Goal: Information Seeking & Learning: Learn about a topic

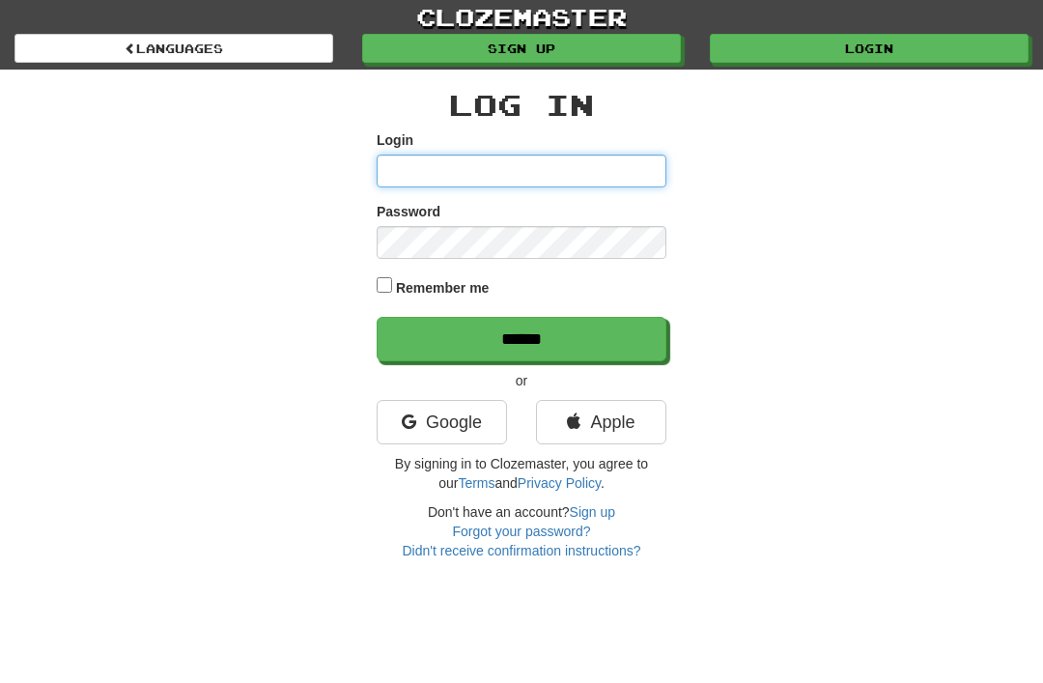
type input "********"
click at [521, 337] on input "******" at bounding box center [522, 339] width 290 height 44
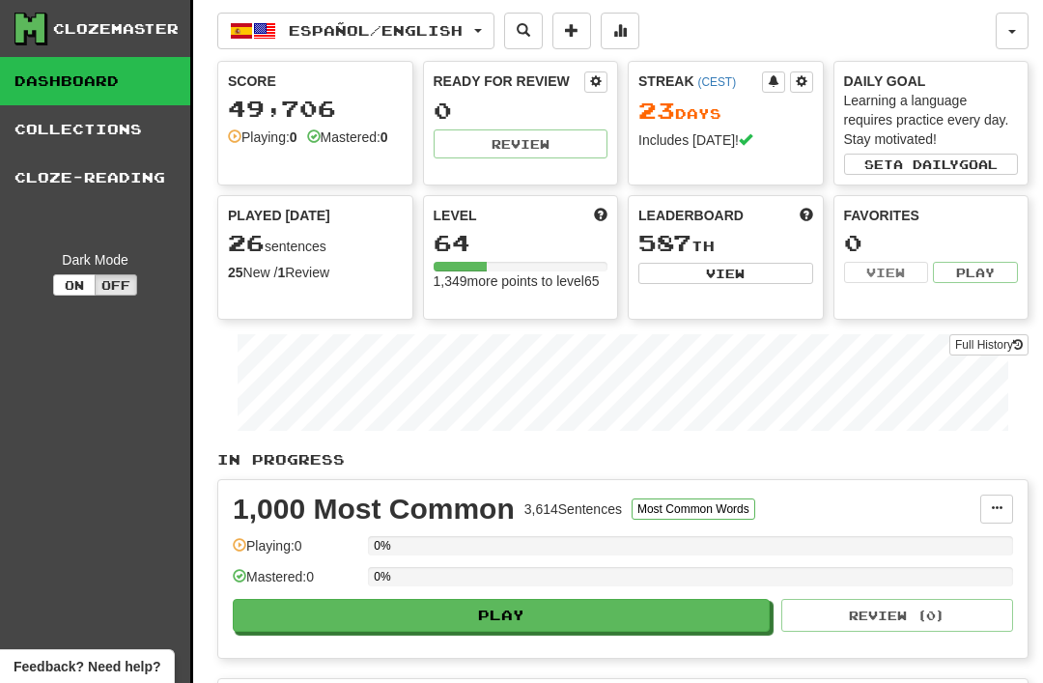
click at [293, 30] on span "Español / English" at bounding box center [376, 30] width 174 height 16
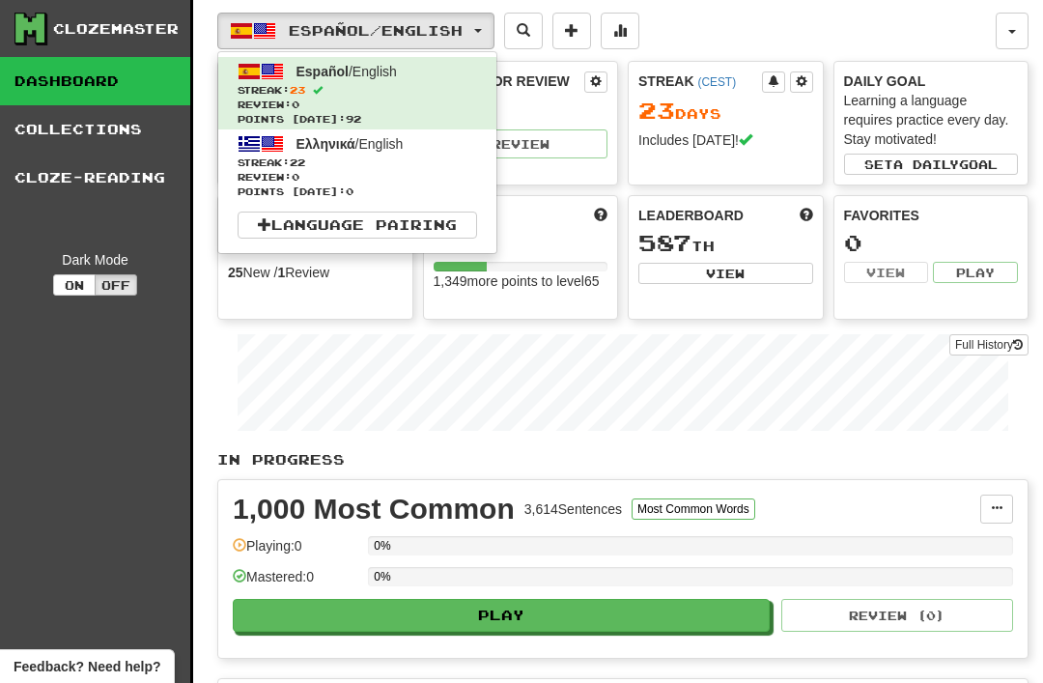
click at [253, 174] on span "Review: 0" at bounding box center [357, 177] width 239 height 14
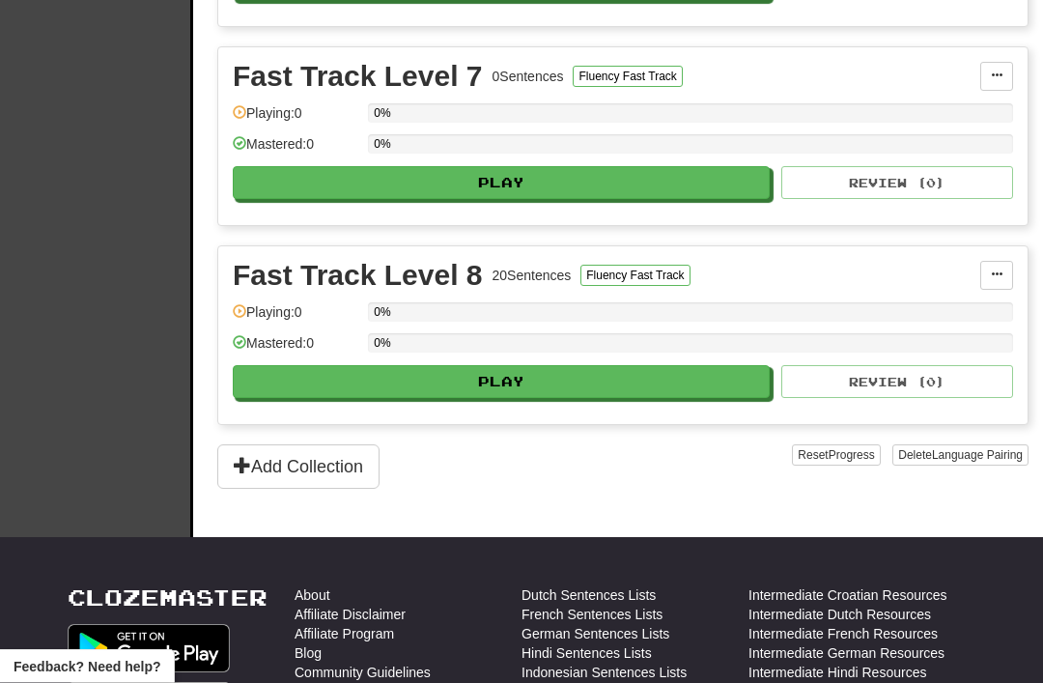
scroll to position [1638, 0]
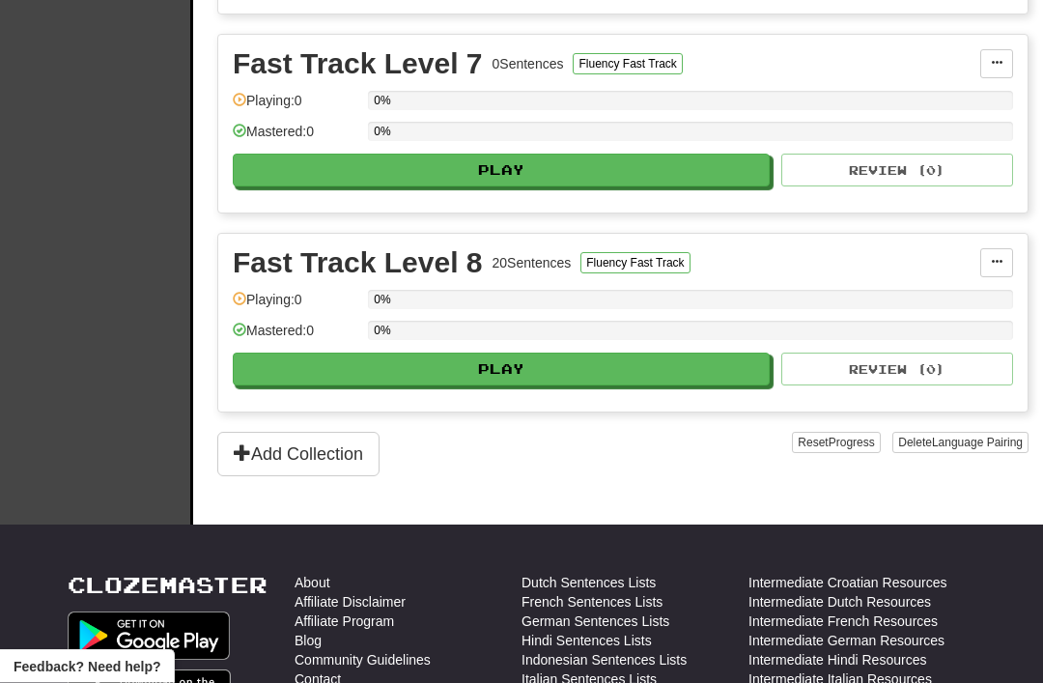
click at [484, 371] on button "Play" at bounding box center [501, 369] width 537 height 33
select select "**"
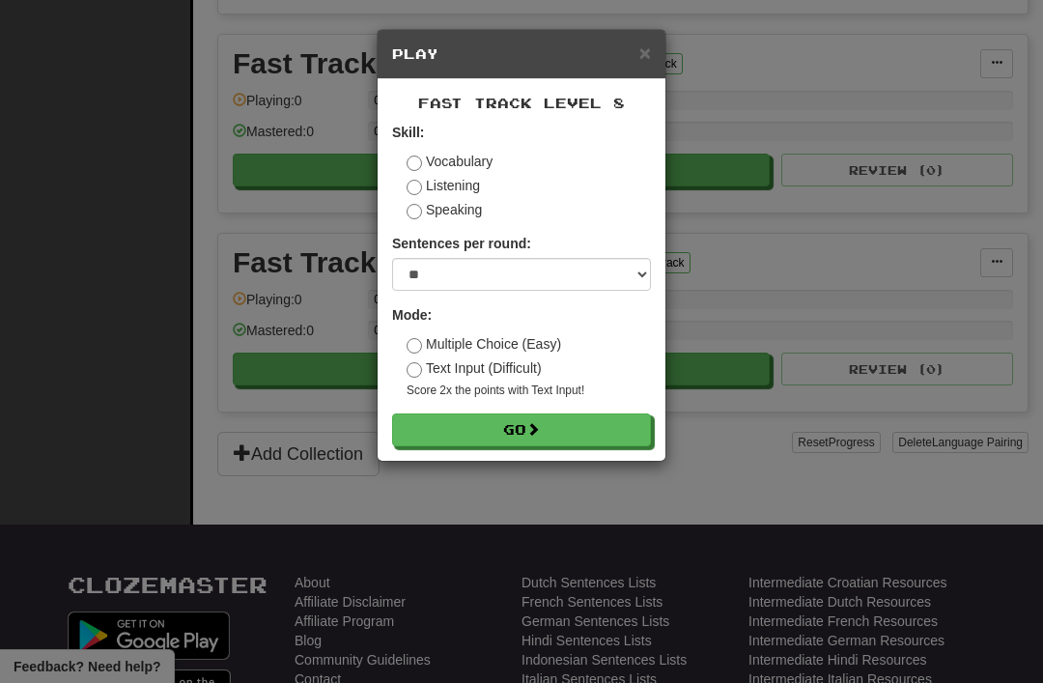
click at [492, 418] on button "Go" at bounding box center [521, 429] width 259 height 33
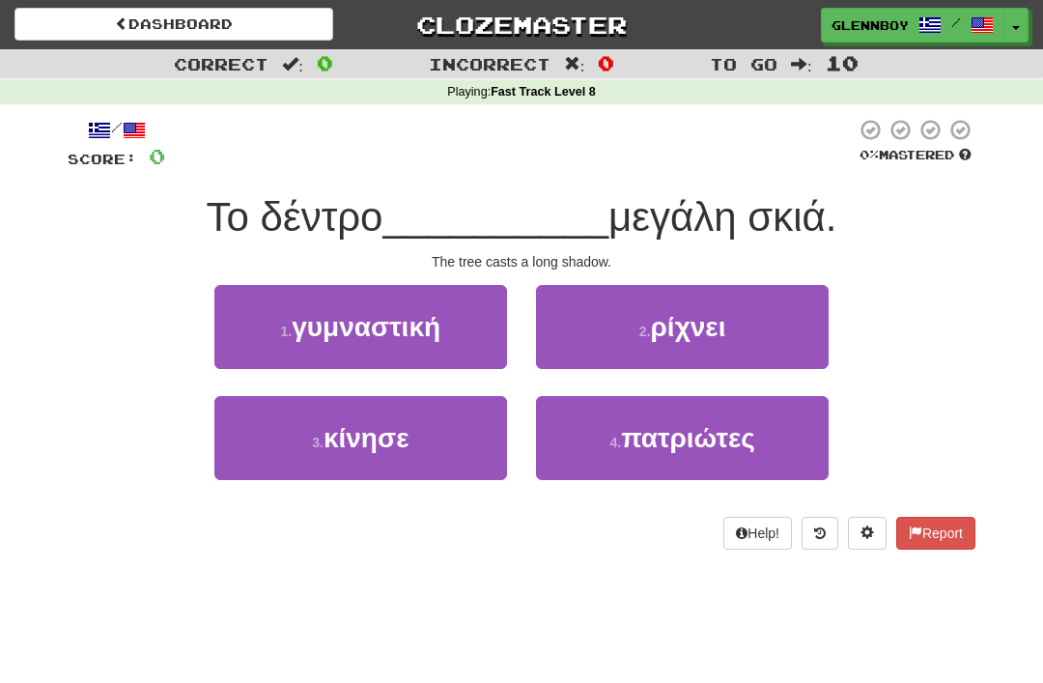
click at [651, 346] on button "2 . ρίχνει" at bounding box center [682, 327] width 293 height 84
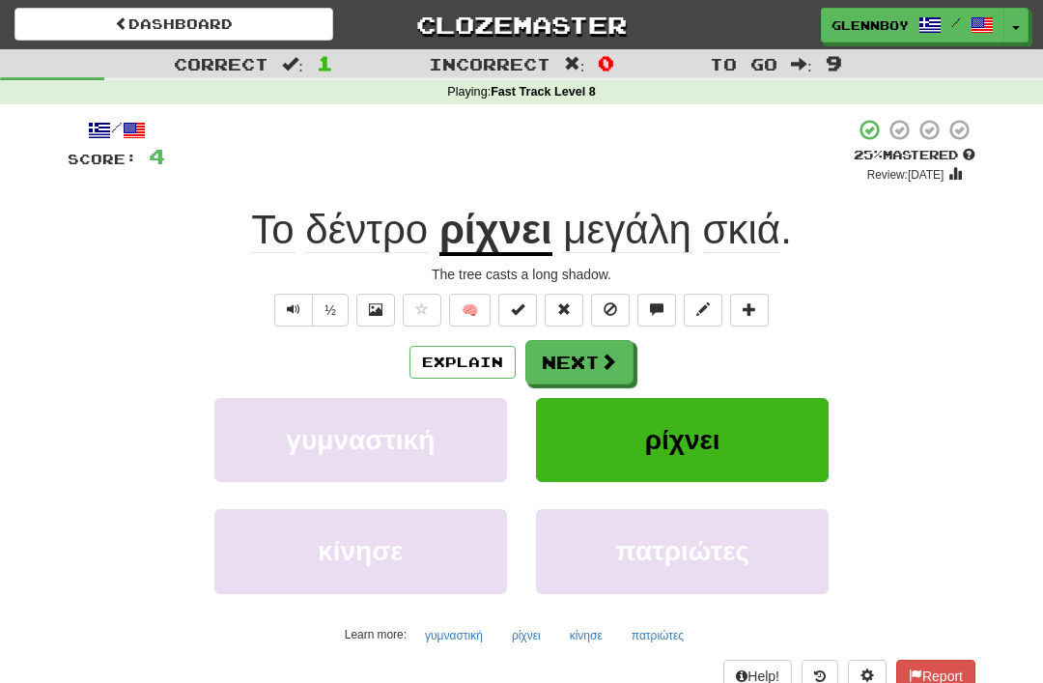
click at [604, 303] on span at bounding box center [610, 309] width 14 height 14
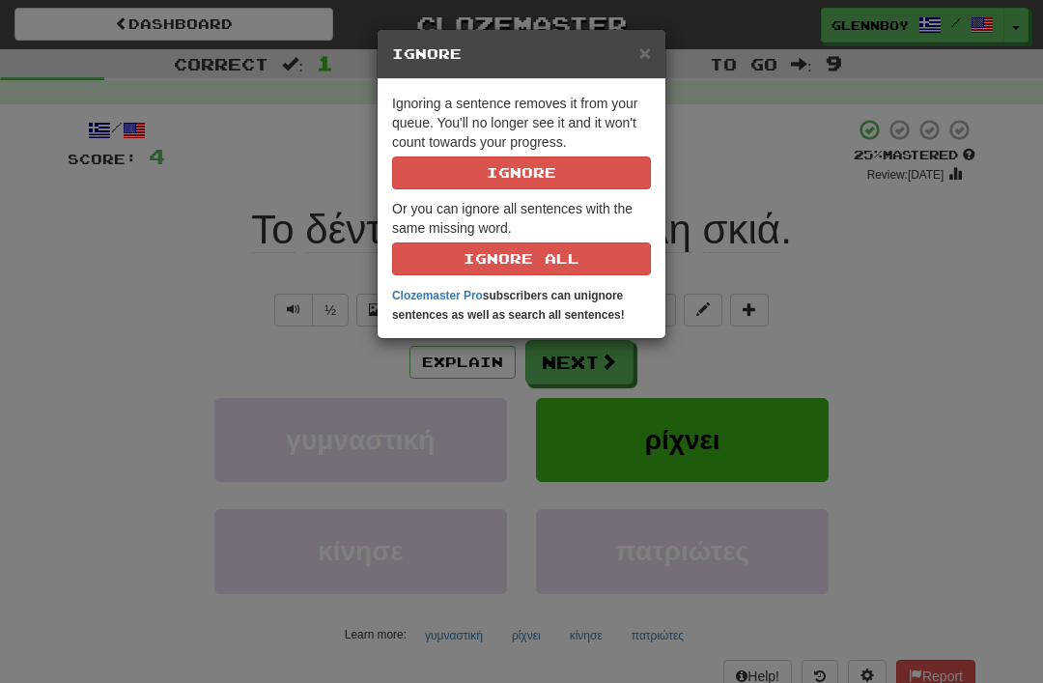
click at [496, 163] on button "Ignore" at bounding box center [521, 172] width 259 height 33
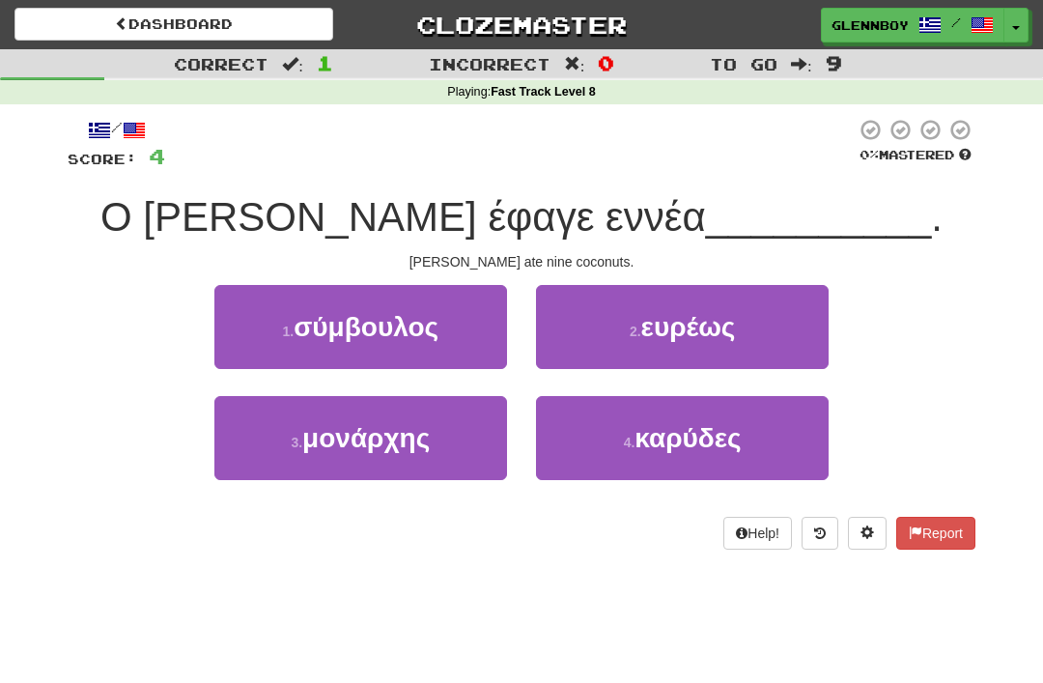
click at [633, 453] on button "4 . καρύδες" at bounding box center [682, 438] width 293 height 84
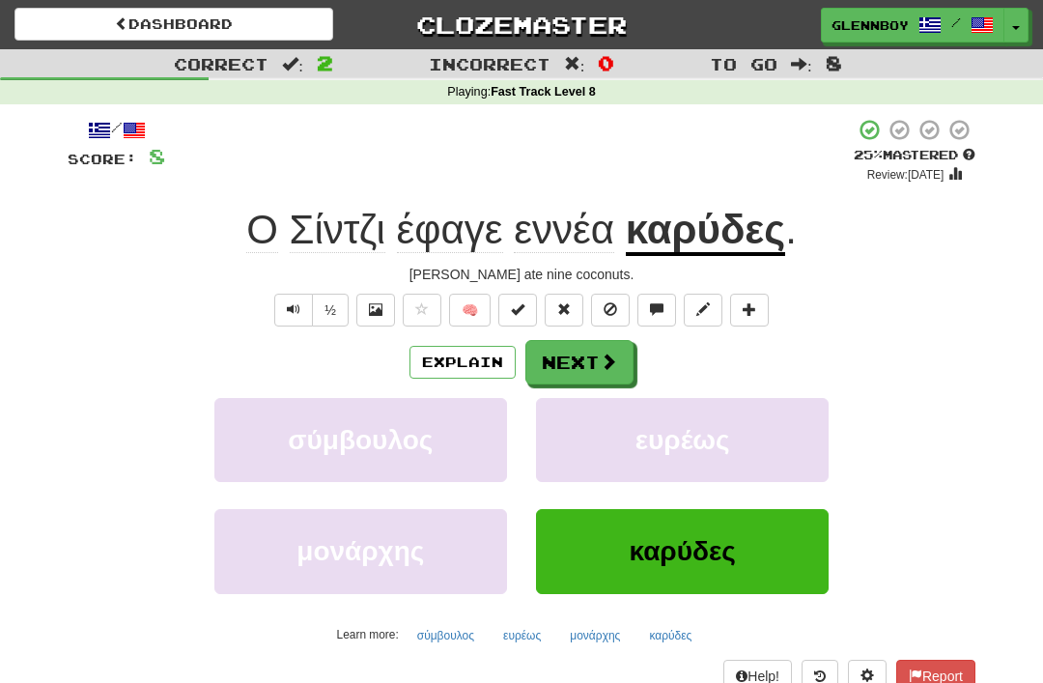
click at [611, 305] on span at bounding box center [610, 309] width 14 height 14
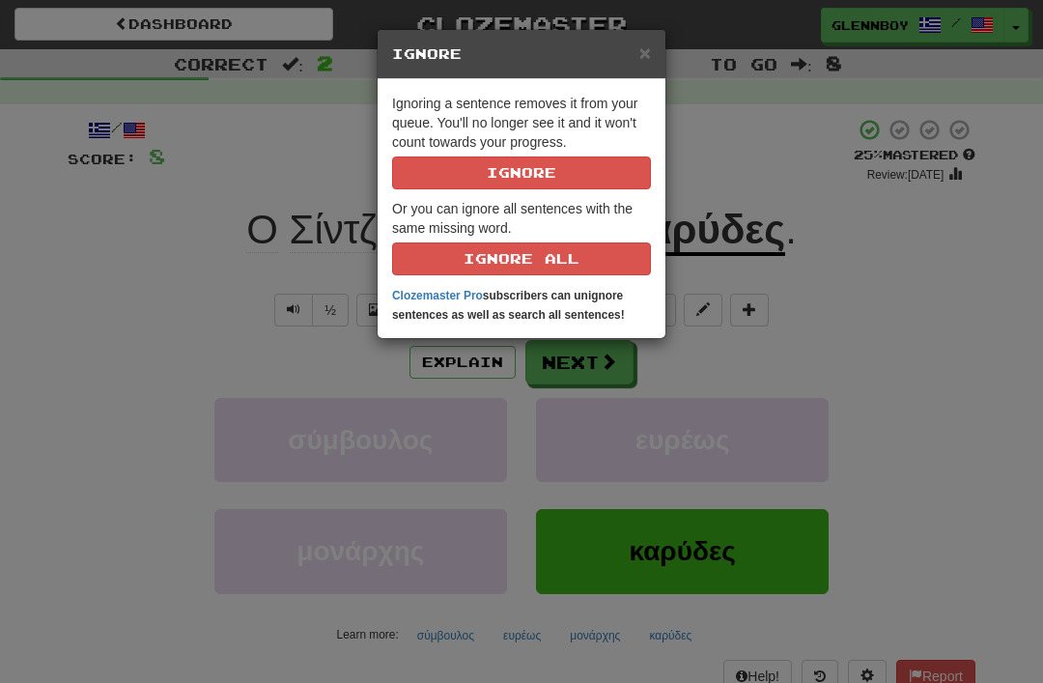
click at [504, 166] on button "Ignore" at bounding box center [521, 172] width 259 height 33
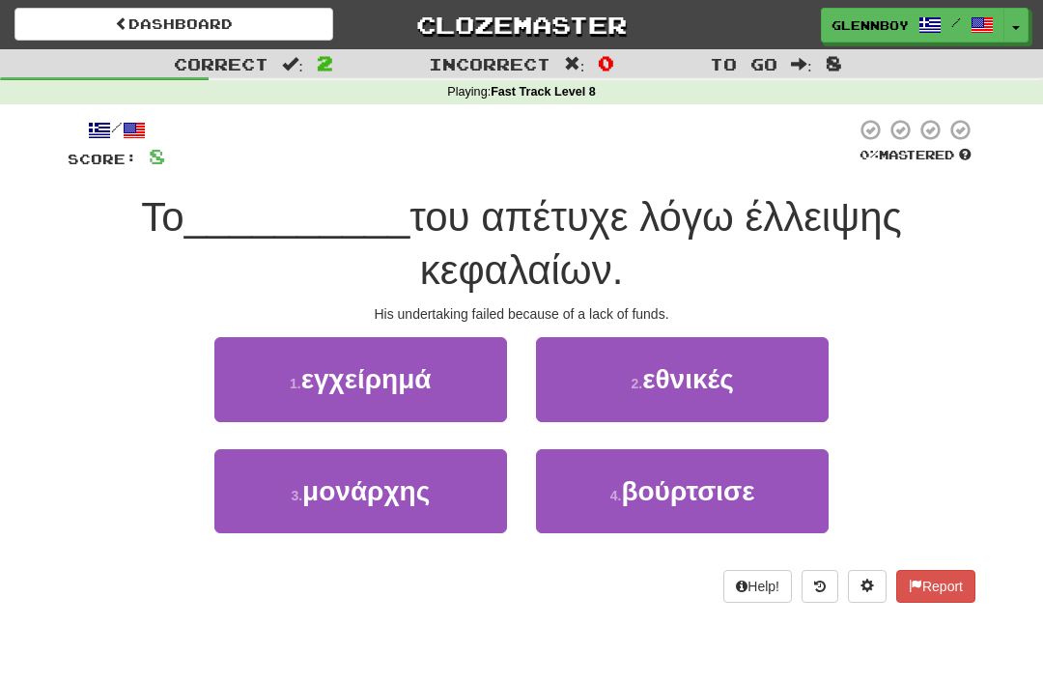
click at [340, 383] on span "εγχείρημά" at bounding box center [366, 379] width 130 height 30
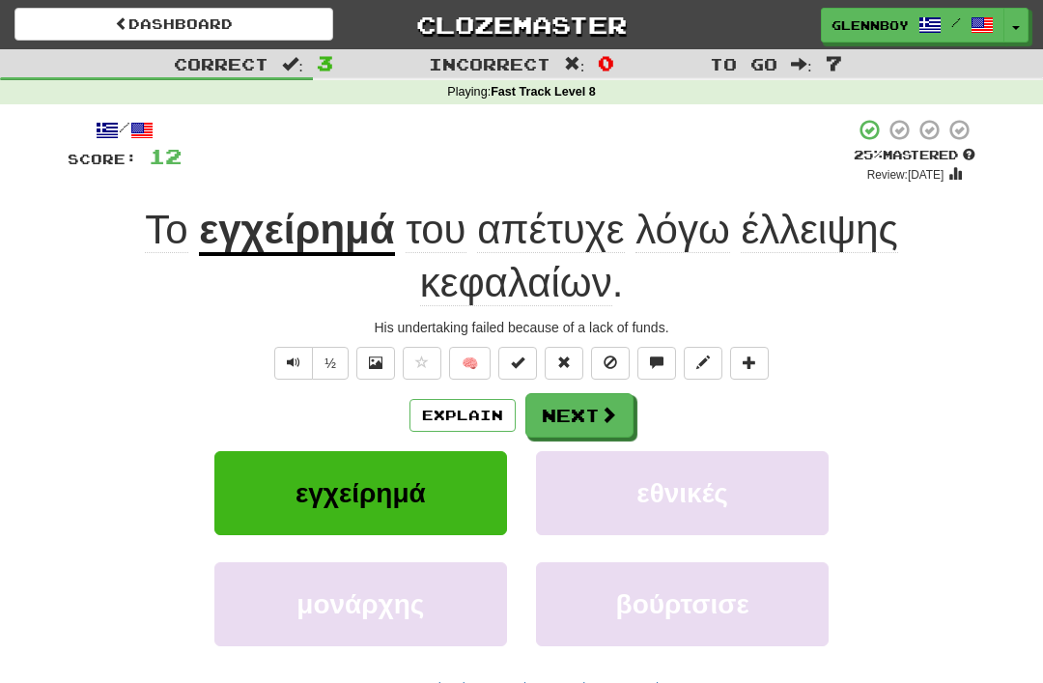
click at [443, 409] on button "Explain" at bounding box center [462, 415] width 106 height 33
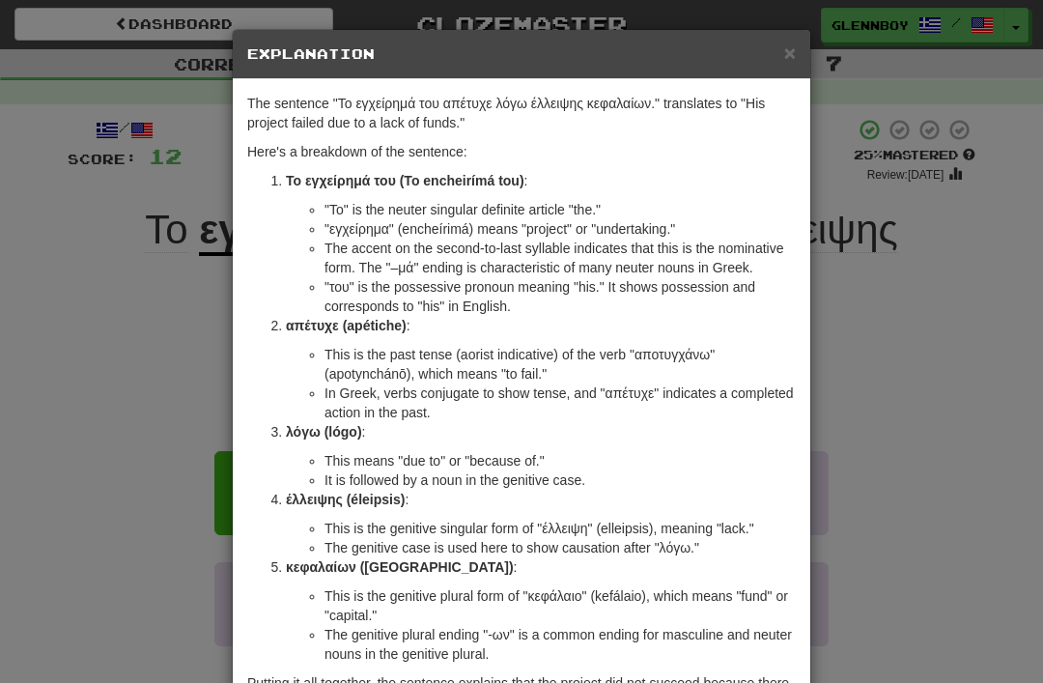
click at [788, 46] on span "×" at bounding box center [790, 53] width 12 height 22
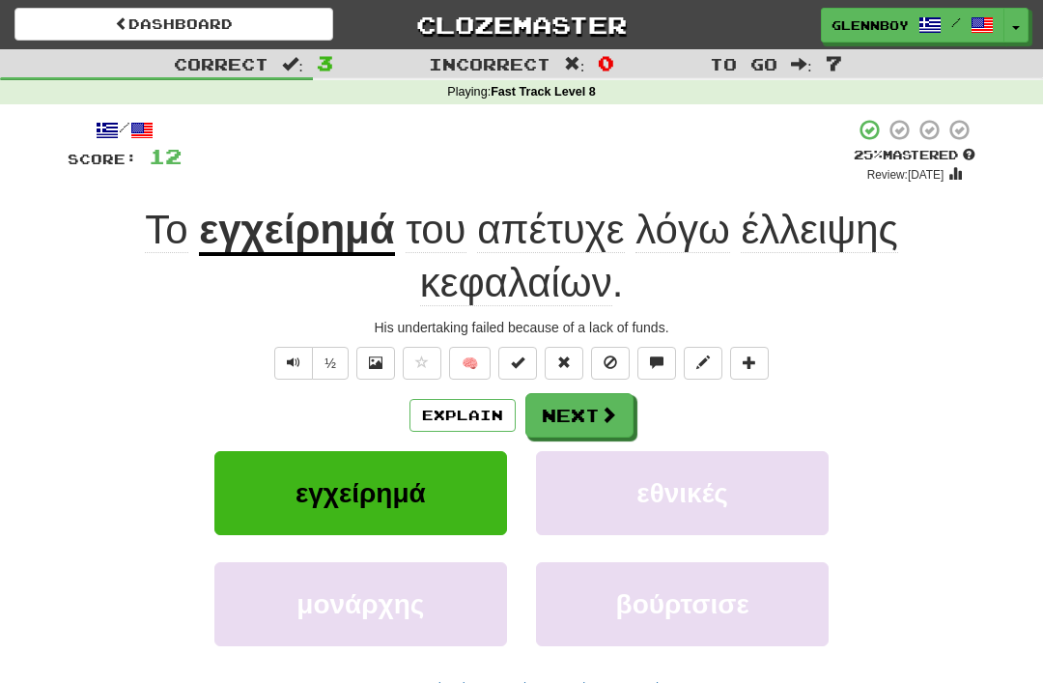
click at [604, 348] on button at bounding box center [610, 363] width 39 height 33
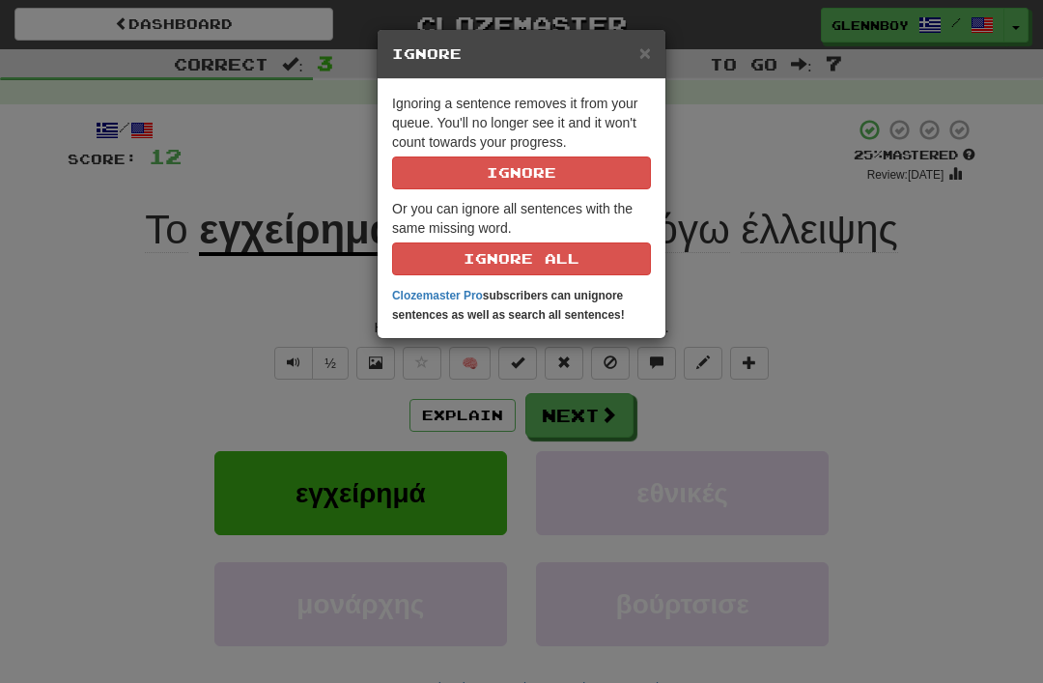
click at [511, 169] on button "Ignore" at bounding box center [521, 172] width 259 height 33
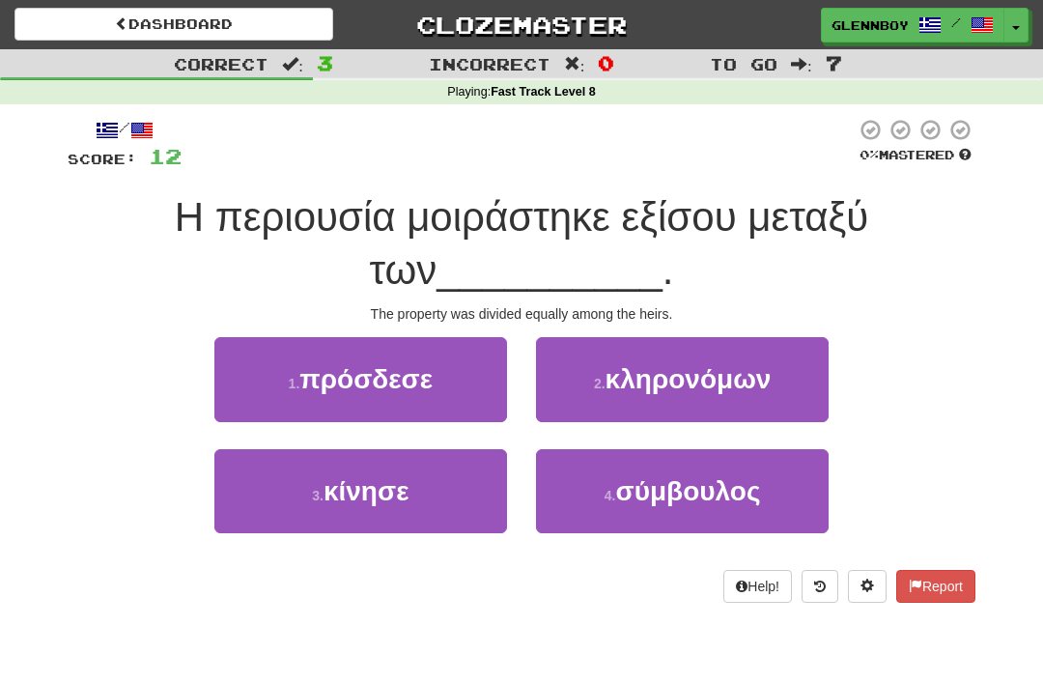
click at [653, 389] on span "κληρονόμων" at bounding box center [688, 379] width 166 height 30
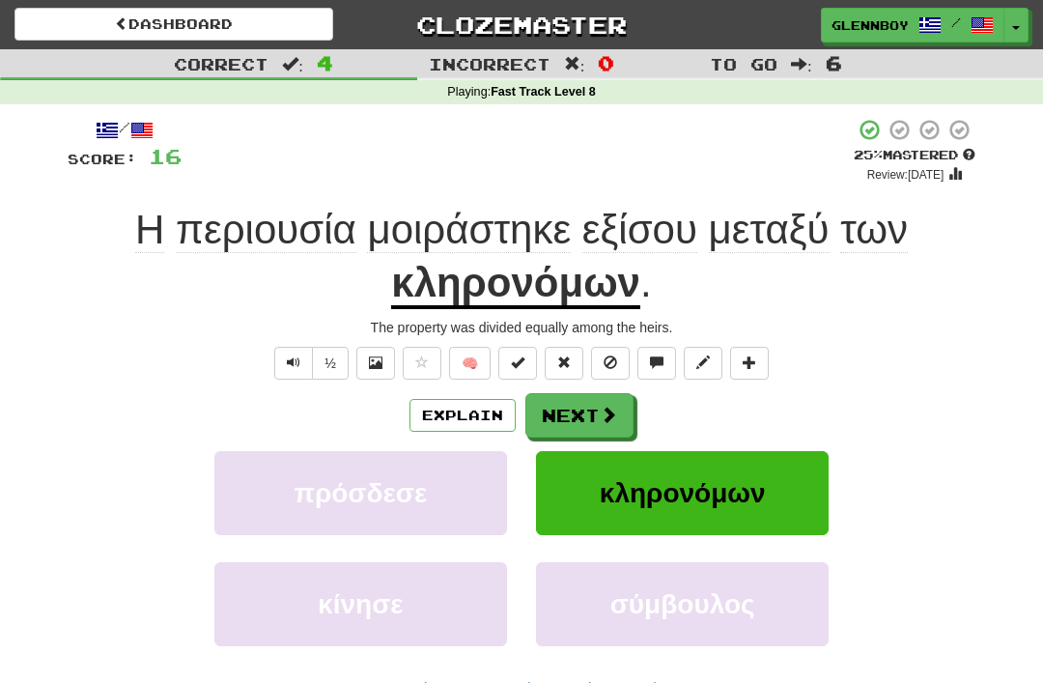
click at [447, 412] on button "Explain" at bounding box center [462, 415] width 106 height 33
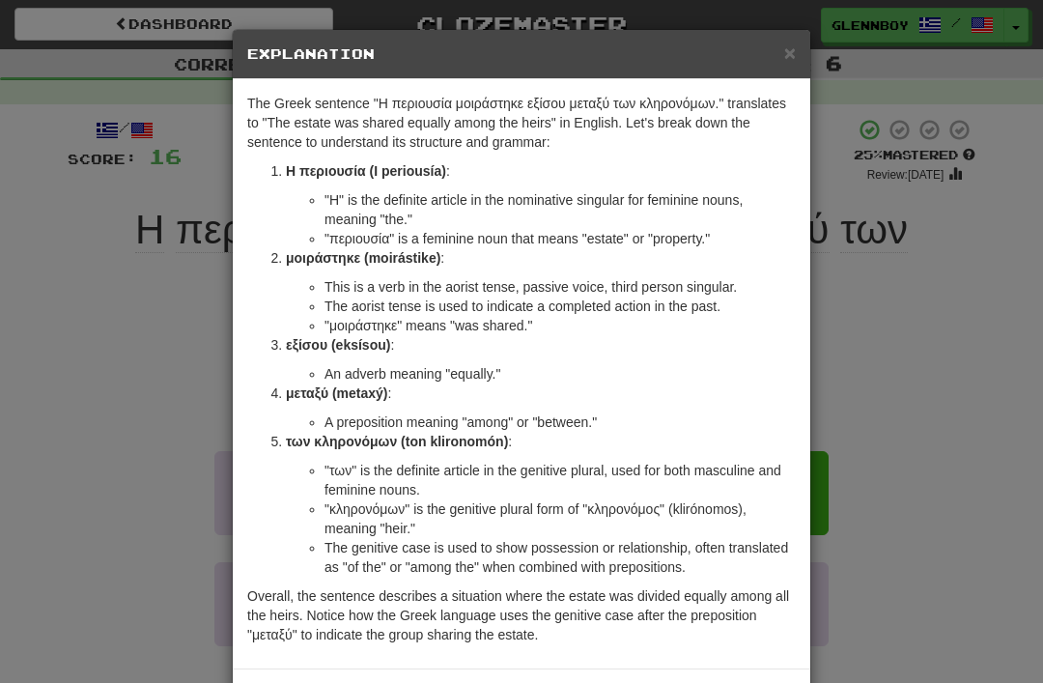
click at [784, 50] on span "×" at bounding box center [790, 53] width 12 height 22
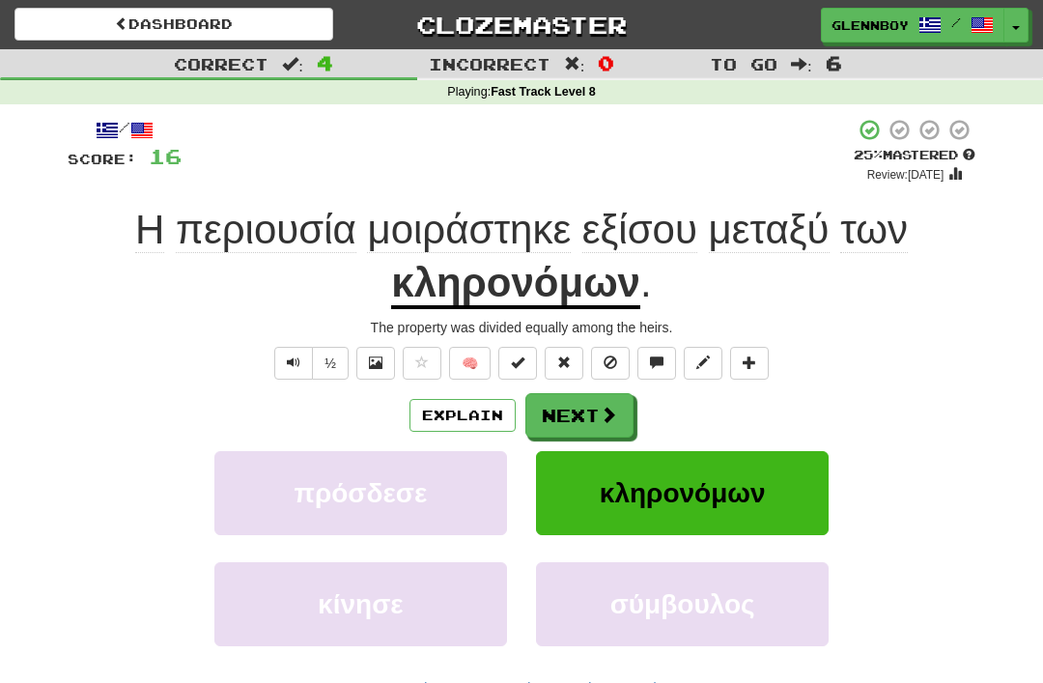
click at [602, 353] on button at bounding box center [610, 363] width 39 height 33
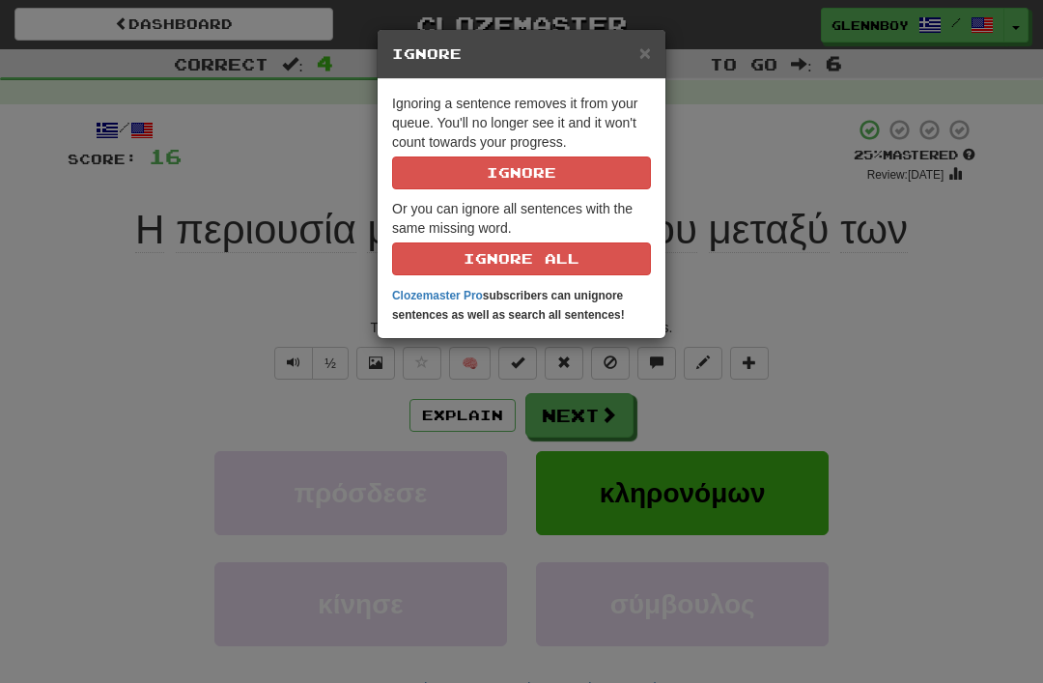
click at [467, 179] on button "Ignore" at bounding box center [521, 172] width 259 height 33
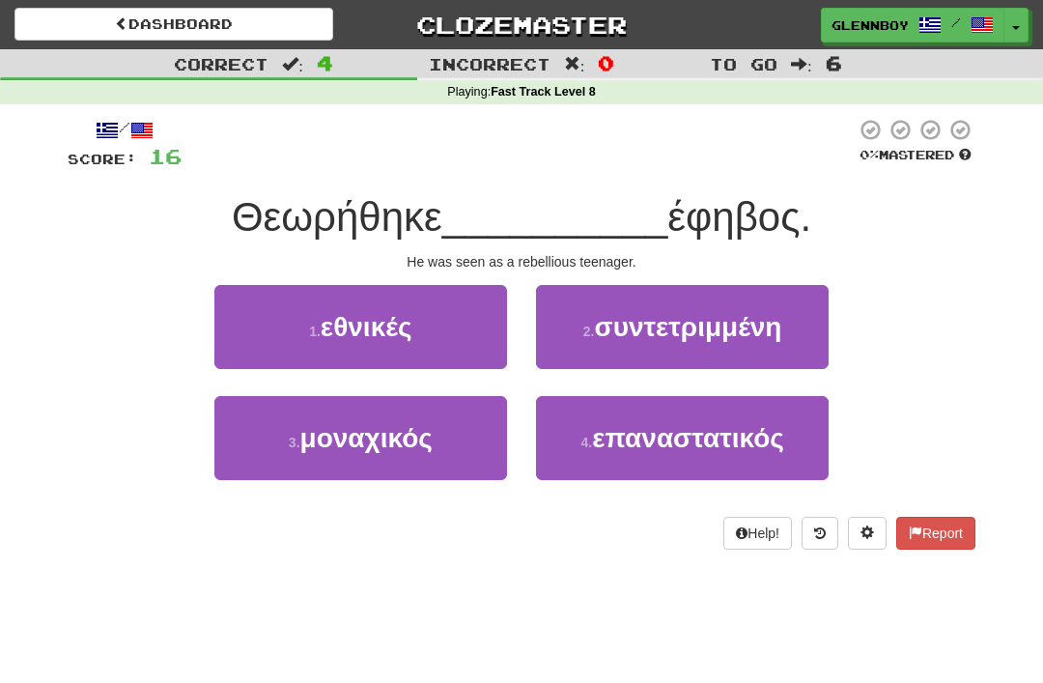
click at [643, 444] on span "επαναστατικός" at bounding box center [688, 438] width 192 height 30
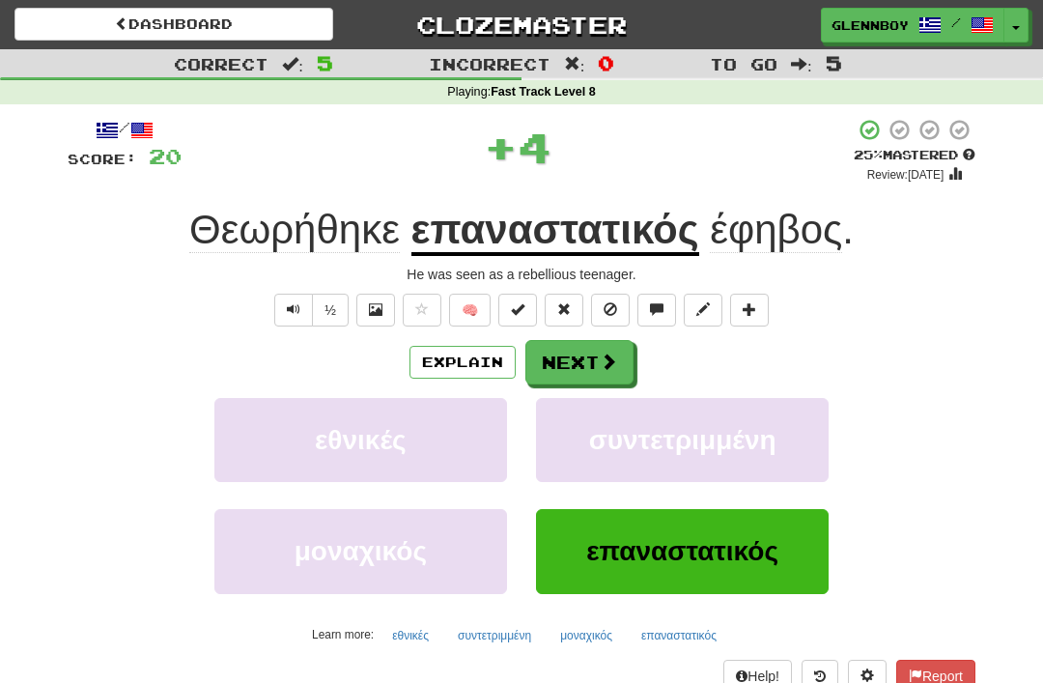
click at [448, 354] on button "Explain" at bounding box center [462, 362] width 106 height 33
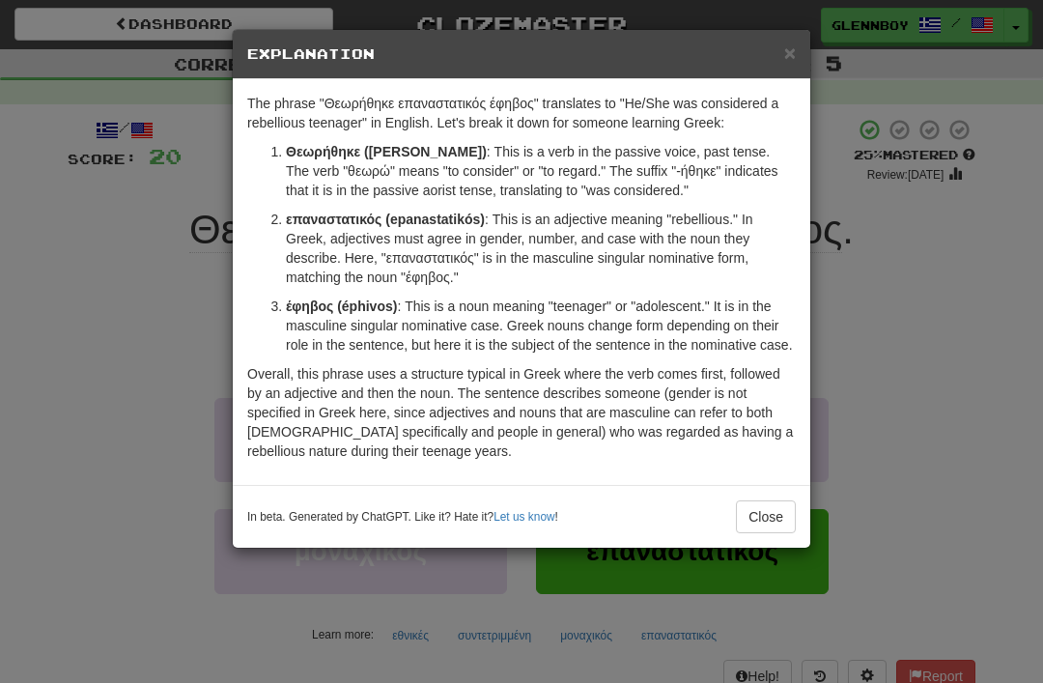
click at [751, 528] on button "Close" at bounding box center [766, 516] width 60 height 33
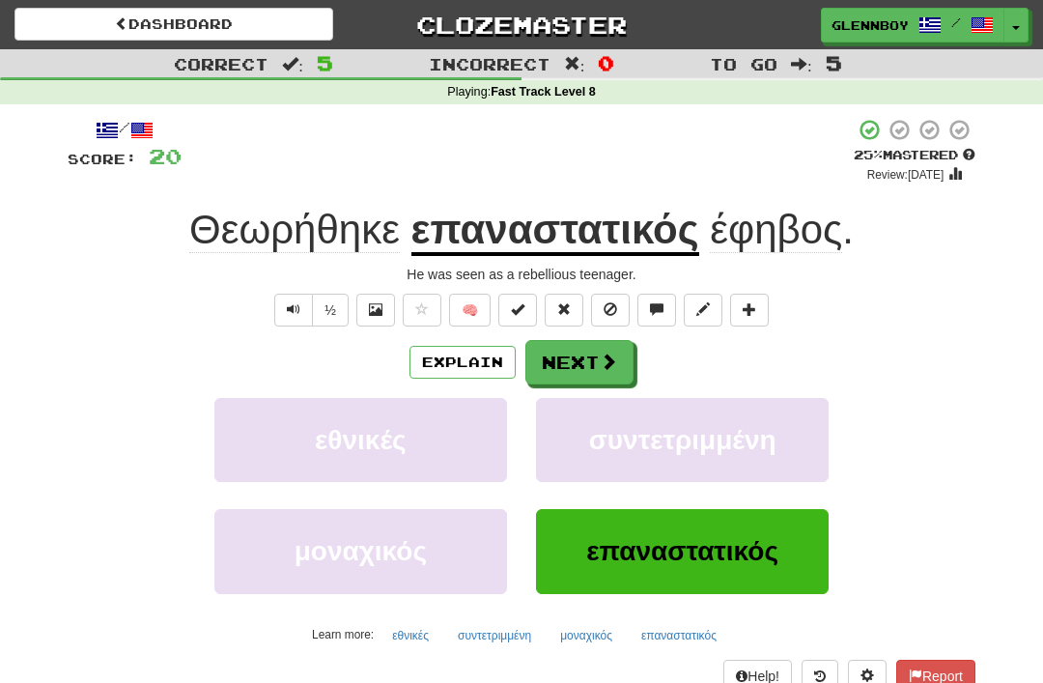
click at [602, 294] on button at bounding box center [610, 310] width 39 height 33
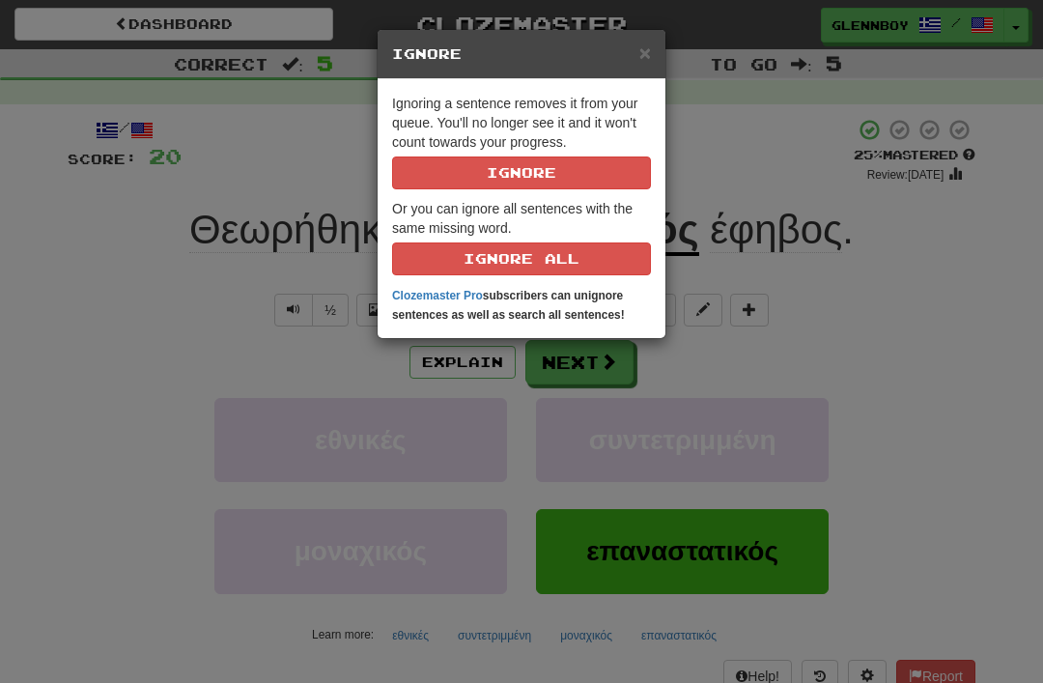
click at [481, 177] on button "Ignore" at bounding box center [521, 172] width 259 height 33
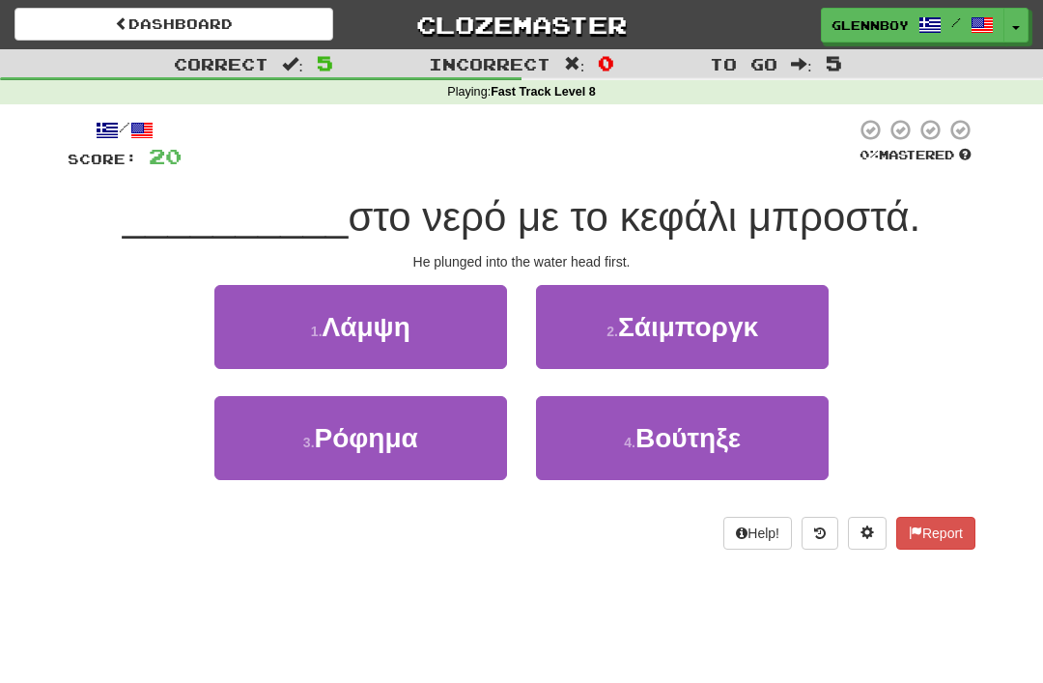
click at [672, 432] on span "Βούτηξε" at bounding box center [687, 438] width 105 height 30
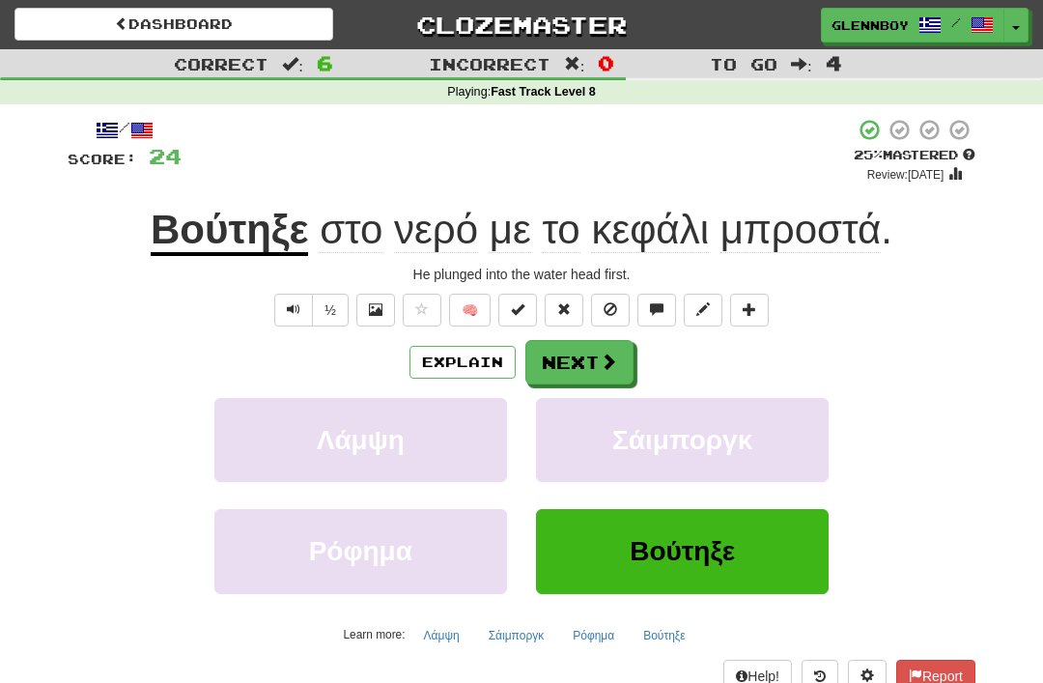
click at [614, 303] on span at bounding box center [610, 309] width 14 height 14
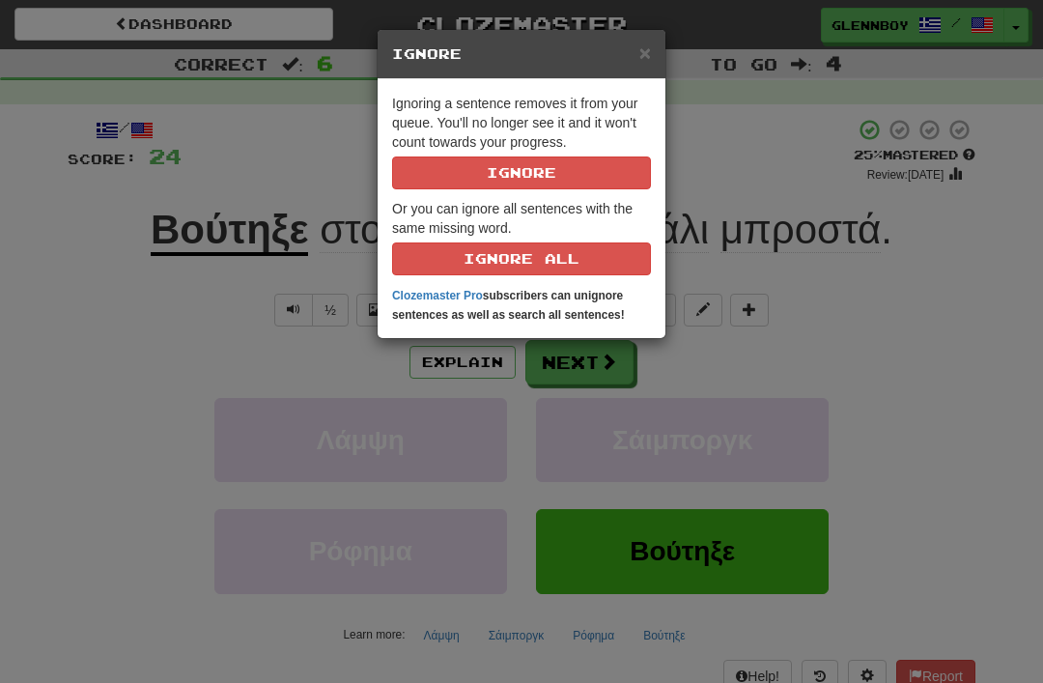
click at [507, 183] on button "Ignore" at bounding box center [521, 172] width 259 height 33
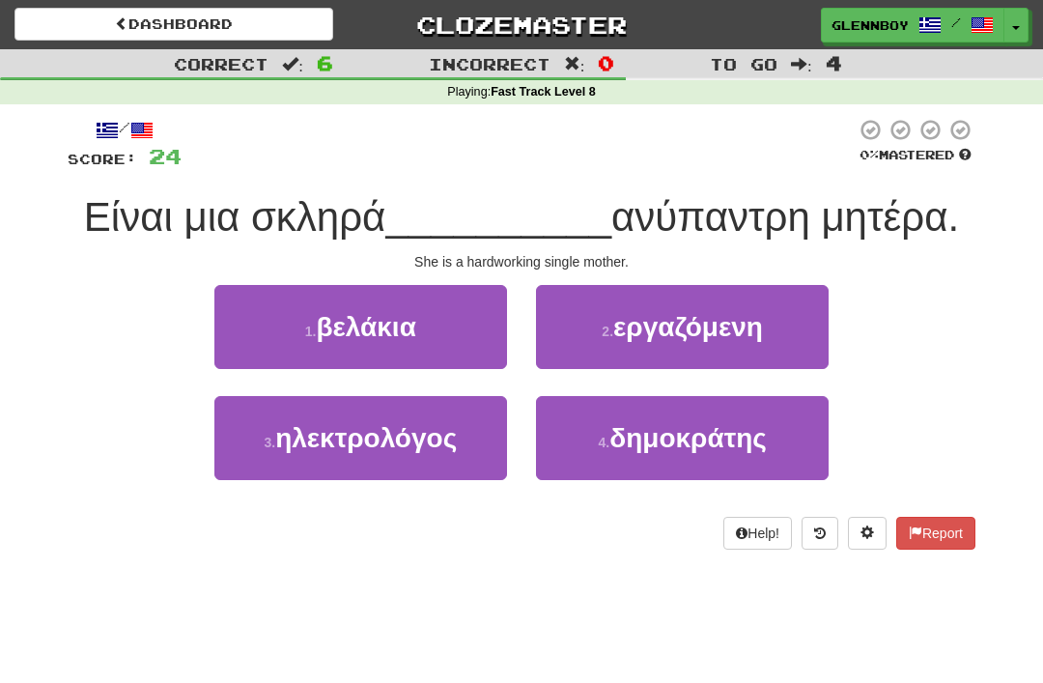
click at [630, 319] on span "εργαζόμενη" at bounding box center [688, 327] width 150 height 30
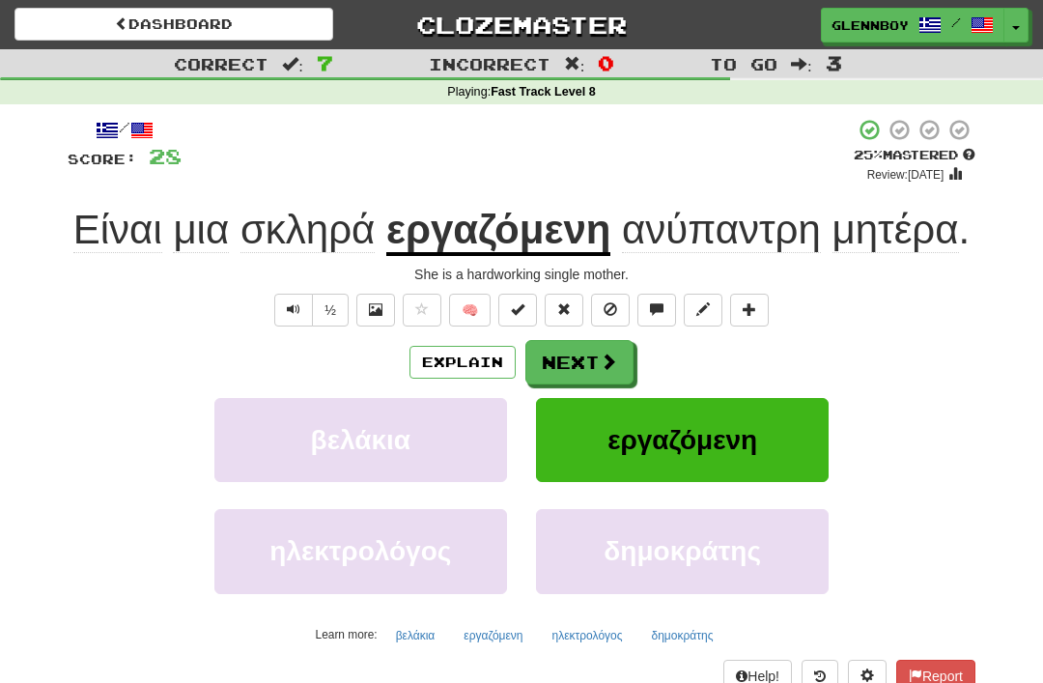
click at [445, 350] on button "Explain" at bounding box center [462, 362] width 106 height 33
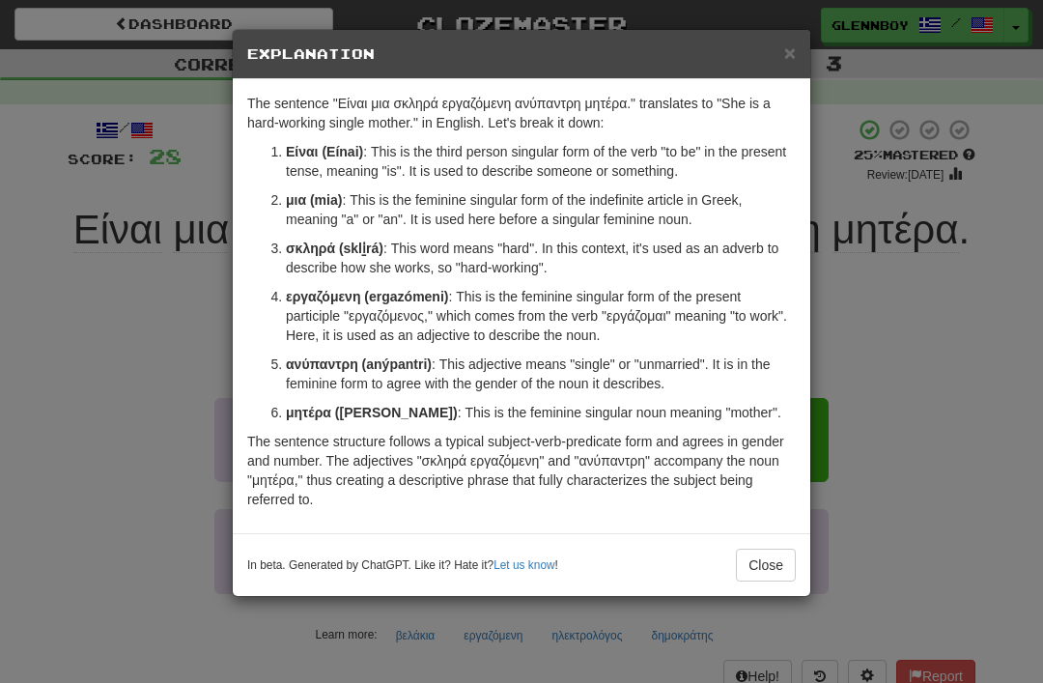
click at [747, 548] on button "Close" at bounding box center [766, 564] width 60 height 33
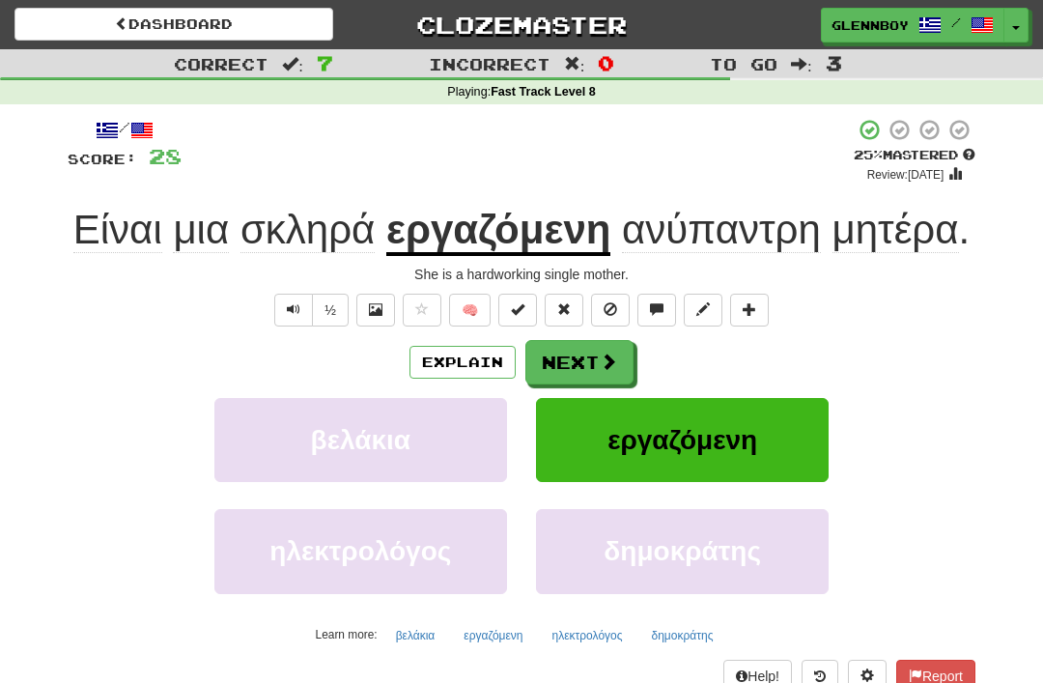
click at [598, 303] on button at bounding box center [610, 310] width 39 height 33
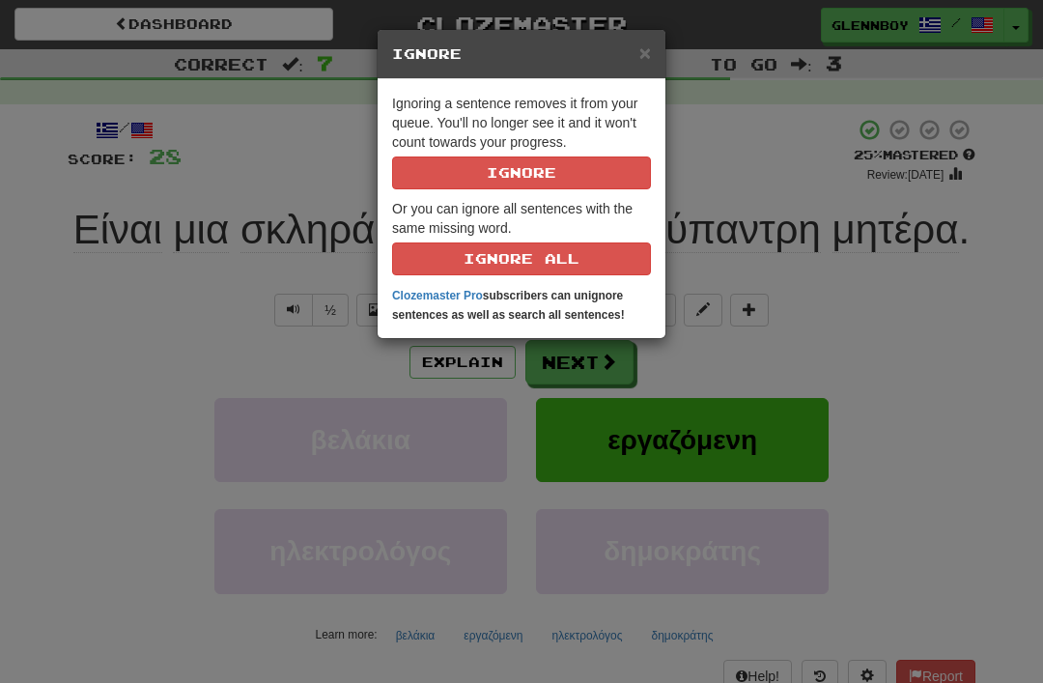
click at [453, 157] on button "Ignore" at bounding box center [521, 172] width 259 height 33
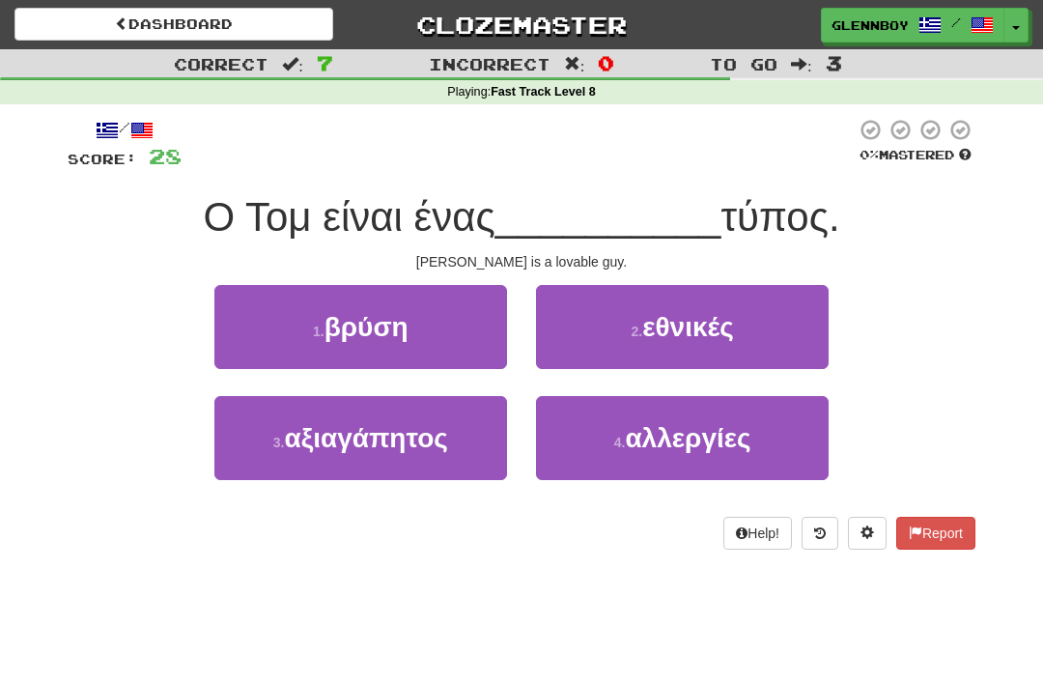
click at [328, 443] on span "αξιαγάπητος" at bounding box center [365, 438] width 163 height 30
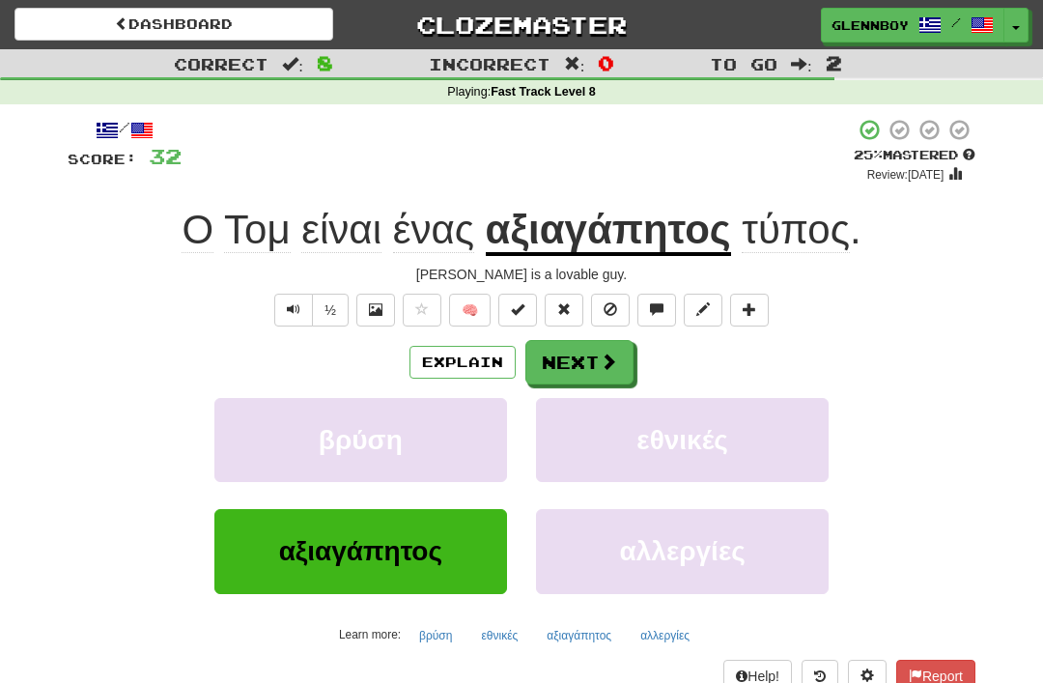
click at [444, 358] on button "Explain" at bounding box center [462, 362] width 106 height 33
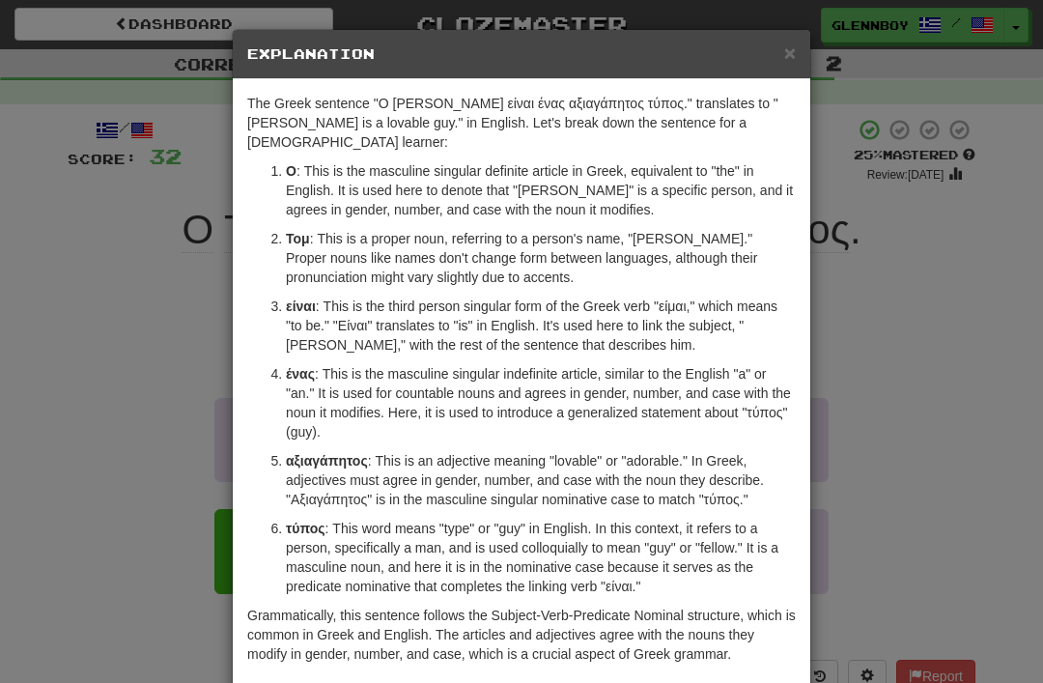
click at [781, 35] on div "× Explanation" at bounding box center [521, 54] width 577 height 49
click at [789, 49] on span "×" at bounding box center [790, 53] width 12 height 22
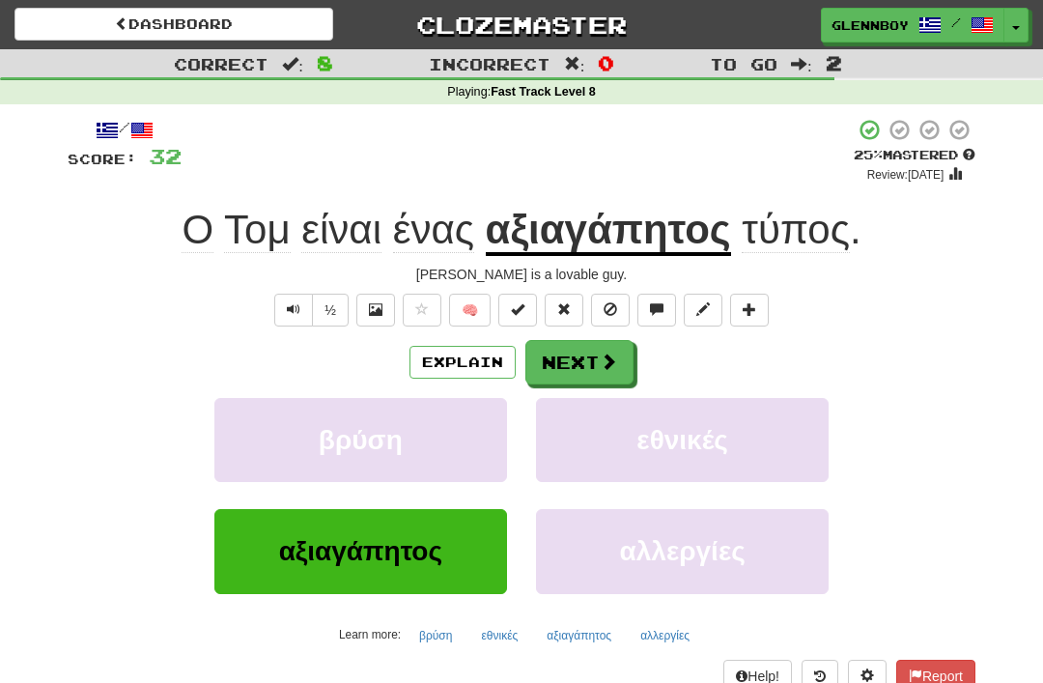
click at [610, 309] on span at bounding box center [610, 309] width 14 height 14
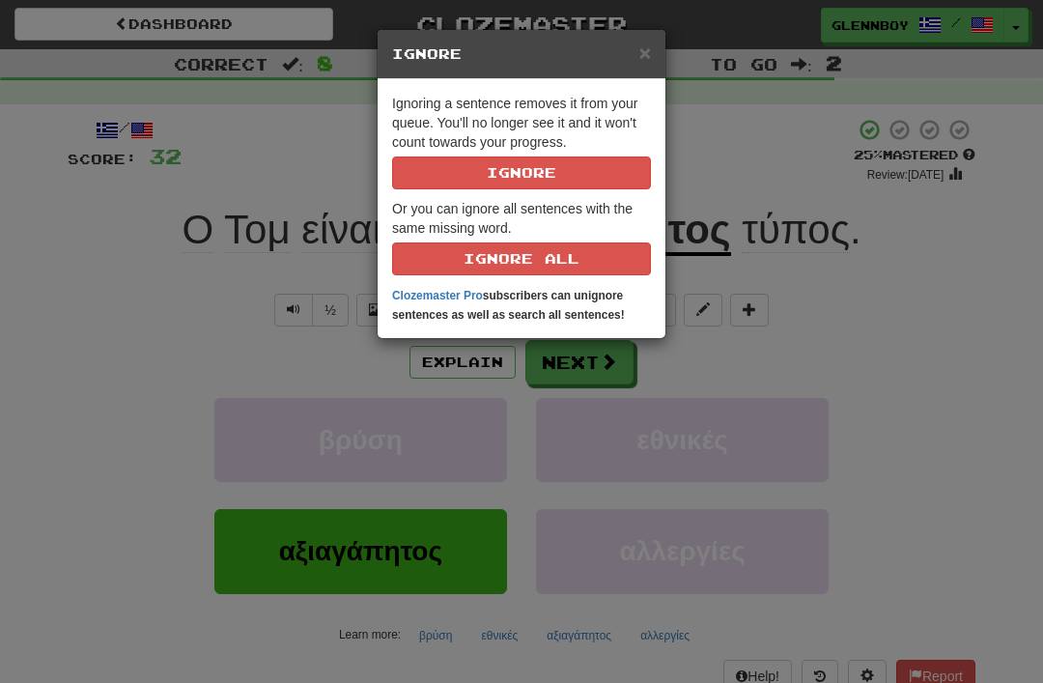
click at [510, 174] on button "Ignore" at bounding box center [521, 172] width 259 height 33
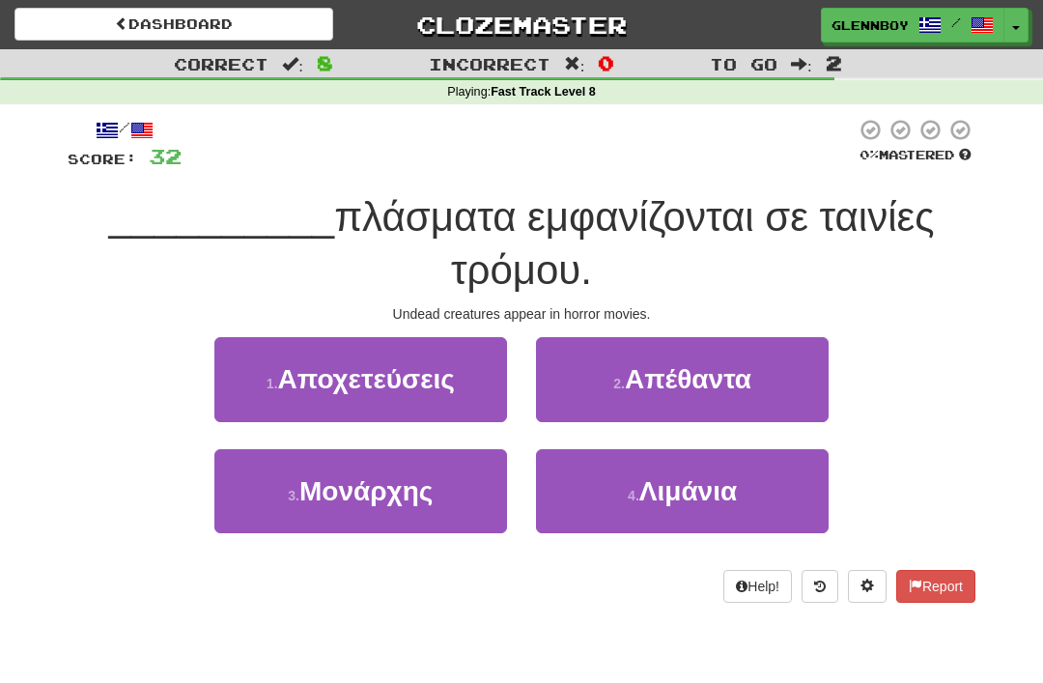
click at [656, 379] on span "Απέθαντα" at bounding box center [688, 379] width 126 height 30
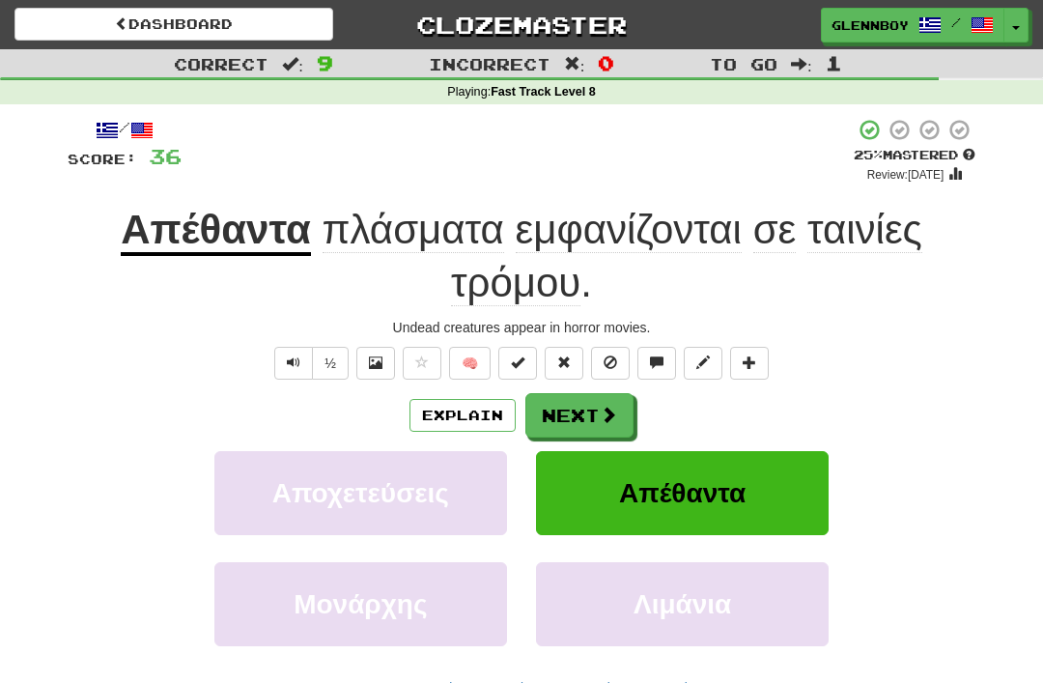
click at [449, 412] on button "Explain" at bounding box center [462, 415] width 106 height 33
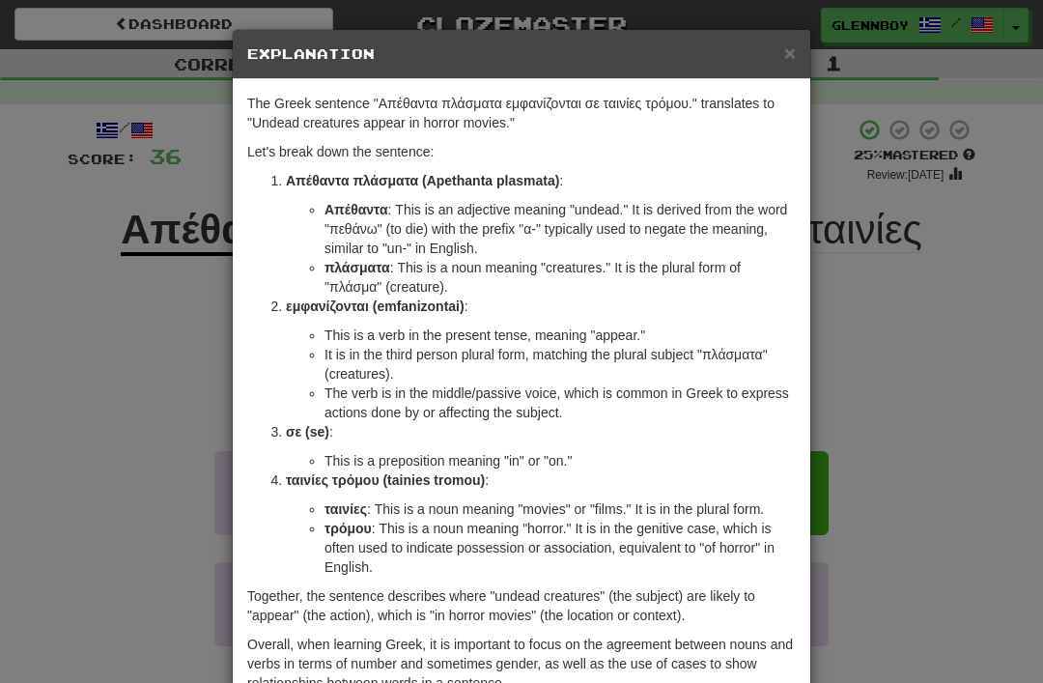
click at [784, 44] on span "×" at bounding box center [790, 53] width 12 height 22
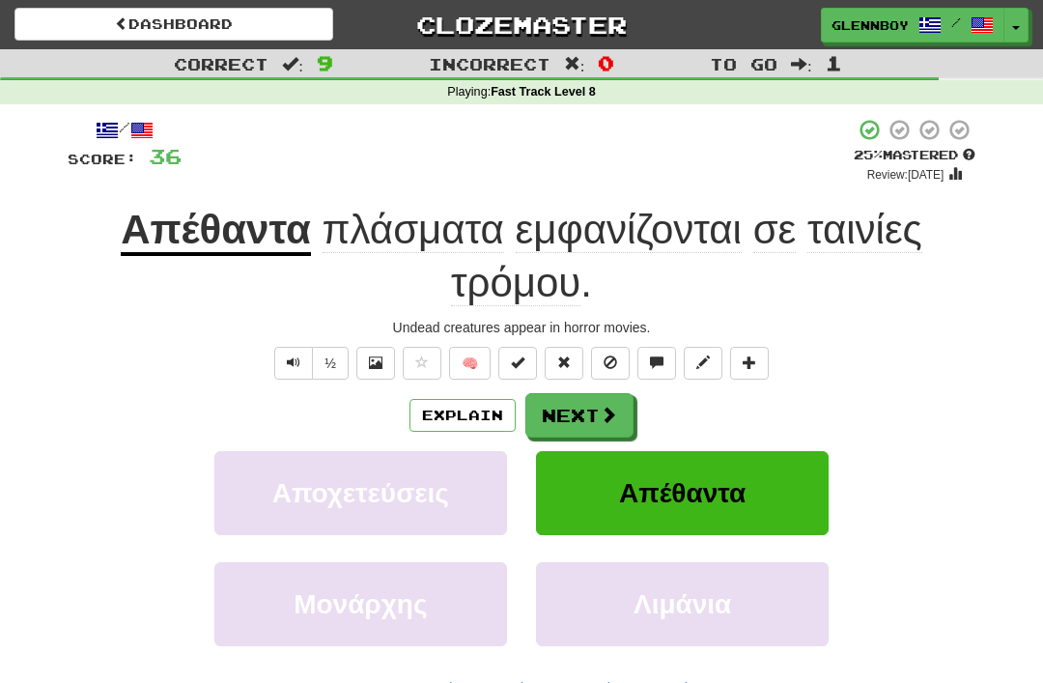
click at [606, 355] on span at bounding box center [610, 362] width 14 height 14
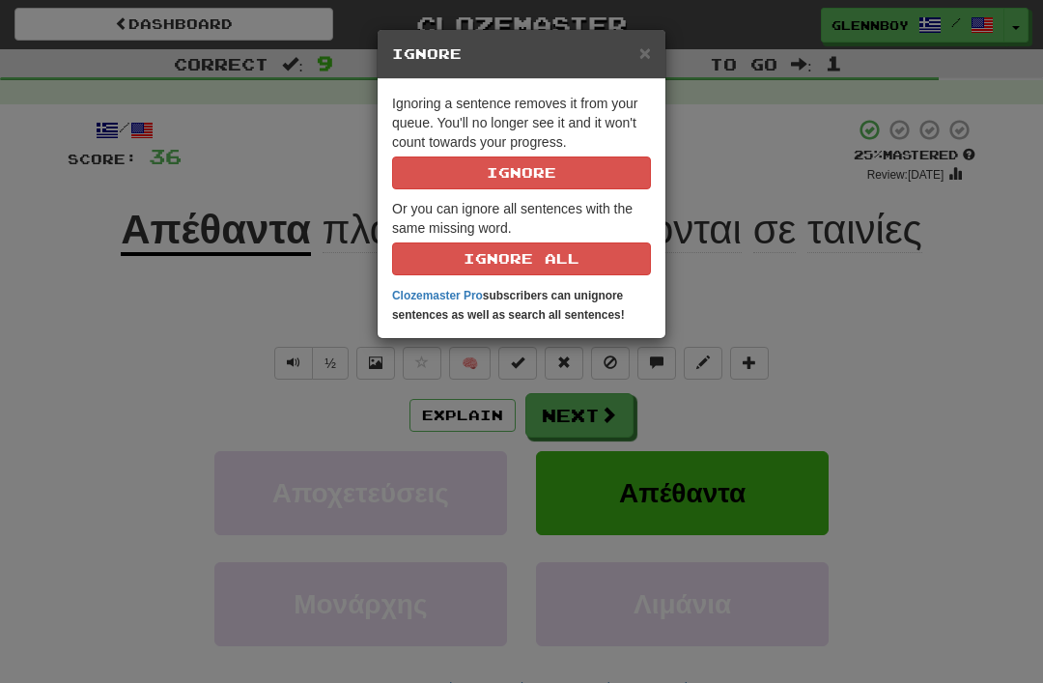
click at [488, 175] on button "Ignore" at bounding box center [521, 172] width 259 height 33
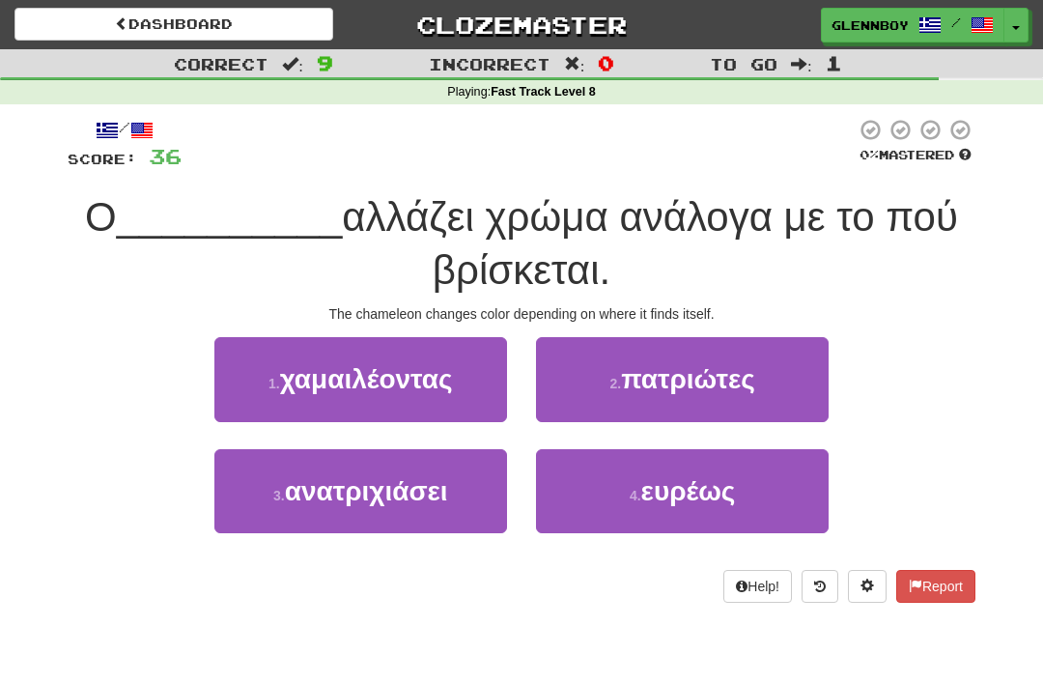
click at [322, 386] on span "χαμαιλέοντας" at bounding box center [366, 379] width 173 height 30
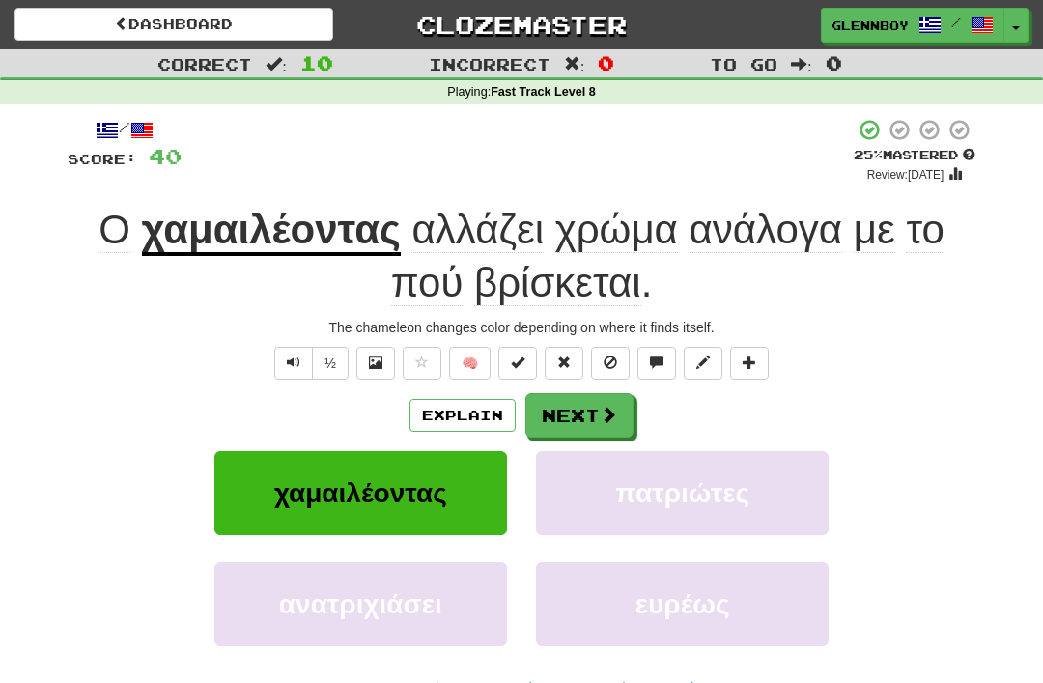
click at [447, 406] on button "Explain" at bounding box center [462, 415] width 106 height 33
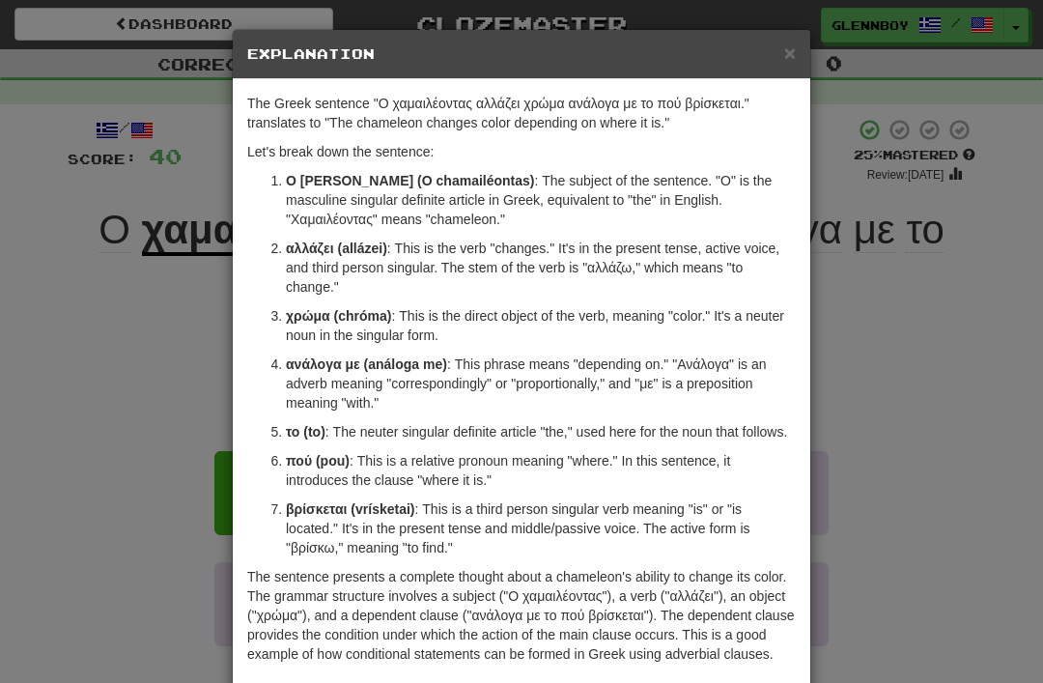
click at [778, 47] on h5 "Explanation" at bounding box center [521, 53] width 548 height 19
click at [791, 45] on span "×" at bounding box center [790, 53] width 12 height 22
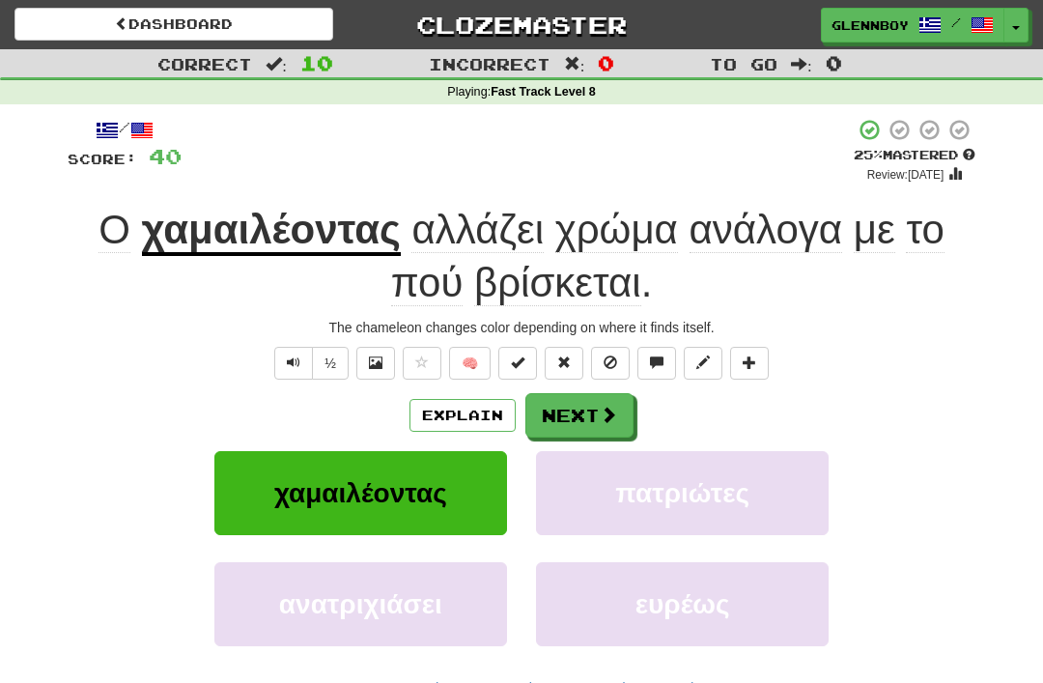
click at [609, 363] on span at bounding box center [610, 362] width 14 height 14
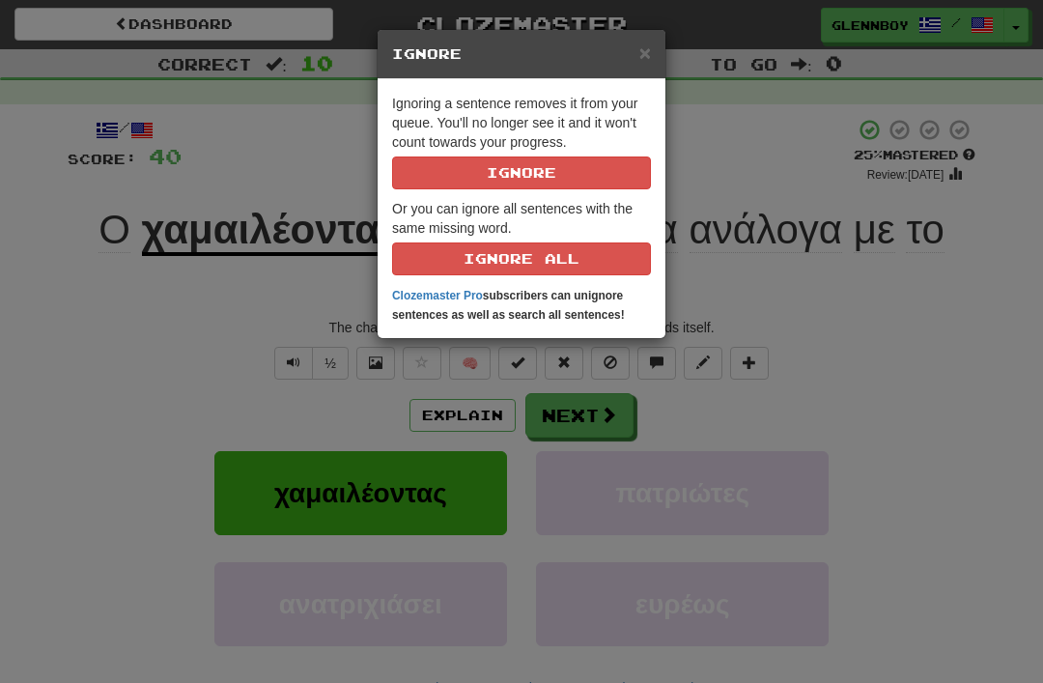
click at [513, 167] on button "Ignore" at bounding box center [521, 172] width 259 height 33
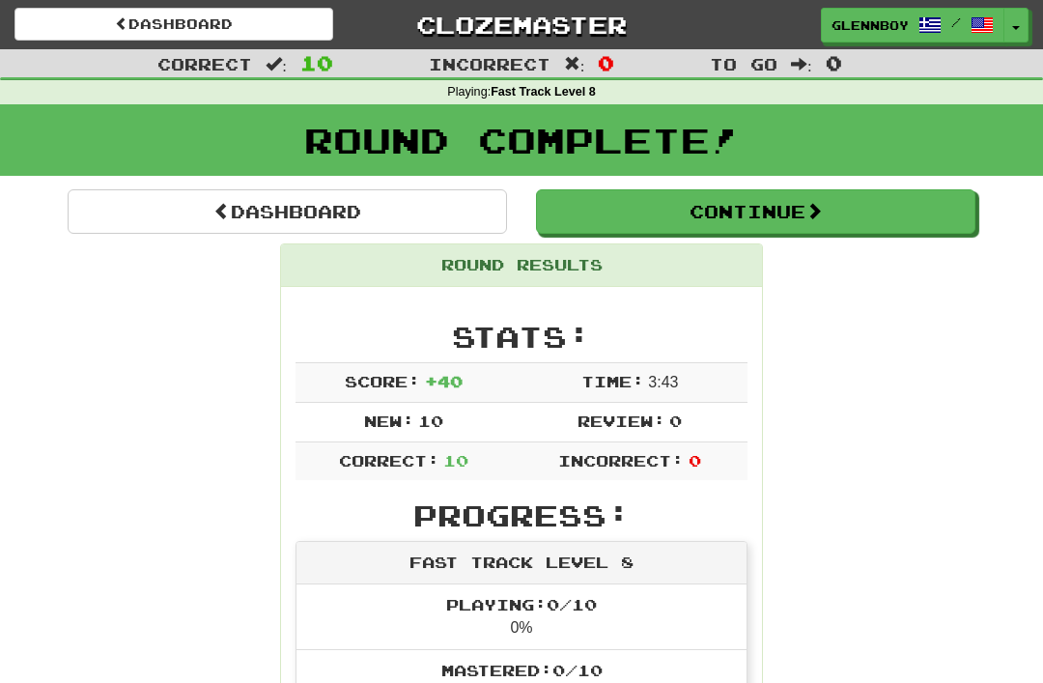
click at [652, 207] on button "Continue" at bounding box center [755, 211] width 439 height 44
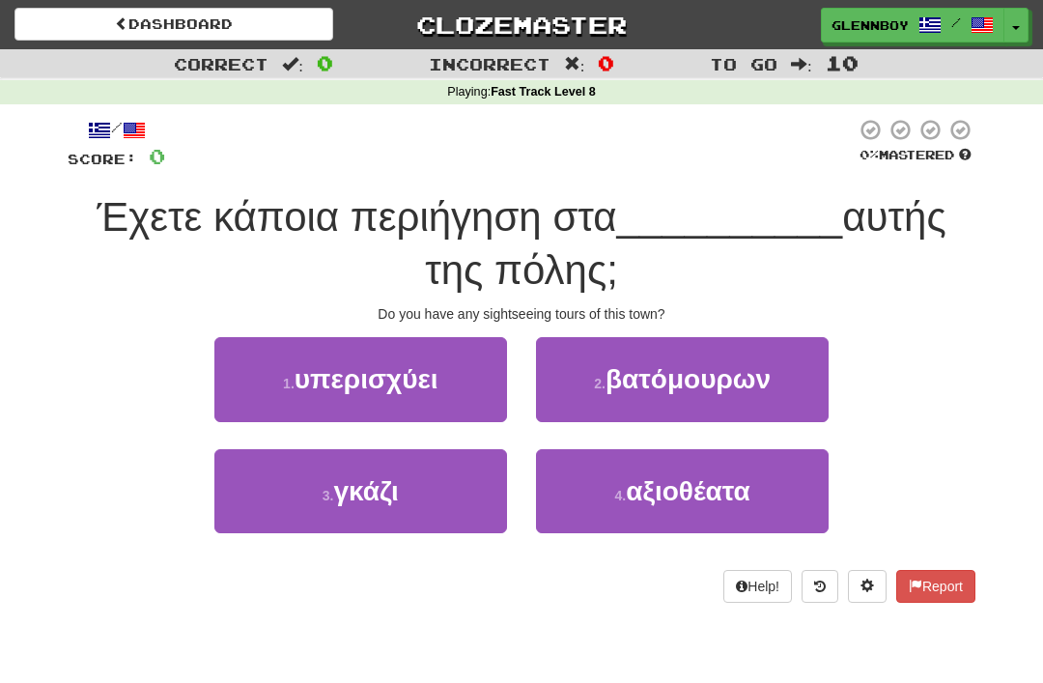
click at [668, 481] on span "αξιοθέατα" at bounding box center [688, 491] width 124 height 30
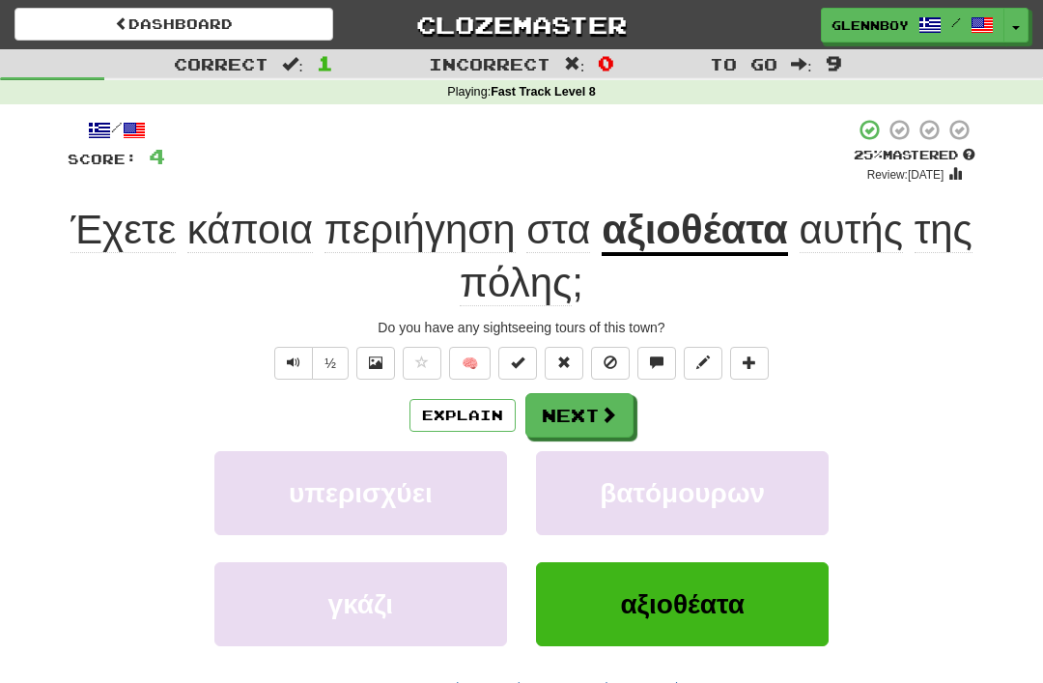
click at [446, 406] on button "Explain" at bounding box center [462, 415] width 106 height 33
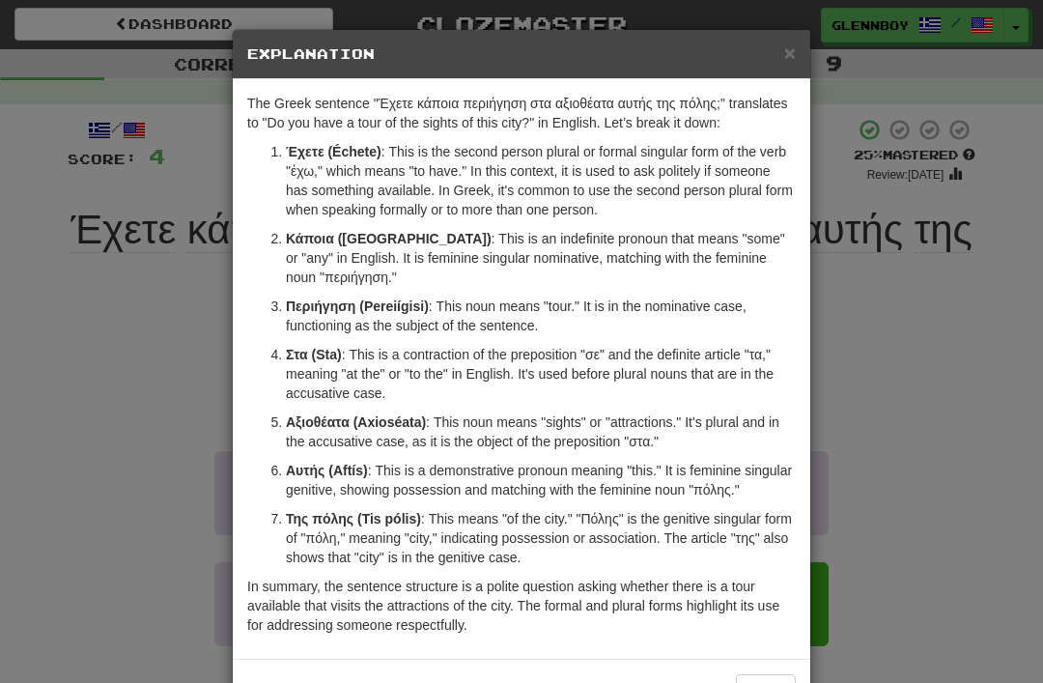
click at [795, 48] on span "×" at bounding box center [790, 53] width 12 height 22
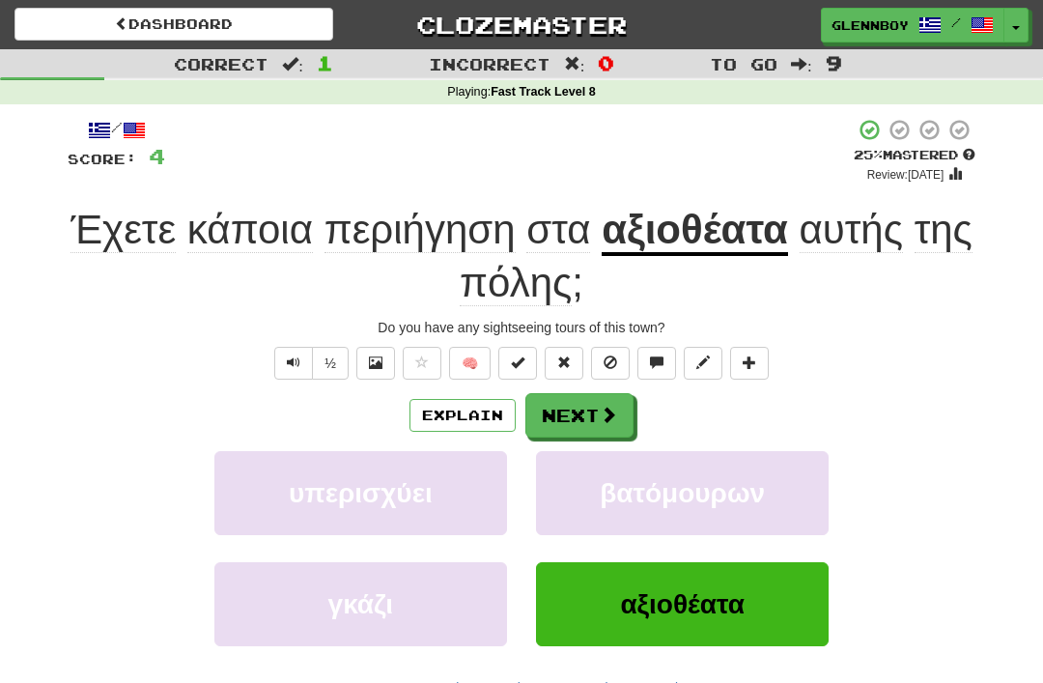
click at [607, 357] on span at bounding box center [610, 362] width 14 height 14
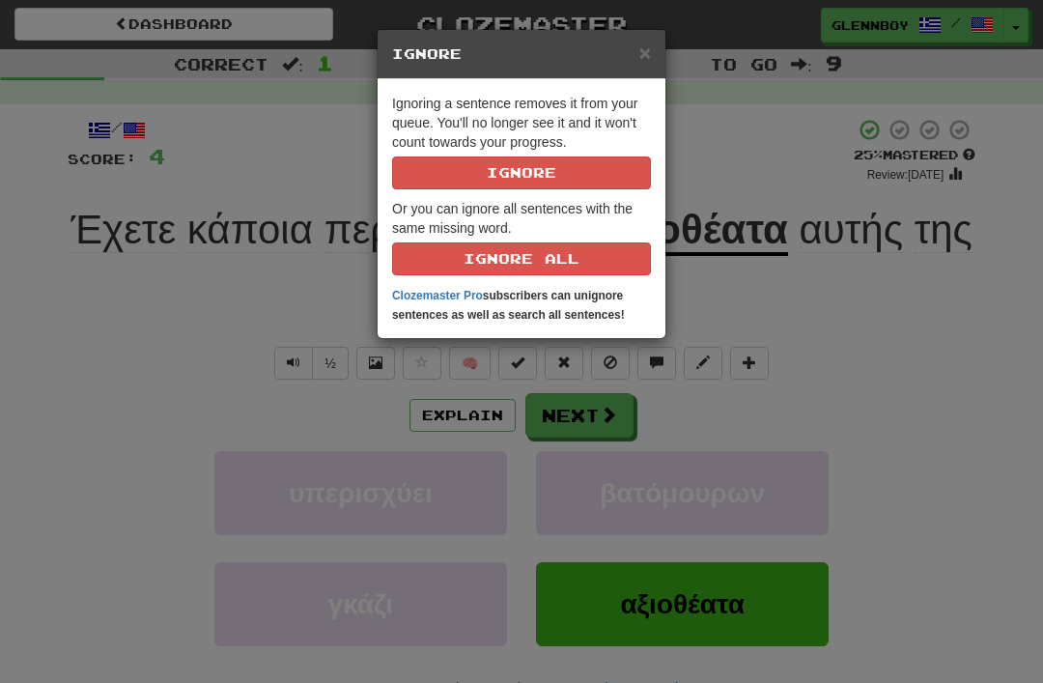
click at [505, 175] on button "Ignore" at bounding box center [521, 172] width 259 height 33
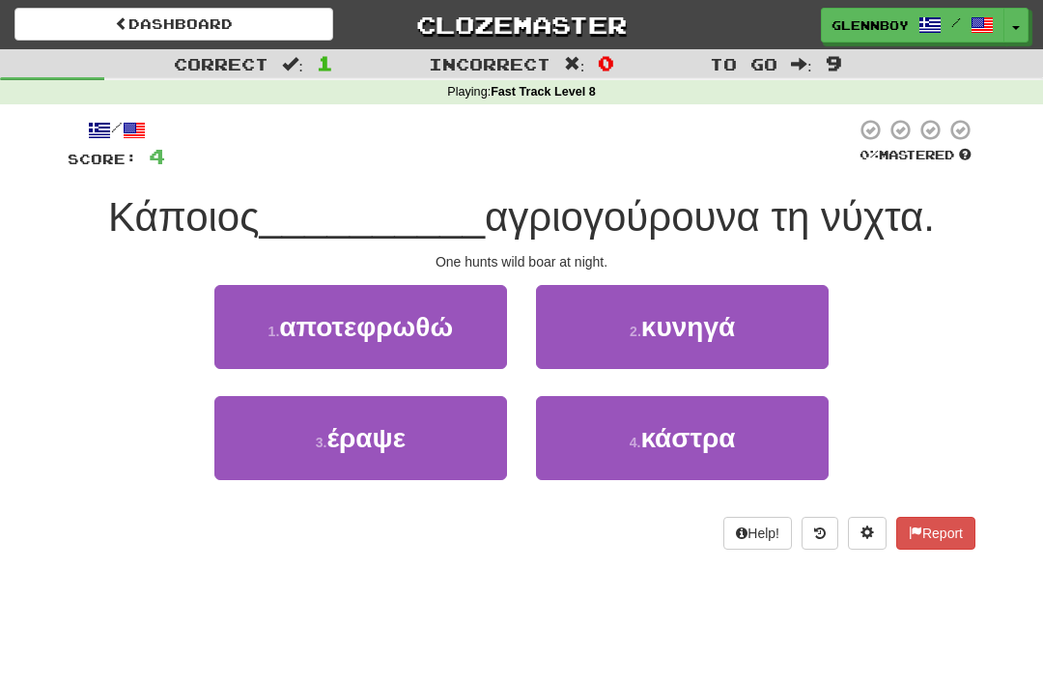
click at [641, 336] on small "2 ." at bounding box center [636, 330] width 12 height 15
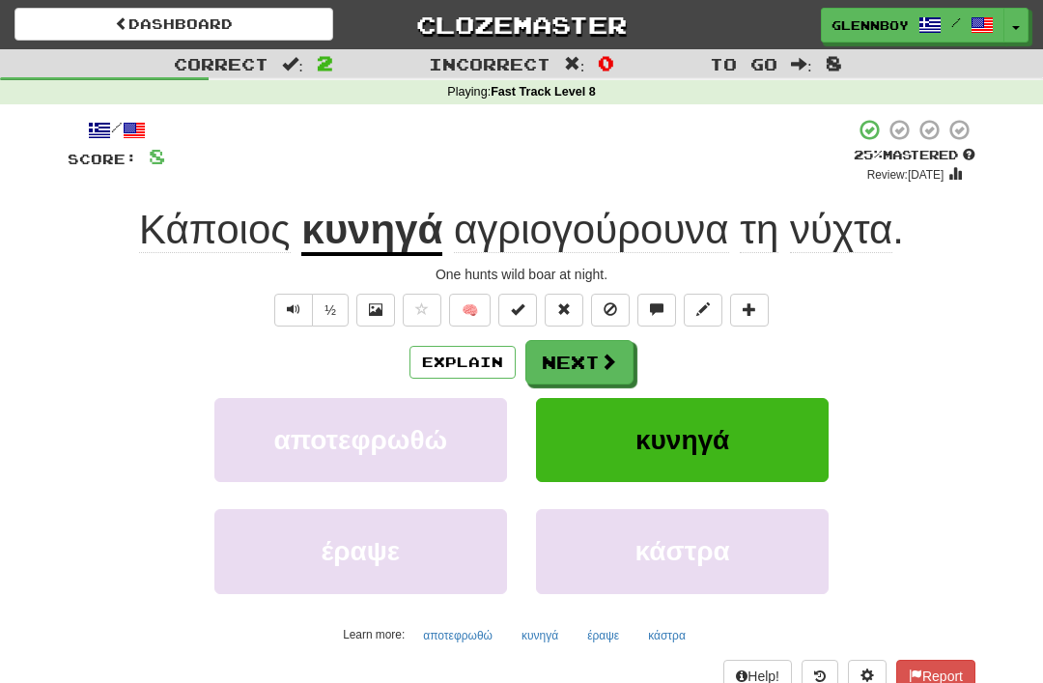
click at [616, 302] on span at bounding box center [610, 309] width 14 height 14
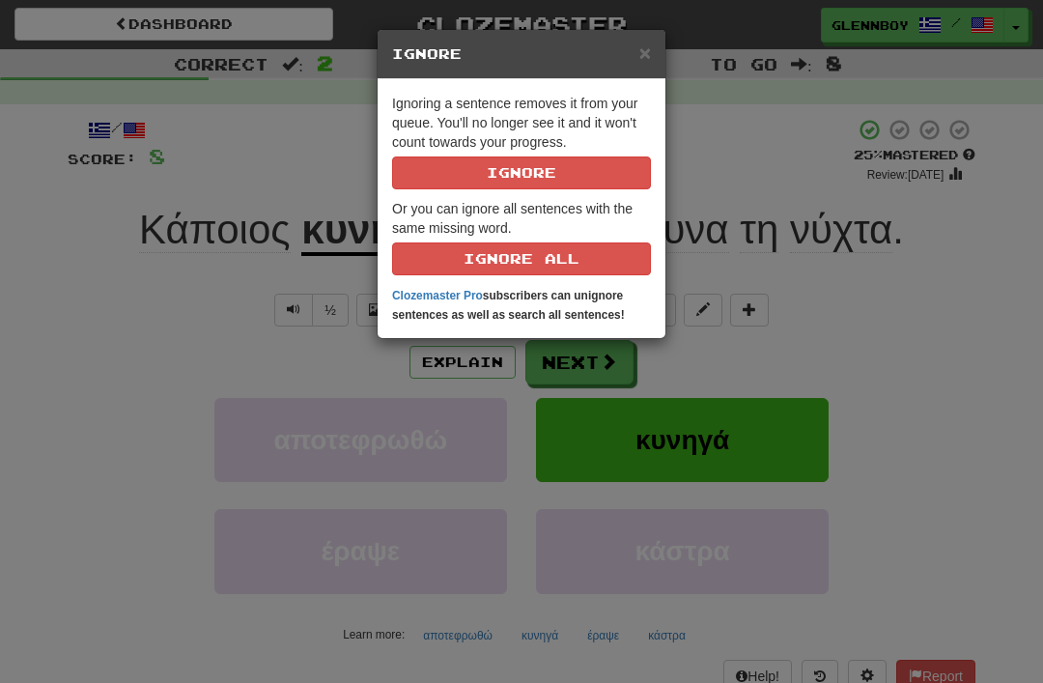
click at [499, 173] on button "Ignore" at bounding box center [521, 172] width 259 height 33
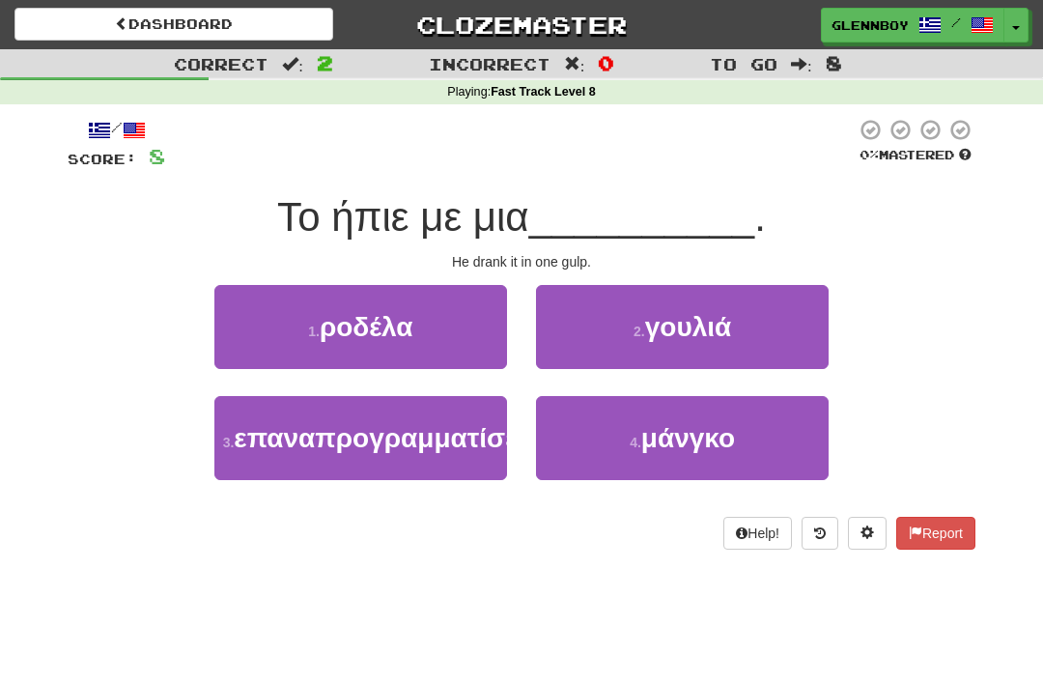
click at [638, 326] on small "2 ." at bounding box center [639, 330] width 12 height 15
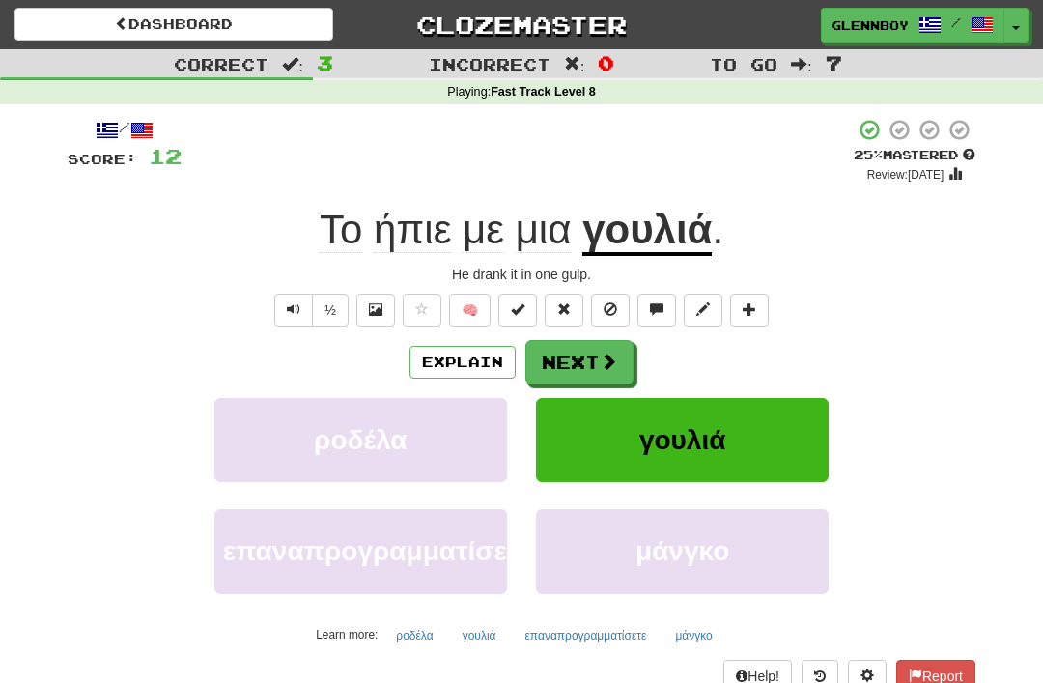
click at [611, 304] on span at bounding box center [610, 309] width 14 height 14
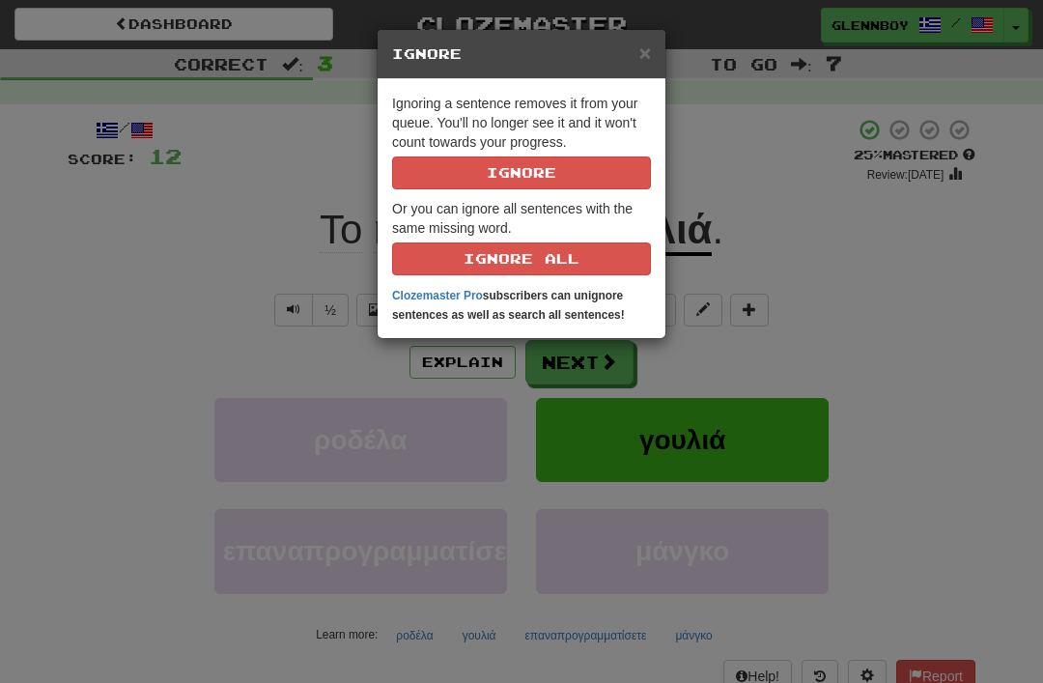
click at [499, 170] on button "Ignore" at bounding box center [521, 172] width 259 height 33
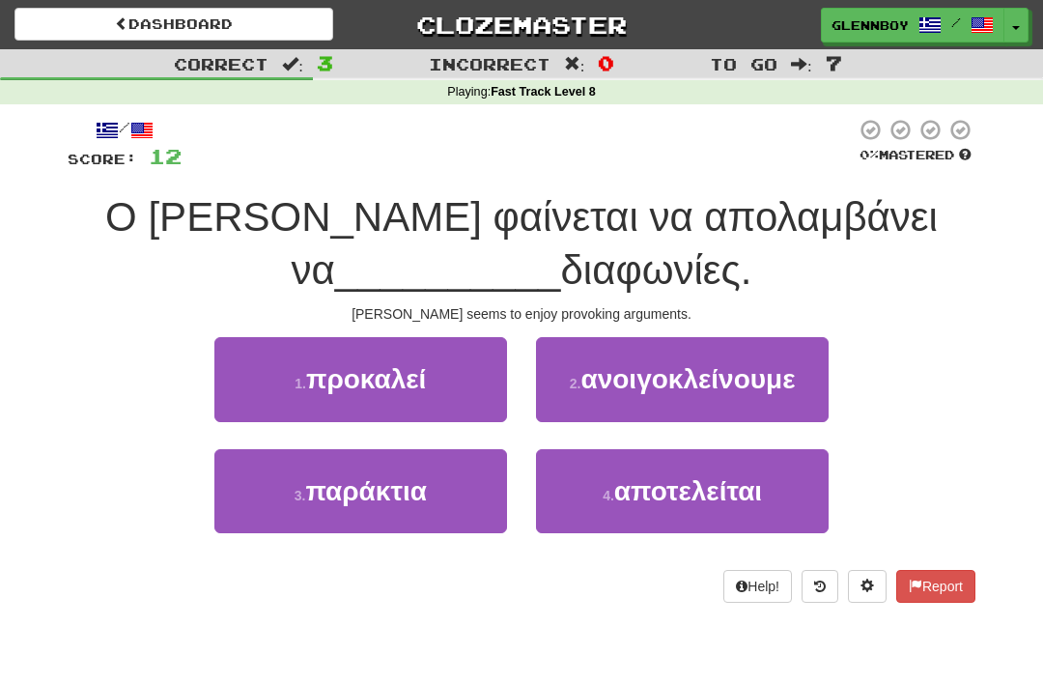
click at [316, 382] on span "προκαλεί" at bounding box center [366, 379] width 120 height 30
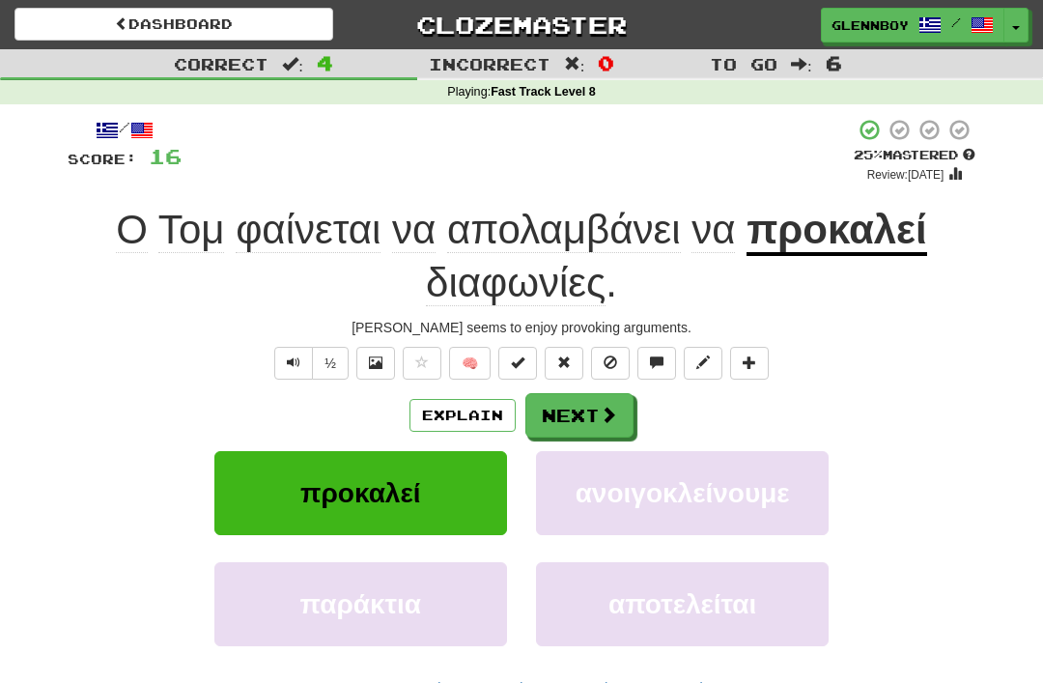
click at [453, 406] on button "Explain" at bounding box center [462, 415] width 106 height 33
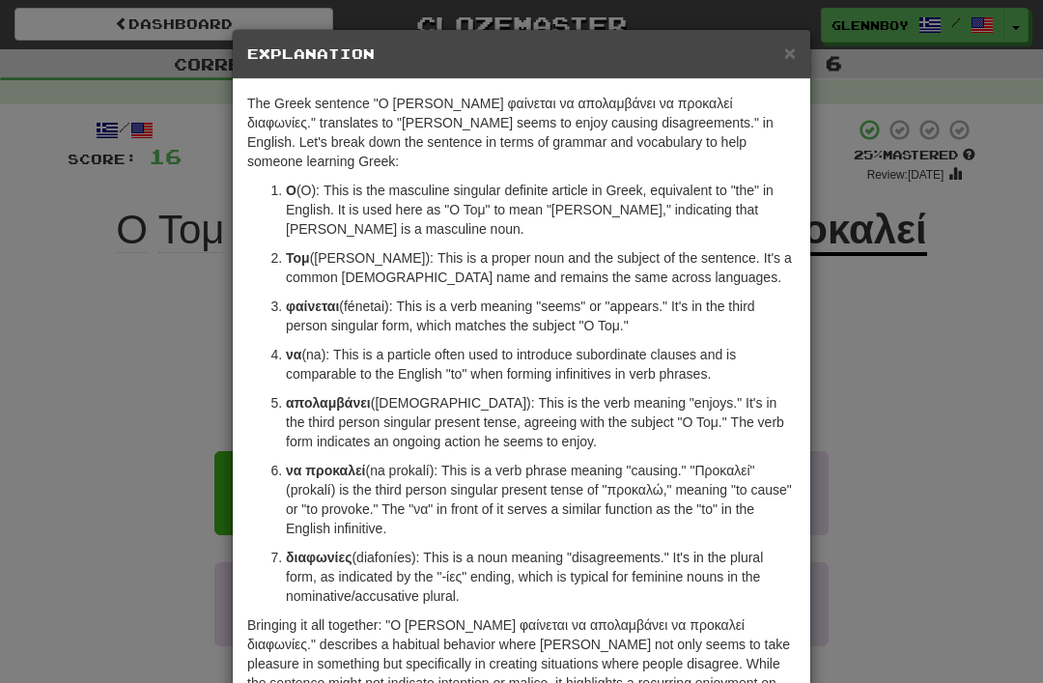
click at [785, 43] on span "×" at bounding box center [790, 53] width 12 height 22
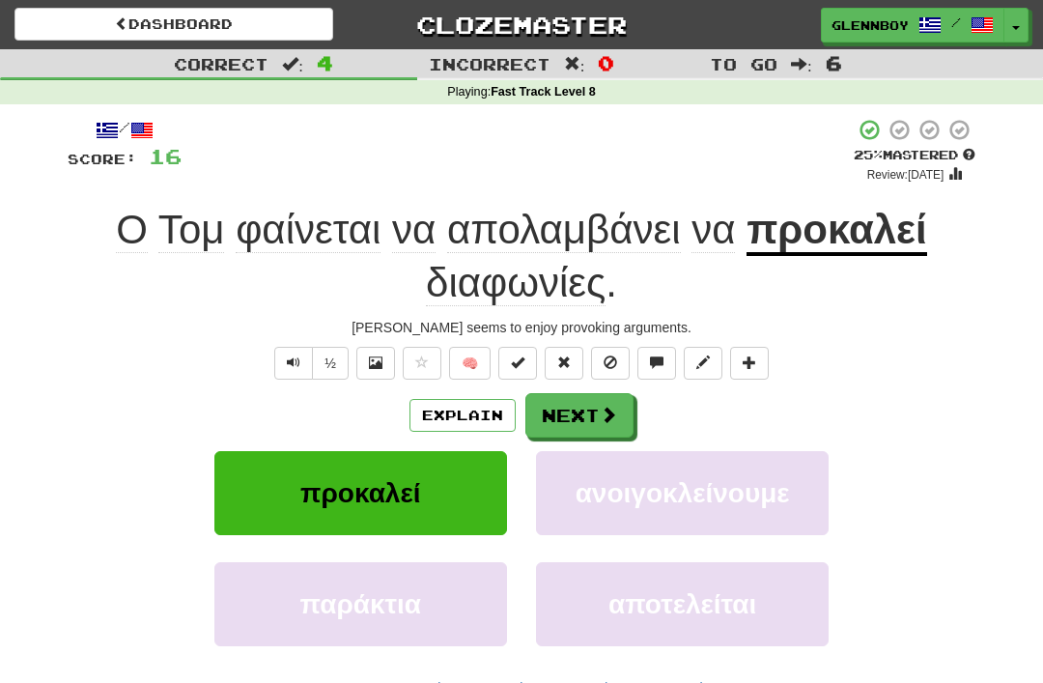
click at [610, 355] on span at bounding box center [610, 362] width 14 height 14
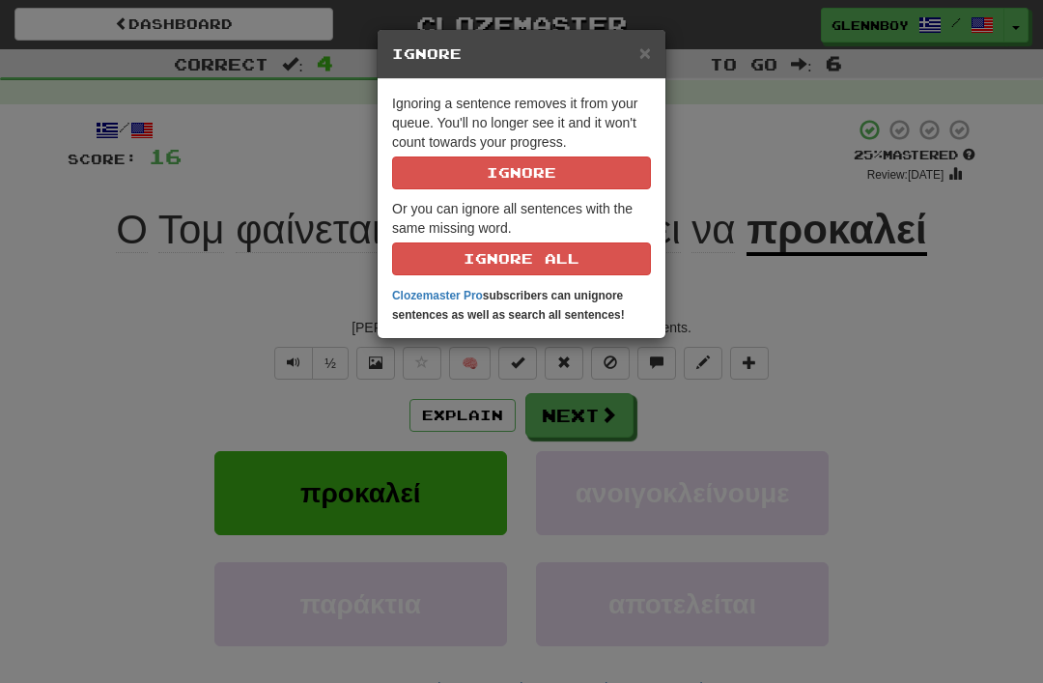
click at [468, 178] on button "Ignore" at bounding box center [521, 172] width 259 height 33
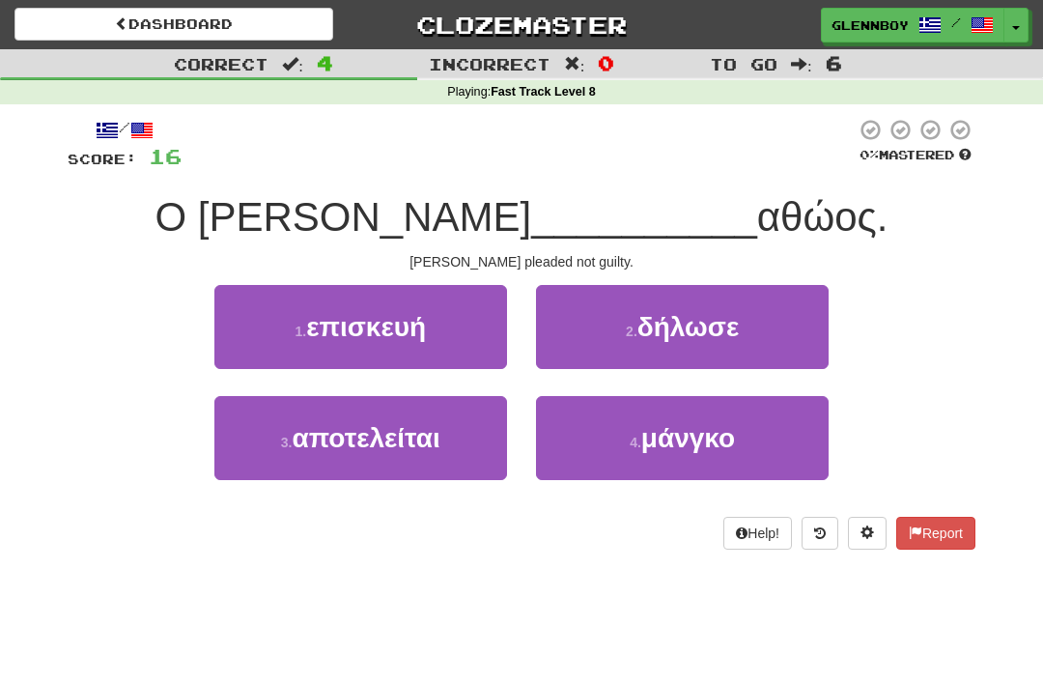
click at [660, 340] on span "δήλωσε" at bounding box center [687, 327] width 101 height 30
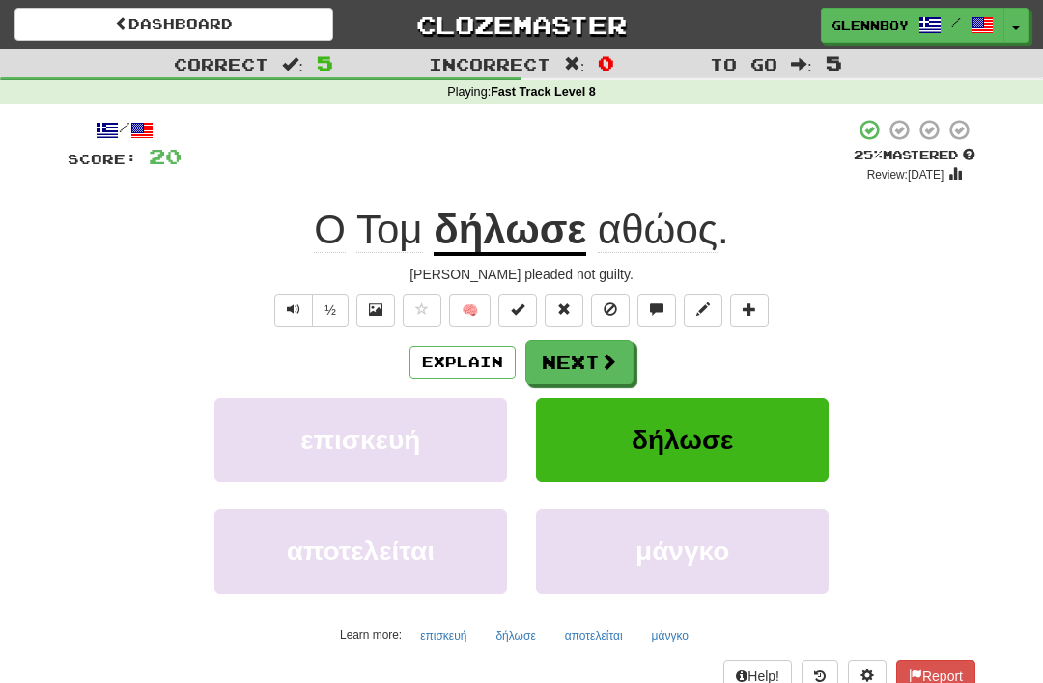
click at [605, 302] on span at bounding box center [610, 309] width 14 height 14
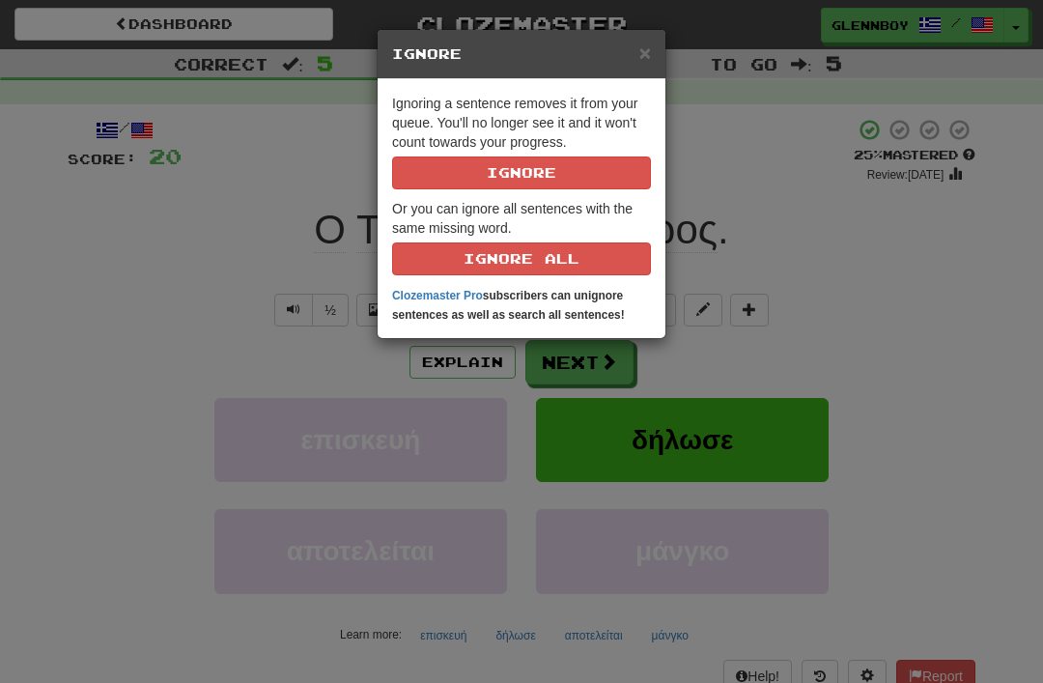
click at [472, 158] on button "Ignore" at bounding box center [521, 172] width 259 height 33
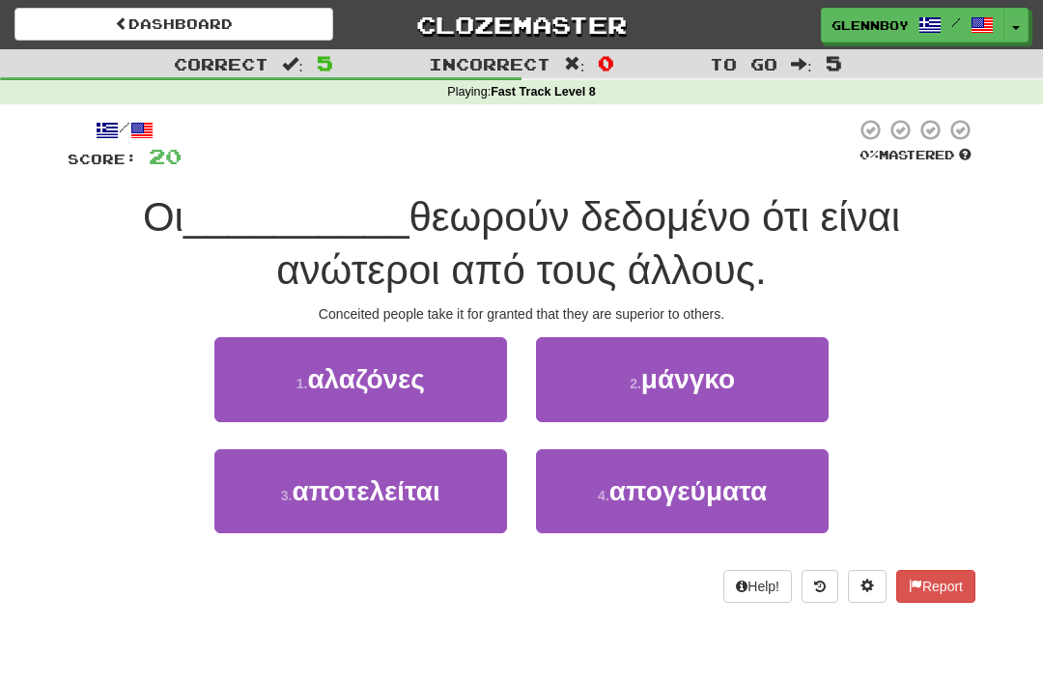
click at [347, 383] on span "αλαζόνες" at bounding box center [366, 379] width 118 height 30
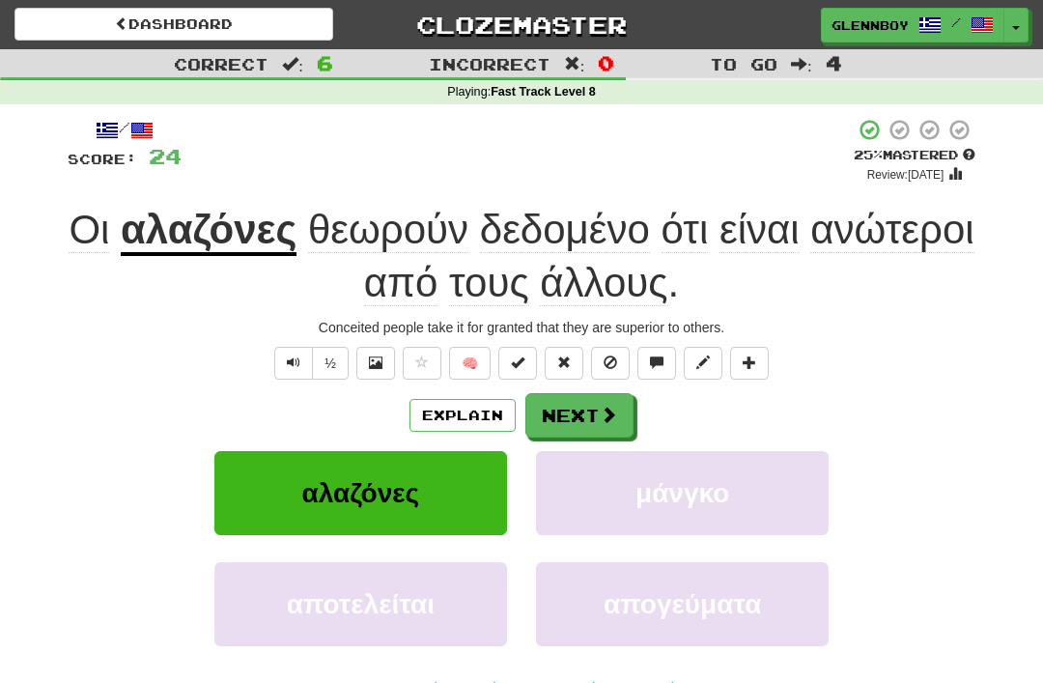
click at [473, 415] on button "Explain" at bounding box center [462, 415] width 106 height 33
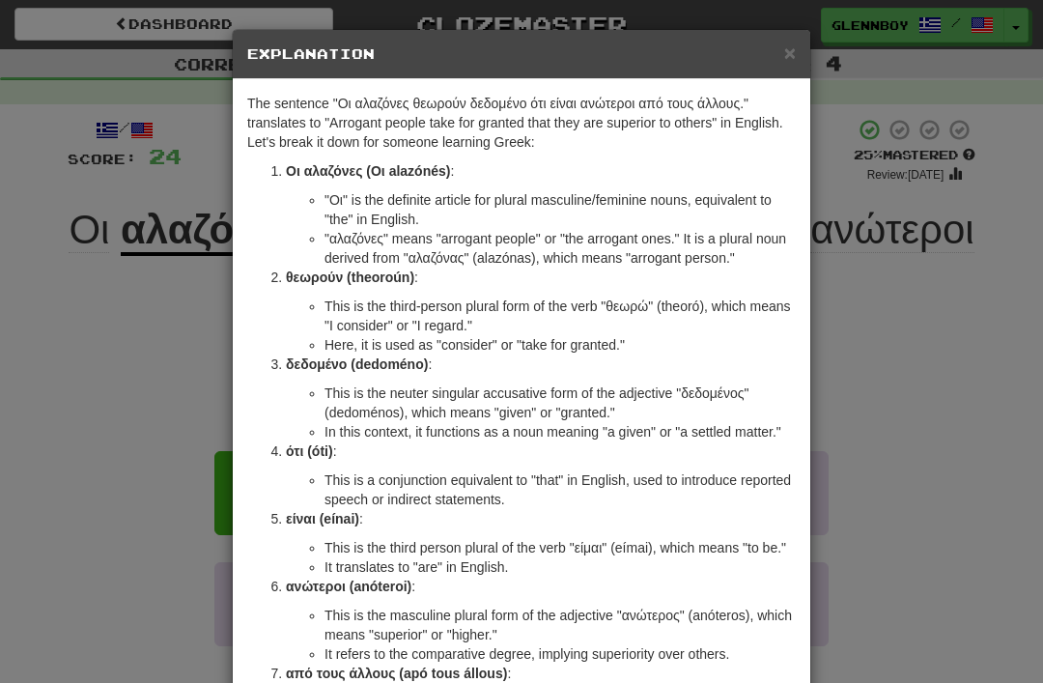
click at [790, 59] on span "×" at bounding box center [790, 53] width 12 height 22
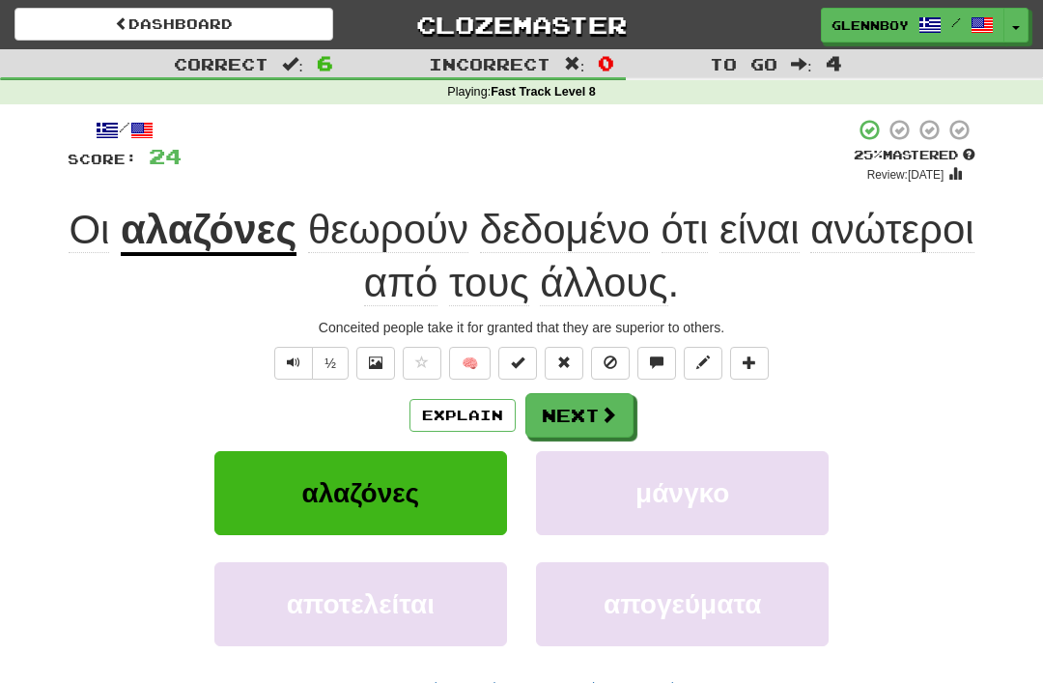
click at [613, 355] on span at bounding box center [610, 362] width 14 height 14
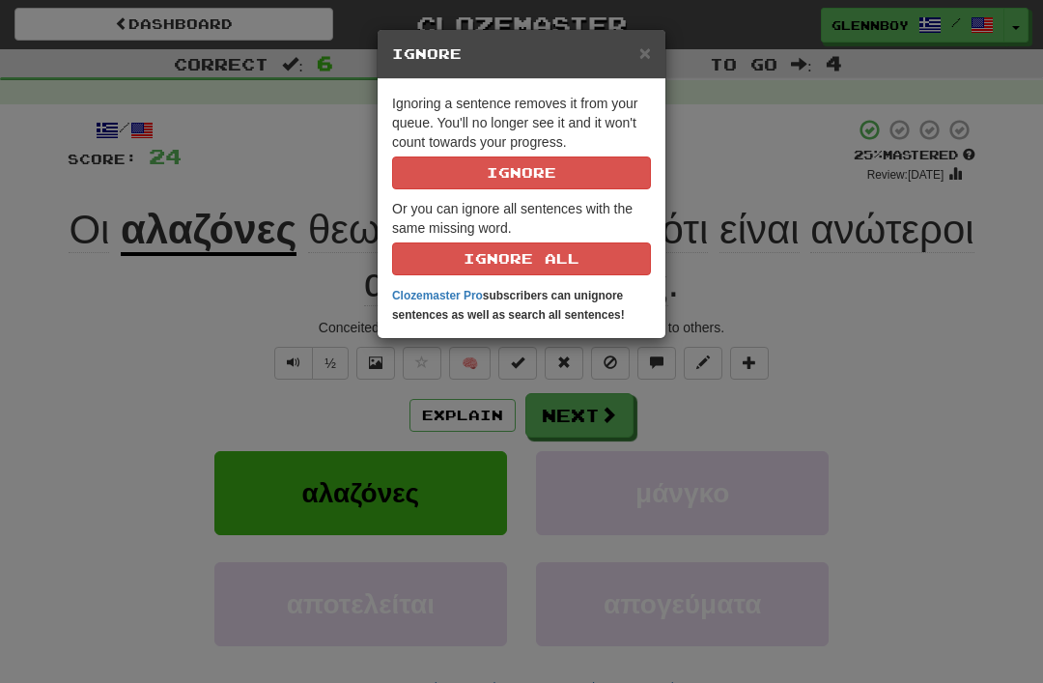
click at [477, 186] on button "Ignore" at bounding box center [521, 172] width 259 height 33
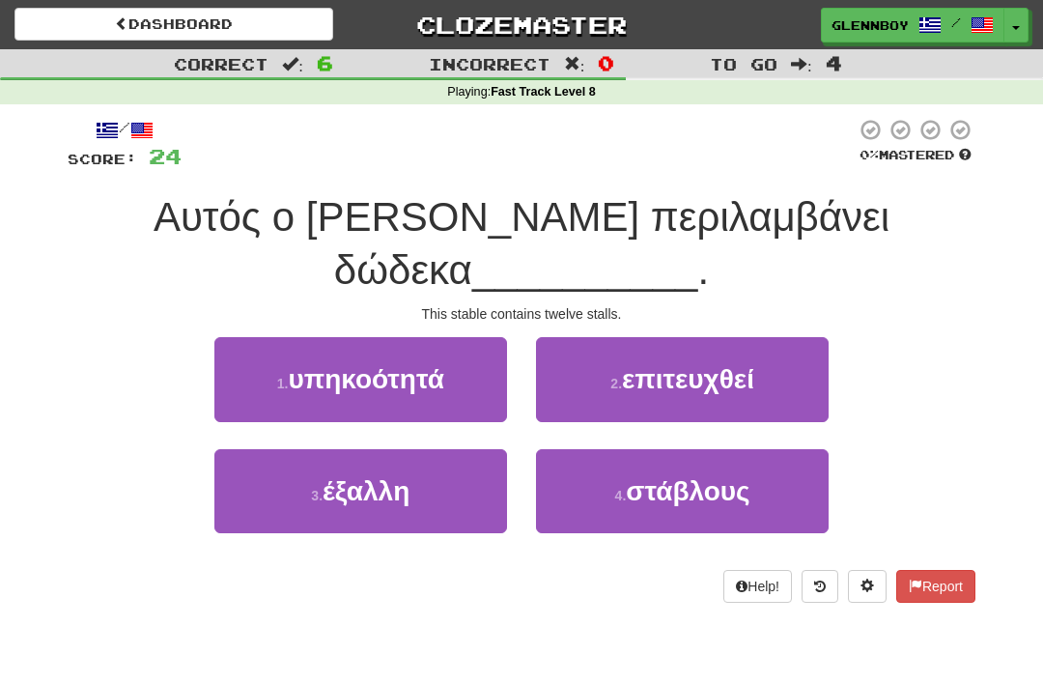
click at [637, 505] on button "4 . στάβλους" at bounding box center [682, 491] width 293 height 84
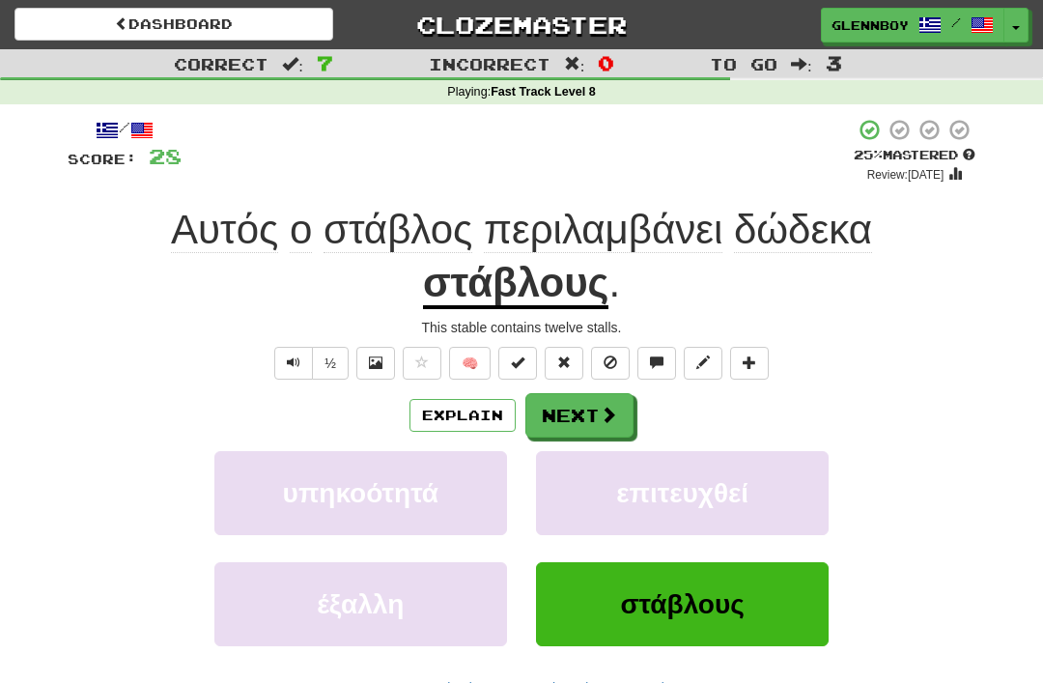
click at [610, 358] on span at bounding box center [610, 362] width 14 height 14
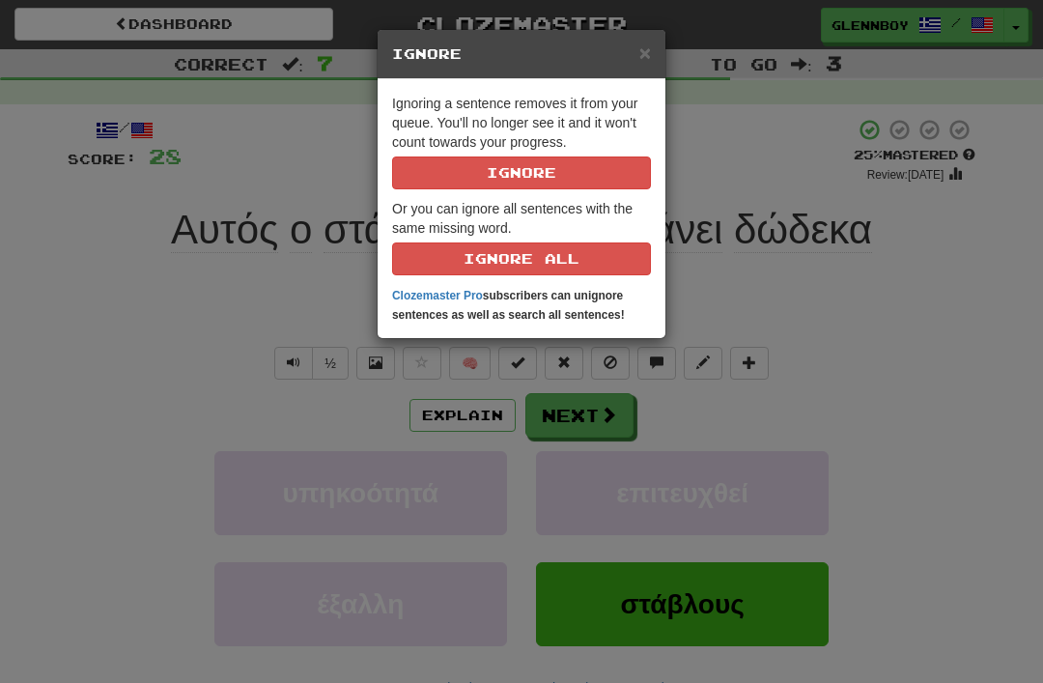
click at [471, 169] on button "Ignore" at bounding box center [521, 172] width 259 height 33
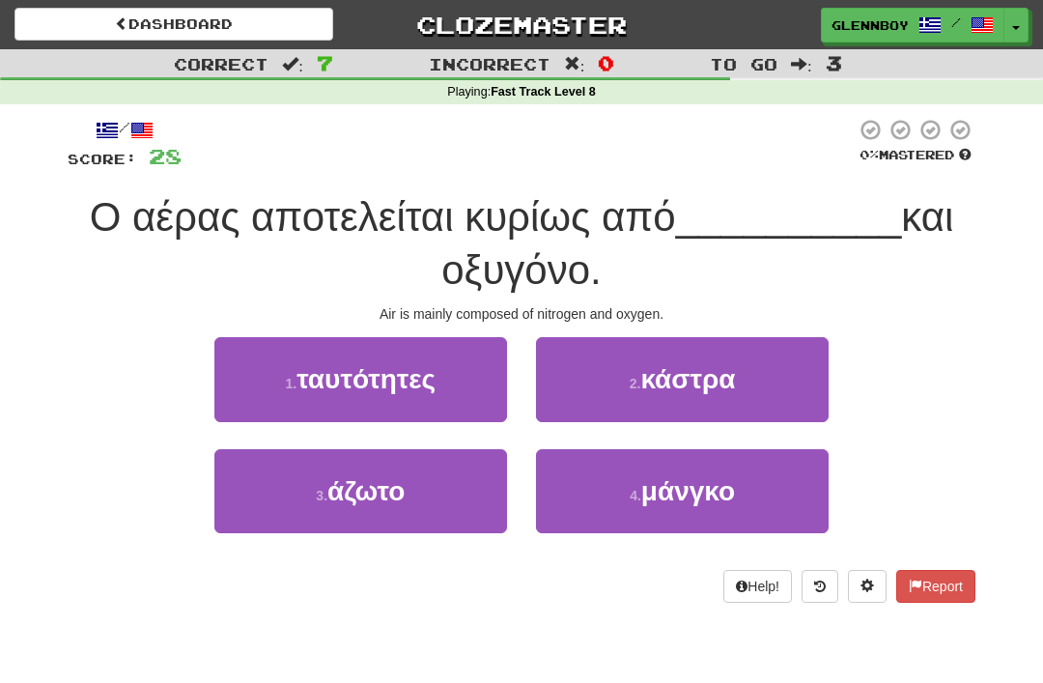
click at [388, 503] on span "άζωτο" at bounding box center [365, 491] width 77 height 30
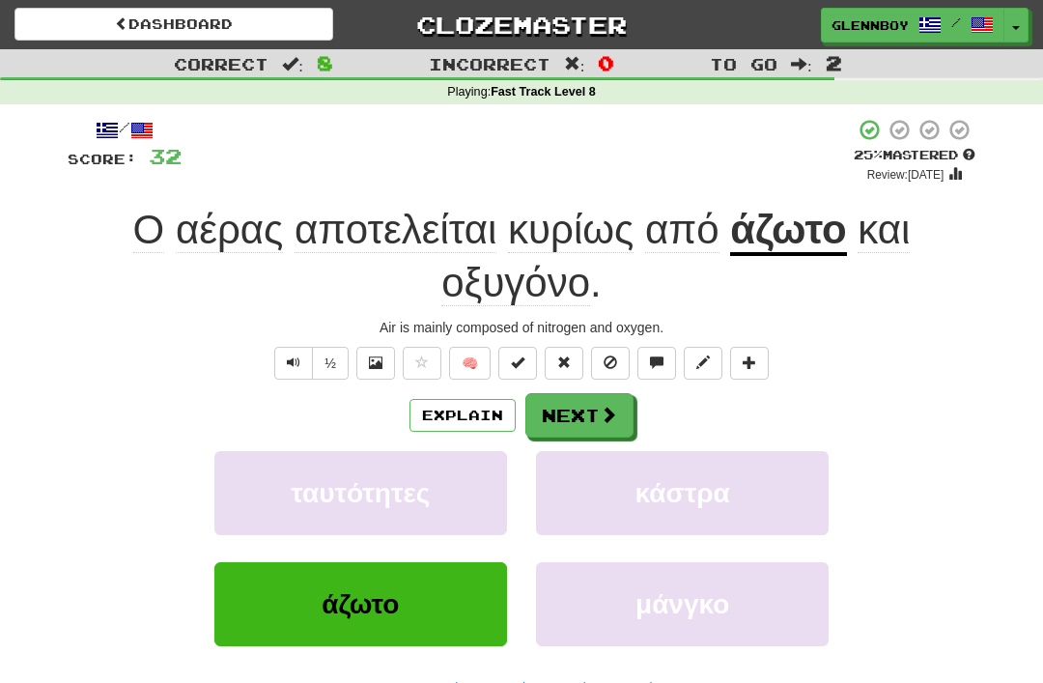
click at [608, 361] on span at bounding box center [610, 362] width 14 height 14
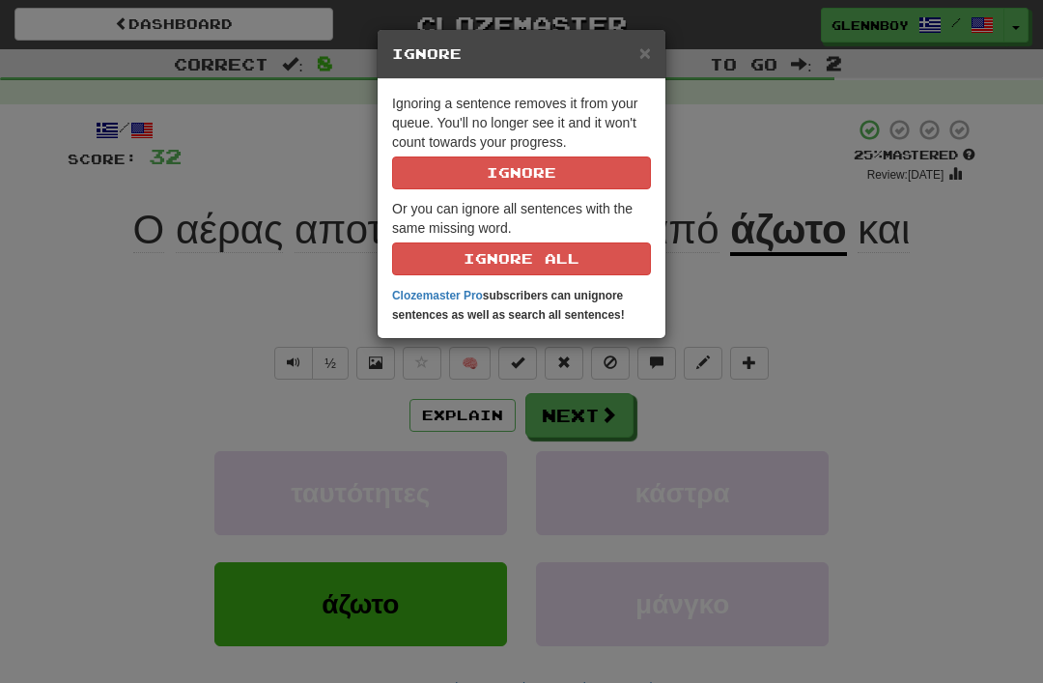
click at [459, 173] on button "Ignore" at bounding box center [521, 172] width 259 height 33
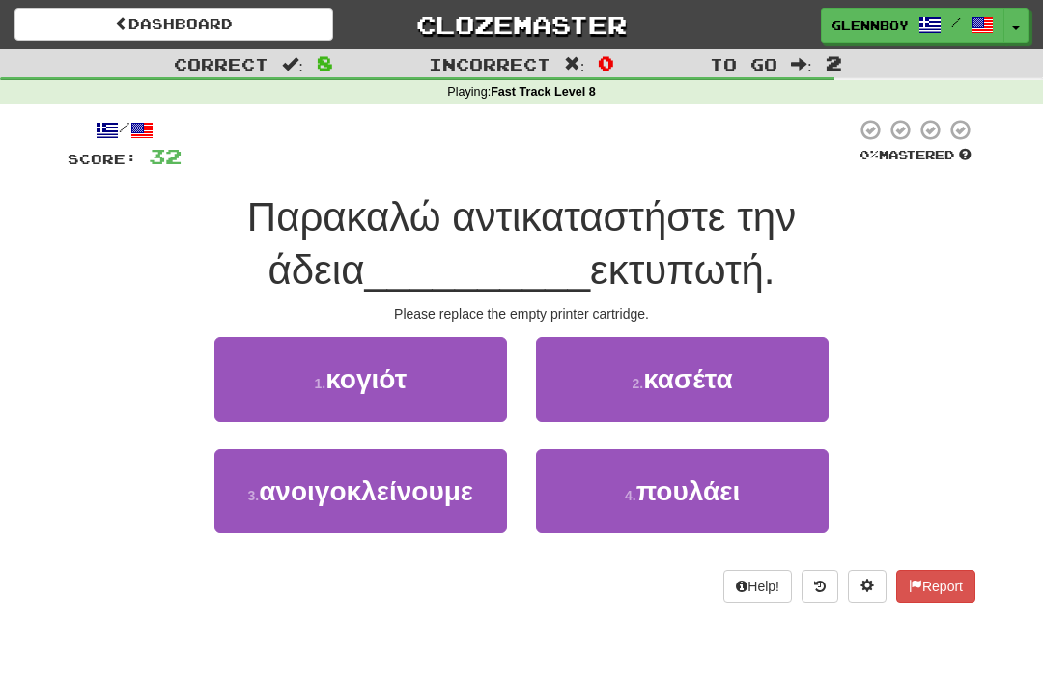
click at [631, 383] on small "2 ." at bounding box center [637, 383] width 12 height 15
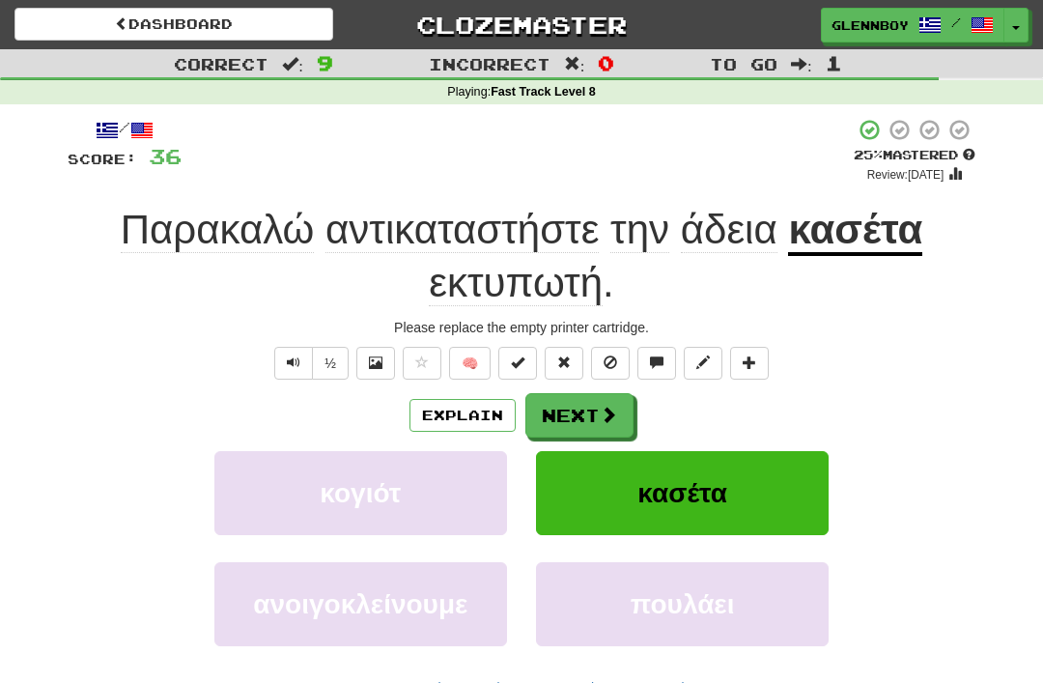
click at [439, 414] on button "Explain" at bounding box center [462, 415] width 106 height 33
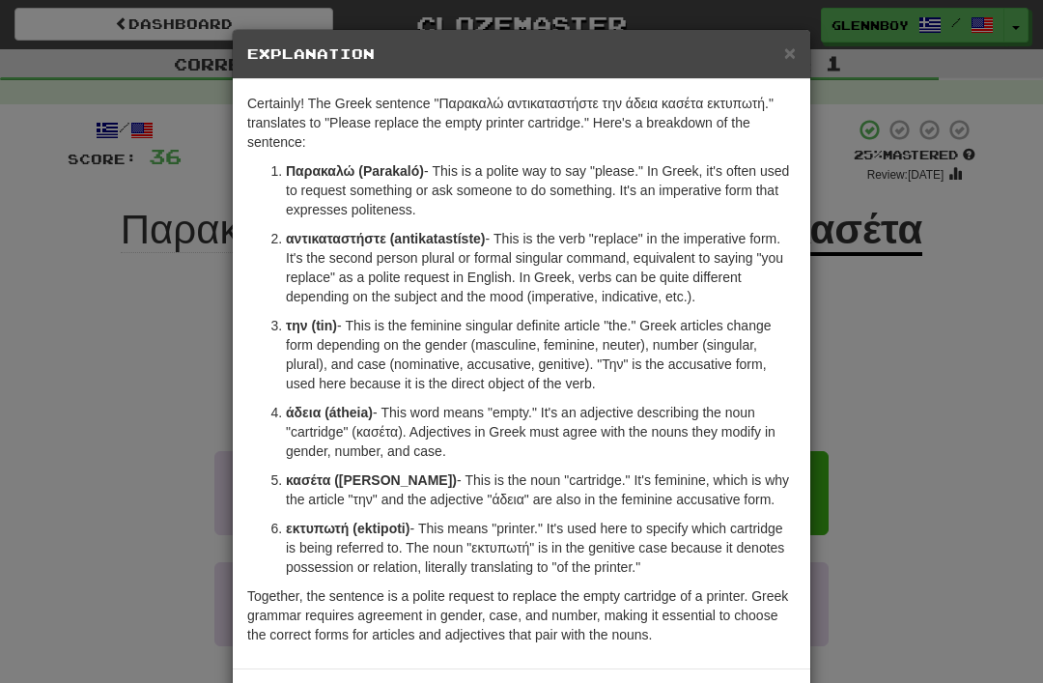
click at [792, 60] on span "×" at bounding box center [790, 53] width 12 height 22
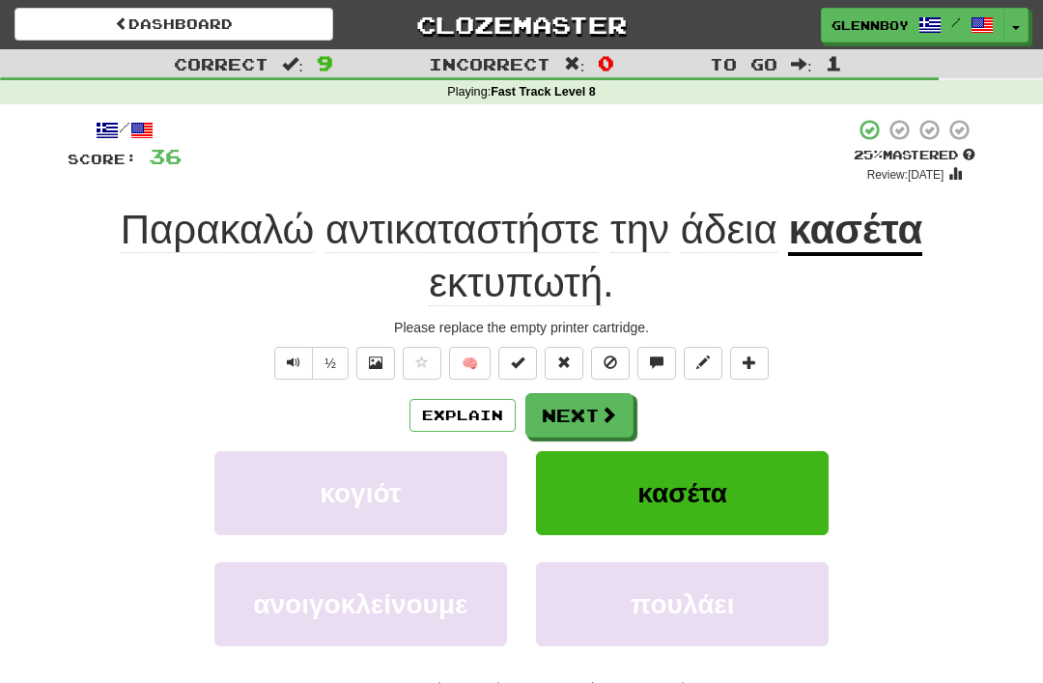
click at [606, 355] on span at bounding box center [610, 362] width 14 height 14
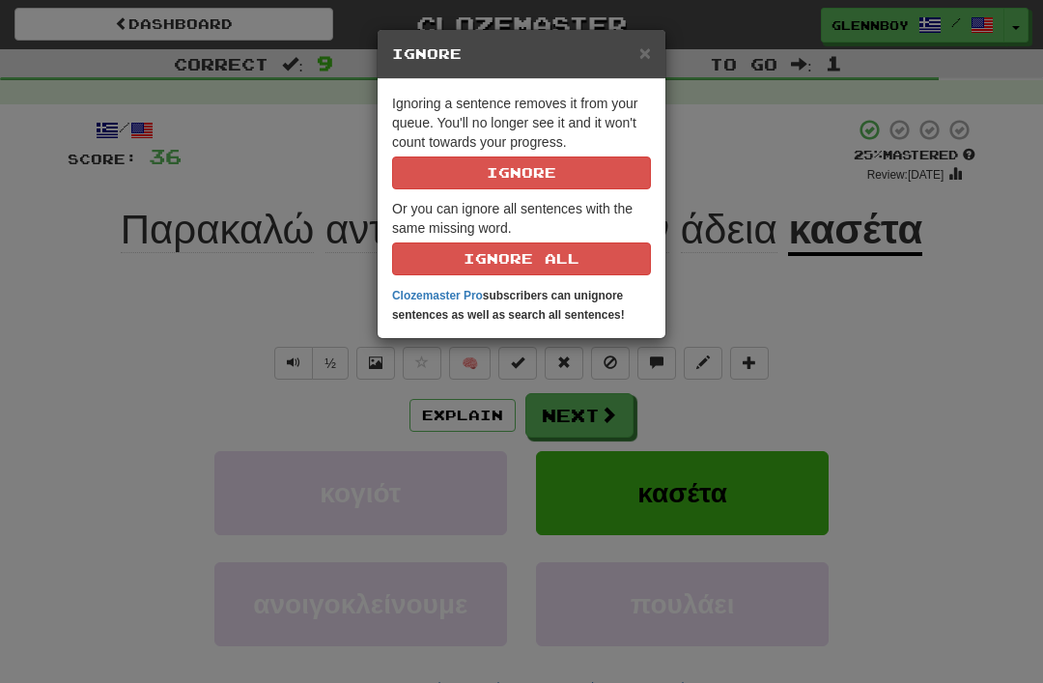
click at [455, 157] on button "Ignore" at bounding box center [521, 172] width 259 height 33
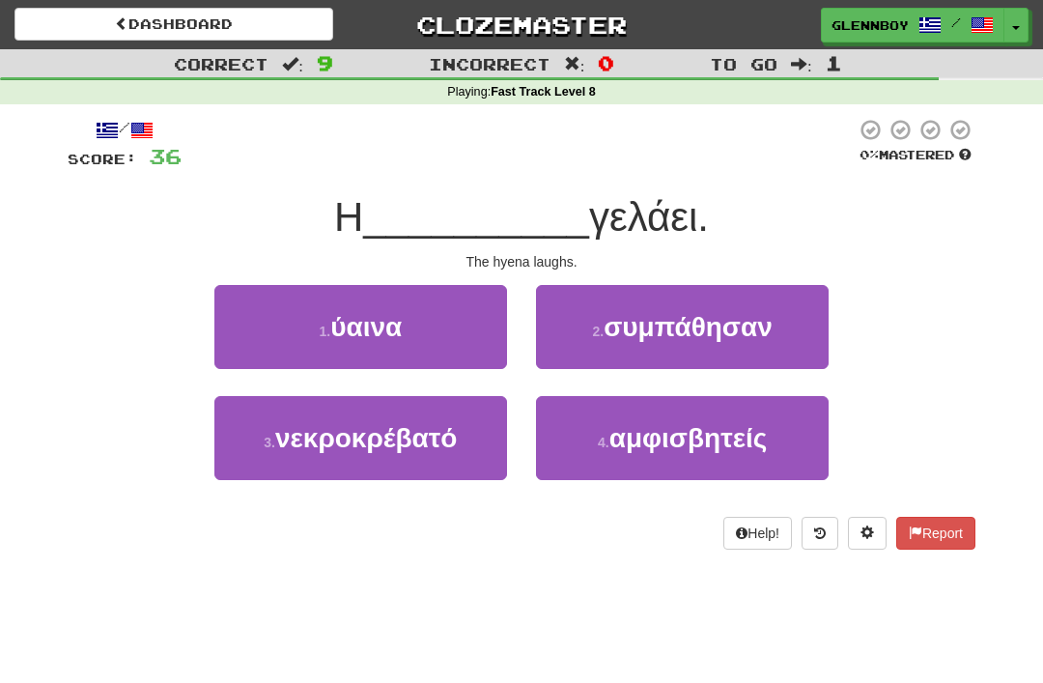
click at [323, 340] on button "1 . ύαινα" at bounding box center [360, 327] width 293 height 84
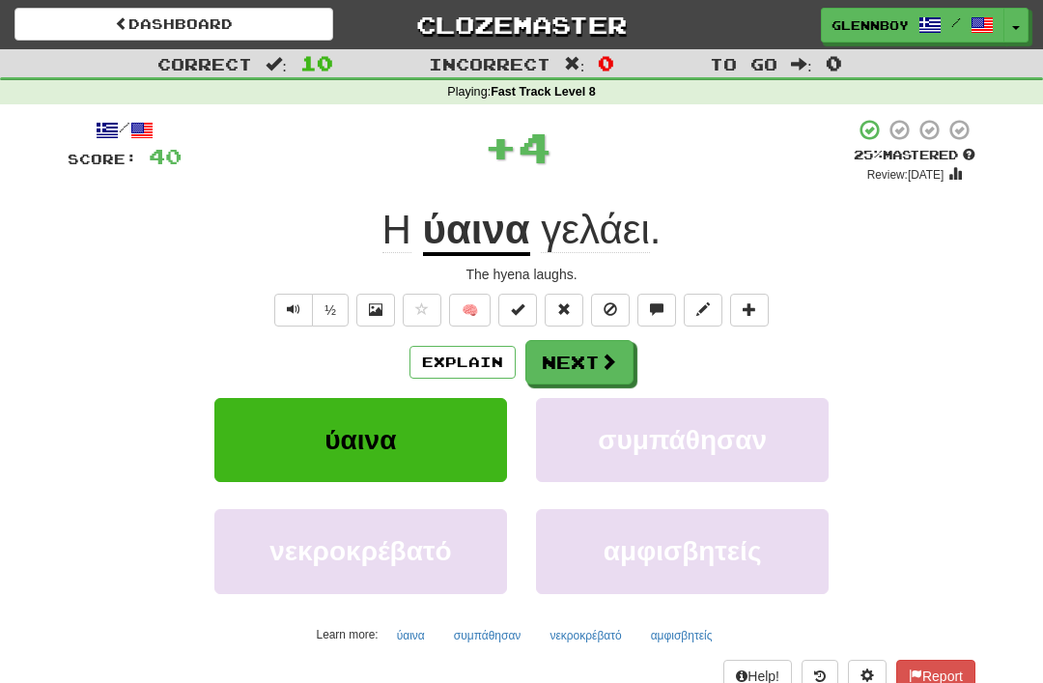
click at [628, 316] on button at bounding box center [610, 310] width 39 height 33
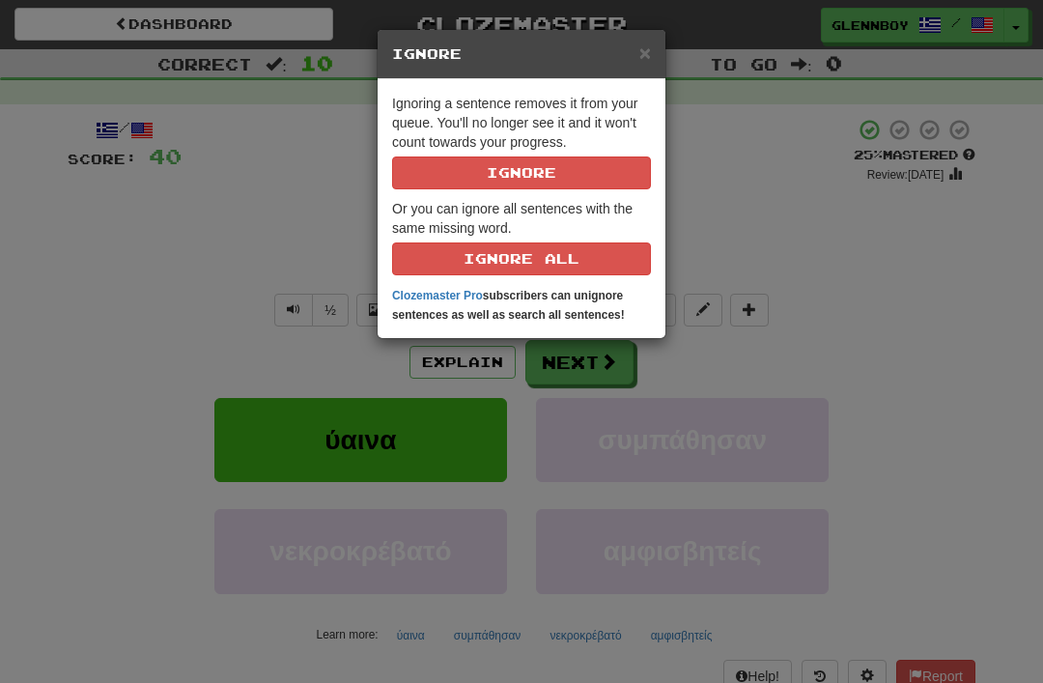
click at [164, 210] on div "× Ignore Ignoring a sentence removes it from your queue. You'll no longer see i…" at bounding box center [521, 341] width 1043 height 683
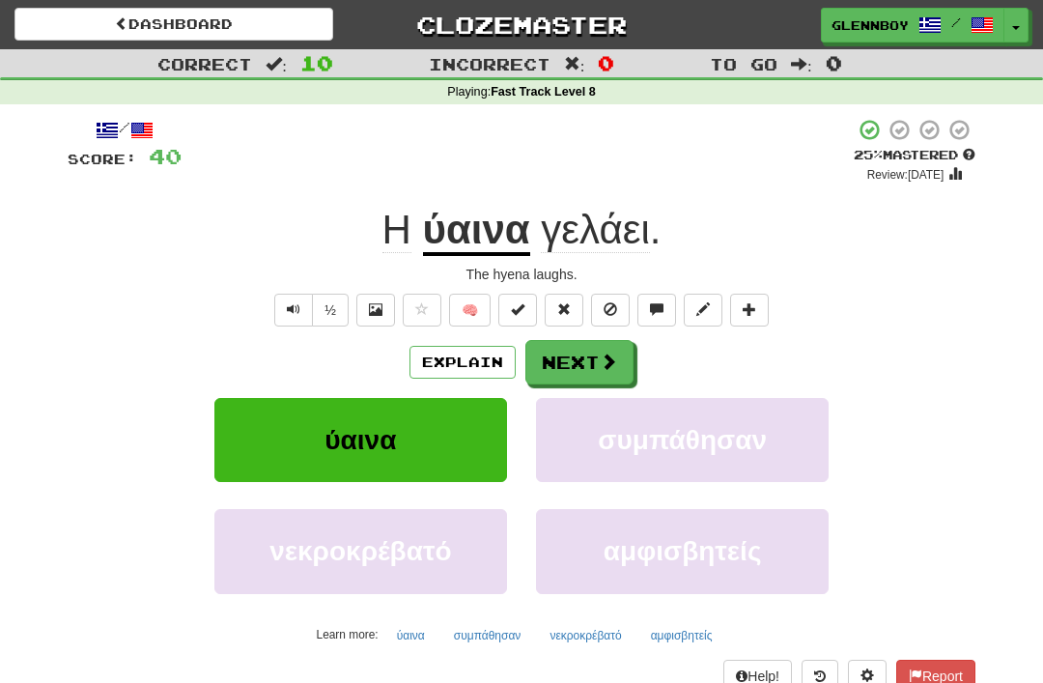
click at [294, 302] on span "Text-to-speech controls" at bounding box center [294, 309] width 14 height 14
click at [337, 304] on button "½" at bounding box center [330, 310] width 37 height 33
click at [610, 296] on button at bounding box center [610, 310] width 39 height 33
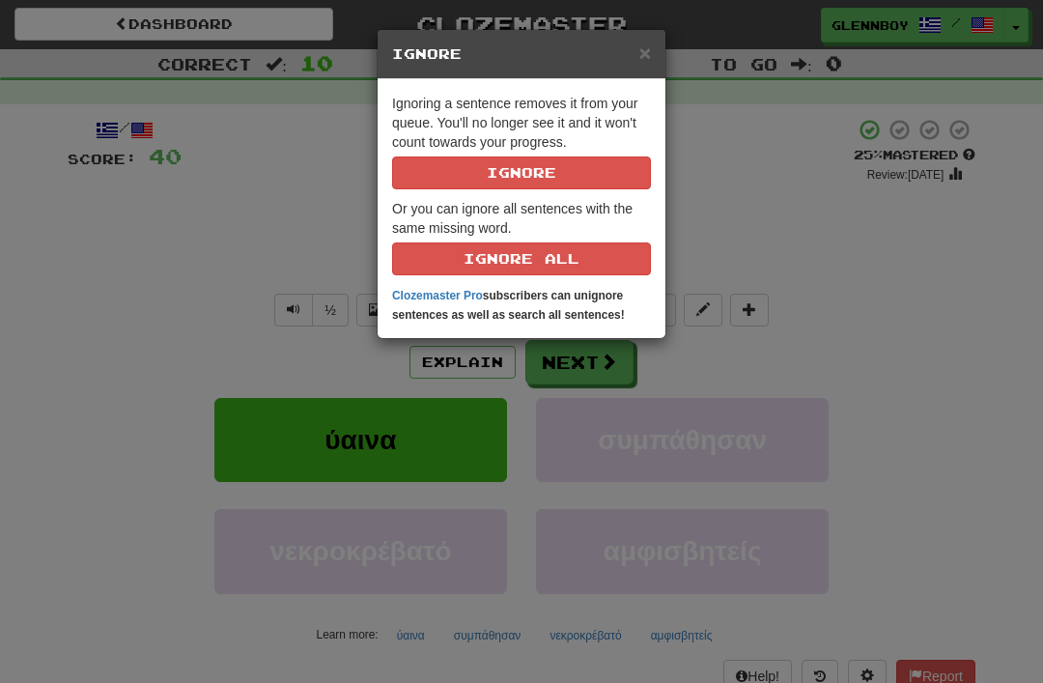
click at [505, 178] on button "Ignore" at bounding box center [521, 172] width 259 height 33
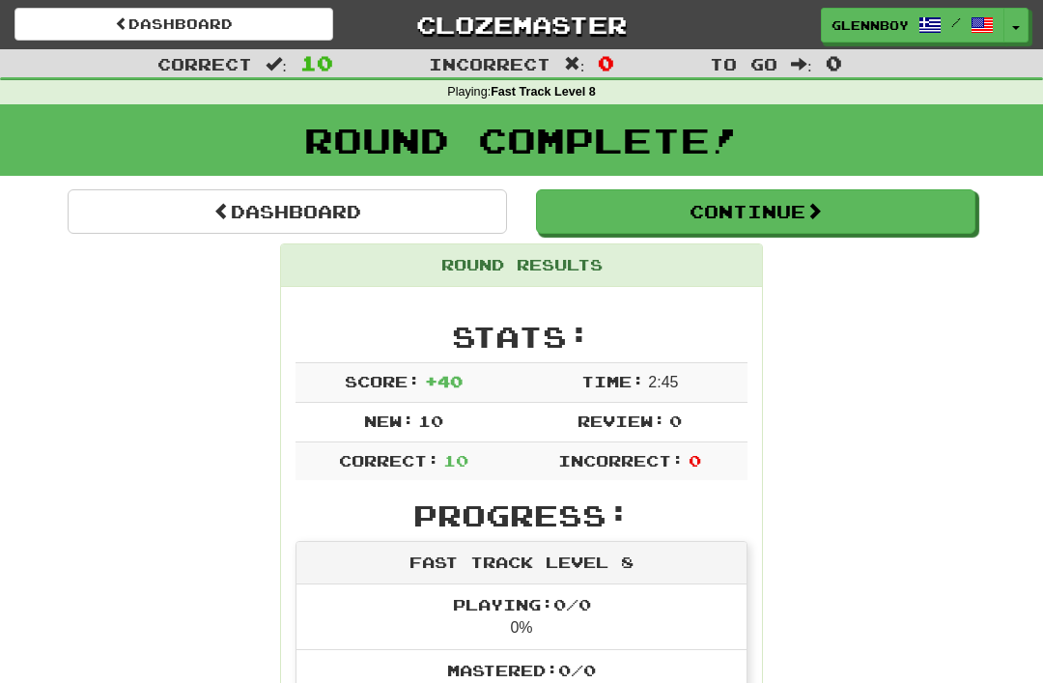
click at [279, 201] on link "Dashboard" at bounding box center [287, 211] width 439 height 44
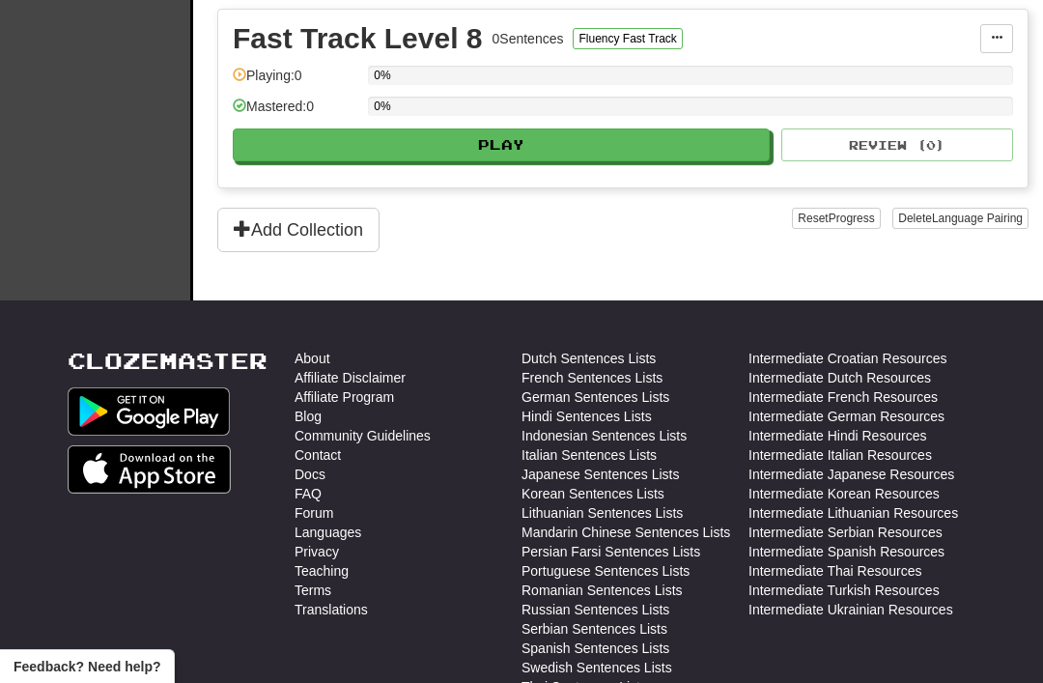
scroll to position [1792, 0]
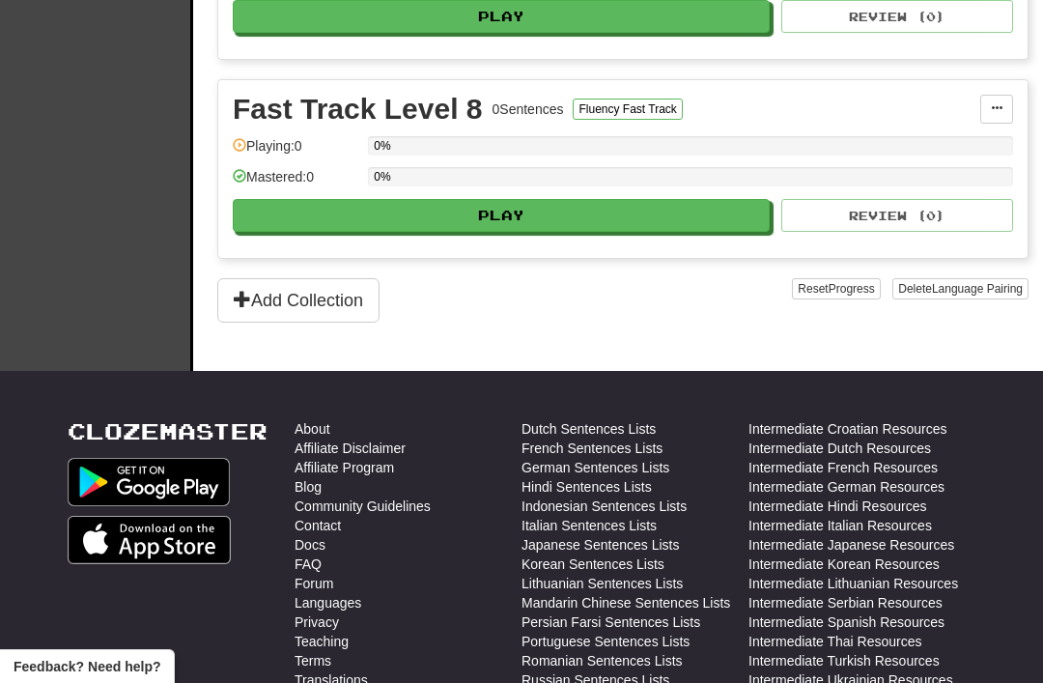
click at [292, 301] on button "Add Collection" at bounding box center [298, 300] width 162 height 44
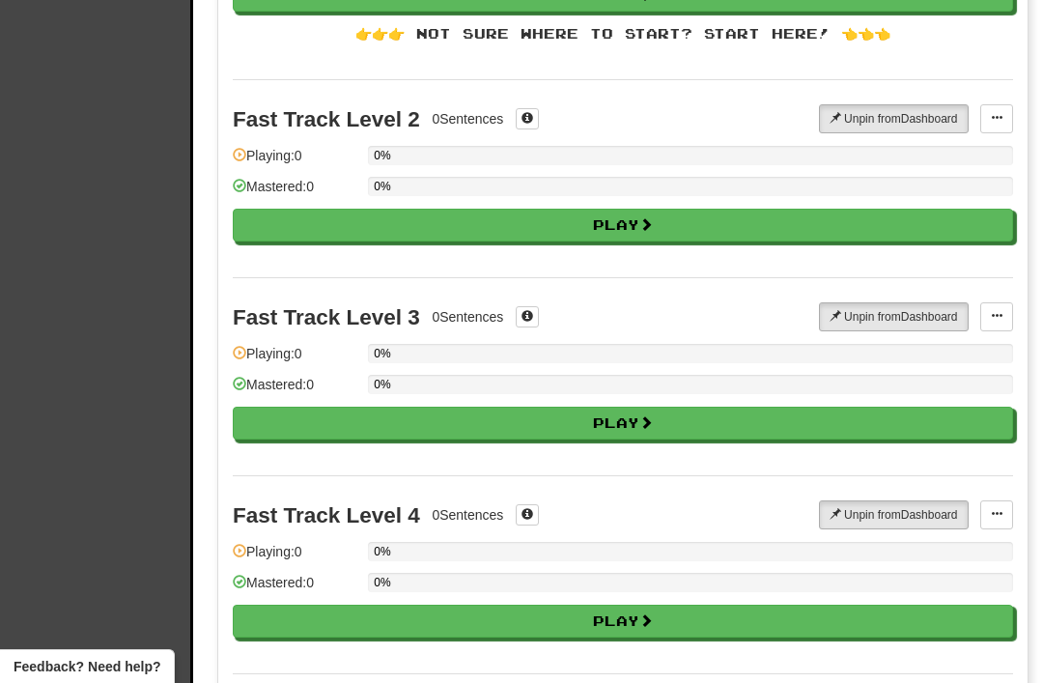
scroll to position [0, 0]
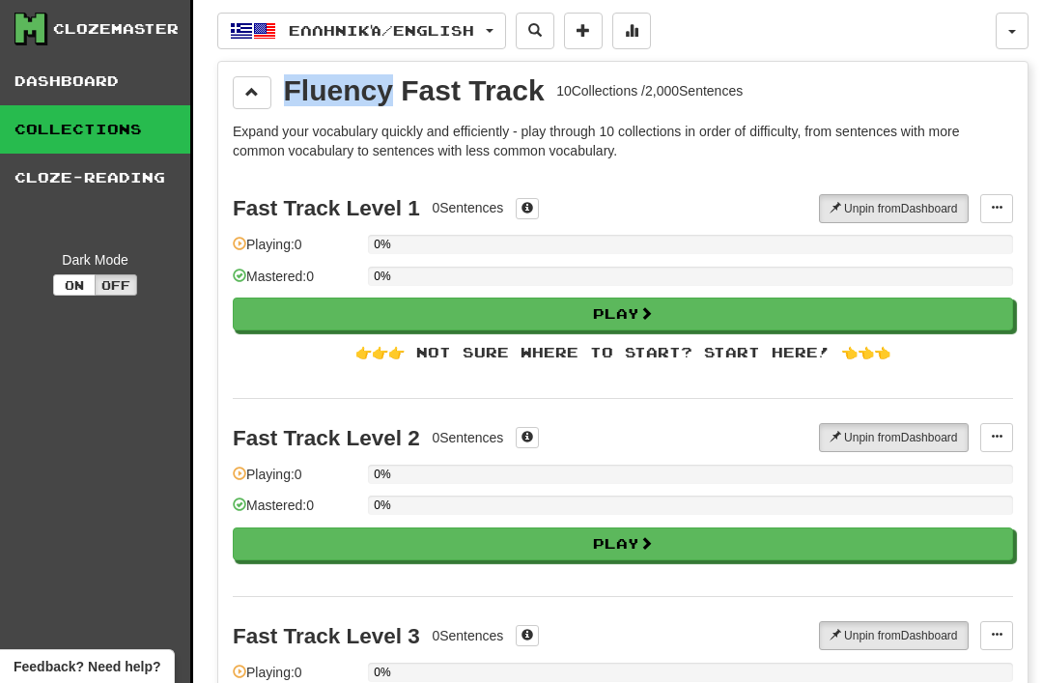
click at [329, 32] on span "Ελληνικά / English" at bounding box center [381, 30] width 185 height 16
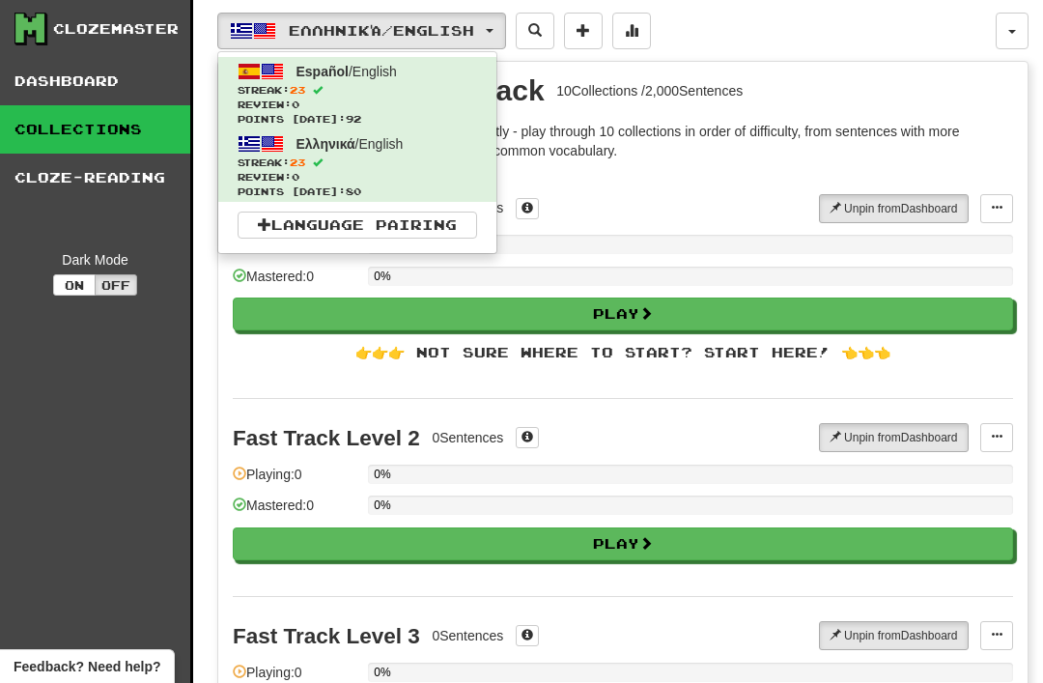
click at [308, 105] on span "Review: 0" at bounding box center [357, 105] width 239 height 14
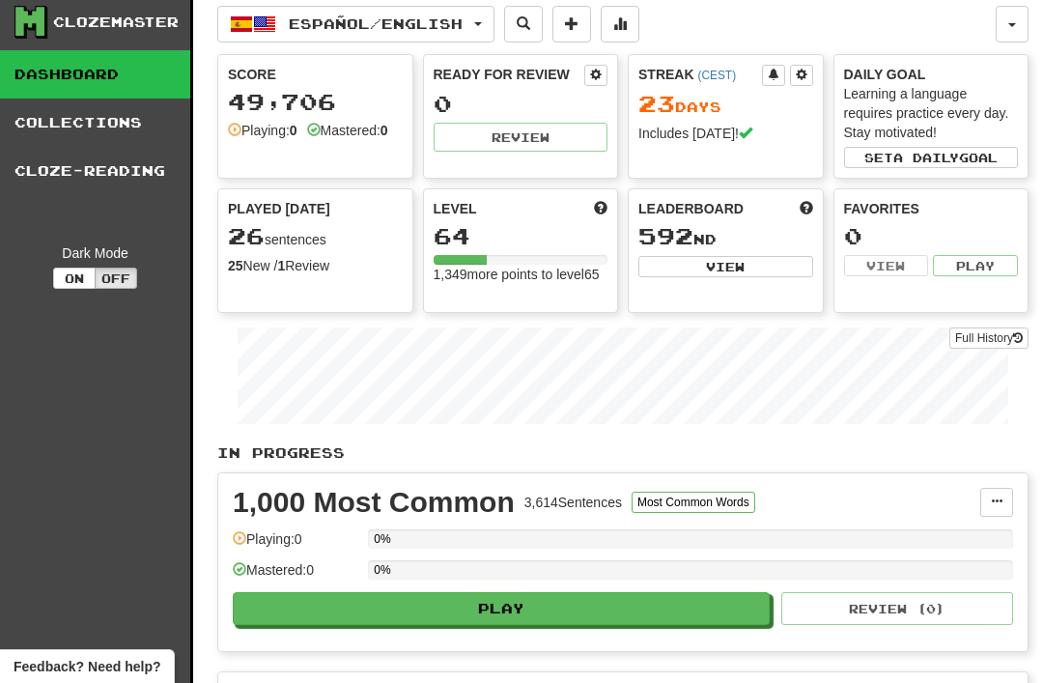
scroll to position [13, 0]
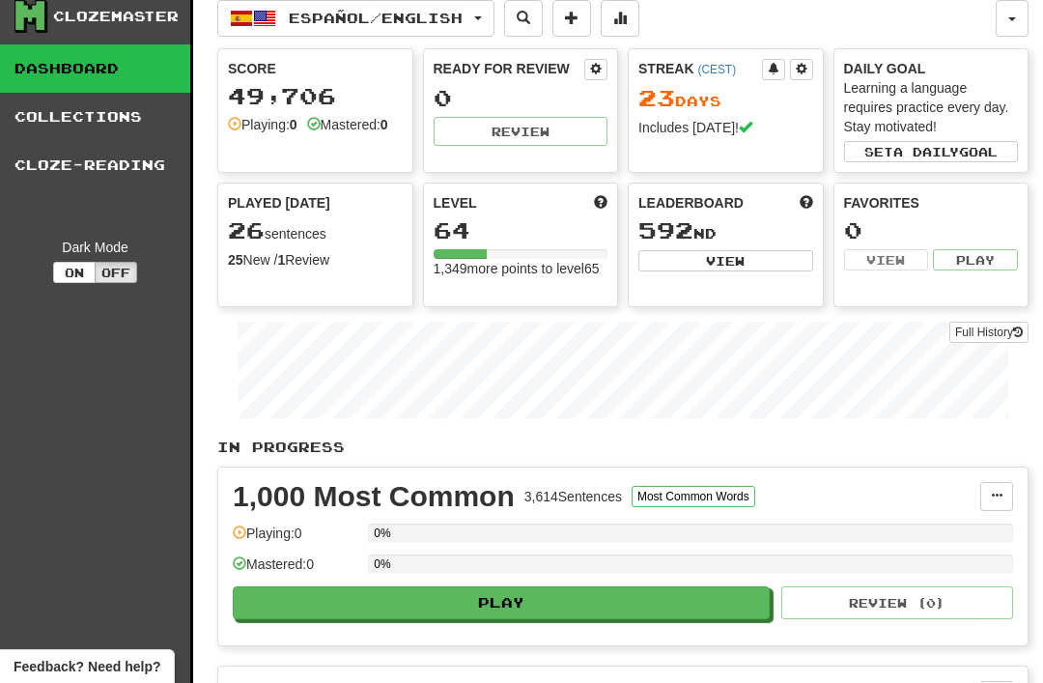
click at [78, 165] on link "Cloze-Reading" at bounding box center [95, 165] width 190 height 48
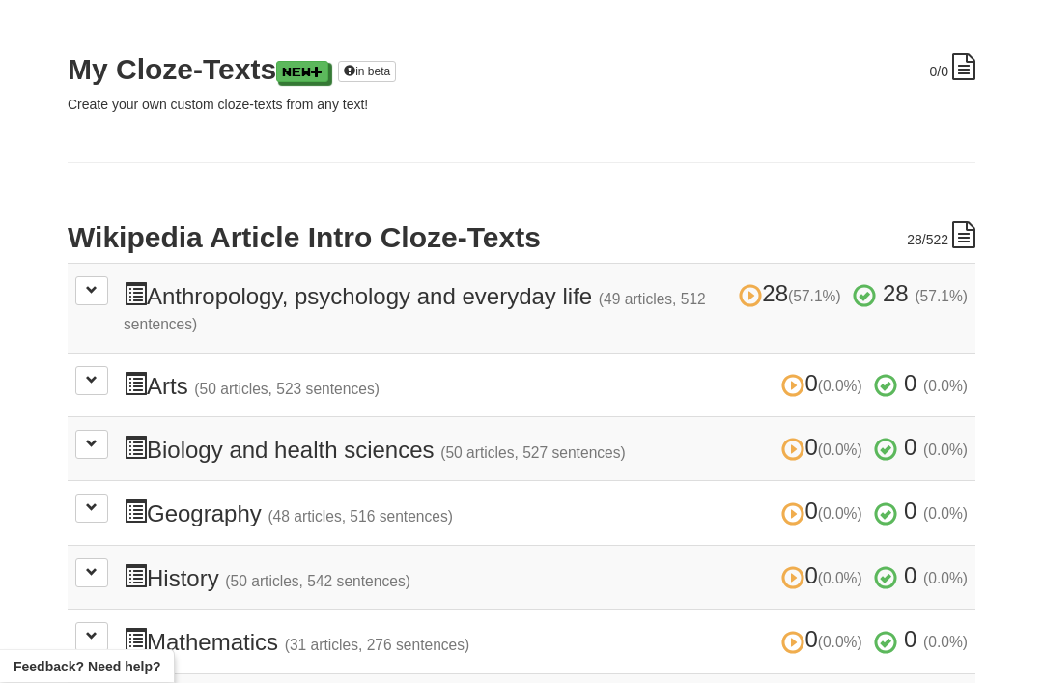
scroll to position [245, 0]
click at [95, 294] on span at bounding box center [92, 290] width 12 height 12
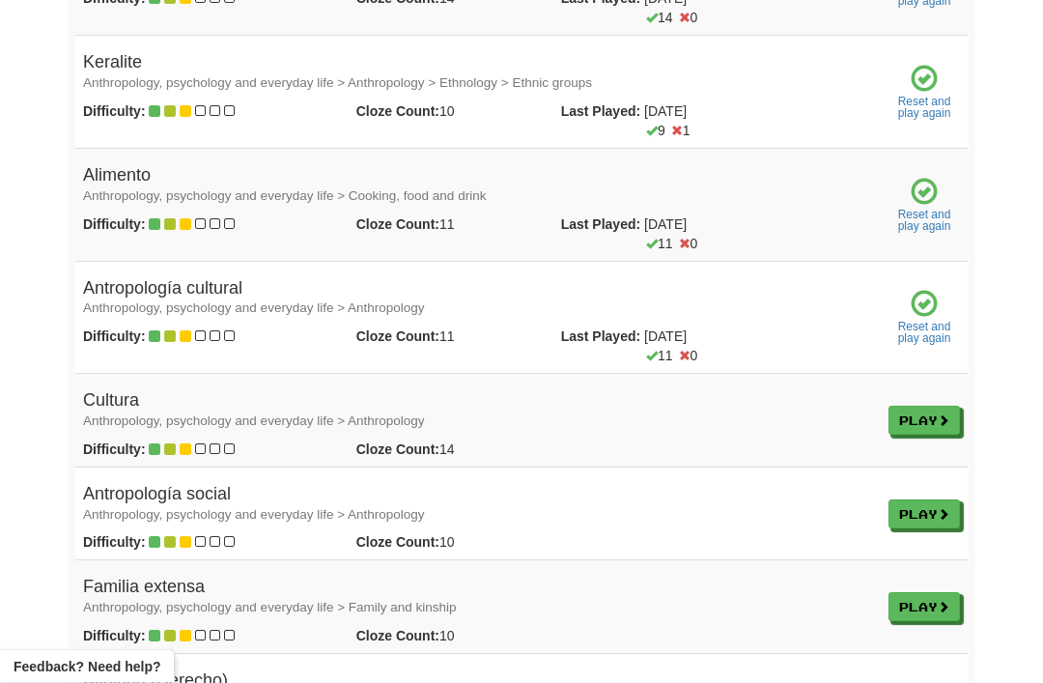
scroll to position [3369, 0]
click at [911, 406] on link "Play" at bounding box center [923, 420] width 71 height 29
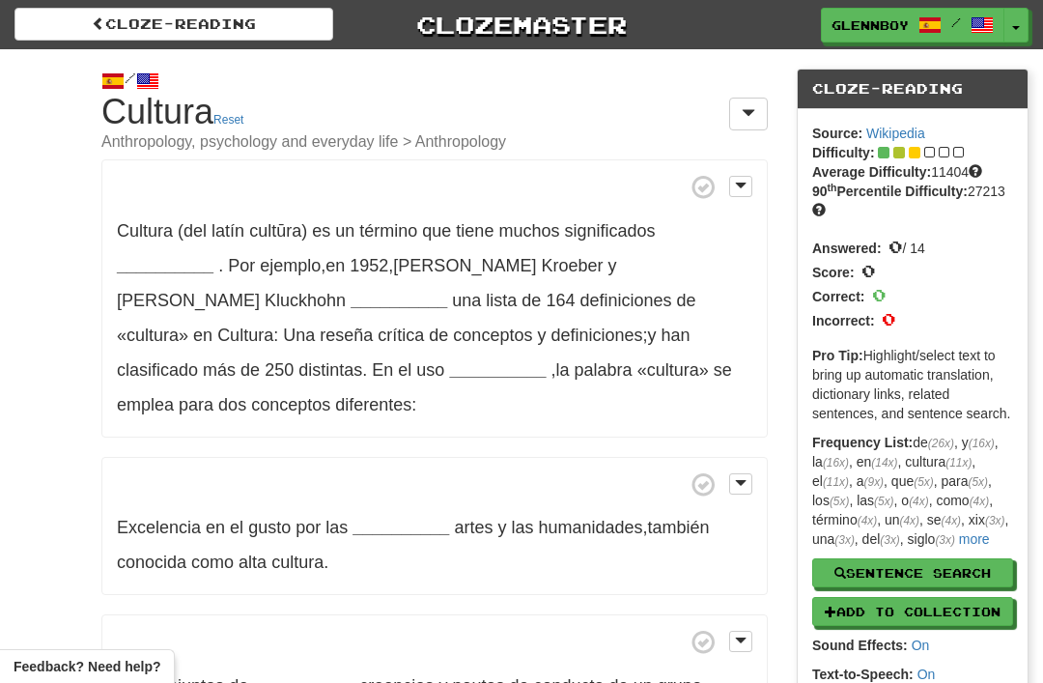
click at [213, 256] on strong "__________" at bounding box center [165, 265] width 97 height 19
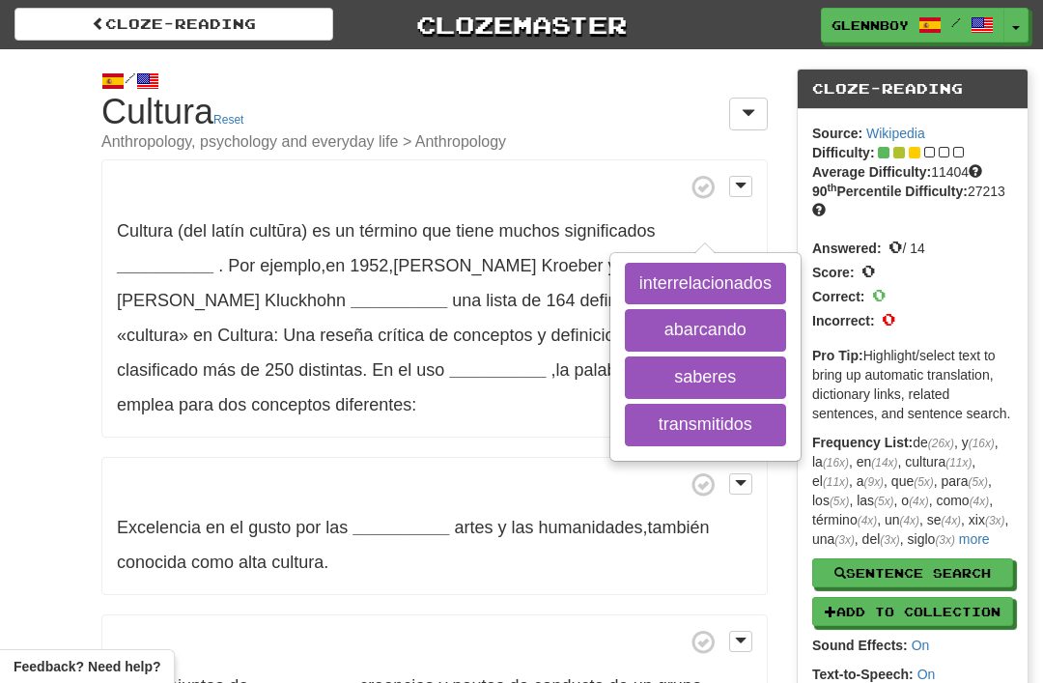
click at [682, 423] on button "transmitidos" at bounding box center [705, 425] width 161 height 42
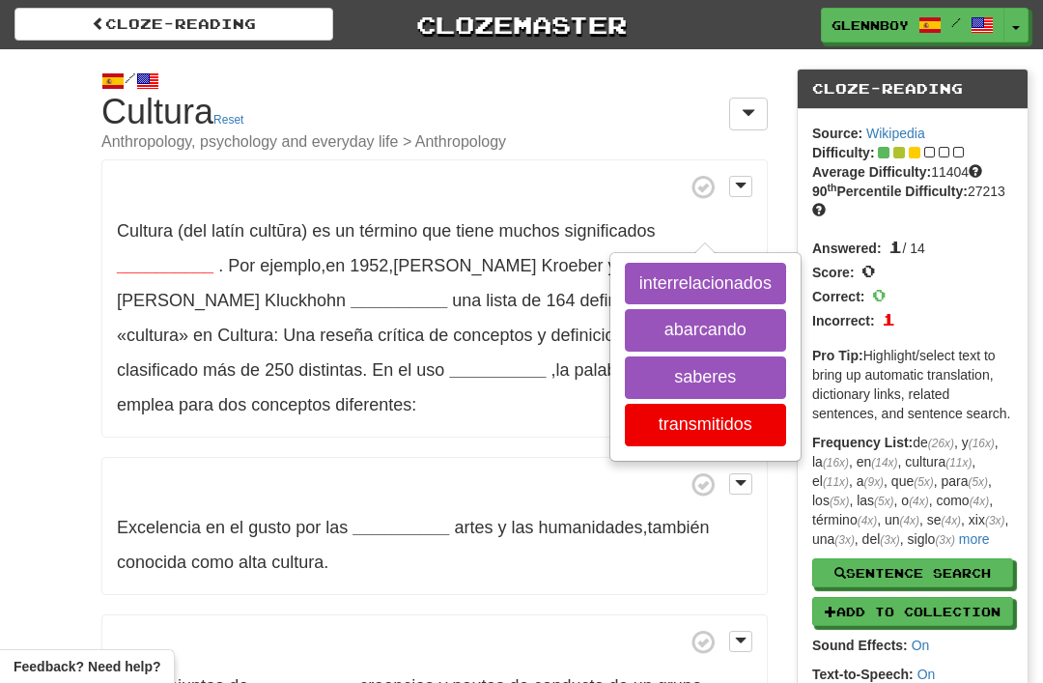
click at [670, 278] on button "interrelacionados" at bounding box center [705, 284] width 161 height 42
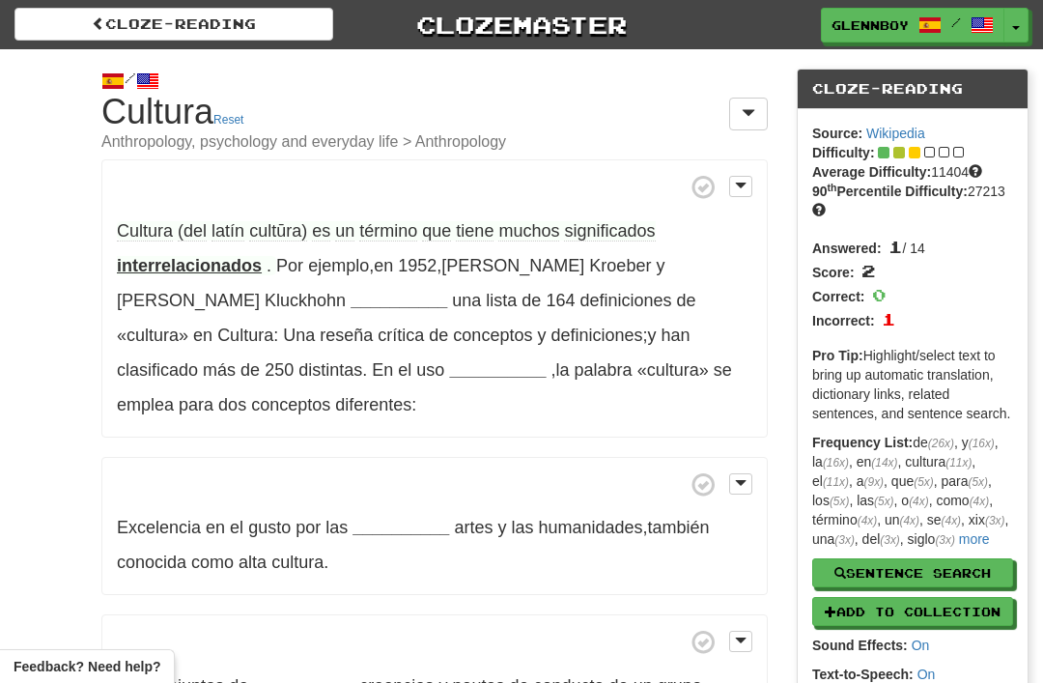
click at [601, 227] on span "significados" at bounding box center [609, 231] width 91 height 20
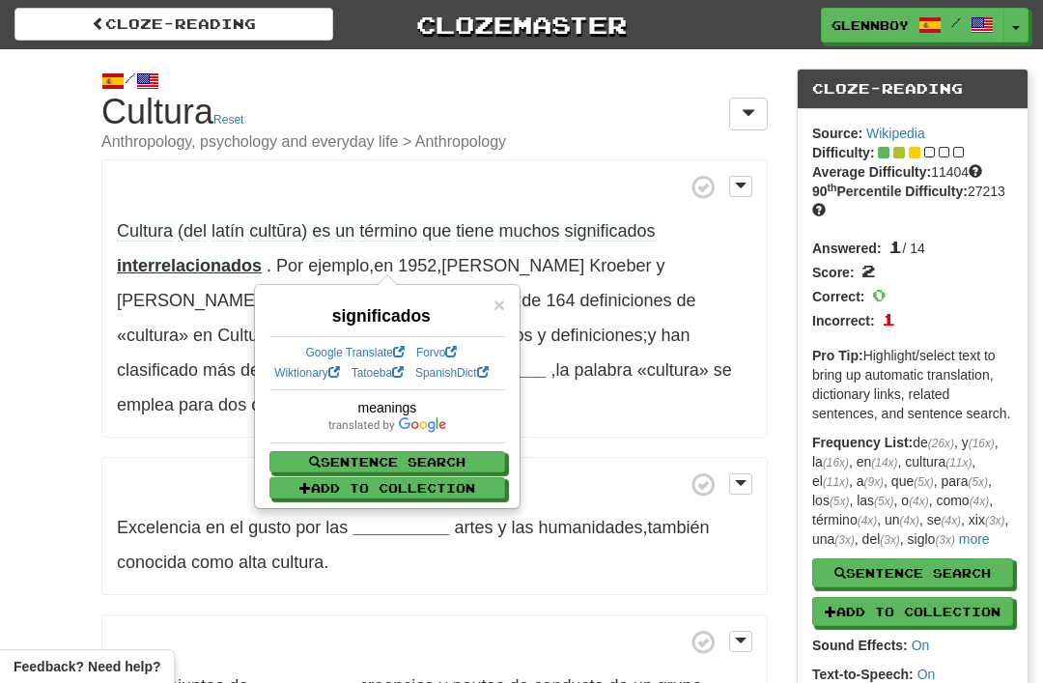
click at [558, 111] on h1 "Cloze-Reading Cultura Reset Anthropology, psychology and everyday life > Anthro…" at bounding box center [434, 122] width 666 height 58
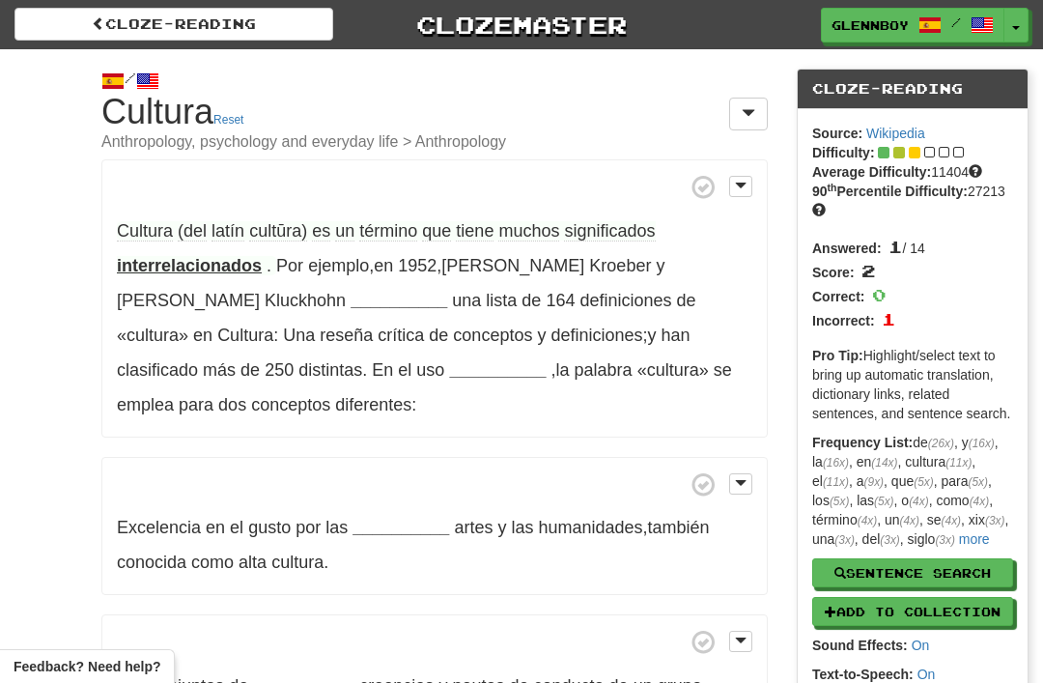
click at [350, 295] on strong "__________" at bounding box center [398, 300] width 97 height 19
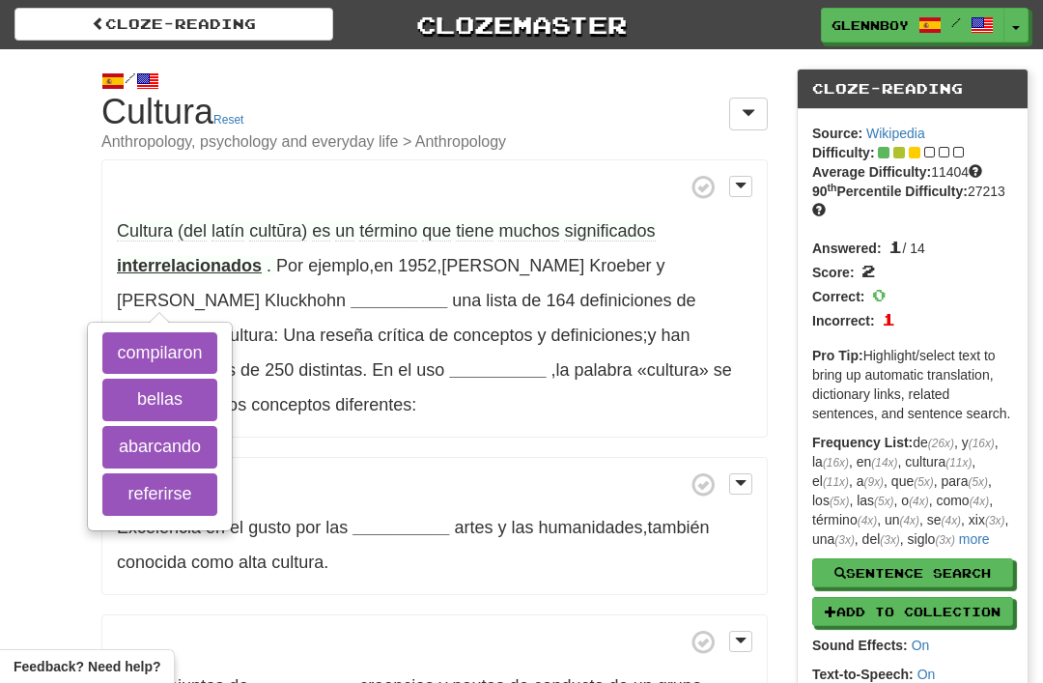
click at [170, 362] on button "compilaron" at bounding box center [159, 353] width 114 height 42
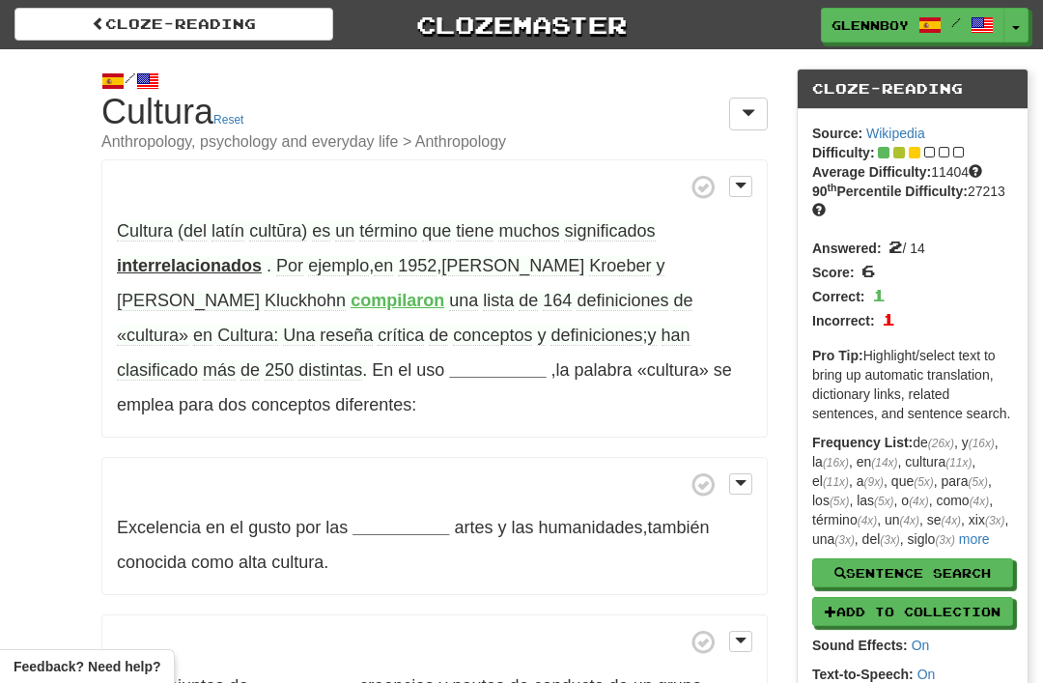
click at [373, 325] on span "reseña" at bounding box center [346, 335] width 53 height 20
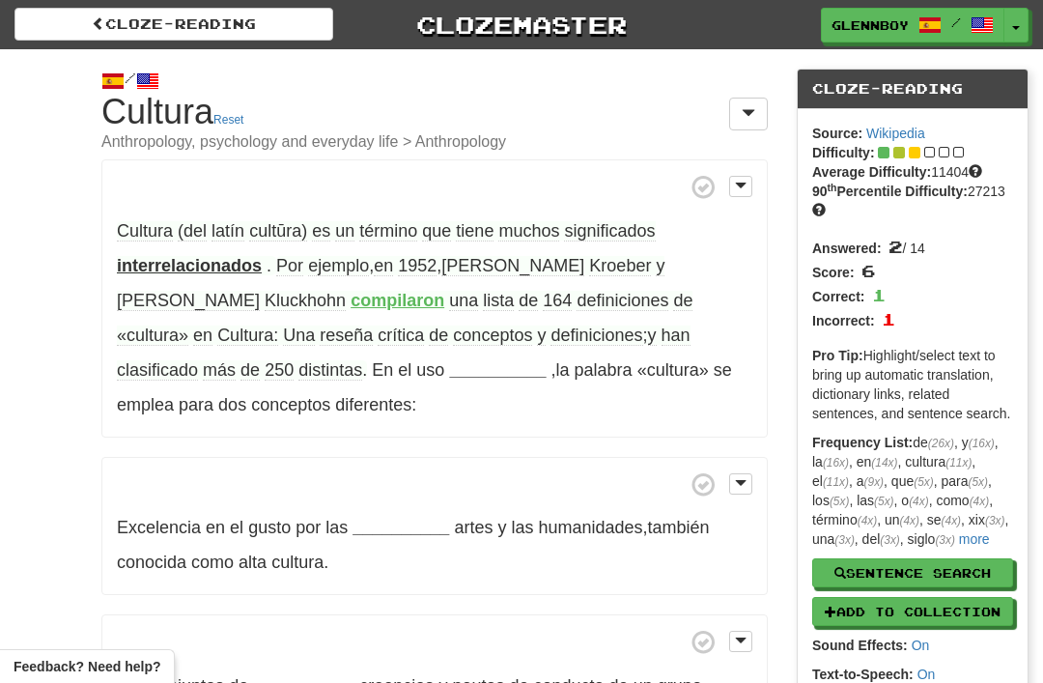
click at [449, 360] on strong "__________" at bounding box center [497, 369] width 97 height 19
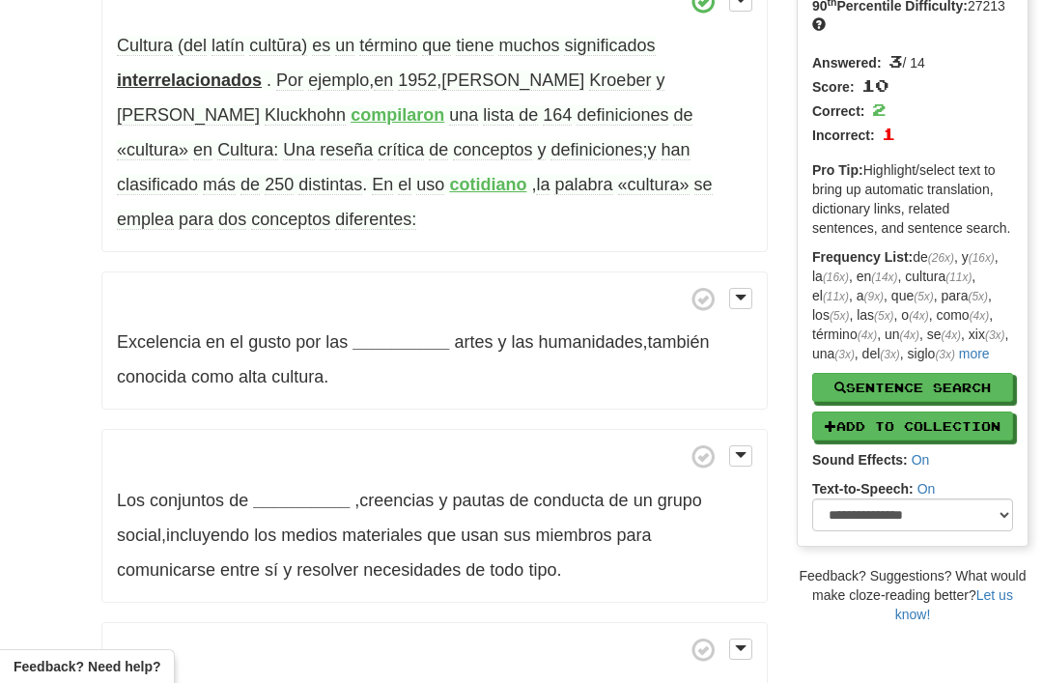
scroll to position [190, 0]
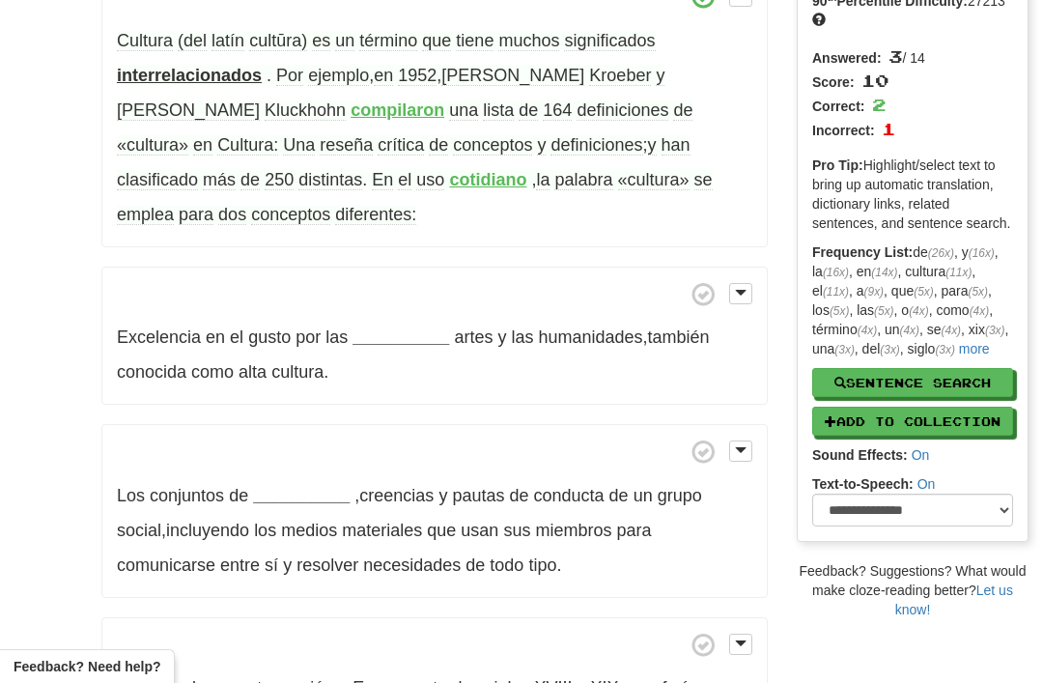
click at [384, 327] on strong "__________" at bounding box center [400, 336] width 97 height 19
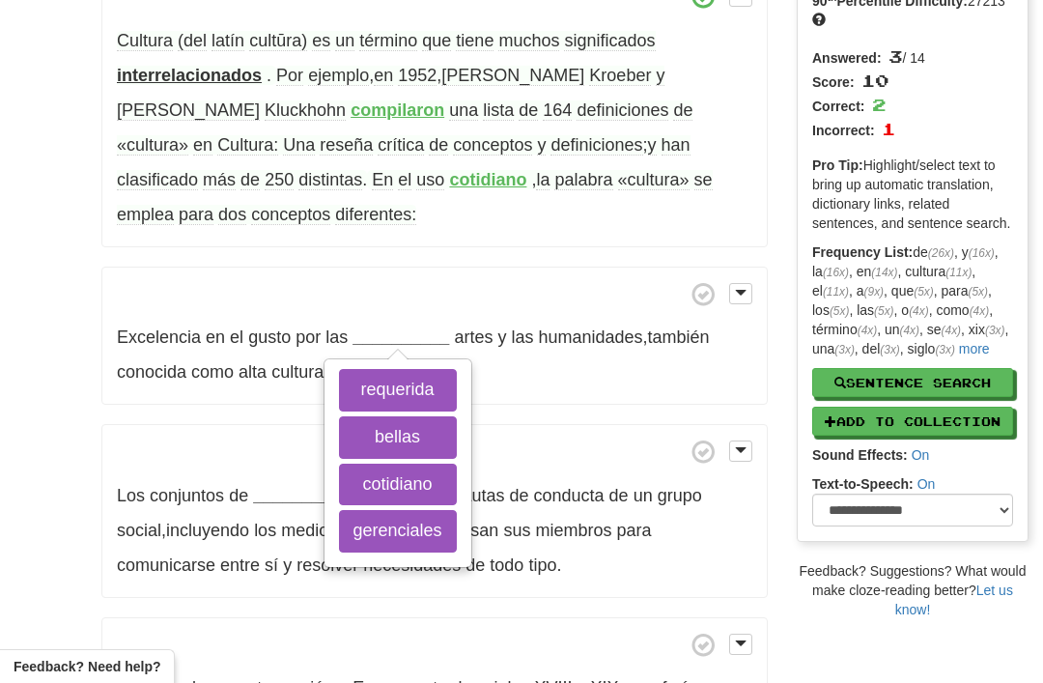
click at [392, 416] on button "bellas" at bounding box center [398, 437] width 118 height 42
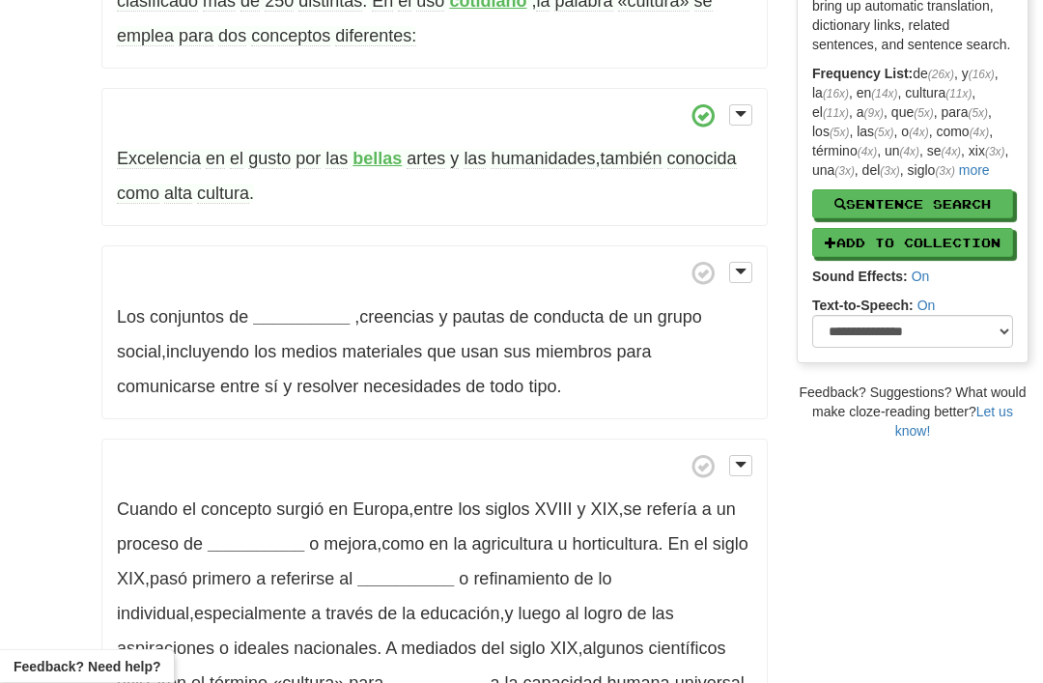
scroll to position [369, 0]
click at [298, 307] on strong "__________" at bounding box center [301, 316] width 97 height 19
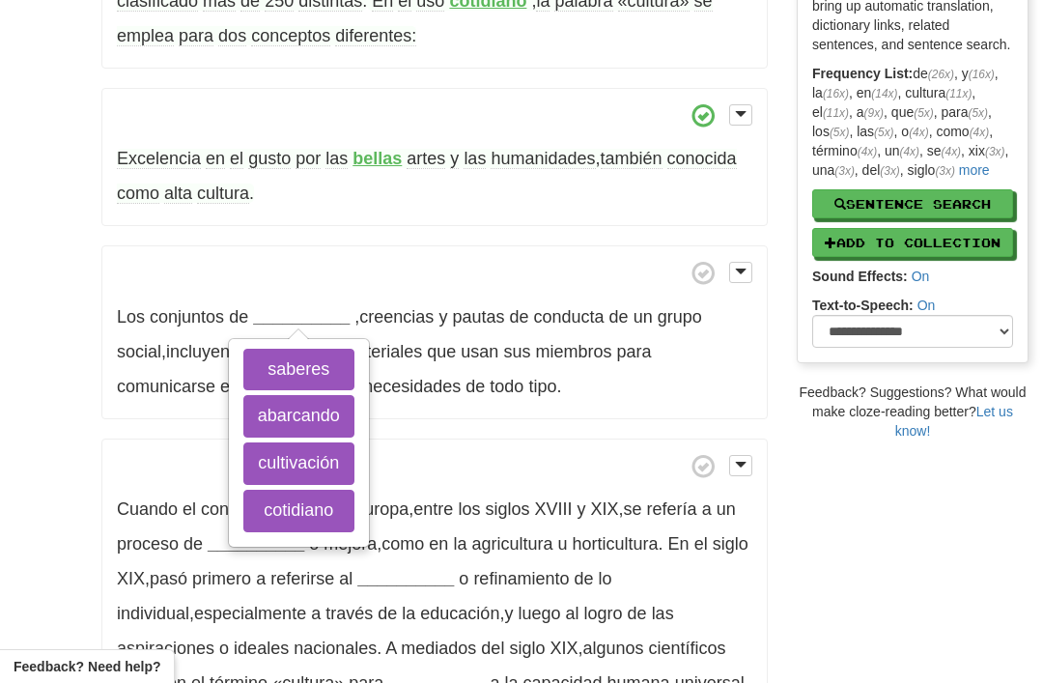
click at [297, 442] on button "cultivación" at bounding box center [298, 463] width 111 height 42
click at [290, 349] on button "saberes" at bounding box center [298, 370] width 111 height 42
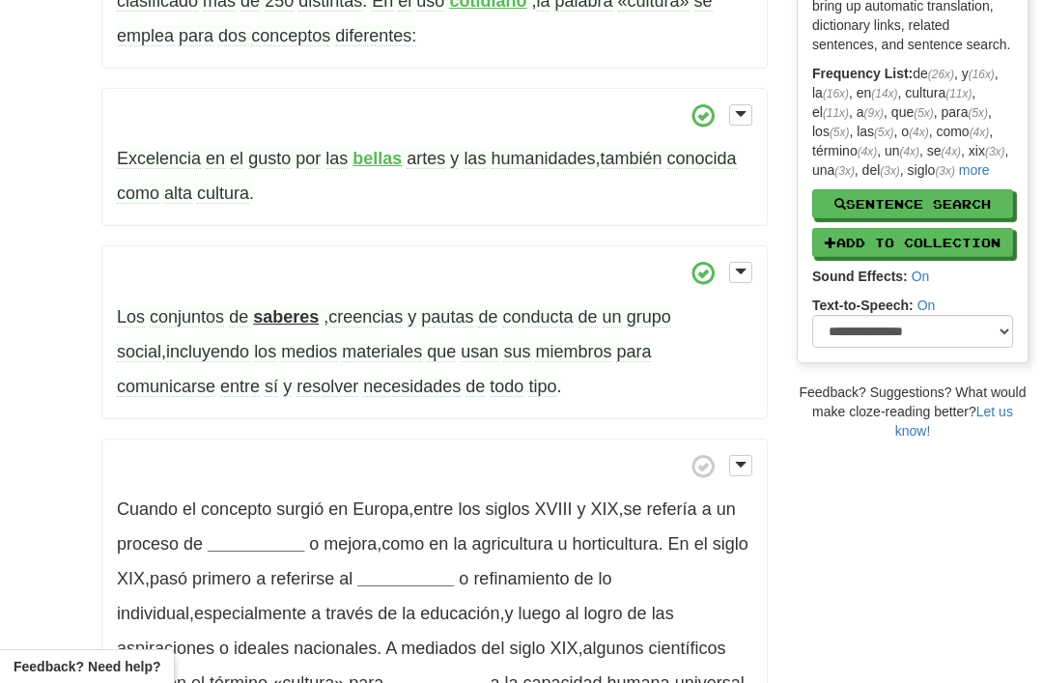
click at [187, 307] on span "conjuntos" at bounding box center [187, 317] width 74 height 20
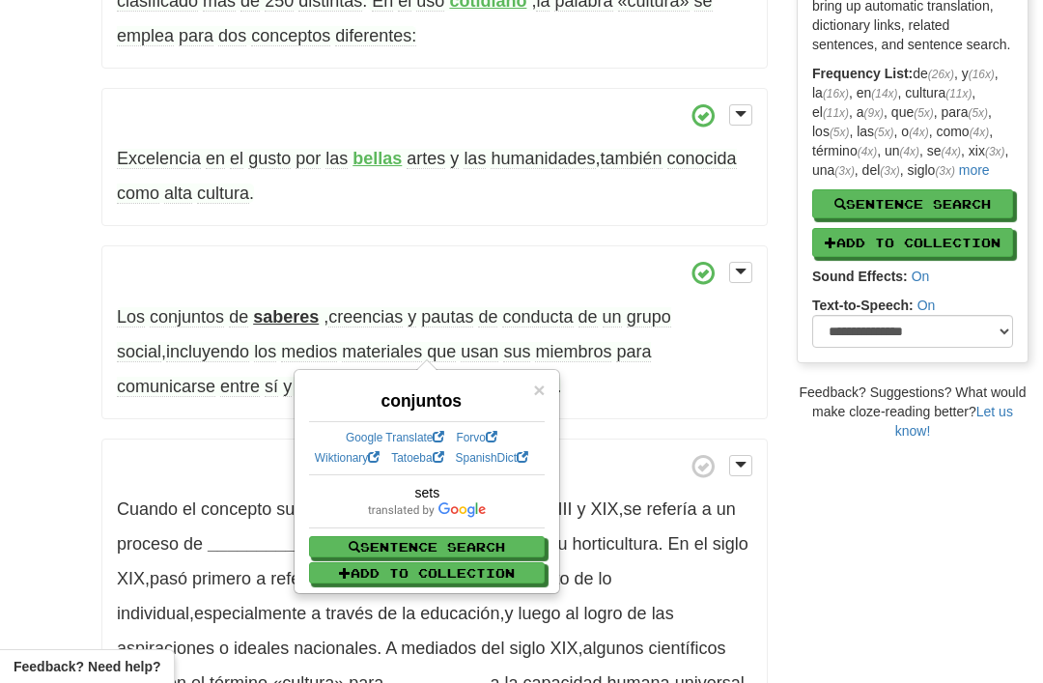
click at [286, 307] on strong "saberes" at bounding box center [286, 316] width 66 height 19
click at [448, 307] on span "pautas" at bounding box center [447, 317] width 52 height 20
click at [374, 307] on span "creencias" at bounding box center [365, 317] width 74 height 20
click at [284, 307] on strong "saberes" at bounding box center [286, 316] width 66 height 19
click at [456, 307] on span "pautas" at bounding box center [447, 317] width 52 height 20
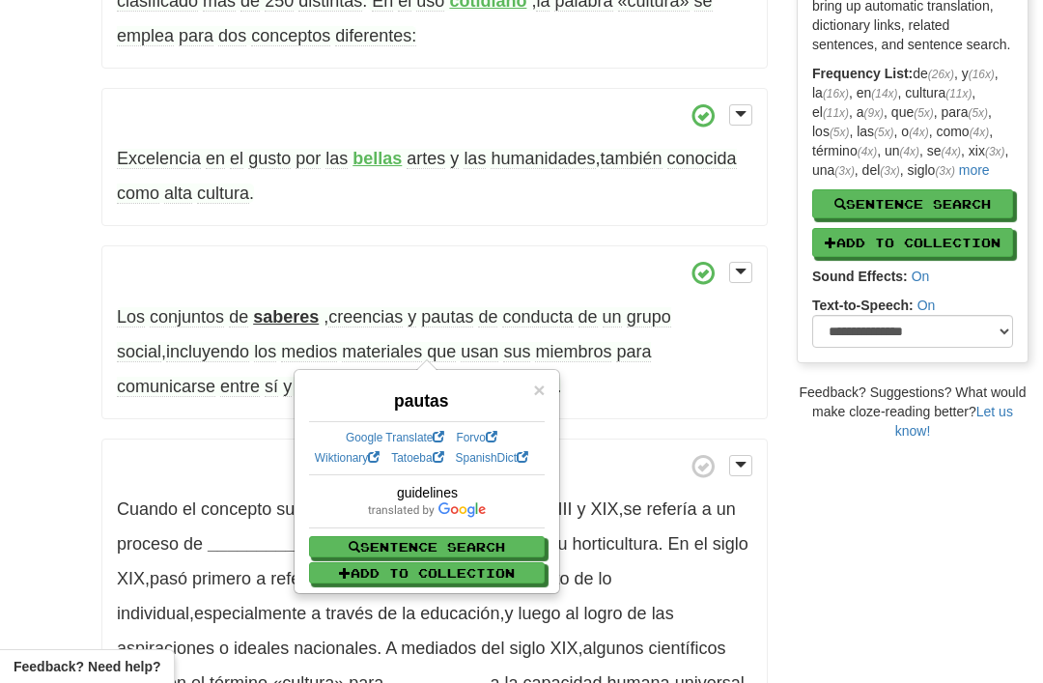
click at [34, 416] on div "/ Cloze-Reading Cultura Reset Anthropology, psychology and everyday life > Anth…" at bounding box center [521, 623] width 1043 height 1886
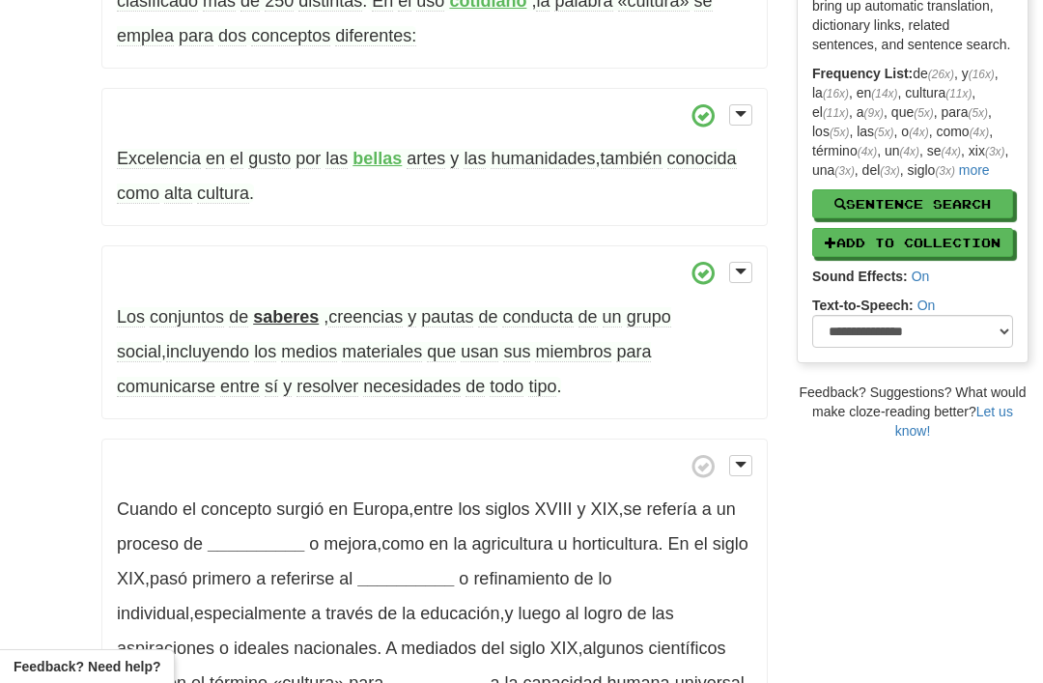
click at [281, 342] on span "medios" at bounding box center [309, 352] width 56 height 20
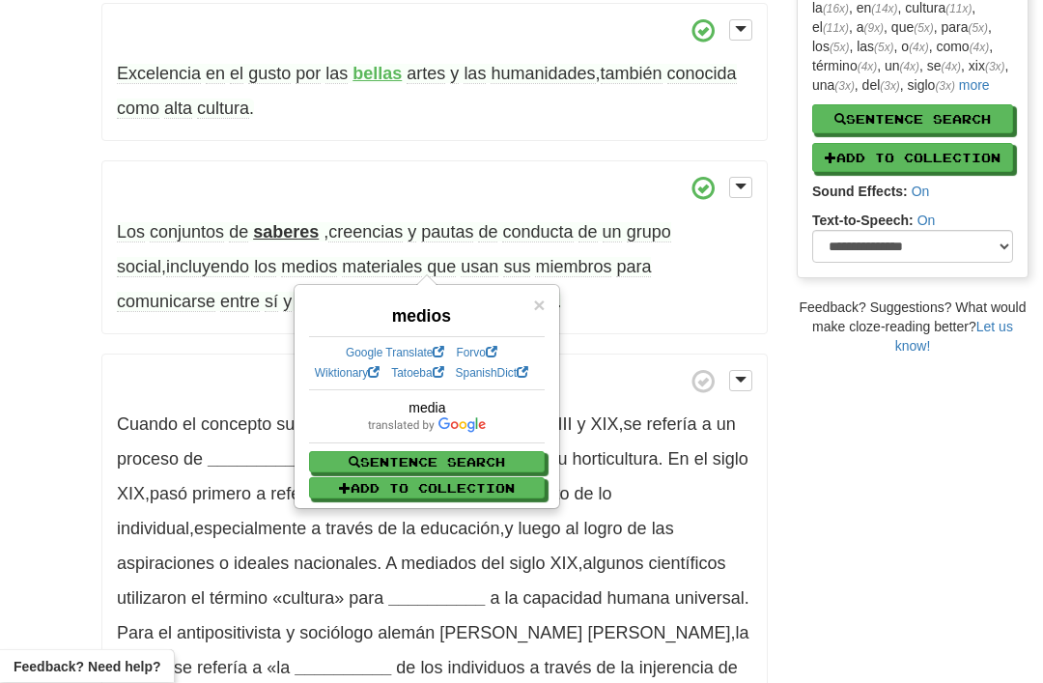
scroll to position [455, 0]
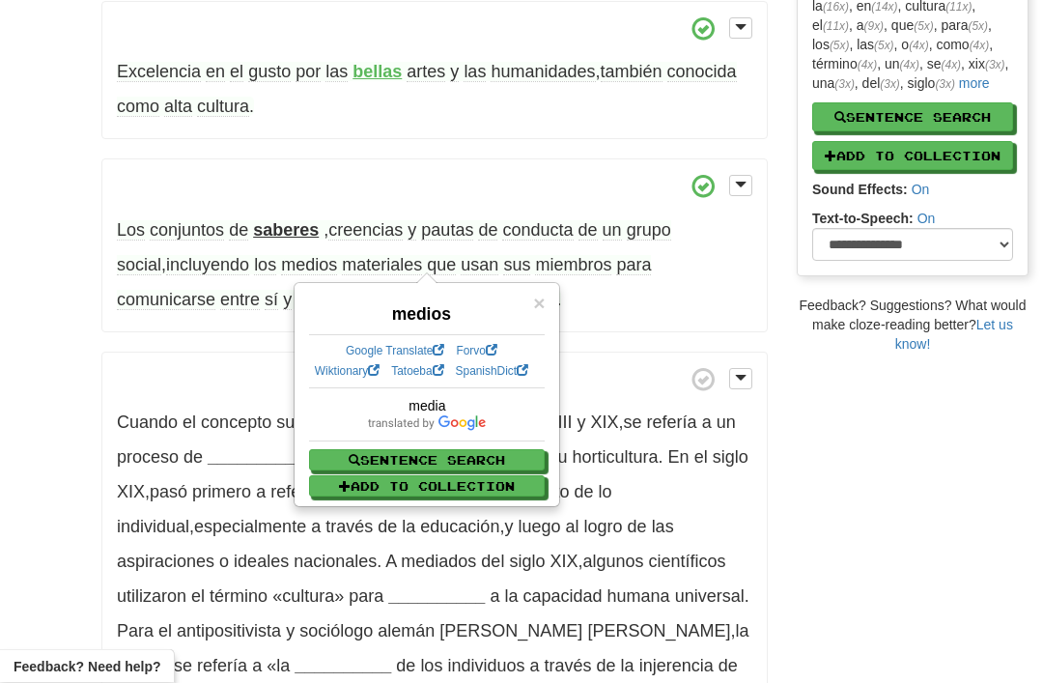
click at [12, 153] on div "/ Cloze-Reading Cultura Reset Anthropology, psychology and everyday life > Anth…" at bounding box center [521, 537] width 1043 height 1886
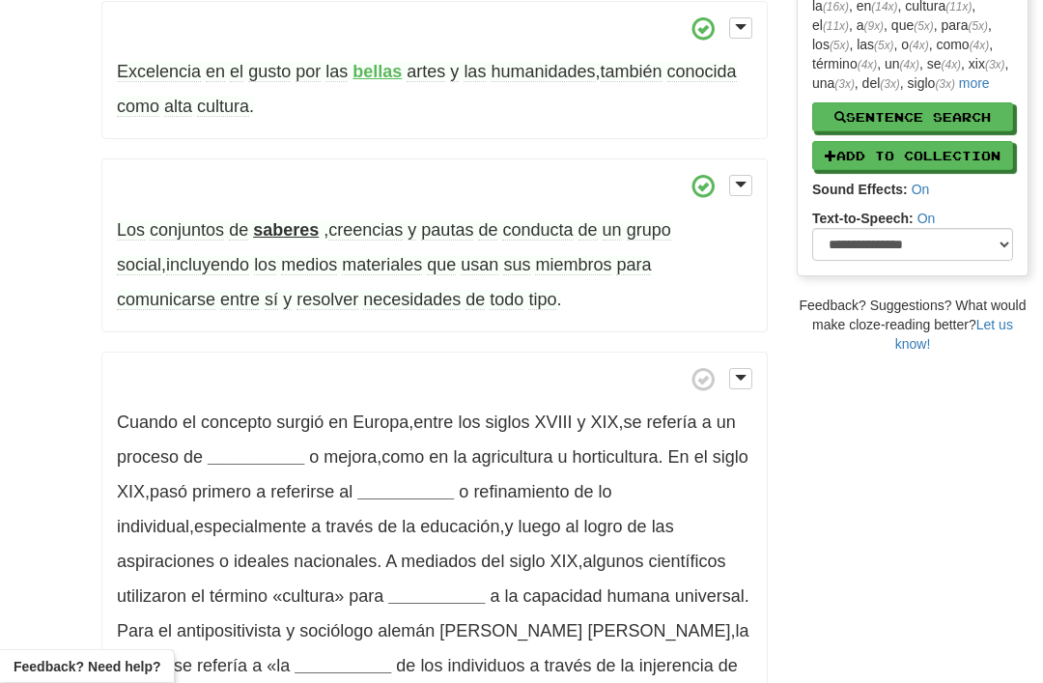
scroll to position [456, 0]
click at [363, 290] on span "necesidades" at bounding box center [412, 300] width 98 height 20
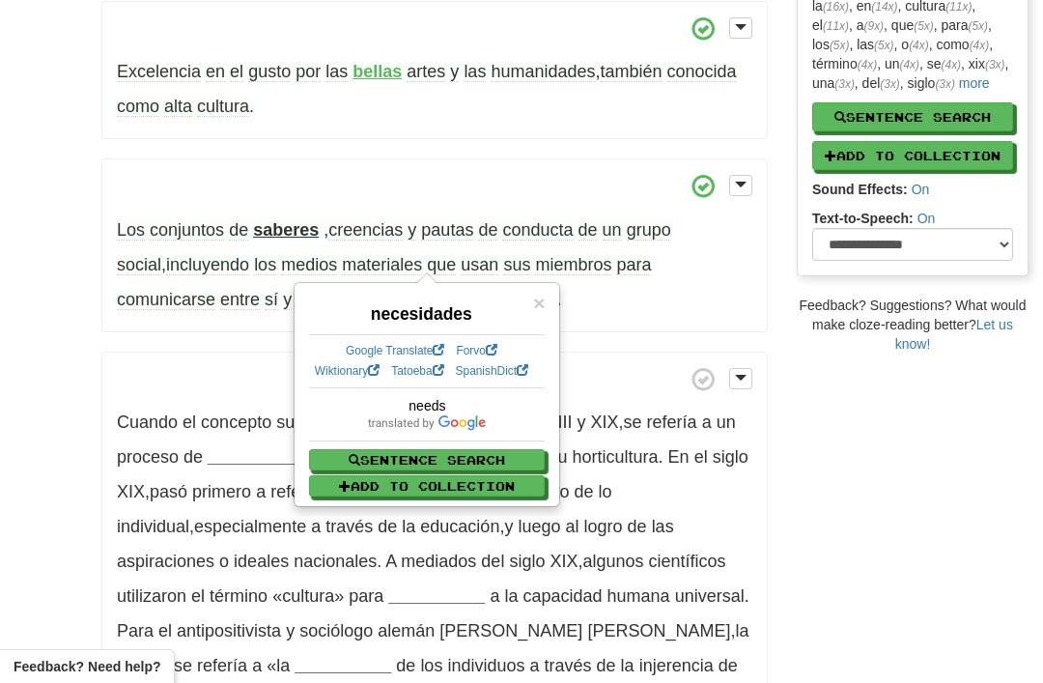
click at [296, 290] on span "resolver" at bounding box center [327, 300] width 62 height 20
click at [281, 255] on span "medios" at bounding box center [309, 265] width 56 height 20
click at [41, 89] on div "/ Cloze-Reading Cultura Reset Anthropology, psychology and everyday life > Anth…" at bounding box center [521, 537] width 1043 height 1886
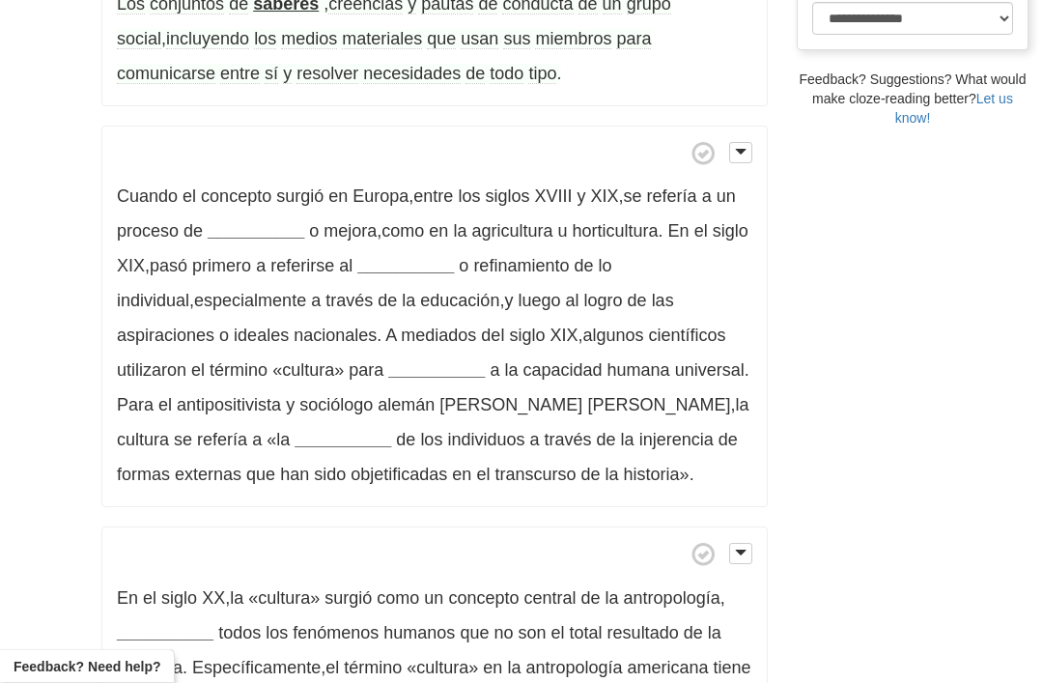
scroll to position [684, 0]
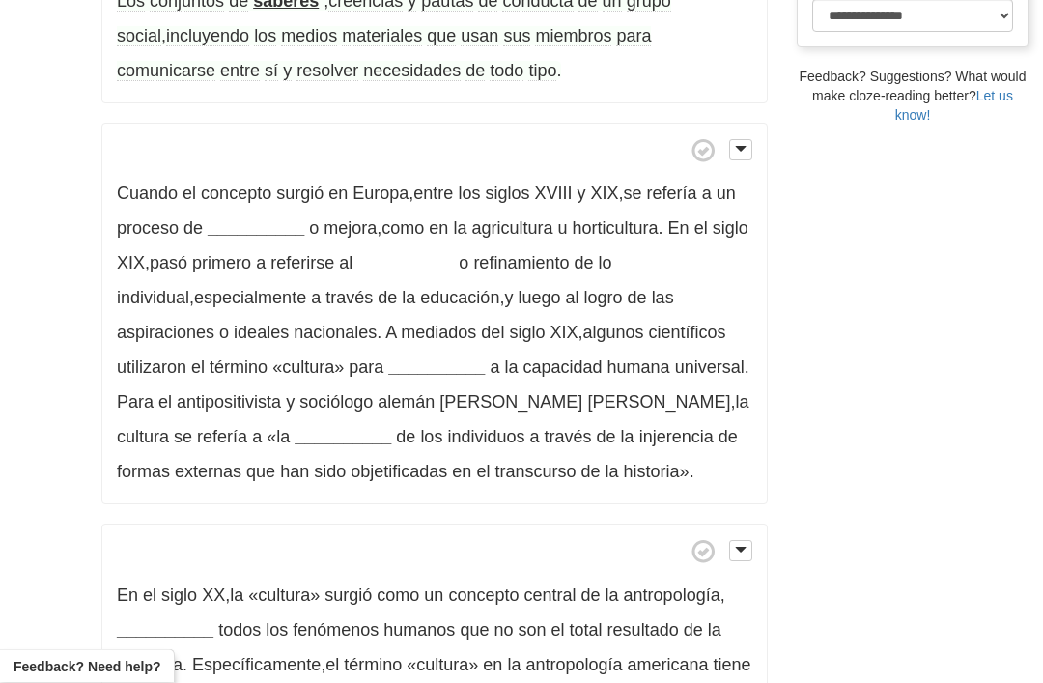
click at [241, 219] on strong "__________" at bounding box center [256, 228] width 97 height 19
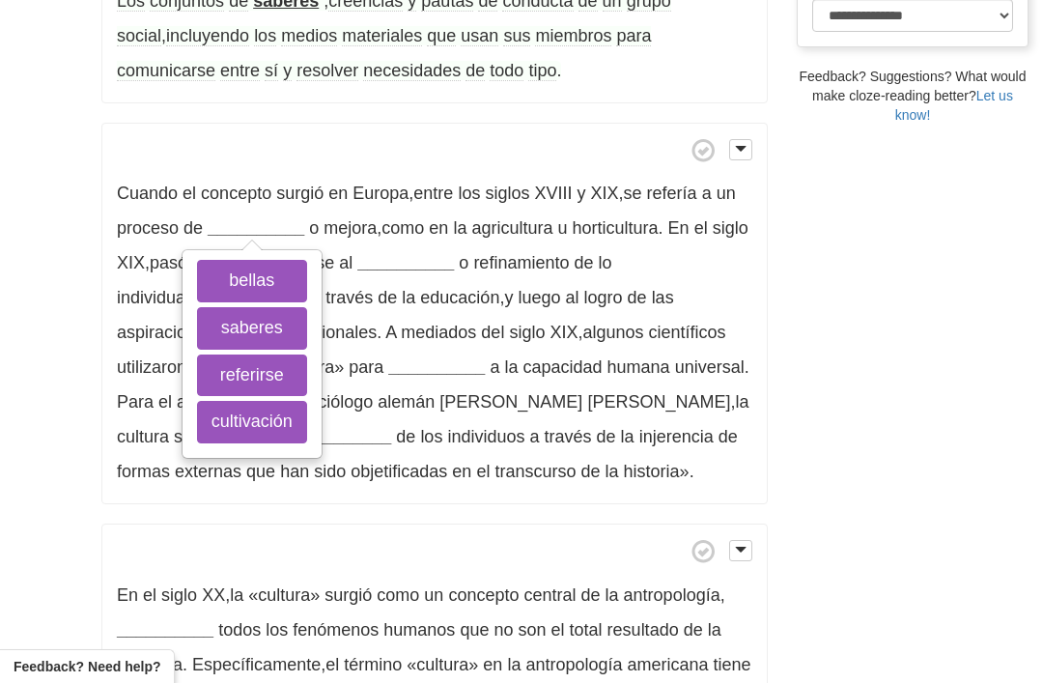
click at [251, 401] on button "cultivación" at bounding box center [252, 422] width 110 height 42
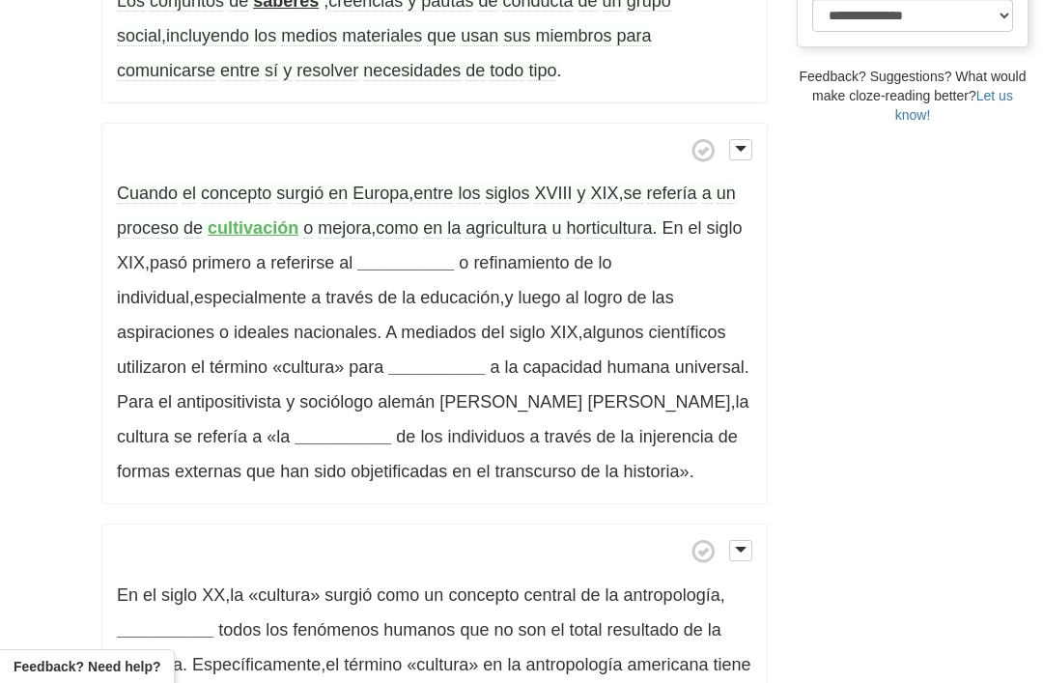
click at [258, 218] on strong "cultivación" at bounding box center [253, 227] width 91 height 19
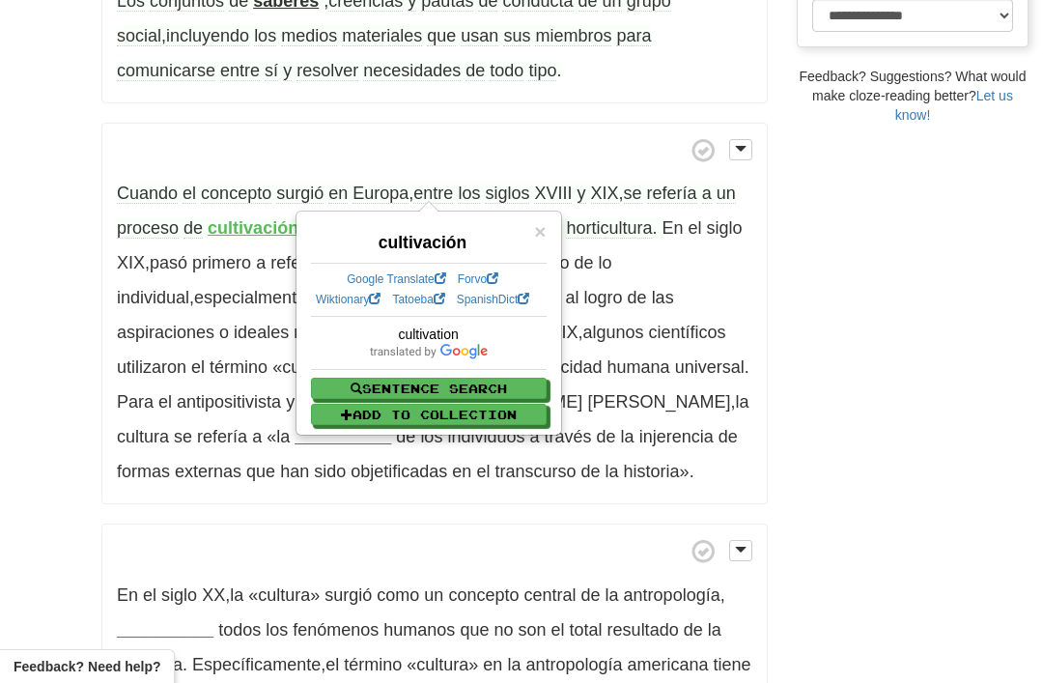
click at [0, 70] on div "/ Cloze-Reading Cultura Reset Anthropology, psychology and everyday life > Anth…" at bounding box center [521, 308] width 1043 height 1886
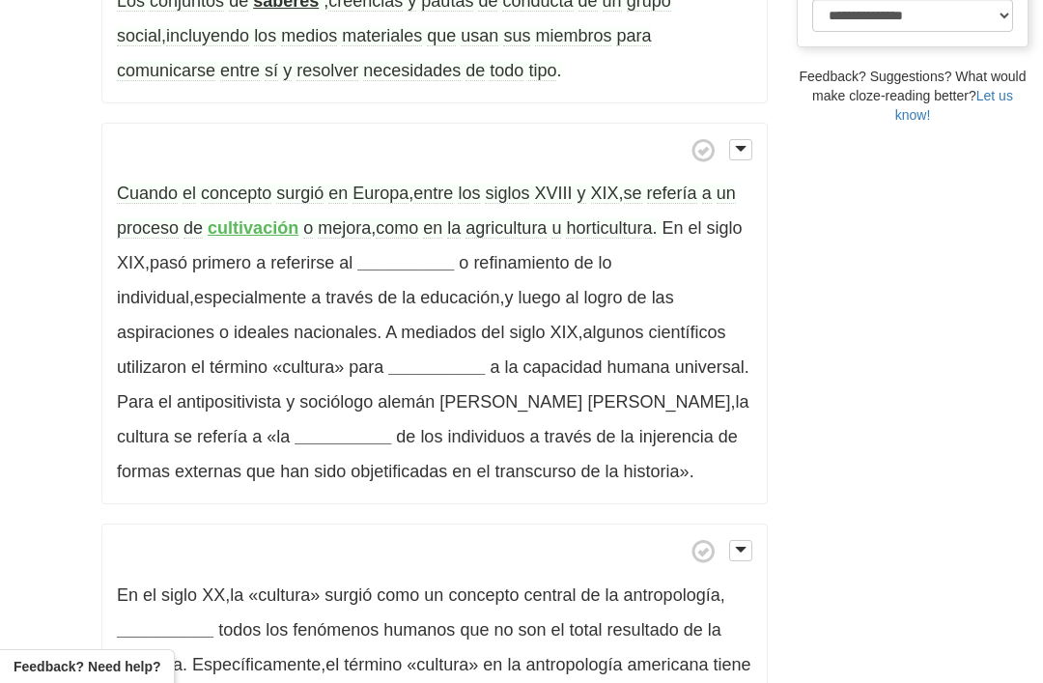
click at [340, 218] on span "mejora" at bounding box center [344, 228] width 53 height 20
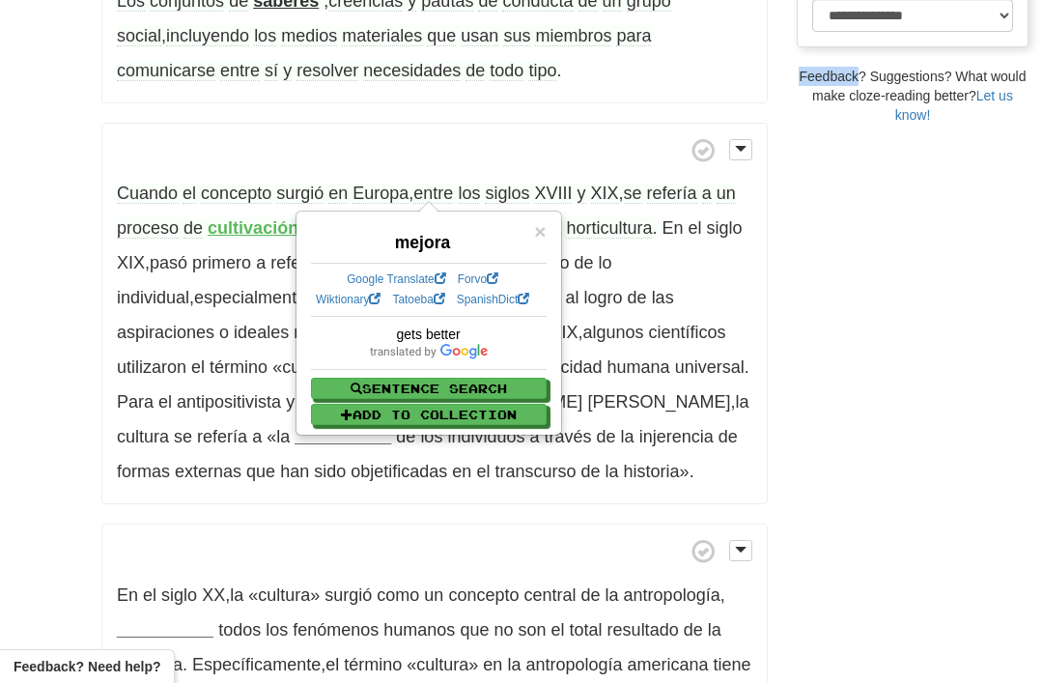
click at [41, 123] on div "/ Cloze-Reading Cultura Reset Anthropology, psychology and everyday life > Anth…" at bounding box center [521, 308] width 1043 height 1886
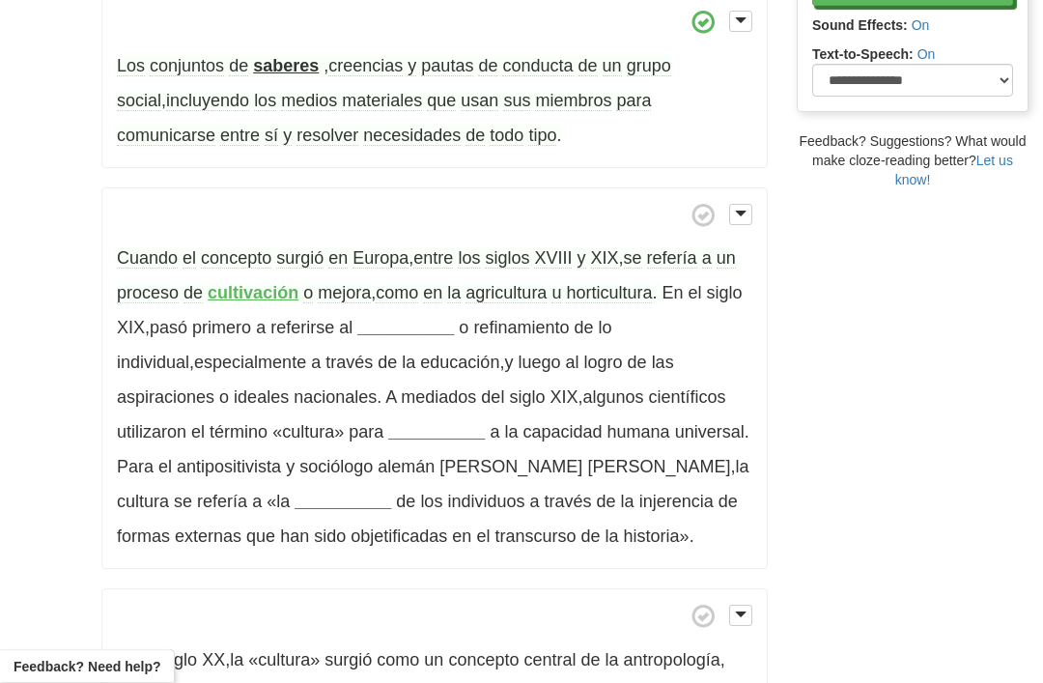
scroll to position [626, 0]
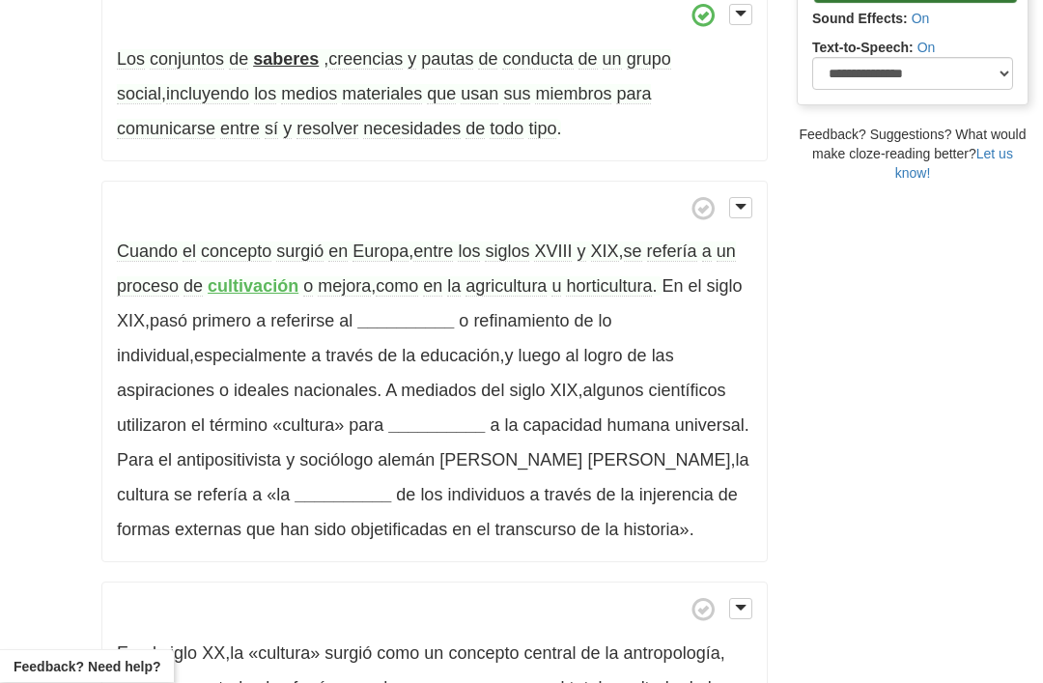
click at [398, 312] on strong "__________" at bounding box center [405, 321] width 97 height 19
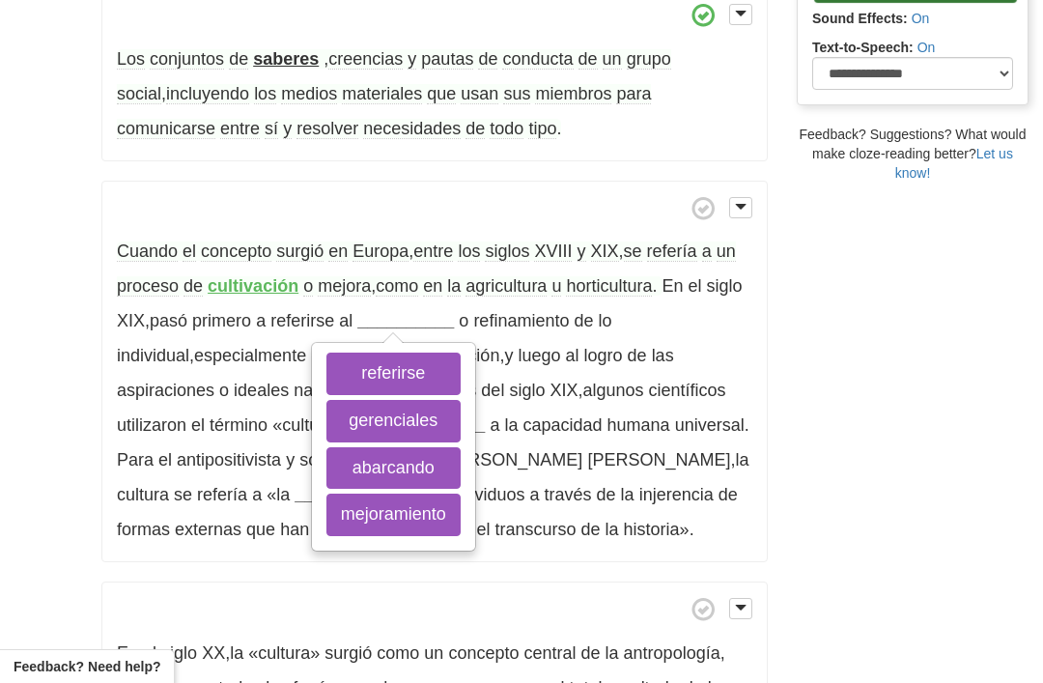
click at [395, 493] on button "mejoramiento" at bounding box center [393, 514] width 134 height 42
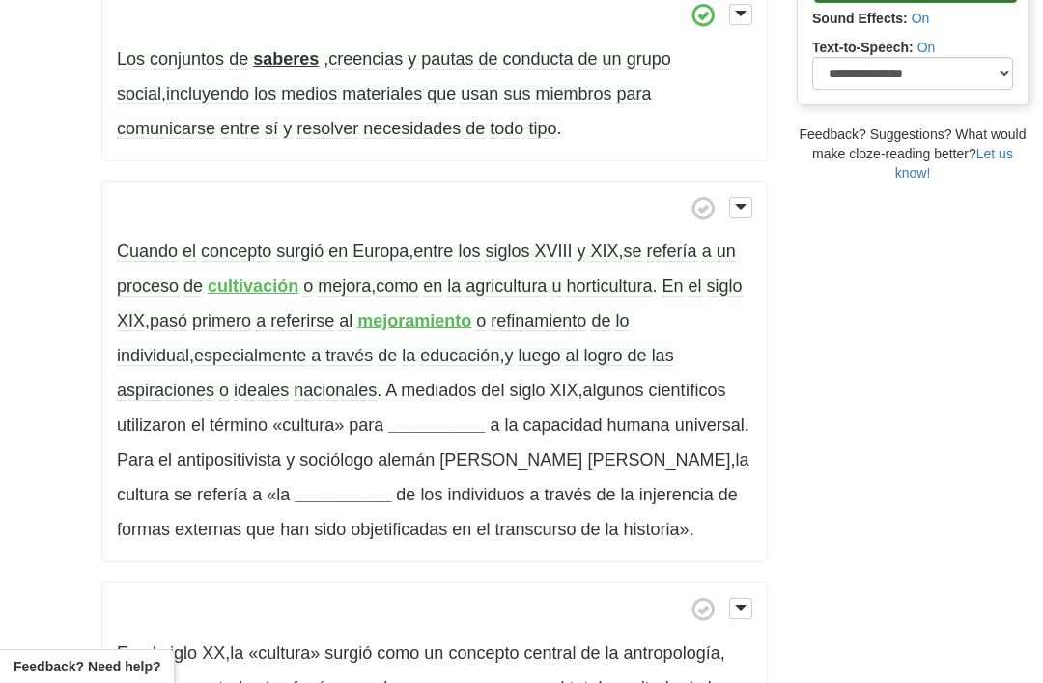
click at [584, 346] on span "logro" at bounding box center [603, 356] width 39 height 20
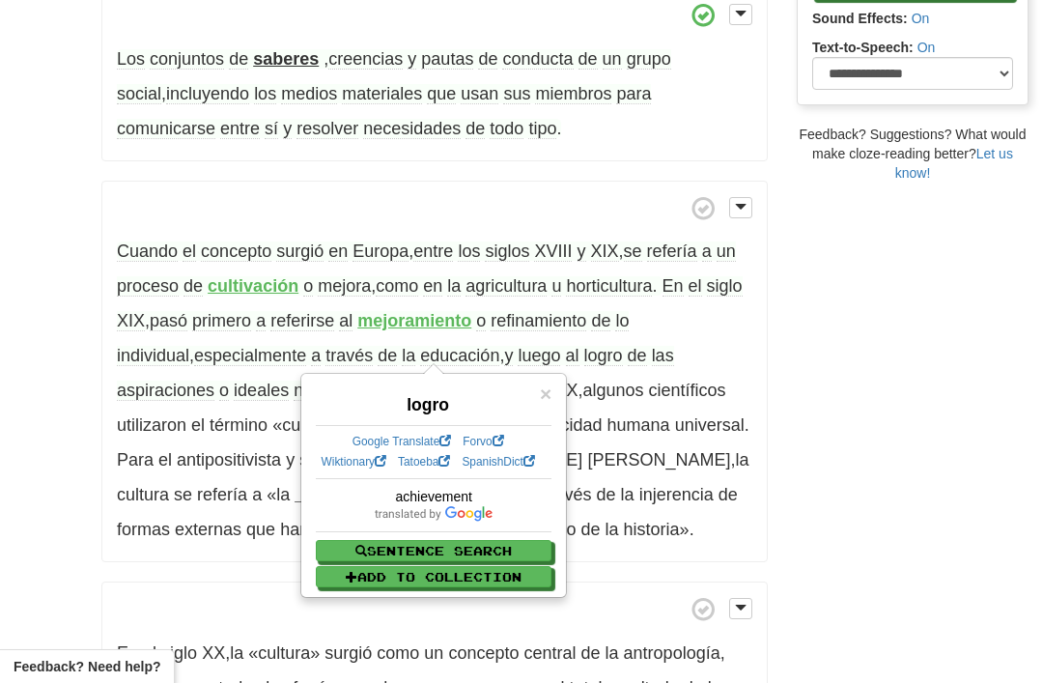
click at [13, 388] on div "/ Cloze-Reading Cultura Reset Anthropology, psychology and everyday life > Anth…" at bounding box center [521, 366] width 1043 height 1886
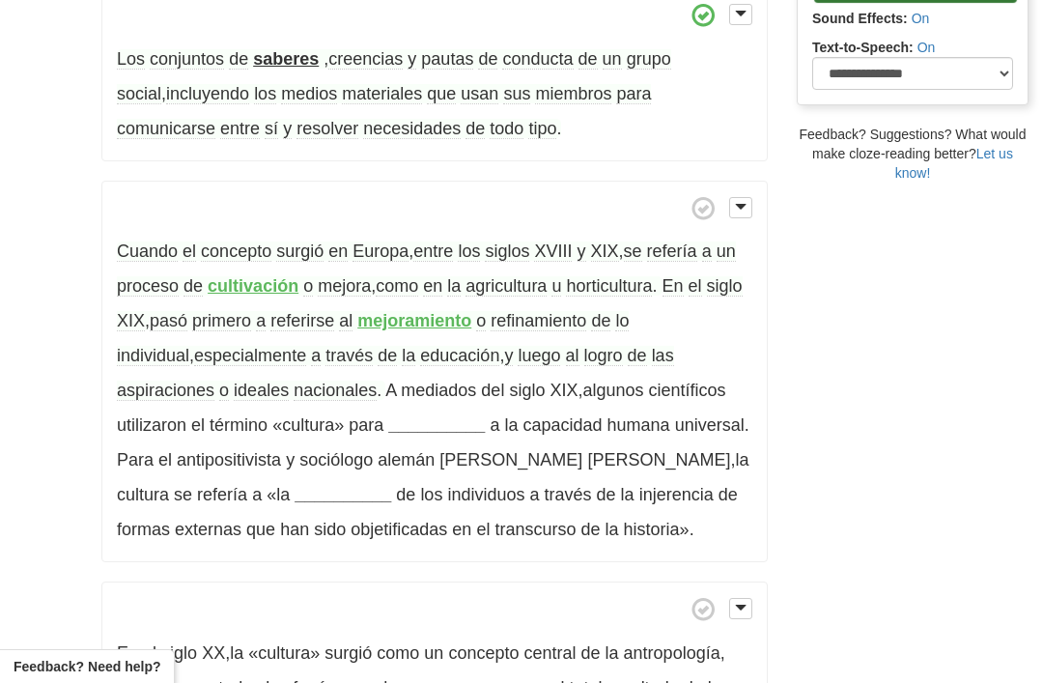
click at [388, 415] on strong "__________" at bounding box center [436, 424] width 97 height 19
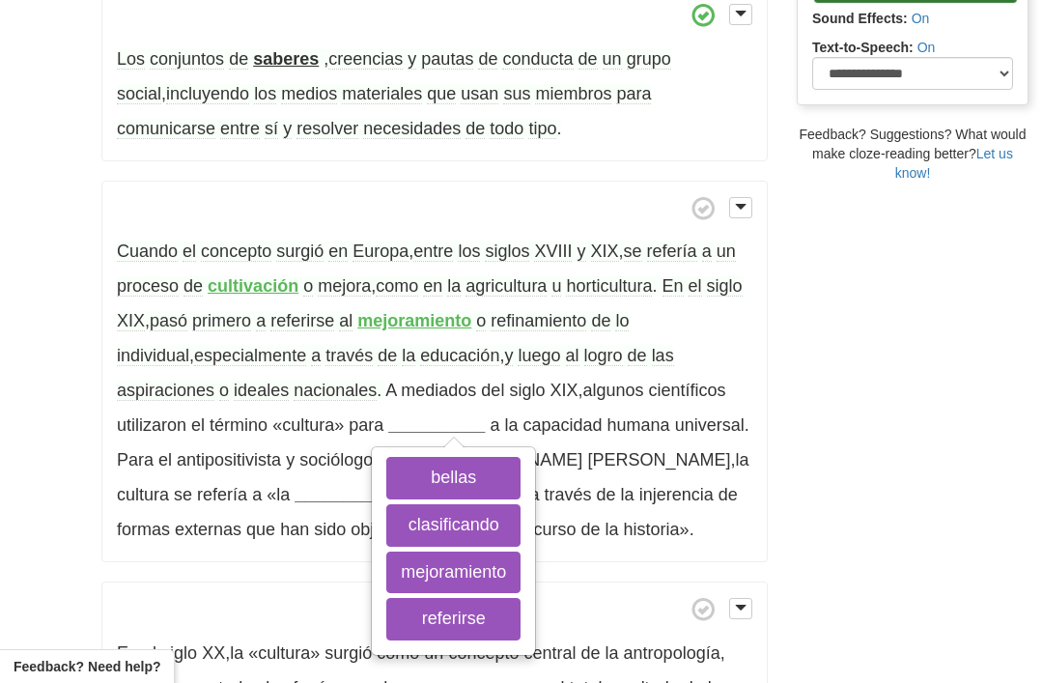
click at [386, 598] on button "referirse" at bounding box center [453, 619] width 134 height 42
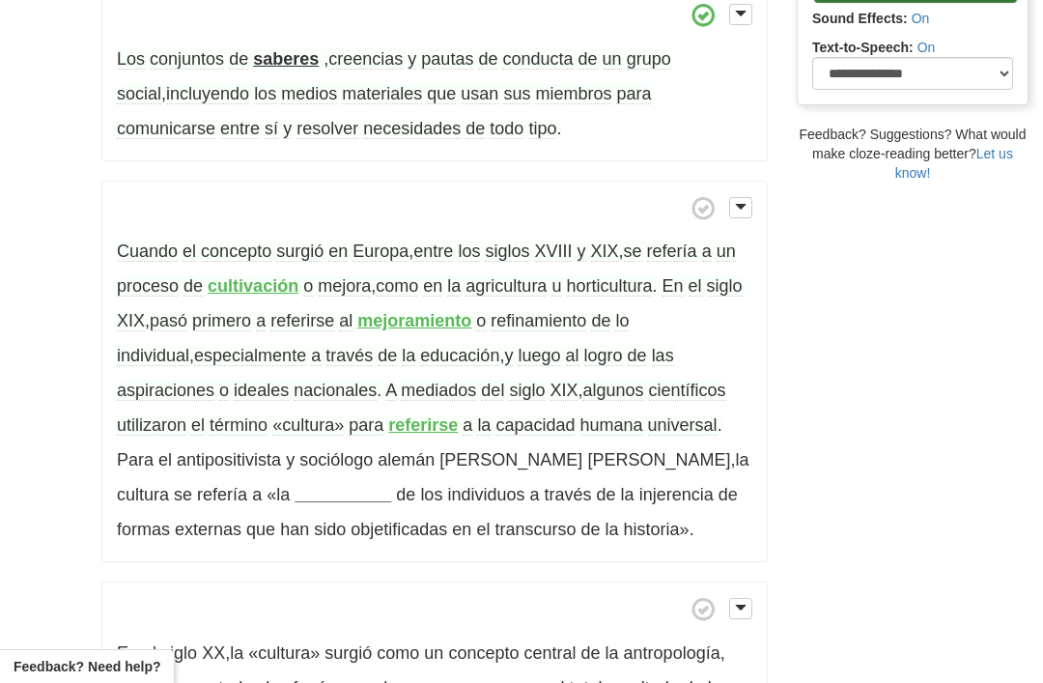
click at [388, 415] on strong "referirse" at bounding box center [423, 424] width 70 height 19
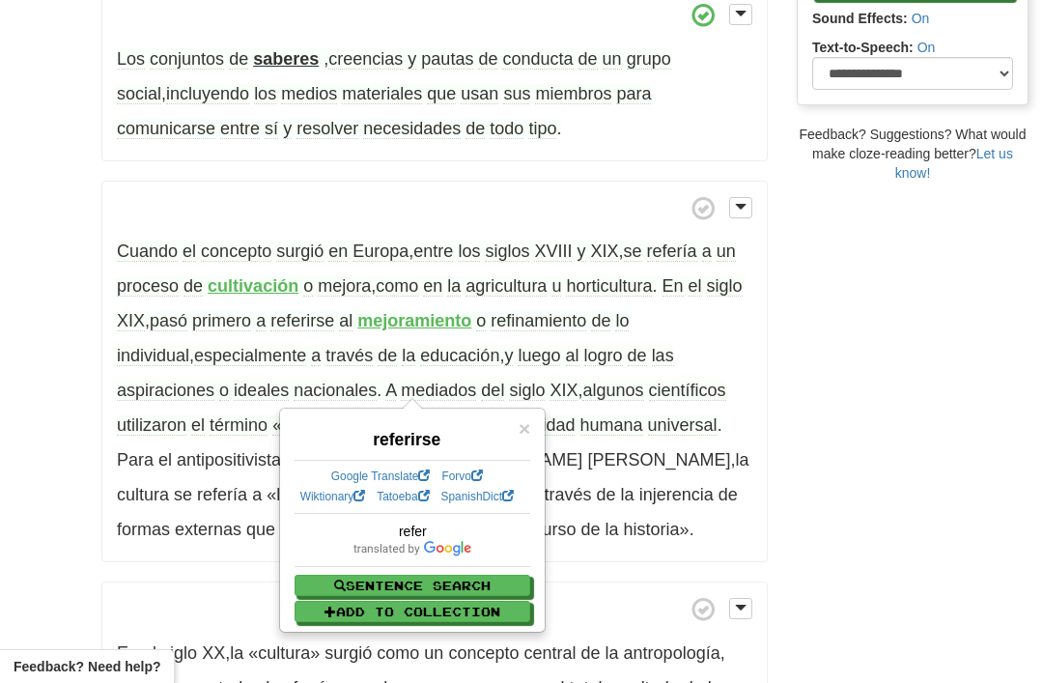
click at [37, 352] on div "/ Cloze-Reading Cultura Reset Anthropology, psychology and everyday life > Anth…" at bounding box center [521, 366] width 1043 height 1886
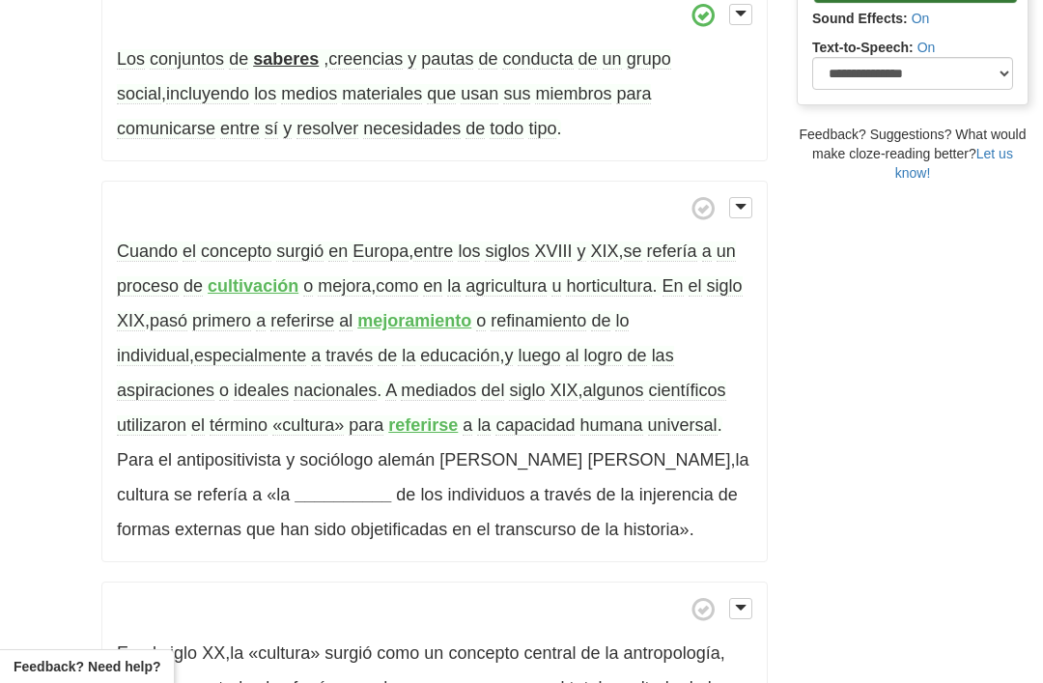
click at [294, 485] on strong "__________" at bounding box center [342, 494] width 97 height 19
click at [633, 485] on span "injerencia" at bounding box center [670, 495] width 74 height 20
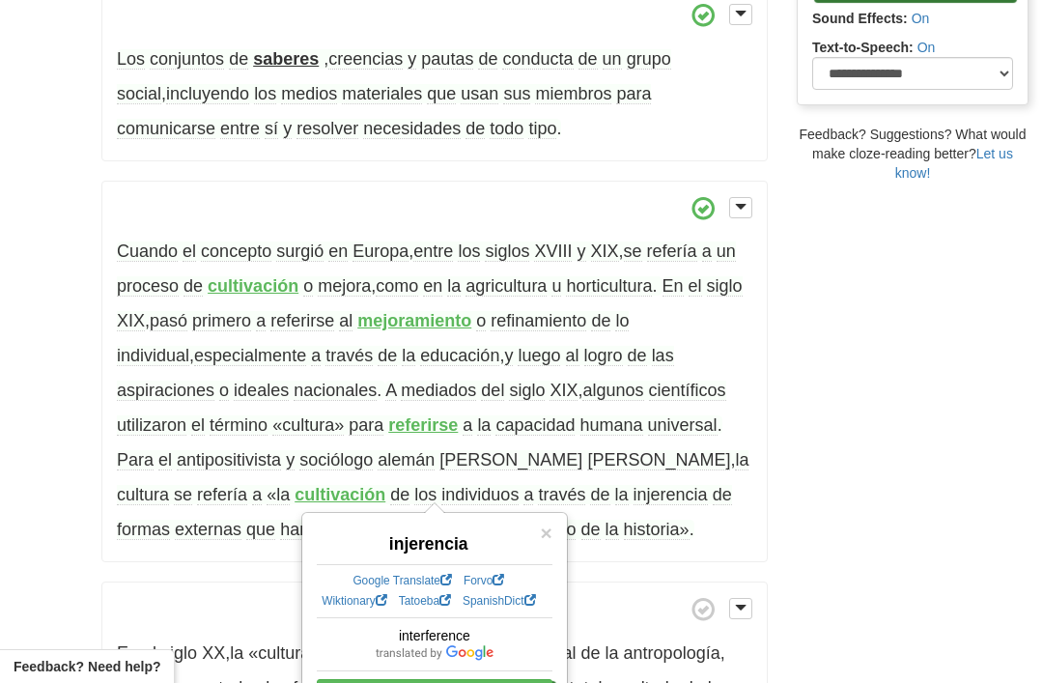
click at [538, 485] on span "través" at bounding box center [561, 495] width 47 height 20
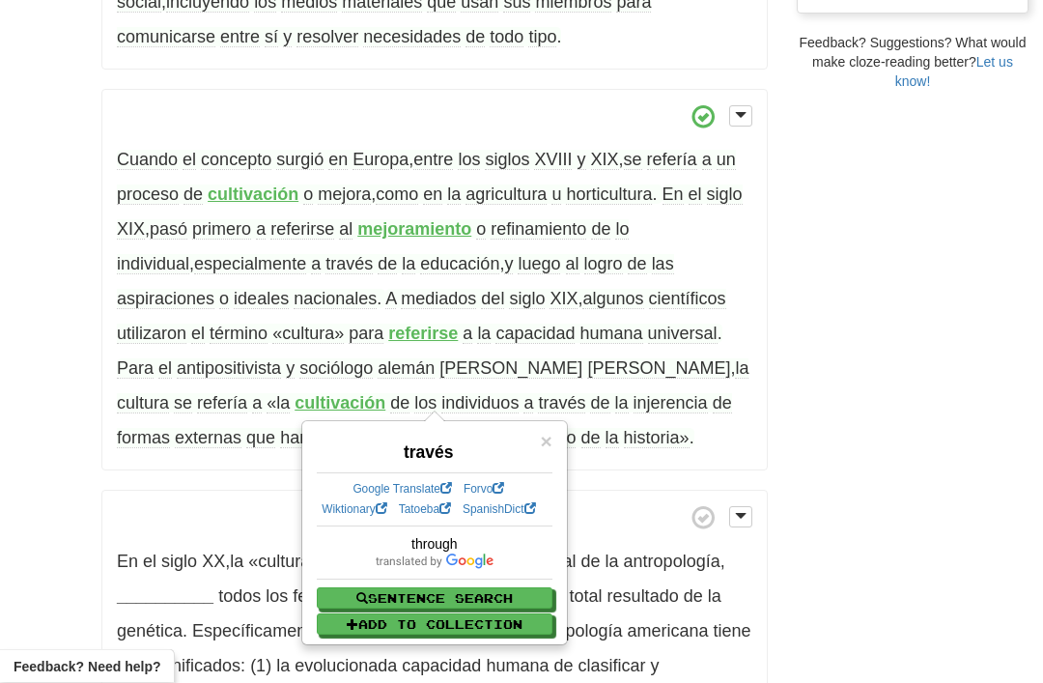
scroll to position [718, 0]
click at [13, 163] on div "/ Cloze-Reading Cultura Reset Anthropology, psychology and everyday life > Anth…" at bounding box center [521, 274] width 1043 height 1886
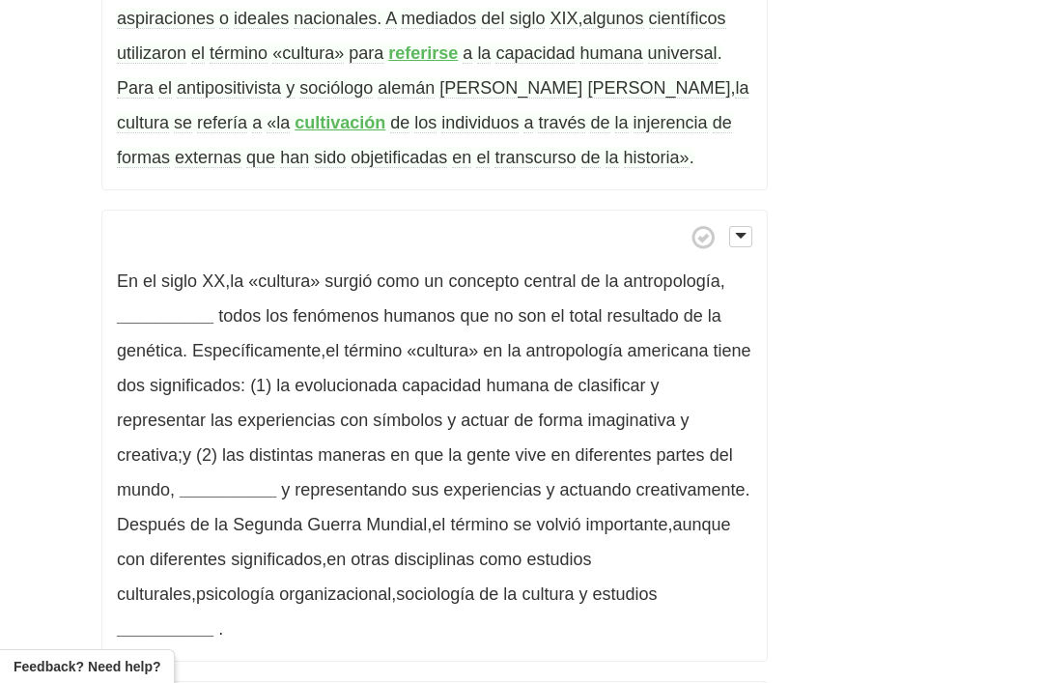
scroll to position [1003, 0]
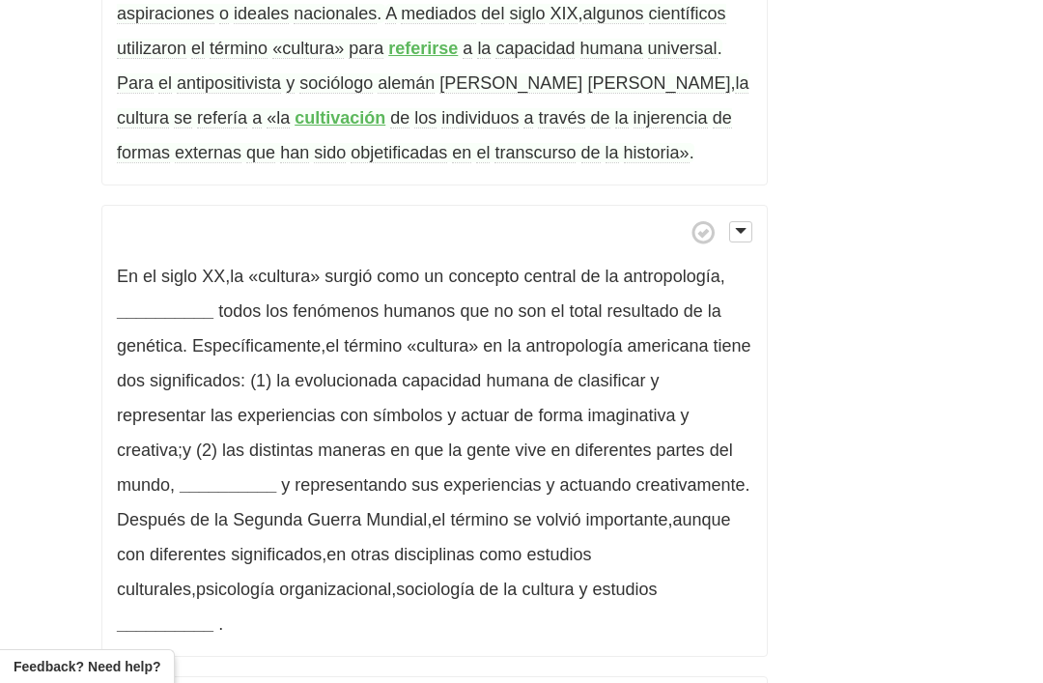
click at [159, 301] on strong "__________" at bounding box center [165, 310] width 97 height 19
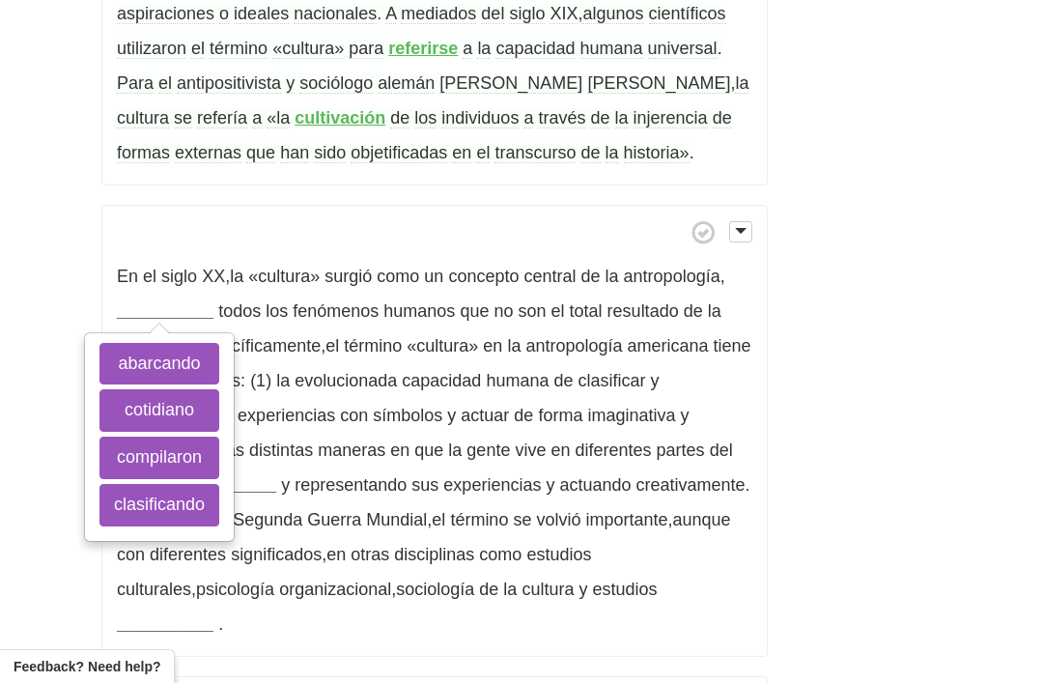
click at [133, 343] on button "abarcando" at bounding box center [159, 364] width 120 height 42
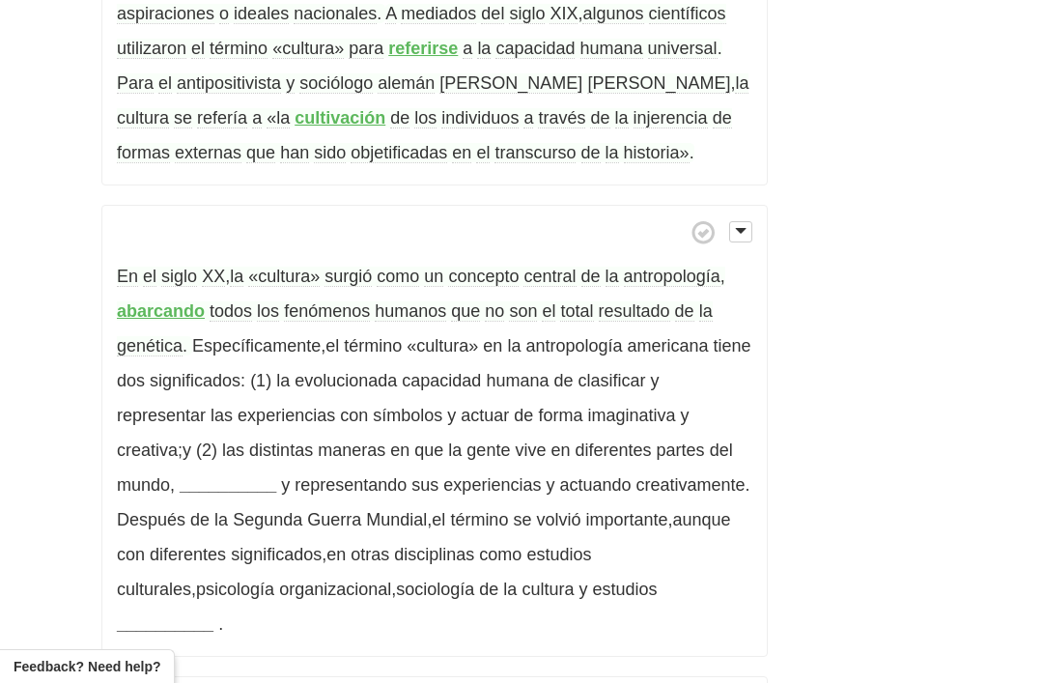
click at [147, 301] on strong "abarcando" at bounding box center [161, 310] width 88 height 19
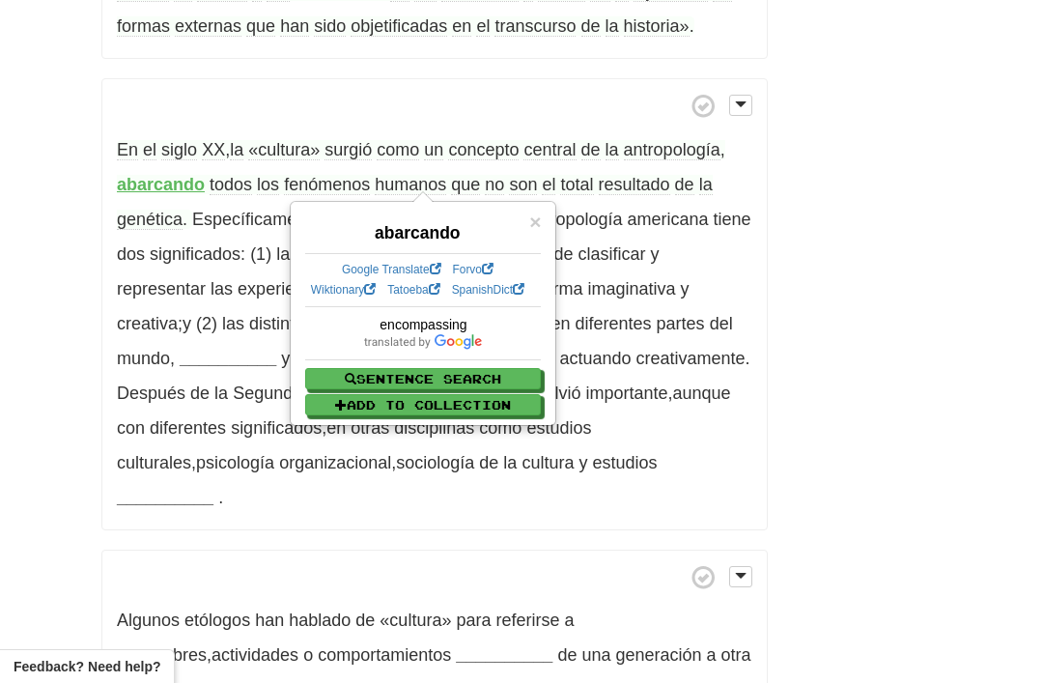
scroll to position [1131, 0]
click at [541, 229] on span "×" at bounding box center [535, 221] width 12 height 22
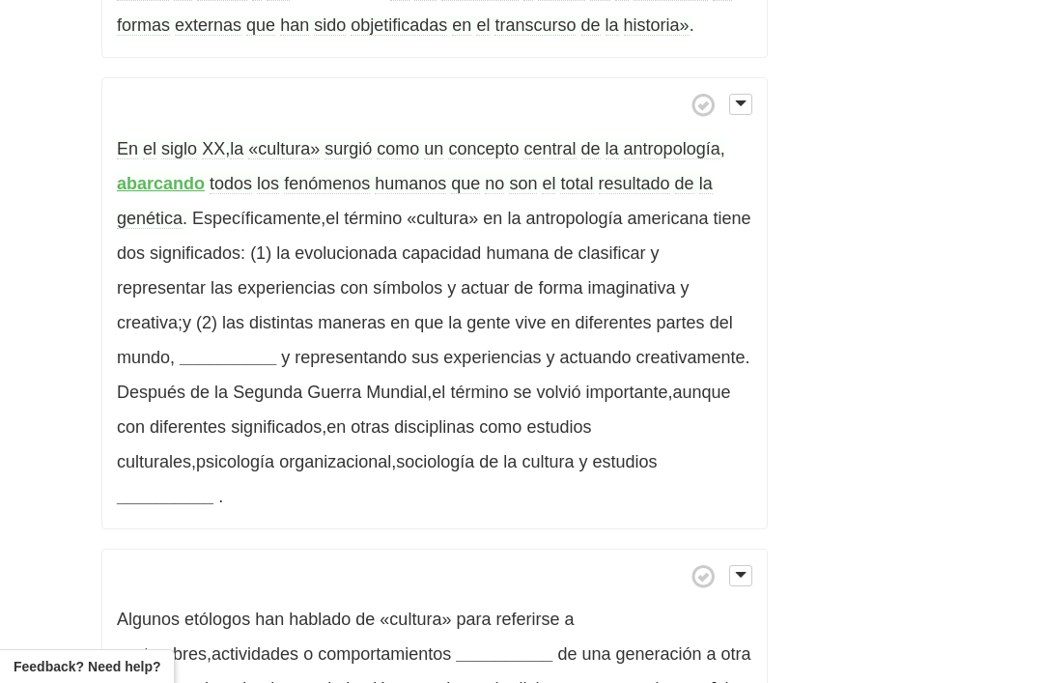
click at [228, 348] on strong "__________" at bounding box center [228, 357] width 97 height 19
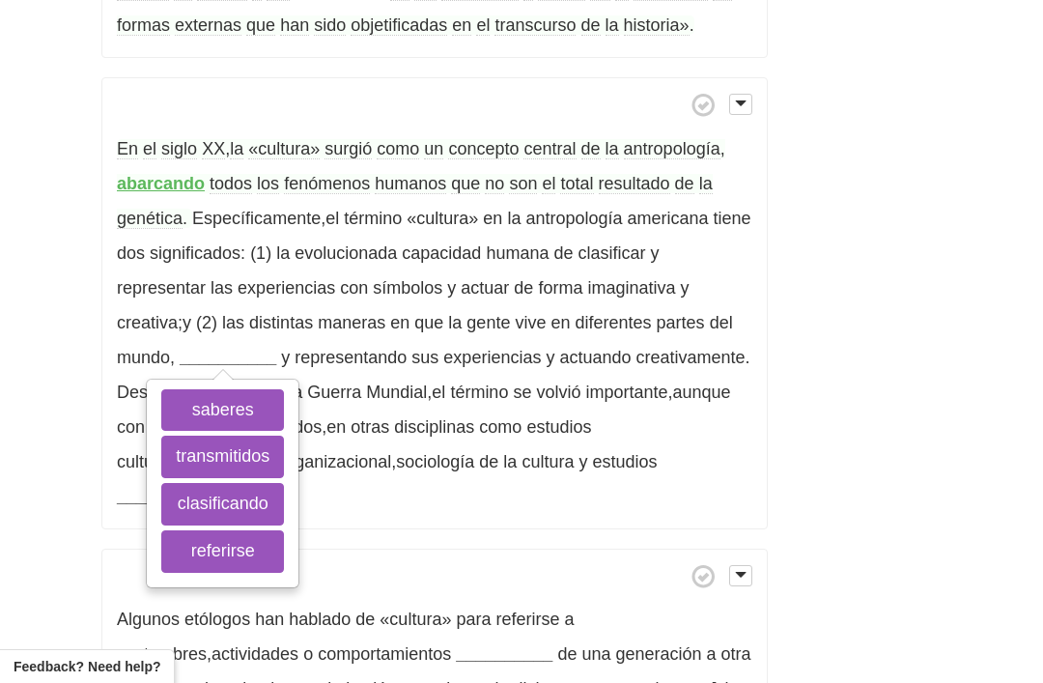
click at [197, 483] on button "clasificando" at bounding box center [222, 504] width 123 height 42
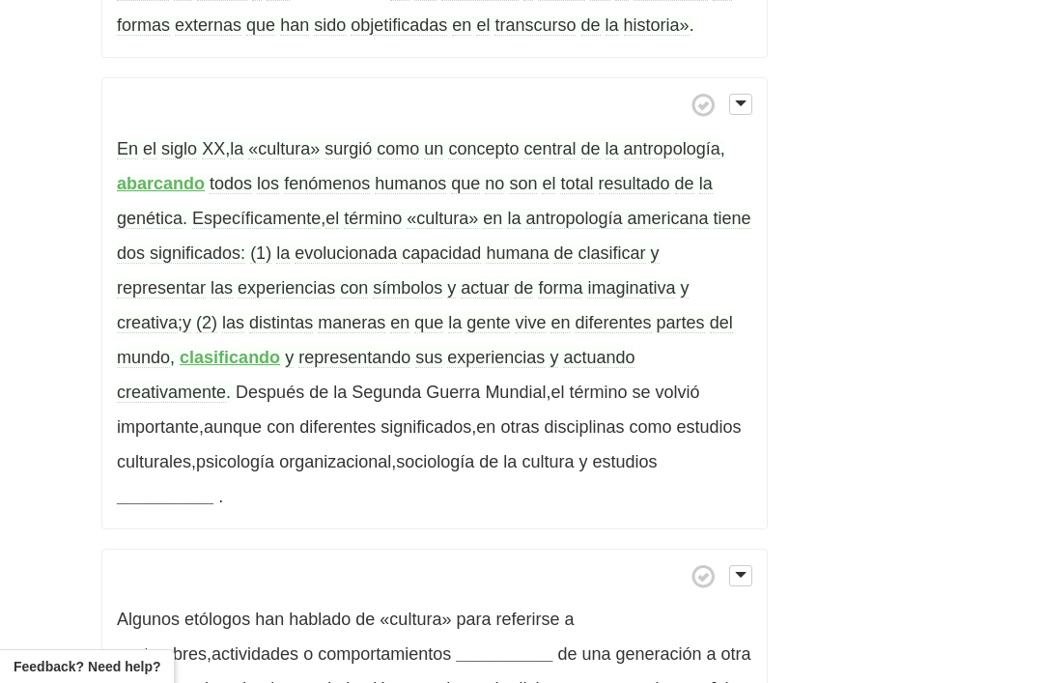
click at [598, 348] on span "actuando" at bounding box center [598, 358] width 71 height 20
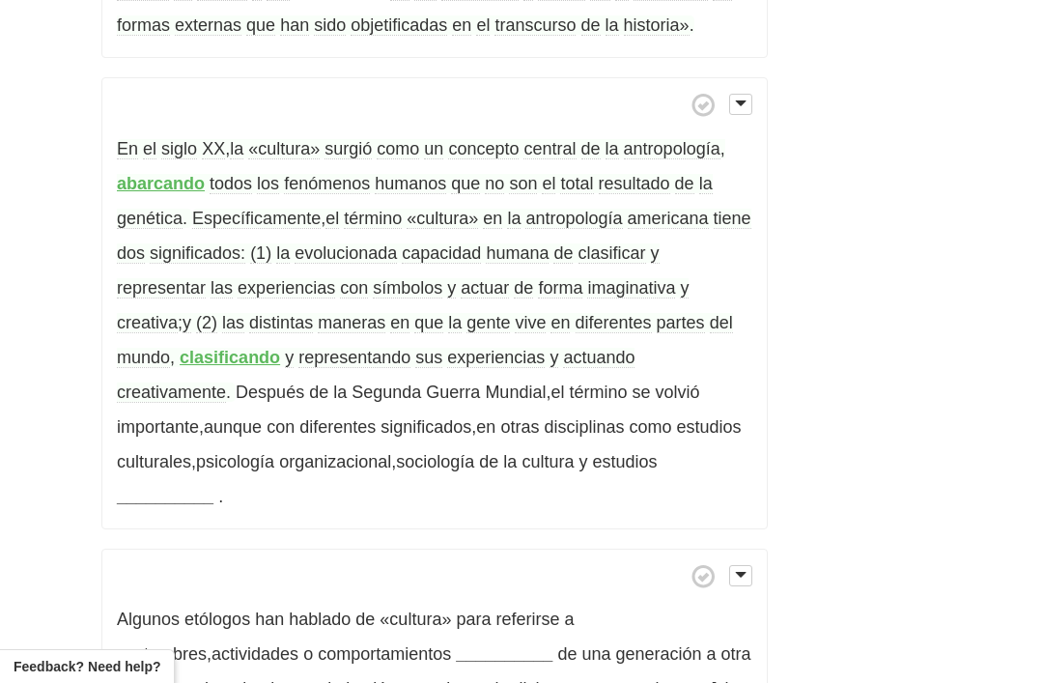
click at [173, 487] on strong "__________" at bounding box center [165, 496] width 97 height 19
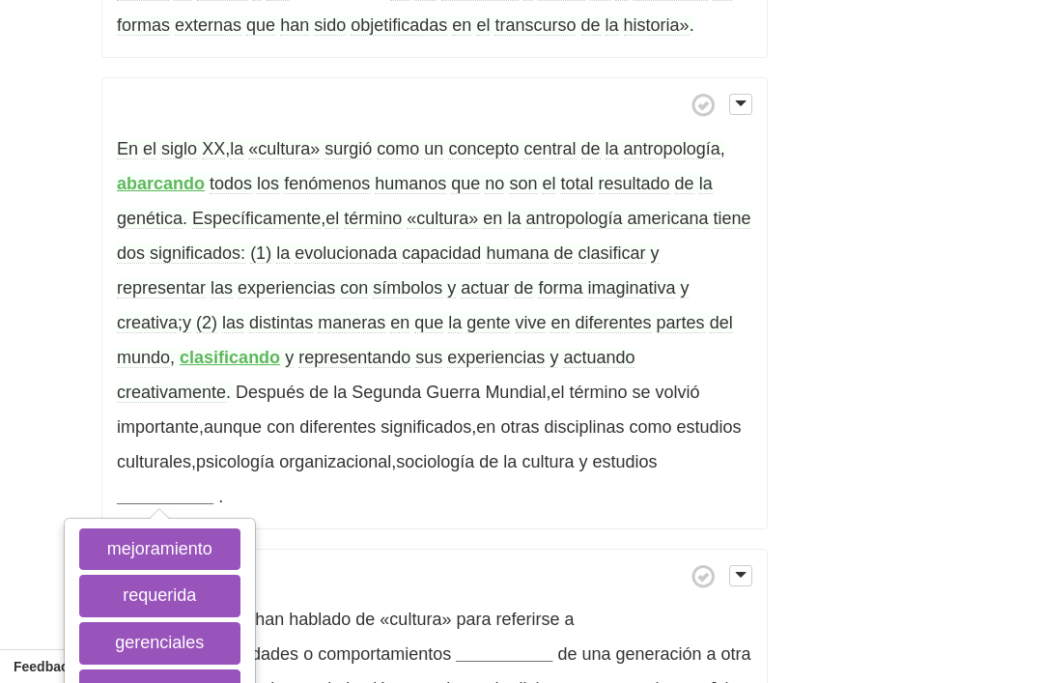
click at [137, 622] on button "gerenciales" at bounding box center [159, 643] width 161 height 42
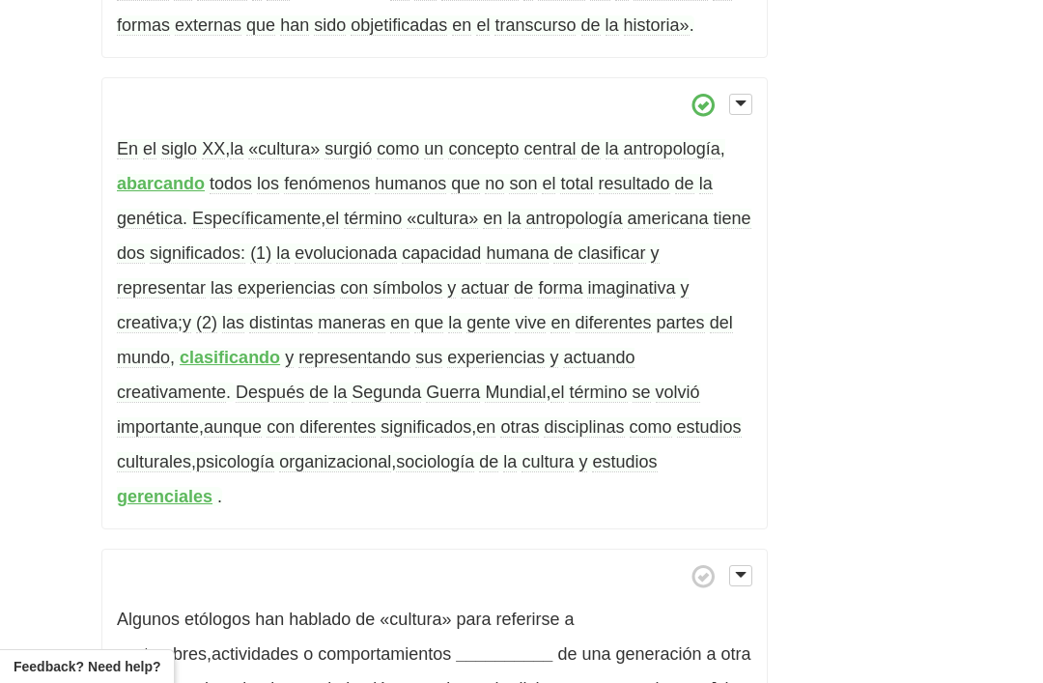
click at [163, 487] on strong "gerenciales" at bounding box center [165, 496] width 96 height 19
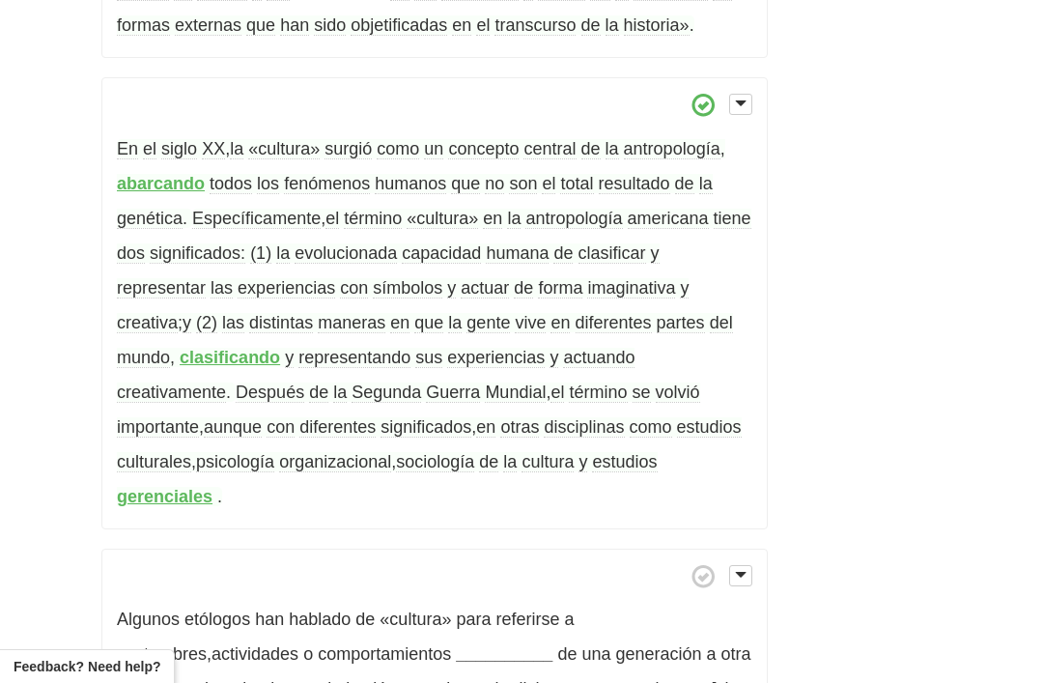
click at [395, 438] on p "En el siglo XX , la «cultura» surgió como un concepto central de la antropologí…" at bounding box center [434, 303] width 666 height 452
click at [391, 452] on span "organizacional" at bounding box center [335, 462] width 112 height 20
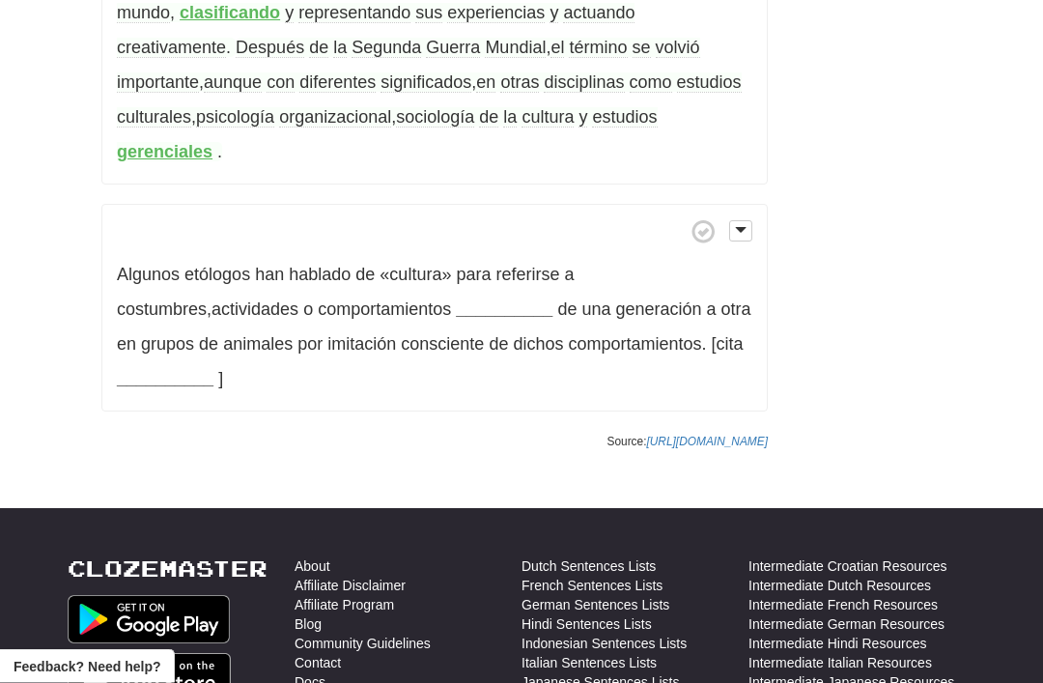
scroll to position [1492, 0]
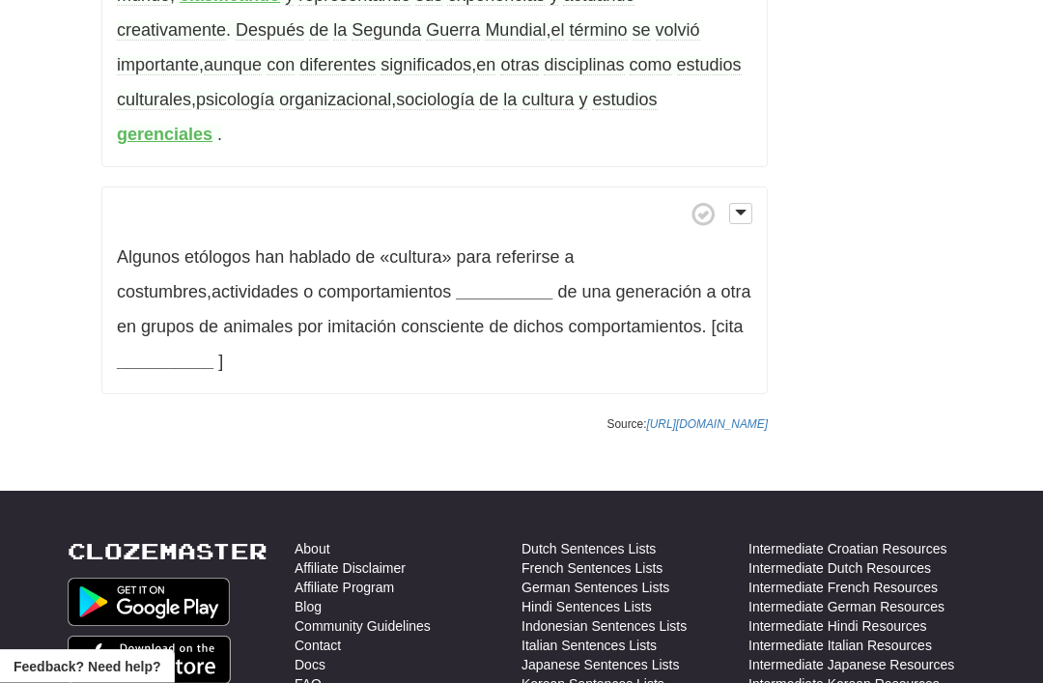
click at [456, 283] on strong "__________" at bounding box center [504, 292] width 97 height 19
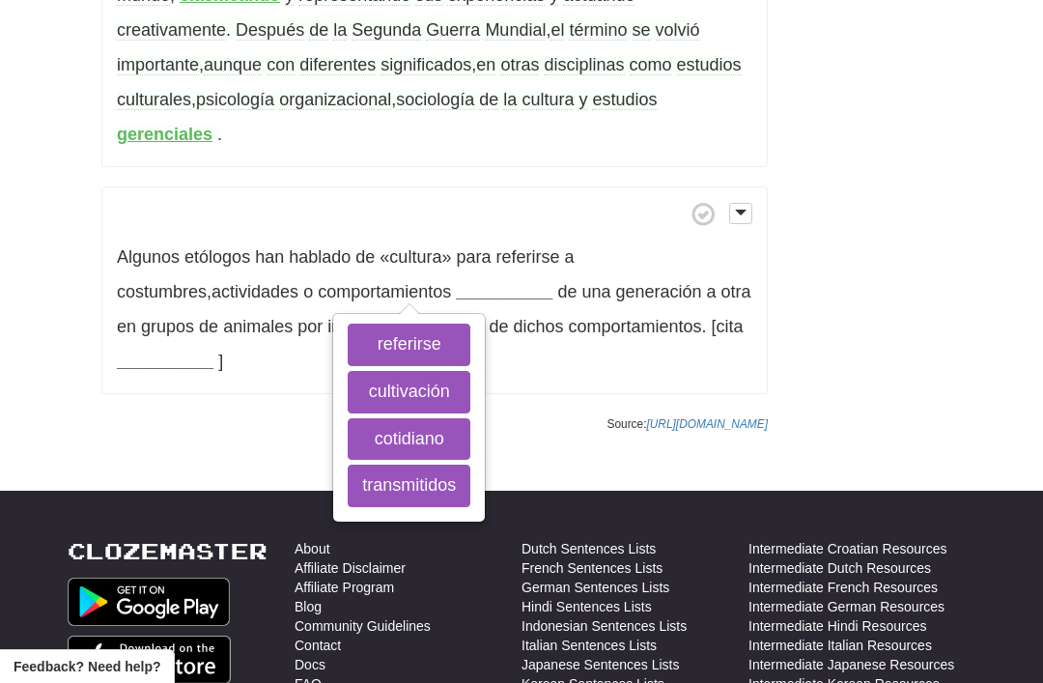
click at [386, 464] on button "transmitidos" at bounding box center [409, 485] width 123 height 42
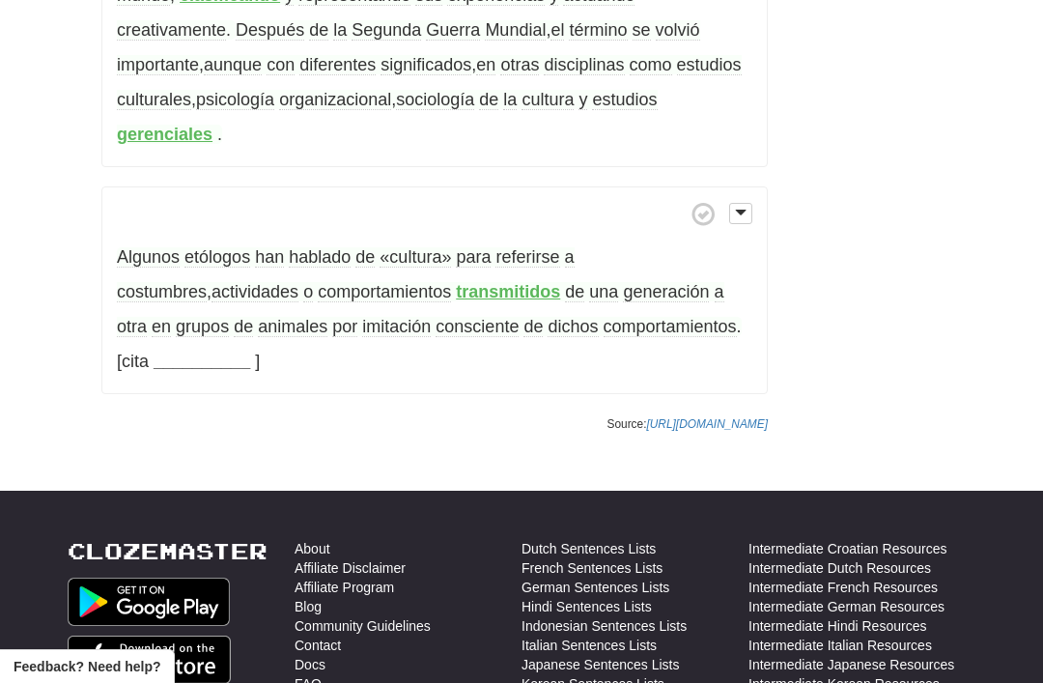
click at [456, 282] on strong "transmitidos" at bounding box center [508, 291] width 104 height 19
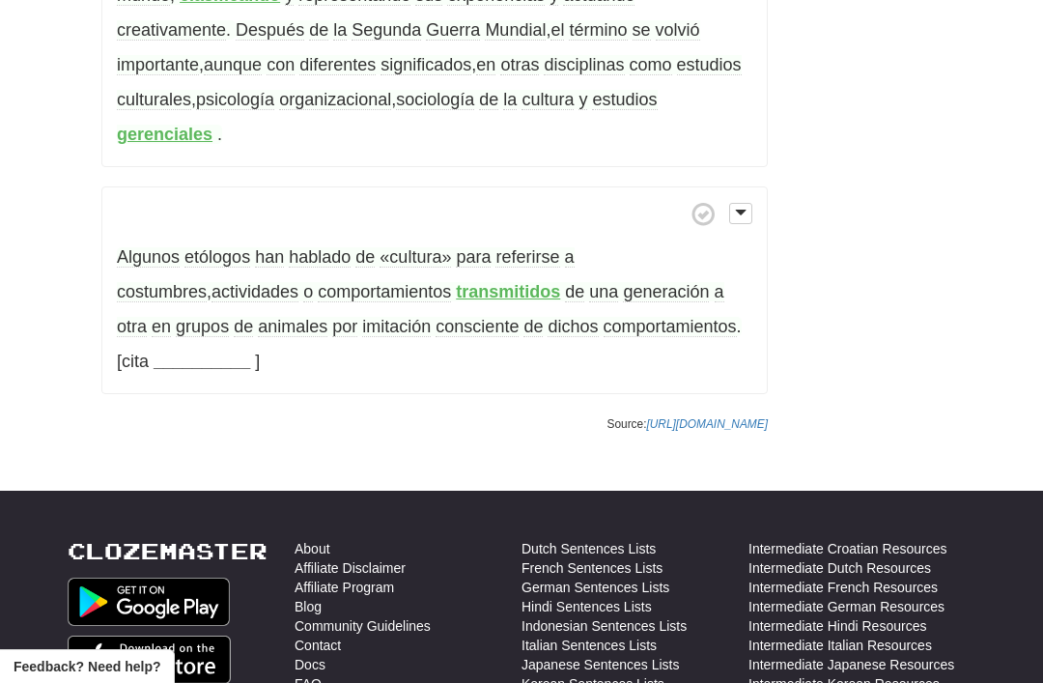
click at [547, 317] on span "dichos" at bounding box center [572, 327] width 50 height 20
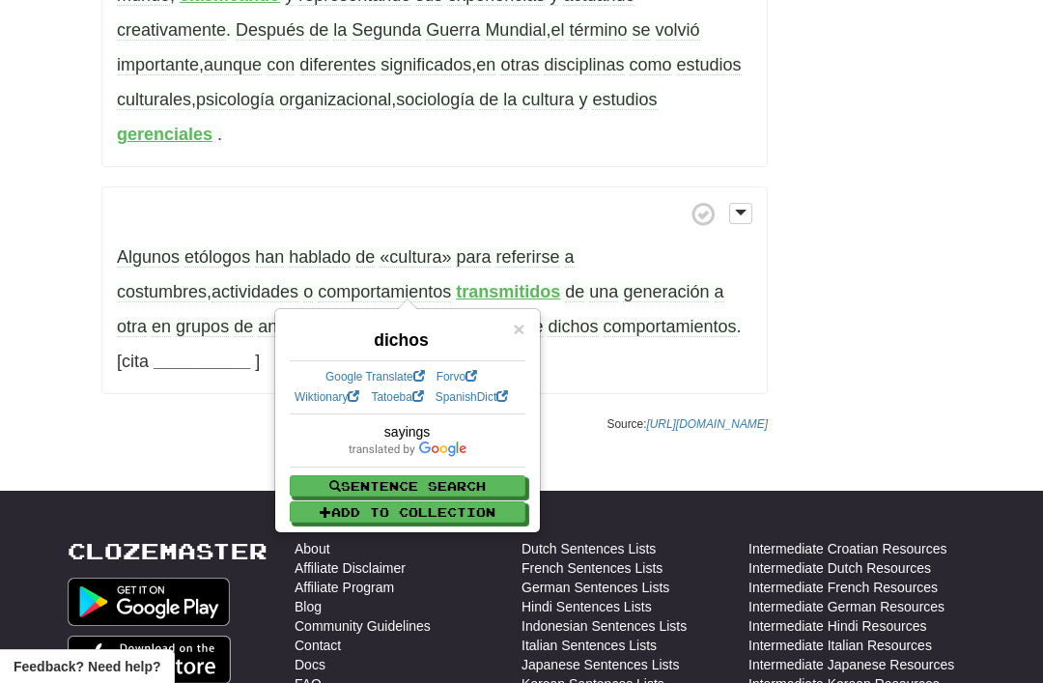
click at [607, 317] on span "comportamientos" at bounding box center [669, 327] width 133 height 20
click at [603, 317] on span "comportamientos" at bounding box center [669, 327] width 133 height 20
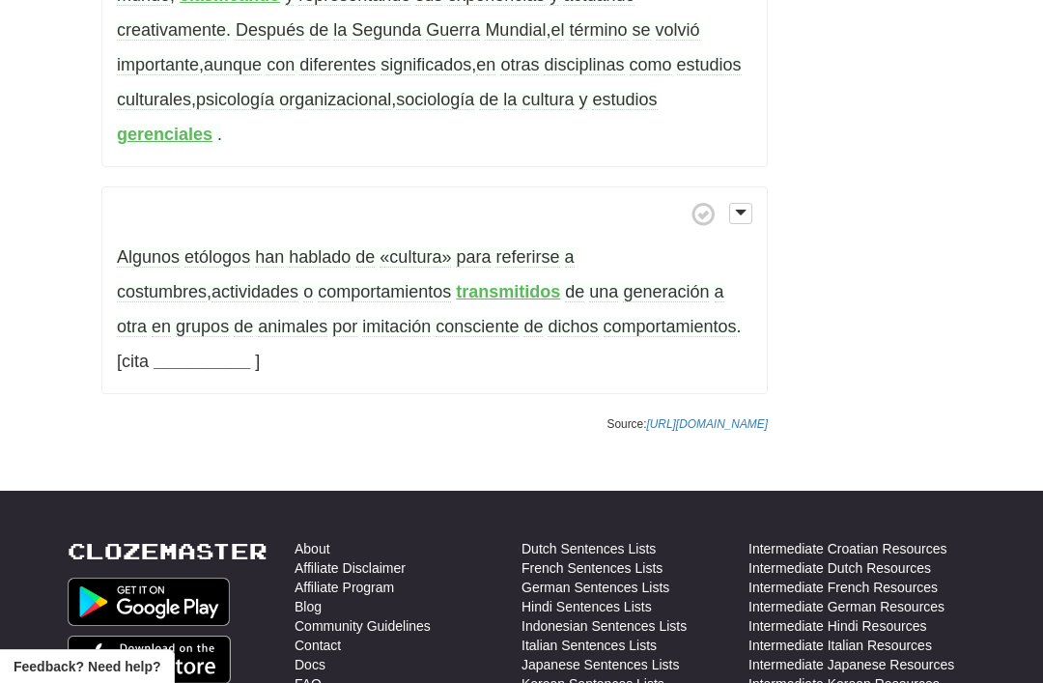
click at [160, 351] on strong "__________" at bounding box center [202, 360] width 97 height 19
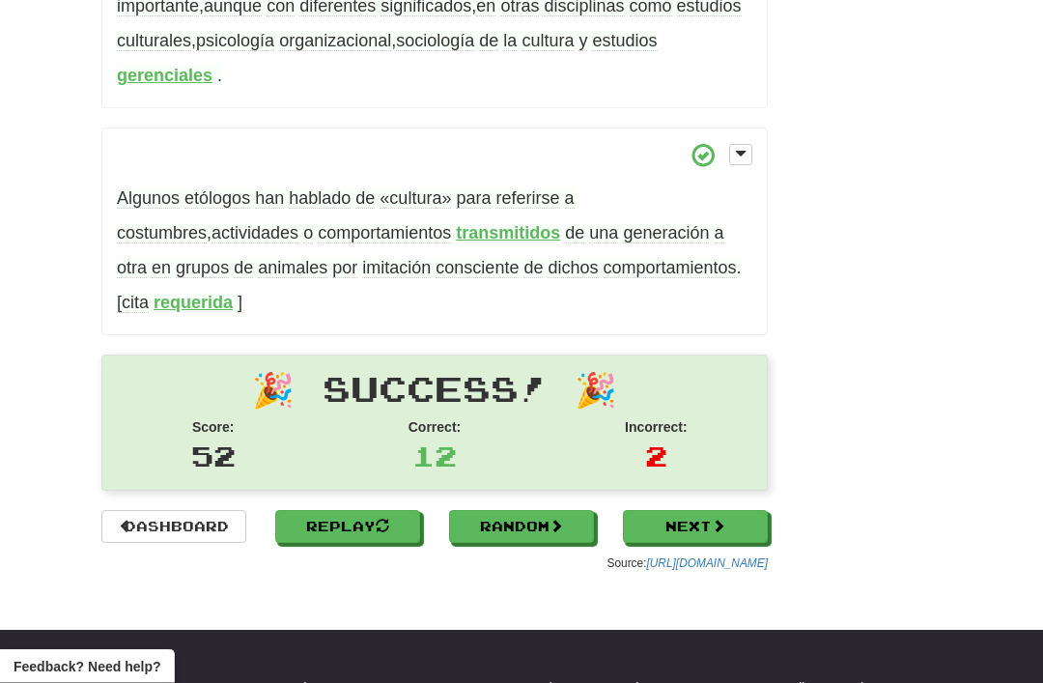
scroll to position [1549, 0]
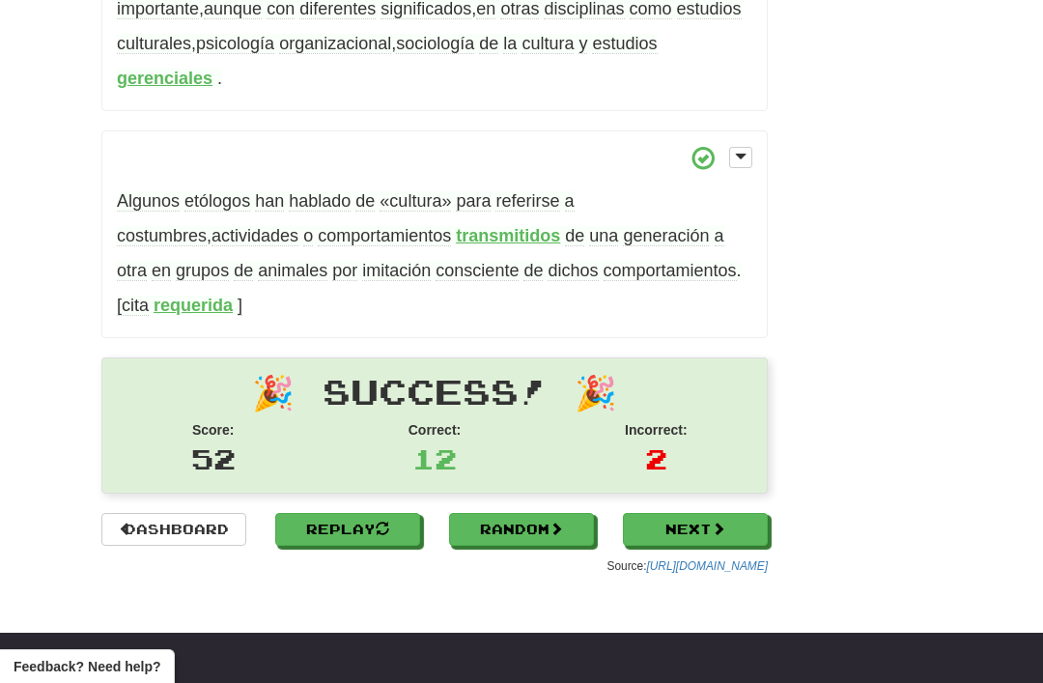
click at [213, 191] on span "etólogos" at bounding box center [217, 201] width 66 height 20
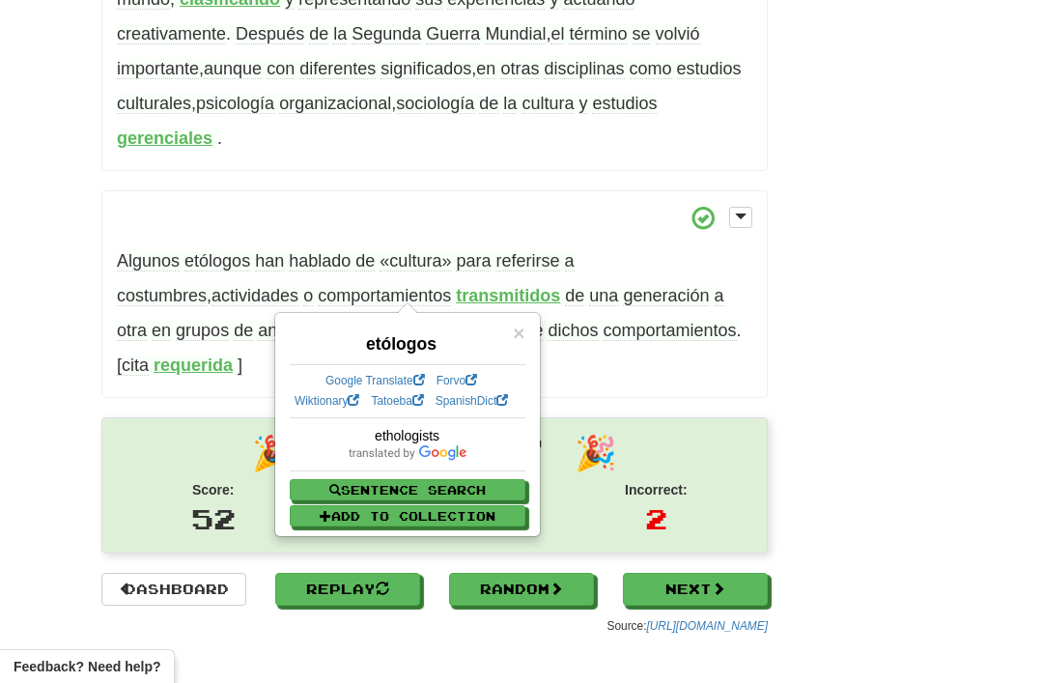
scroll to position [1472, 0]
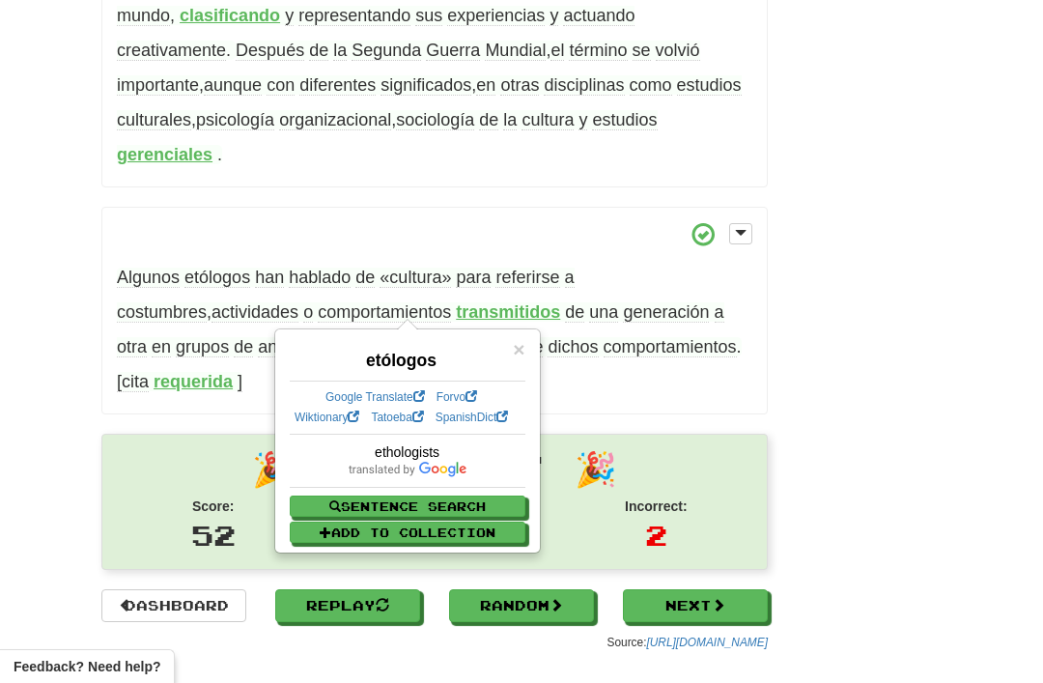
click at [514, 357] on span "×" at bounding box center [519, 349] width 12 height 22
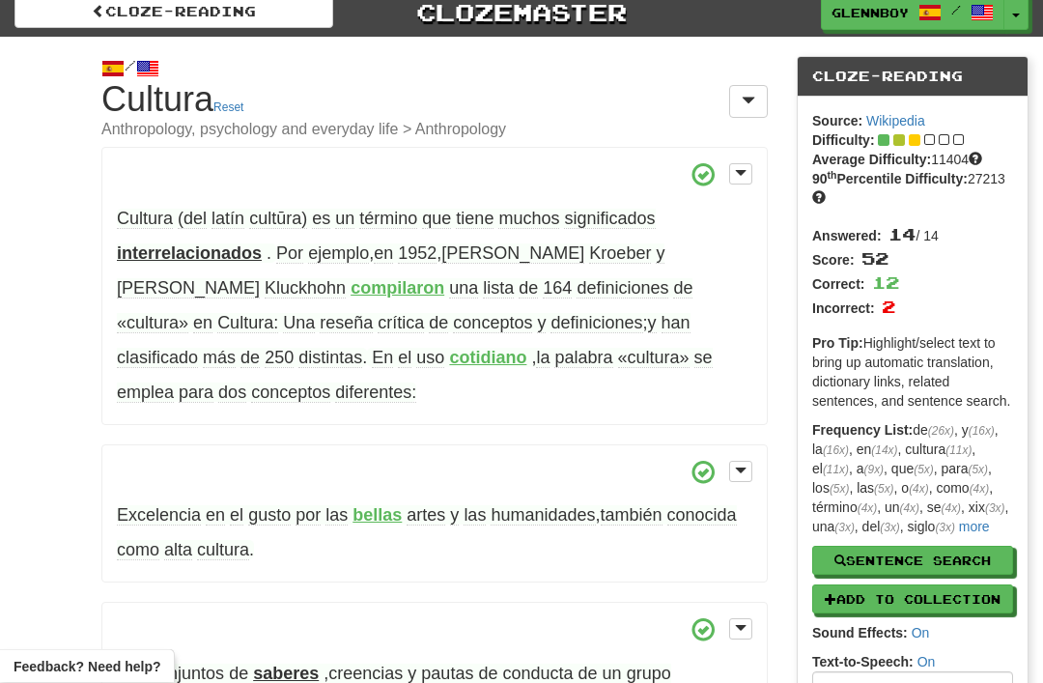
scroll to position [0, 0]
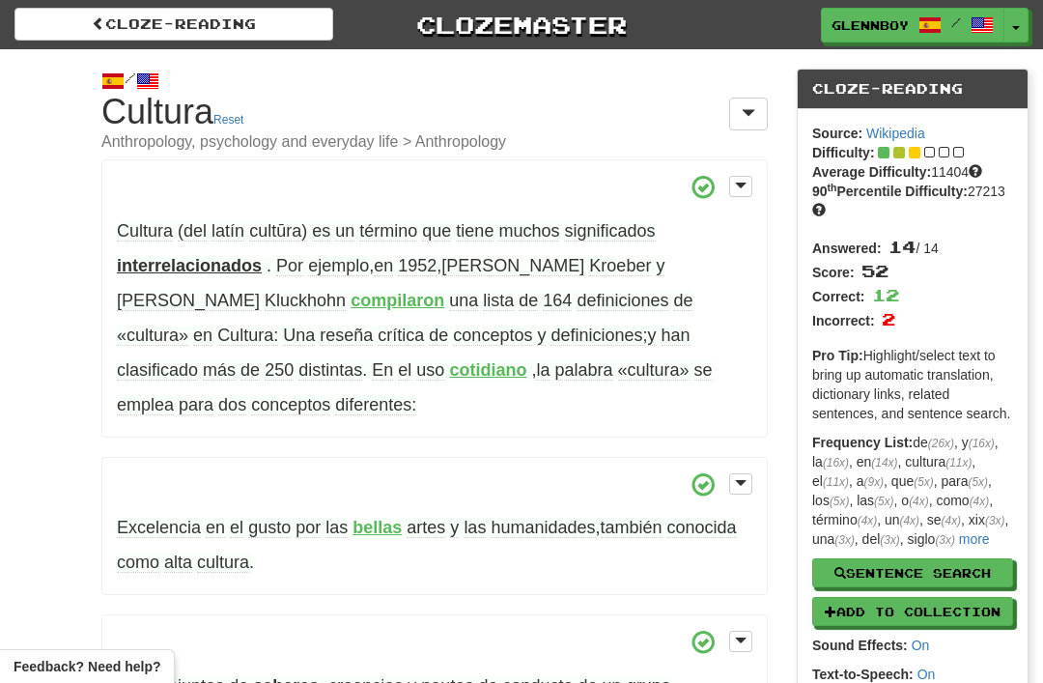
click at [599, 230] on span "significados" at bounding box center [609, 231] width 91 height 20
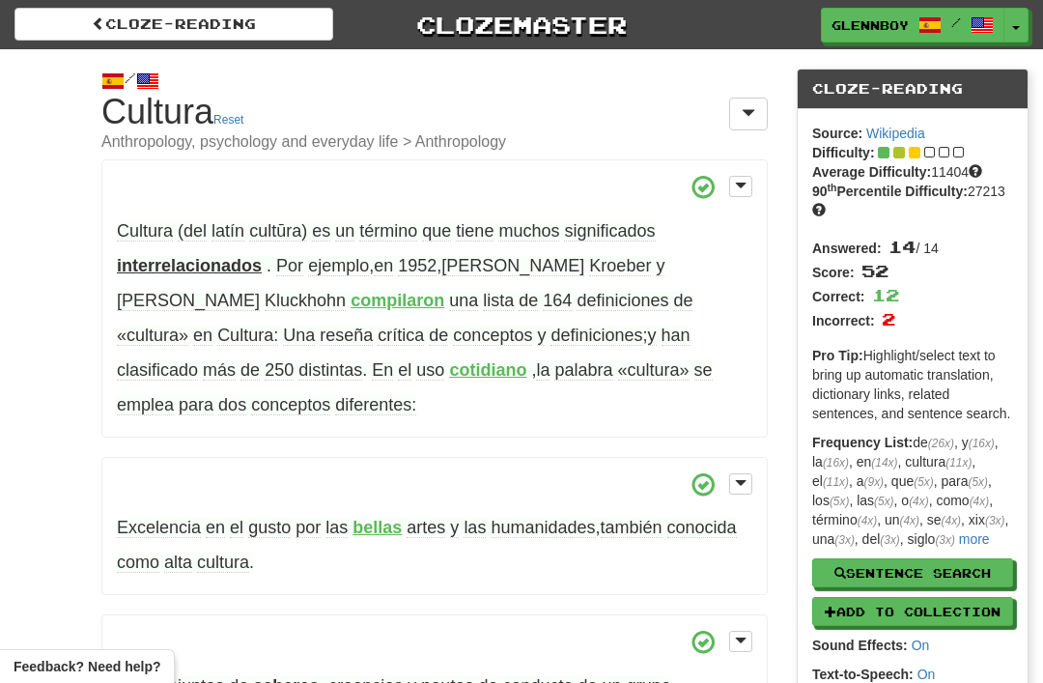
click at [174, 20] on link "Cloze-Reading" at bounding box center [173, 24] width 319 height 33
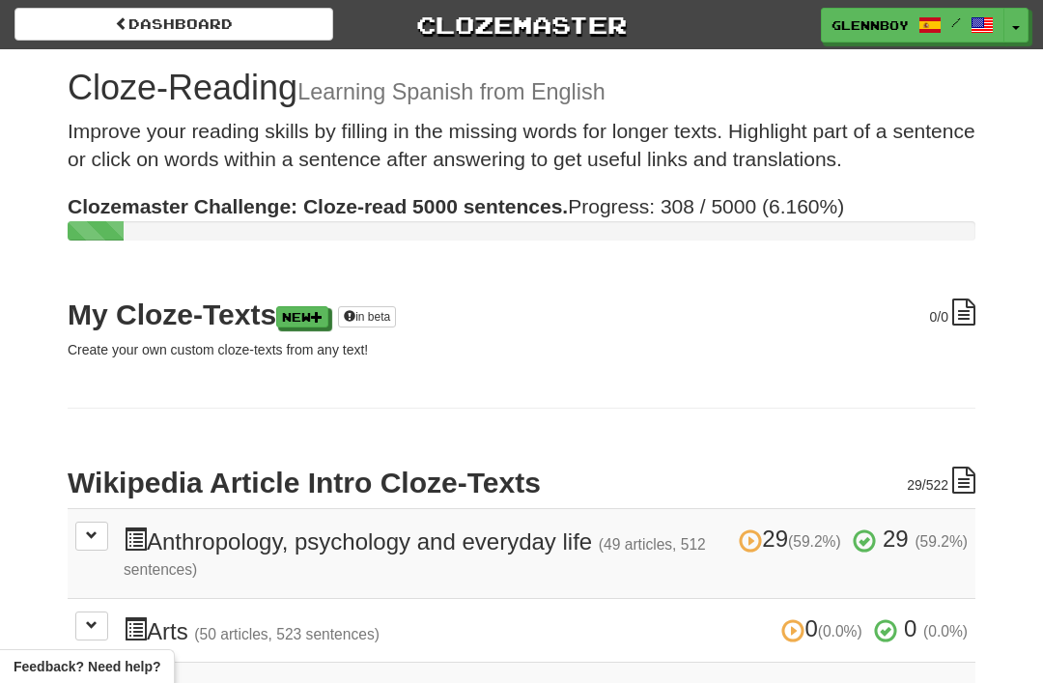
click at [155, 13] on link "Dashboard" at bounding box center [173, 24] width 319 height 33
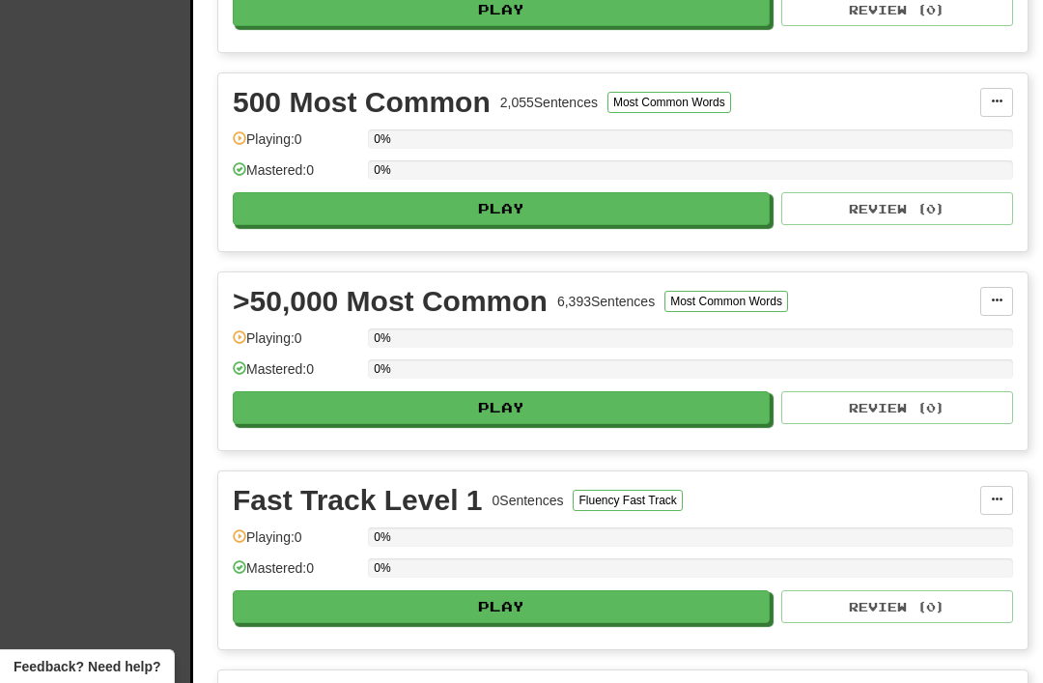
scroll to position [835, 0]
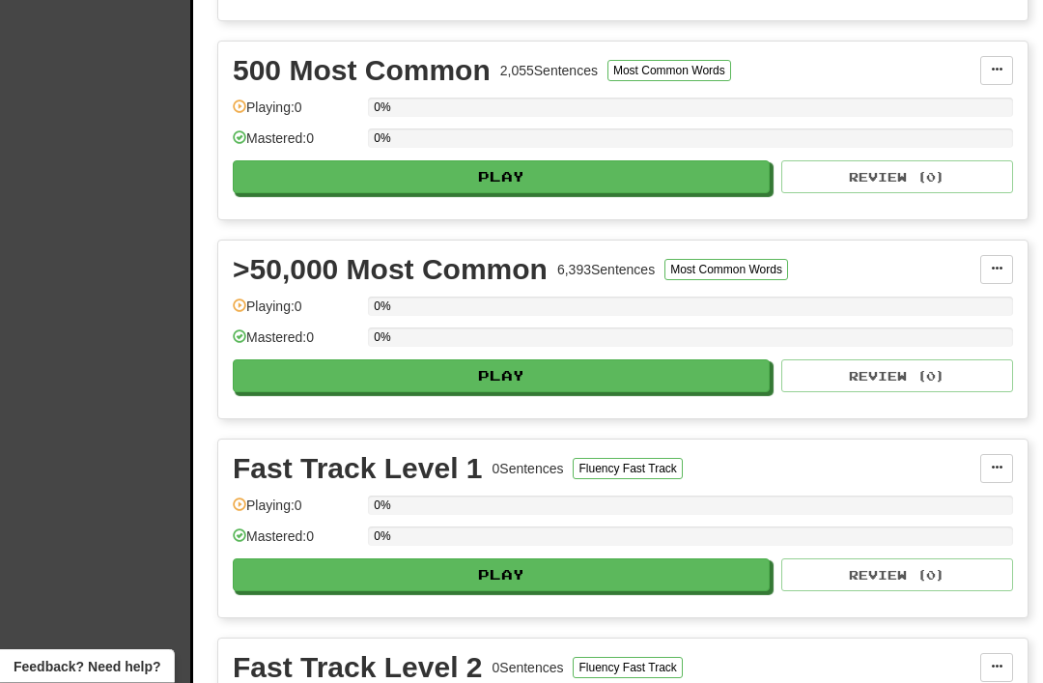
click at [490, 374] on button "Play" at bounding box center [501, 376] width 537 height 33
select select "**"
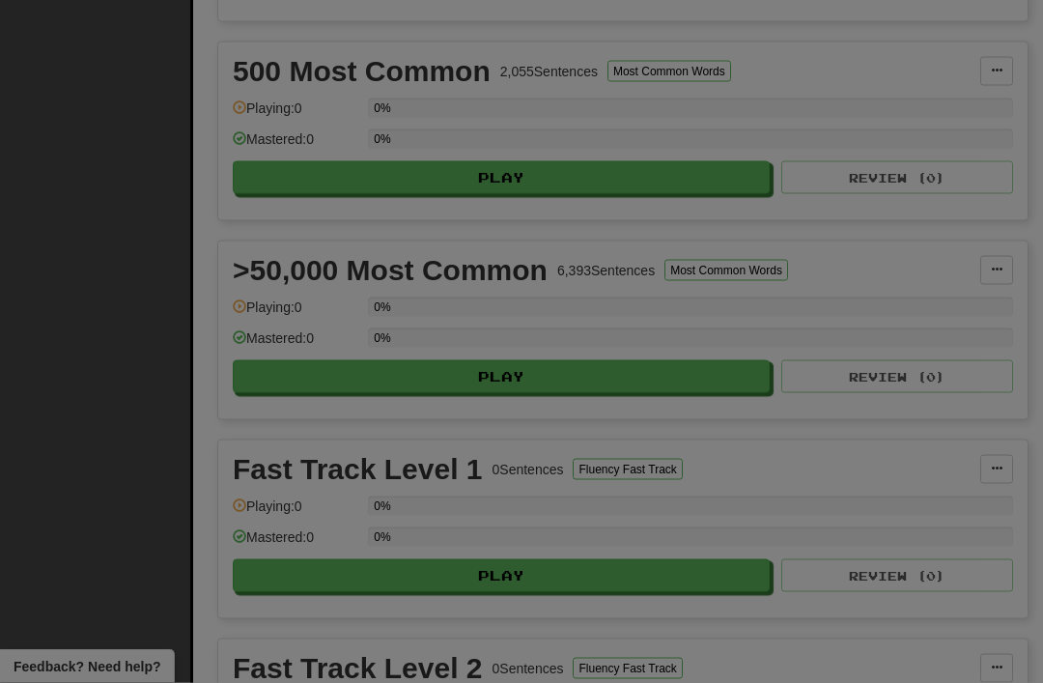
scroll to position [836, 0]
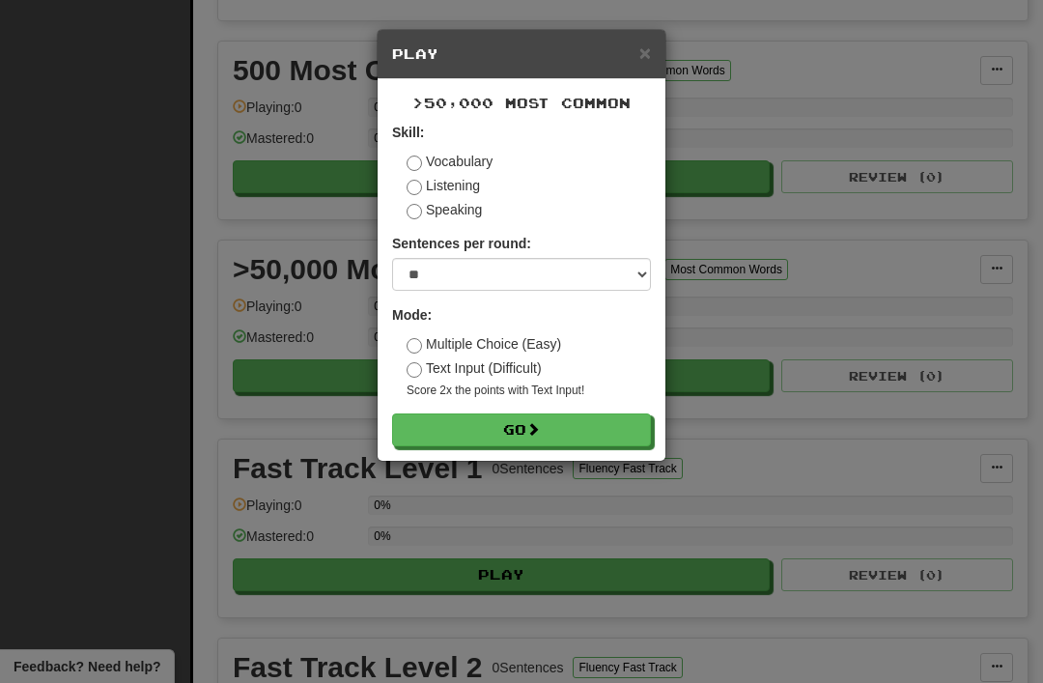
click at [495, 434] on button "Go" at bounding box center [521, 429] width 259 height 33
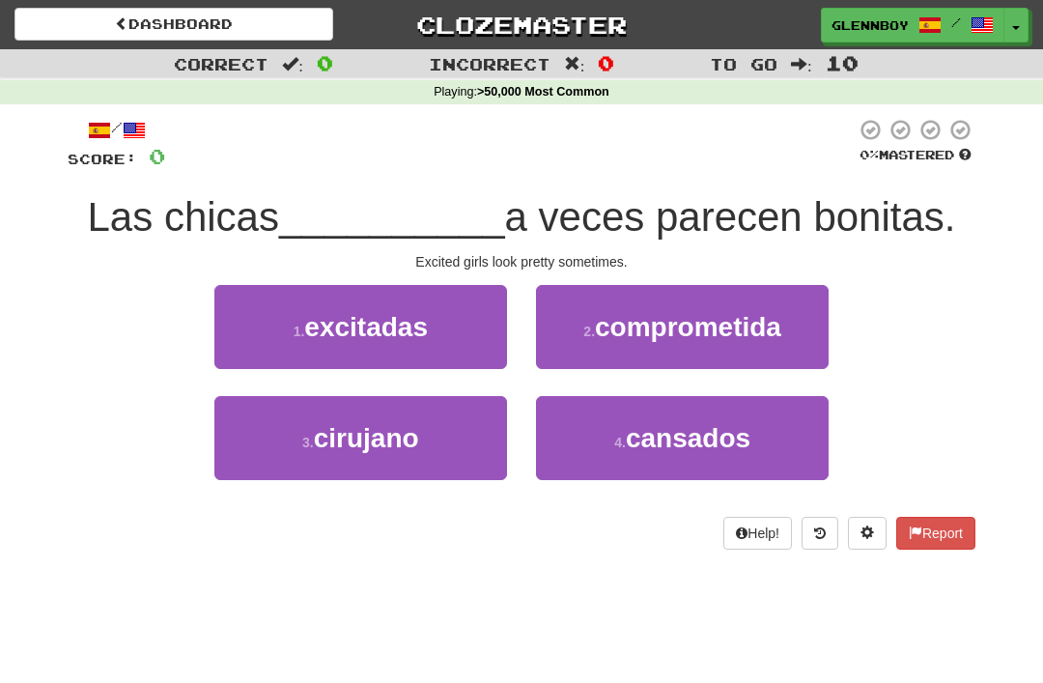
click at [315, 330] on span "excitadas" at bounding box center [366, 327] width 124 height 30
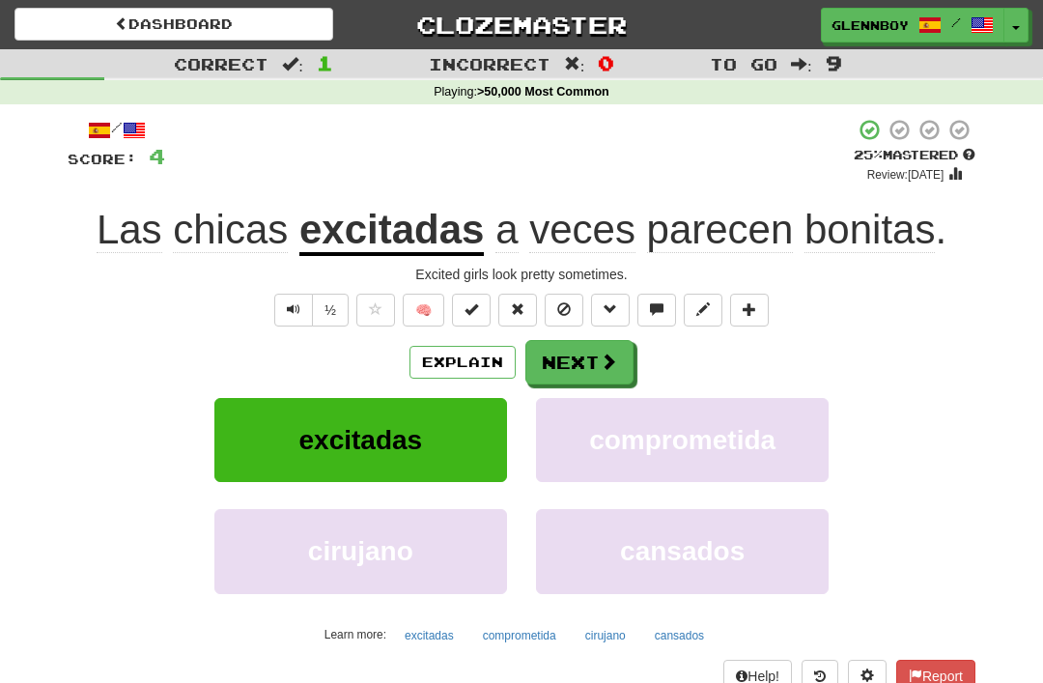
click at [562, 302] on span at bounding box center [564, 309] width 14 height 14
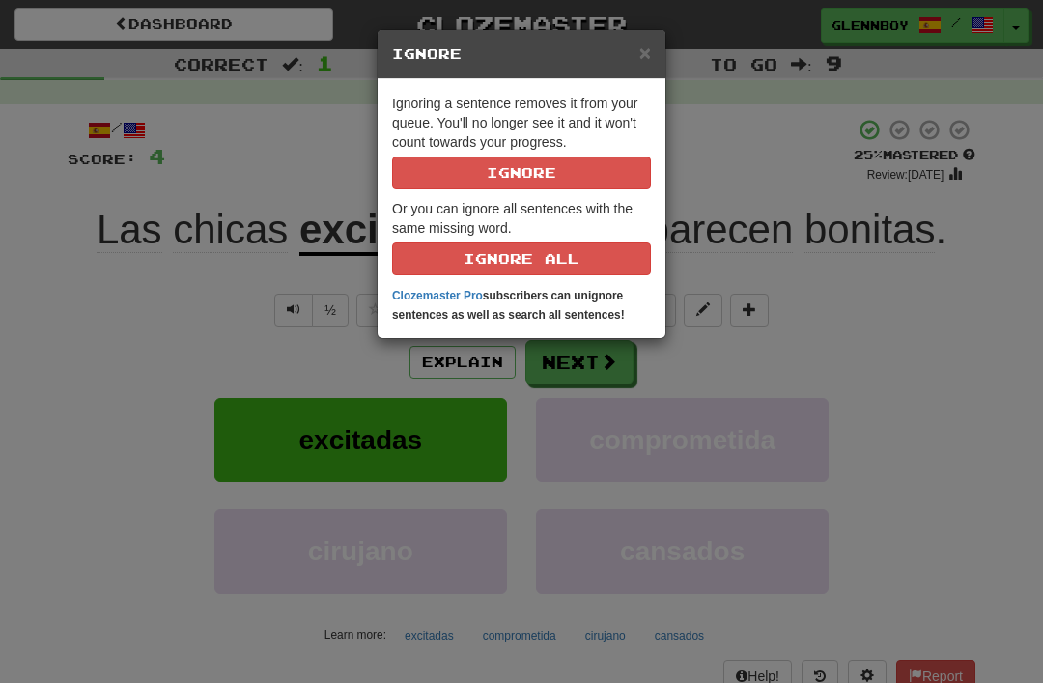
click at [465, 172] on button "Ignore" at bounding box center [521, 172] width 259 height 33
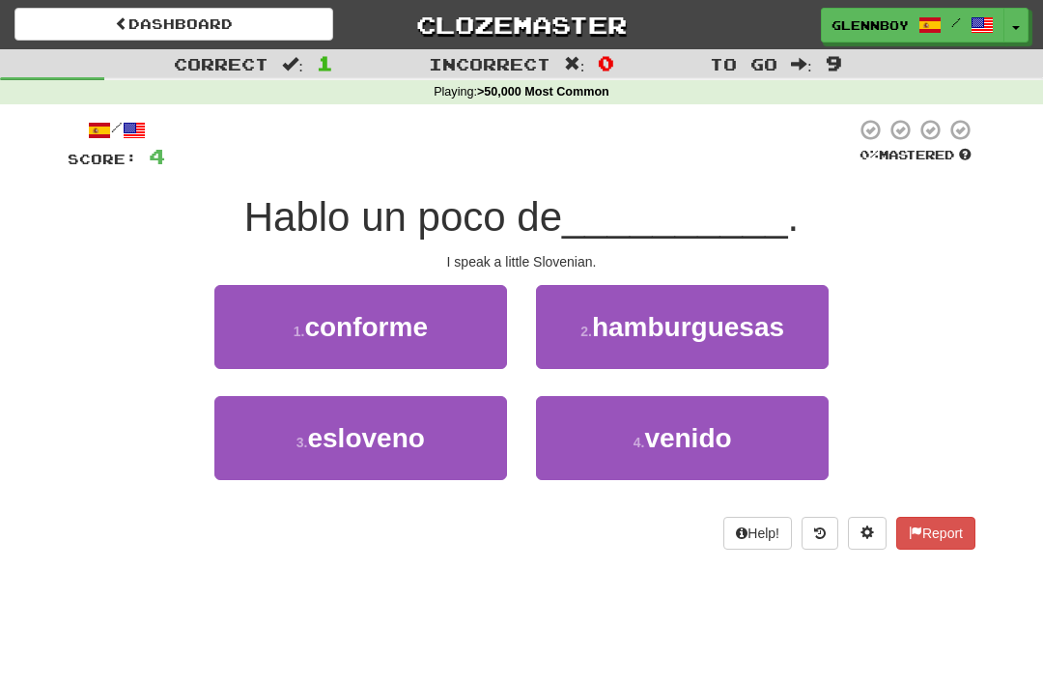
click at [319, 432] on span "esloveno" at bounding box center [365, 438] width 117 height 30
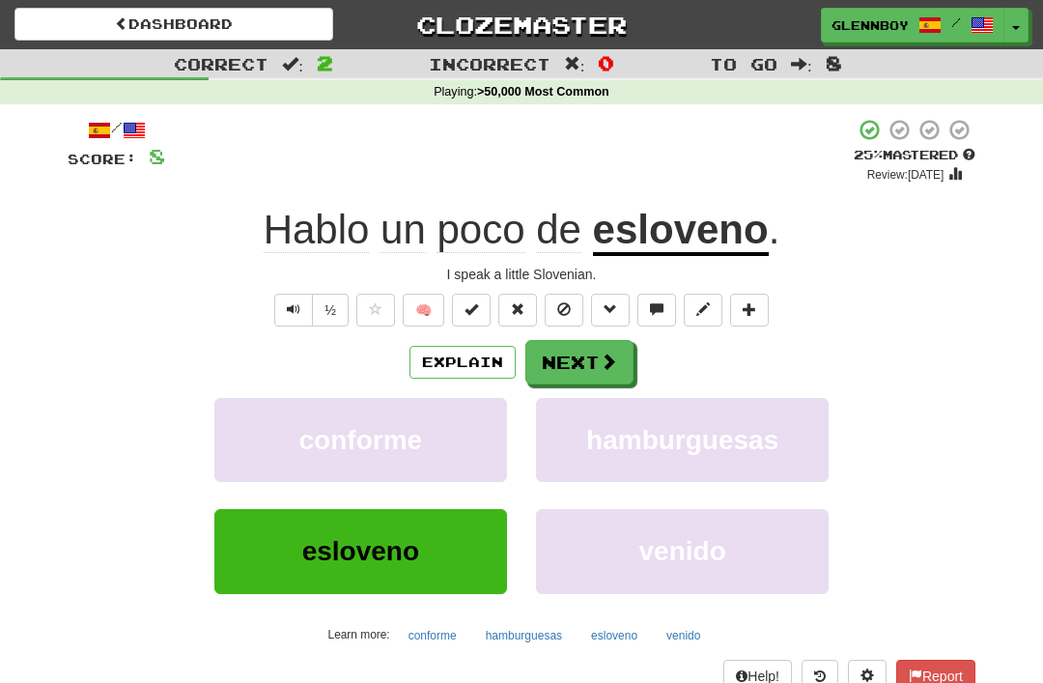
click at [564, 310] on span at bounding box center [564, 309] width 14 height 14
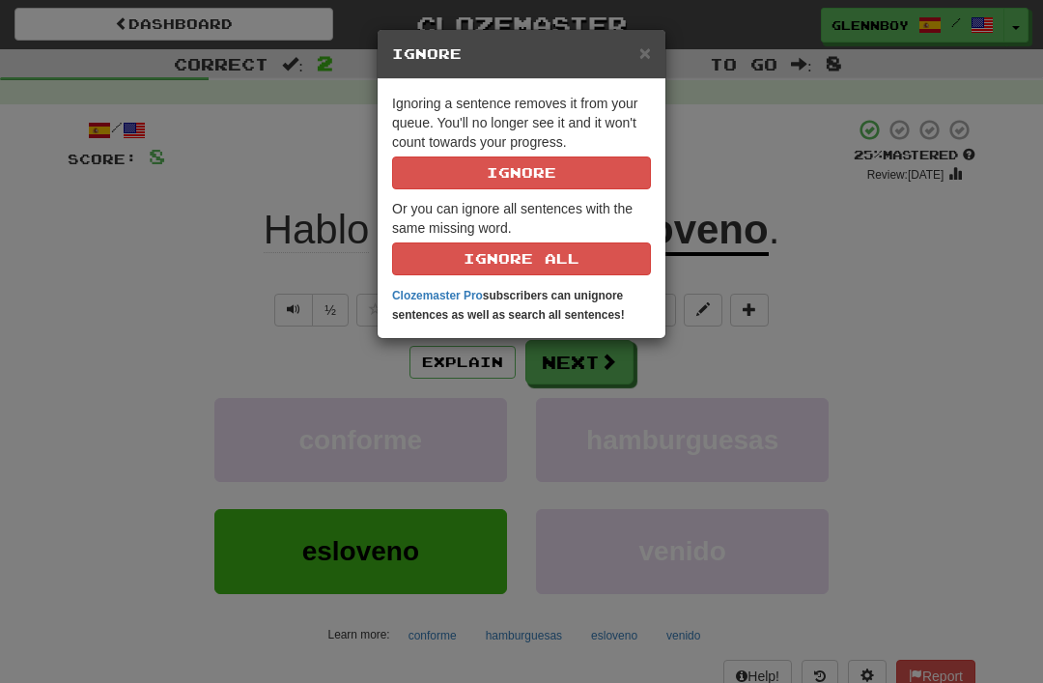
click at [499, 172] on button "Ignore" at bounding box center [521, 172] width 259 height 33
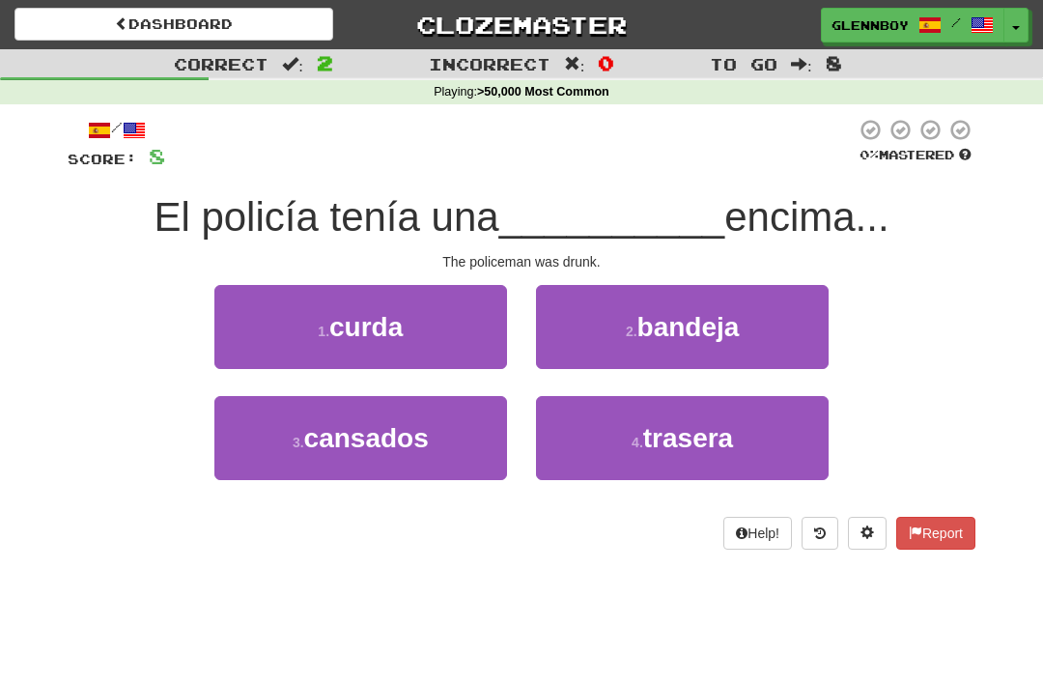
click at [651, 444] on span "trasera" at bounding box center [688, 438] width 90 height 30
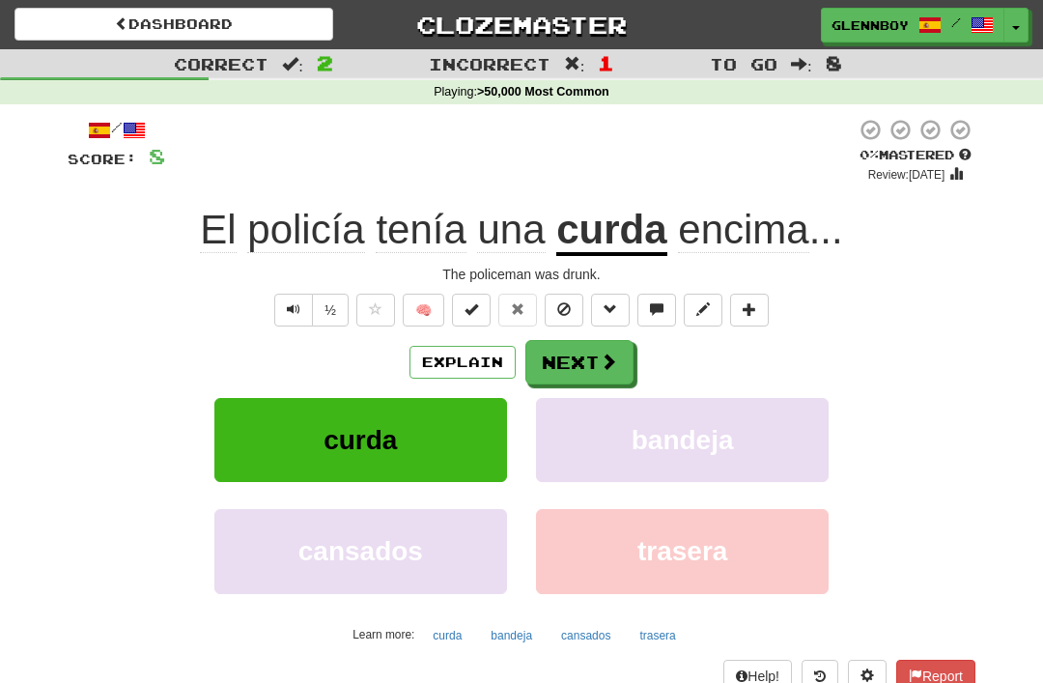
click at [451, 356] on button "Explain" at bounding box center [462, 362] width 106 height 33
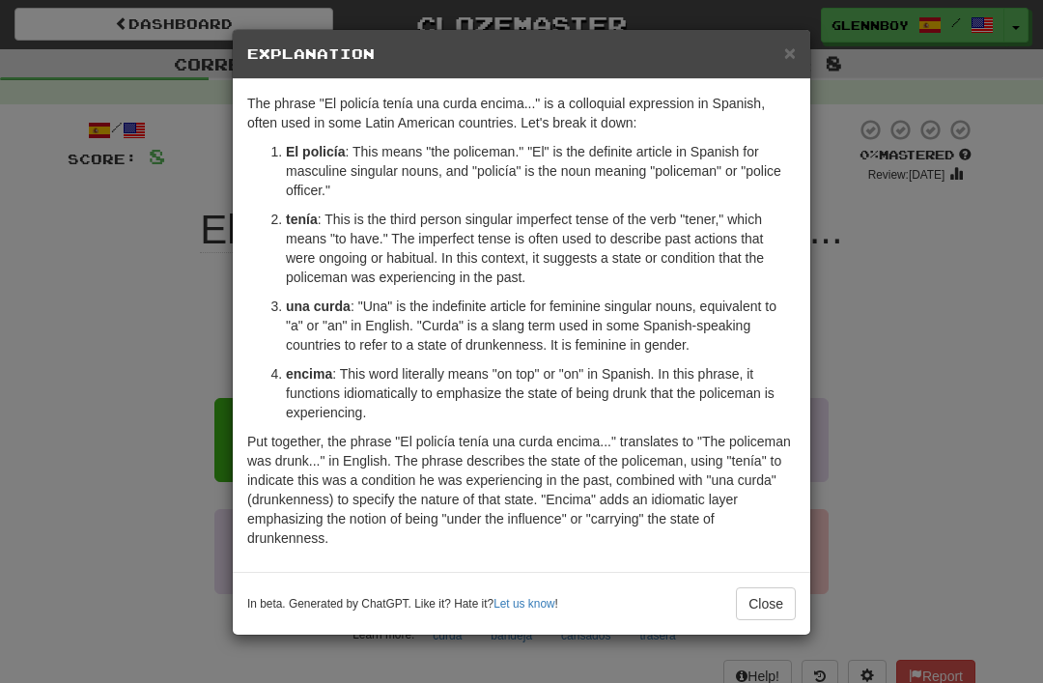
click at [742, 599] on button "Close" at bounding box center [766, 603] width 60 height 33
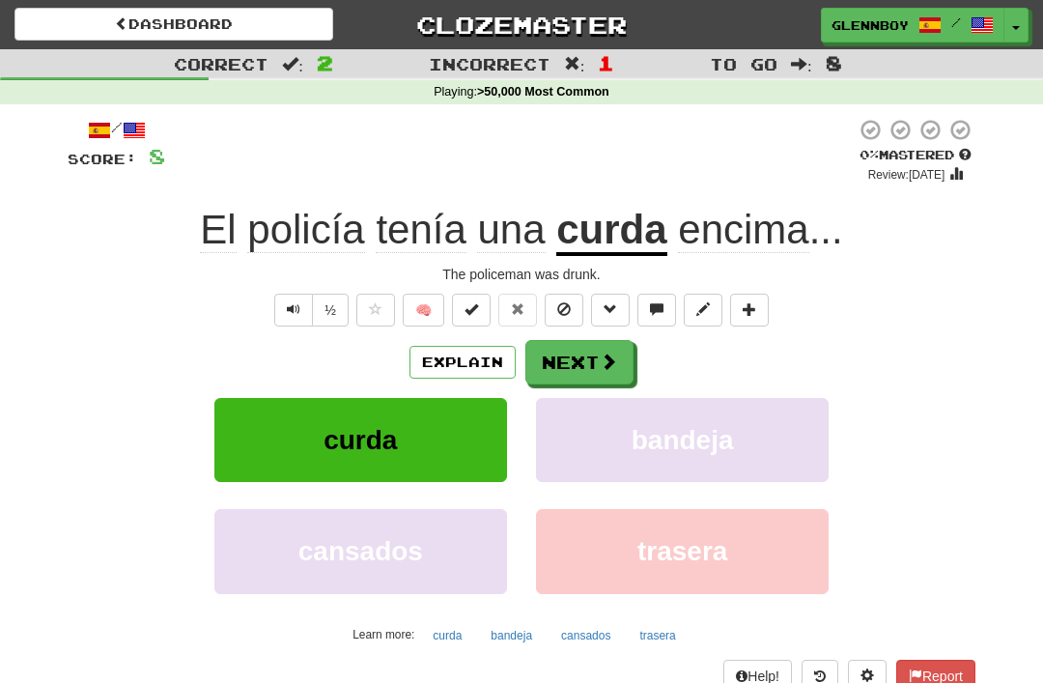
click at [549, 302] on button at bounding box center [564, 310] width 39 height 33
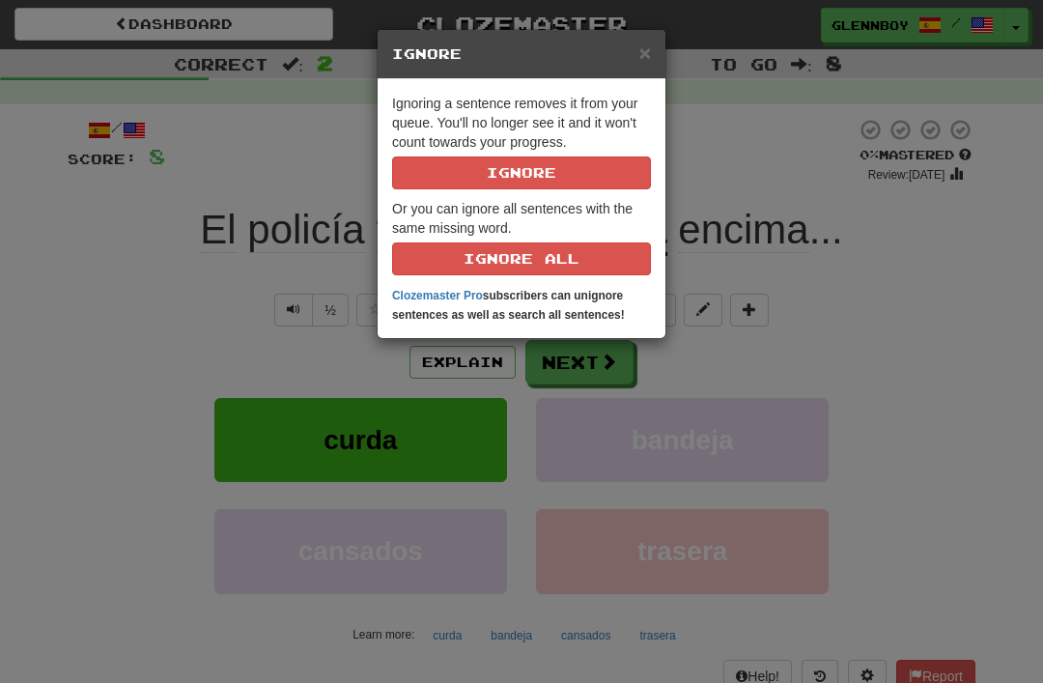
click at [499, 178] on button "Ignore" at bounding box center [521, 172] width 259 height 33
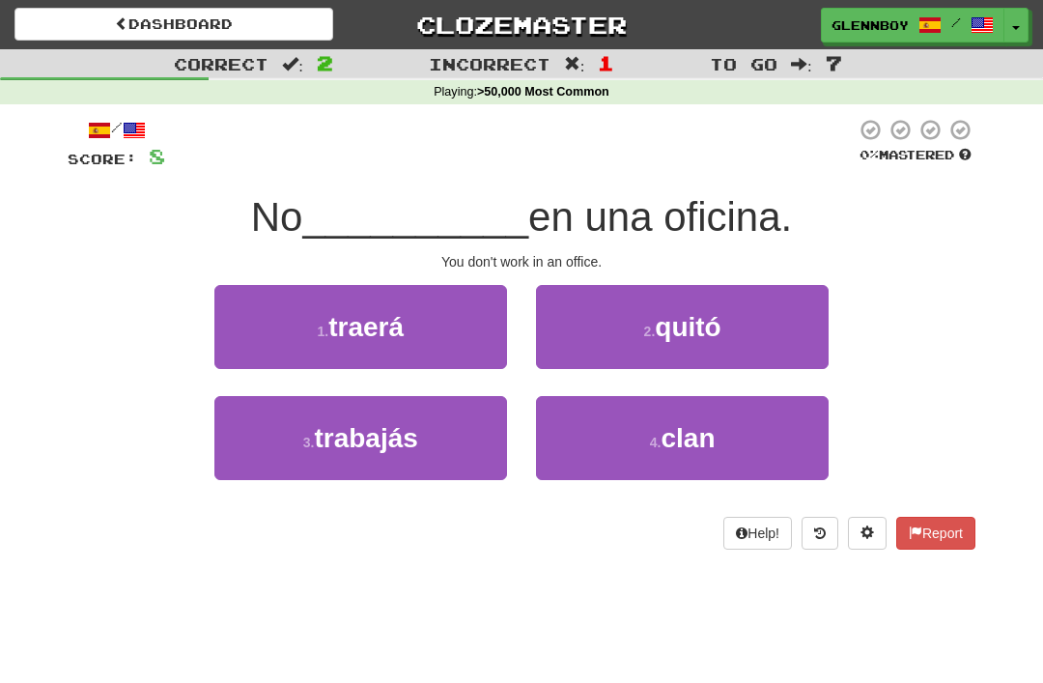
click at [335, 438] on span "trabajás" at bounding box center [365, 438] width 103 height 30
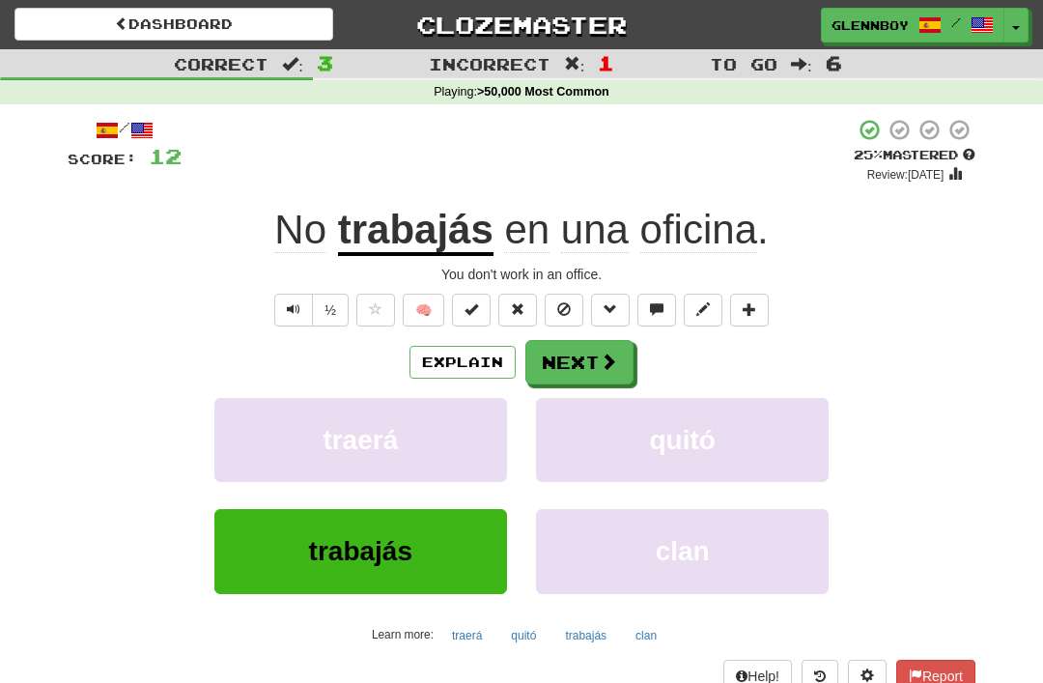
click at [563, 304] on span at bounding box center [564, 309] width 14 height 14
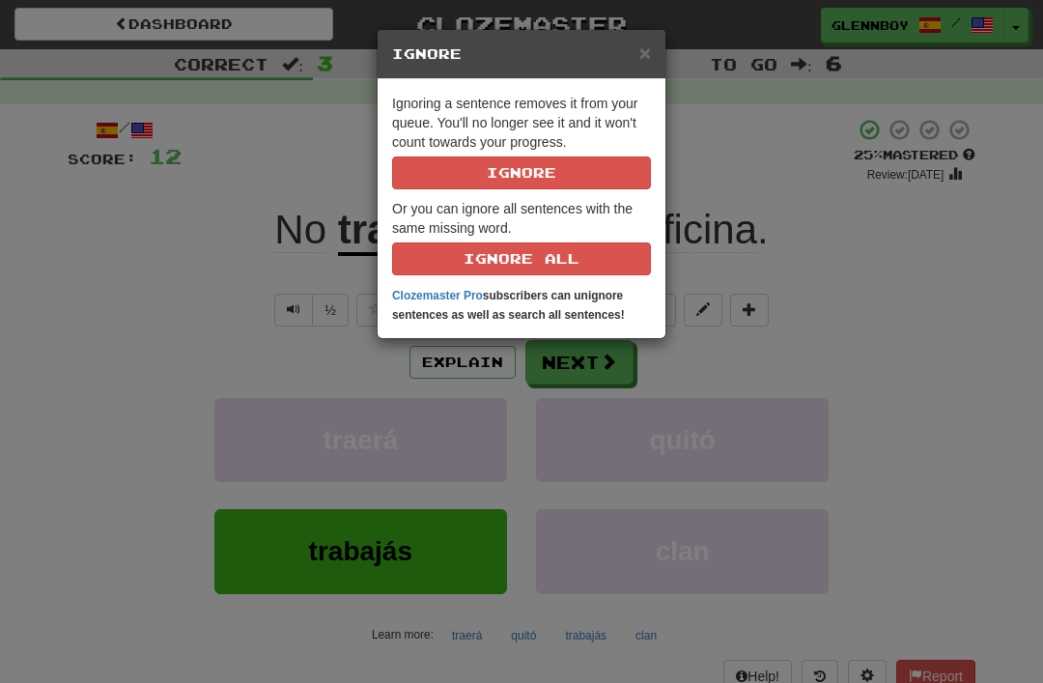
click at [491, 163] on button "Ignore" at bounding box center [521, 172] width 259 height 33
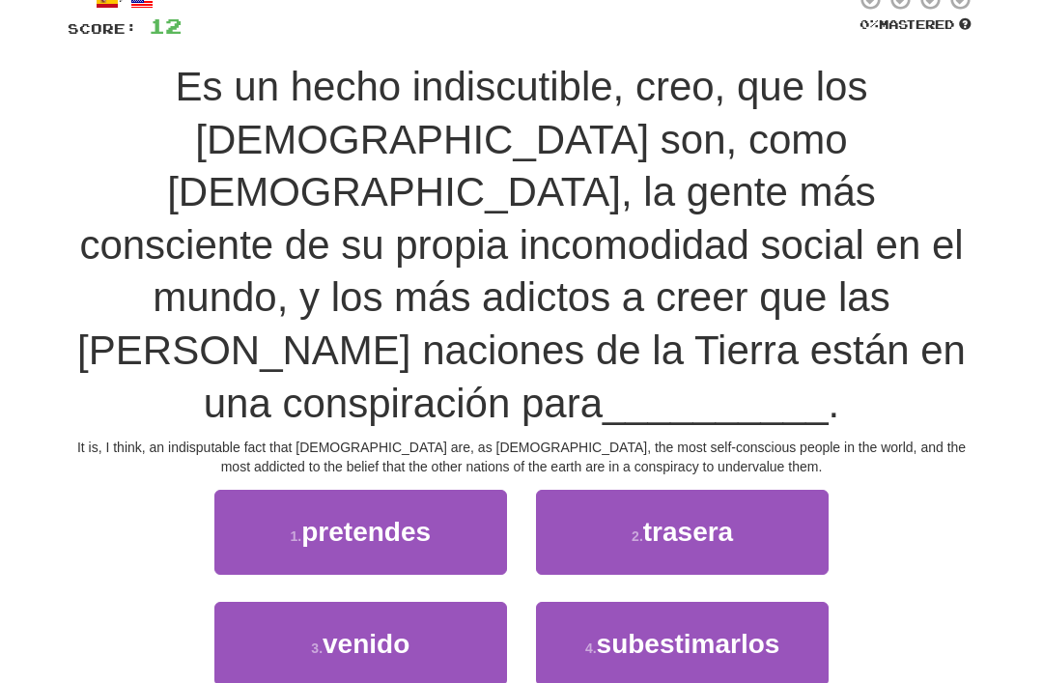
scroll to position [136, 0]
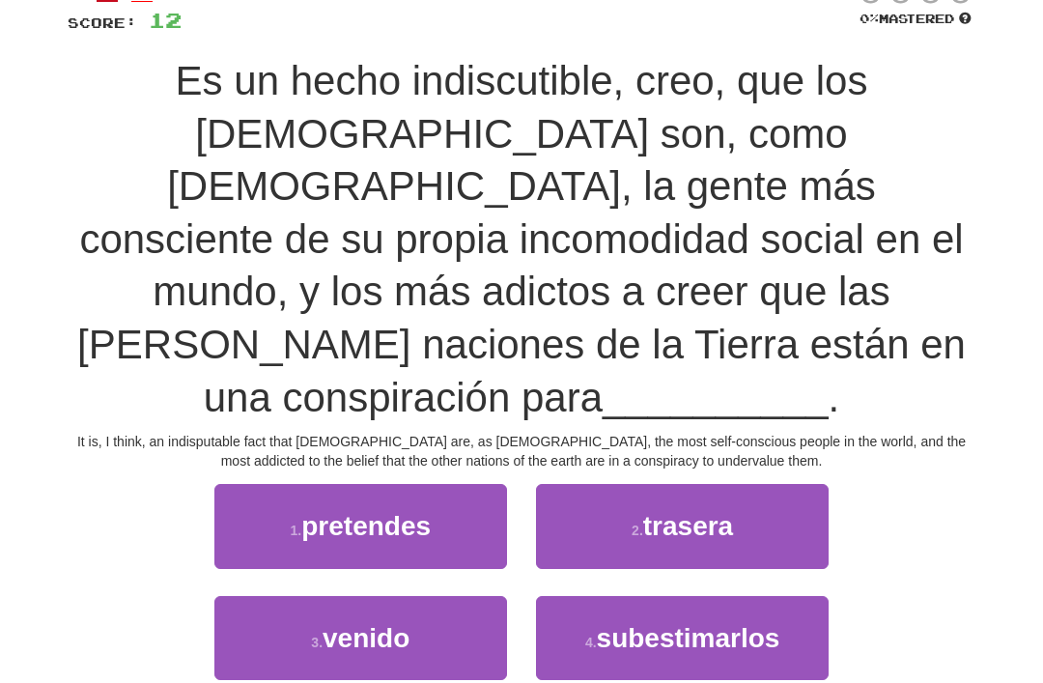
click at [646, 623] on span "subestimarlos" at bounding box center [688, 638] width 183 height 30
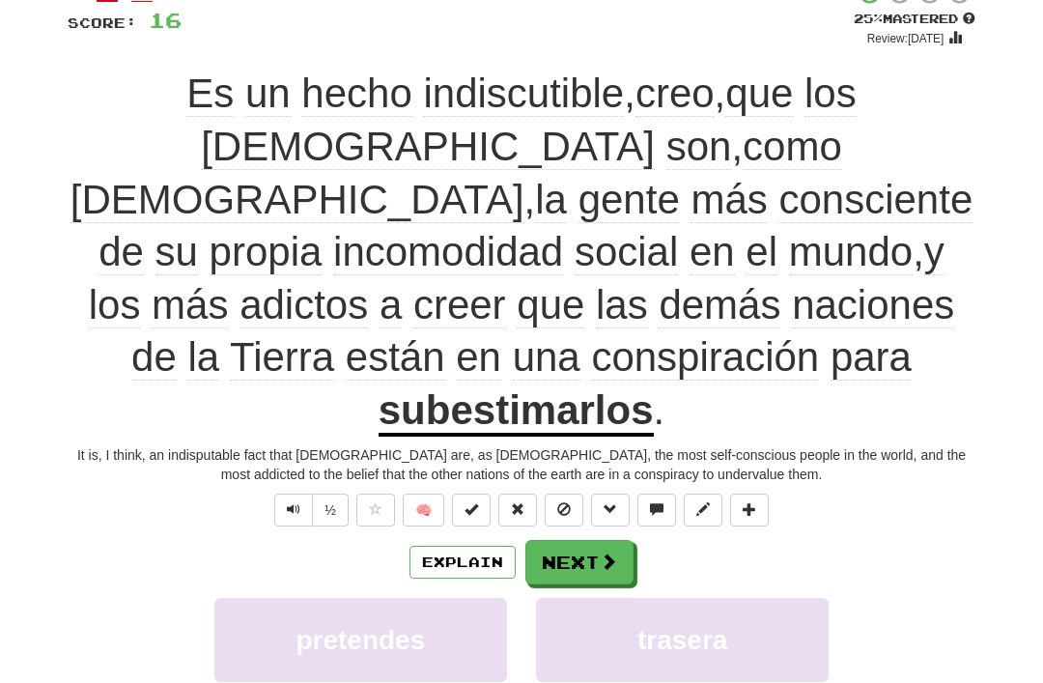
click at [443, 546] on button "Explain" at bounding box center [462, 562] width 106 height 33
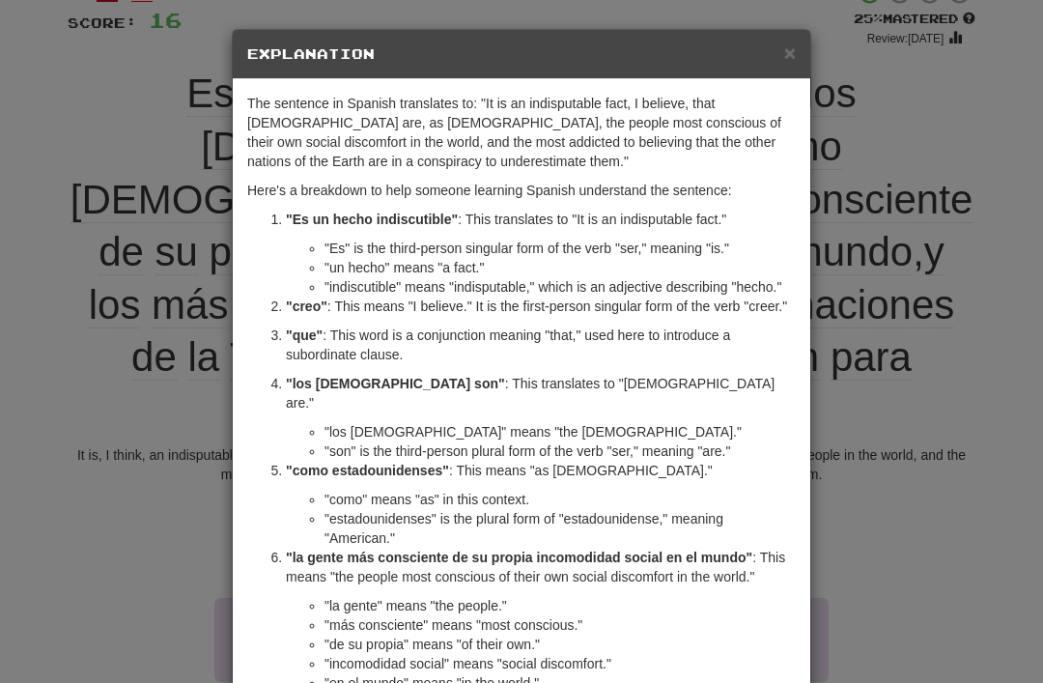
scroll to position [0, 0]
click at [792, 49] on span "×" at bounding box center [790, 53] width 12 height 22
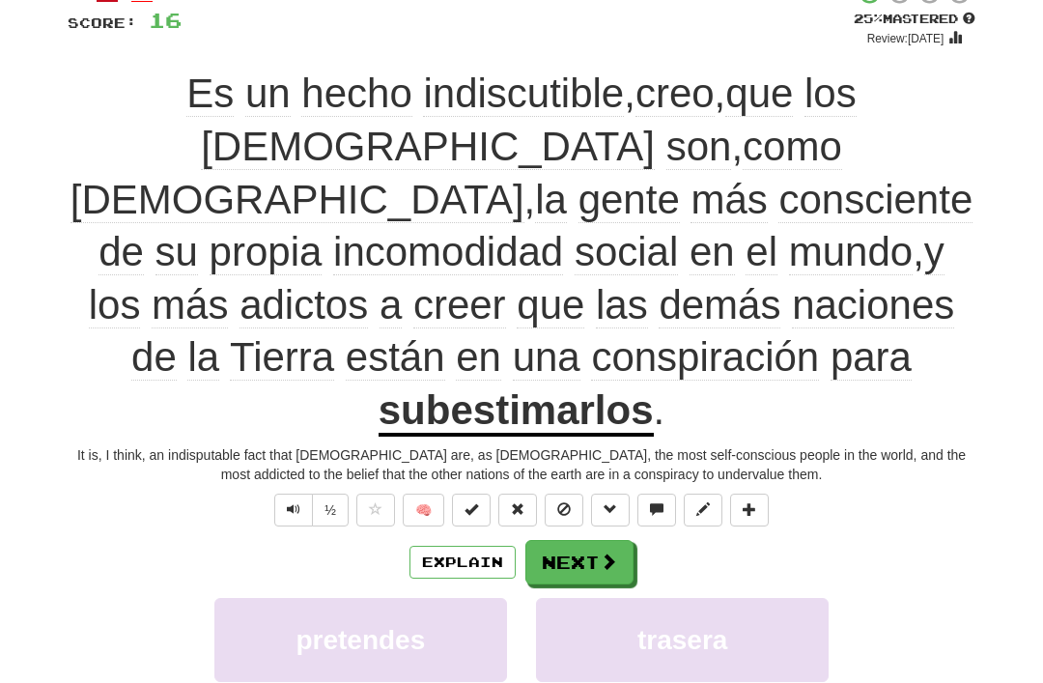
click at [446, 546] on button "Explain" at bounding box center [462, 562] width 106 height 33
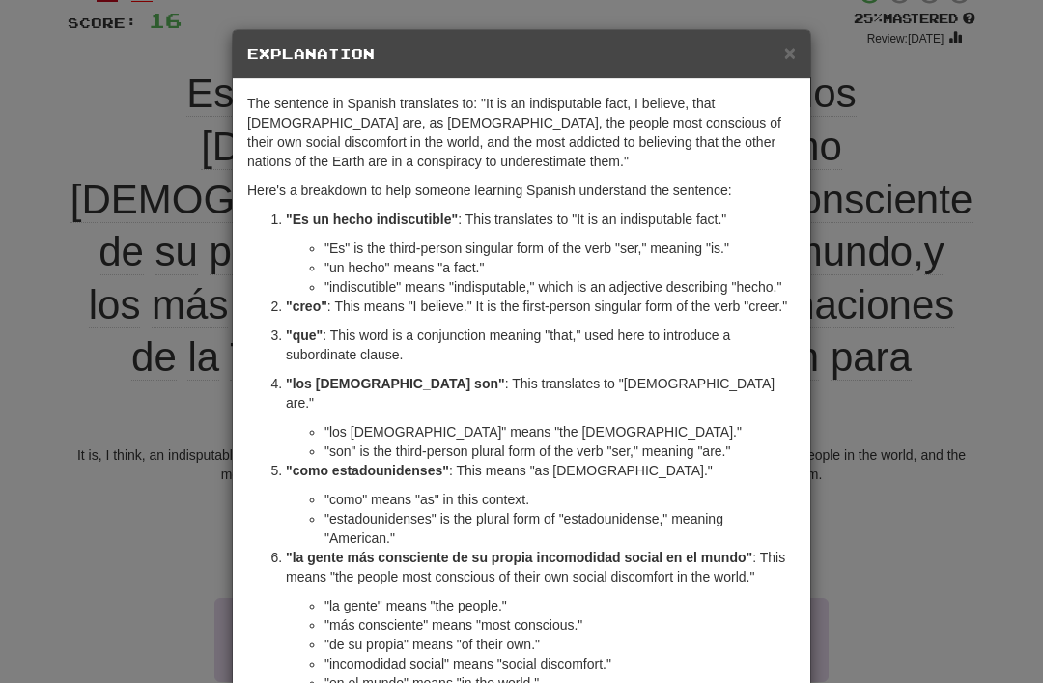
click at [779, 61] on h5 "Explanation" at bounding box center [521, 53] width 548 height 19
click at [779, 47] on h5 "Explanation" at bounding box center [521, 53] width 548 height 19
click at [784, 50] on span "×" at bounding box center [790, 53] width 12 height 22
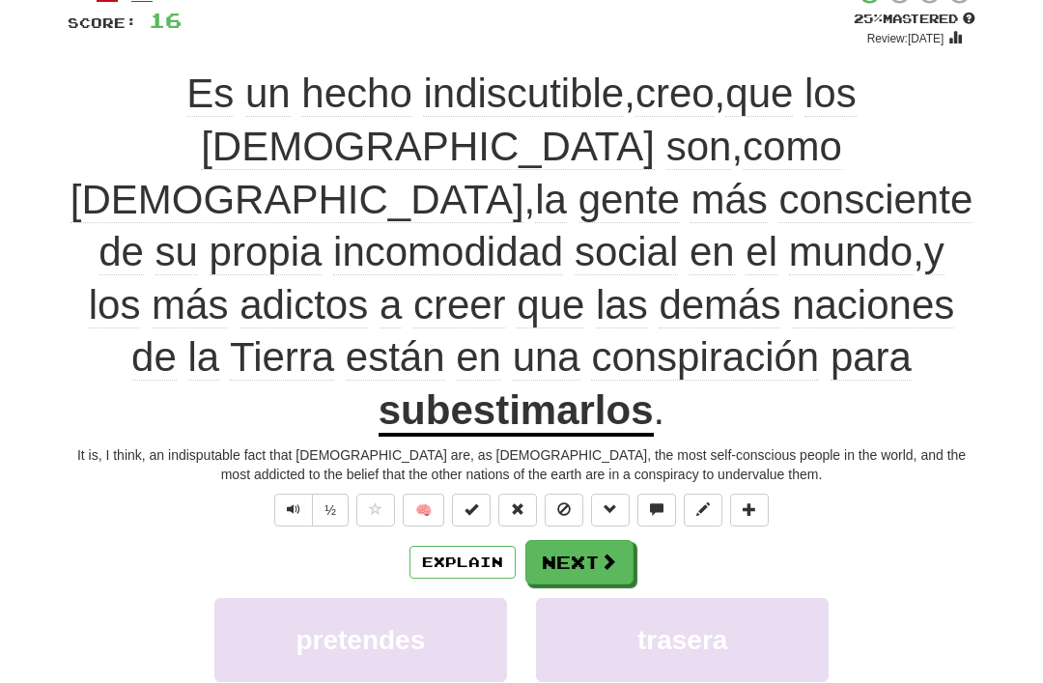
click at [472, 546] on button "Explain" at bounding box center [462, 562] width 106 height 33
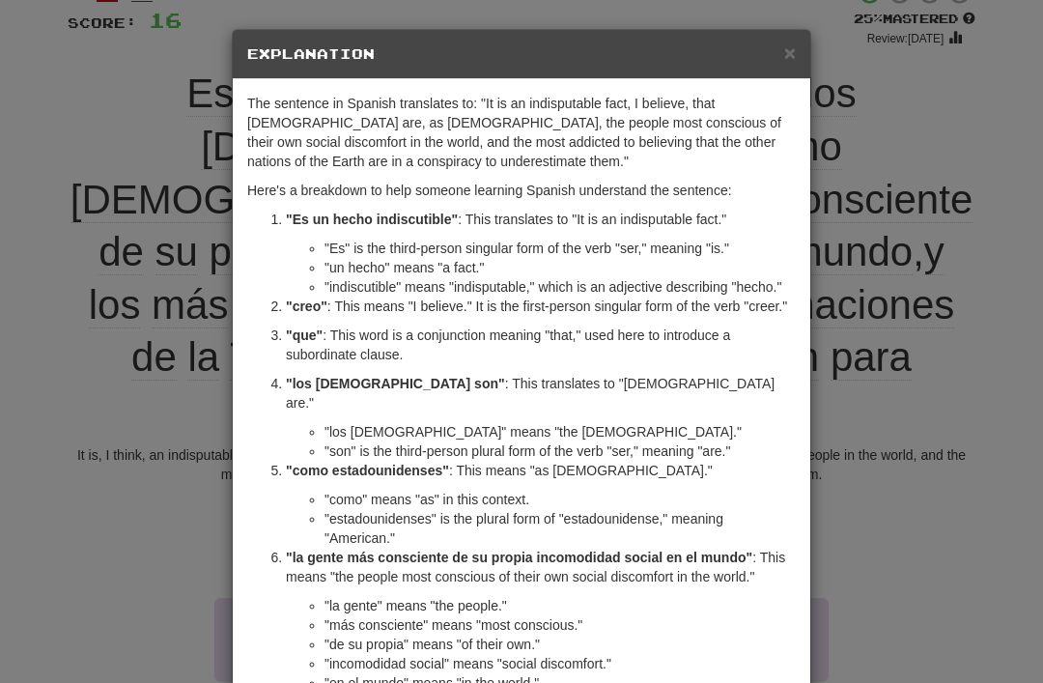
click at [793, 51] on span "×" at bounding box center [790, 53] width 12 height 22
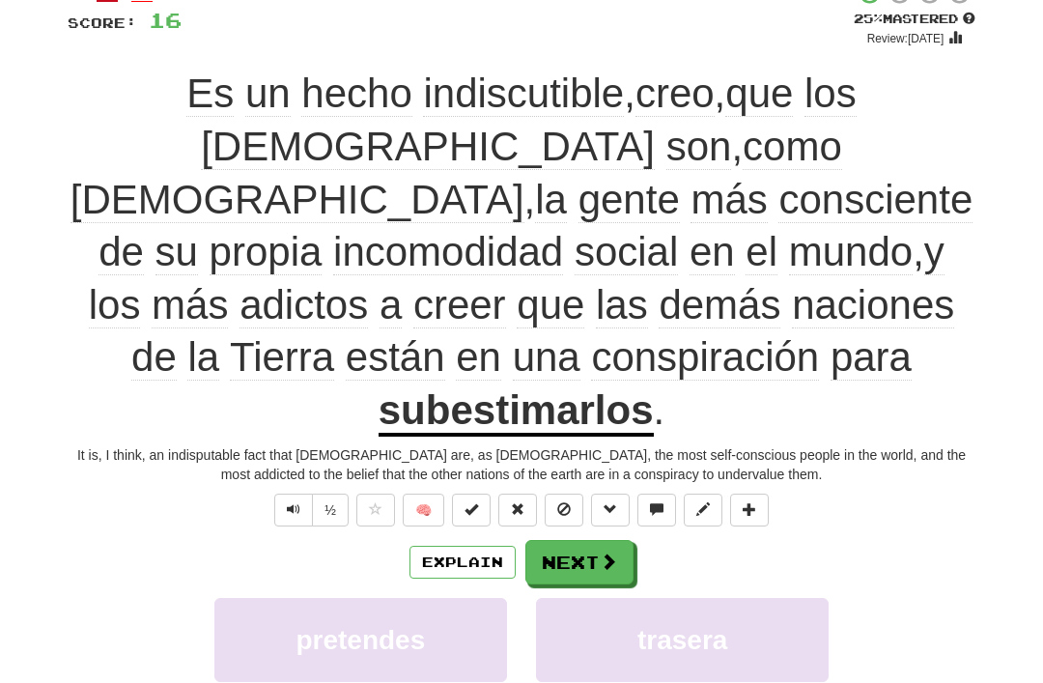
click at [568, 502] on span at bounding box center [564, 509] width 14 height 14
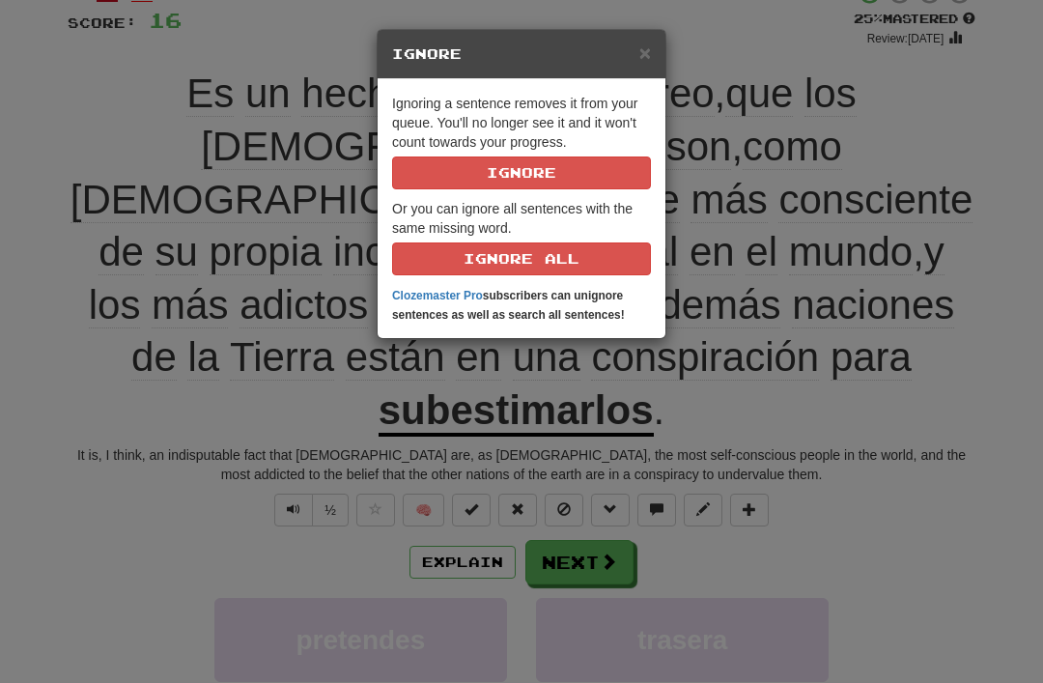
click at [601, 171] on button "Ignore" at bounding box center [521, 172] width 259 height 33
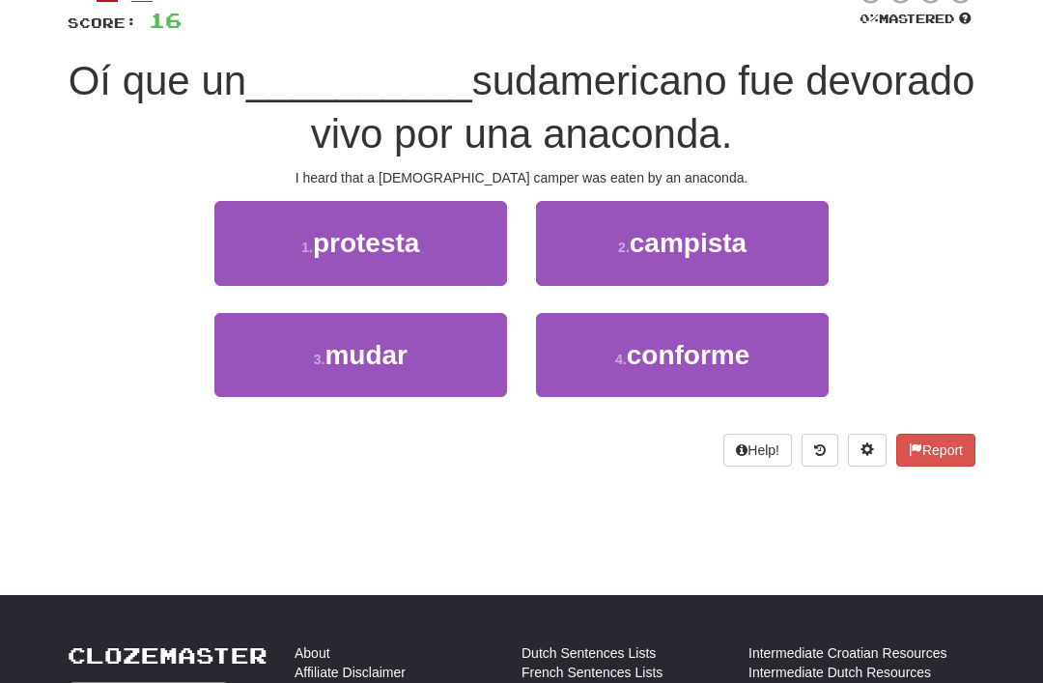
click at [714, 240] on span "campista" at bounding box center [688, 243] width 117 height 30
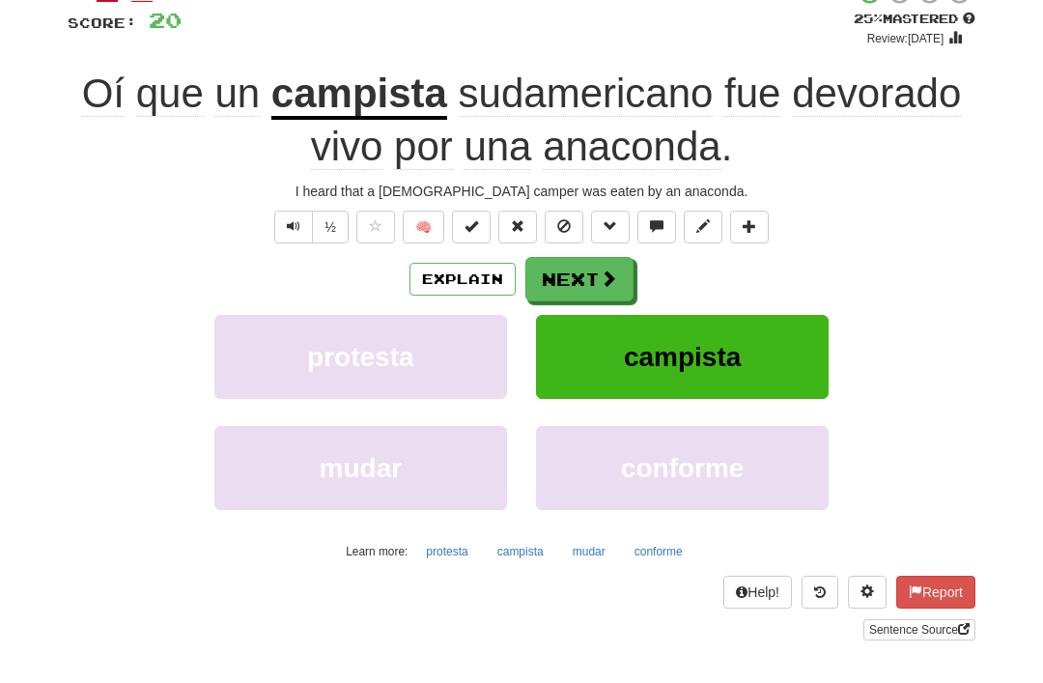
click at [564, 227] on span at bounding box center [564, 226] width 14 height 14
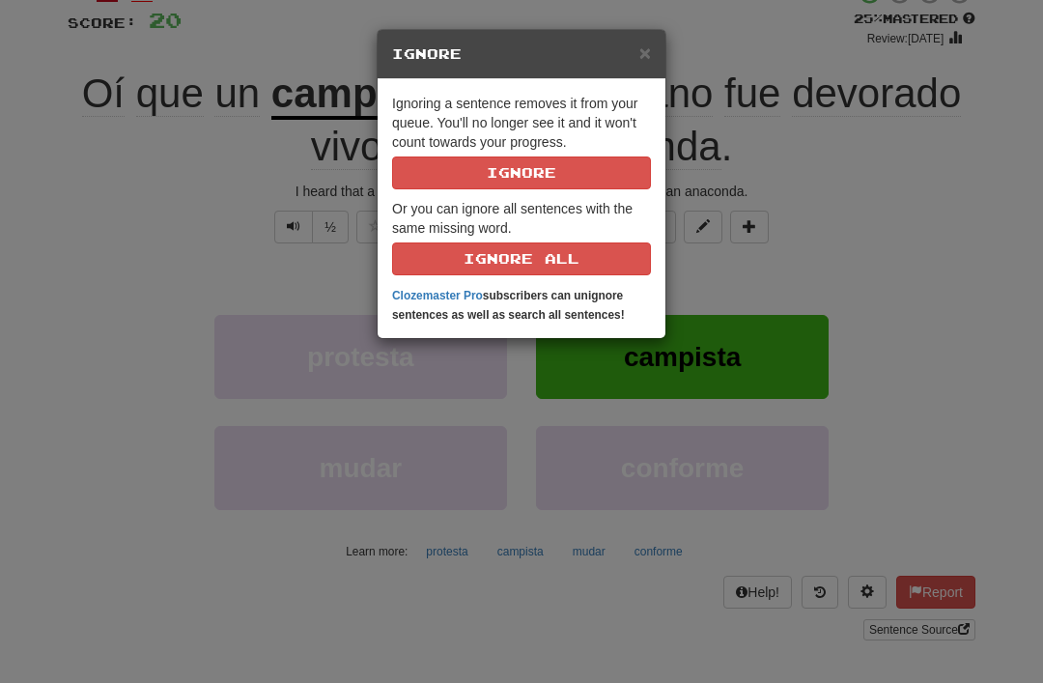
click at [516, 177] on button "Ignore" at bounding box center [521, 172] width 259 height 33
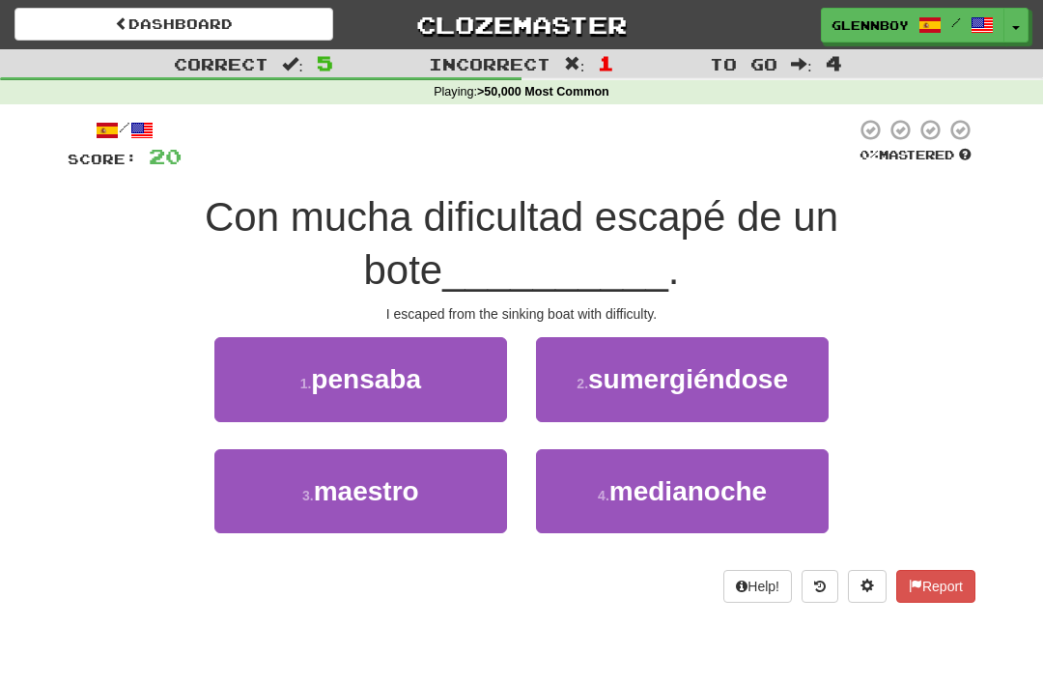
click at [610, 371] on span "sumergiéndose" at bounding box center [688, 379] width 200 height 30
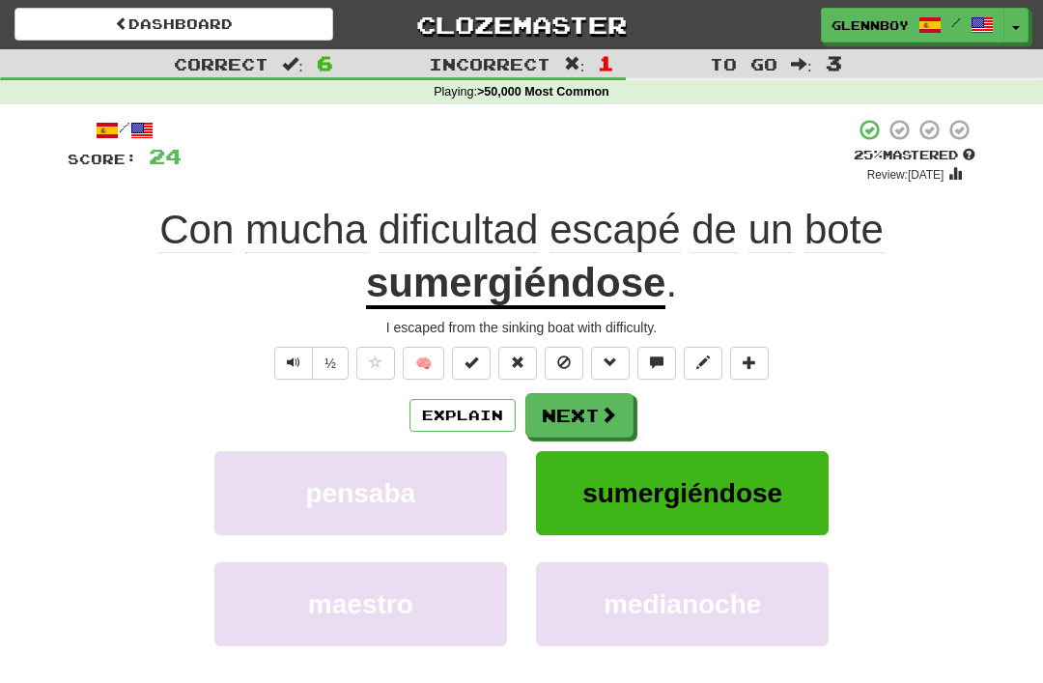
click at [576, 368] on button at bounding box center [564, 363] width 39 height 33
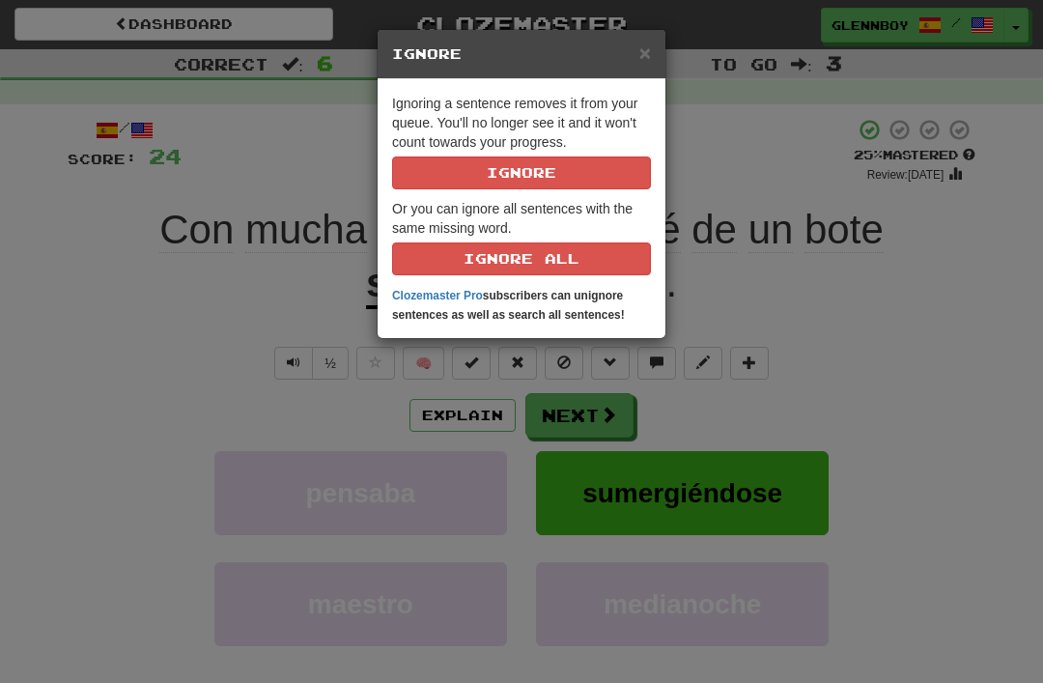
click at [614, 182] on button "Ignore" at bounding box center [521, 172] width 259 height 33
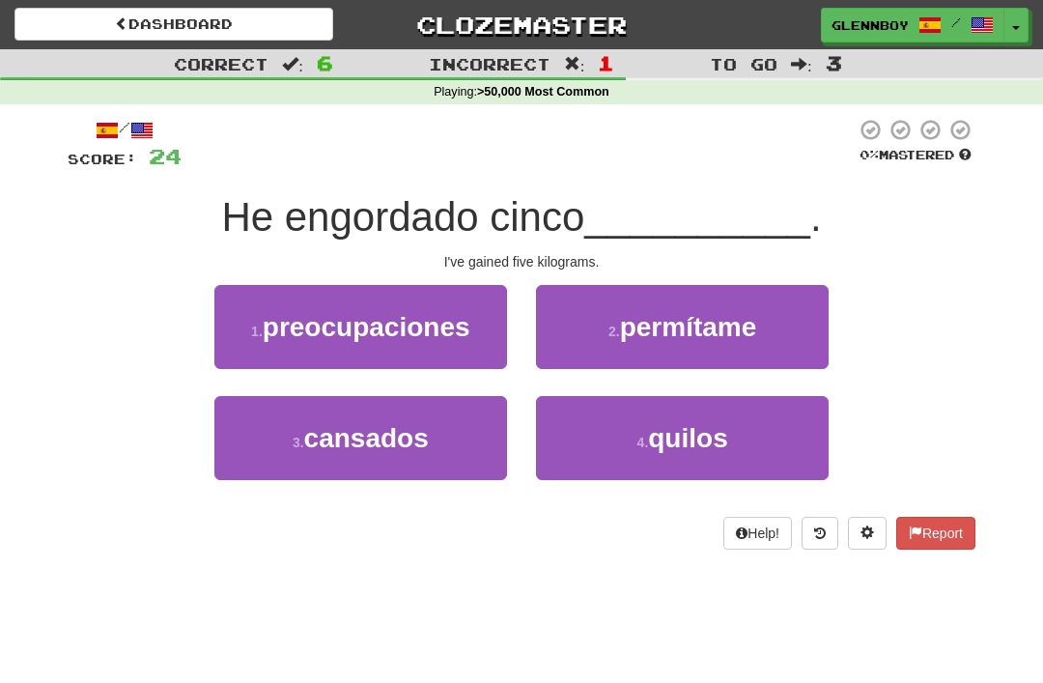
click at [593, 434] on button "4 . quilos" at bounding box center [682, 438] width 293 height 84
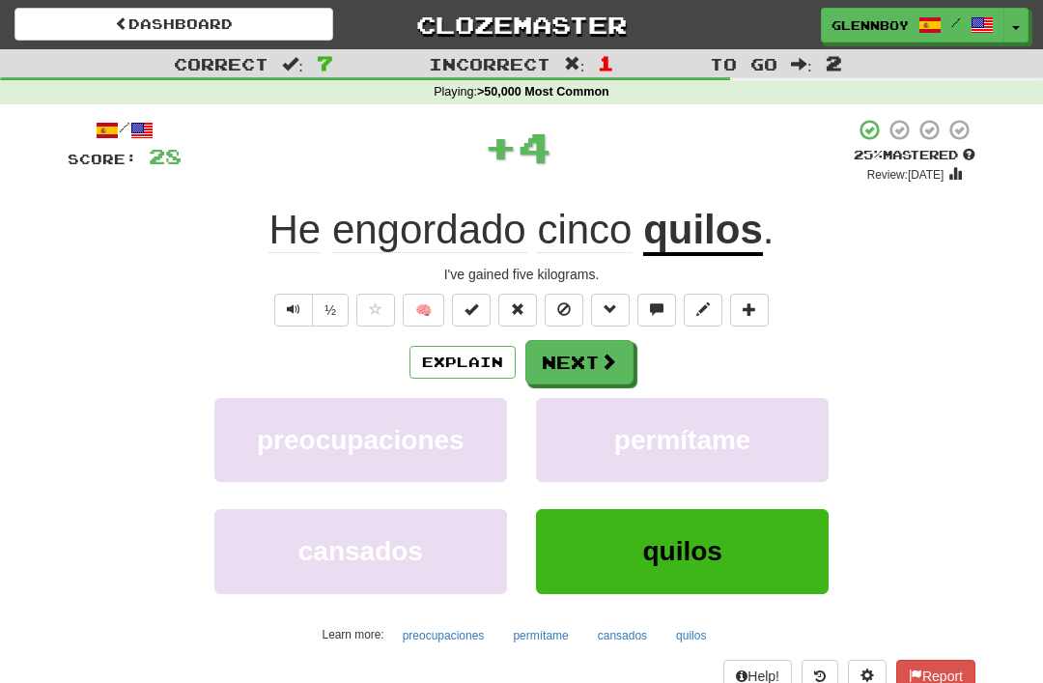
click at [563, 312] on span at bounding box center [564, 309] width 14 height 14
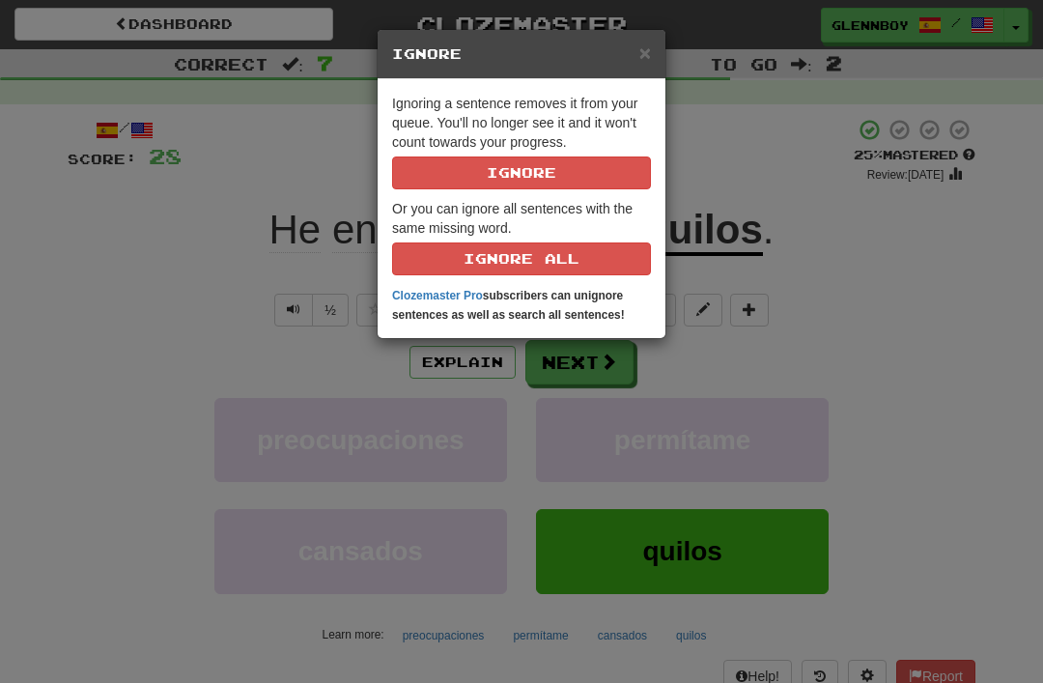
click at [464, 182] on button "Ignore" at bounding box center [521, 172] width 259 height 33
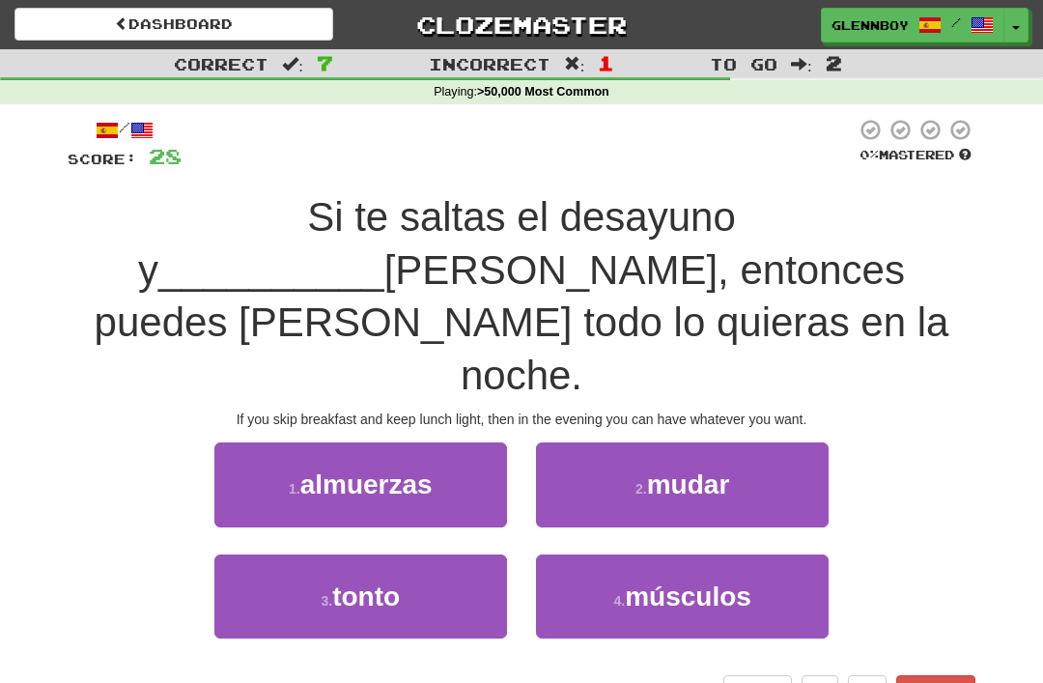
click at [322, 469] on span "almuerzas" at bounding box center [366, 484] width 132 height 30
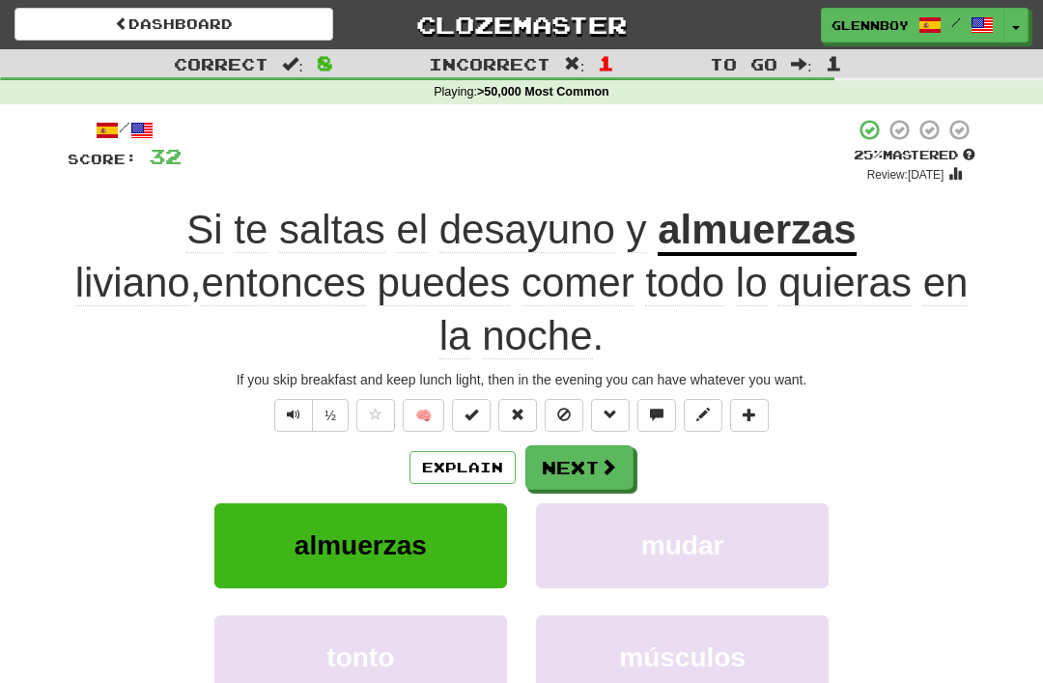
click at [280, 411] on button "Text-to-speech controls" at bounding box center [293, 415] width 39 height 33
click at [474, 471] on button "Explain" at bounding box center [462, 467] width 106 height 33
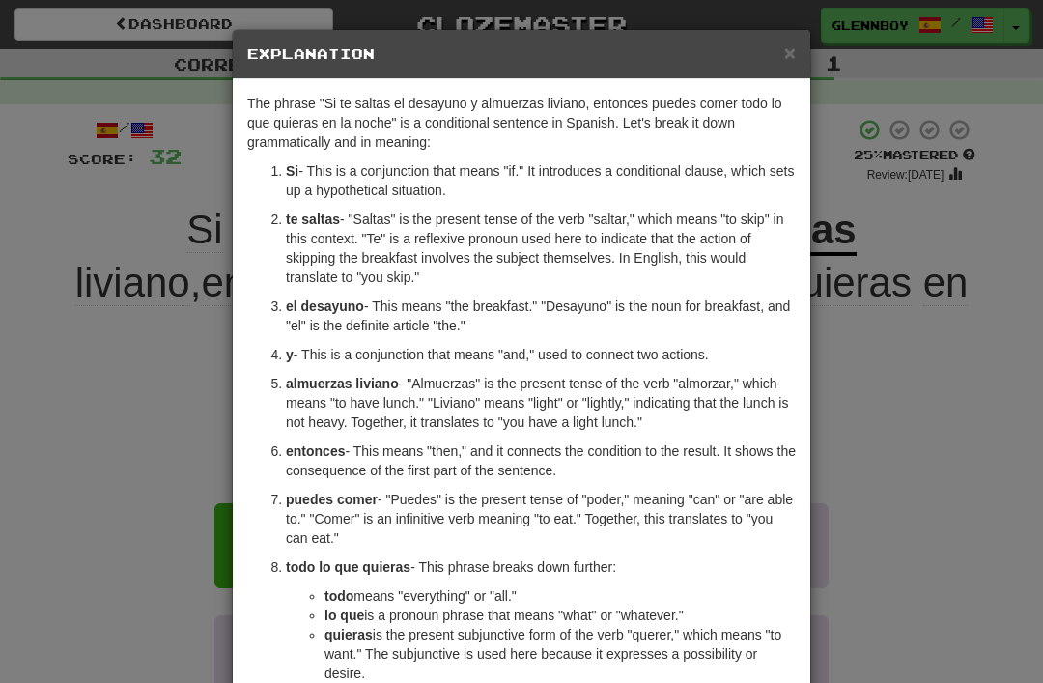
click at [788, 61] on span "×" at bounding box center [790, 53] width 12 height 22
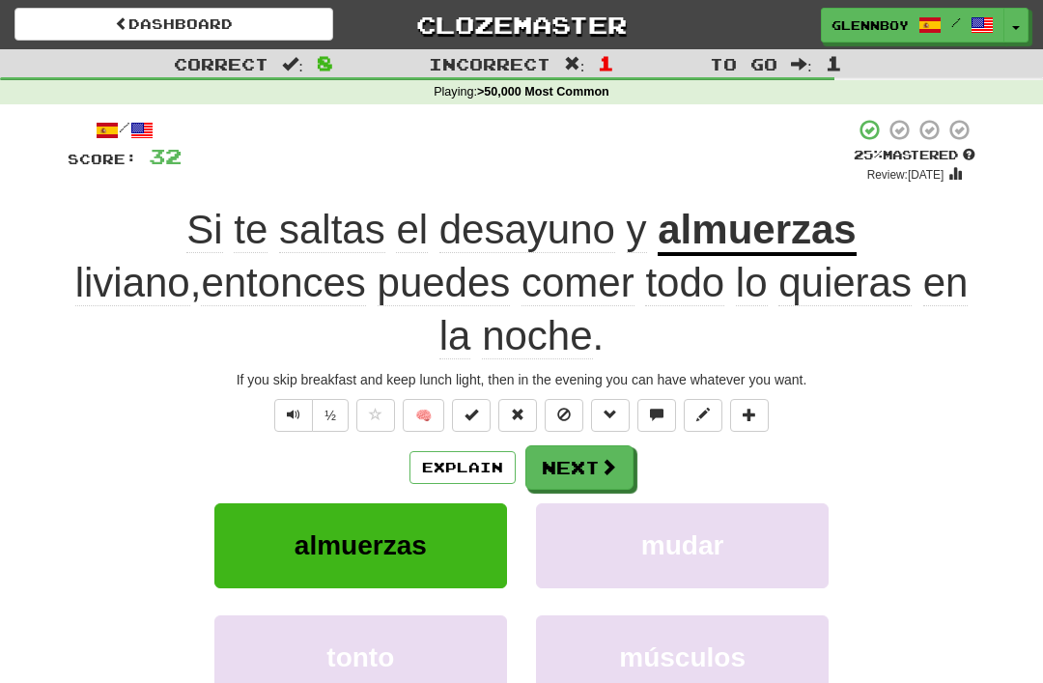
click at [583, 392] on div "/ Score: 32 + 4 25 % Mastered Review: 2025-08-21 Si te saltas el desayuno y alm…" at bounding box center [522, 473] width 908 height 711
click at [569, 407] on span at bounding box center [564, 414] width 14 height 14
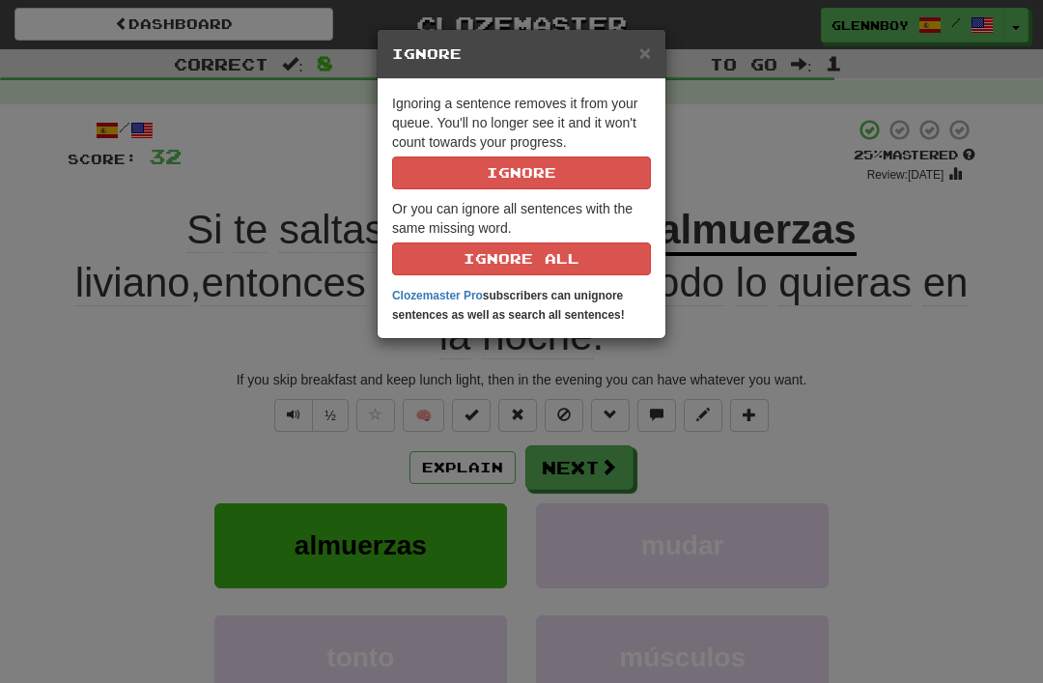
click at [563, 183] on button "Ignore" at bounding box center [521, 172] width 259 height 33
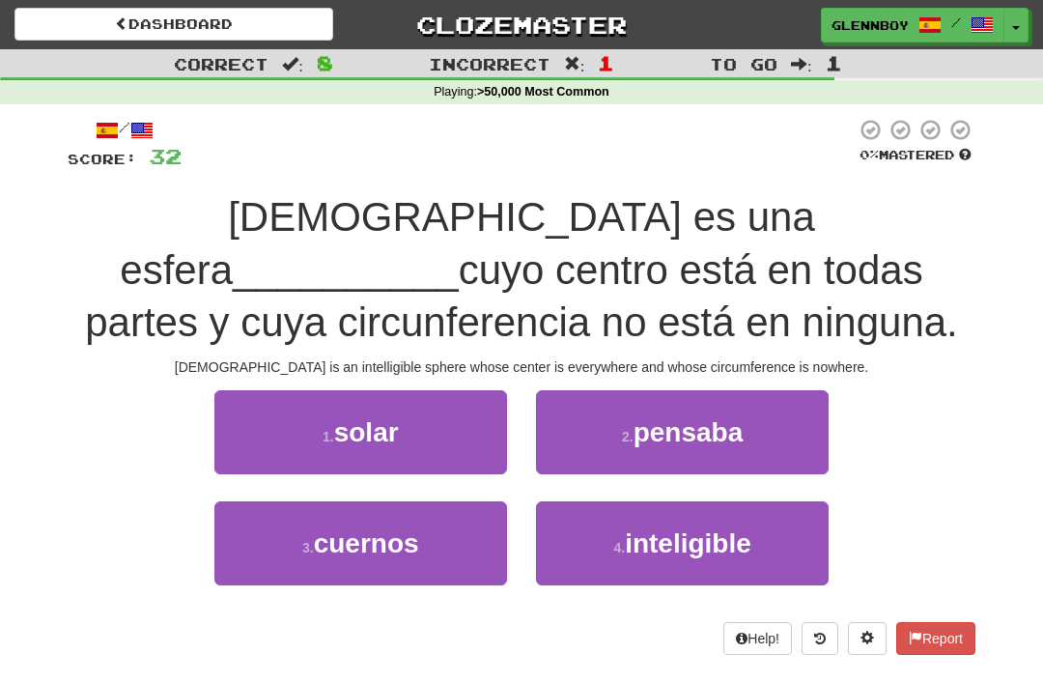
click at [690, 533] on span "inteligible" at bounding box center [688, 543] width 126 height 30
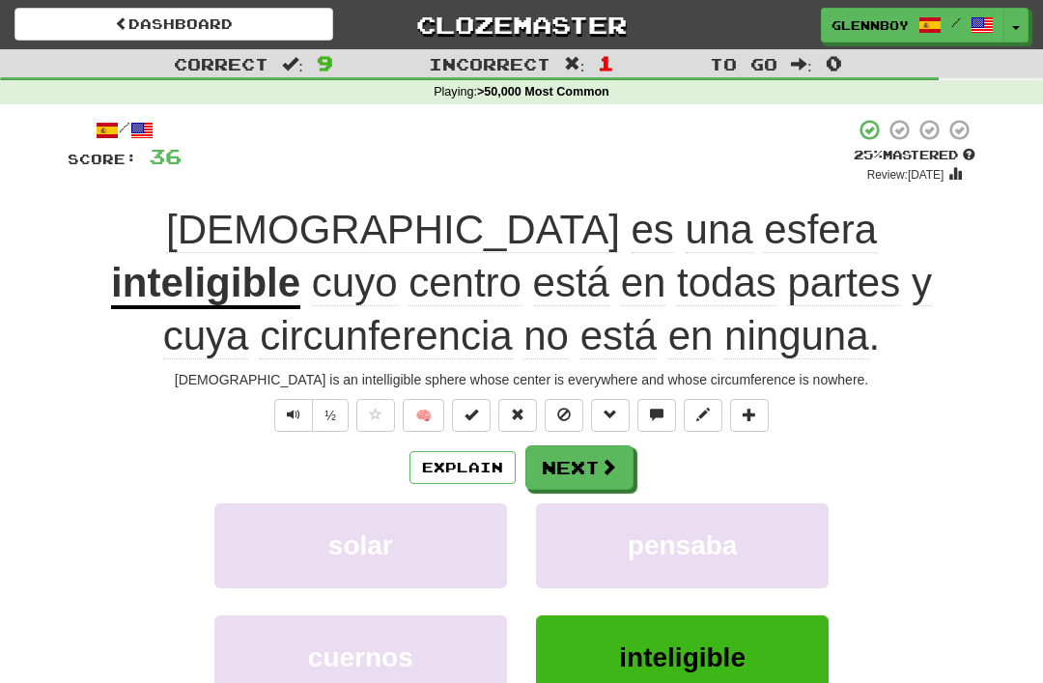
click at [571, 420] on button at bounding box center [564, 415] width 39 height 33
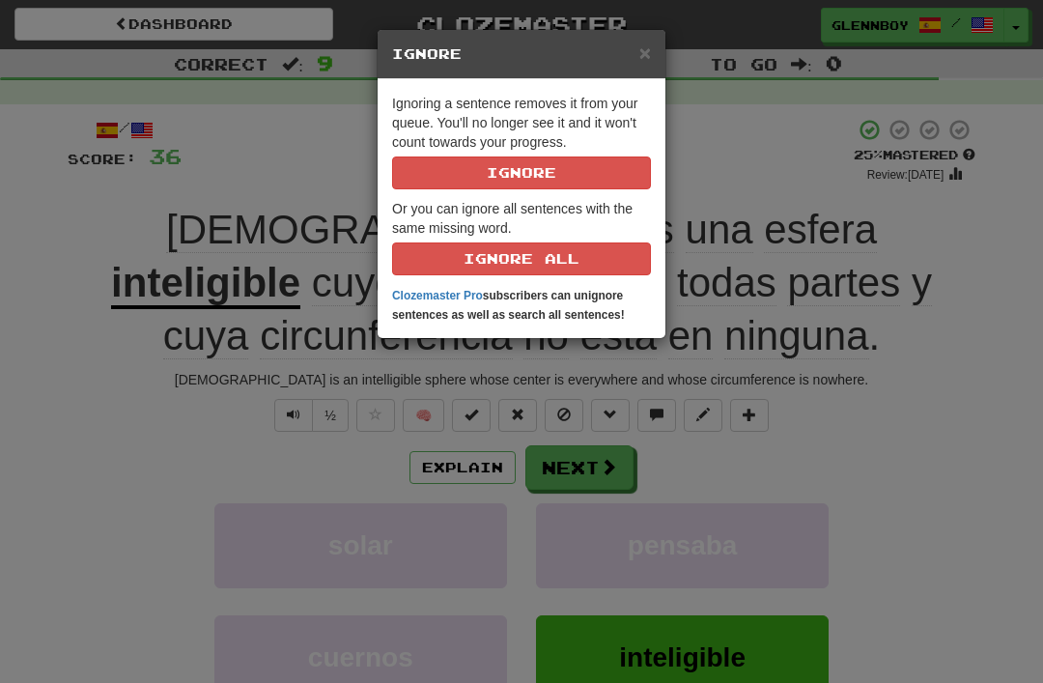
click at [579, 167] on button "Ignore" at bounding box center [521, 172] width 259 height 33
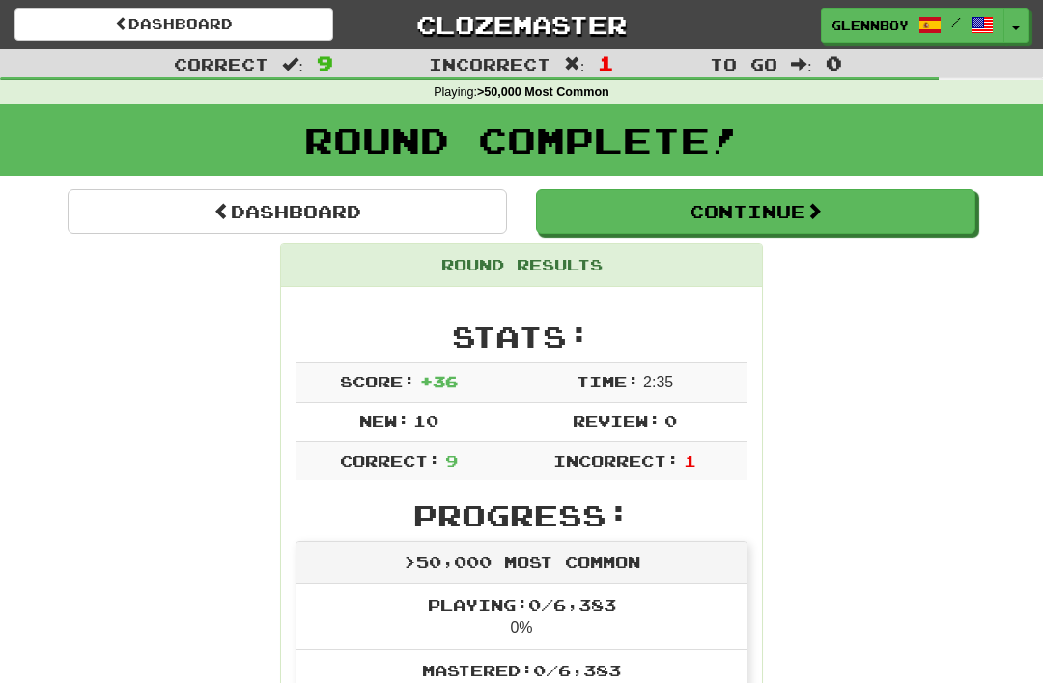
click at [736, 210] on button "Continue" at bounding box center [755, 211] width 439 height 44
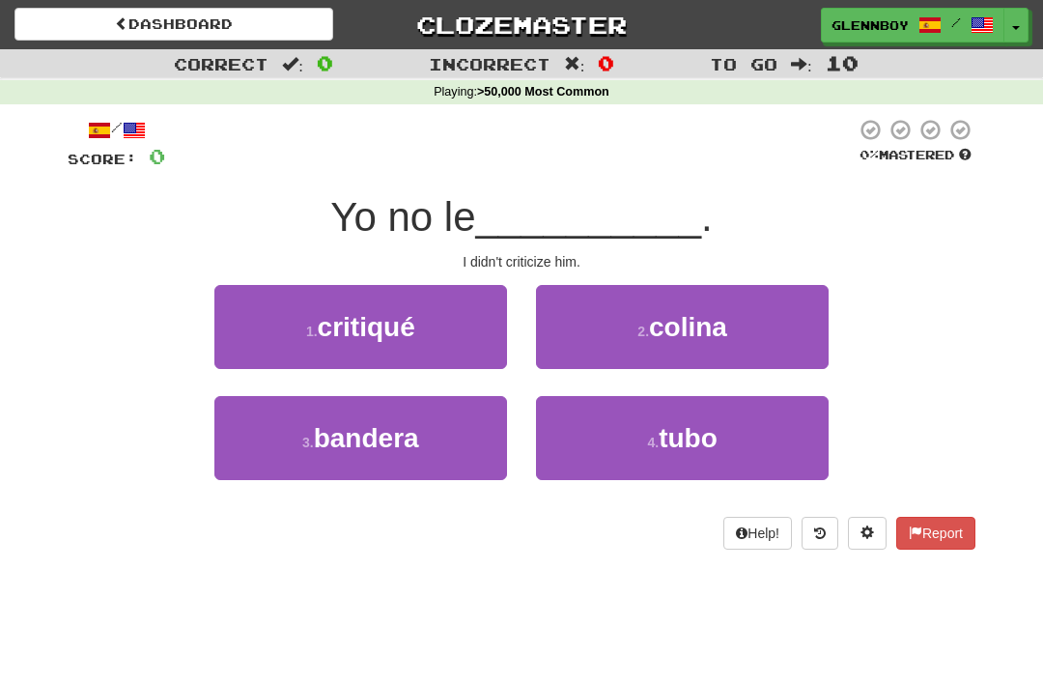
click at [394, 329] on span "critiqué" at bounding box center [367, 327] width 98 height 30
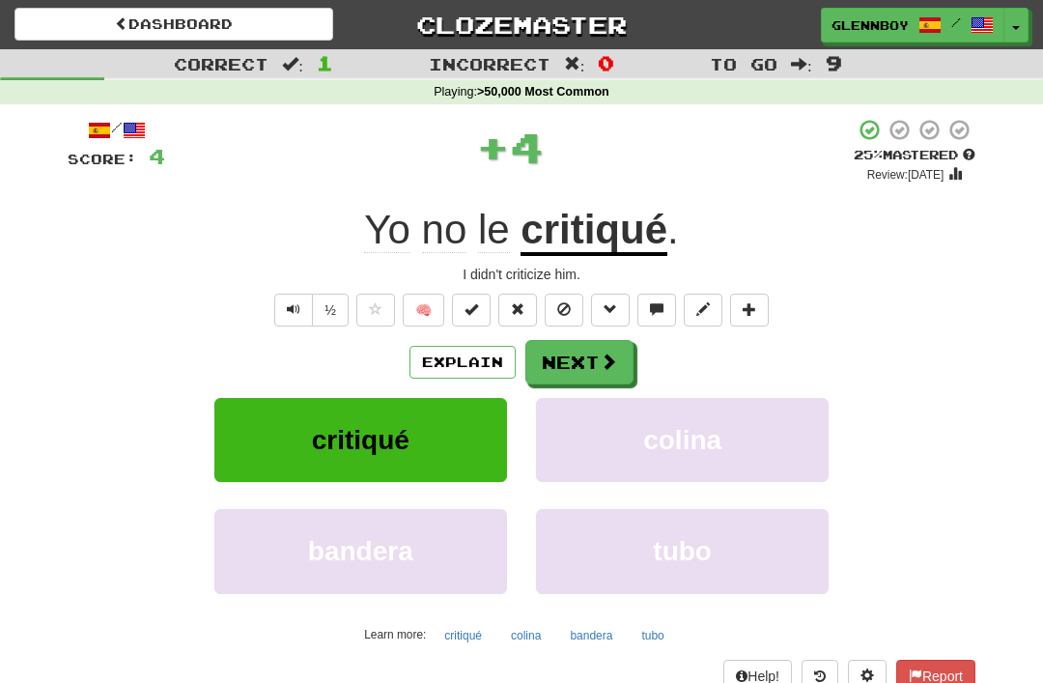
click at [575, 302] on button at bounding box center [564, 310] width 39 height 33
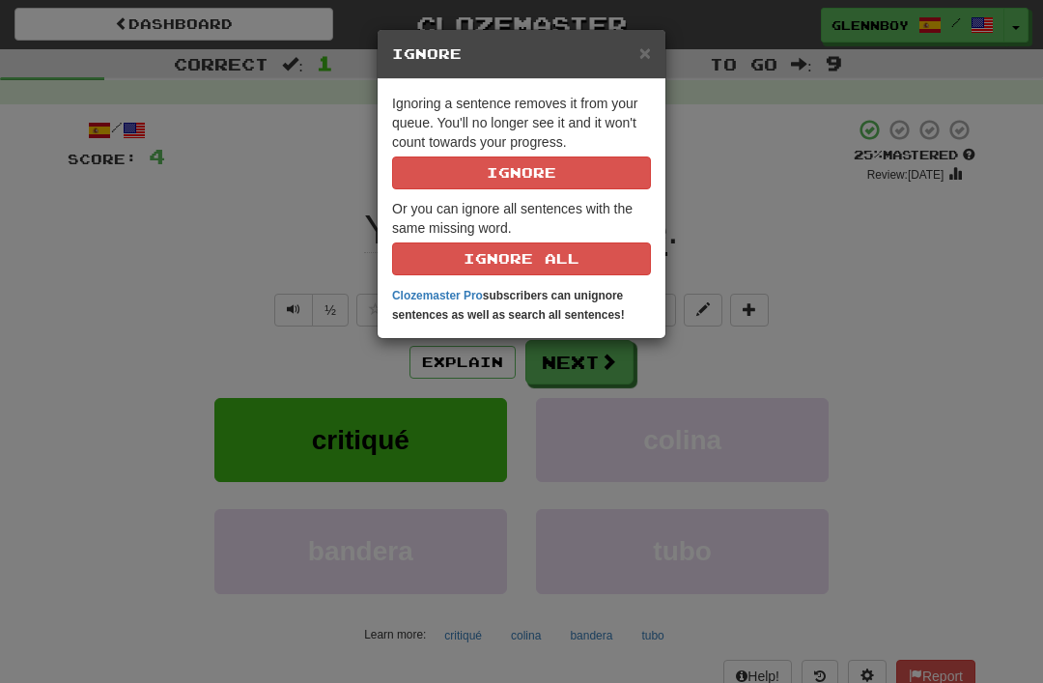
click at [579, 152] on p "Ignoring a sentence removes it from your queue. You'll no longer see it and it …" at bounding box center [521, 142] width 259 height 96
click at [570, 183] on button "Ignore" at bounding box center [521, 172] width 259 height 33
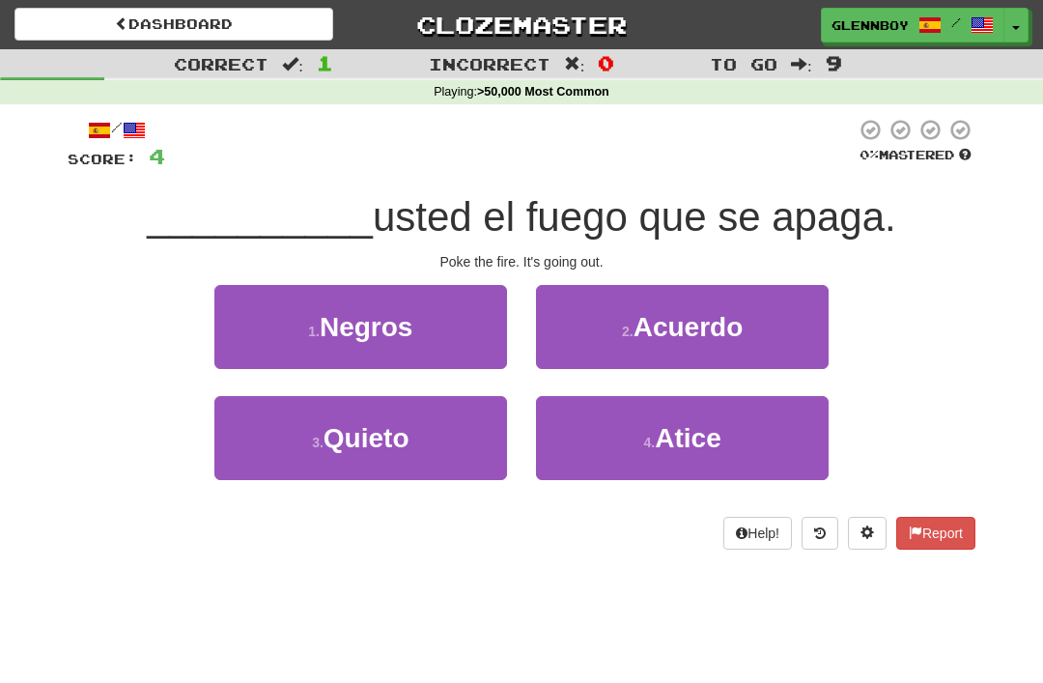
click at [710, 429] on span "Atice" at bounding box center [688, 438] width 66 height 30
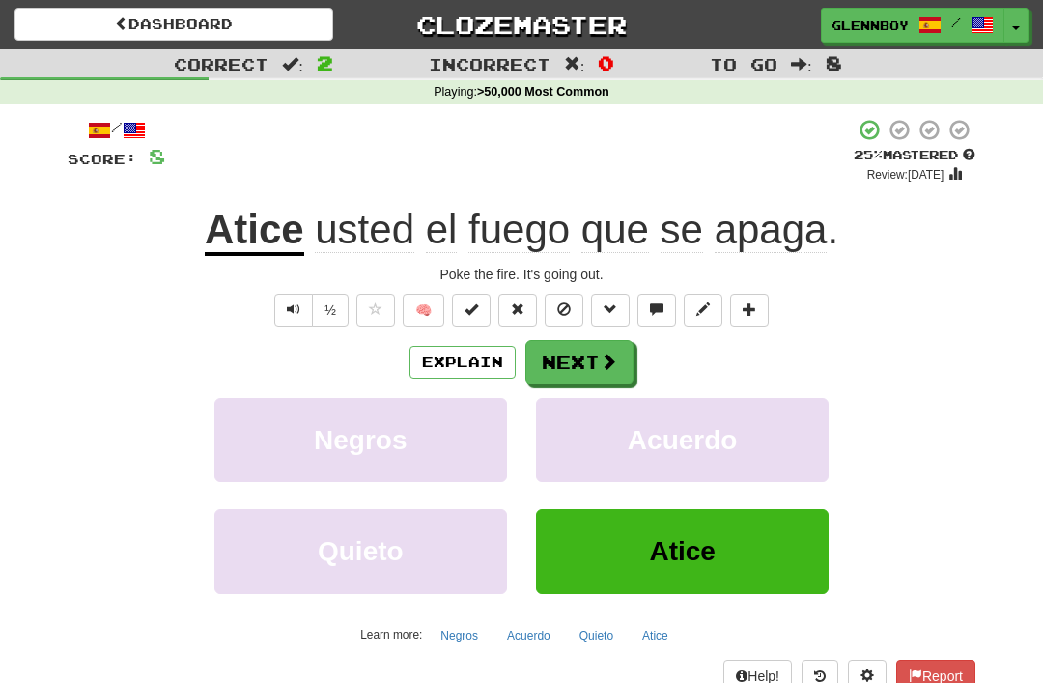
click at [493, 350] on button "Explain" at bounding box center [462, 362] width 106 height 33
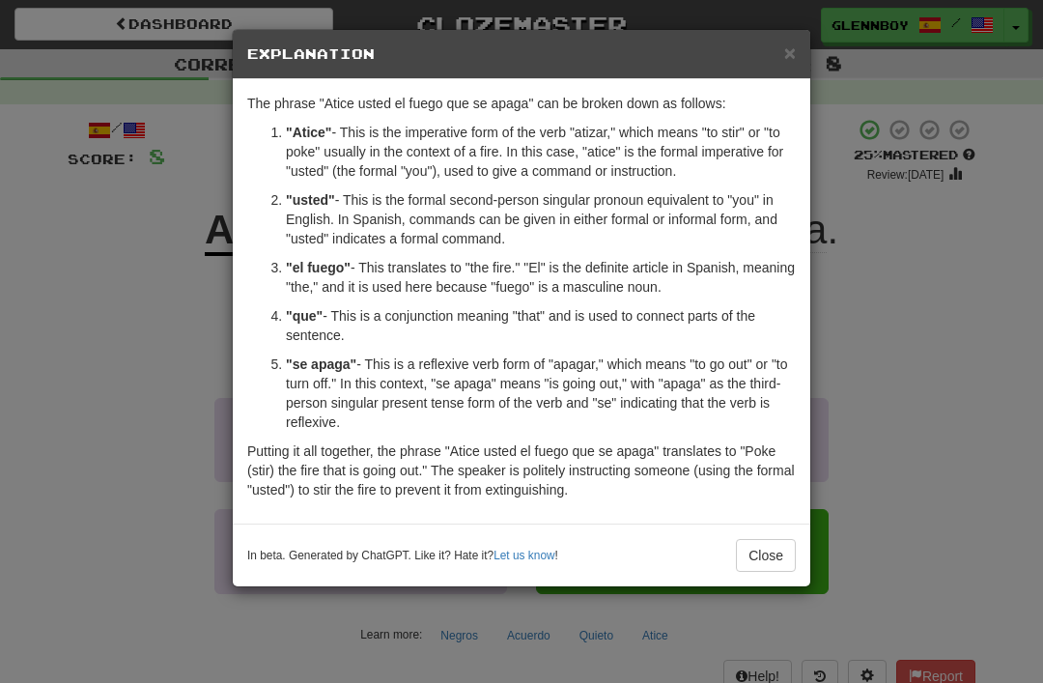
click at [774, 552] on button "Close" at bounding box center [766, 555] width 60 height 33
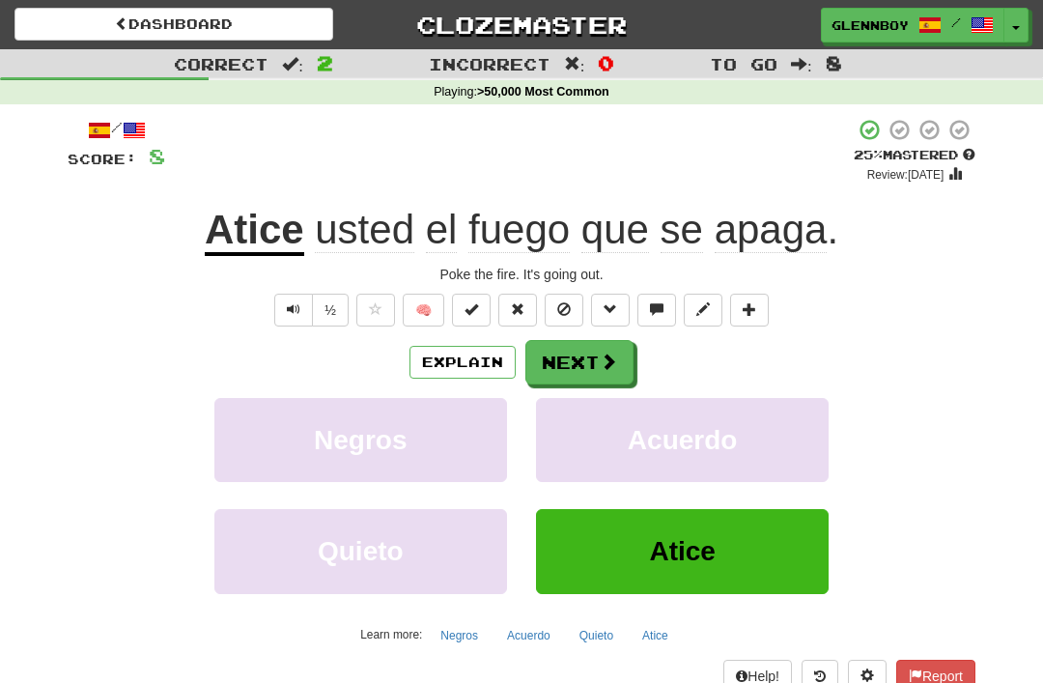
click at [578, 304] on button at bounding box center [564, 310] width 39 height 33
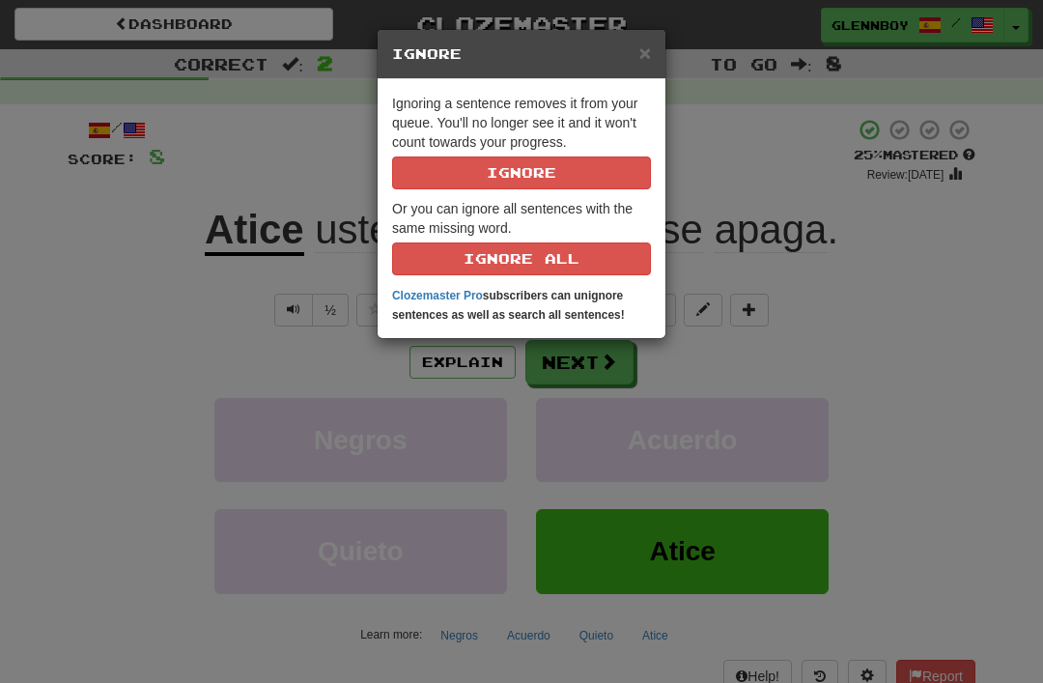
click at [605, 174] on button "Ignore" at bounding box center [521, 172] width 259 height 33
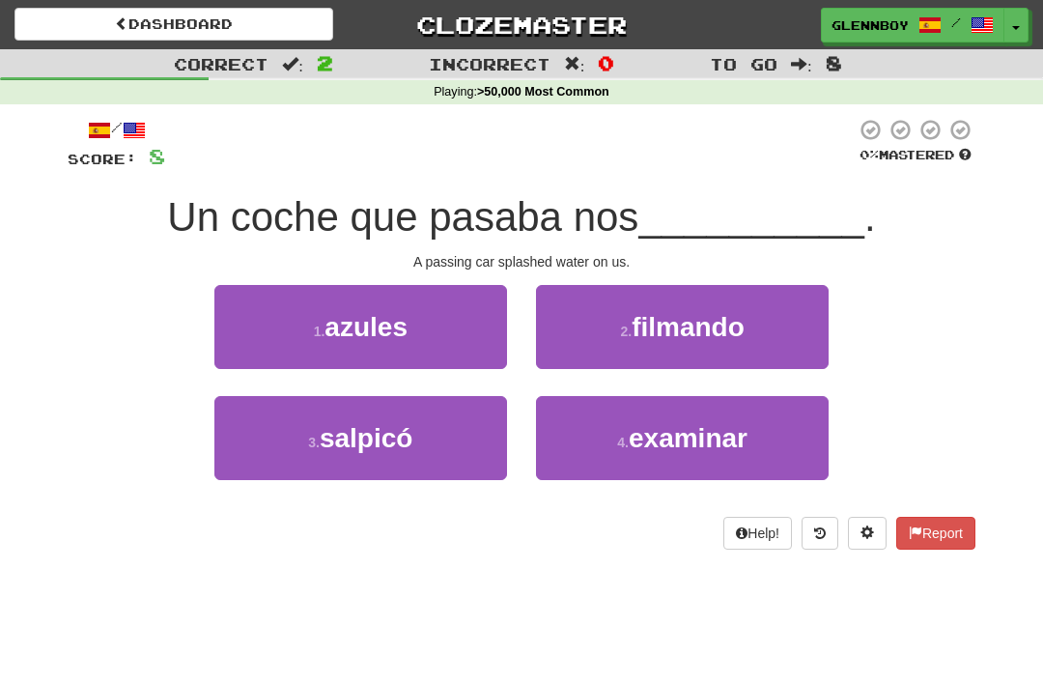
click at [388, 451] on span "salpicó" at bounding box center [366, 438] width 93 height 30
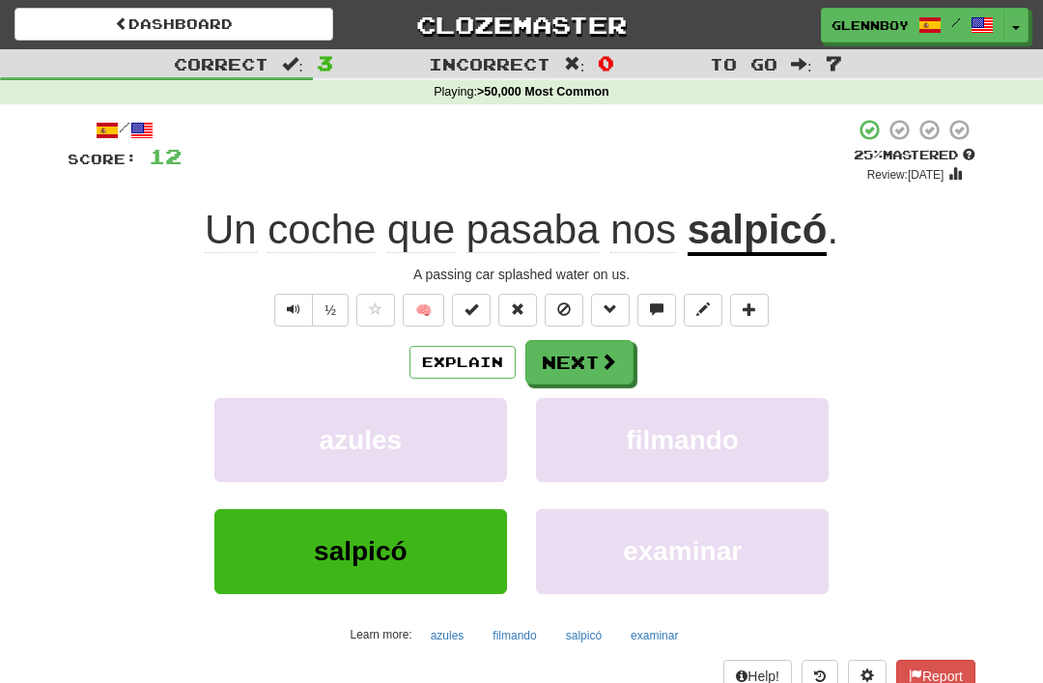
click at [573, 300] on button at bounding box center [564, 310] width 39 height 33
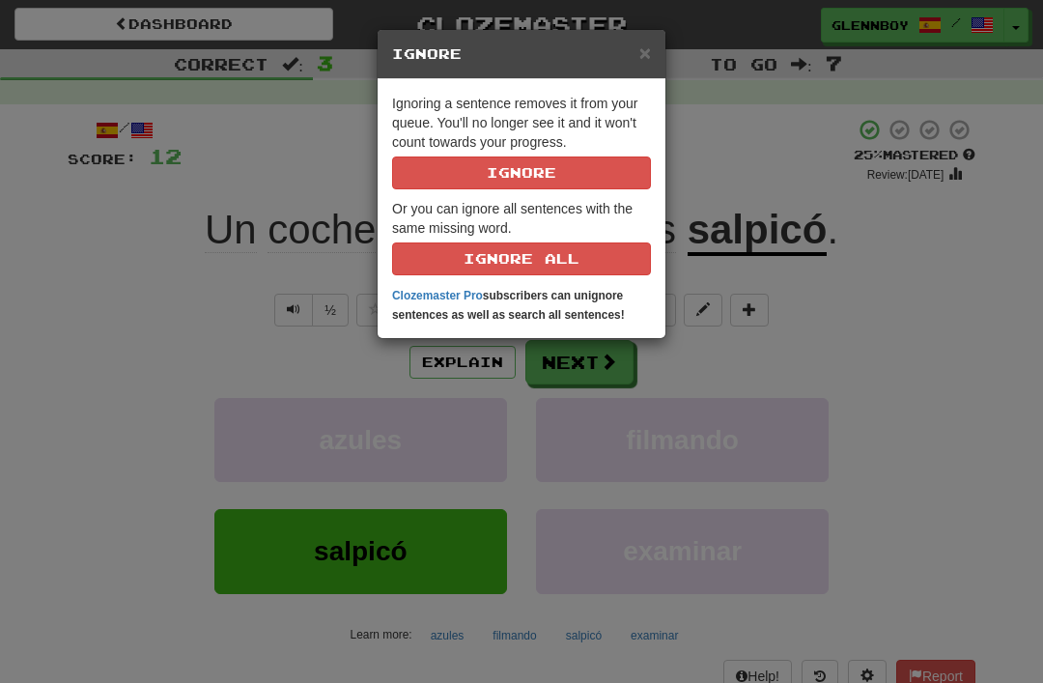
click at [579, 166] on button "Ignore" at bounding box center [521, 172] width 259 height 33
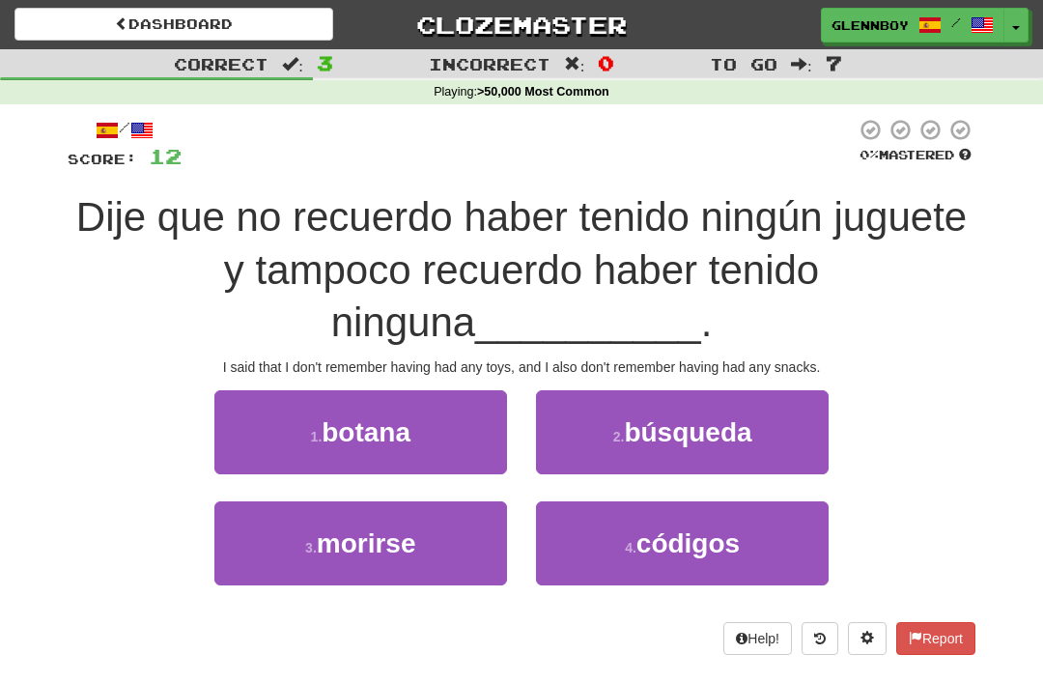
click at [397, 433] on span "botana" at bounding box center [366, 432] width 89 height 30
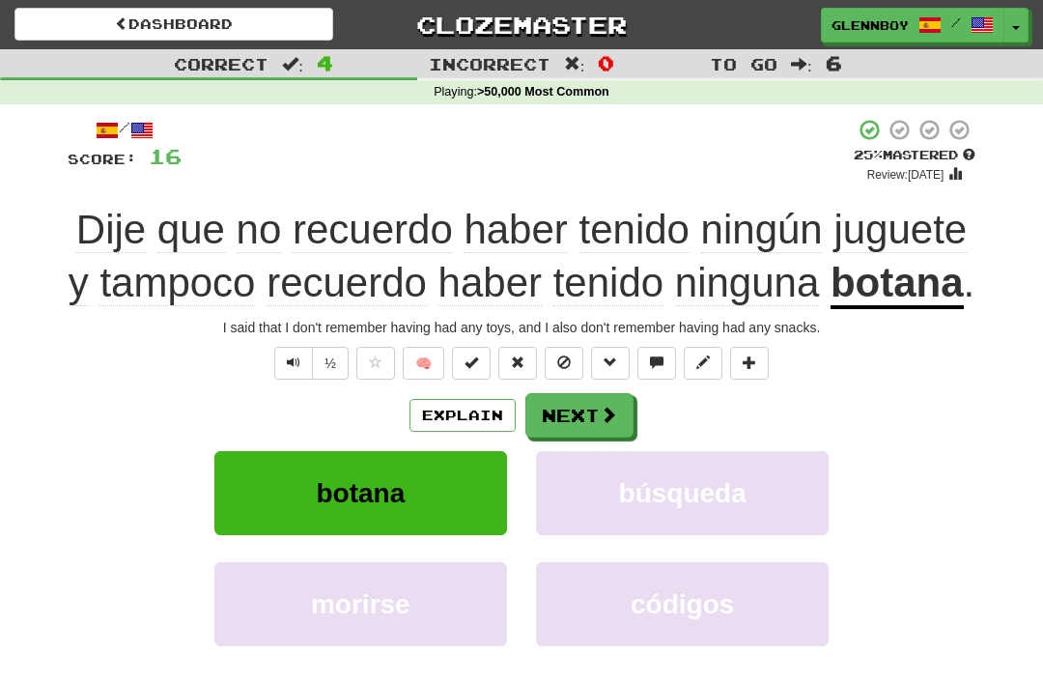
click at [576, 379] on button at bounding box center [564, 363] width 39 height 33
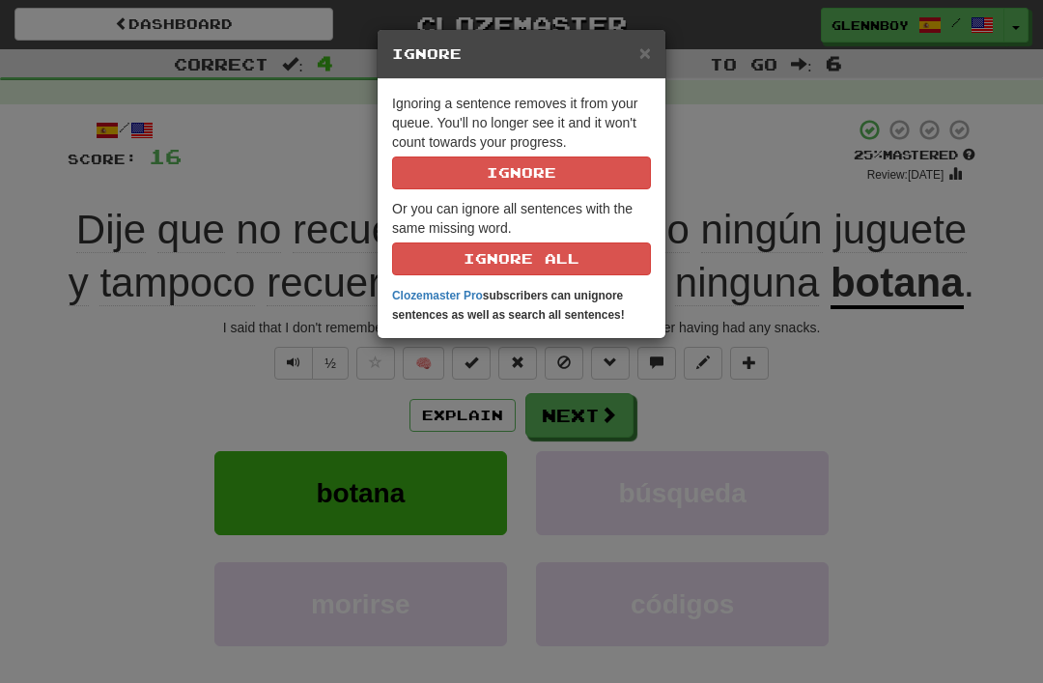
click at [574, 172] on button "Ignore" at bounding box center [521, 172] width 259 height 33
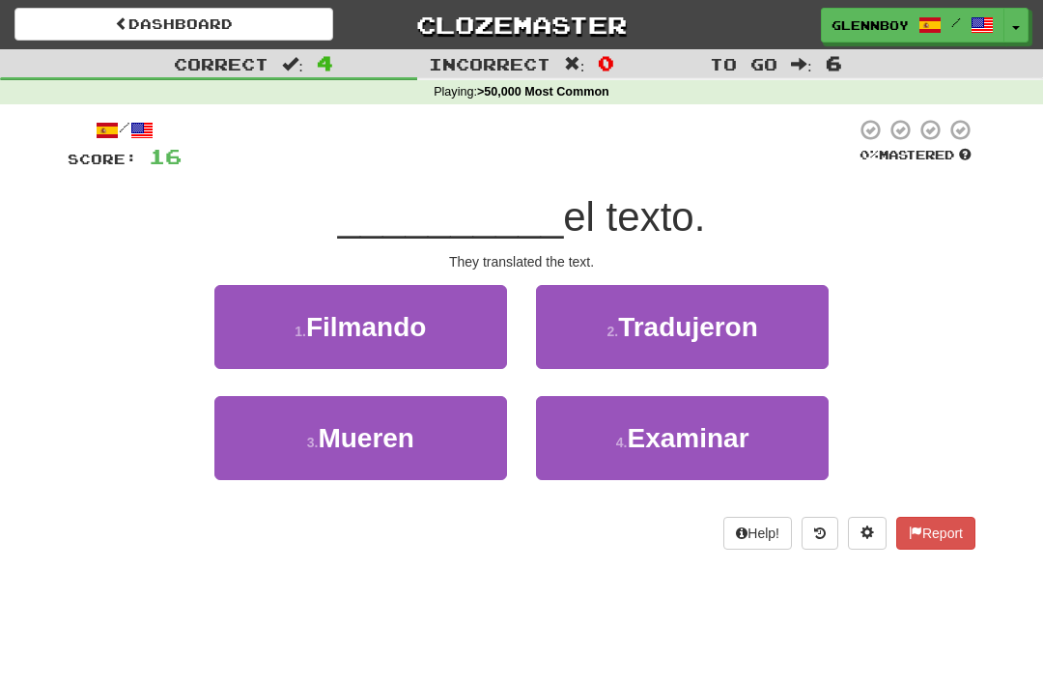
click at [715, 351] on button "2 . Tradujeron" at bounding box center [682, 327] width 293 height 84
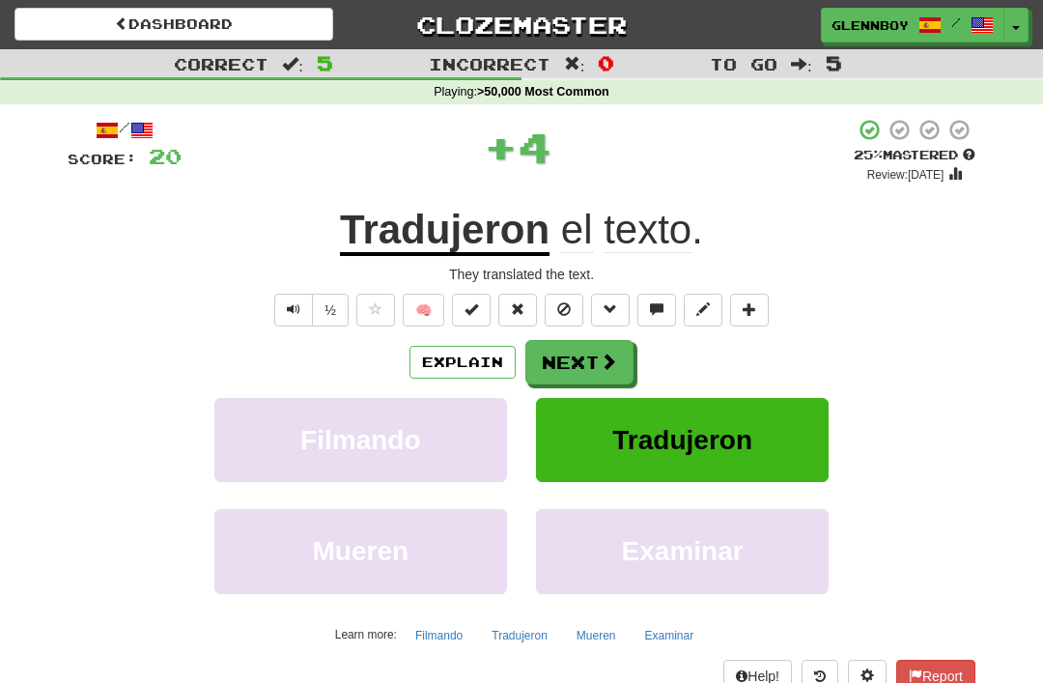
click at [571, 304] on span at bounding box center [564, 309] width 14 height 14
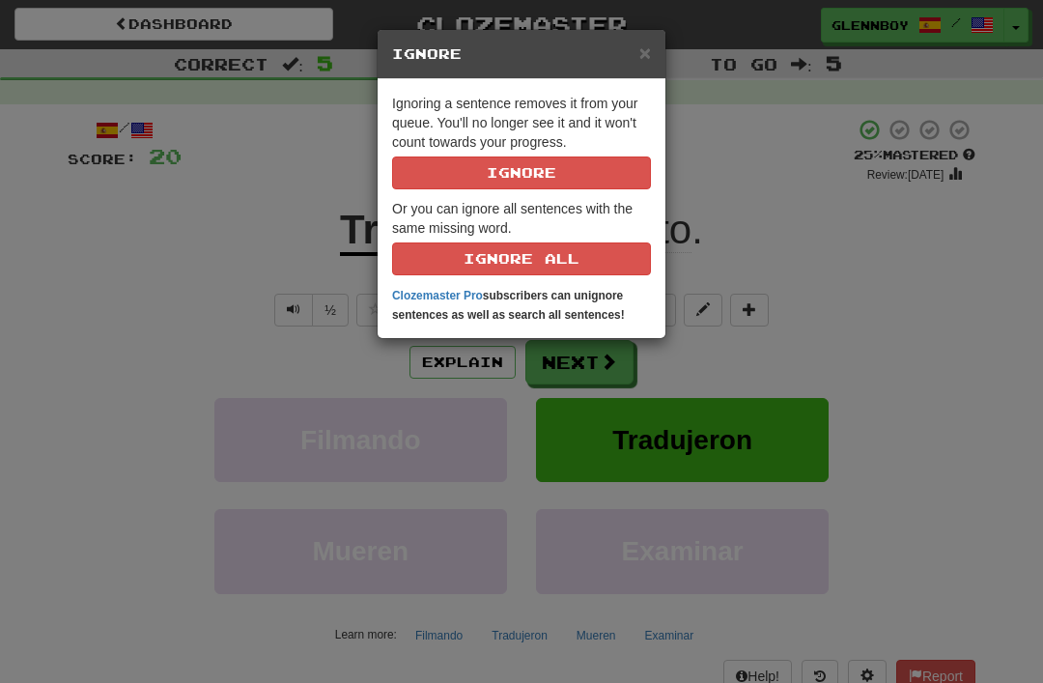
click at [593, 148] on p "Ignoring a sentence removes it from your queue. You'll no longer see it and it …" at bounding box center [521, 142] width 259 height 96
click at [581, 177] on button "Ignore" at bounding box center [521, 172] width 259 height 33
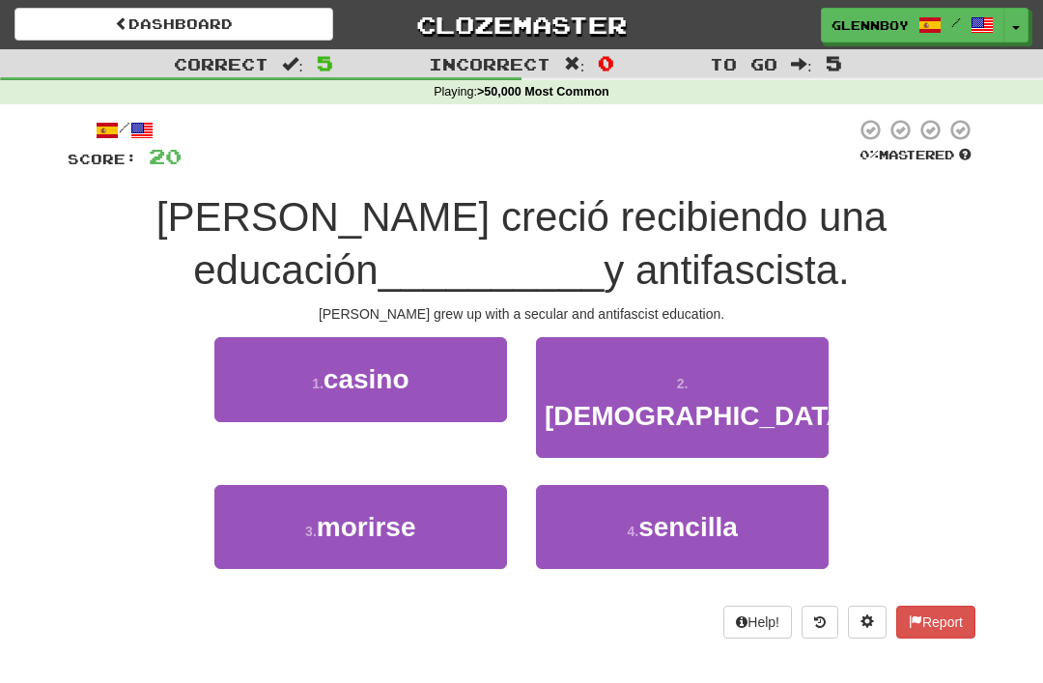
click at [719, 397] on button "2 . laica" at bounding box center [682, 397] width 293 height 121
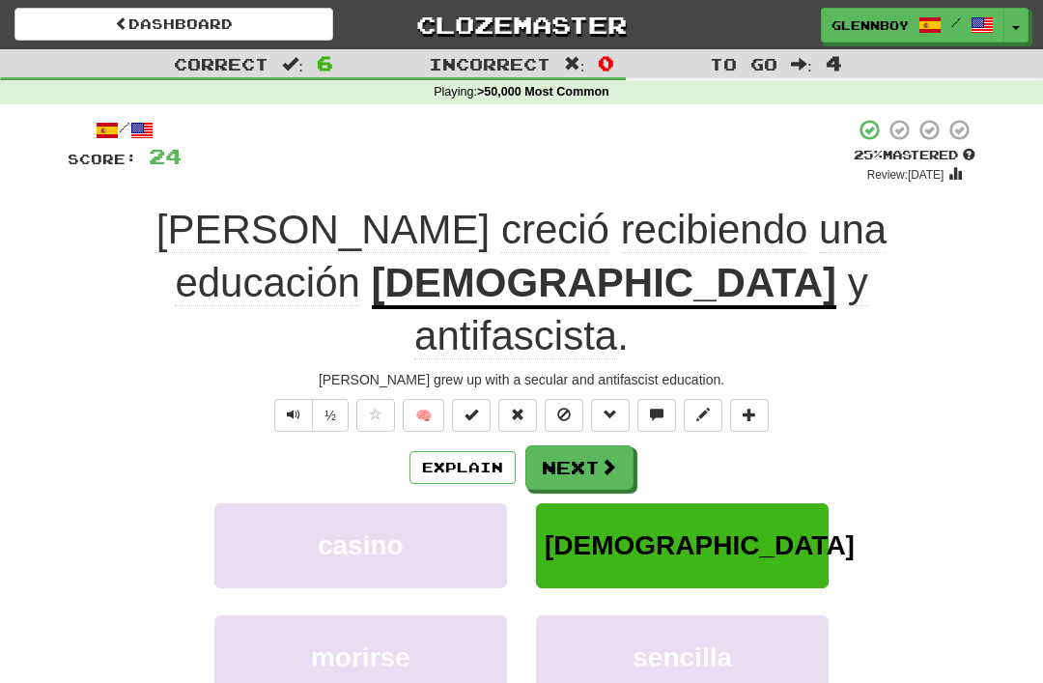
click at [574, 399] on button at bounding box center [564, 415] width 39 height 33
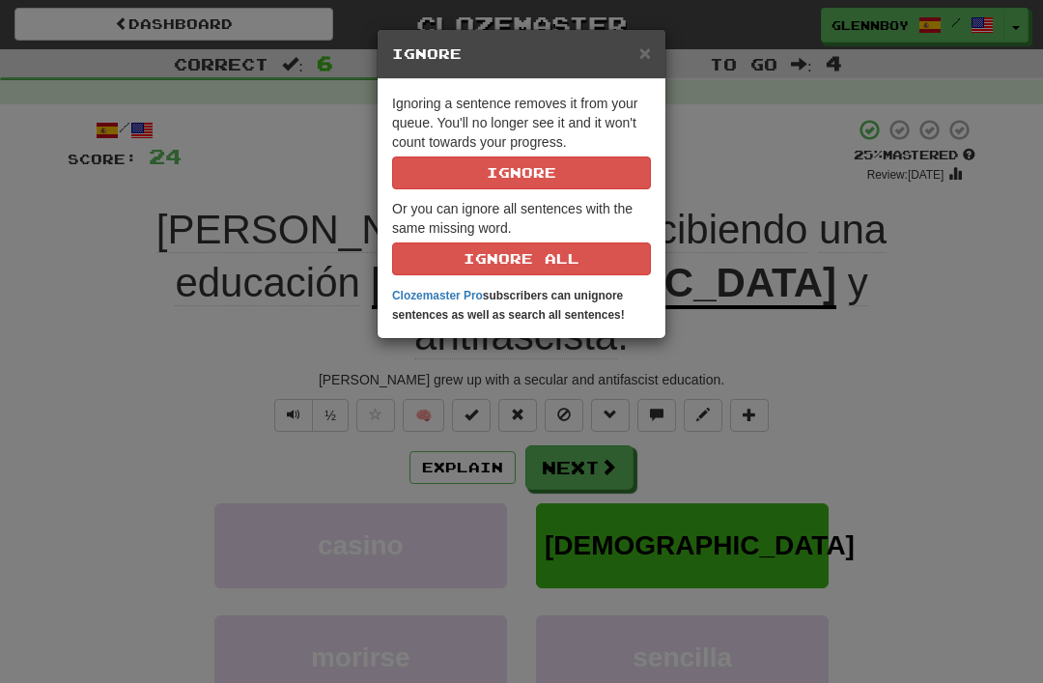
click at [595, 167] on button "Ignore" at bounding box center [521, 172] width 259 height 33
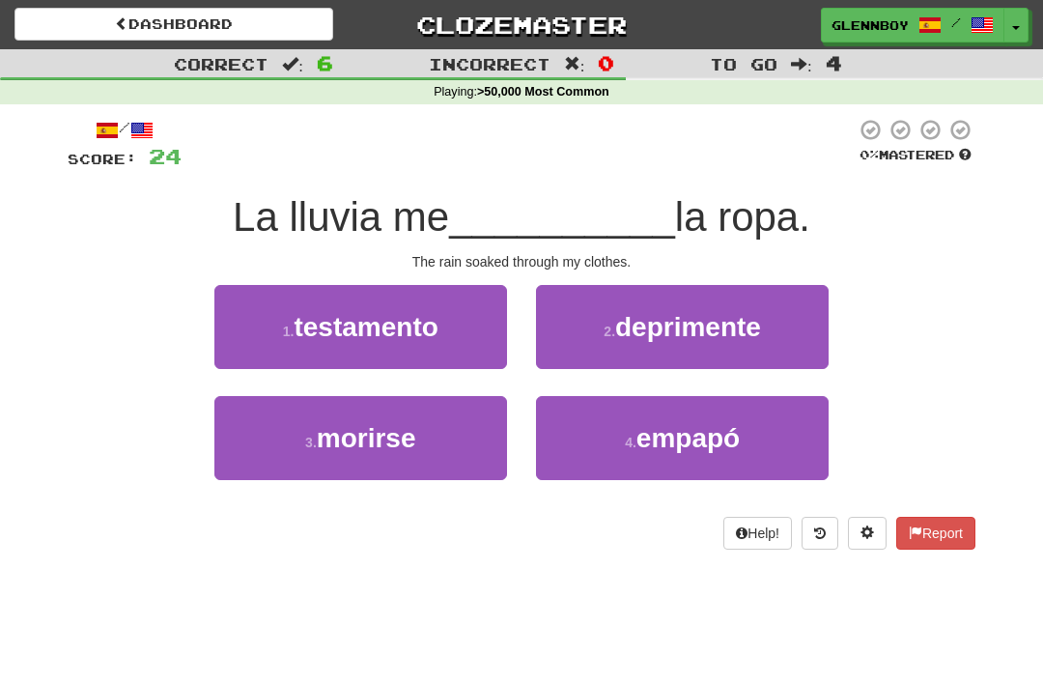
click at [716, 442] on span "empapó" at bounding box center [687, 438] width 103 height 30
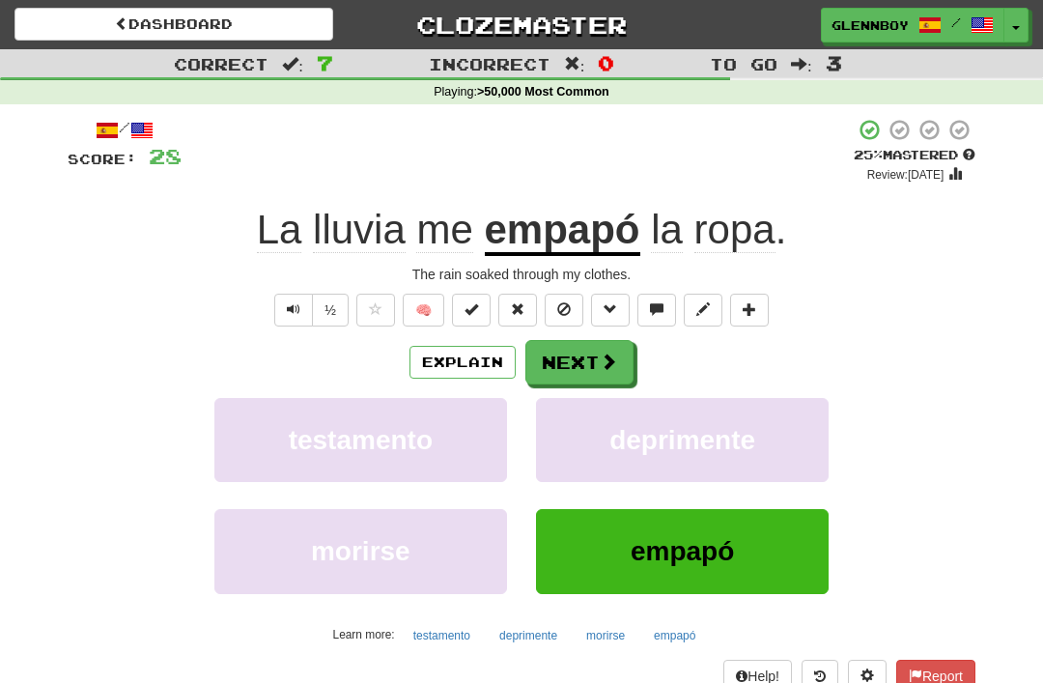
click at [573, 321] on button at bounding box center [564, 310] width 39 height 33
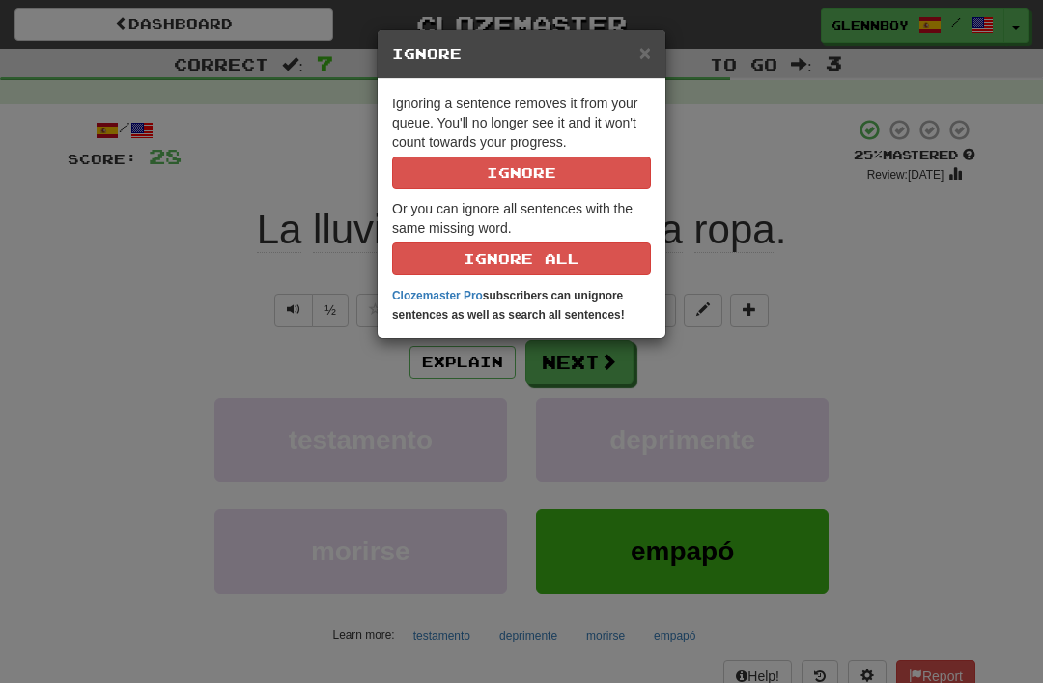
click at [575, 164] on button "Ignore" at bounding box center [521, 172] width 259 height 33
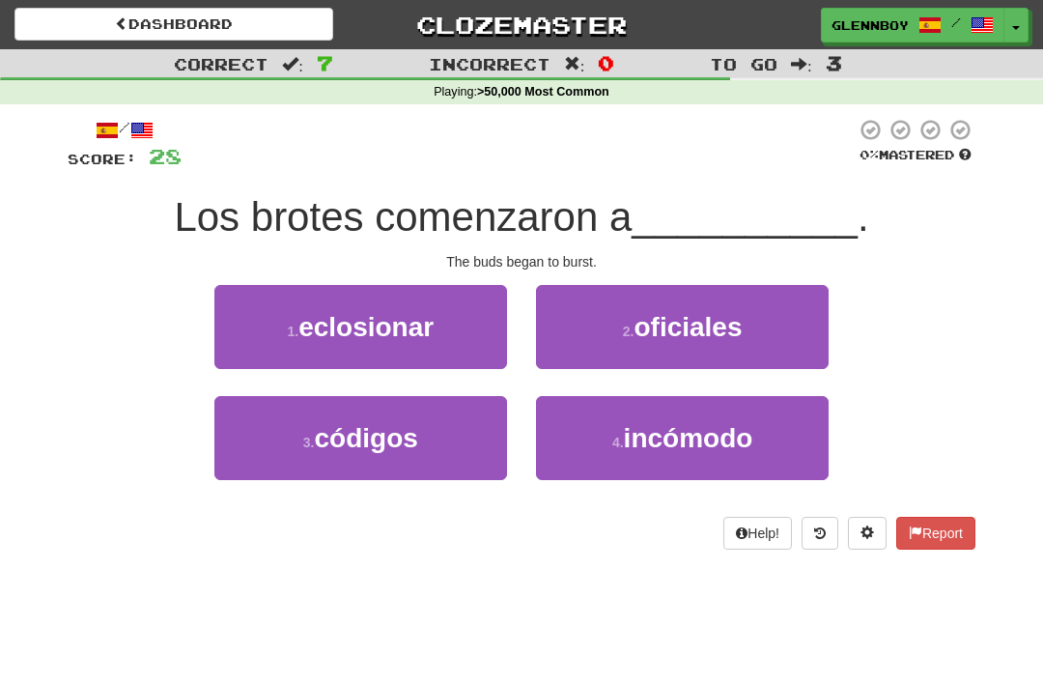
click at [404, 359] on button "1 . eclosionar" at bounding box center [360, 327] width 293 height 84
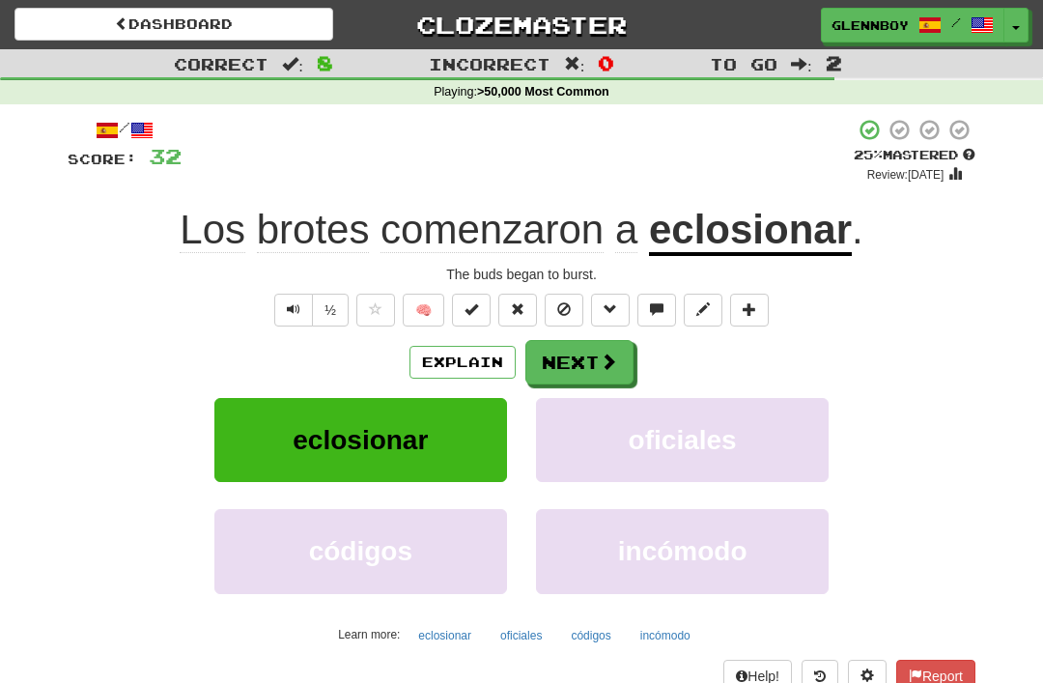
click at [477, 361] on button "Explain" at bounding box center [462, 362] width 106 height 33
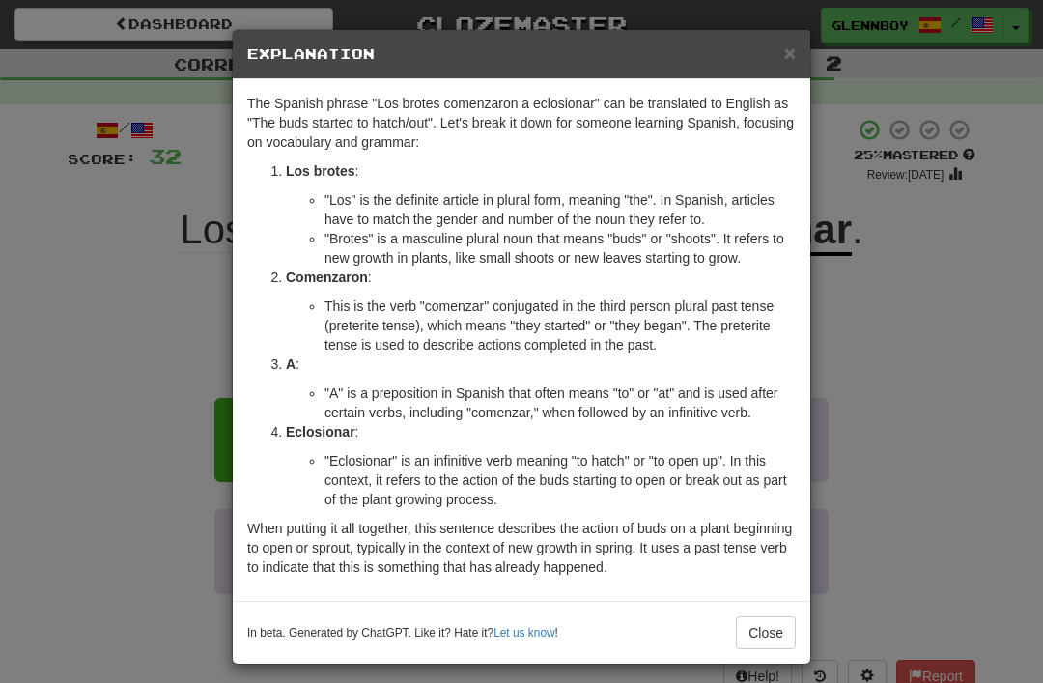
click at [788, 62] on span "×" at bounding box center [790, 53] width 12 height 22
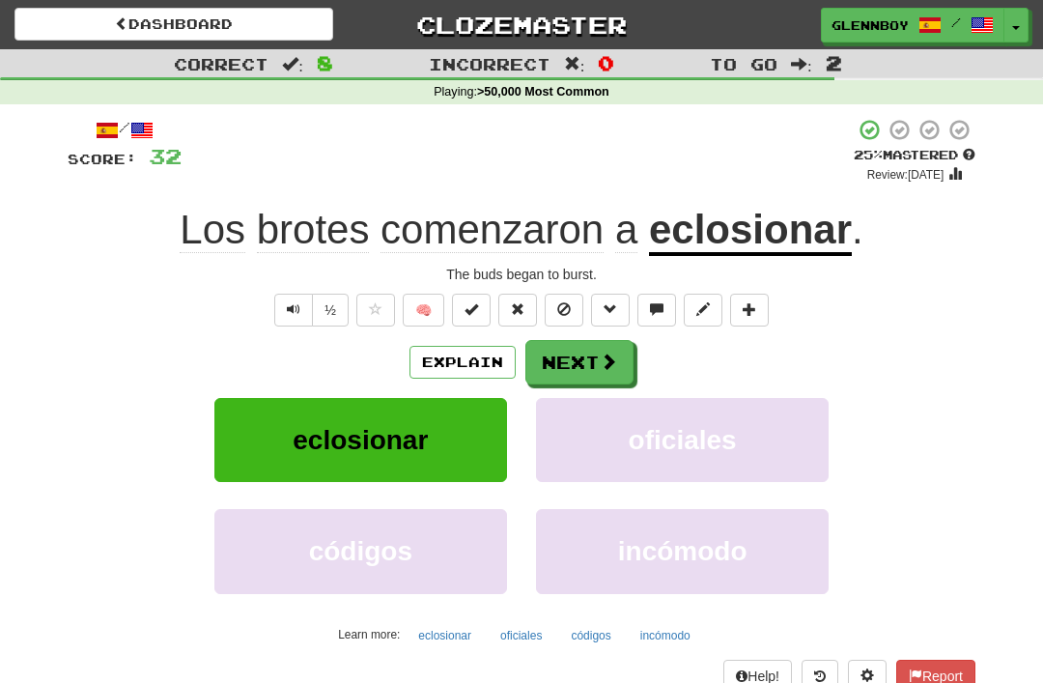
click at [581, 300] on button at bounding box center [564, 310] width 39 height 33
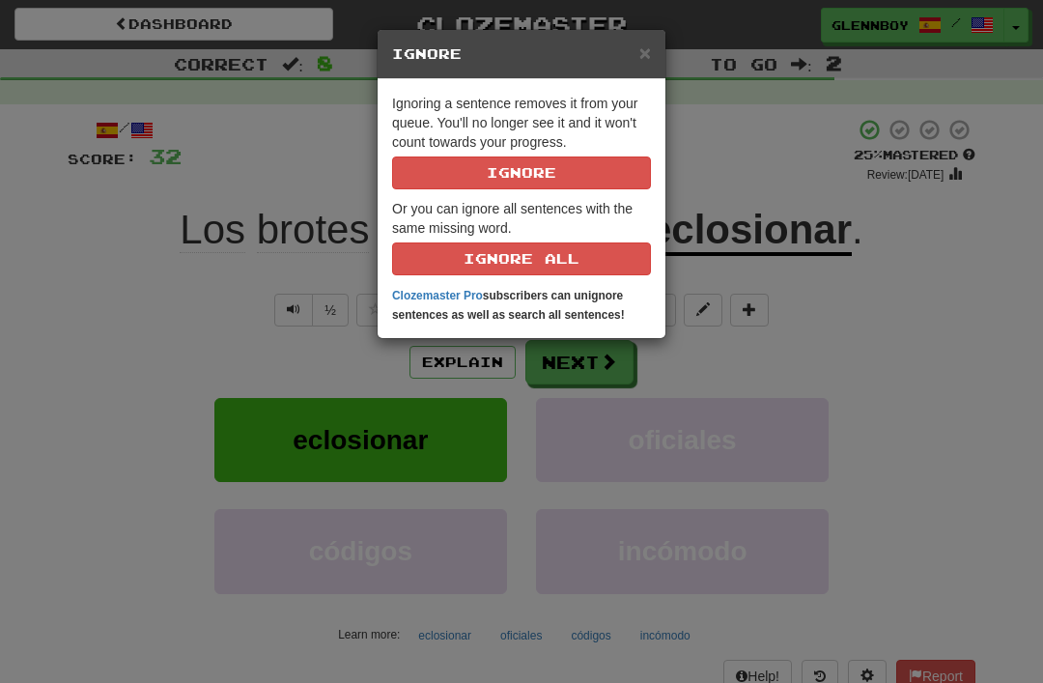
click at [584, 167] on button "Ignore" at bounding box center [521, 172] width 259 height 33
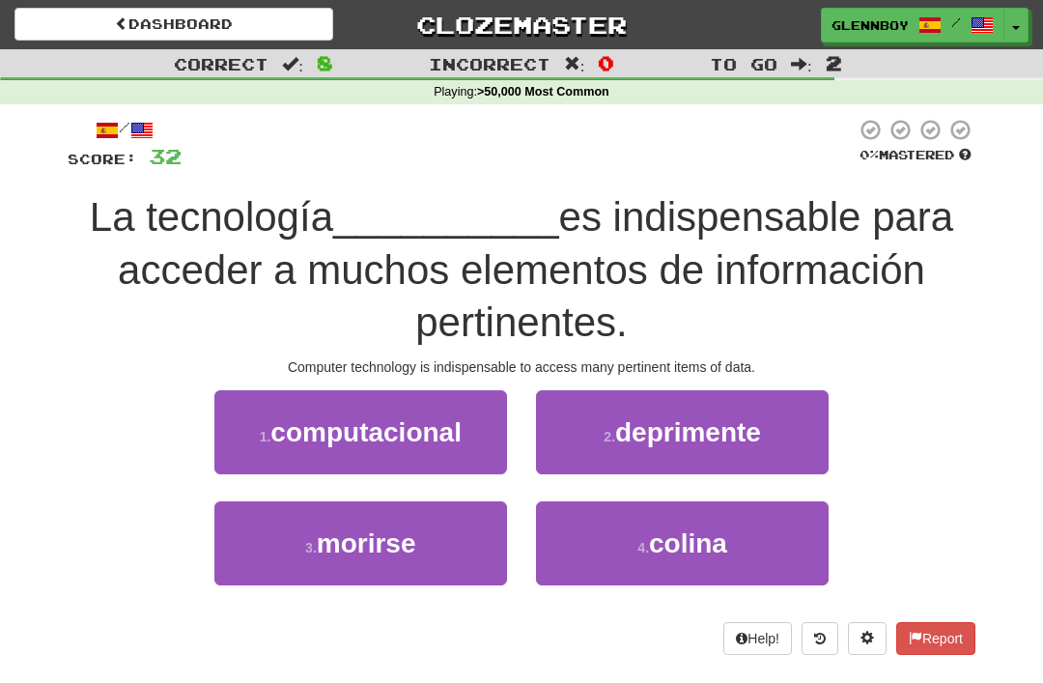
click at [412, 446] on button "1 . computacional" at bounding box center [360, 432] width 293 height 84
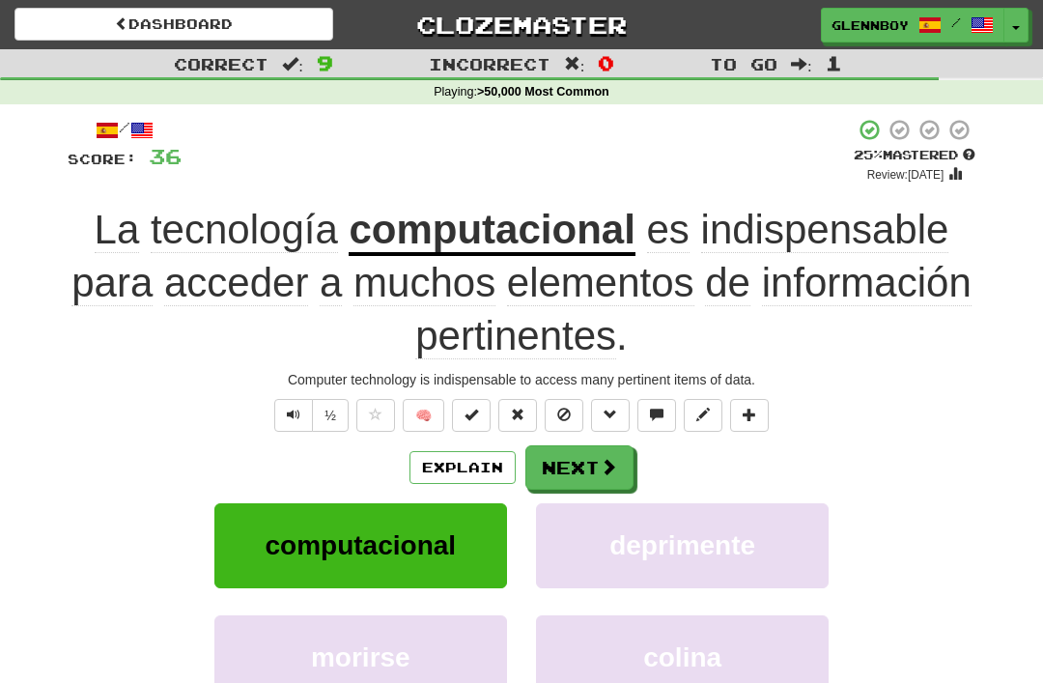
click at [476, 464] on button "Explain" at bounding box center [462, 467] width 106 height 33
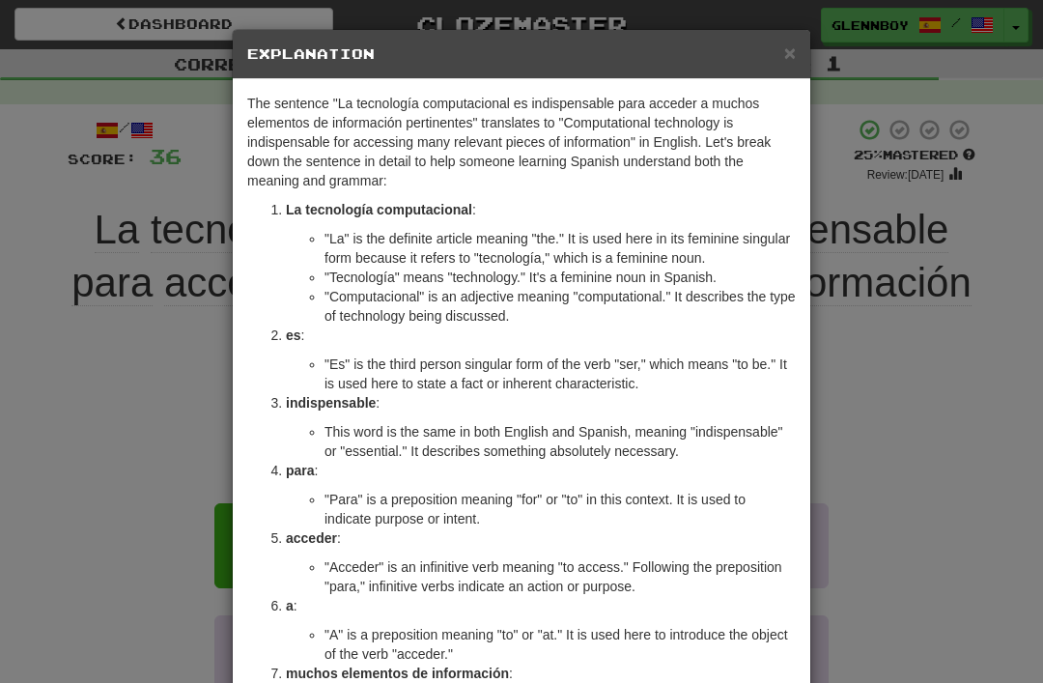
click at [794, 51] on span "×" at bounding box center [790, 53] width 12 height 22
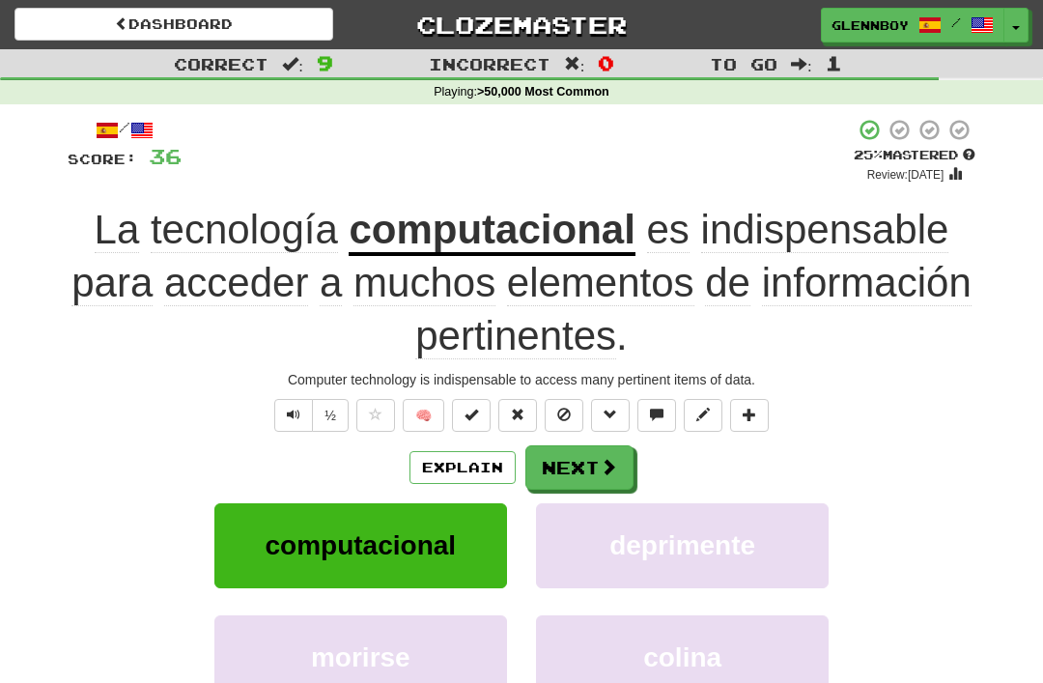
click at [572, 415] on button at bounding box center [564, 415] width 39 height 33
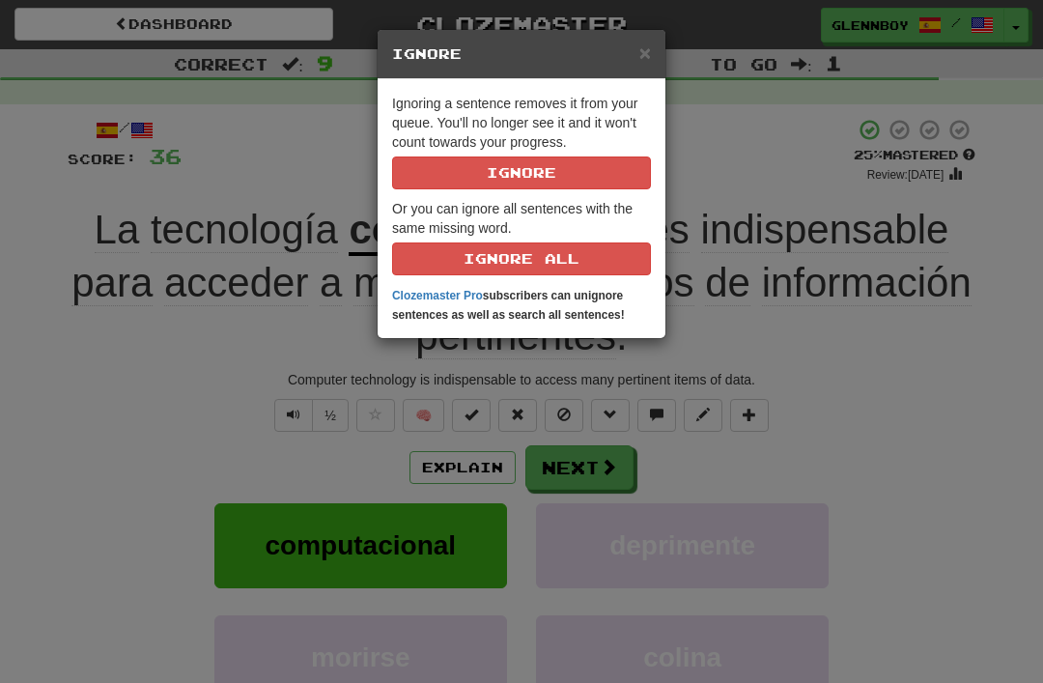
click at [592, 158] on button "Ignore" at bounding box center [521, 172] width 259 height 33
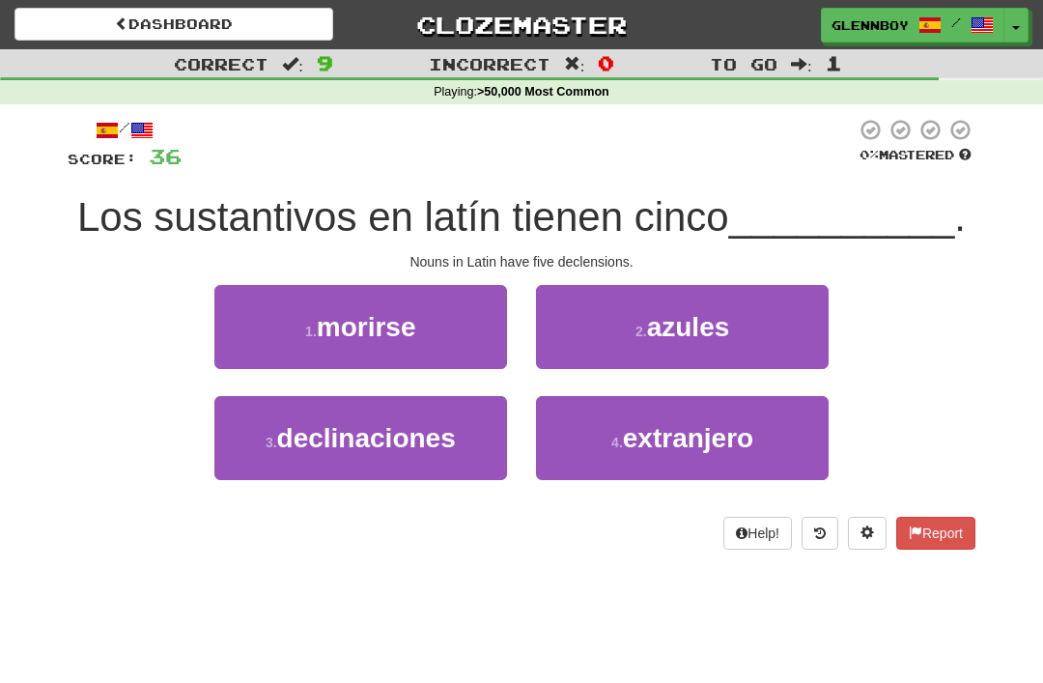
click at [433, 453] on button "3 . declinaciones" at bounding box center [360, 438] width 293 height 84
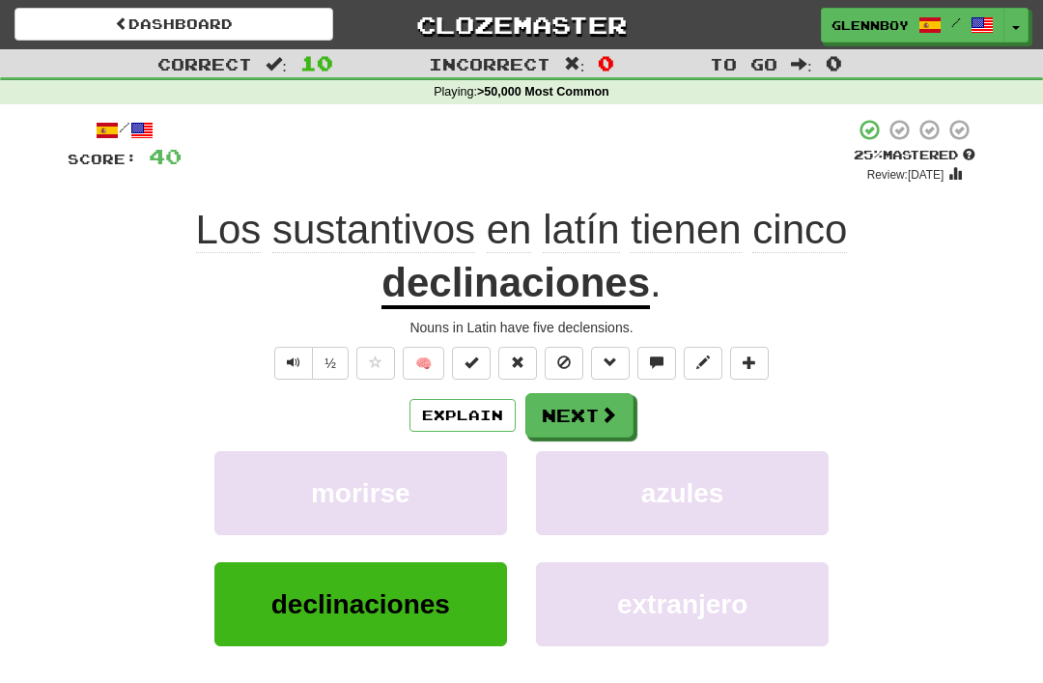
click at [568, 355] on span at bounding box center [564, 362] width 14 height 14
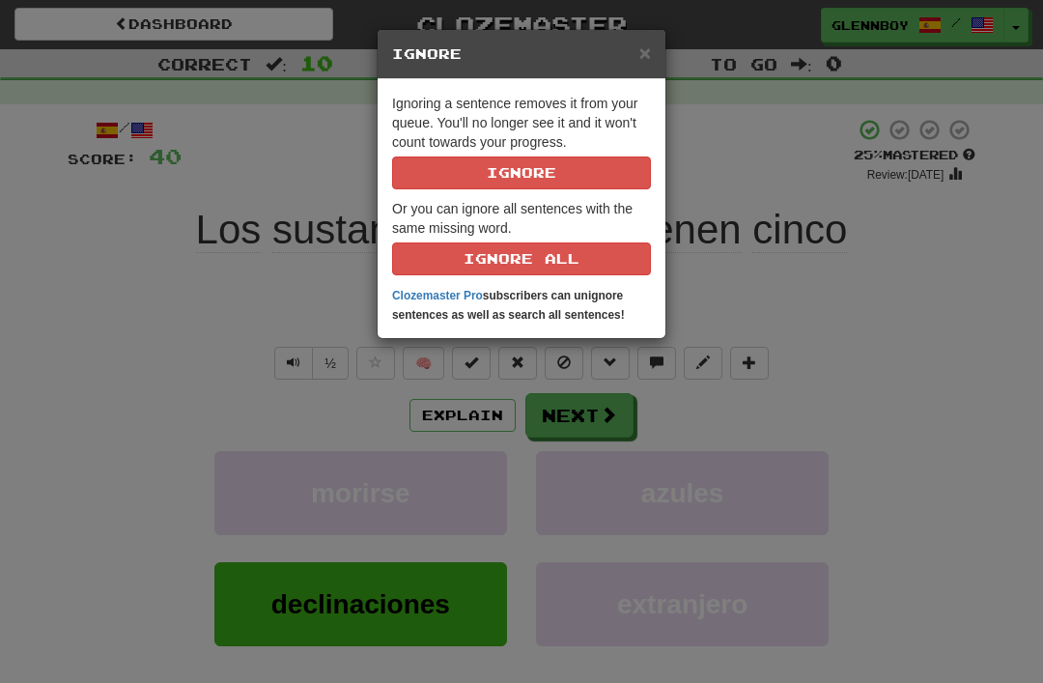
click at [590, 161] on button "Ignore" at bounding box center [521, 172] width 259 height 33
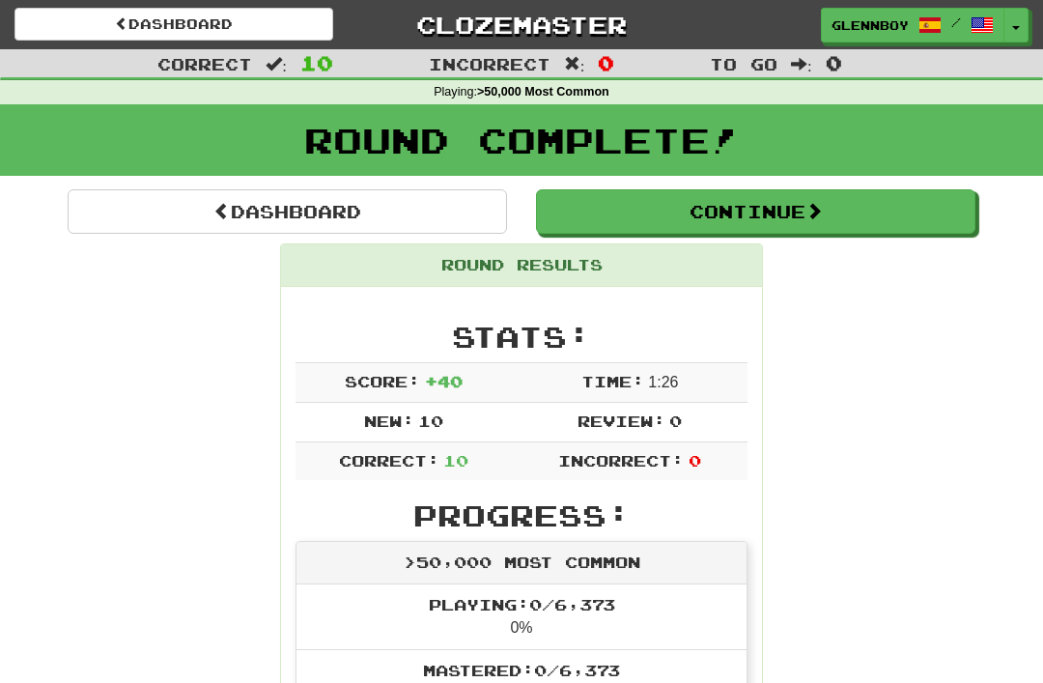
click at [732, 189] on button "Continue" at bounding box center [755, 211] width 439 height 44
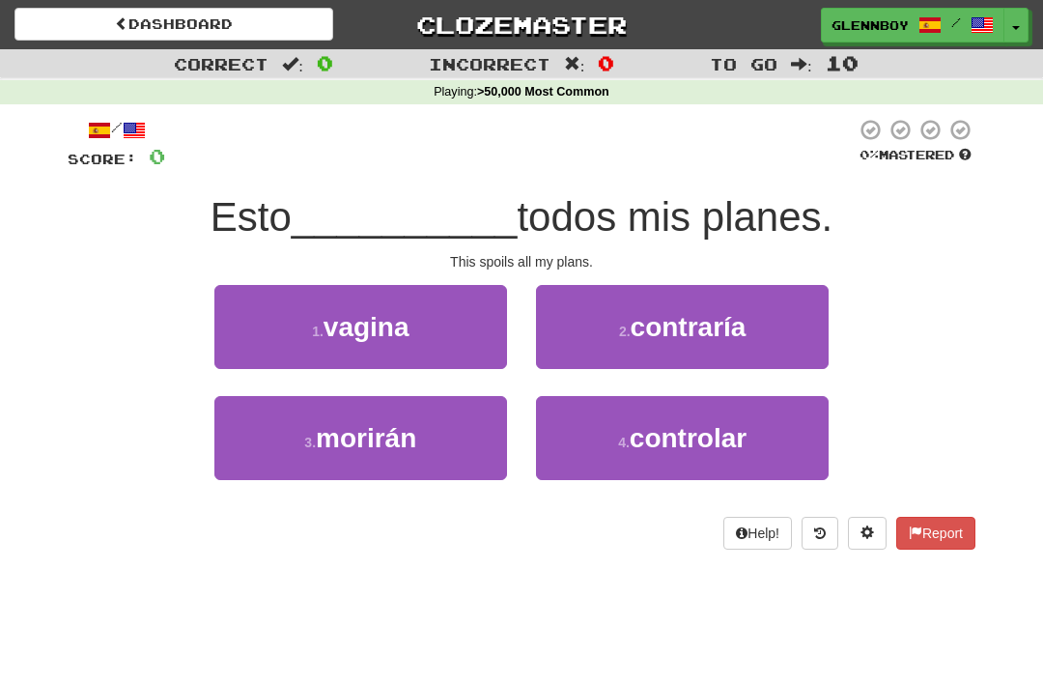
click at [698, 327] on span "contraría" at bounding box center [688, 327] width 116 height 30
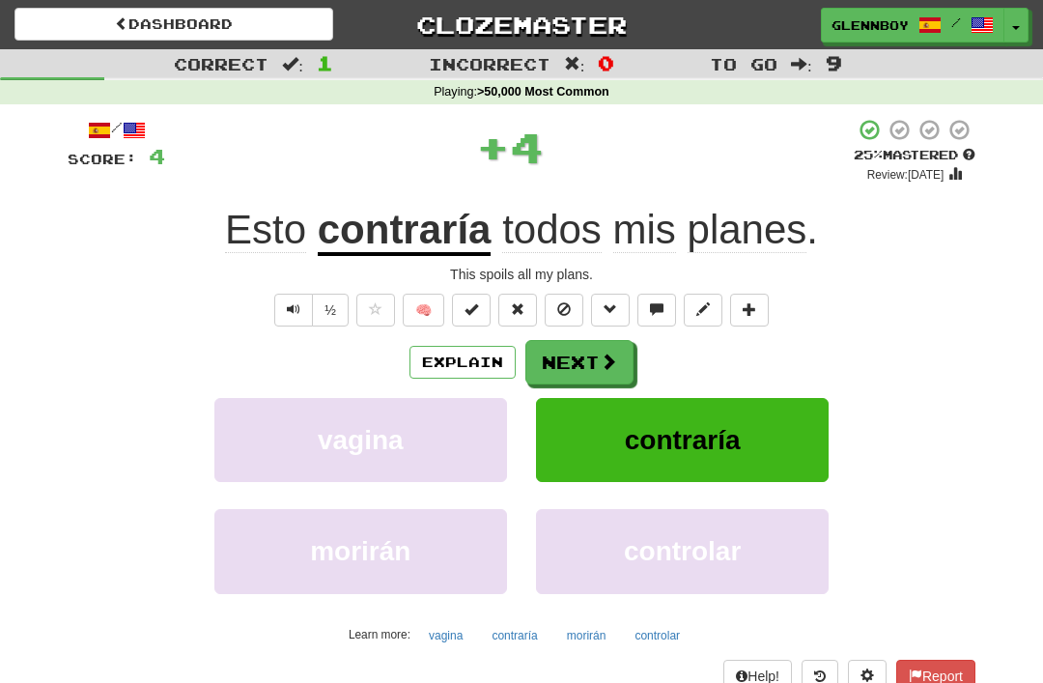
click at [481, 364] on button "Explain" at bounding box center [462, 362] width 106 height 33
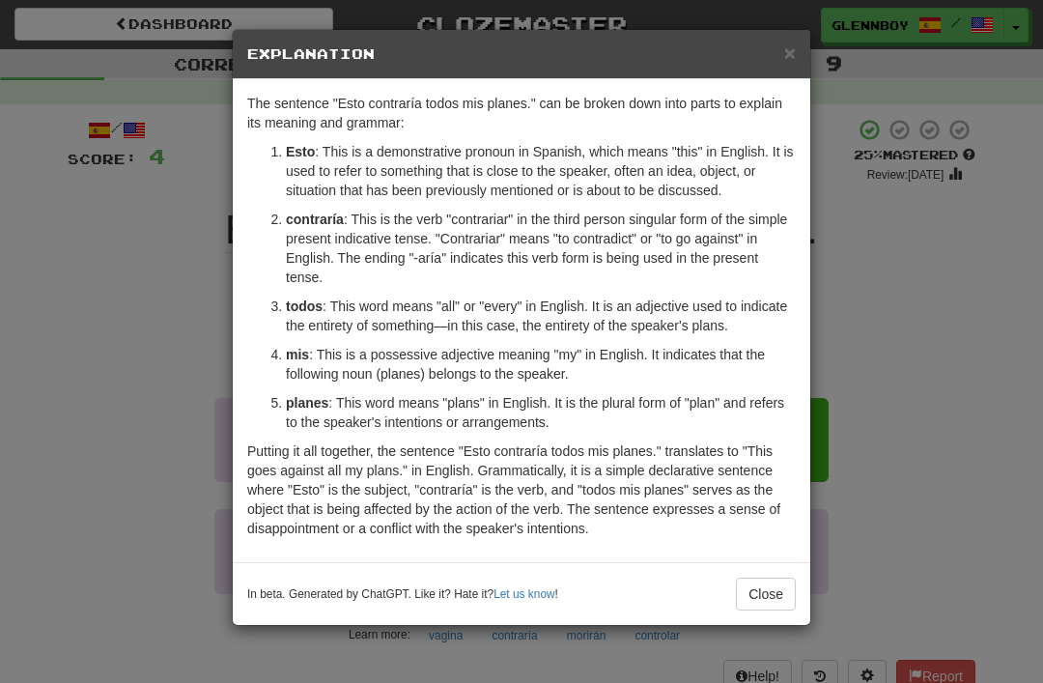
click at [782, 608] on button "Close" at bounding box center [766, 593] width 60 height 33
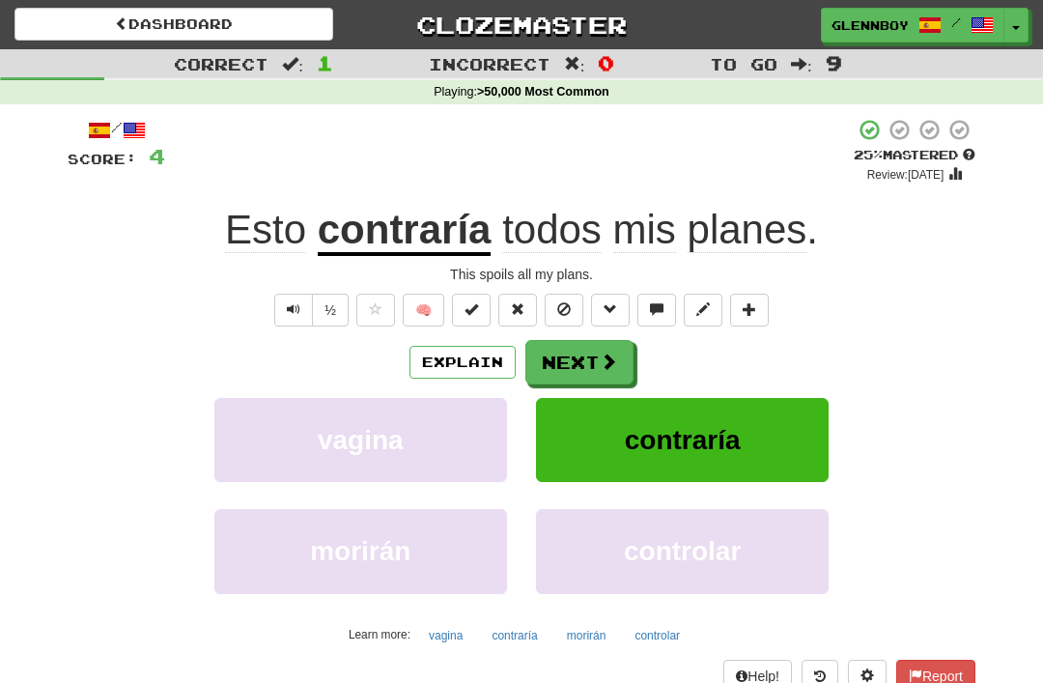
click at [569, 296] on button at bounding box center [564, 310] width 39 height 33
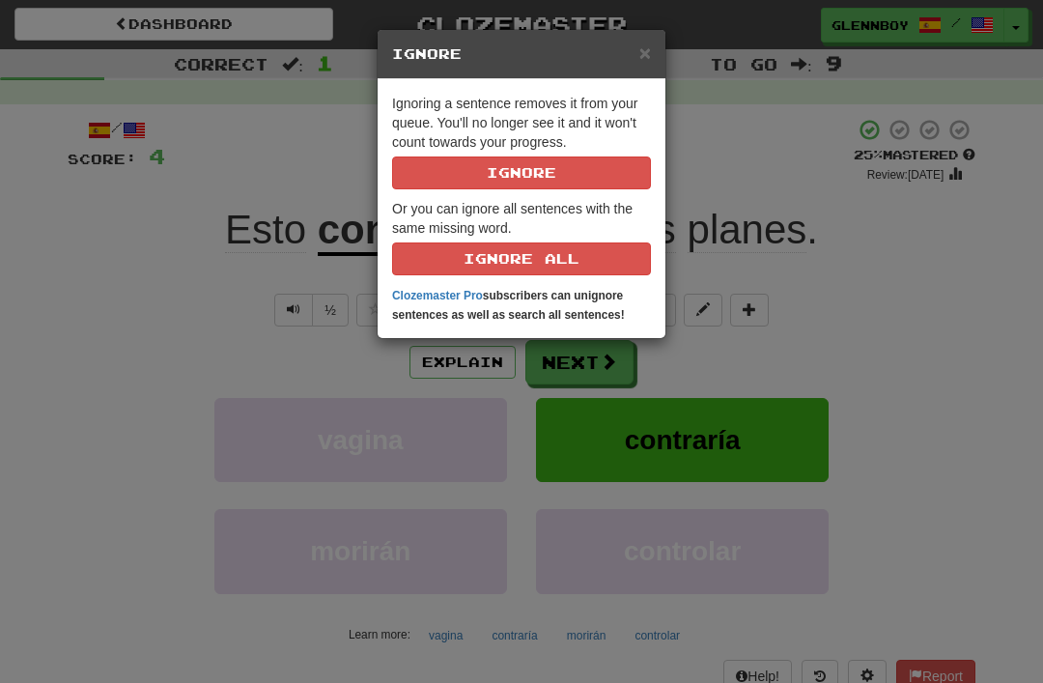
click at [579, 167] on button "Ignore" at bounding box center [521, 172] width 259 height 33
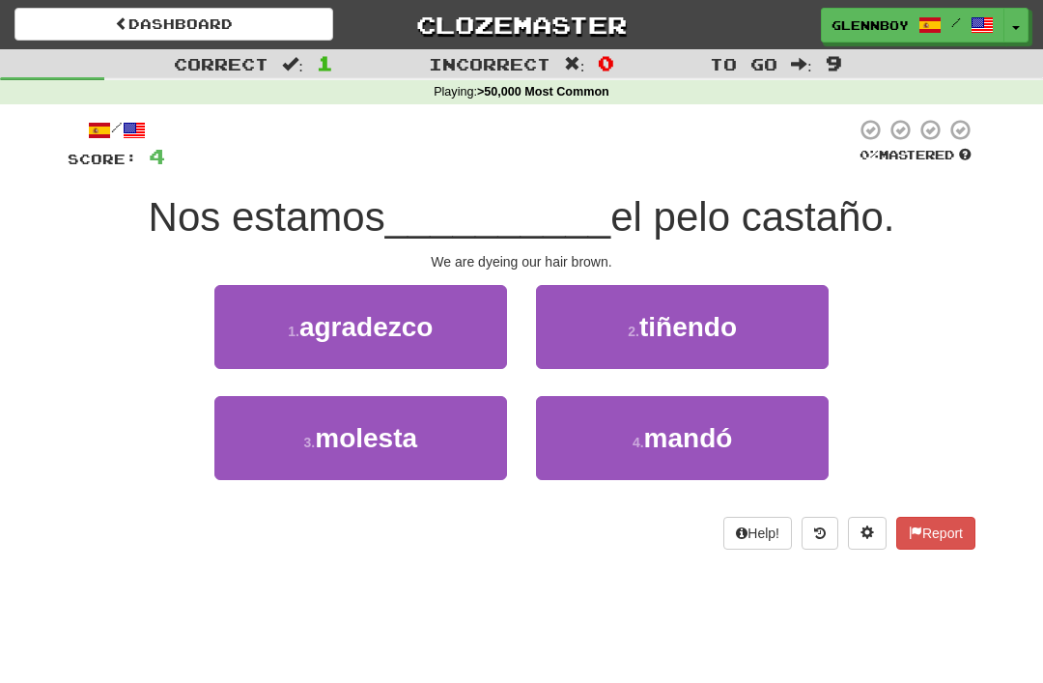
click at [737, 336] on span "tiñendo" at bounding box center [688, 327] width 98 height 30
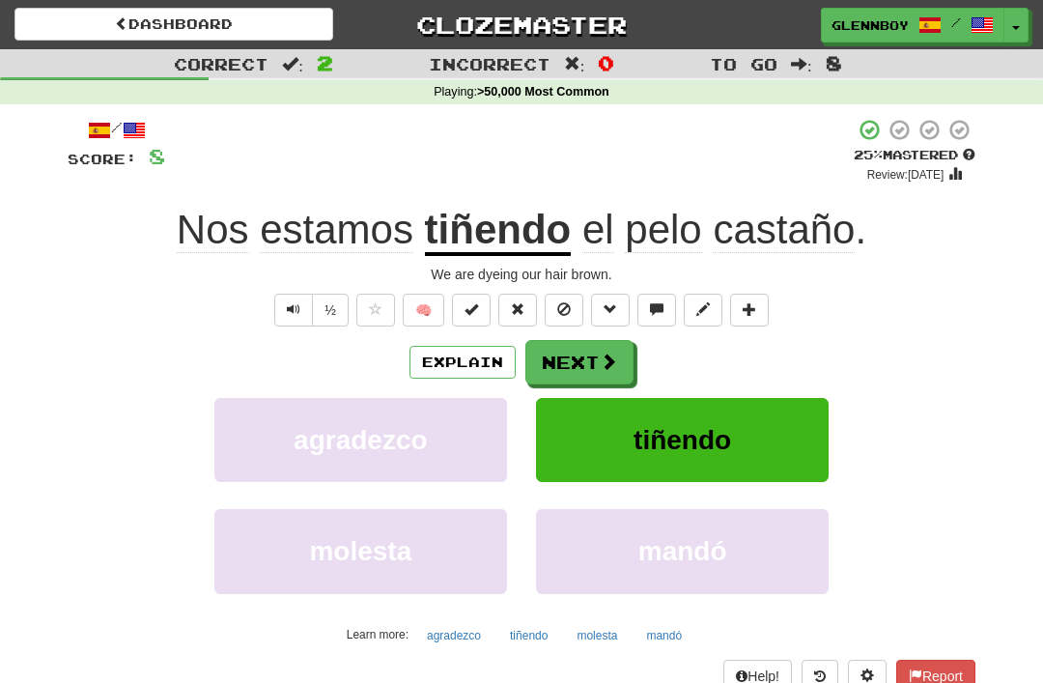
click at [567, 321] on button at bounding box center [564, 310] width 39 height 33
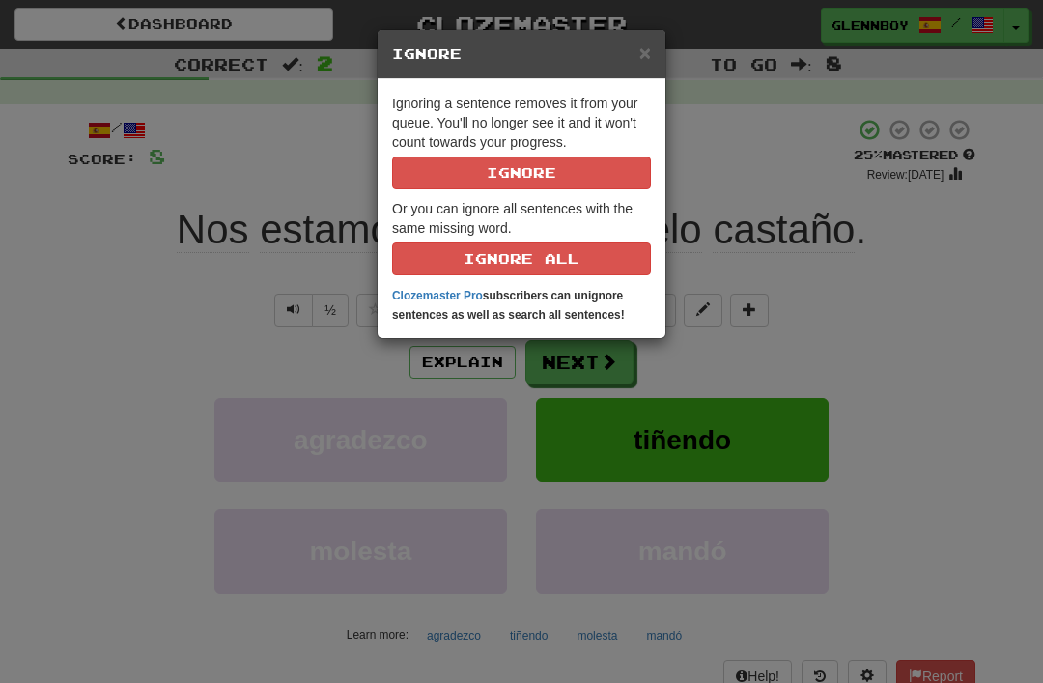
click at [611, 158] on button "Ignore" at bounding box center [521, 172] width 259 height 33
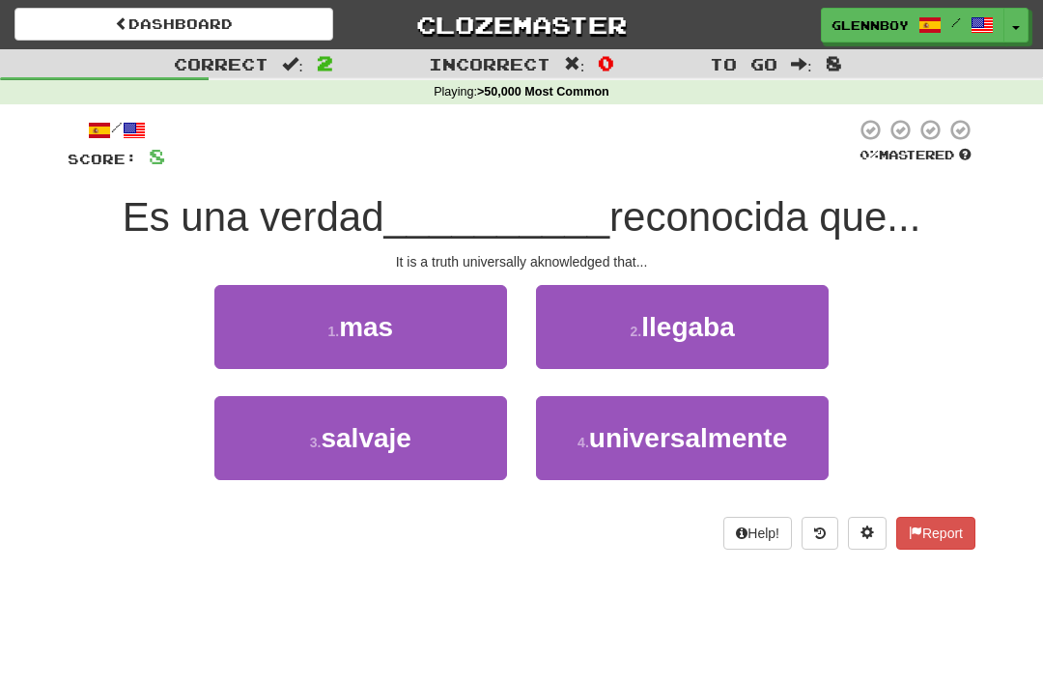
click at [708, 440] on span "universalmente" at bounding box center [688, 438] width 198 height 30
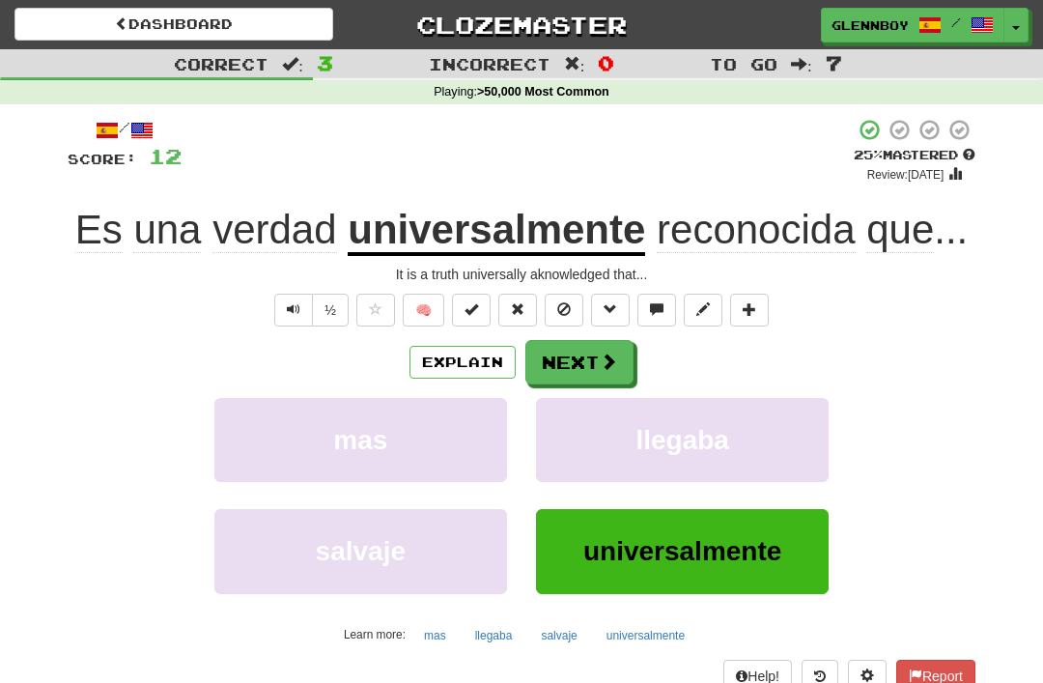
click at [566, 302] on span at bounding box center [564, 309] width 14 height 14
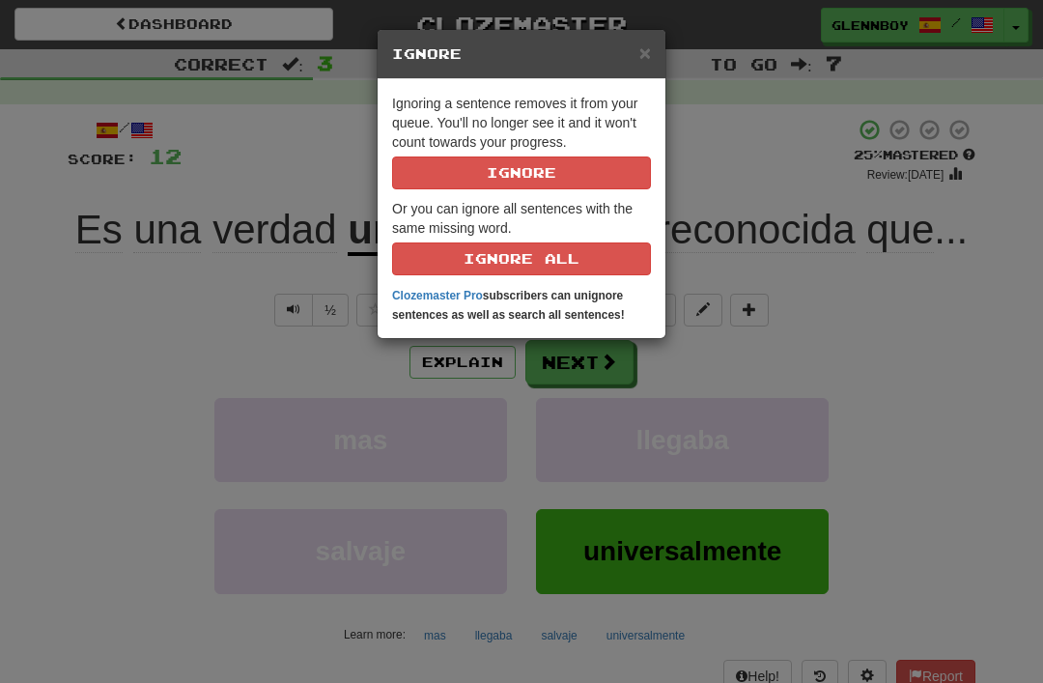
click at [596, 158] on button "Ignore" at bounding box center [521, 172] width 259 height 33
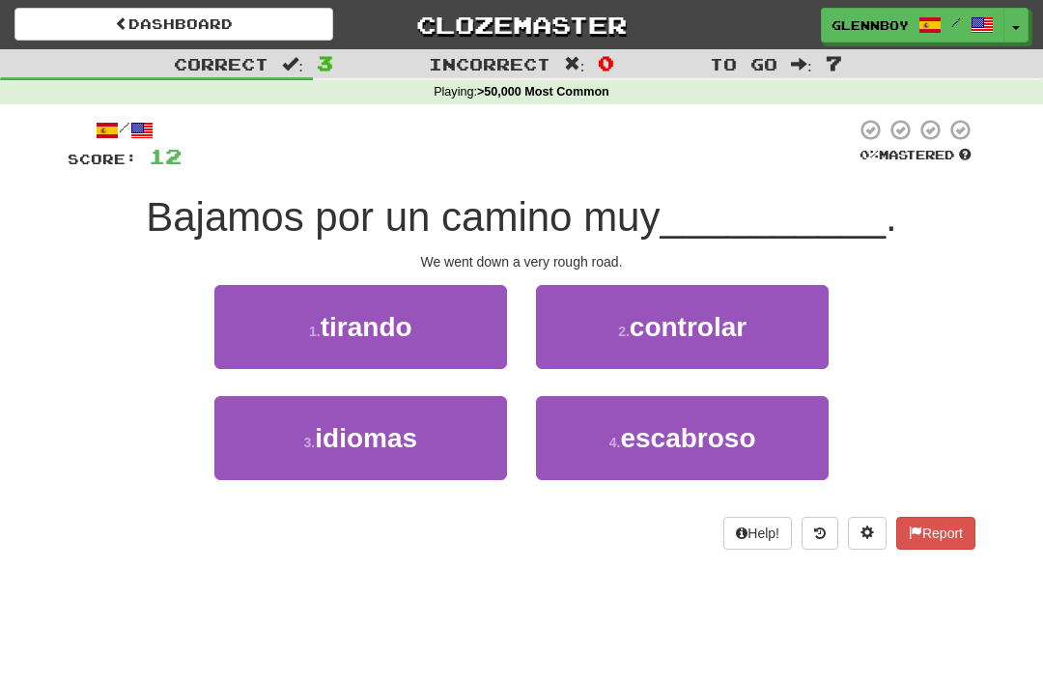
click at [705, 456] on button "4 . escabroso" at bounding box center [682, 438] width 293 height 84
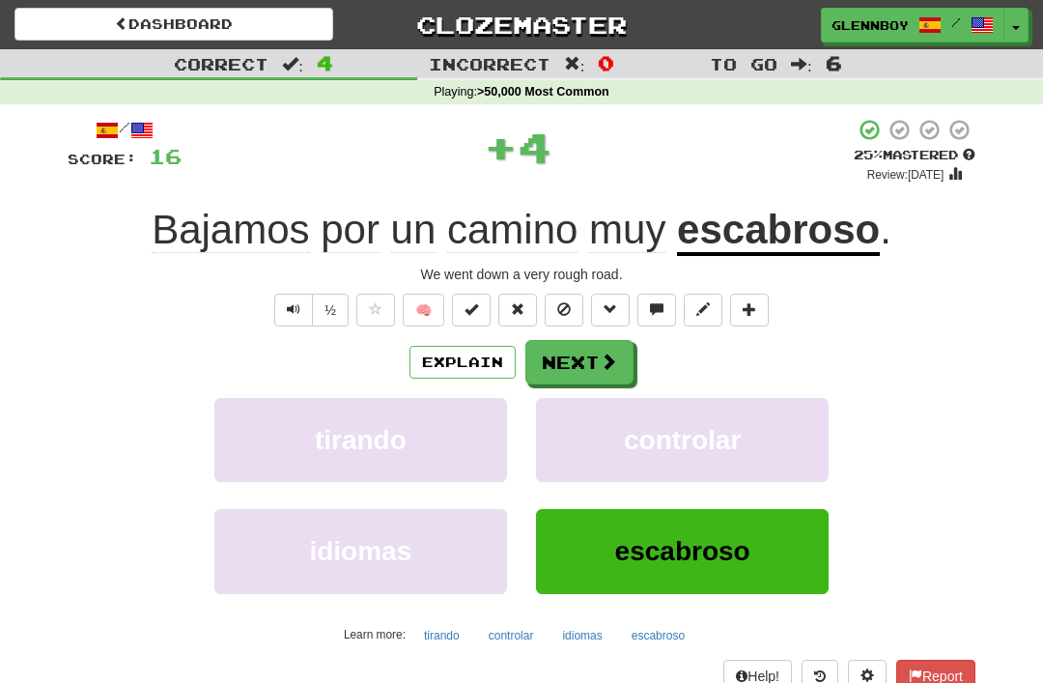
click at [485, 363] on button "Explain" at bounding box center [462, 362] width 106 height 33
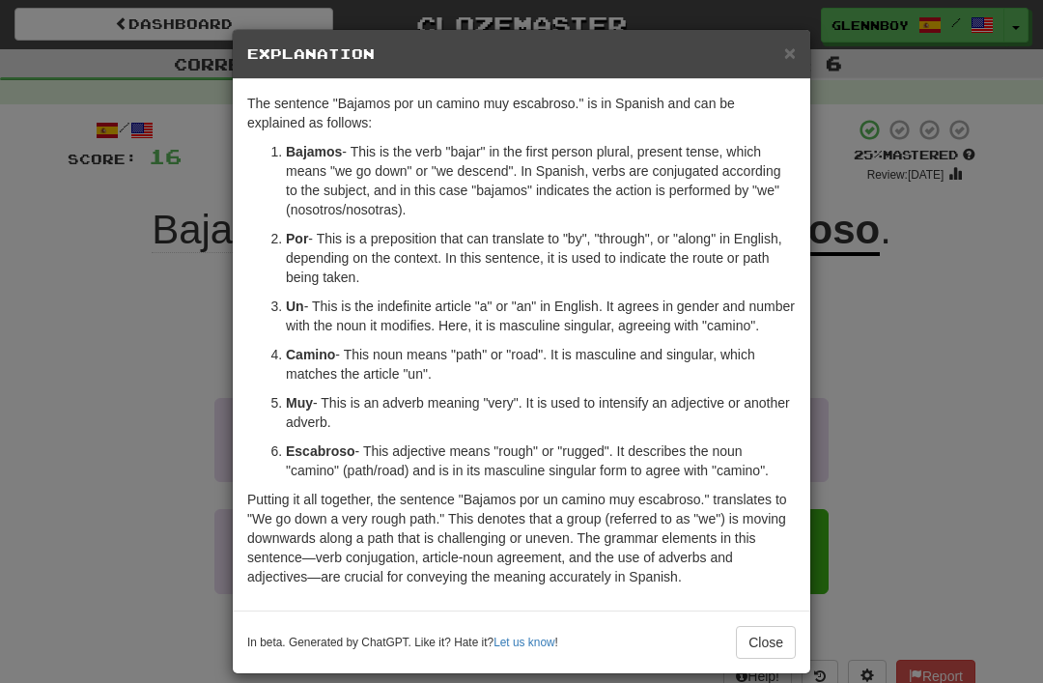
click at [795, 36] on div "× Explanation" at bounding box center [521, 54] width 577 height 49
click at [793, 42] on span "×" at bounding box center [790, 53] width 12 height 22
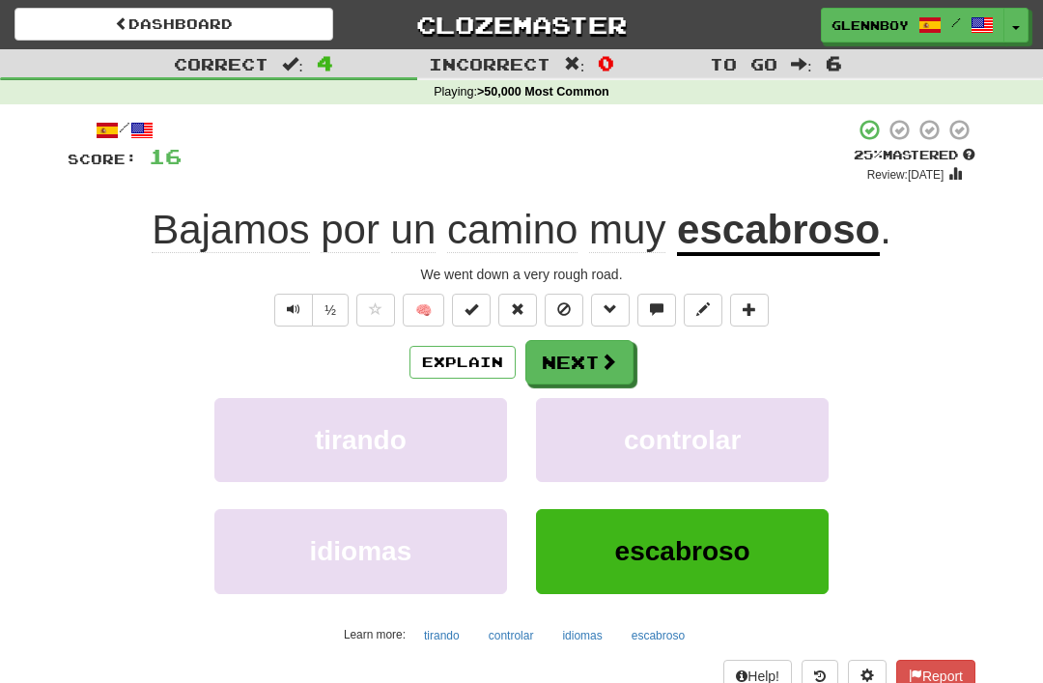
click at [575, 294] on button at bounding box center [564, 310] width 39 height 33
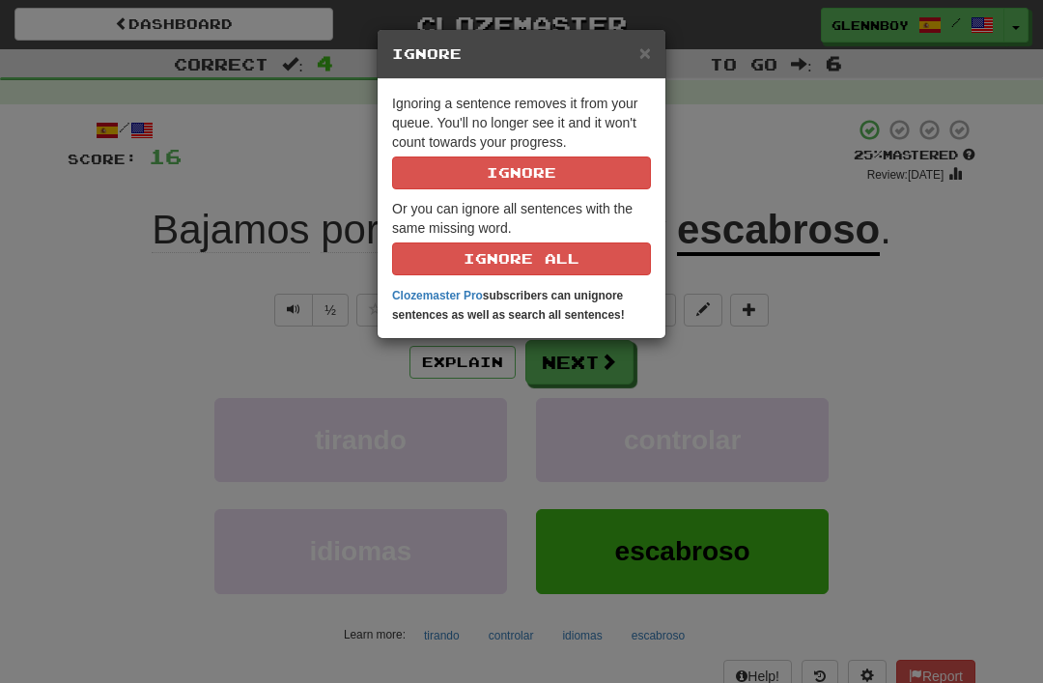
click at [583, 169] on button "Ignore" at bounding box center [521, 172] width 259 height 33
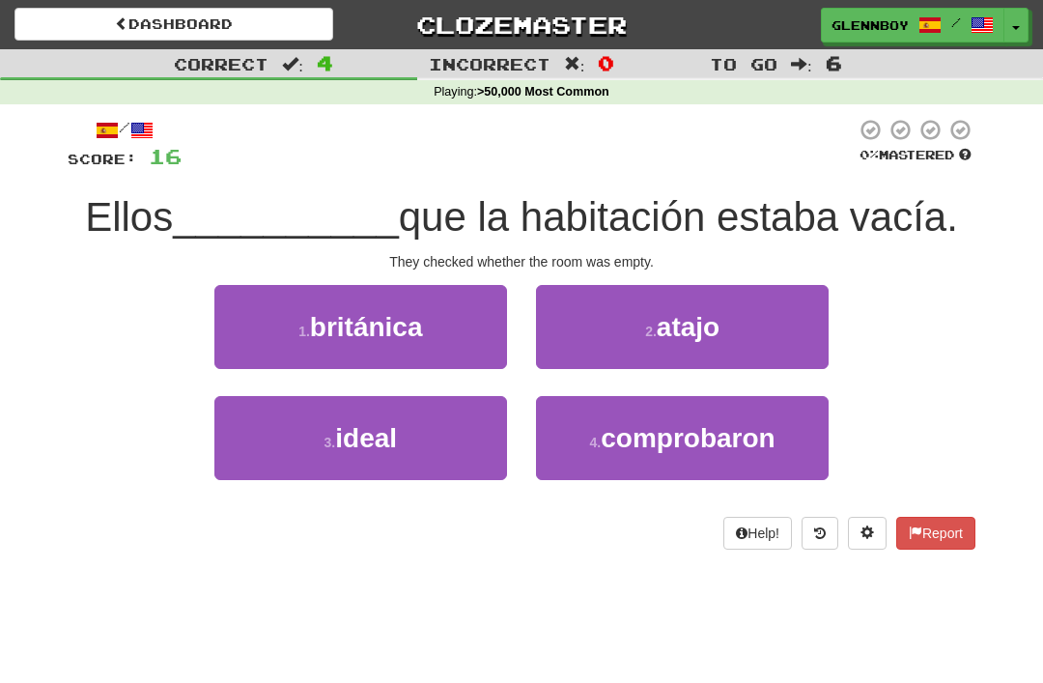
click at [801, 429] on button "4 . comprobaron" at bounding box center [682, 438] width 293 height 84
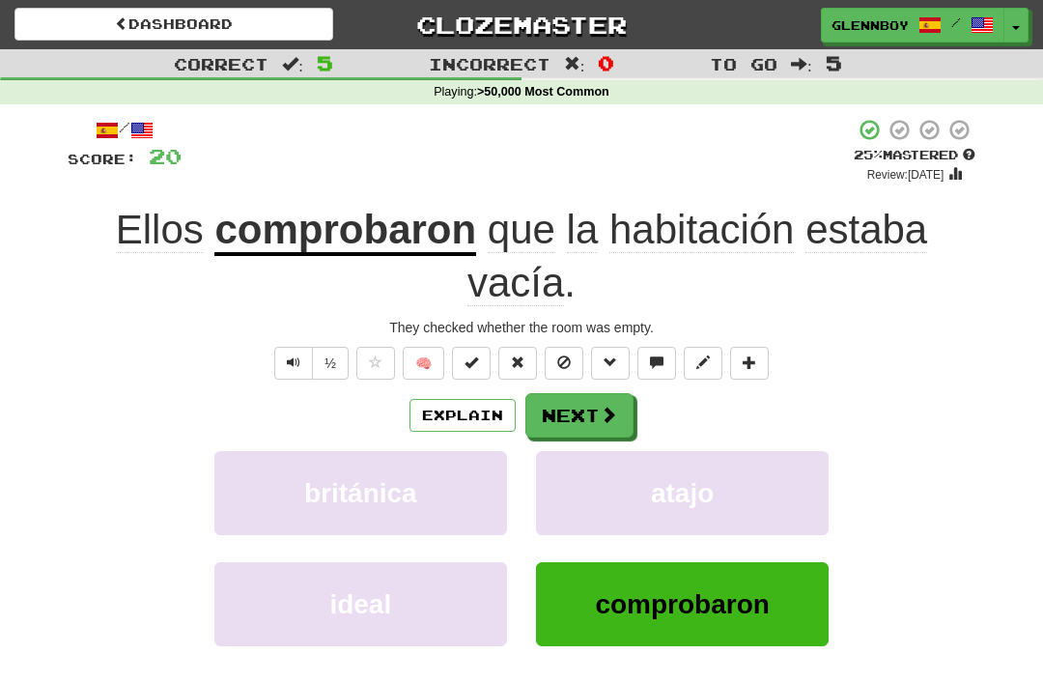
click at [505, 427] on button "Explain" at bounding box center [462, 415] width 106 height 33
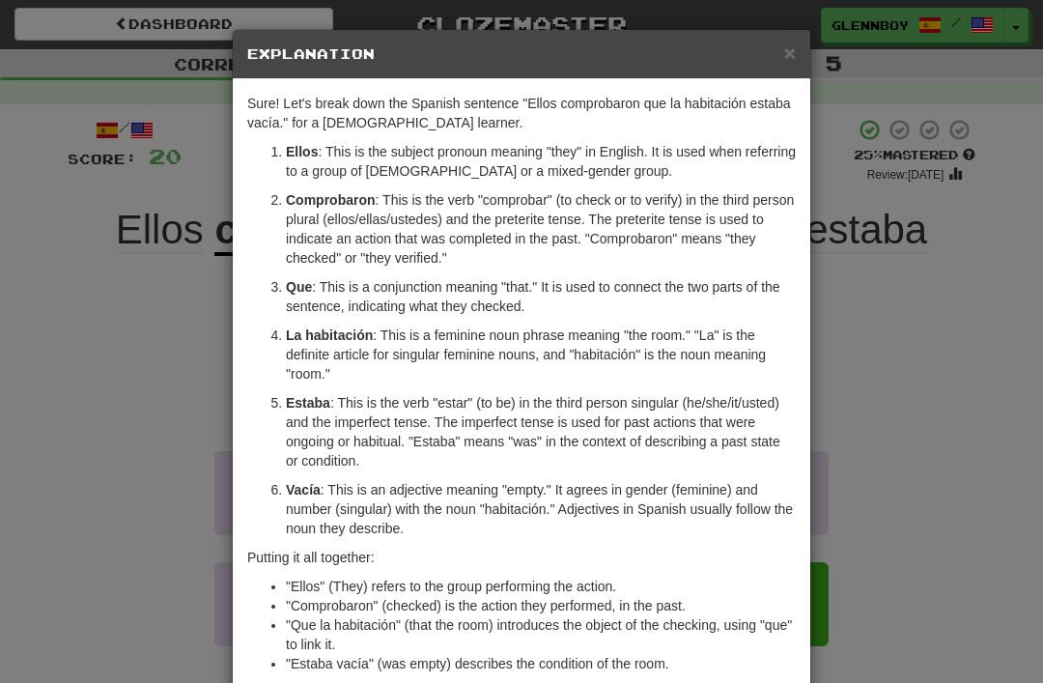
click at [793, 58] on span "×" at bounding box center [790, 53] width 12 height 22
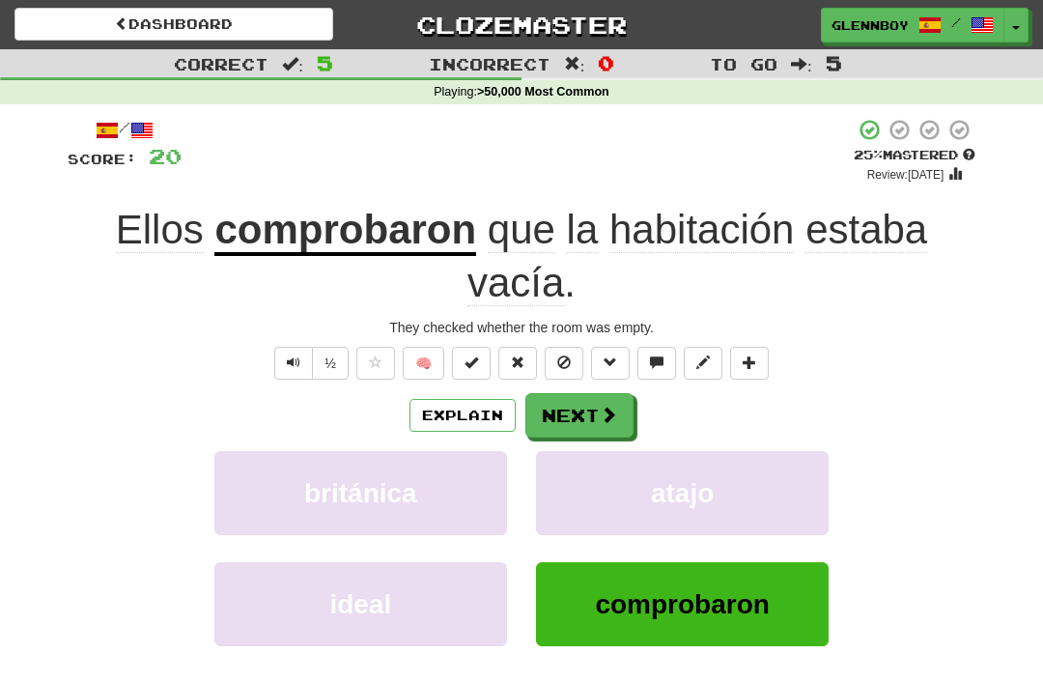
click at [564, 370] on button at bounding box center [564, 363] width 39 height 33
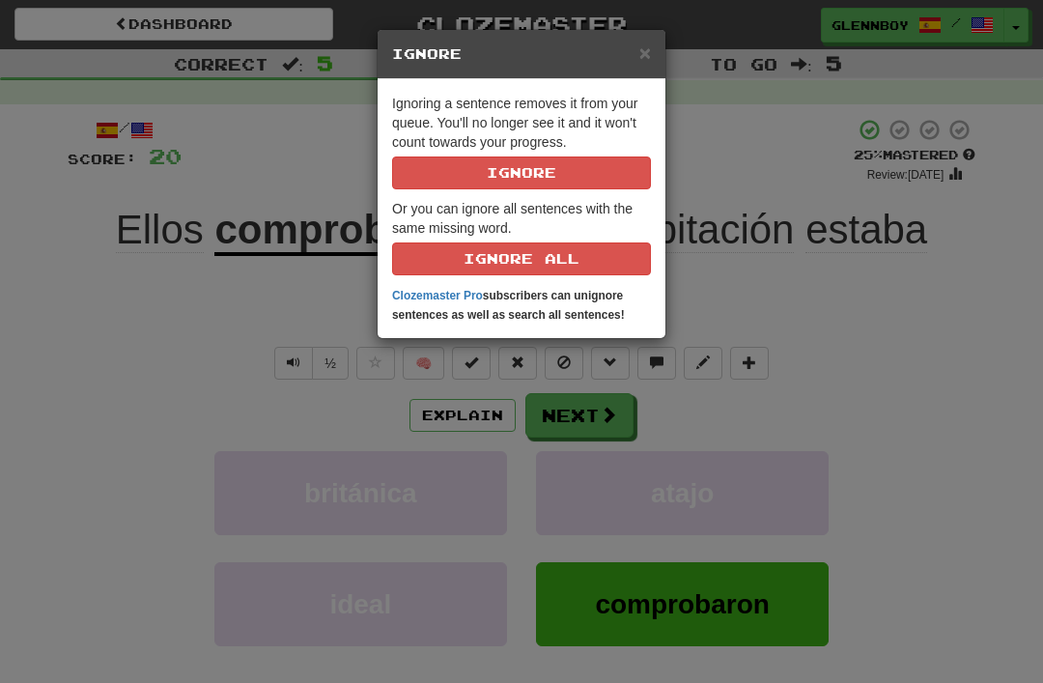
click at [587, 168] on button "Ignore" at bounding box center [521, 172] width 259 height 33
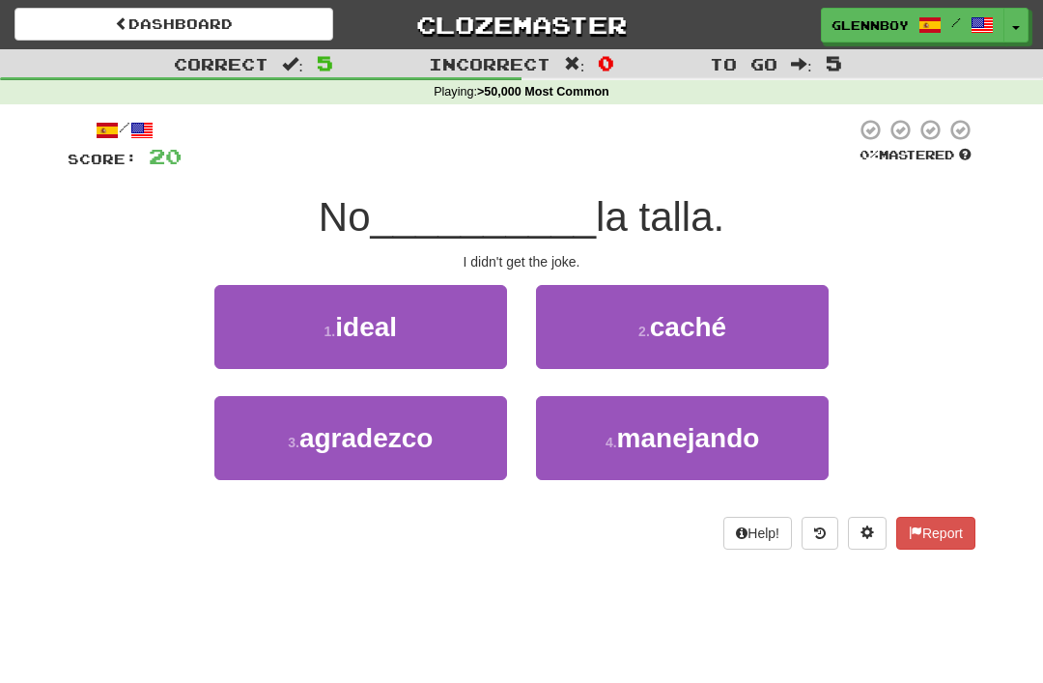
click at [709, 331] on span "caché" at bounding box center [688, 327] width 76 height 30
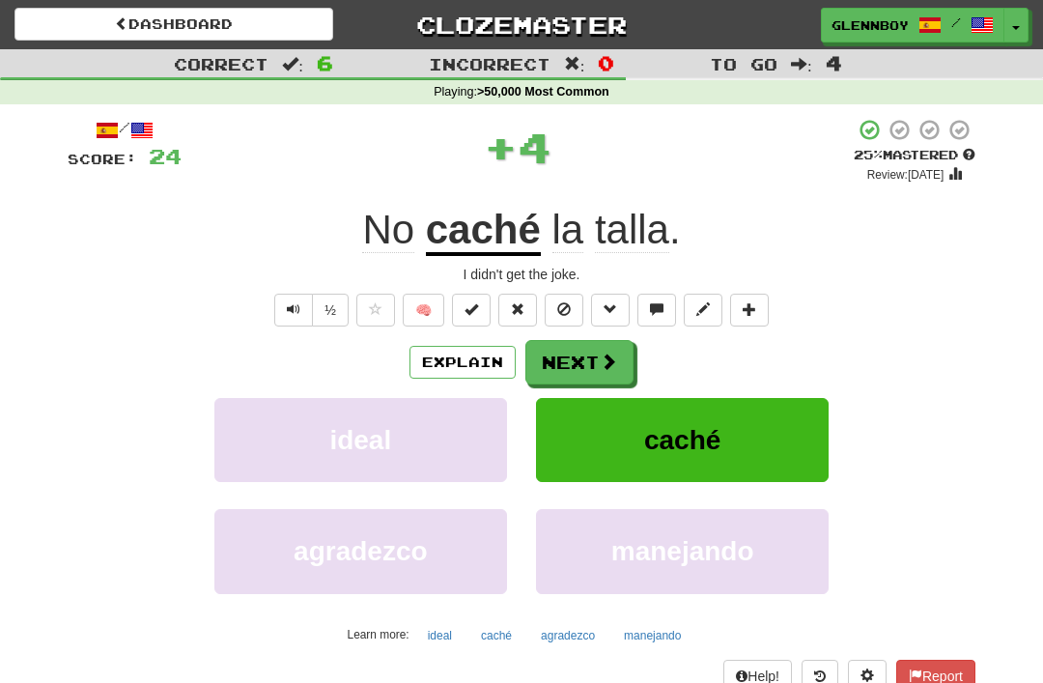
click at [475, 353] on button "Explain" at bounding box center [462, 362] width 106 height 33
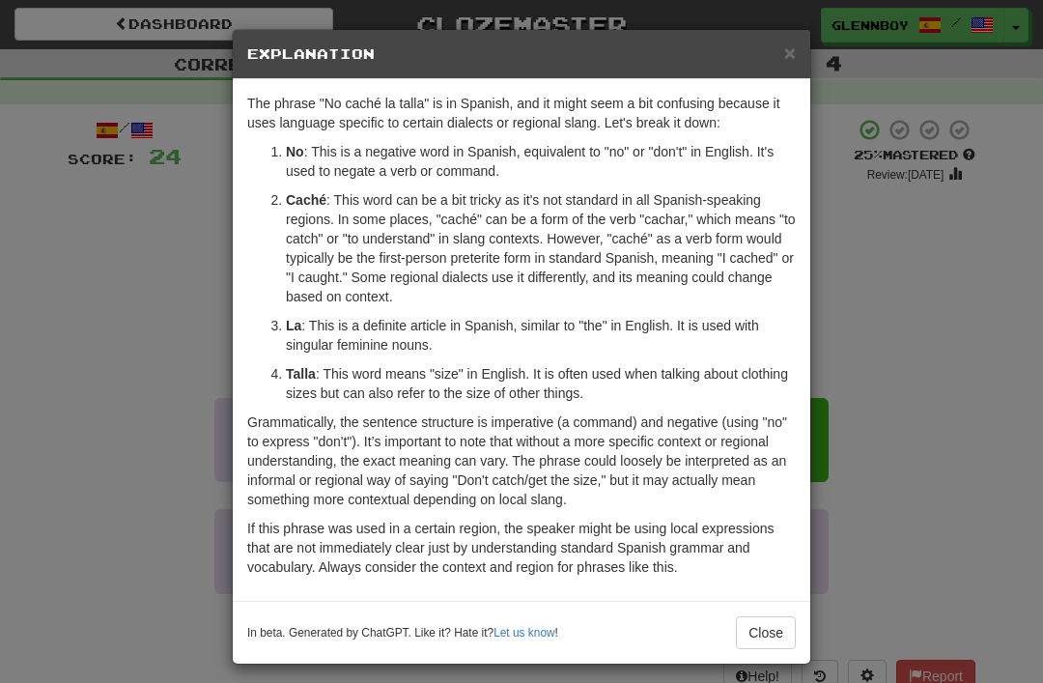
click at [772, 618] on button "Close" at bounding box center [766, 632] width 60 height 33
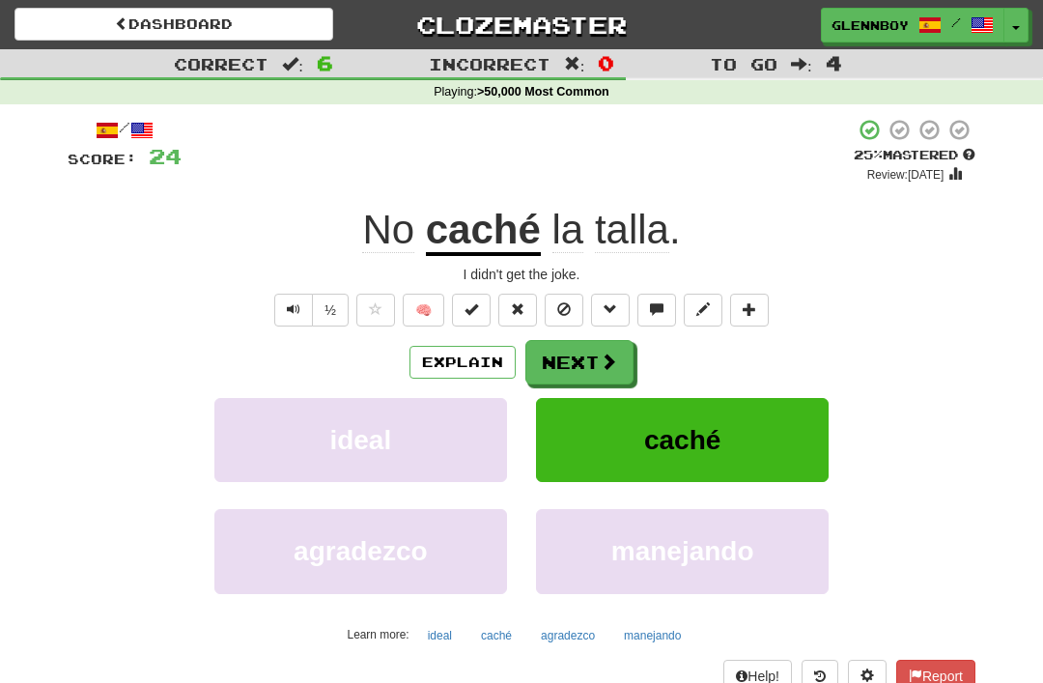
click at [583, 316] on button at bounding box center [564, 310] width 39 height 33
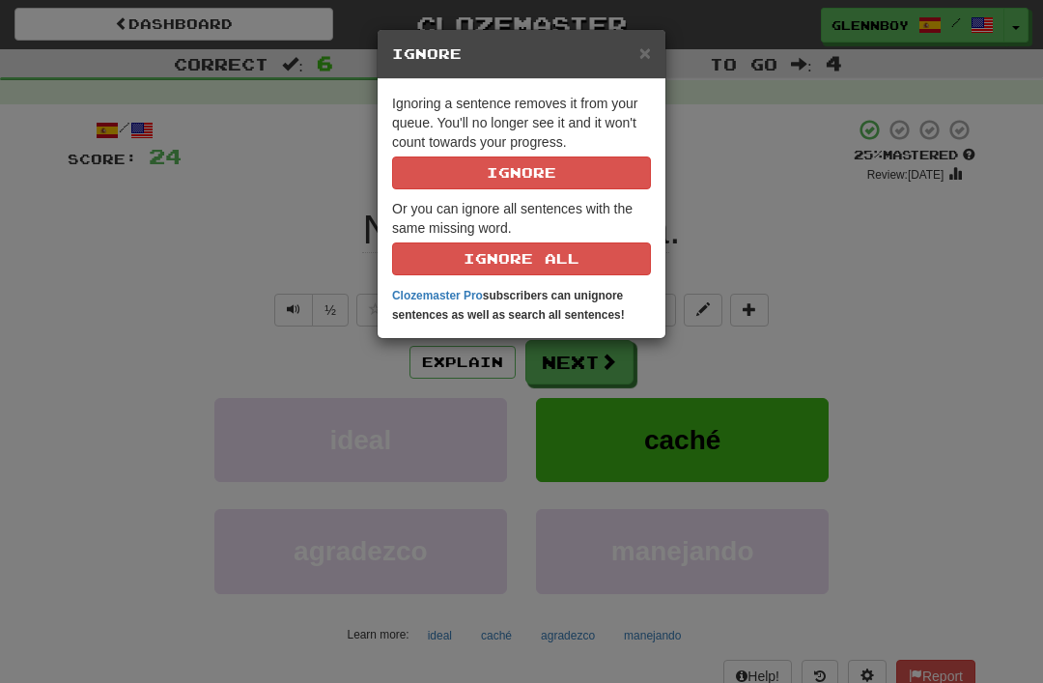
click at [601, 161] on button "Ignore" at bounding box center [521, 172] width 259 height 33
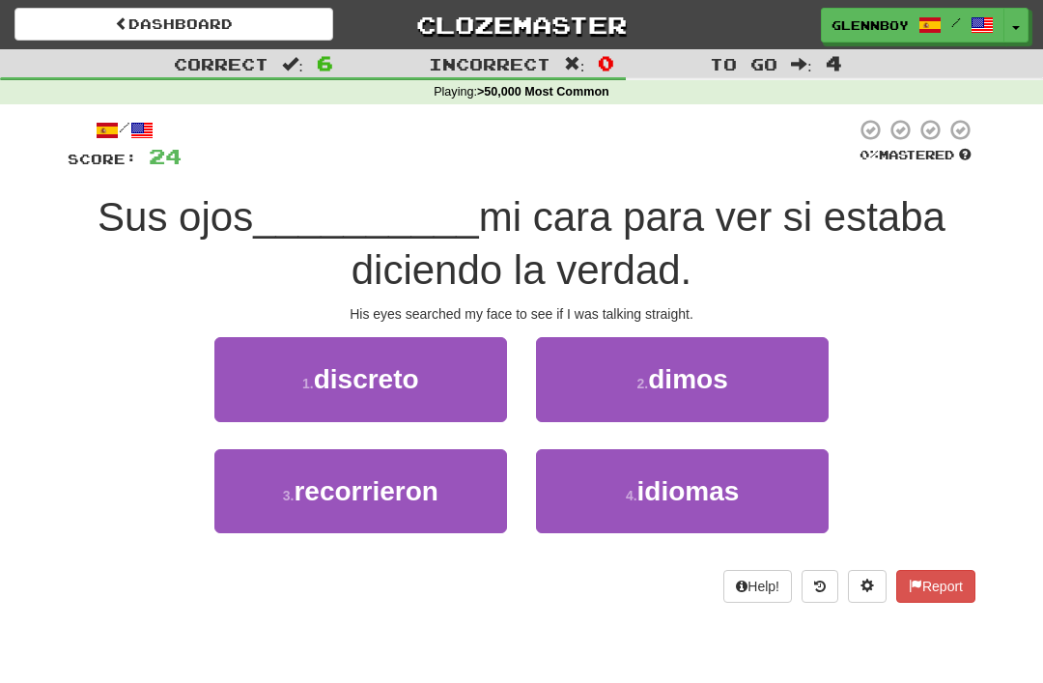
click at [405, 489] on span "recorrieron" at bounding box center [366, 491] width 144 height 30
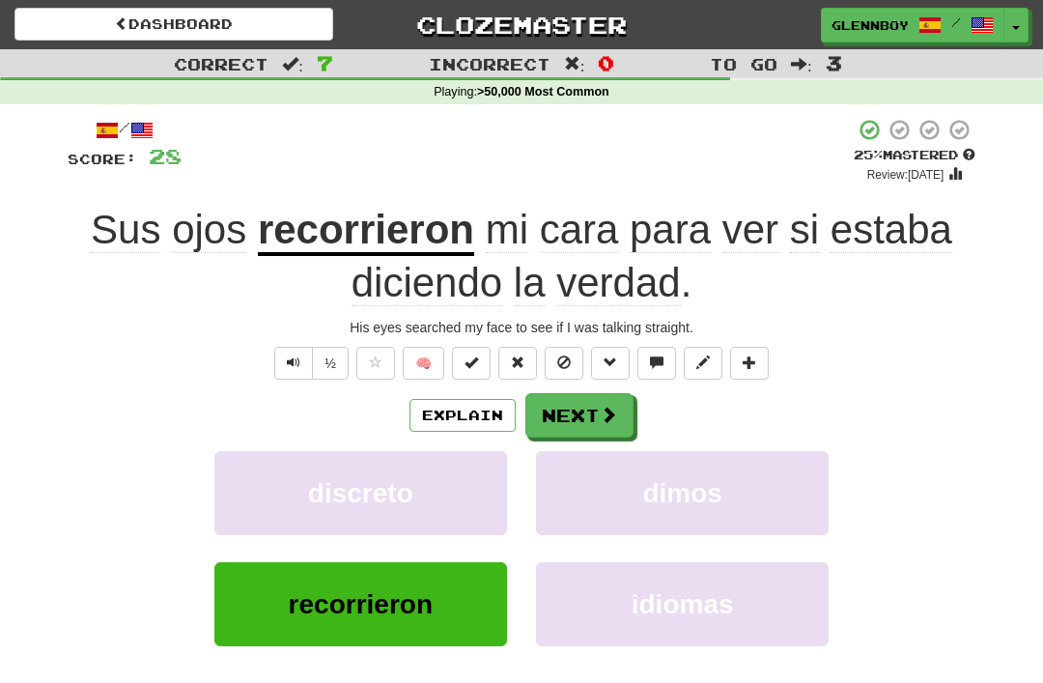
click at [480, 412] on button "Explain" at bounding box center [462, 415] width 106 height 33
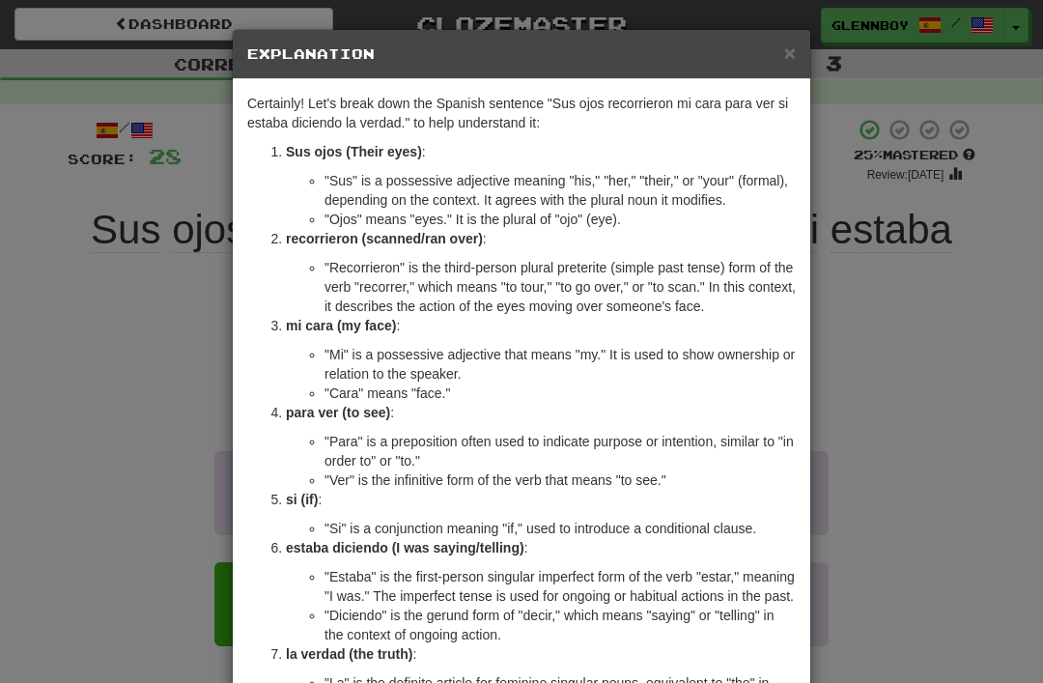
click at [779, 48] on h5 "Explanation" at bounding box center [521, 53] width 548 height 19
click at [798, 40] on div "× Explanation" at bounding box center [521, 54] width 577 height 49
click at [791, 52] on span "×" at bounding box center [790, 53] width 12 height 22
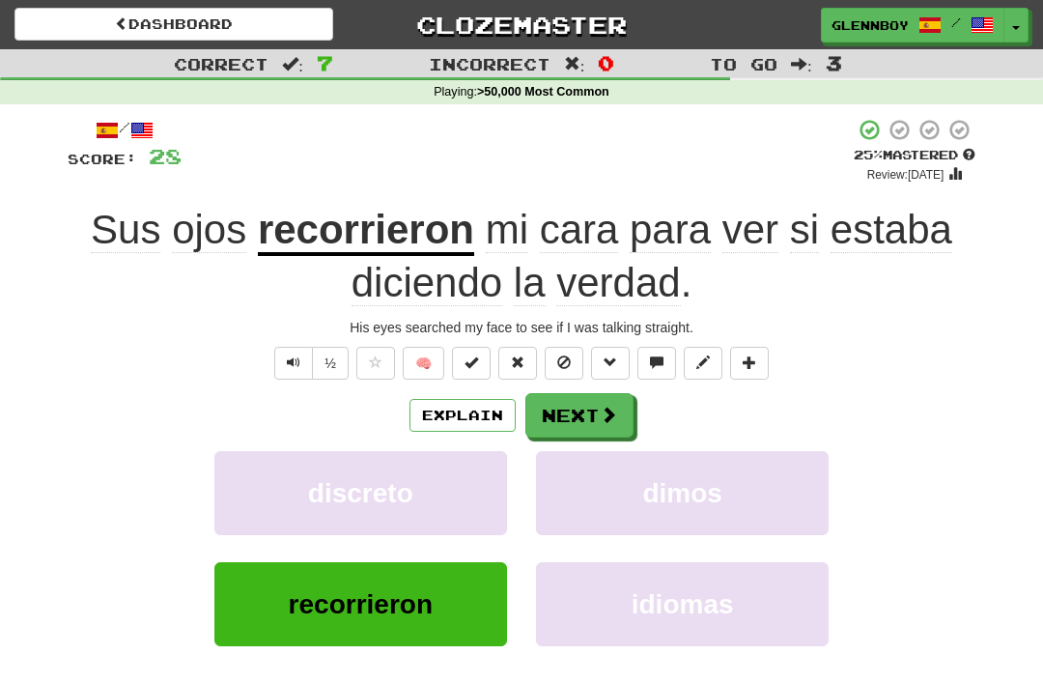
click at [574, 354] on button at bounding box center [564, 363] width 39 height 33
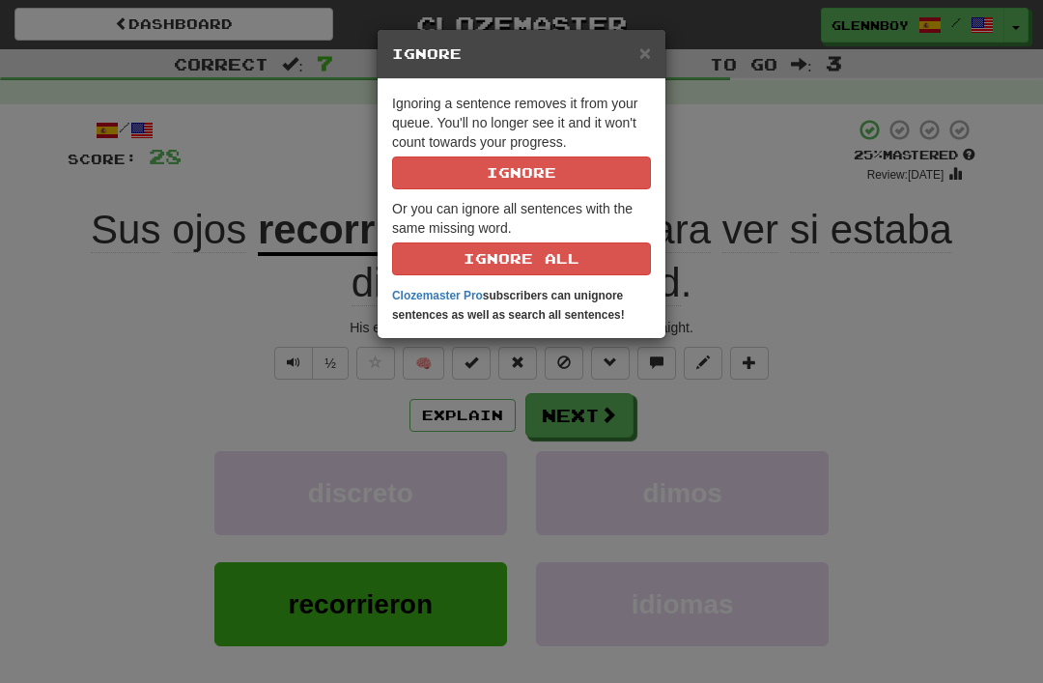
click at [583, 176] on button "Ignore" at bounding box center [521, 172] width 259 height 33
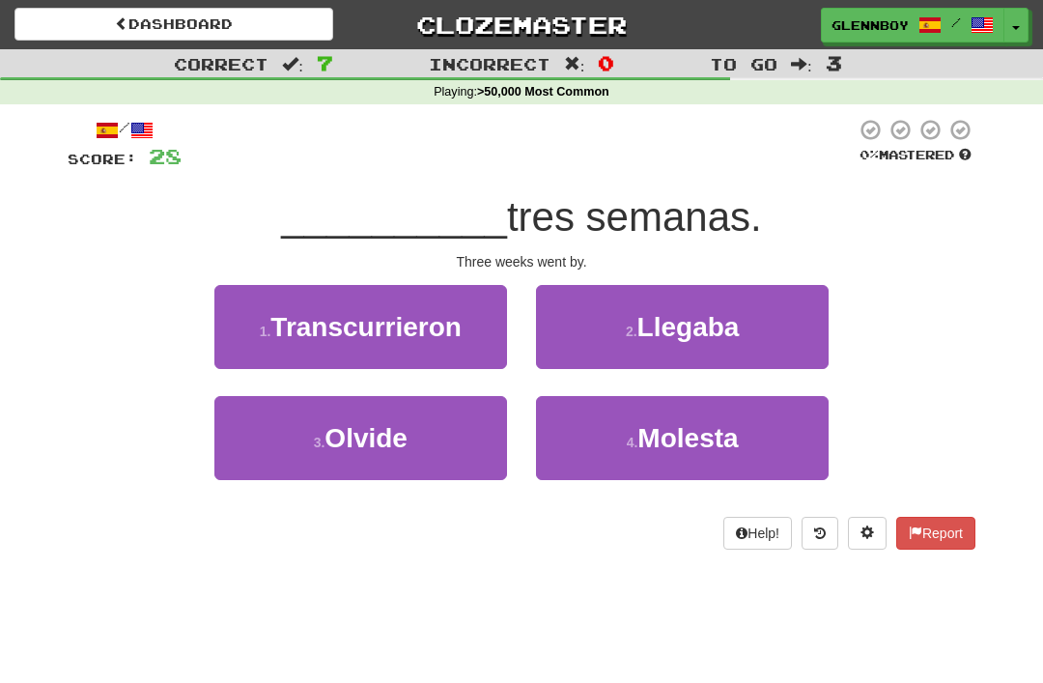
click at [400, 329] on span "Transcurrieron" at bounding box center [365, 327] width 191 height 30
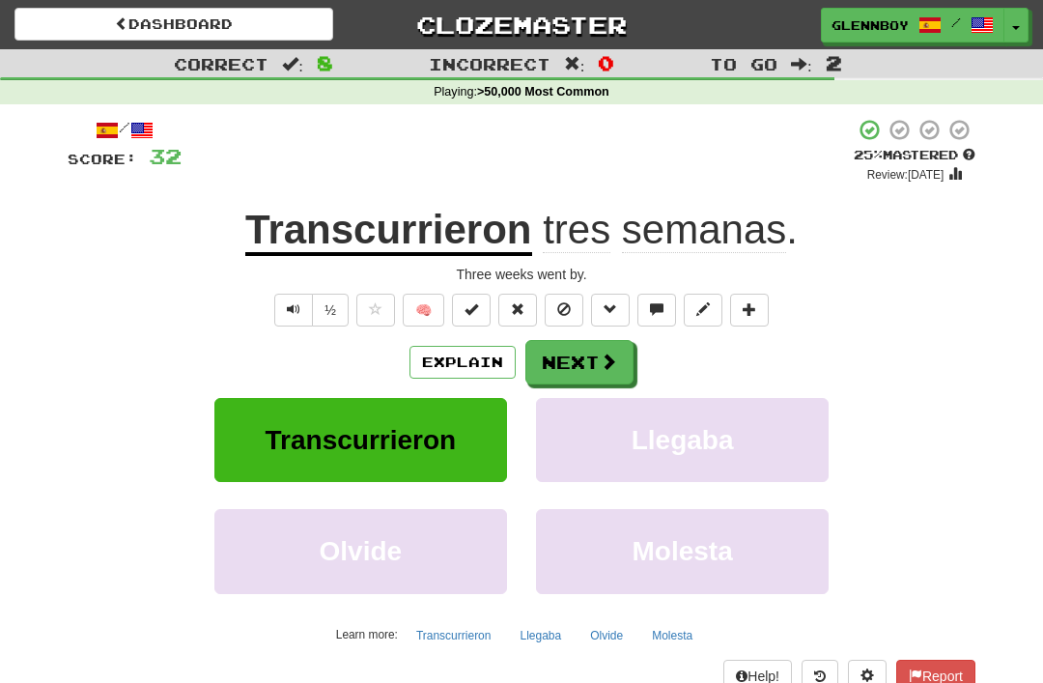
click at [570, 294] on button at bounding box center [564, 310] width 39 height 33
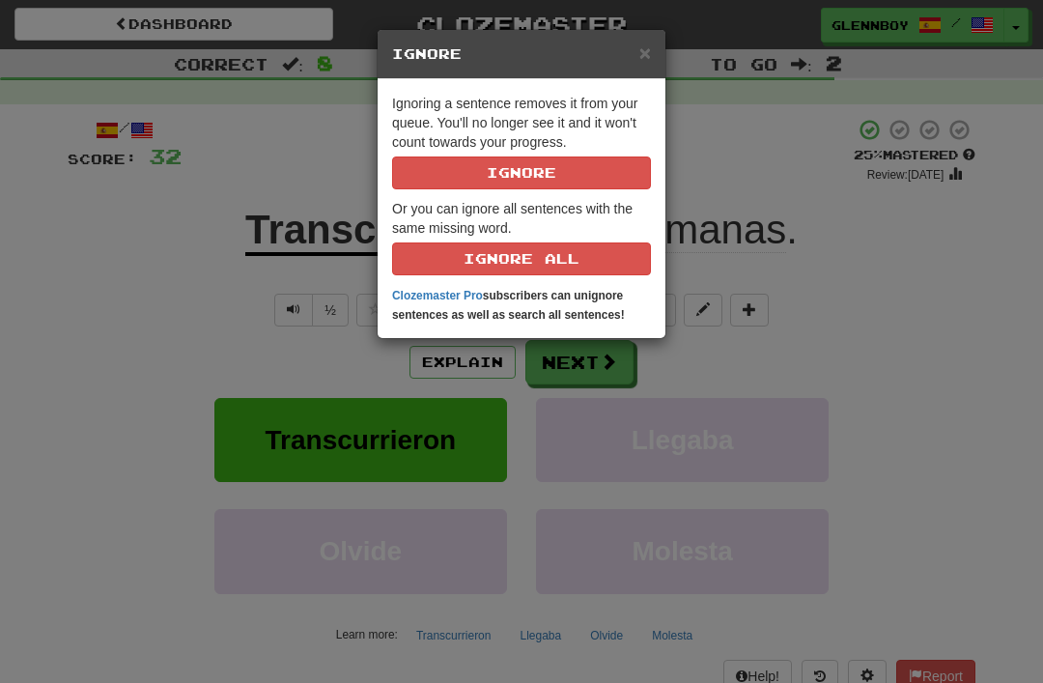
click at [564, 141] on p "Ignoring a sentence removes it from your queue. You'll no longer see it and it …" at bounding box center [521, 142] width 259 height 96
click at [560, 173] on button "Ignore" at bounding box center [521, 172] width 259 height 33
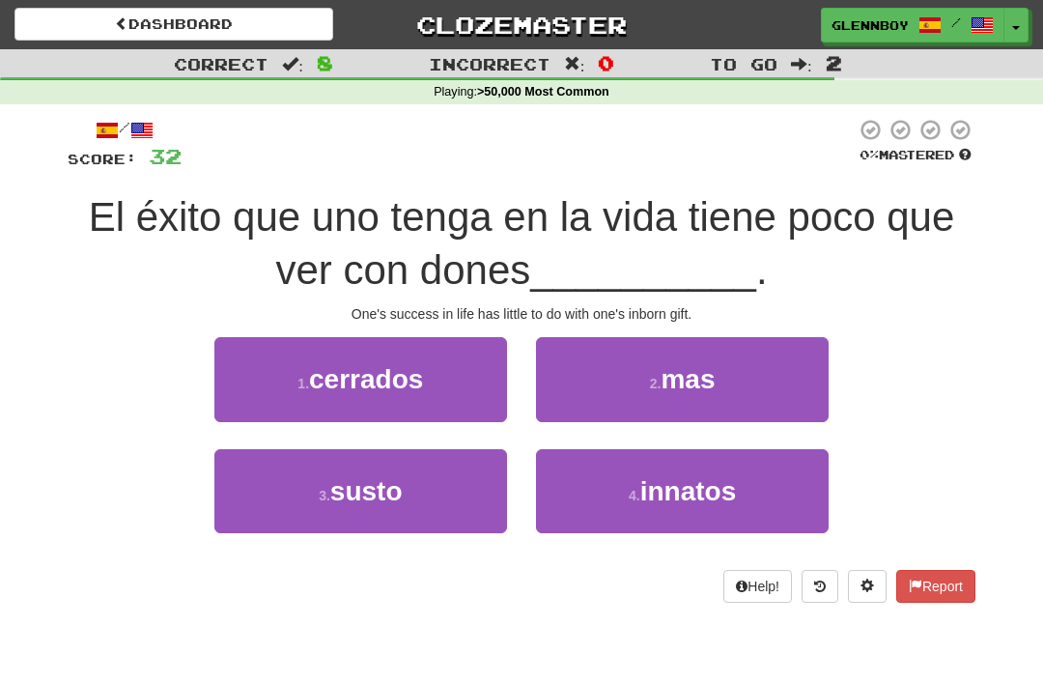
click at [728, 501] on span "innatos" at bounding box center [688, 491] width 97 height 30
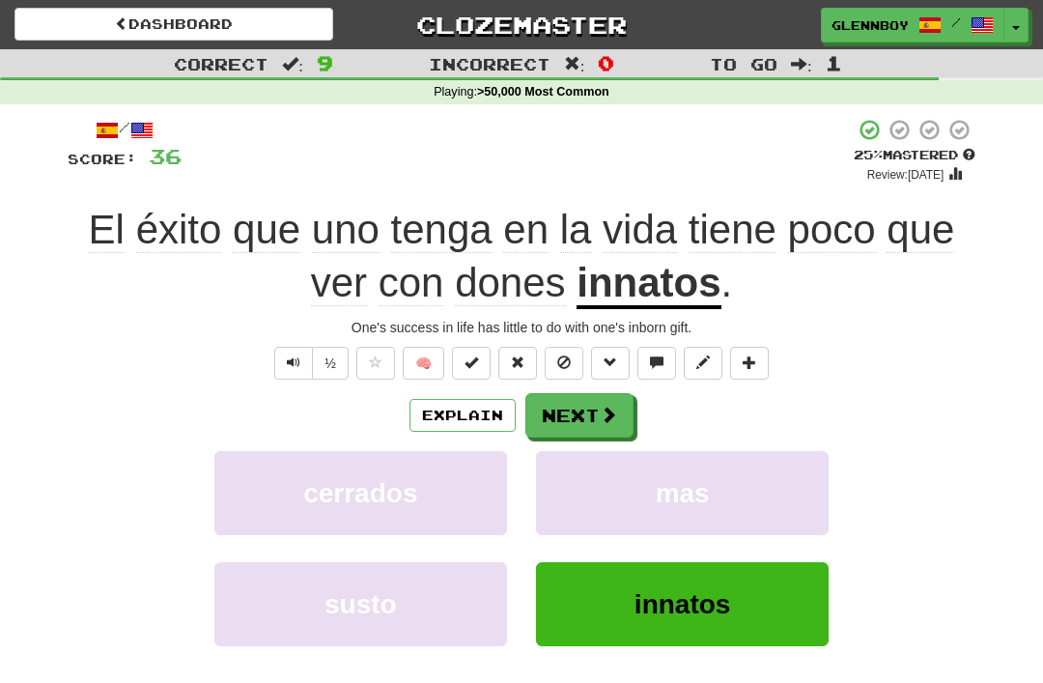
click at [572, 347] on button at bounding box center [564, 363] width 39 height 33
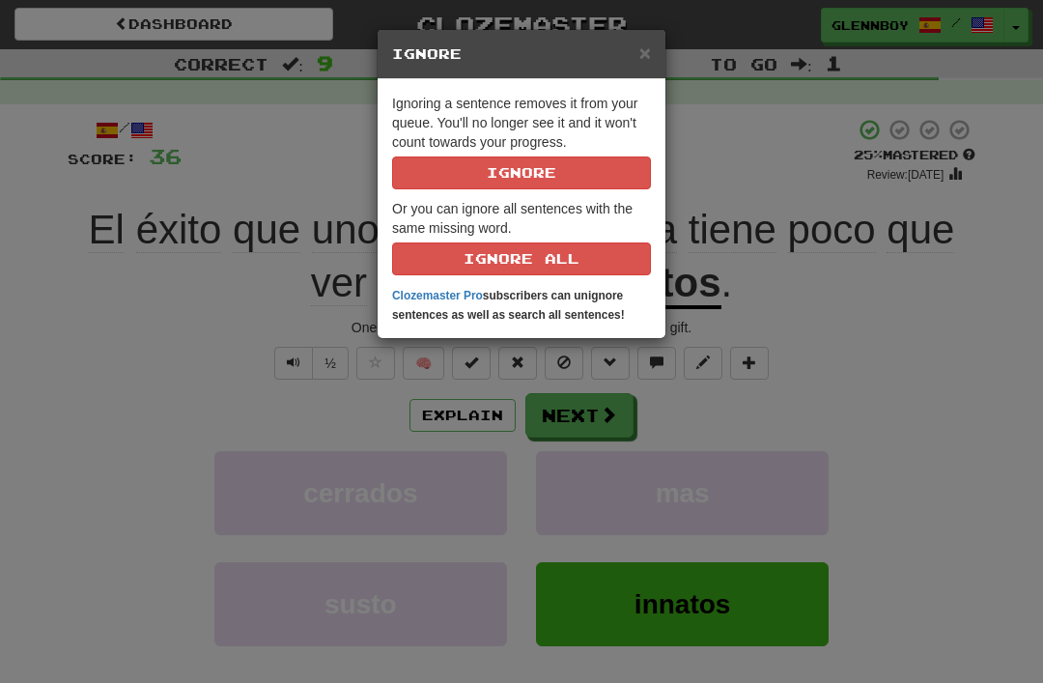
click at [596, 185] on button "Ignore" at bounding box center [521, 172] width 259 height 33
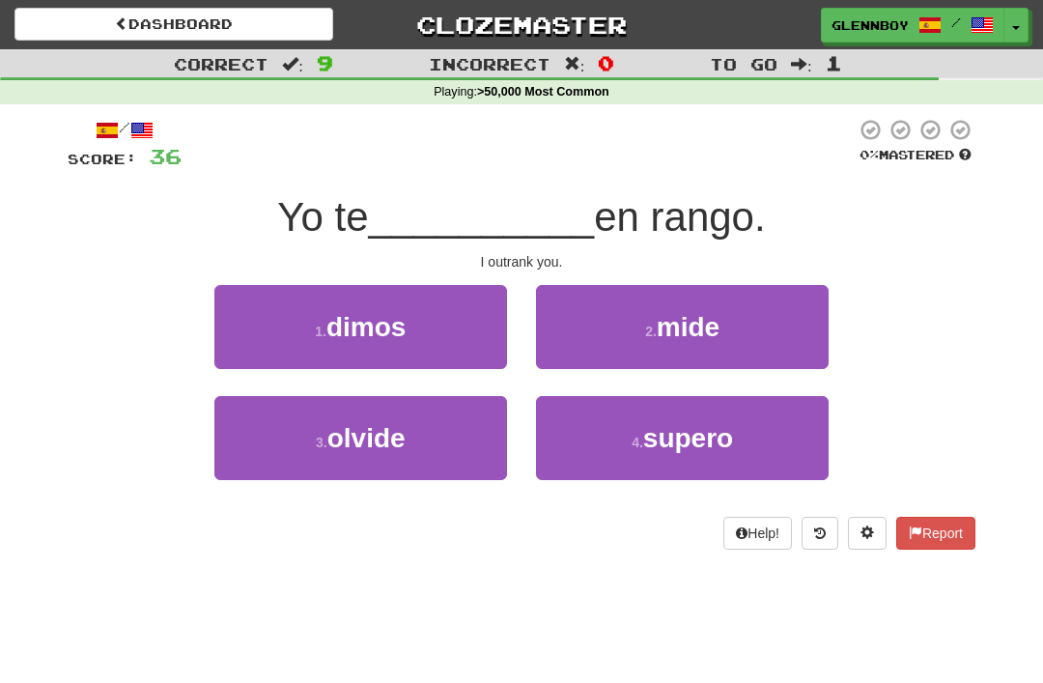
click at [719, 443] on span "supero" at bounding box center [688, 438] width 90 height 30
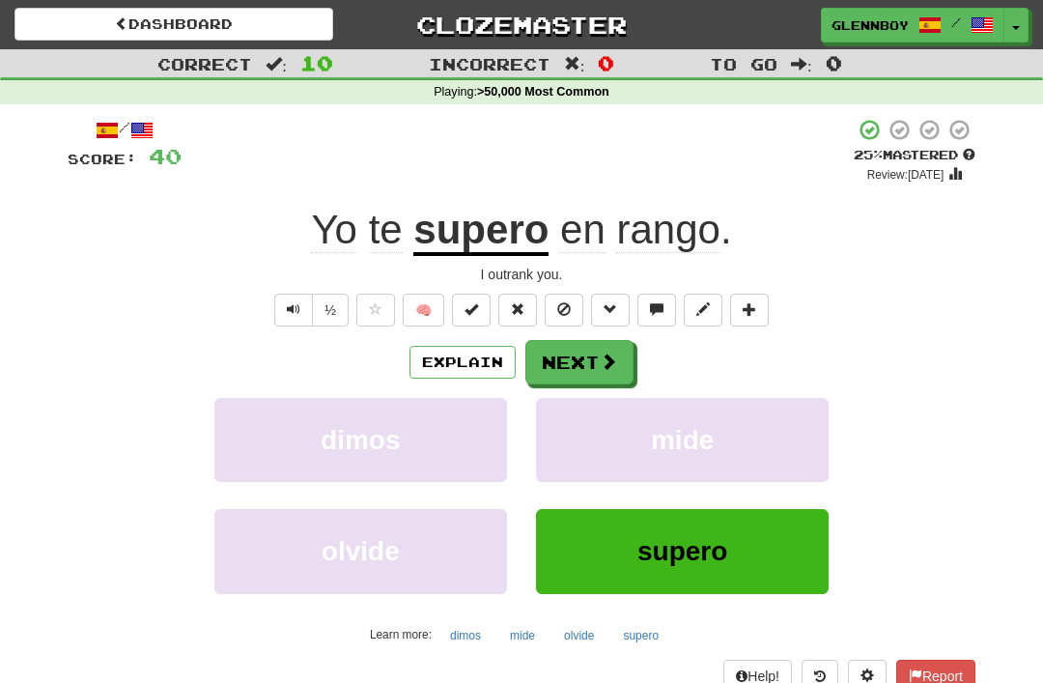
click at [576, 294] on button at bounding box center [564, 310] width 39 height 33
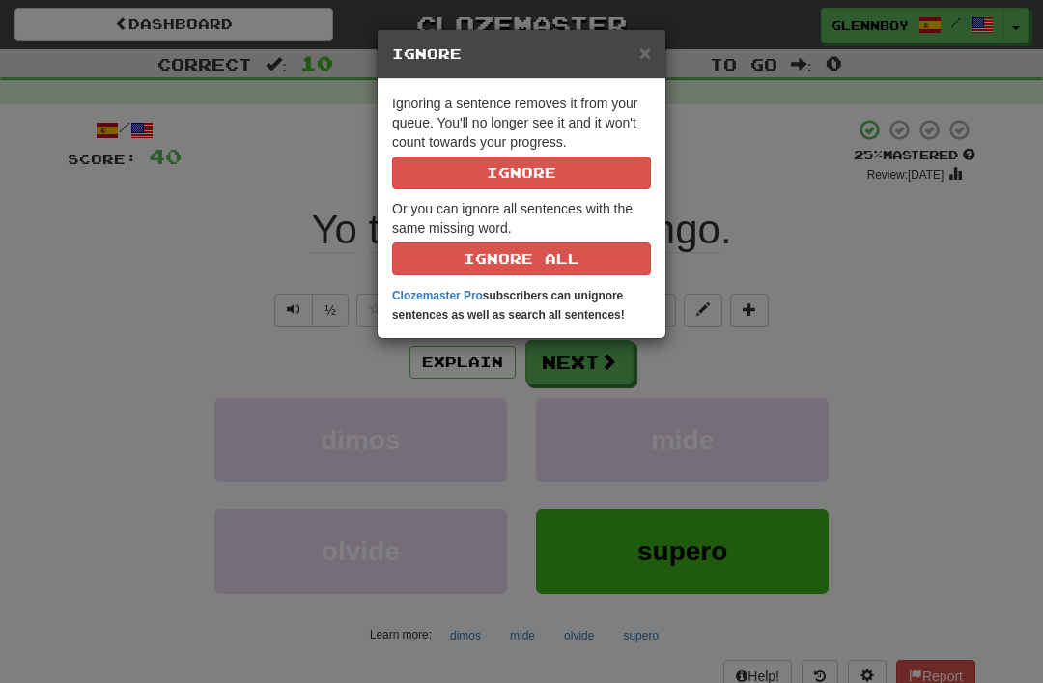
click at [602, 156] on button "Ignore" at bounding box center [521, 172] width 259 height 33
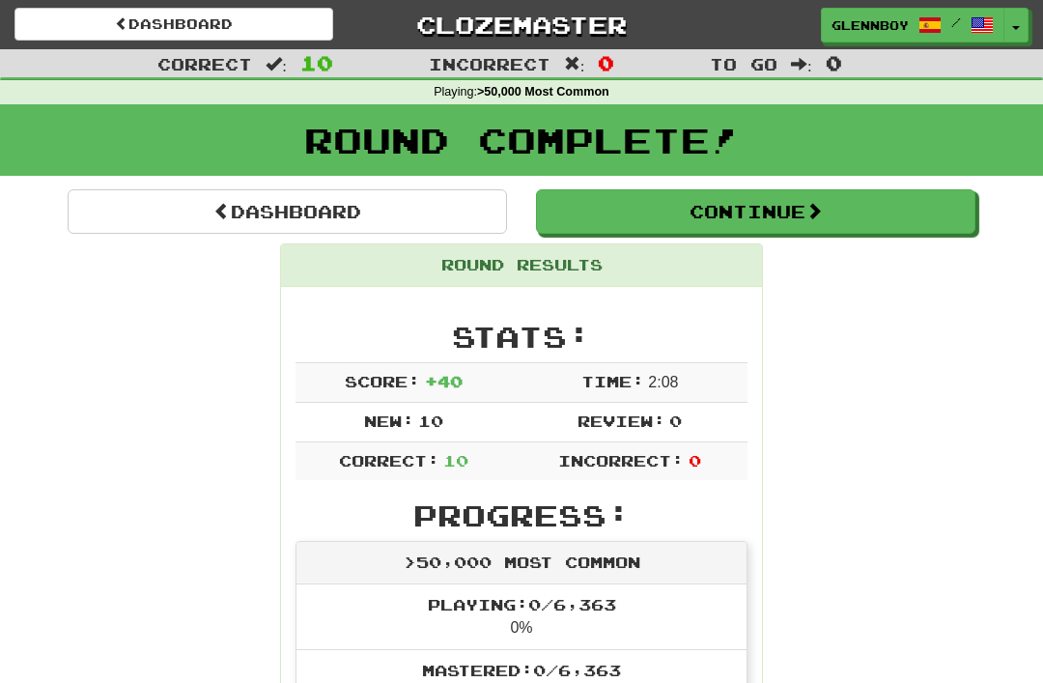
click at [209, 21] on link "Dashboard" at bounding box center [173, 24] width 319 height 33
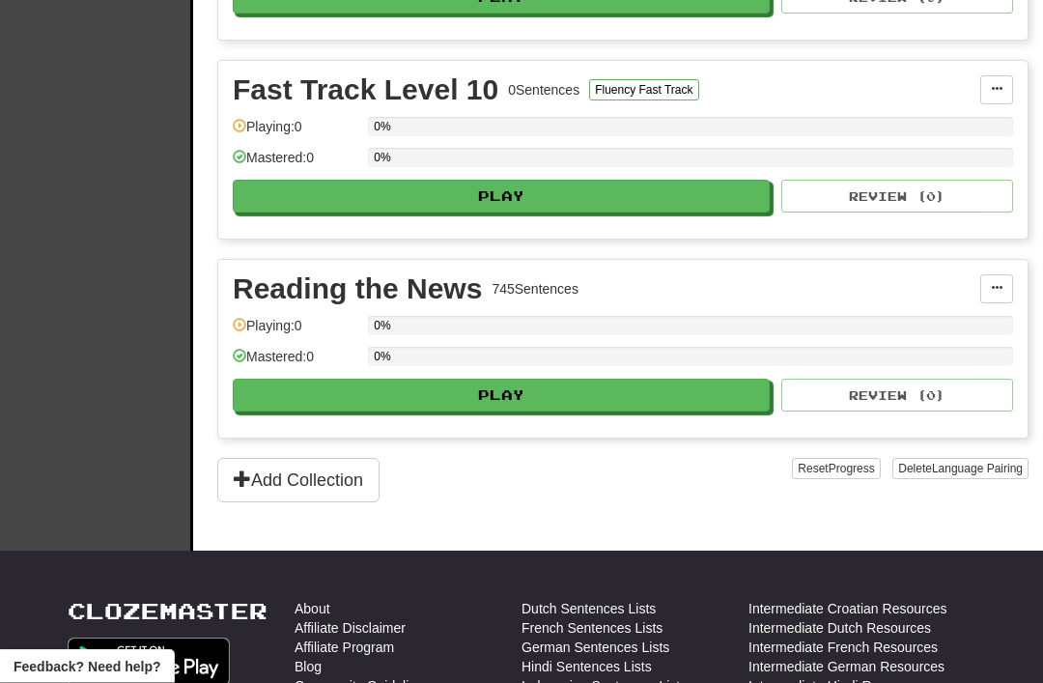
scroll to position [3005, 0]
click at [517, 382] on button "Play" at bounding box center [501, 394] width 537 height 33
select select "**"
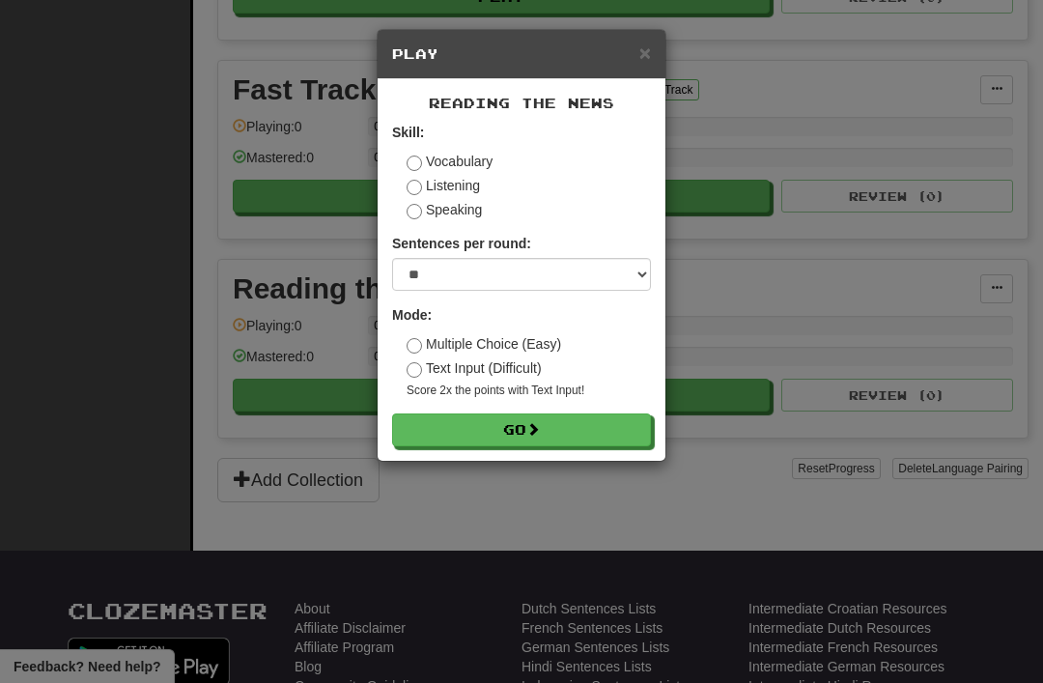
click at [530, 421] on button "Go" at bounding box center [521, 429] width 259 height 33
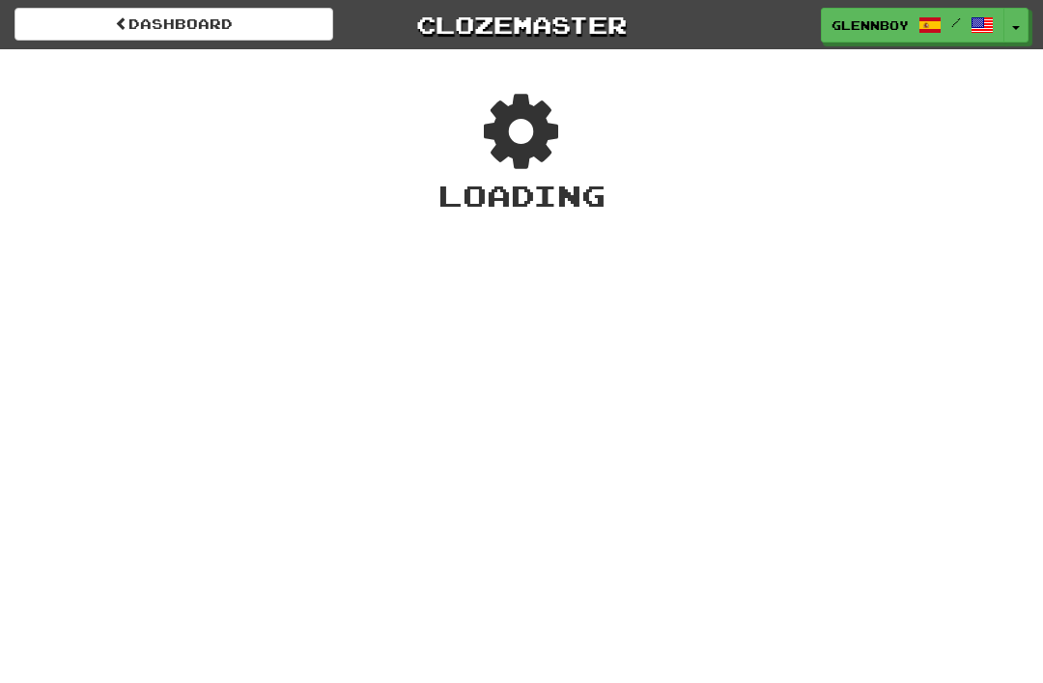
click at [523, 419] on div "Dashboard Clozemaster glennboy / Toggle Dropdown Dashboard Leaderboard Activity…" at bounding box center [521, 341] width 1043 height 683
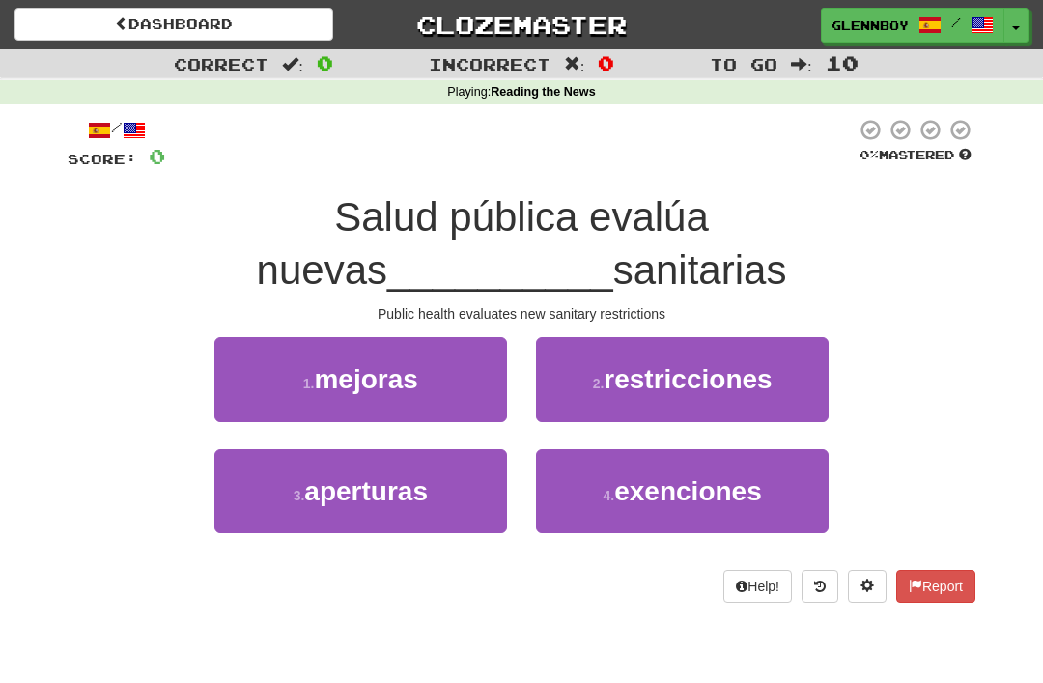
click at [715, 394] on button "2 . restricciones" at bounding box center [682, 379] width 293 height 84
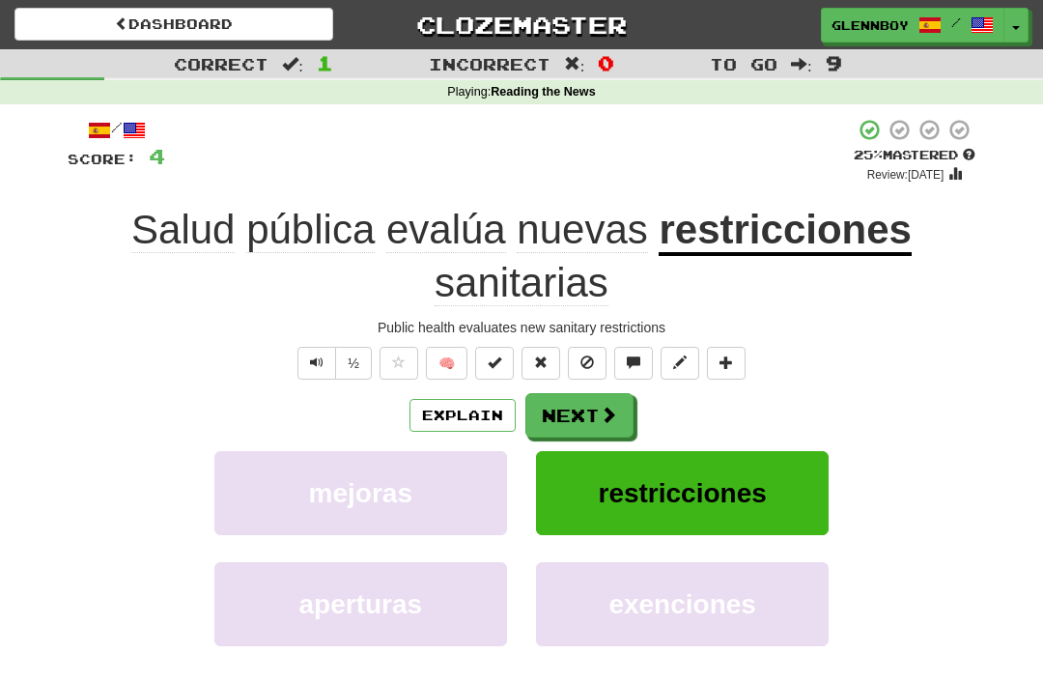
click at [592, 335] on div "/ Score: 4 + 4 25 % Mastered Review: [DATE] Salud pública evalúa nuevas restric…" at bounding box center [522, 431] width 908 height 627
click at [604, 359] on button at bounding box center [587, 363] width 39 height 33
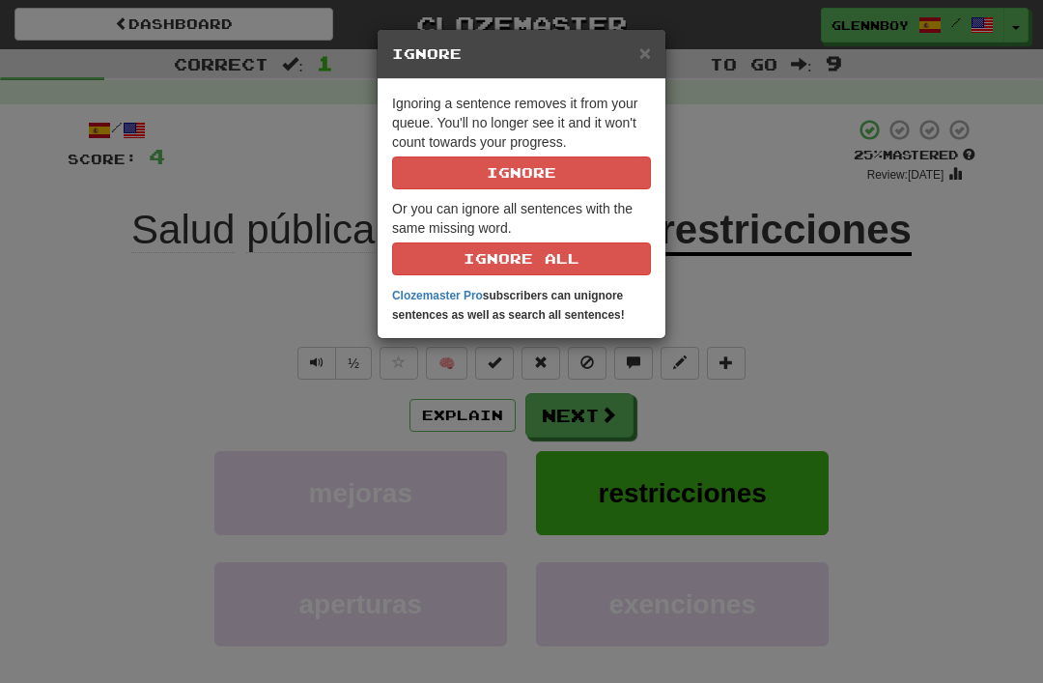
click at [618, 176] on button "Ignore" at bounding box center [521, 172] width 259 height 33
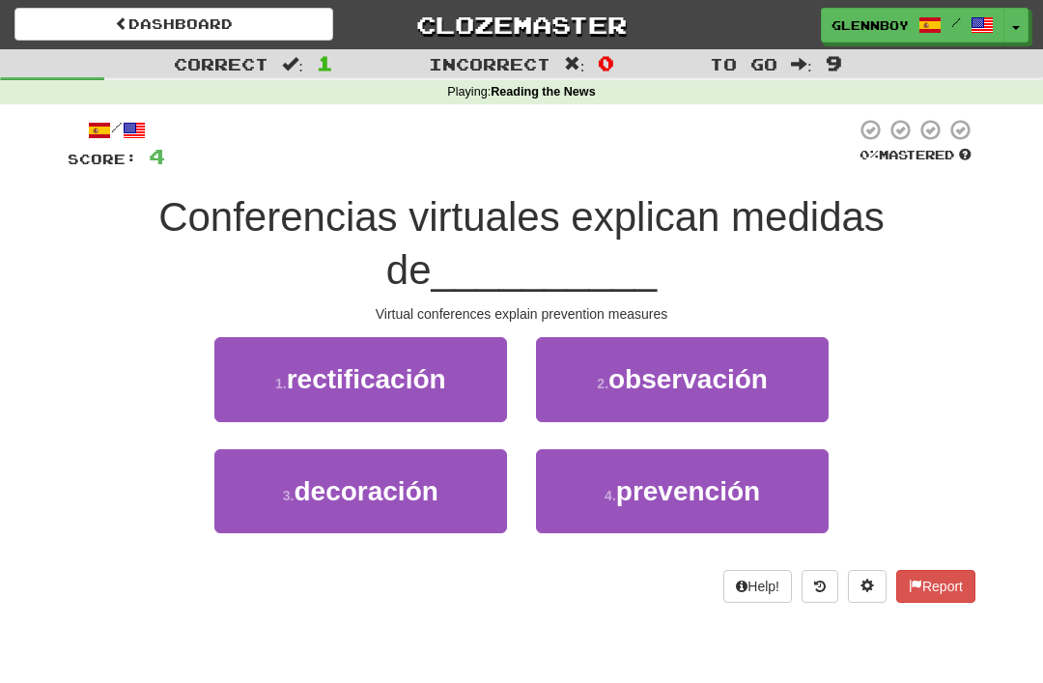
click at [687, 499] on span "prevención" at bounding box center [688, 491] width 144 height 30
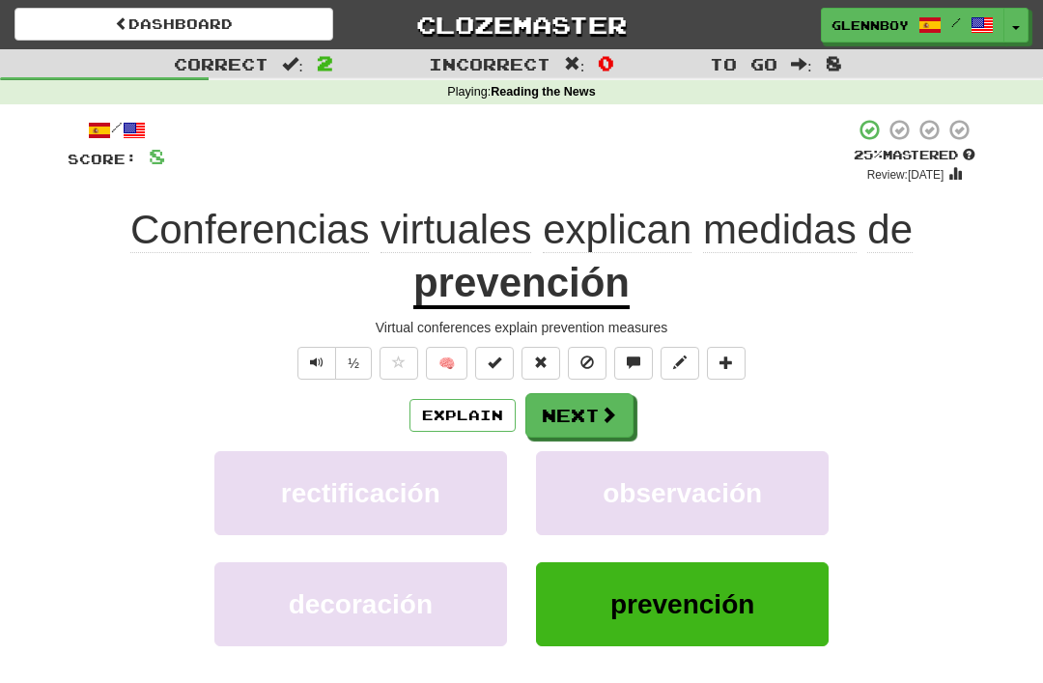
click at [591, 355] on span at bounding box center [587, 362] width 14 height 14
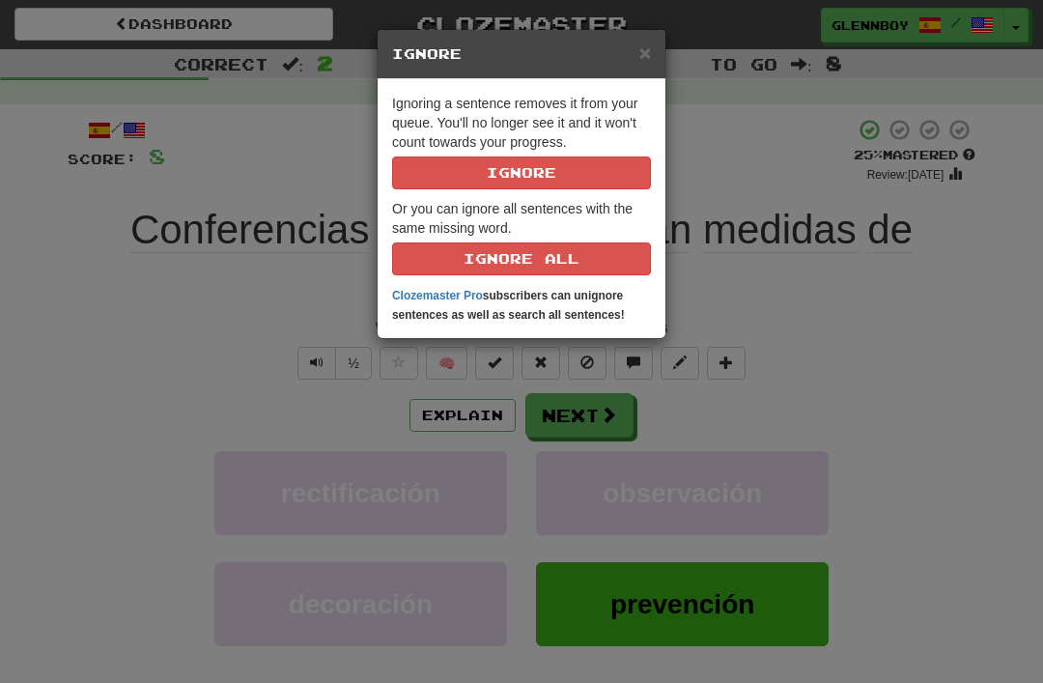
click at [601, 158] on button "Ignore" at bounding box center [521, 172] width 259 height 33
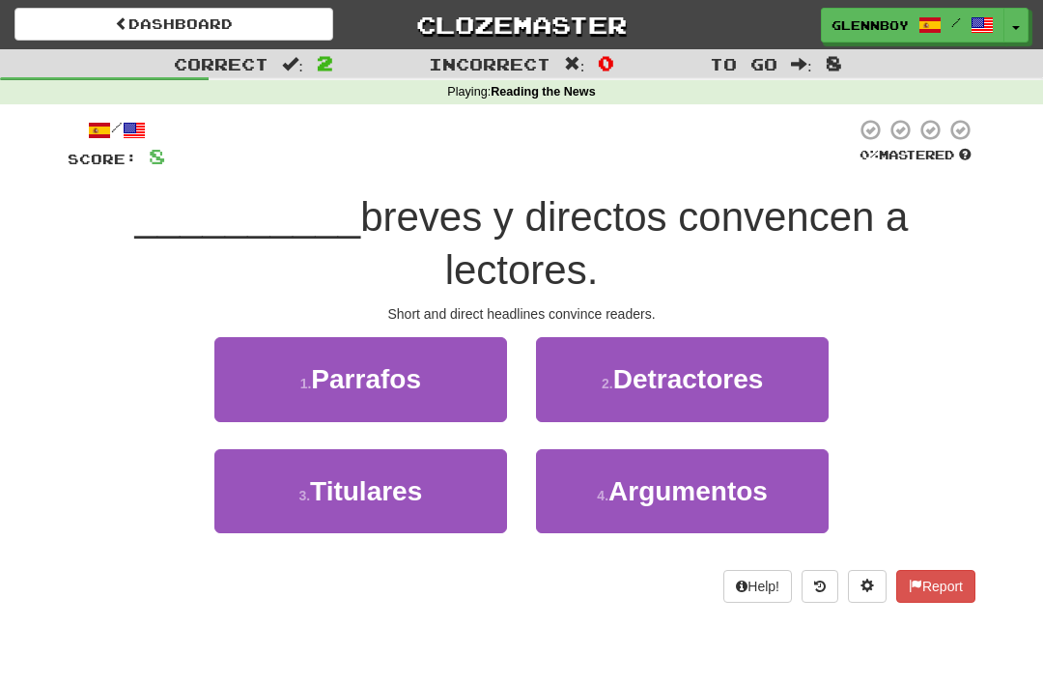
click at [421, 486] on span "Titulares" at bounding box center [366, 491] width 112 height 30
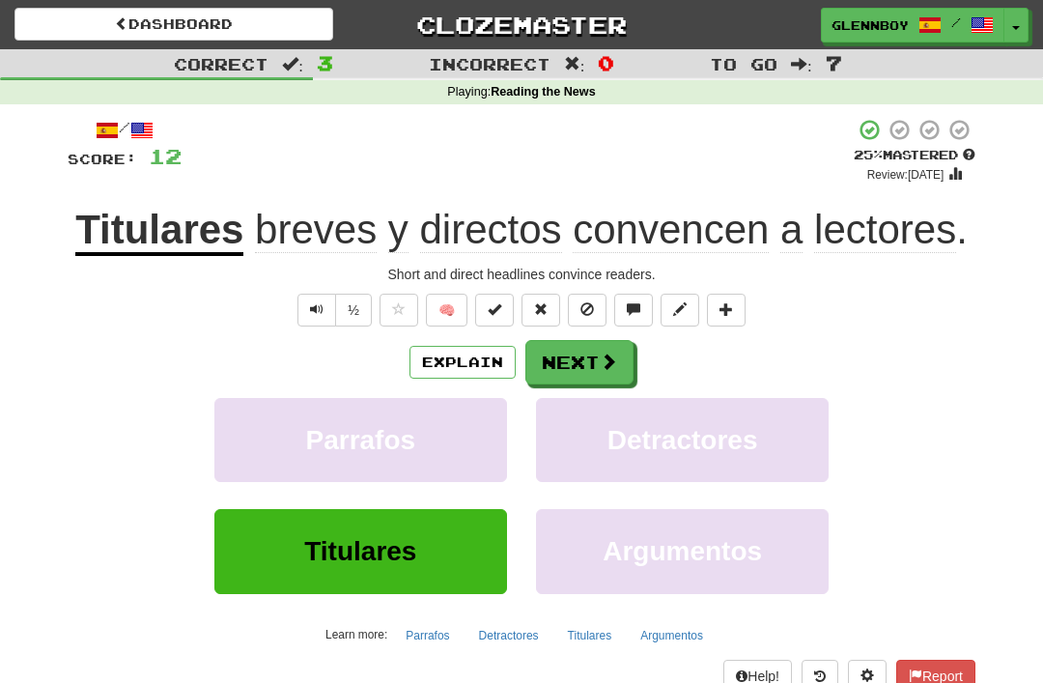
click at [590, 302] on span at bounding box center [587, 309] width 14 height 14
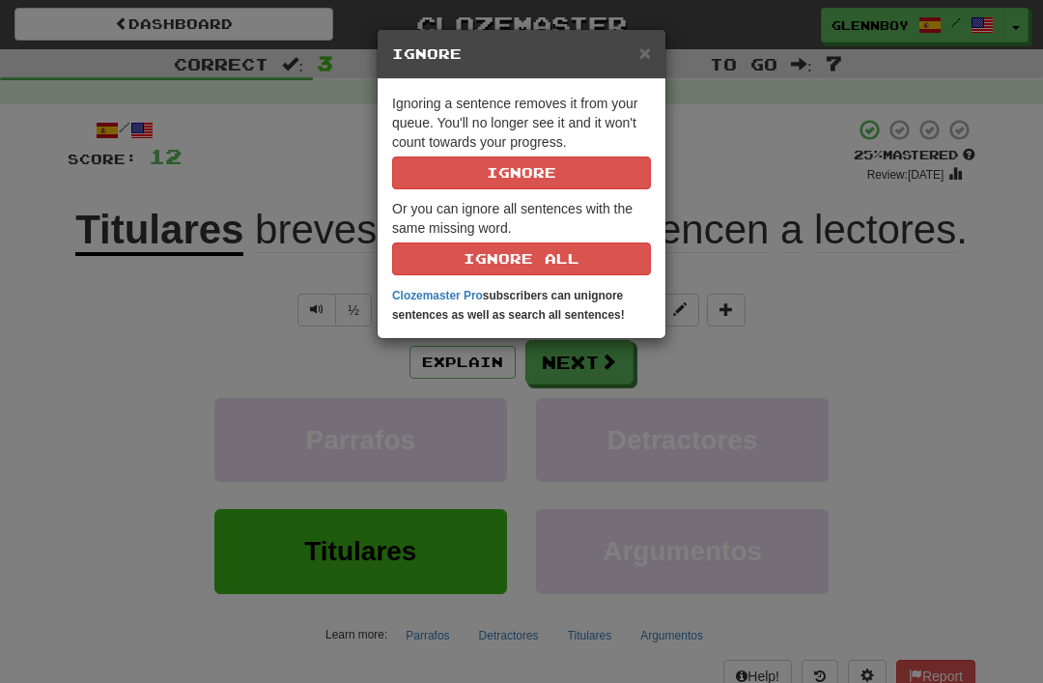
click at [576, 166] on button "Ignore" at bounding box center [521, 172] width 259 height 33
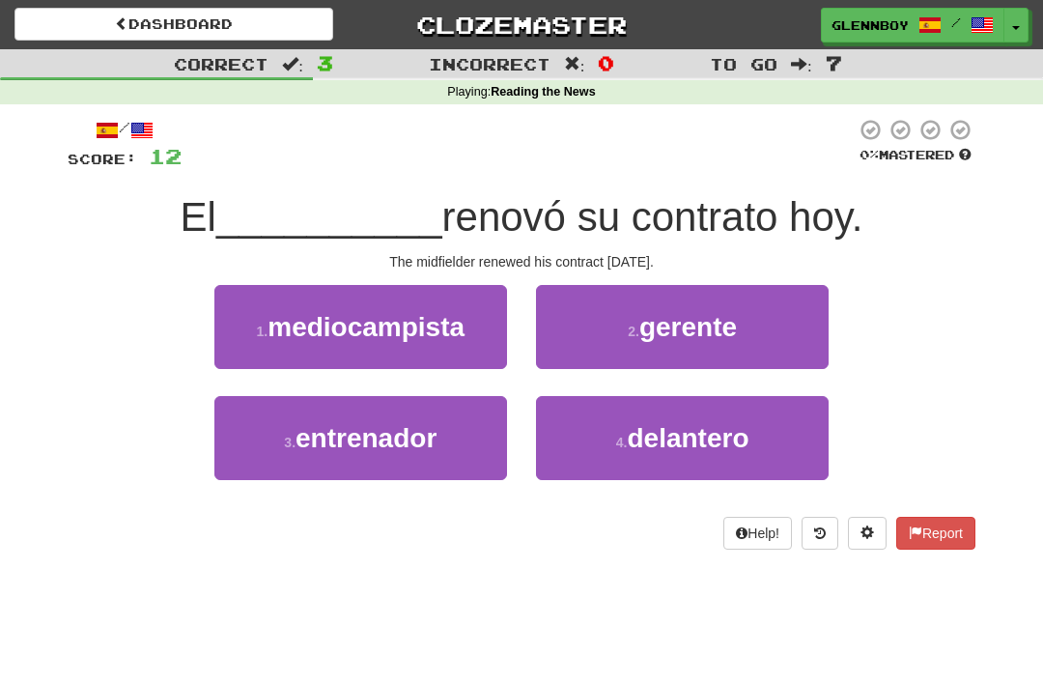
click at [380, 317] on span "mediocampista" at bounding box center [365, 327] width 197 height 30
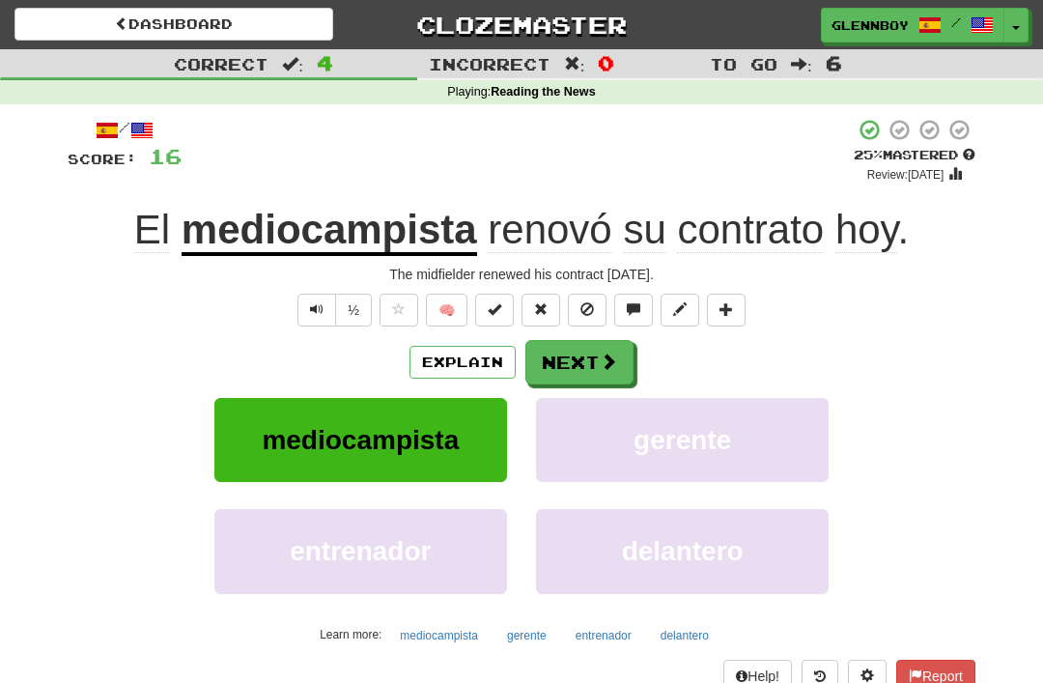
click at [597, 302] on button at bounding box center [587, 310] width 39 height 33
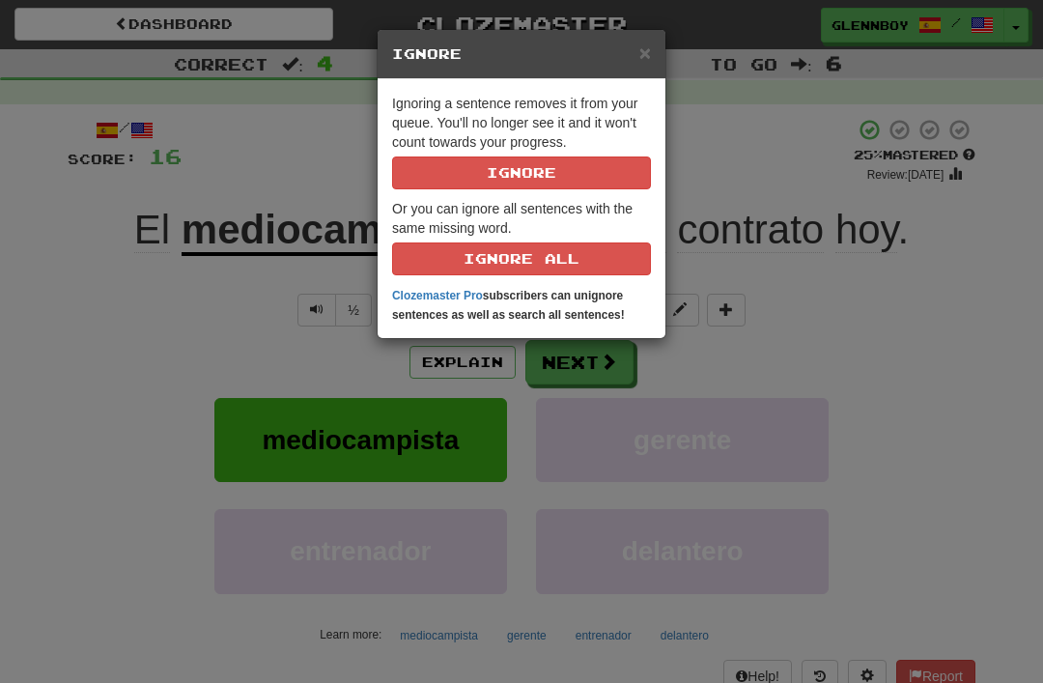
click at [582, 171] on button "Ignore" at bounding box center [521, 172] width 259 height 33
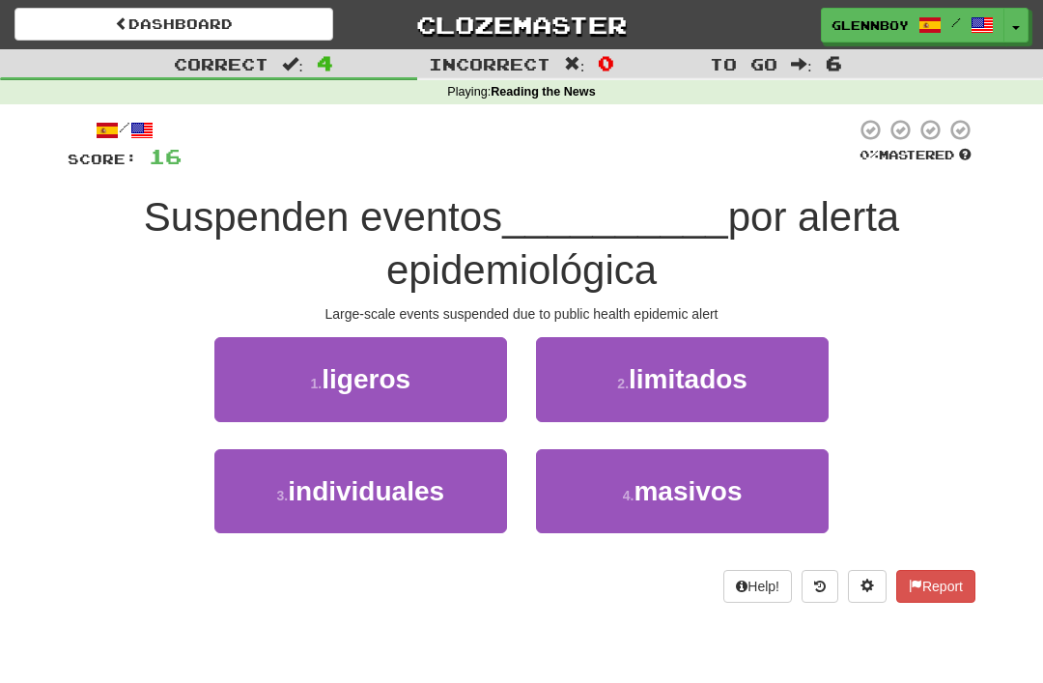
click at [665, 497] on span "masivos" at bounding box center [687, 491] width 108 height 30
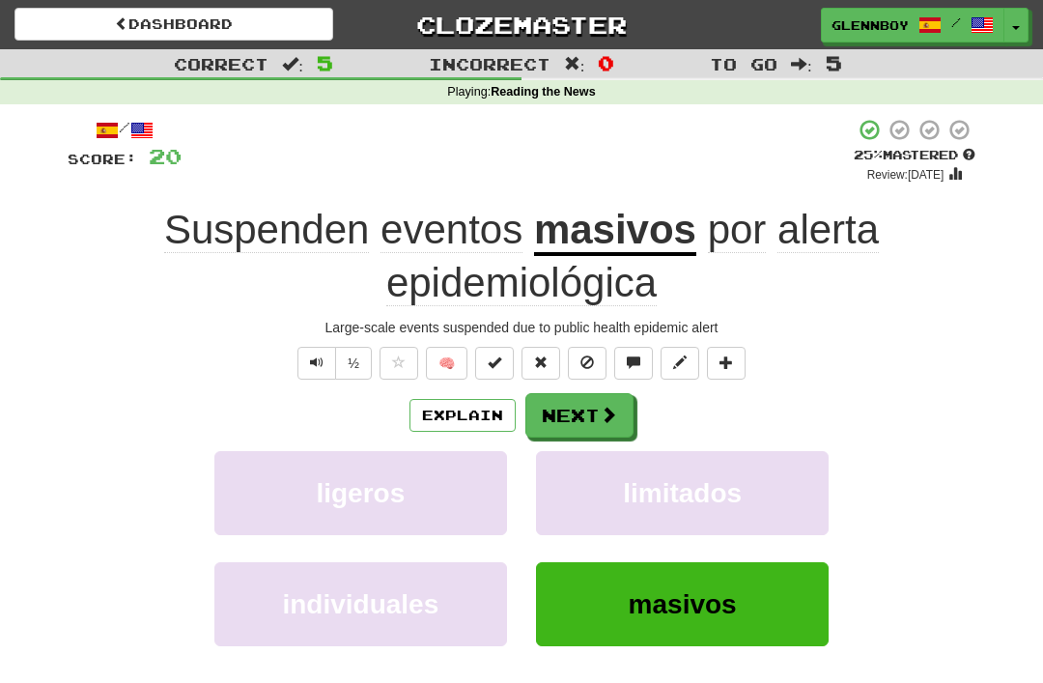
click at [602, 366] on button at bounding box center [587, 363] width 39 height 33
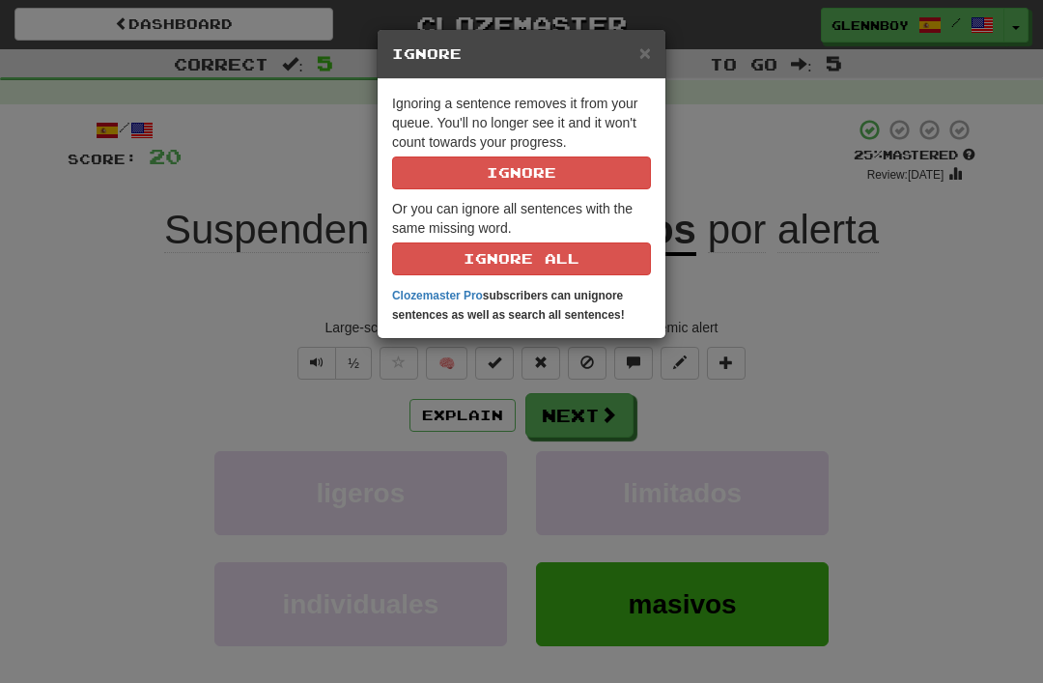
click at [589, 177] on button "Ignore" at bounding box center [521, 172] width 259 height 33
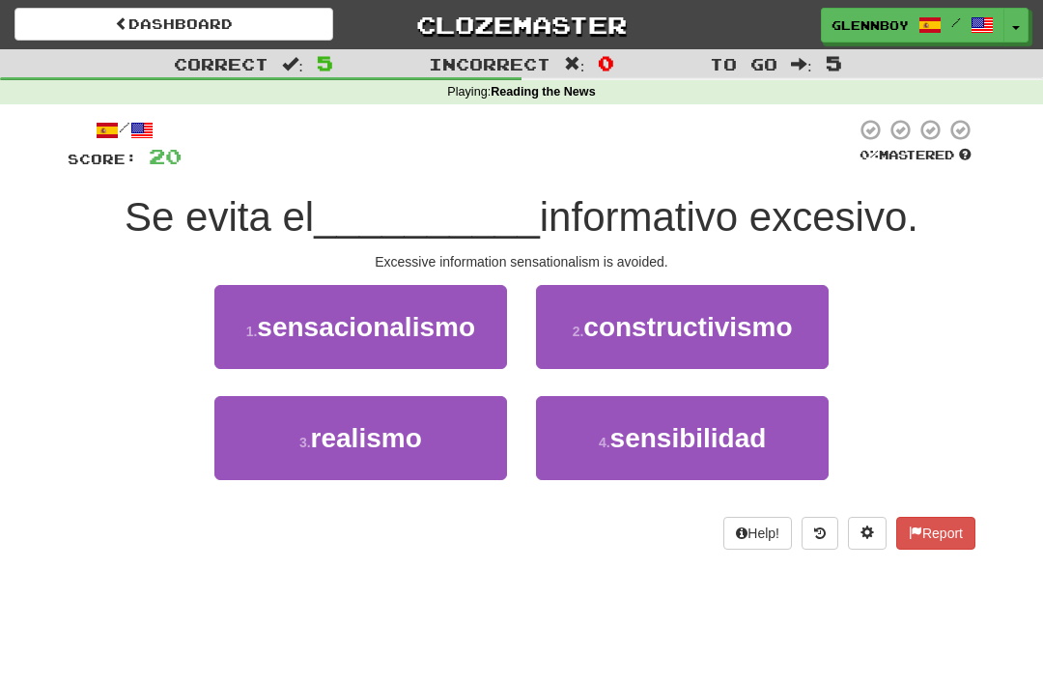
click at [403, 316] on span "sensacionalismo" at bounding box center [366, 327] width 218 height 30
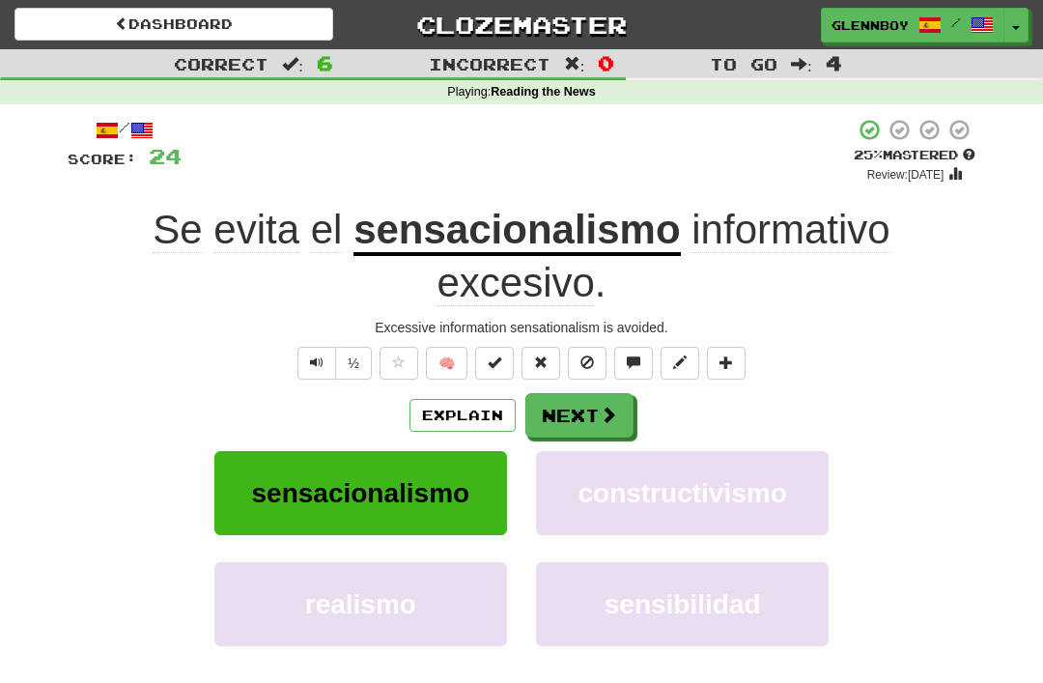
click at [598, 357] on button at bounding box center [587, 363] width 39 height 33
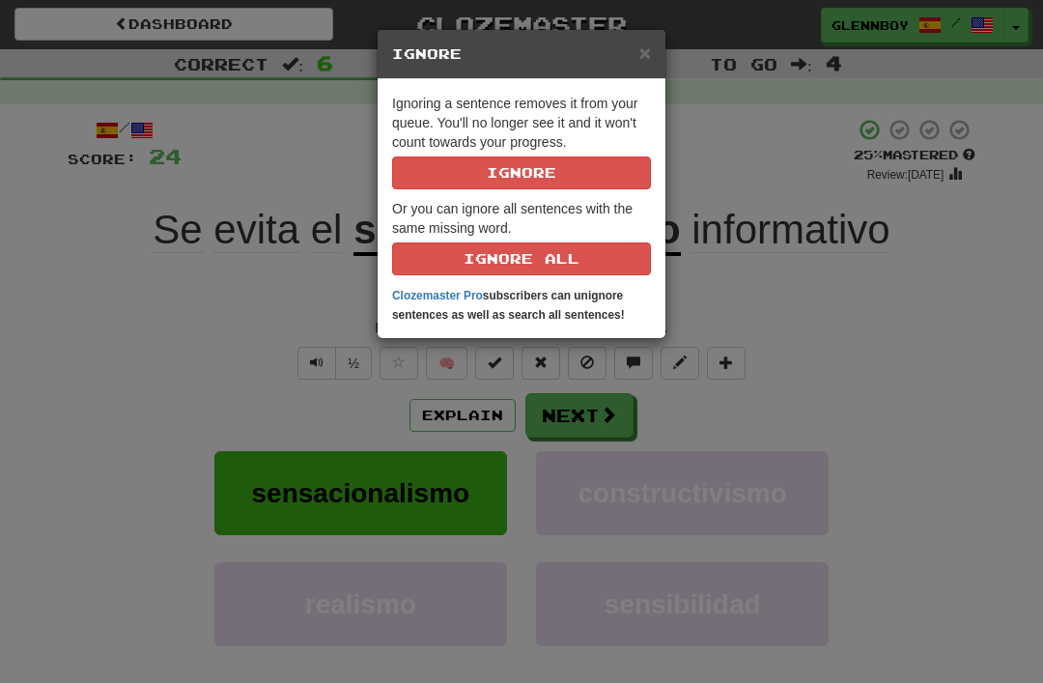
click at [562, 174] on button "Ignore" at bounding box center [521, 172] width 259 height 33
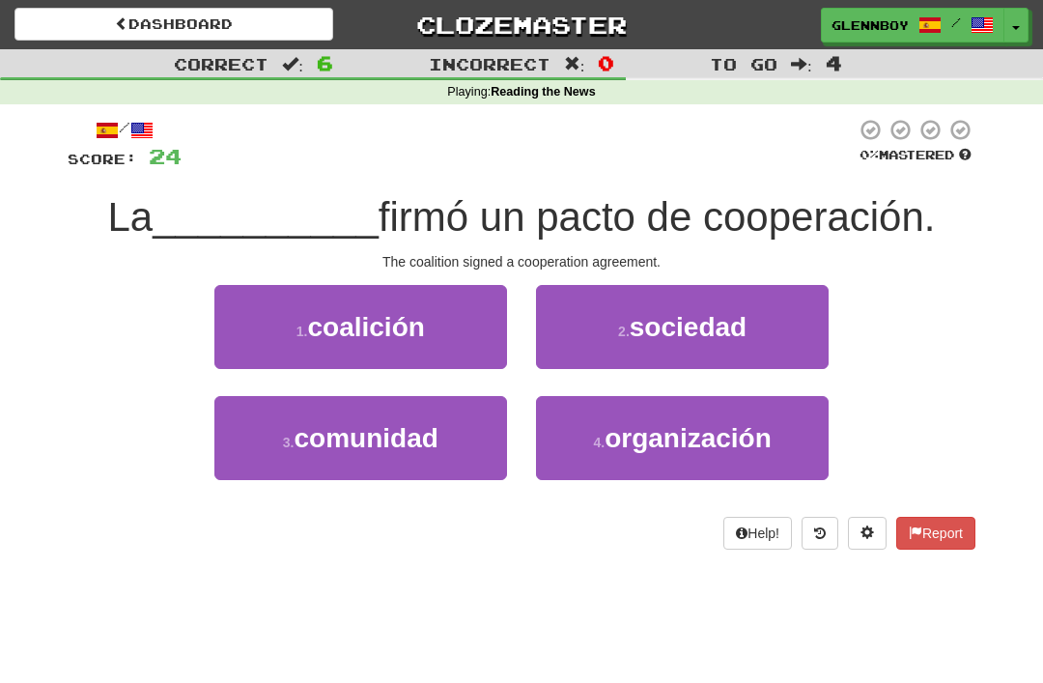
click at [429, 312] on button "1 . coalición" at bounding box center [360, 327] width 293 height 84
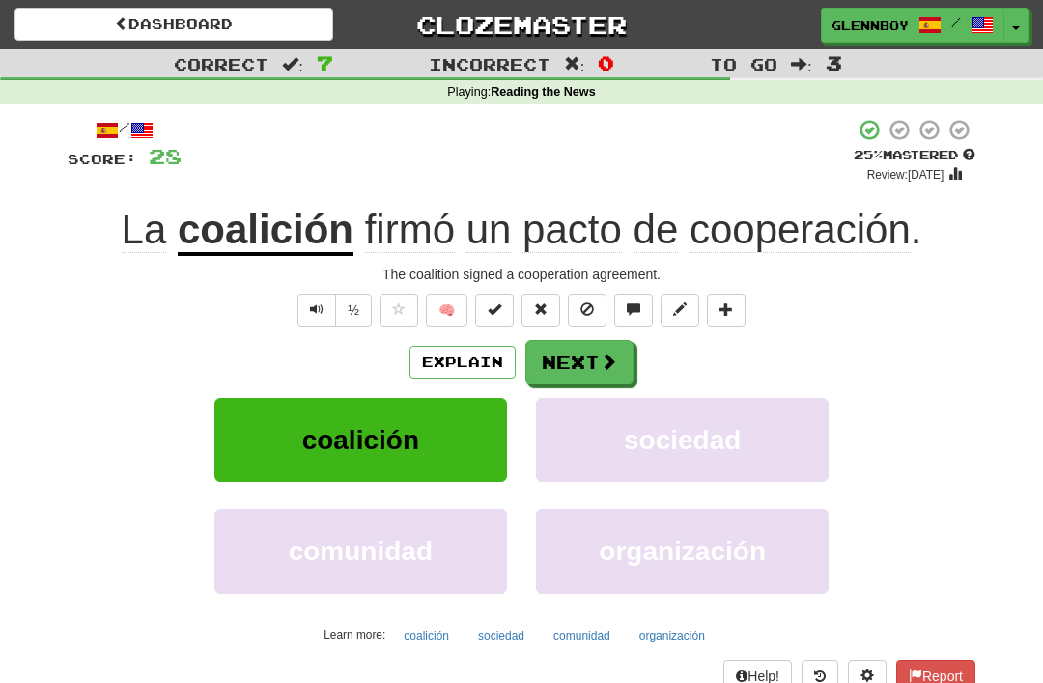
click at [602, 303] on button at bounding box center [587, 310] width 39 height 33
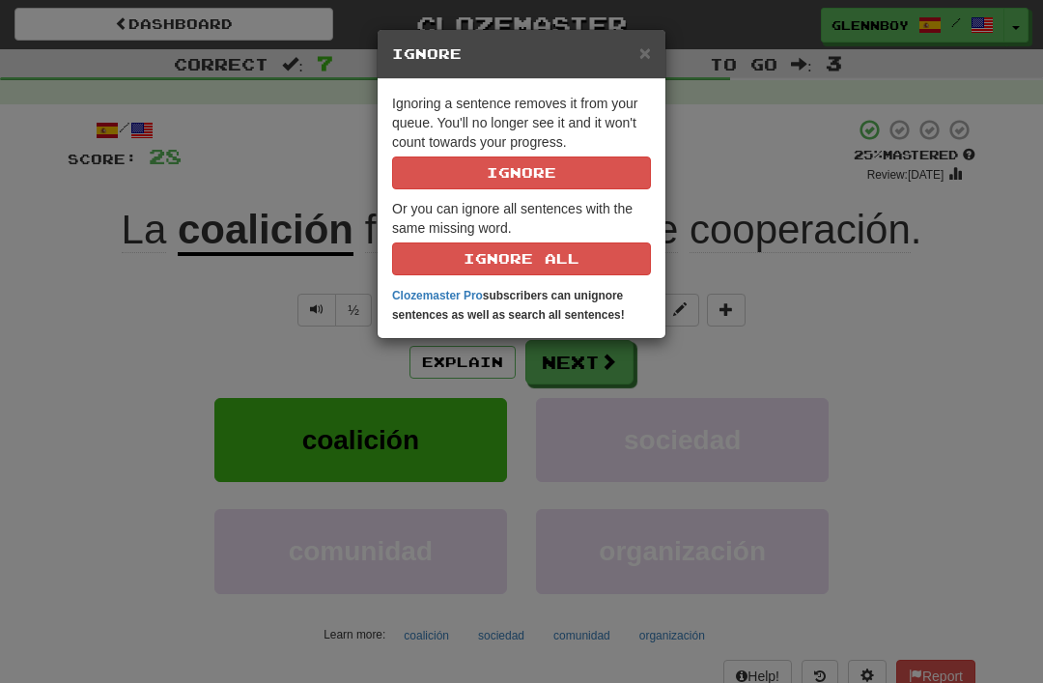
click at [596, 180] on button "Ignore" at bounding box center [521, 172] width 259 height 33
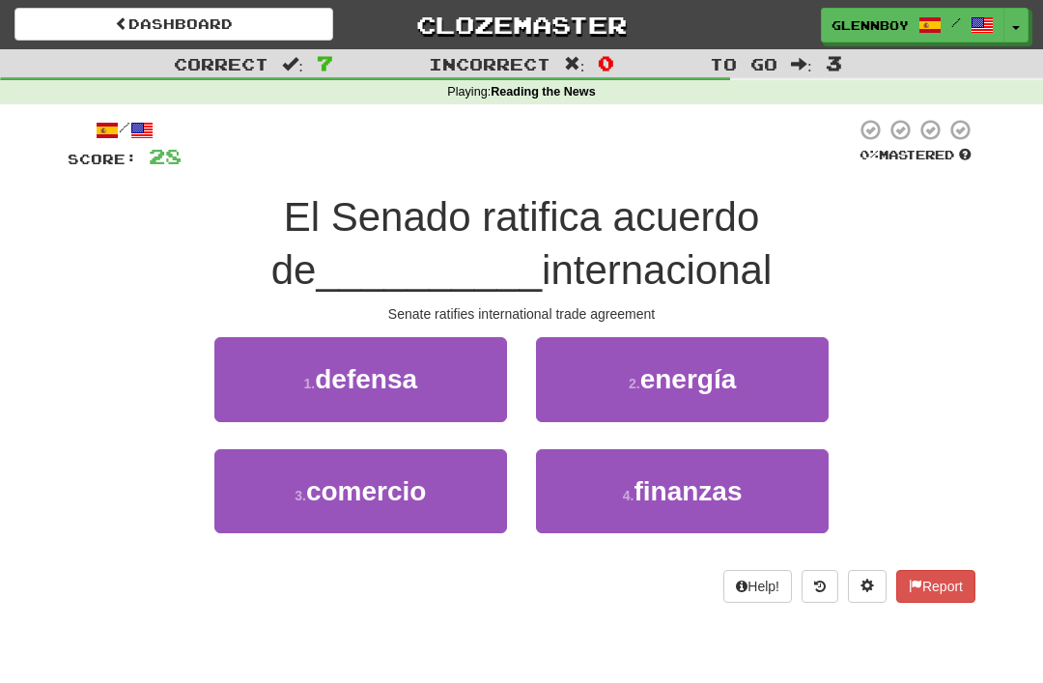
click at [386, 476] on span "comercio" at bounding box center [366, 491] width 121 height 30
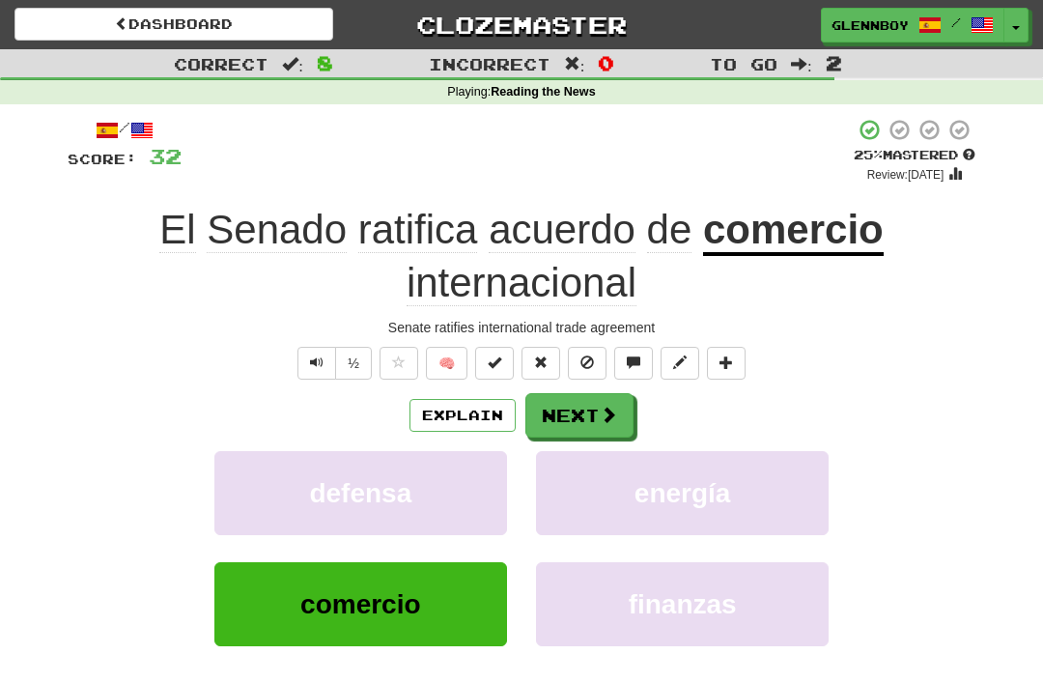
click at [574, 359] on button at bounding box center [587, 363] width 39 height 33
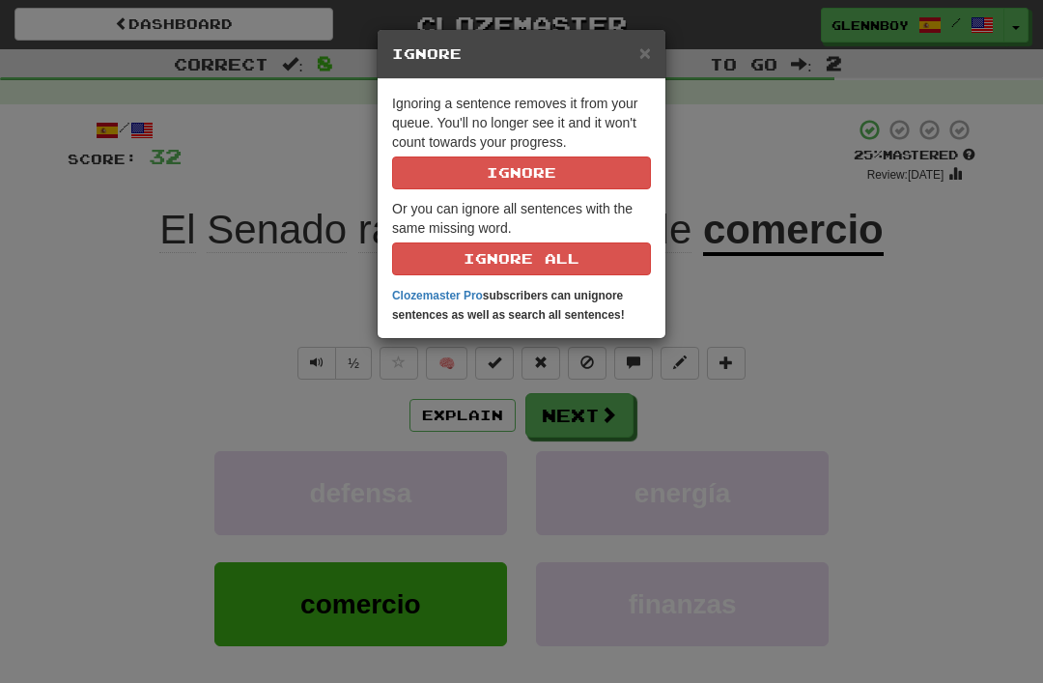
click at [555, 168] on button "Ignore" at bounding box center [521, 172] width 259 height 33
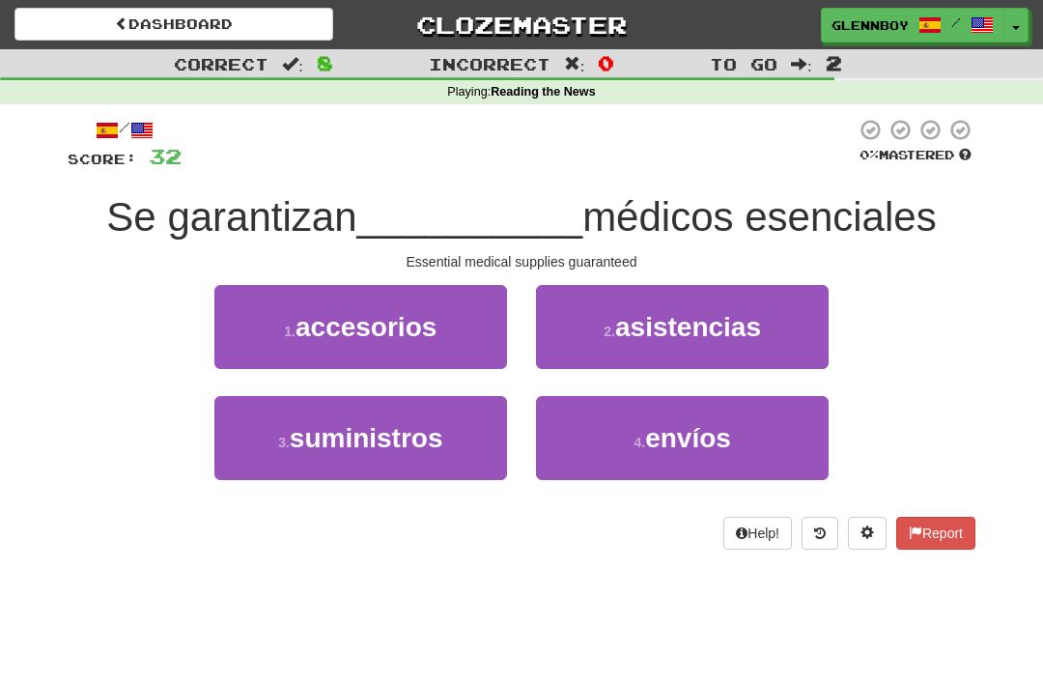
click at [407, 317] on span "accesorios" at bounding box center [365, 327] width 141 height 30
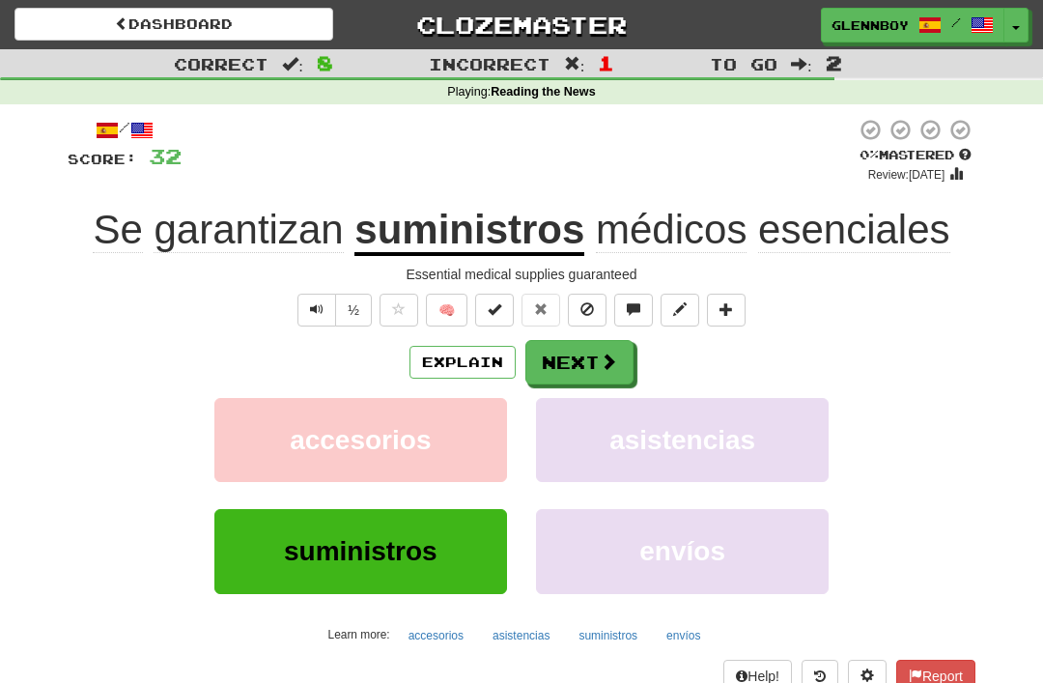
click at [491, 353] on button "Explain" at bounding box center [462, 362] width 106 height 33
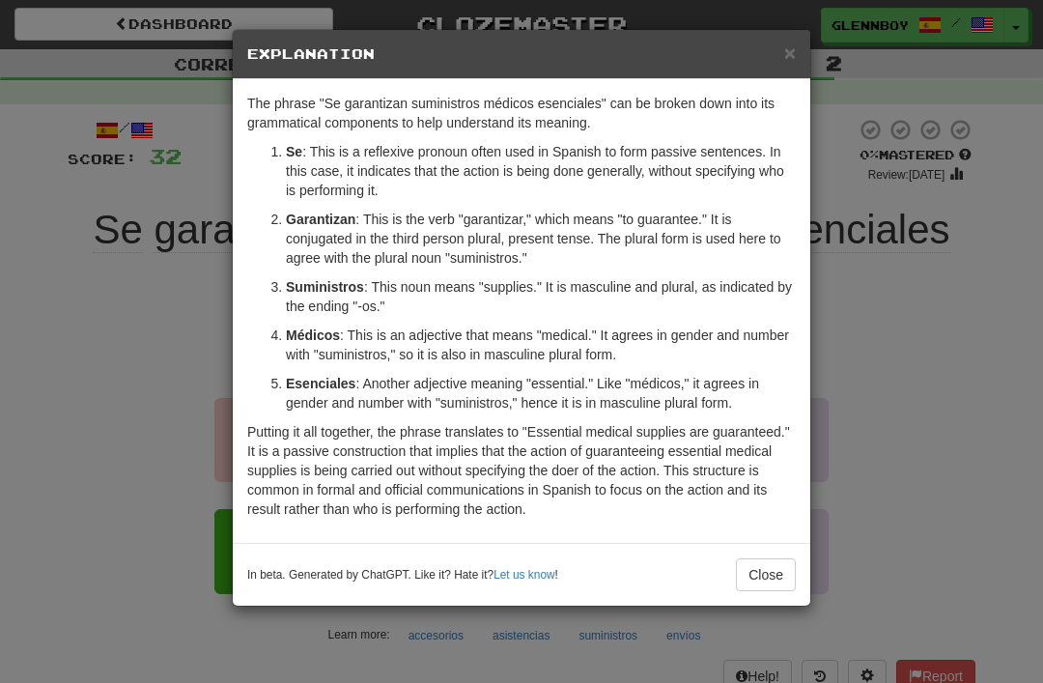
click at [773, 574] on button "Close" at bounding box center [766, 574] width 60 height 33
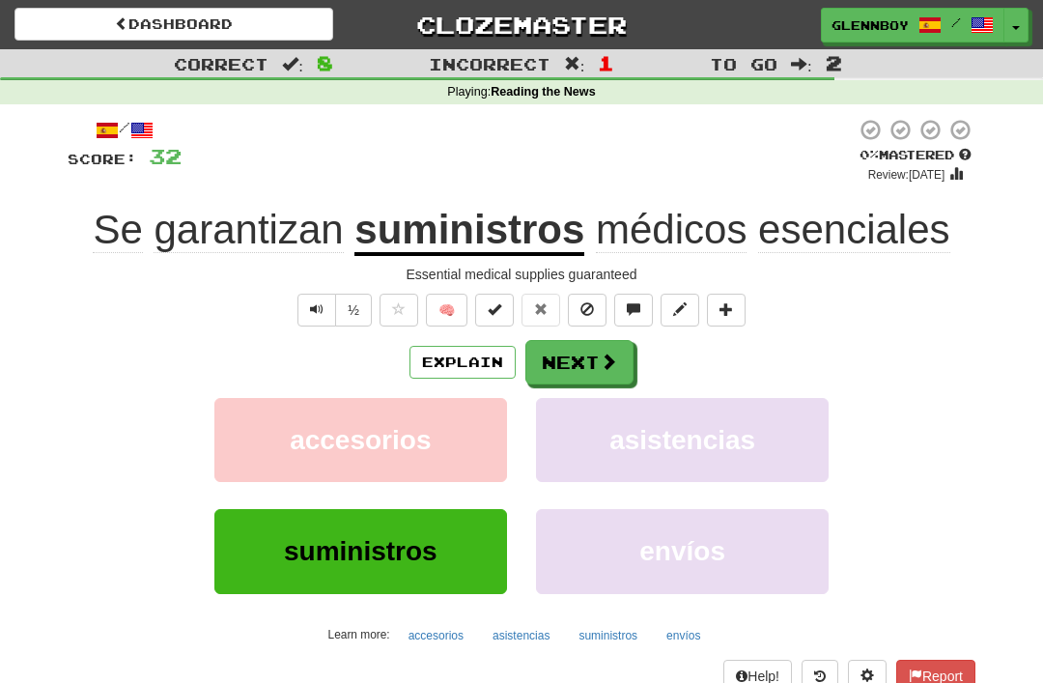
click at [601, 312] on button at bounding box center [587, 310] width 39 height 33
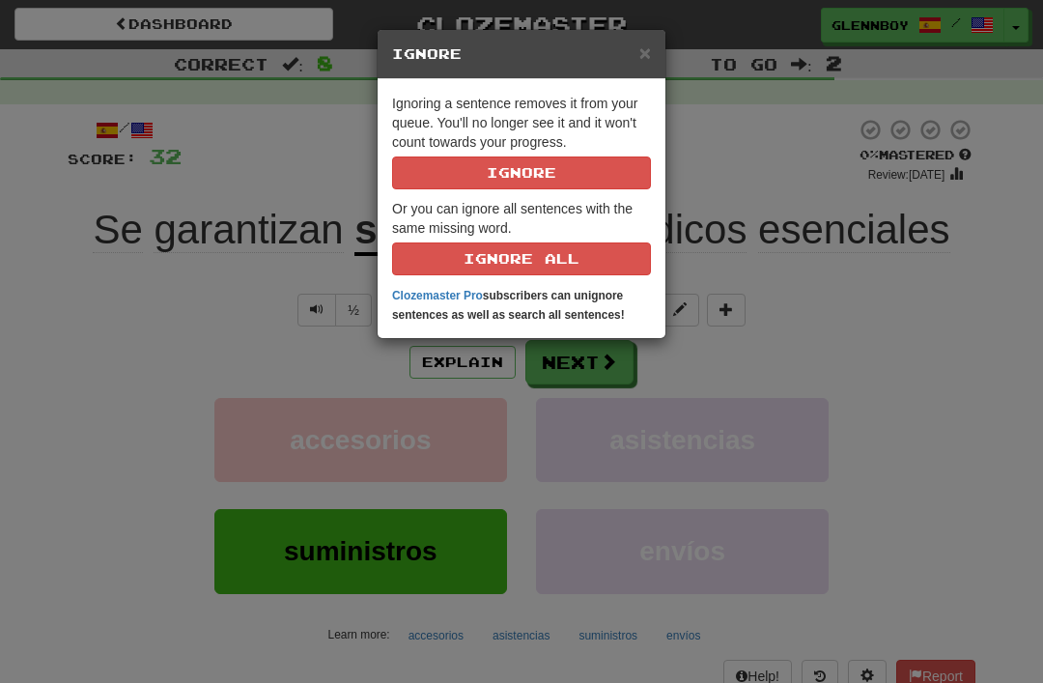
click at [579, 168] on button "Ignore" at bounding box center [521, 172] width 259 height 33
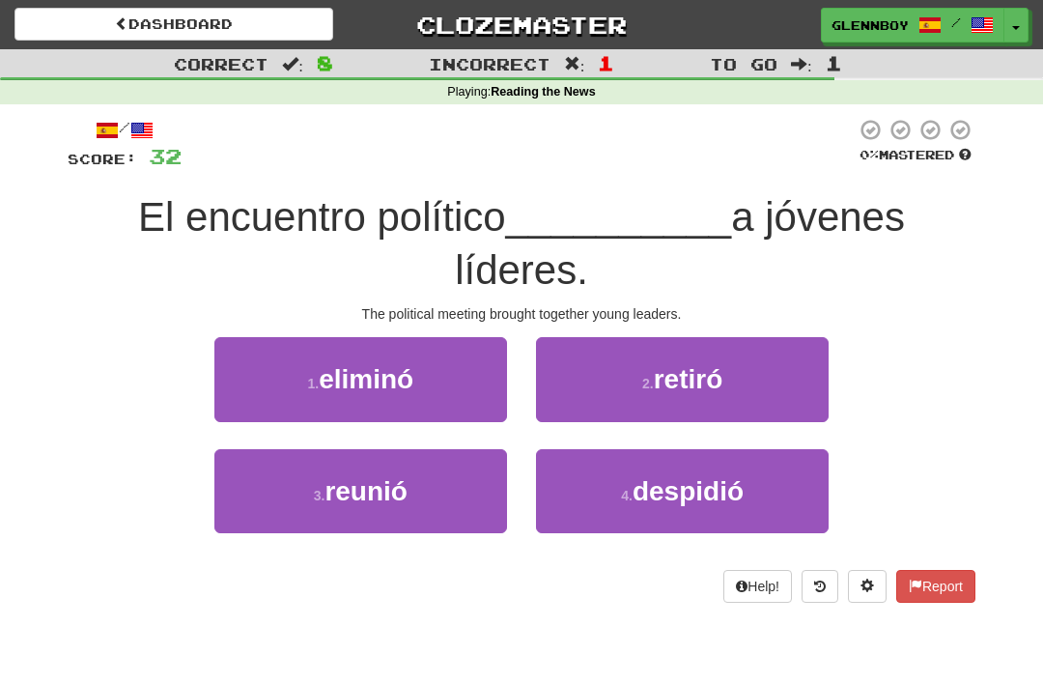
click at [433, 516] on button "3 . reunió" at bounding box center [360, 491] width 293 height 84
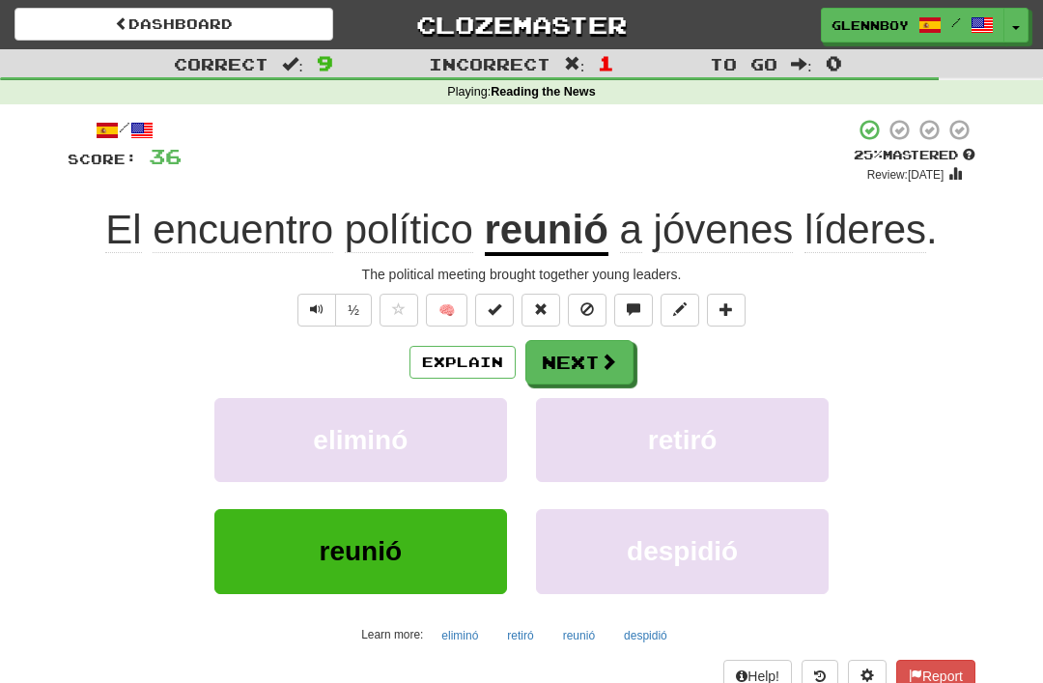
click at [595, 306] on button at bounding box center [587, 310] width 39 height 33
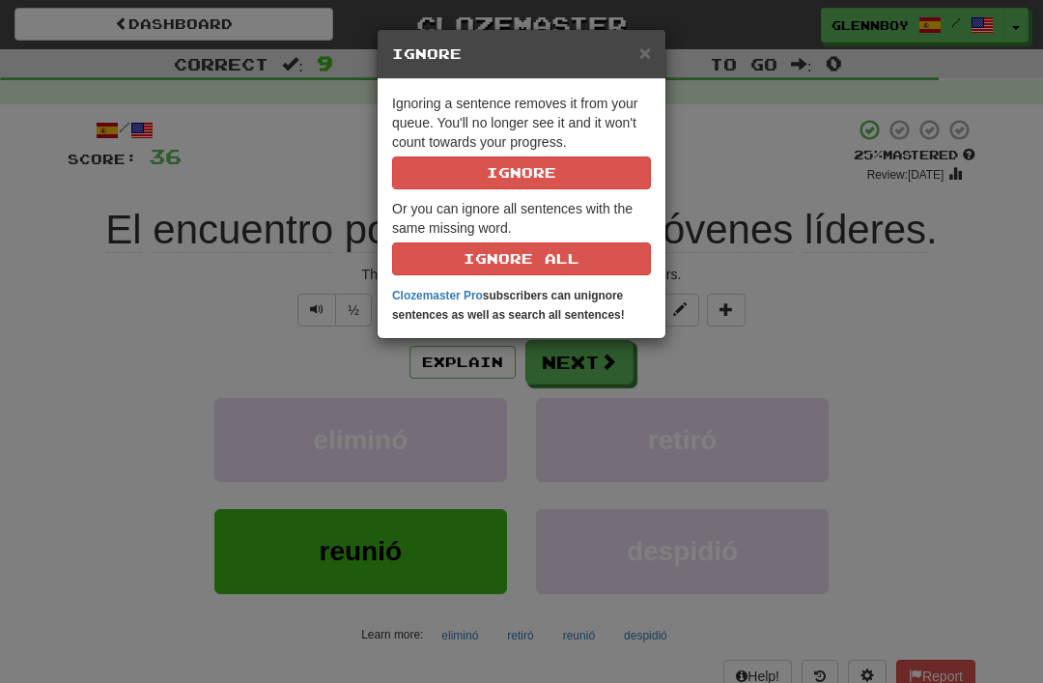
click at [609, 171] on button "Ignore" at bounding box center [521, 172] width 259 height 33
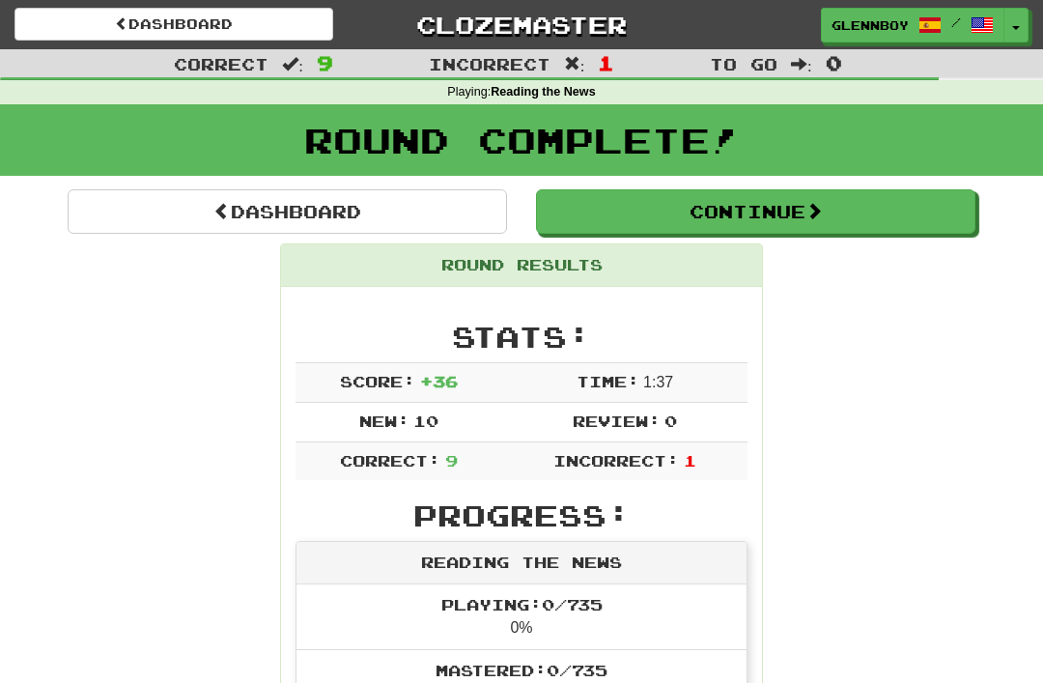
click at [732, 206] on button "Continue" at bounding box center [755, 211] width 439 height 44
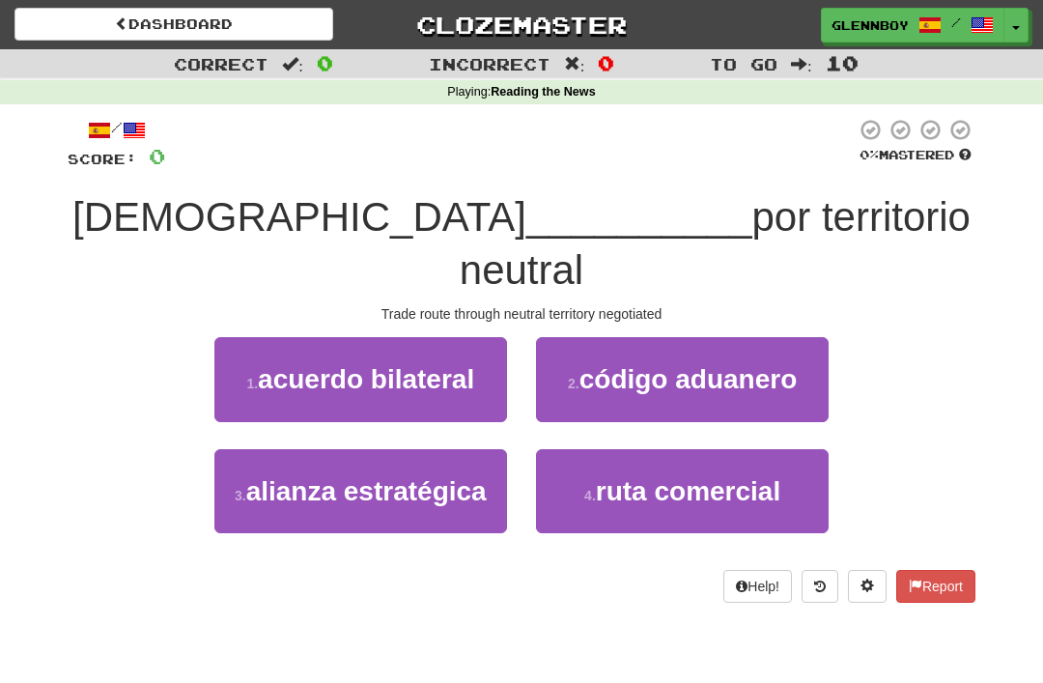
click at [696, 476] on span "ruta comercial" at bounding box center [688, 491] width 184 height 30
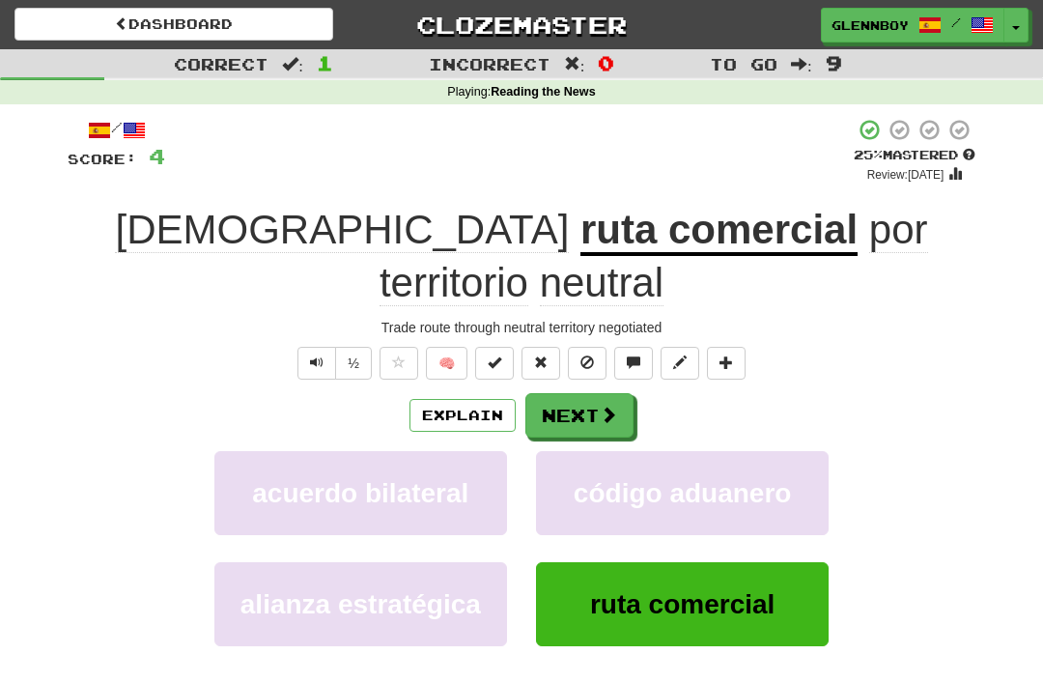
click at [602, 347] on button at bounding box center [587, 363] width 39 height 33
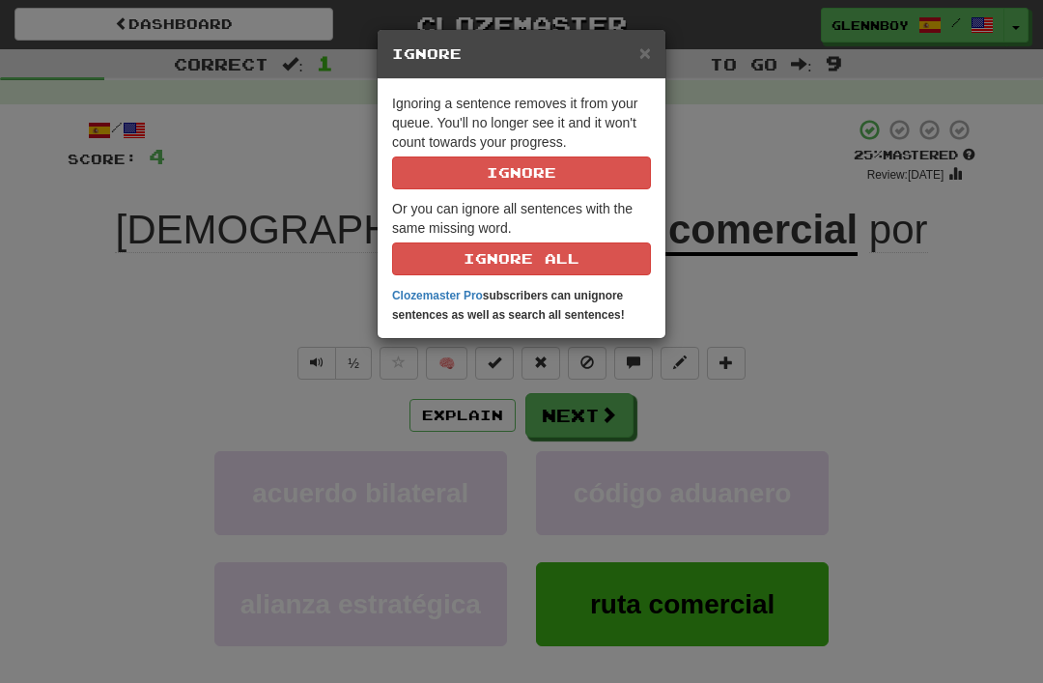
click at [617, 180] on button "Ignore" at bounding box center [521, 172] width 259 height 33
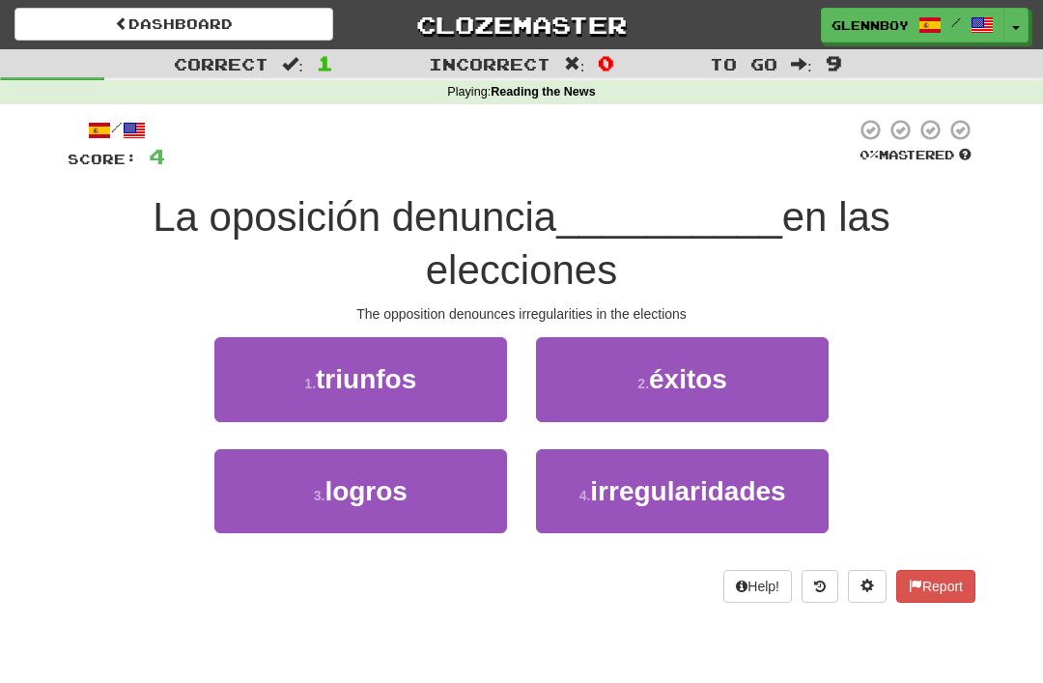
click at [703, 505] on button "4 . irregularidades" at bounding box center [682, 491] width 293 height 84
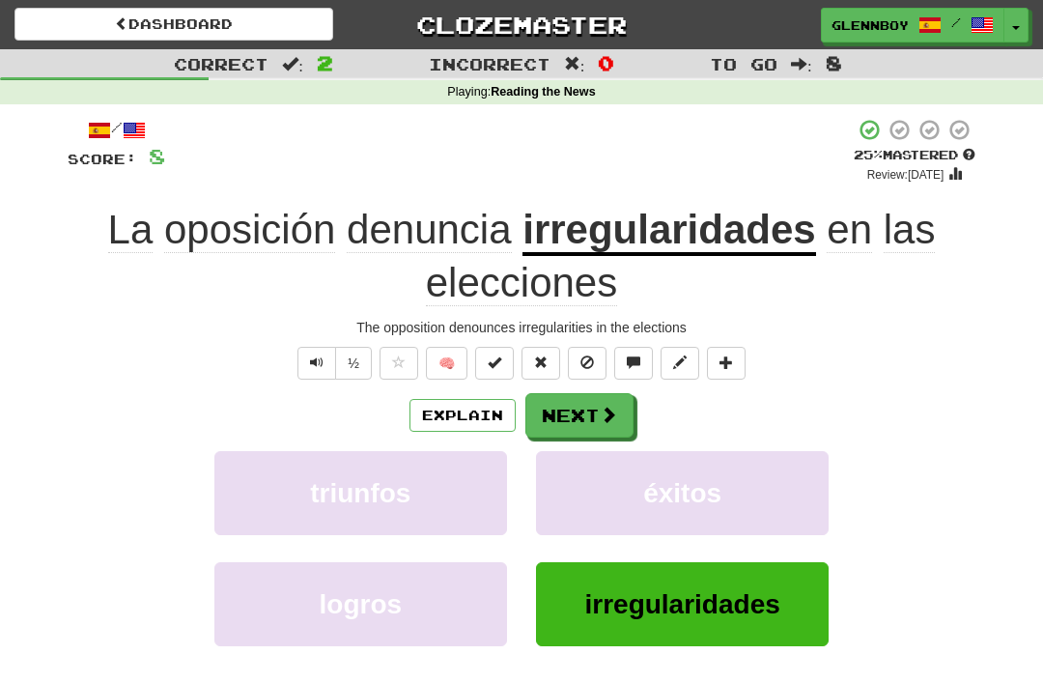
click at [600, 361] on button at bounding box center [587, 363] width 39 height 33
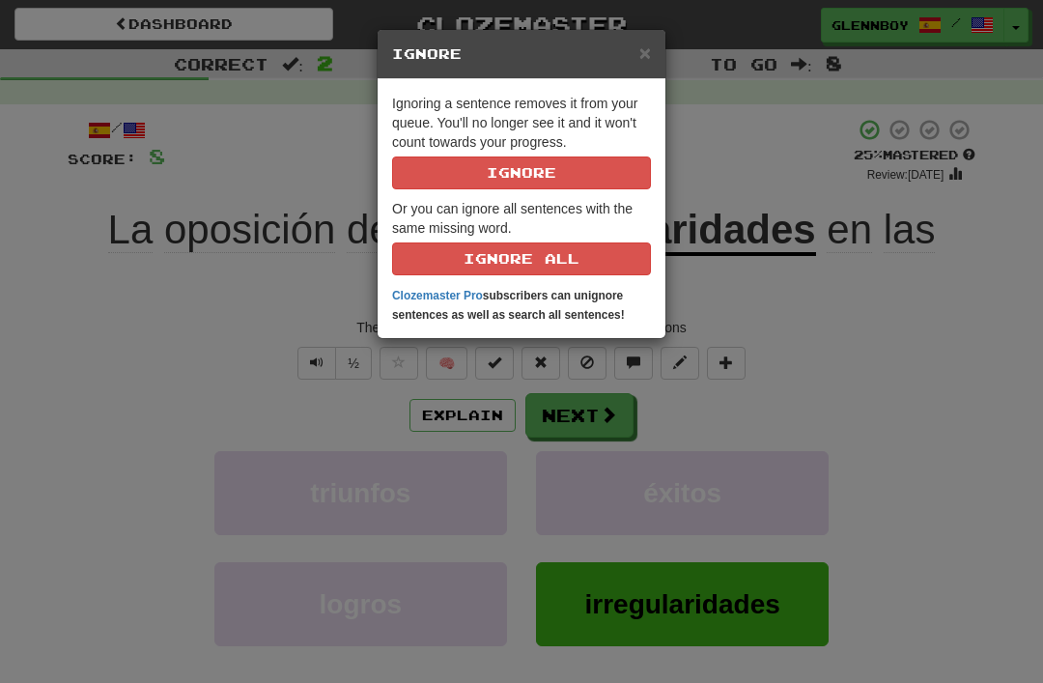
click at [618, 175] on button "Ignore" at bounding box center [521, 172] width 259 height 33
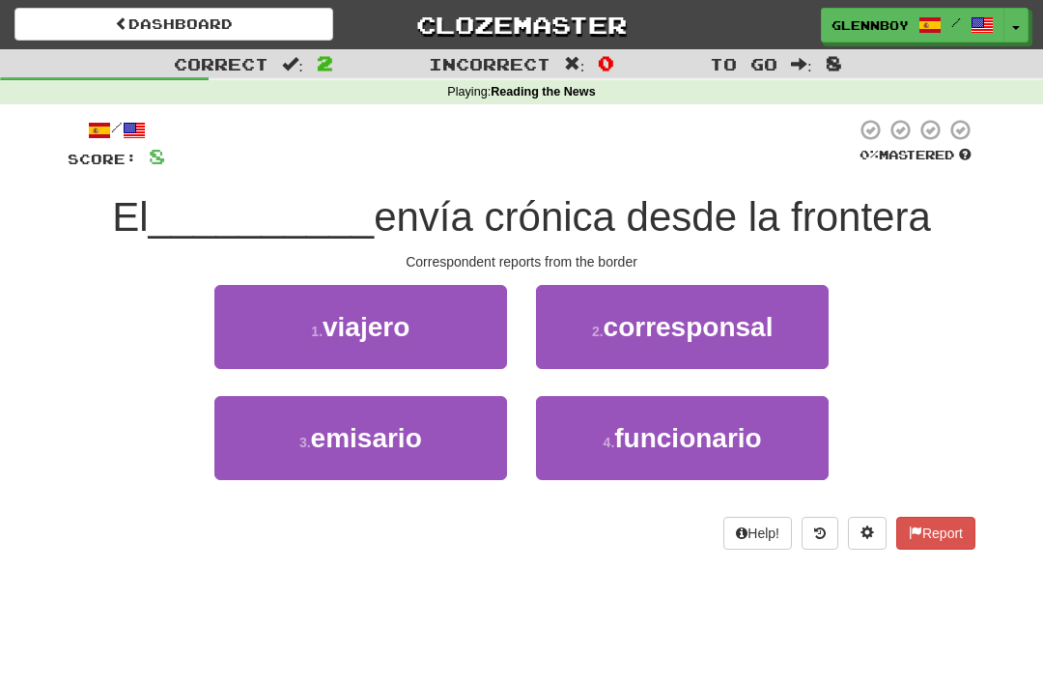
click at [724, 331] on span "corresponsal" at bounding box center [688, 327] width 170 height 30
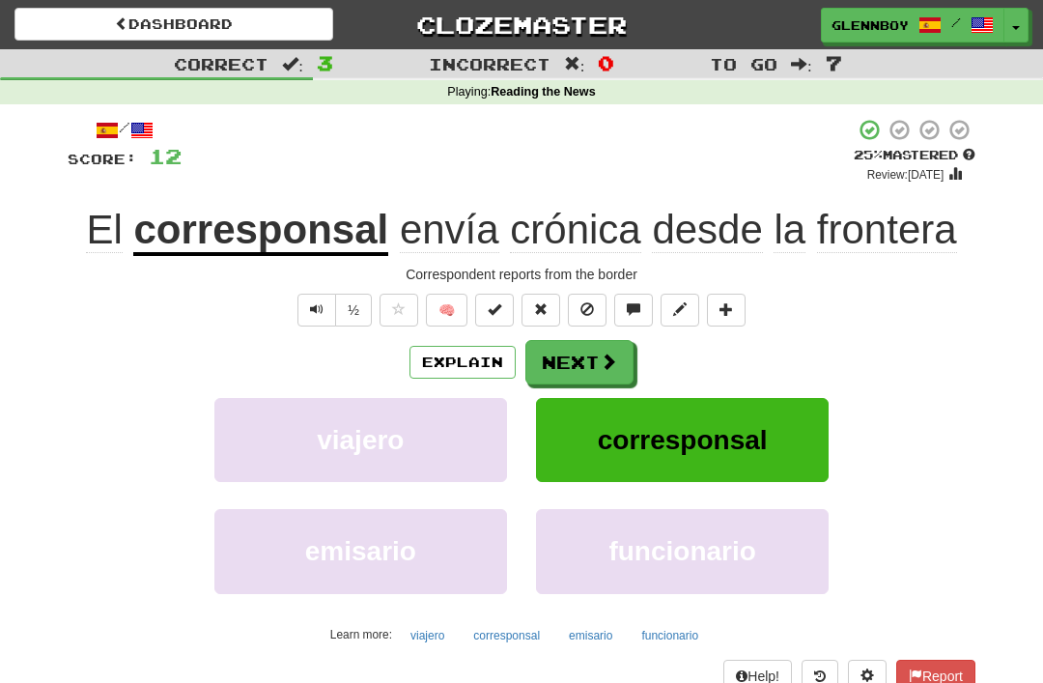
click at [592, 302] on span at bounding box center [587, 309] width 14 height 14
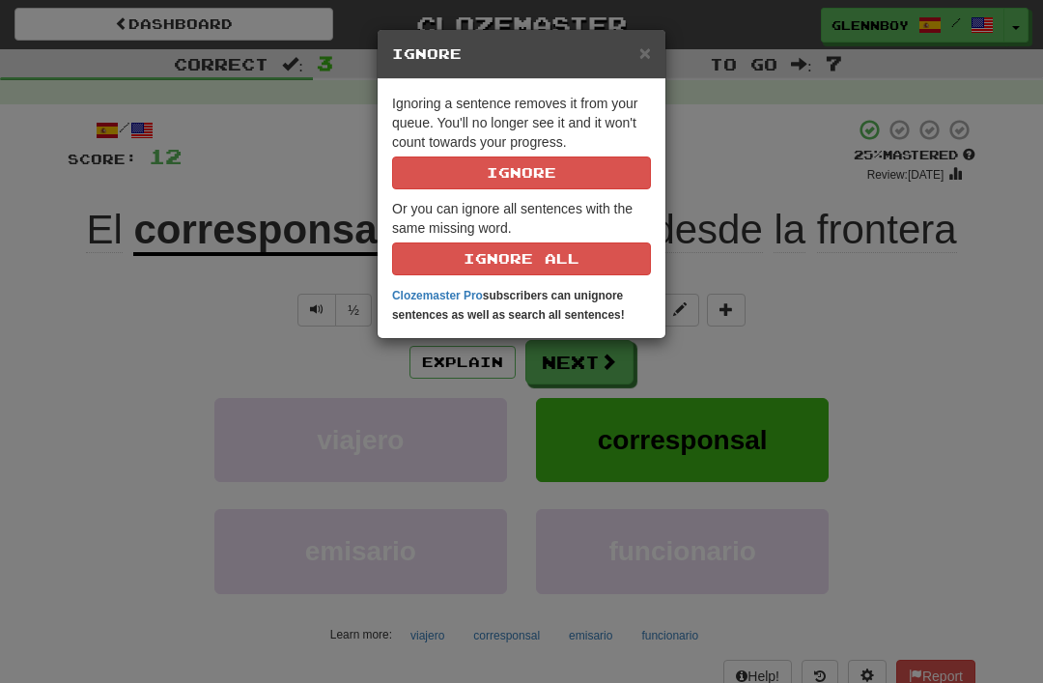
click at [555, 151] on p "Ignoring a sentence removes it from your queue. You'll no longer see it and it …" at bounding box center [521, 142] width 259 height 96
click at [548, 175] on button "Ignore" at bounding box center [521, 172] width 259 height 33
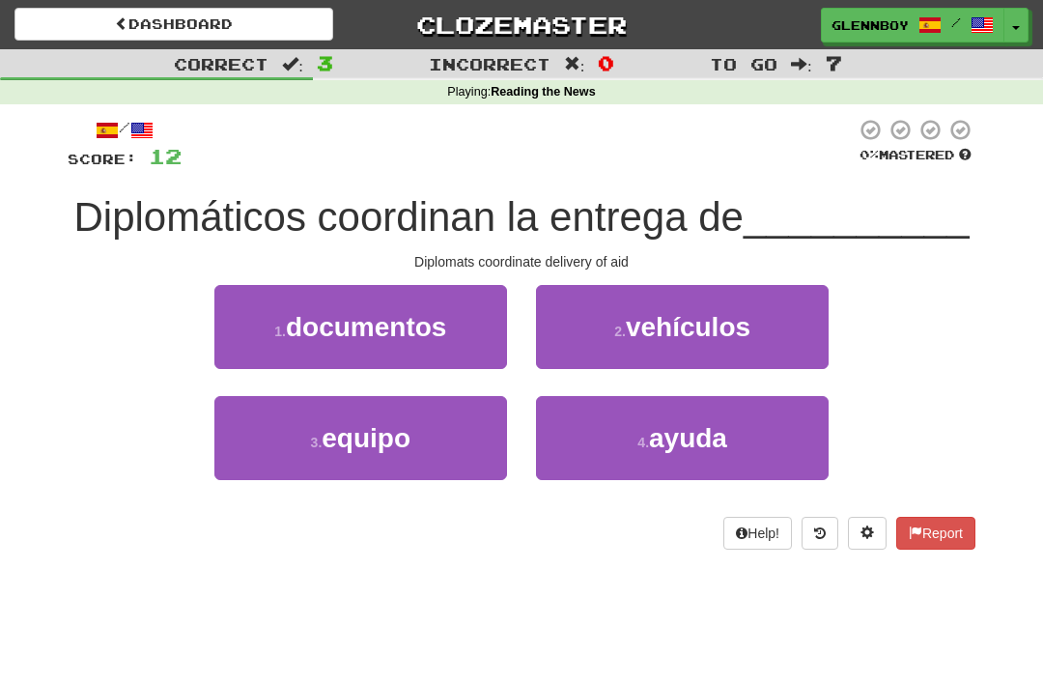
click at [714, 473] on button "4 . ayuda" at bounding box center [682, 438] width 293 height 84
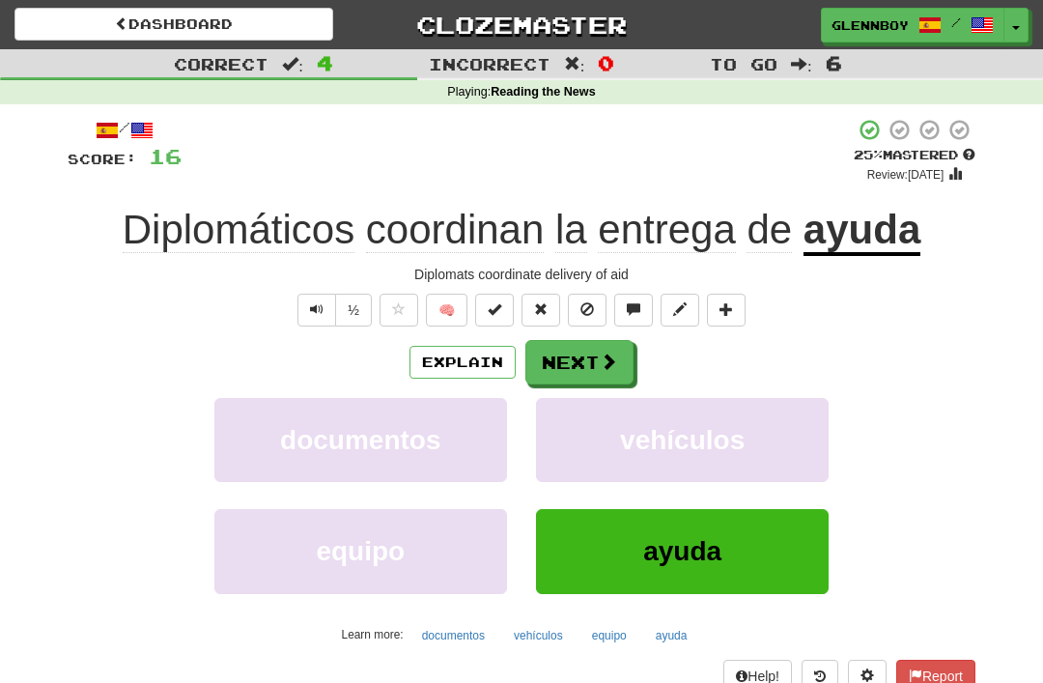
click at [589, 309] on span at bounding box center [587, 309] width 14 height 14
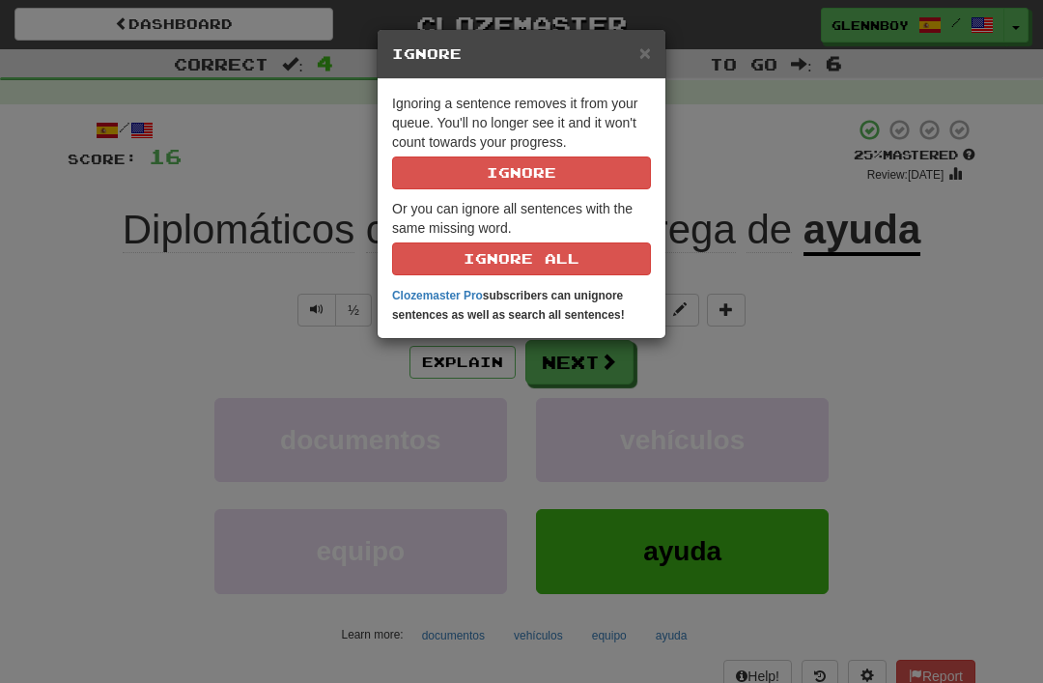
click at [602, 163] on button "Ignore" at bounding box center [521, 172] width 259 height 33
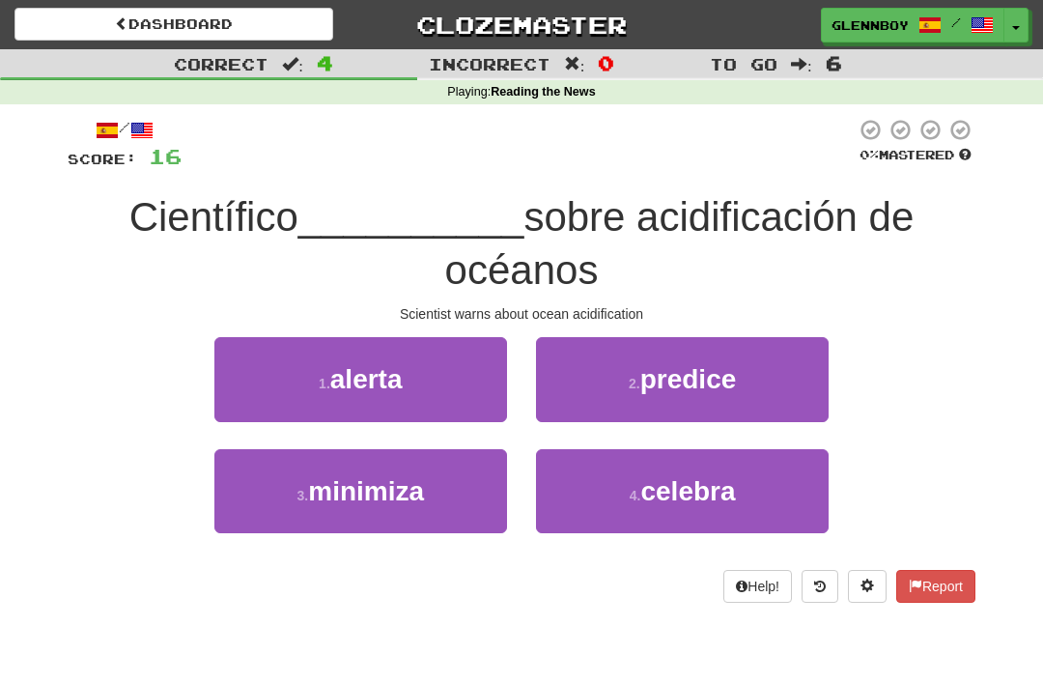
click at [395, 382] on span "alerta" at bounding box center [366, 379] width 72 height 30
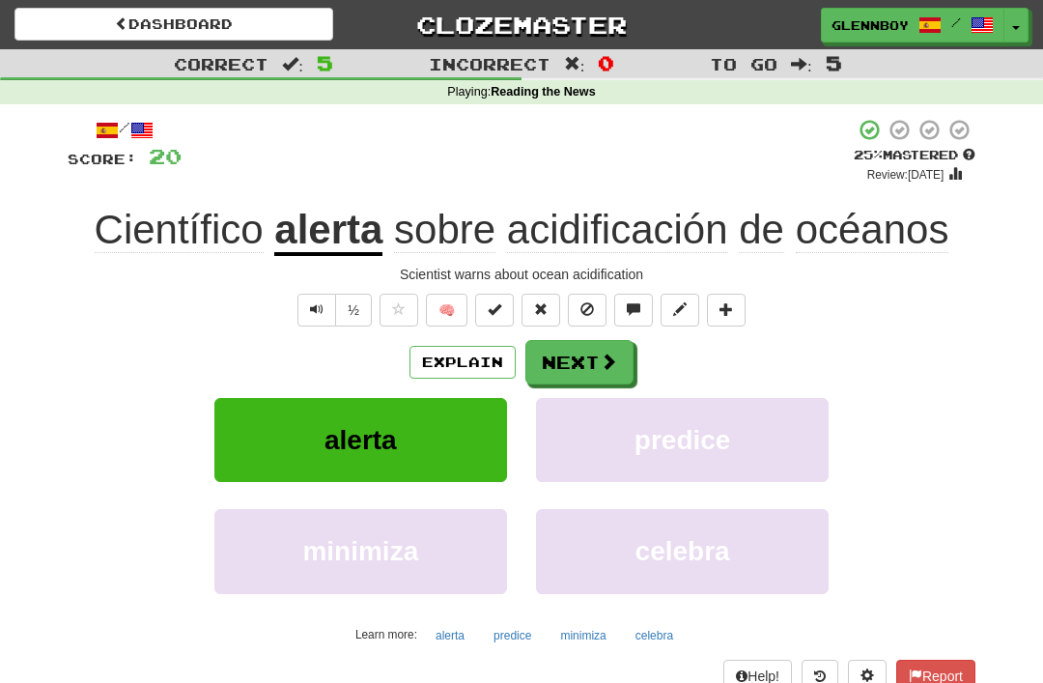
click at [606, 294] on button at bounding box center [587, 310] width 39 height 33
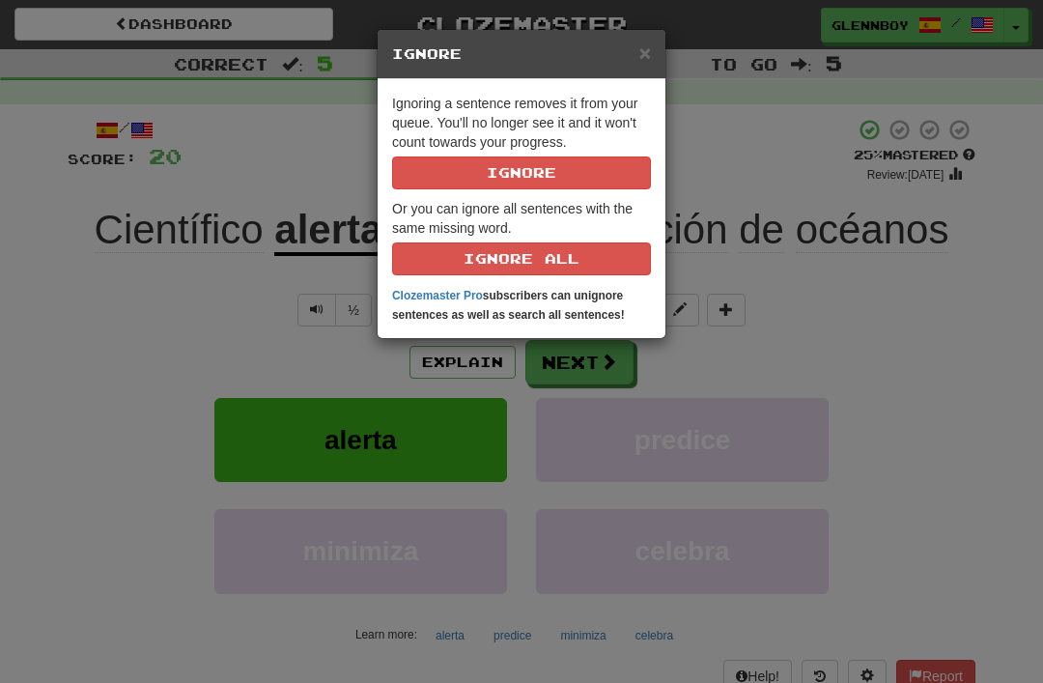
click at [569, 160] on button "Ignore" at bounding box center [521, 172] width 259 height 33
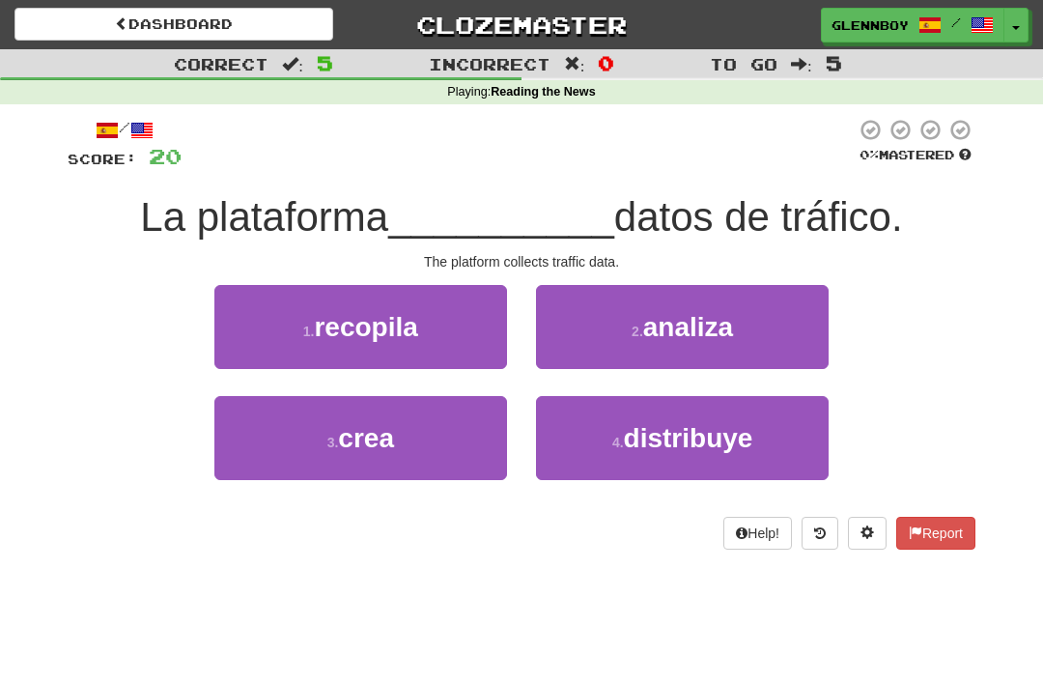
click at [423, 316] on button "1 . recopila" at bounding box center [360, 327] width 293 height 84
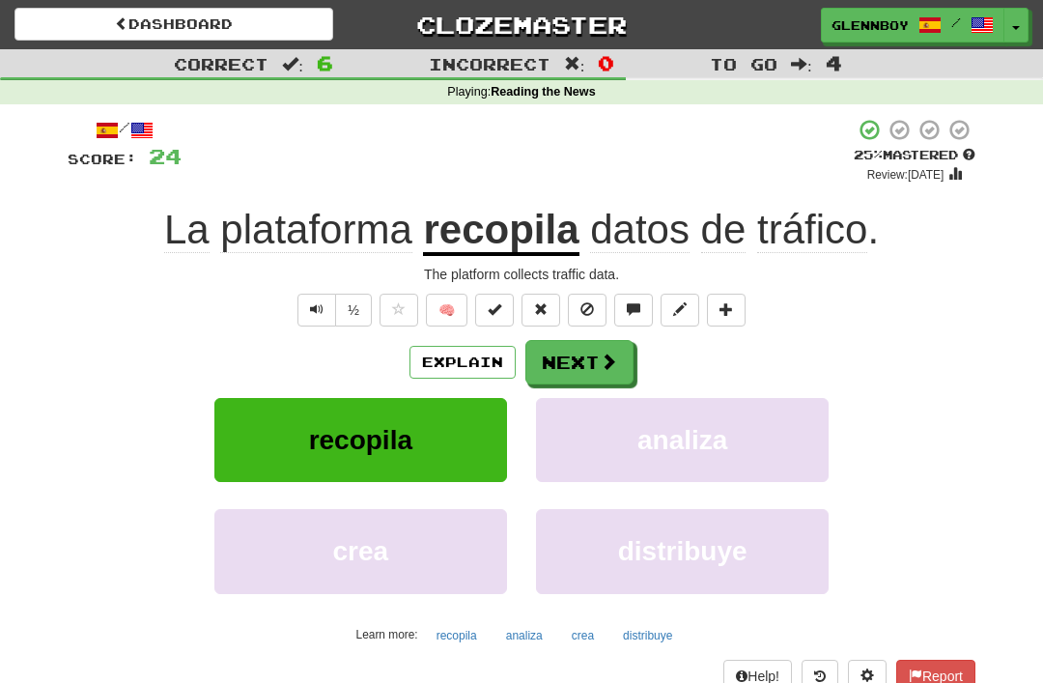
click at [606, 311] on button at bounding box center [587, 310] width 39 height 33
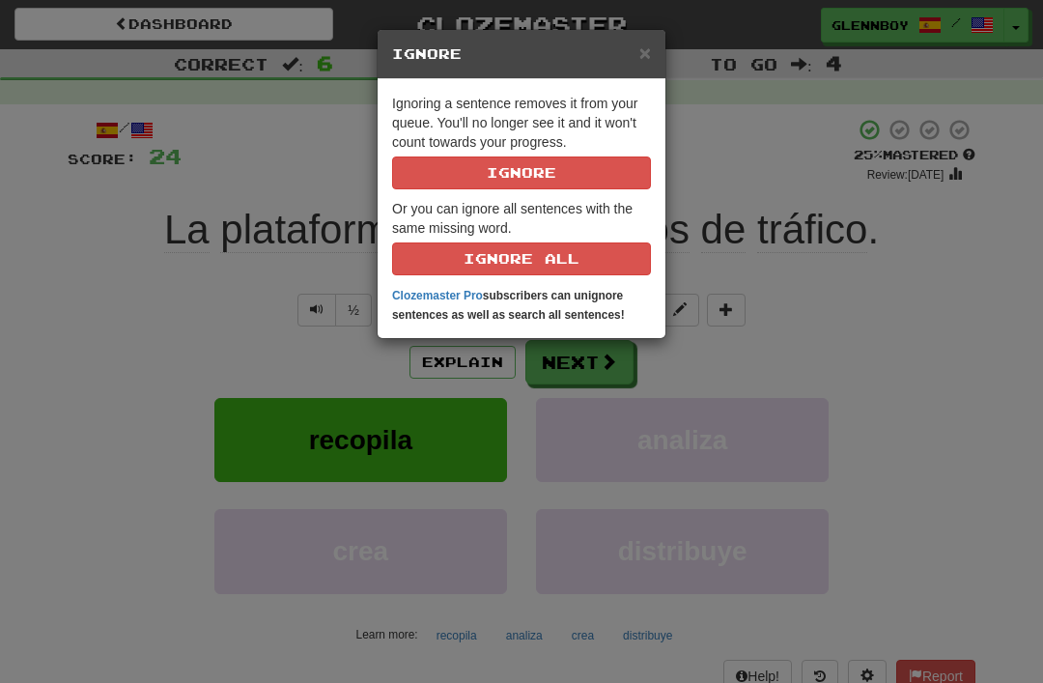
click at [575, 175] on button "Ignore" at bounding box center [521, 172] width 259 height 33
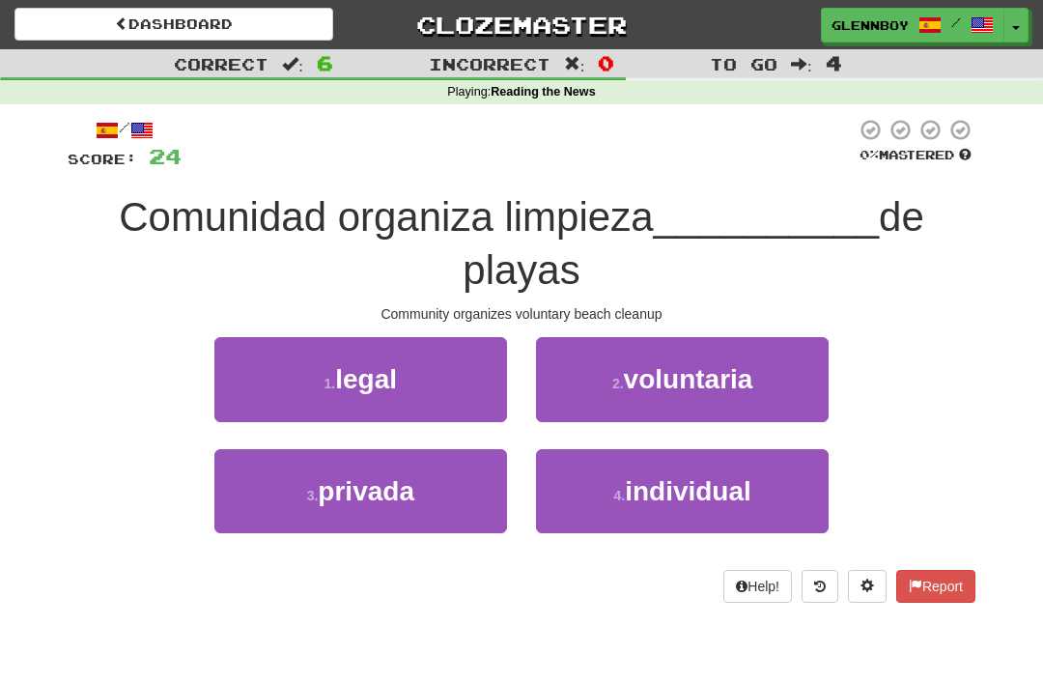
click at [705, 388] on span "voluntaria" at bounding box center [688, 379] width 129 height 30
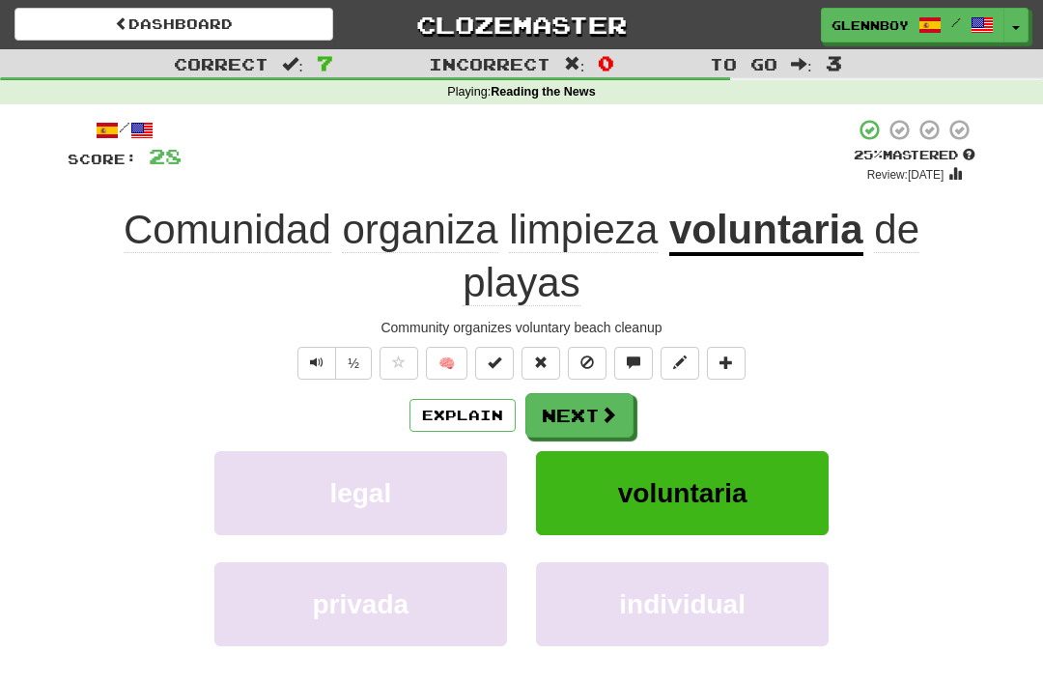
click at [595, 370] on button at bounding box center [587, 363] width 39 height 33
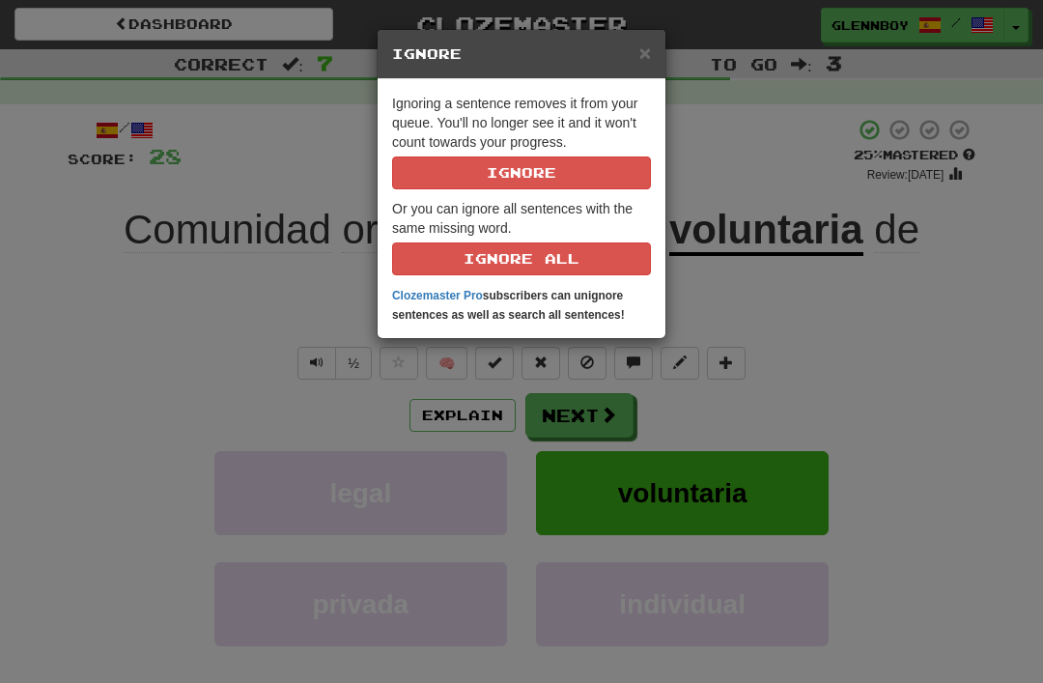
click at [572, 176] on button "Ignore" at bounding box center [521, 172] width 259 height 33
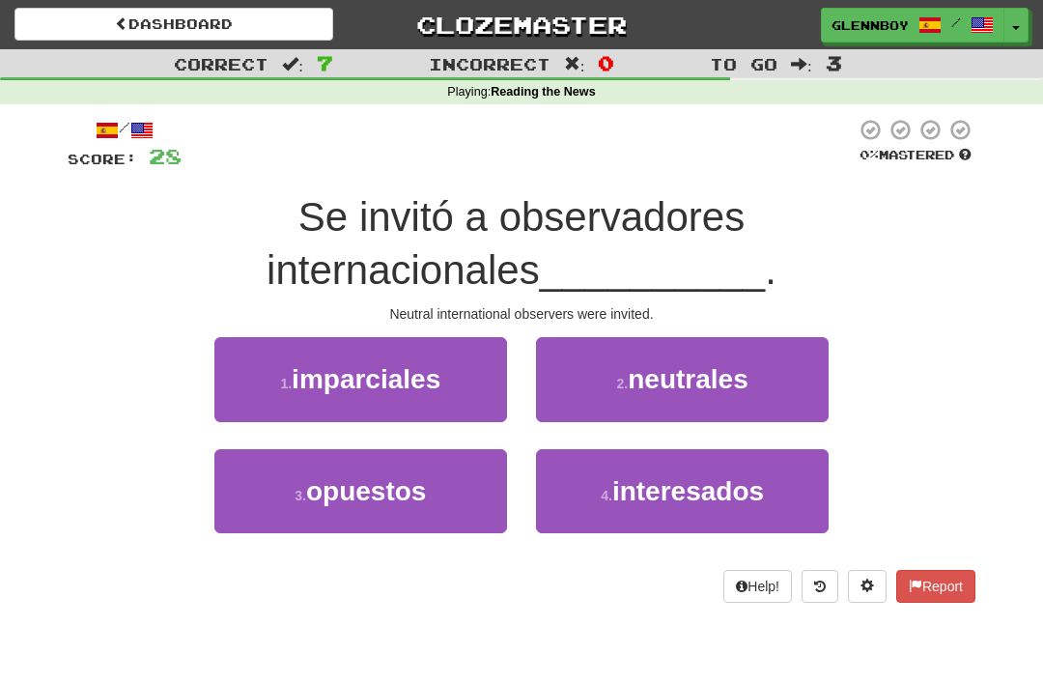
click at [669, 397] on button "2 . neutrales" at bounding box center [682, 379] width 293 height 84
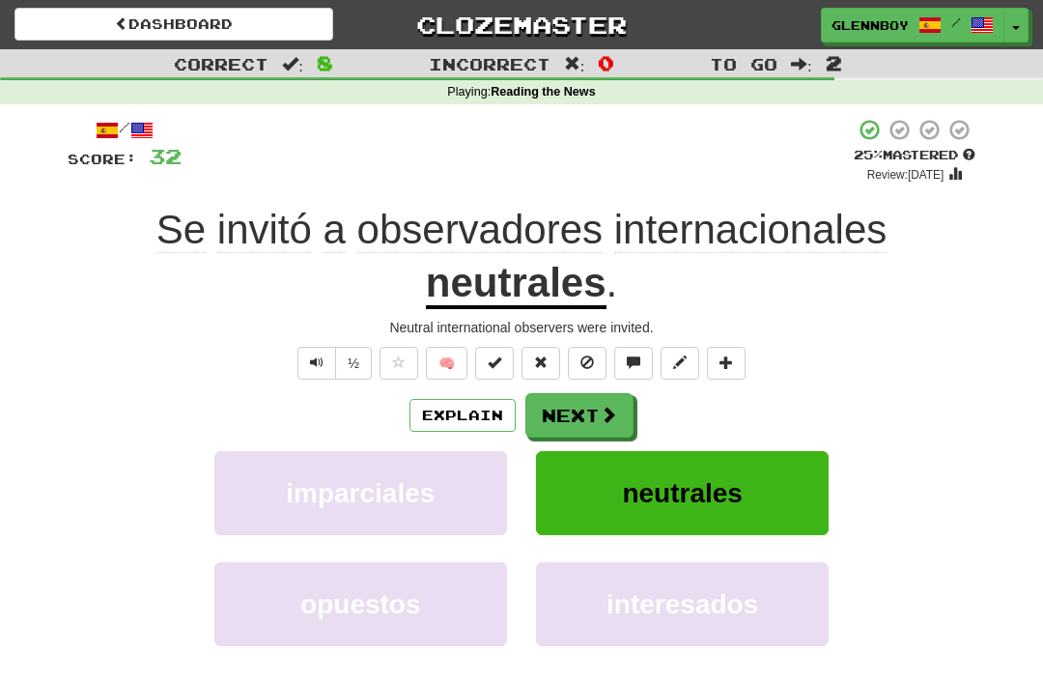
click at [590, 371] on button at bounding box center [587, 363] width 39 height 33
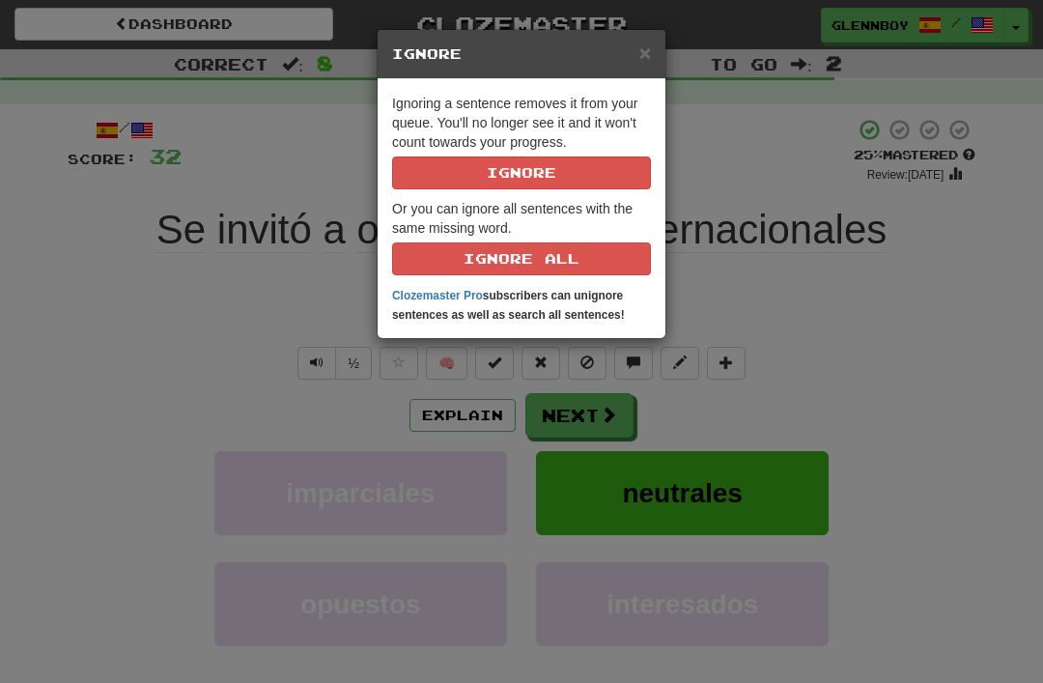
click at [608, 187] on button "Ignore" at bounding box center [521, 172] width 259 height 33
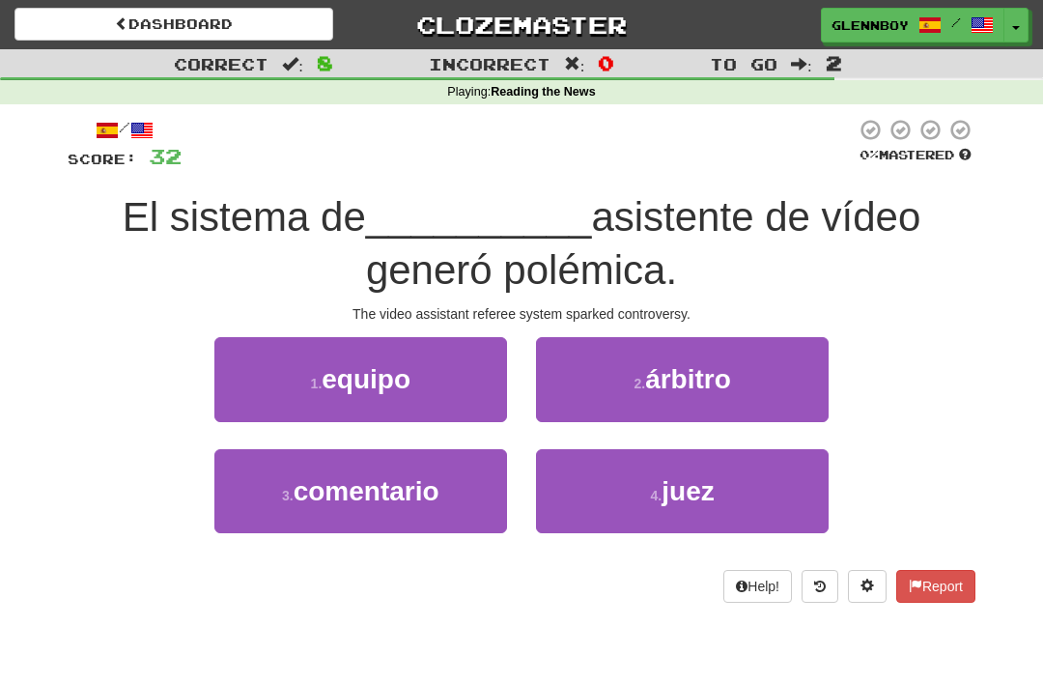
click at [714, 377] on span "árbitro" at bounding box center [688, 379] width 86 height 30
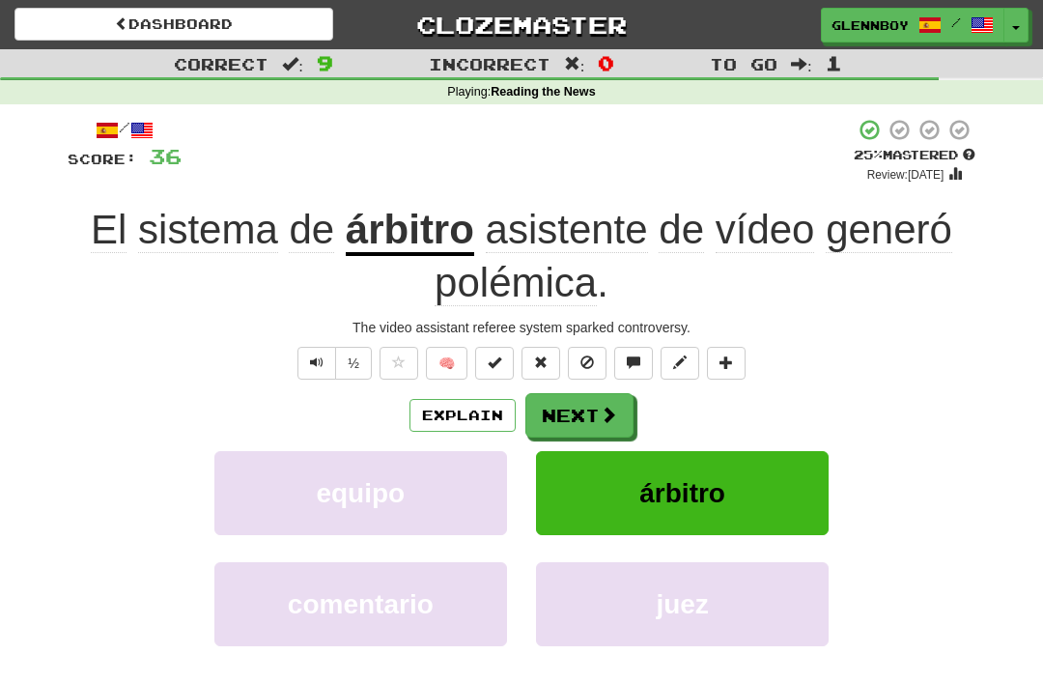
click at [601, 360] on button at bounding box center [587, 363] width 39 height 33
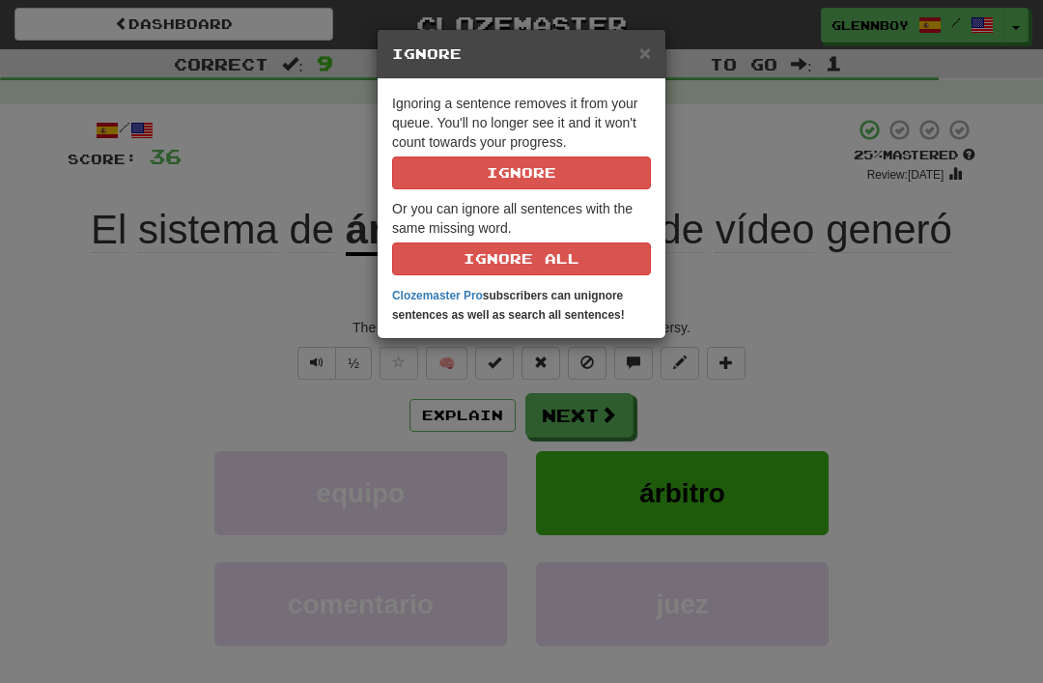
click at [609, 185] on button "Ignore" at bounding box center [521, 172] width 259 height 33
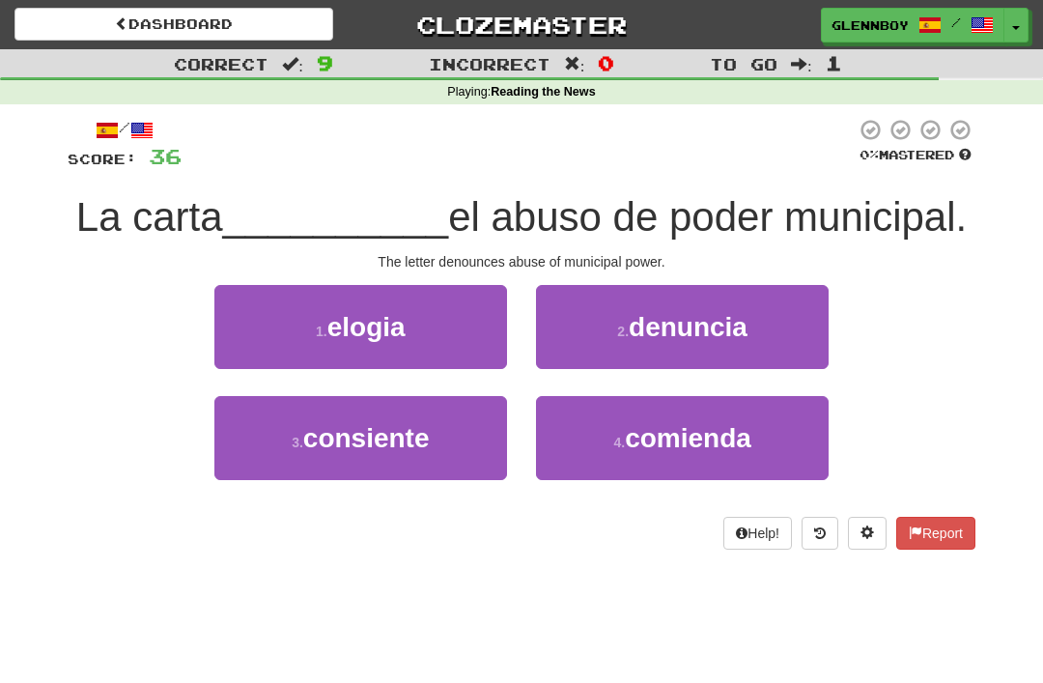
click at [715, 322] on span "denuncia" at bounding box center [688, 327] width 119 height 30
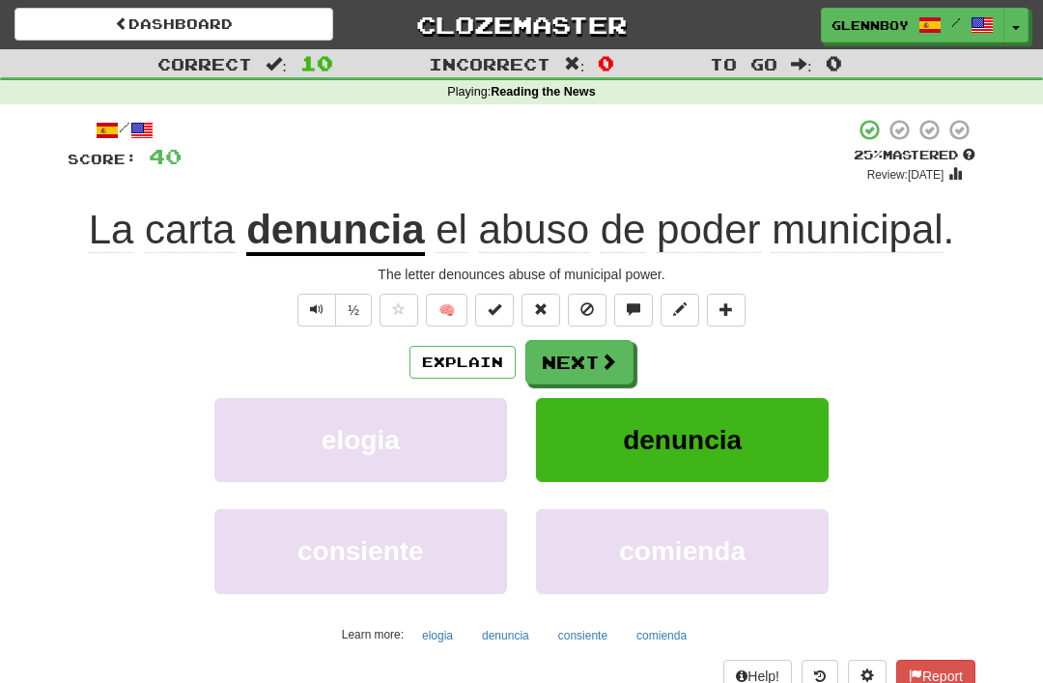
click at [590, 294] on button at bounding box center [587, 310] width 39 height 33
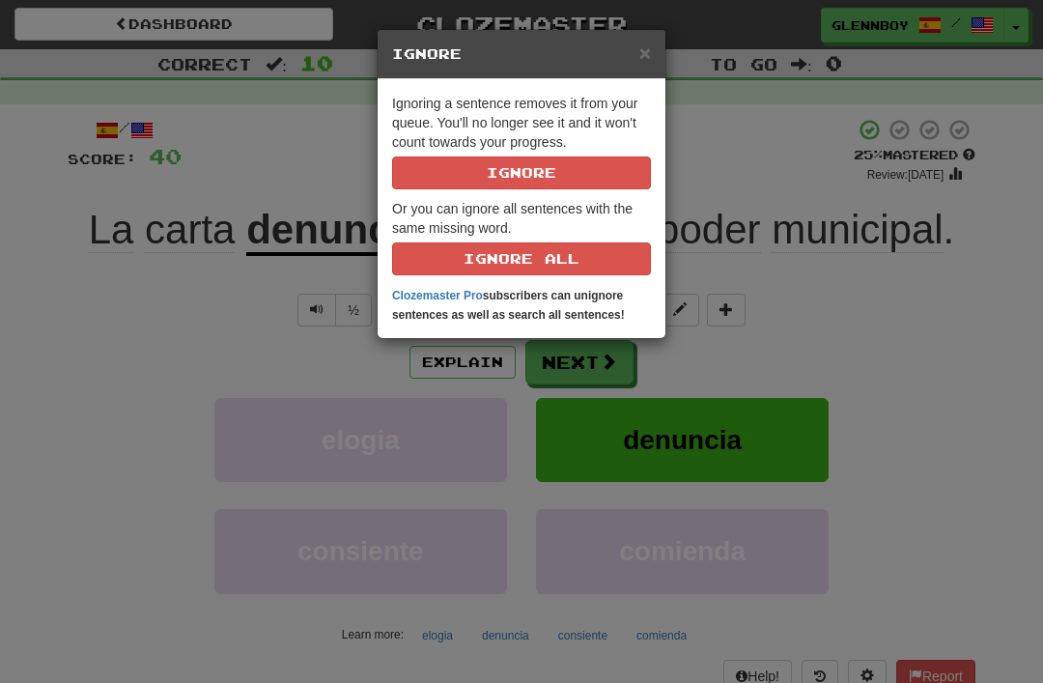
click at [587, 174] on button "Ignore" at bounding box center [521, 172] width 259 height 33
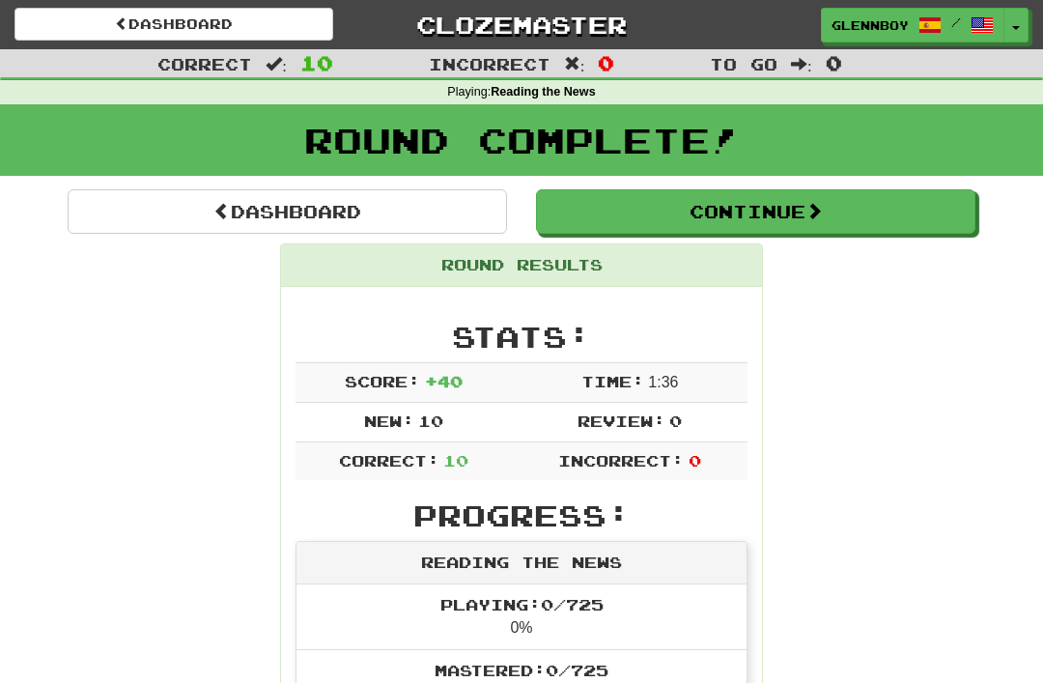
click at [305, 205] on link "Dashboard" at bounding box center [287, 211] width 439 height 44
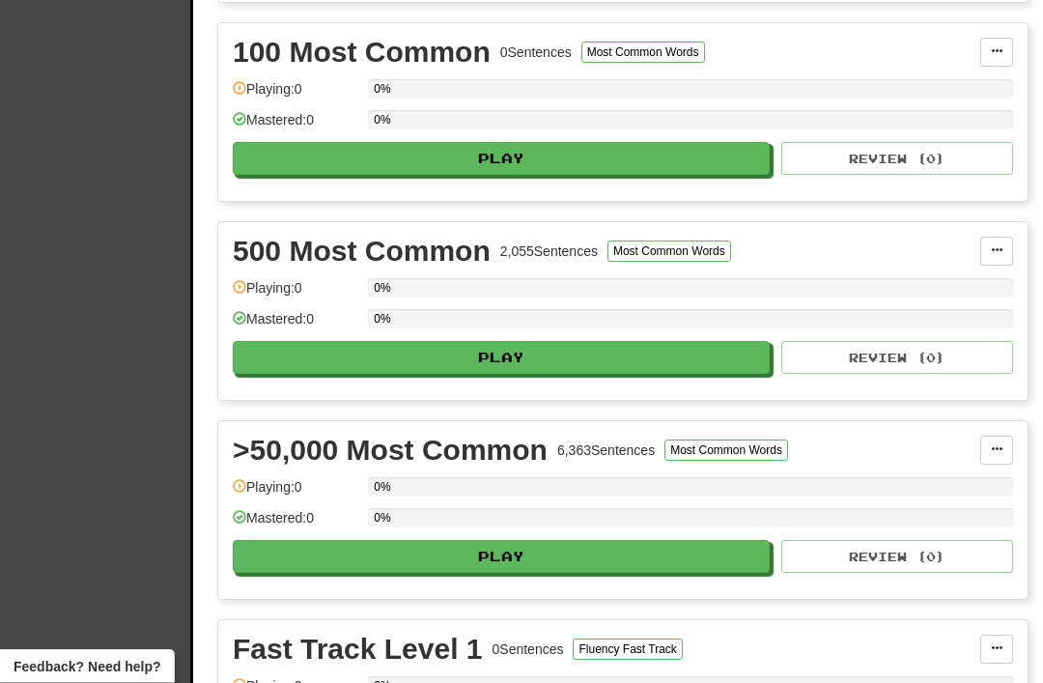
scroll to position [657, 0]
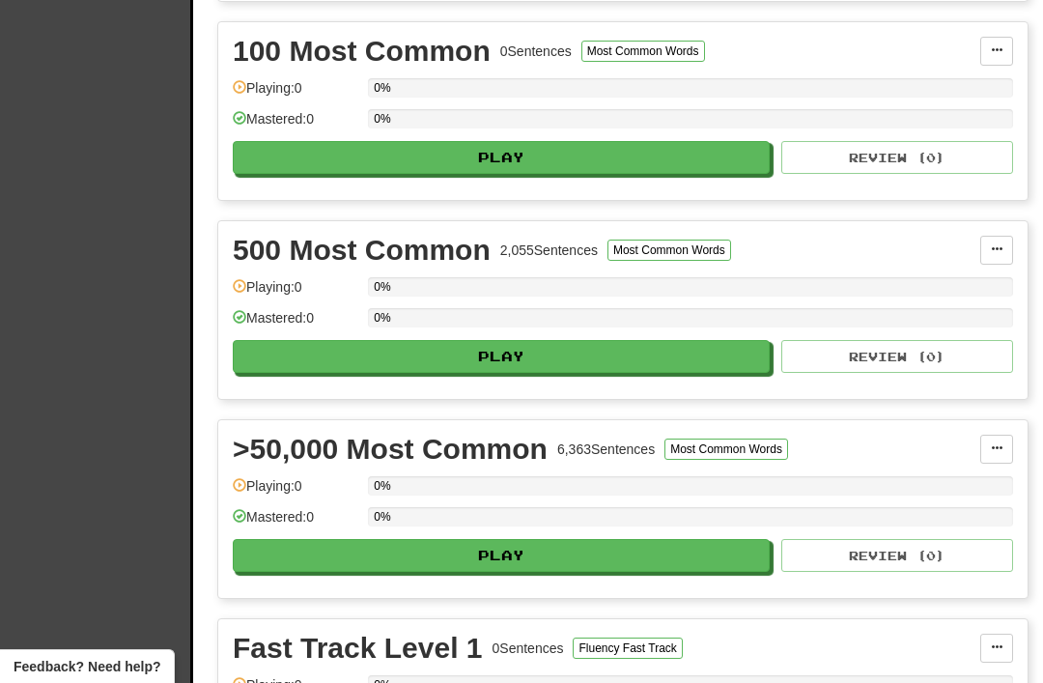
click at [479, 559] on button "Play" at bounding box center [501, 555] width 537 height 33
select select "**"
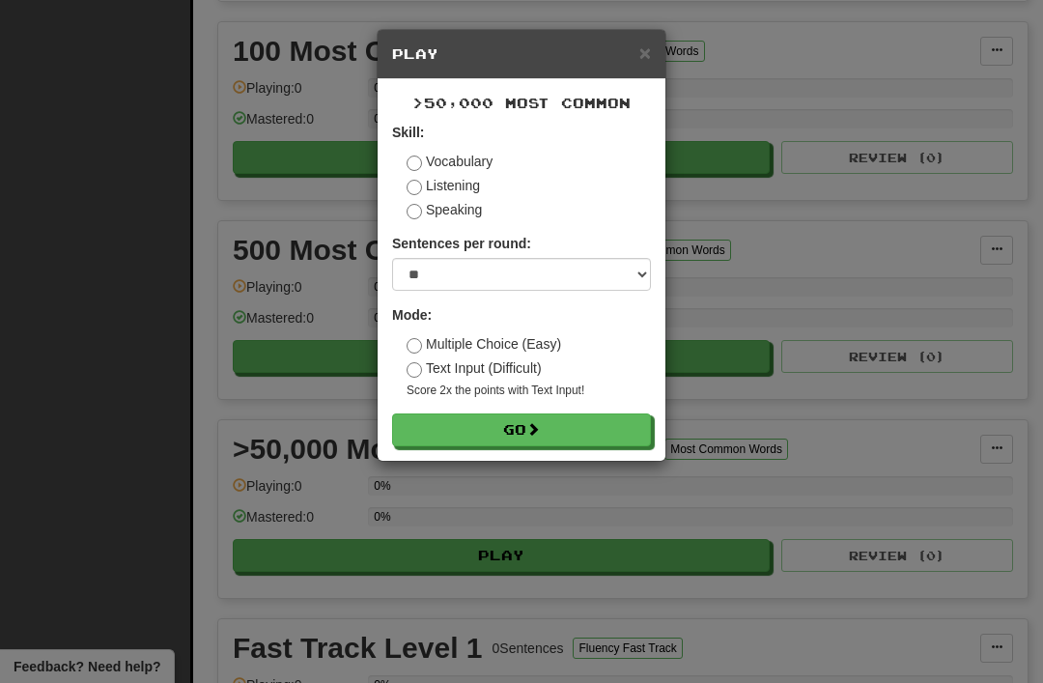
click at [504, 434] on button "Go" at bounding box center [521, 429] width 259 height 33
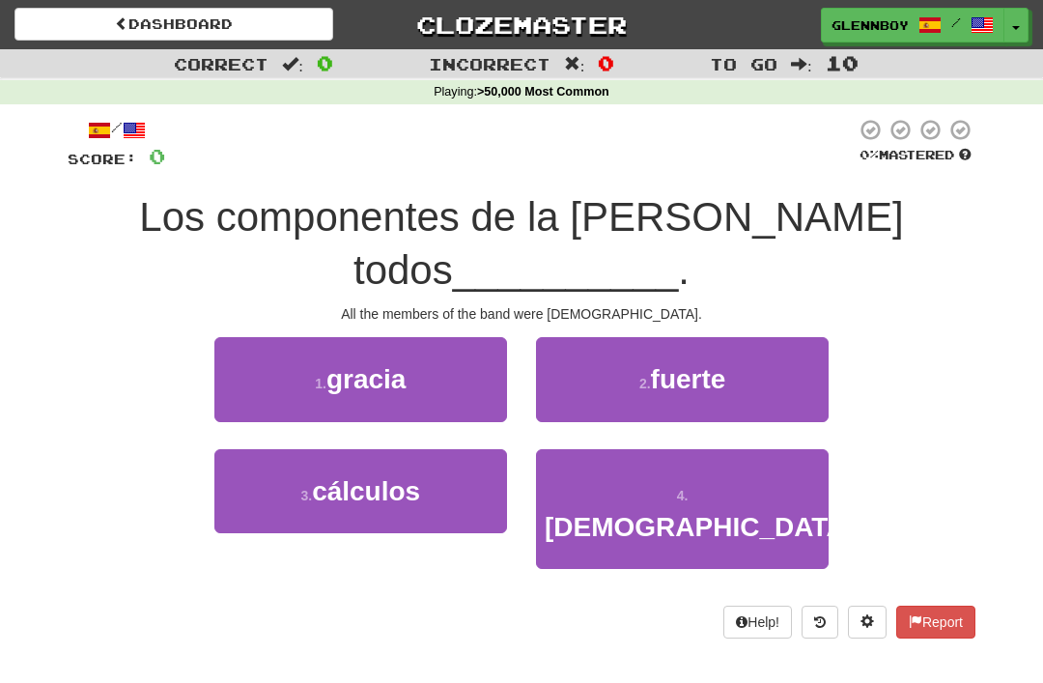
click at [690, 512] on span "[DEMOGRAPHIC_DATA]" at bounding box center [700, 527] width 310 height 30
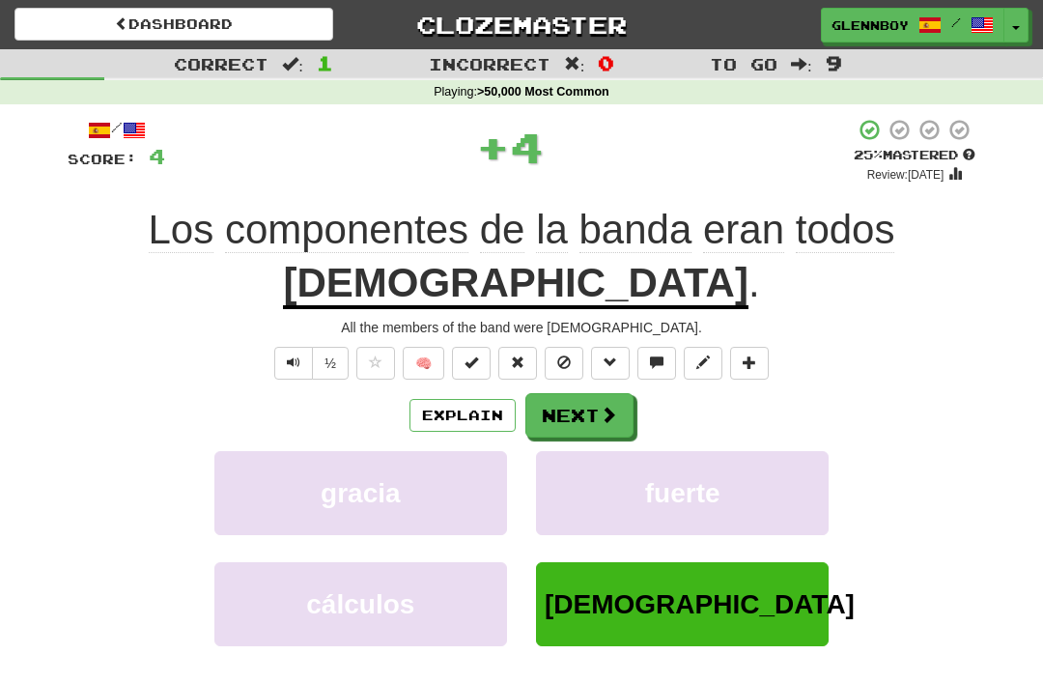
click at [571, 355] on span at bounding box center [564, 362] width 14 height 14
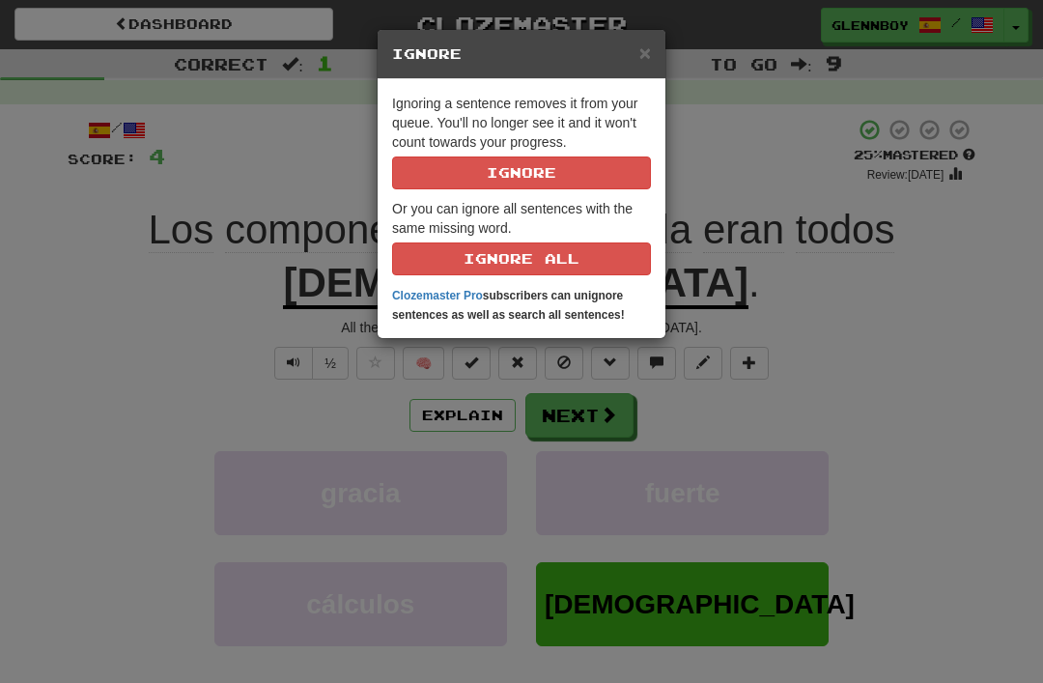
click at [556, 166] on button "Ignore" at bounding box center [521, 172] width 259 height 33
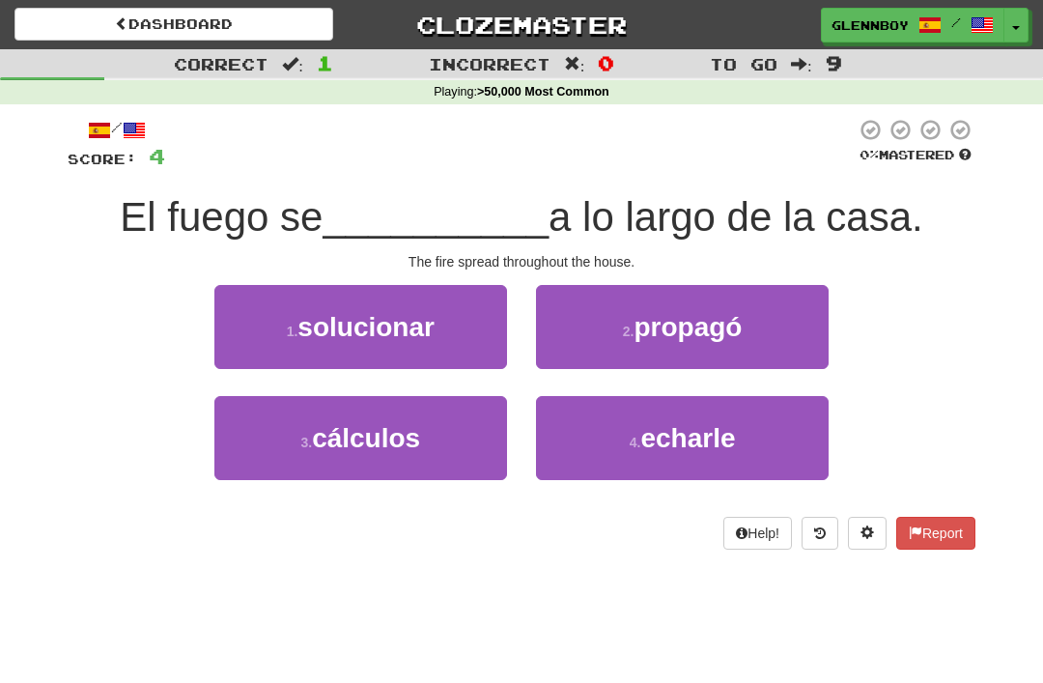
click at [716, 328] on span "propagó" at bounding box center [687, 327] width 108 height 30
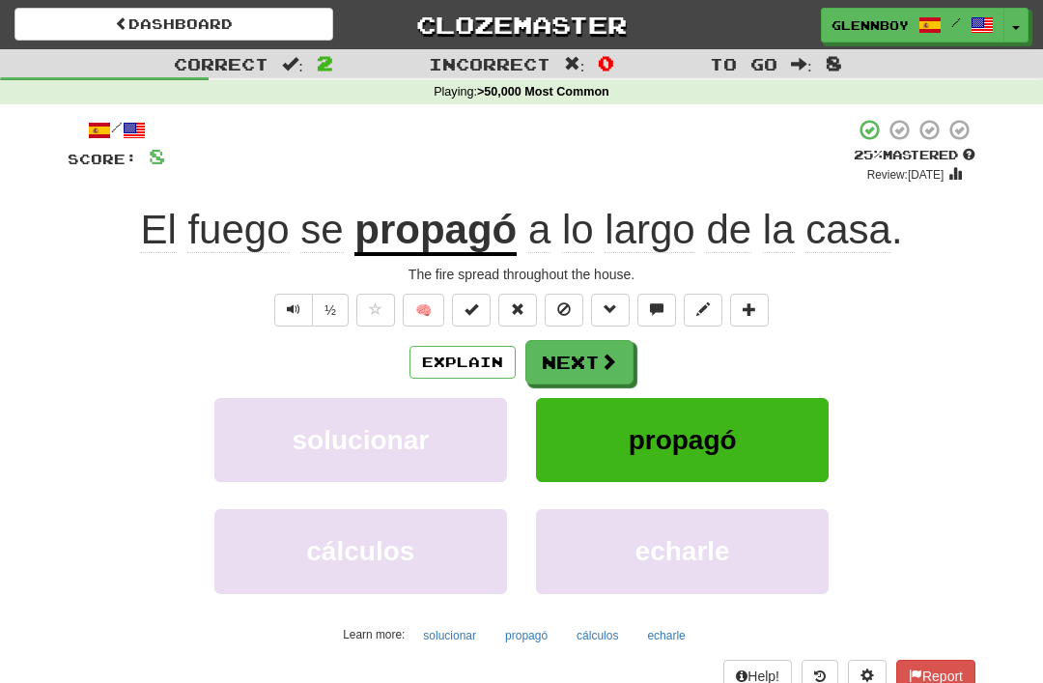
click at [559, 307] on span at bounding box center [564, 309] width 14 height 14
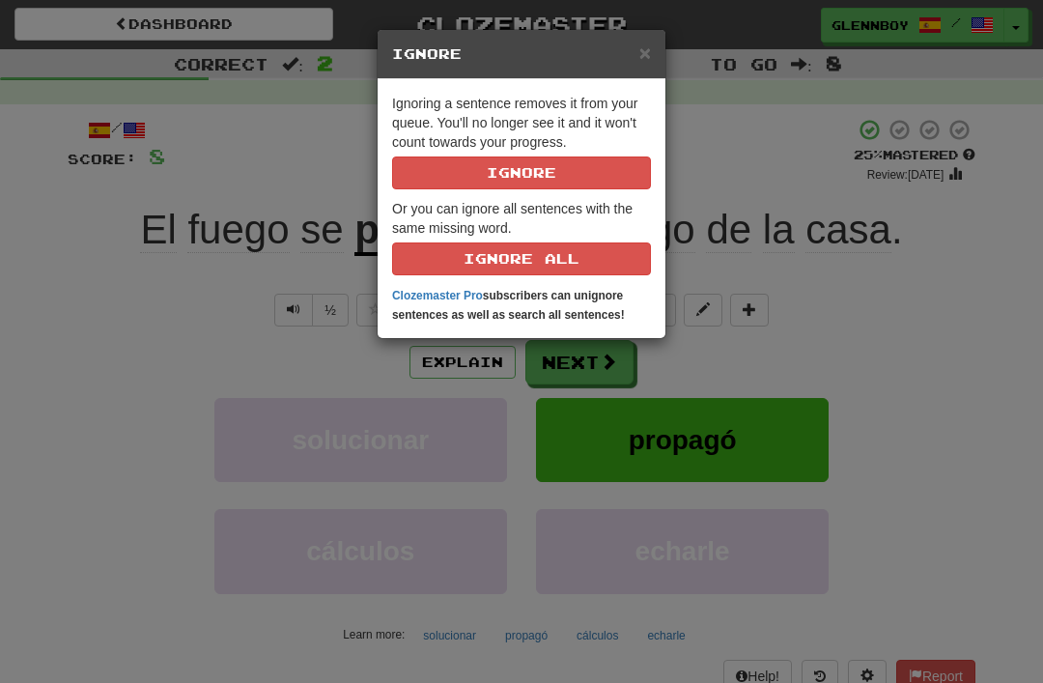
click at [569, 172] on button "Ignore" at bounding box center [521, 172] width 259 height 33
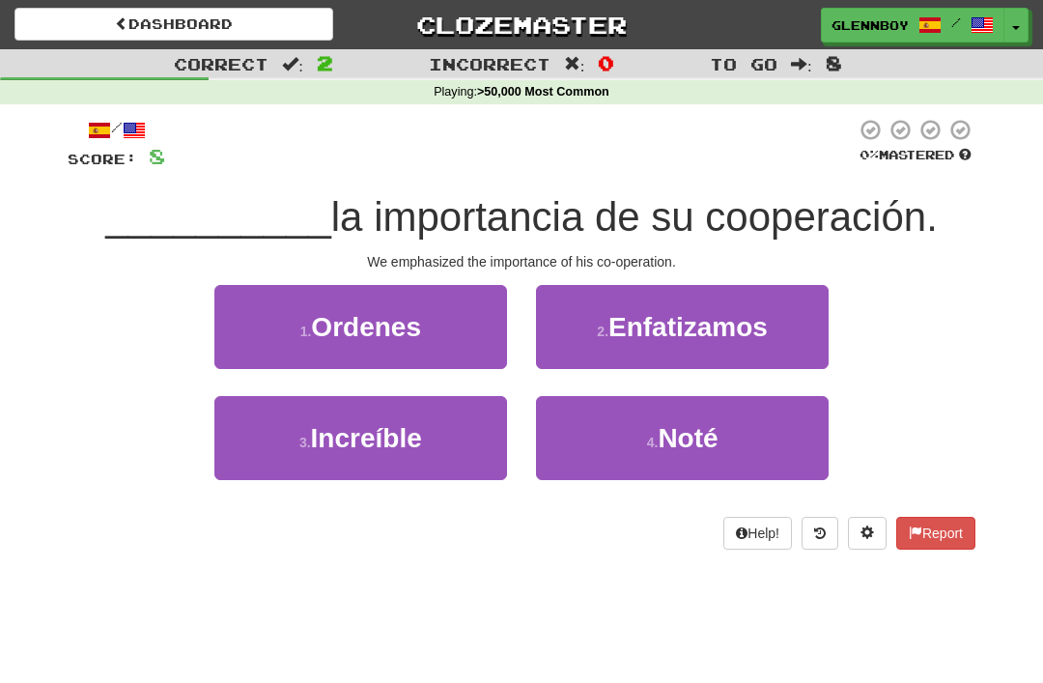
click at [684, 322] on span "Enfatizamos" at bounding box center [687, 327] width 159 height 30
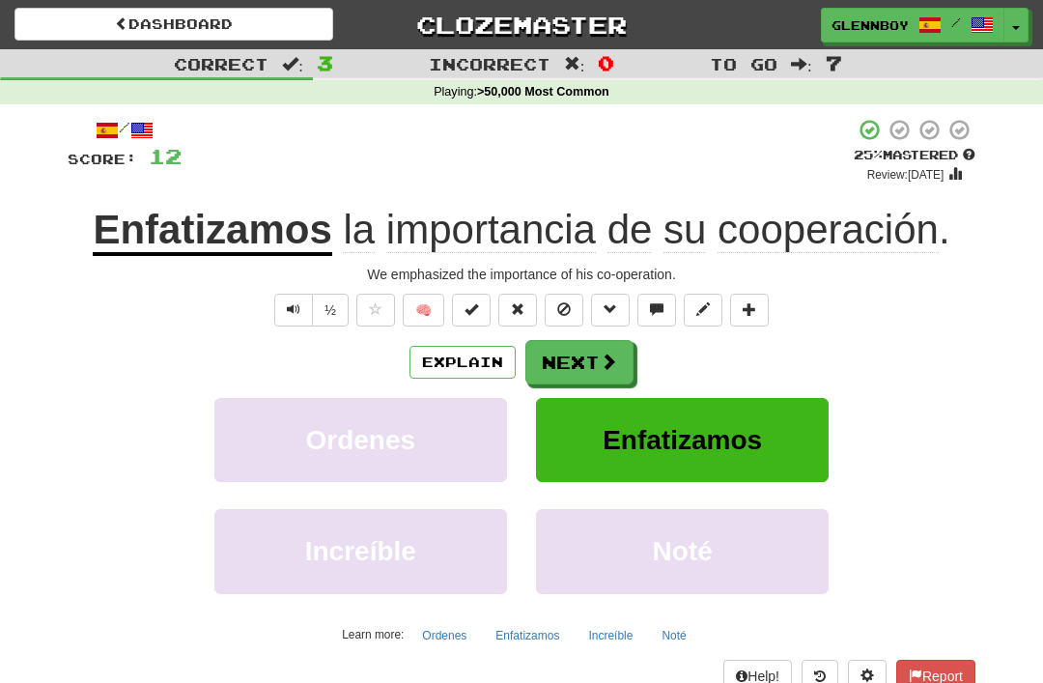
click at [574, 295] on button at bounding box center [564, 310] width 39 height 33
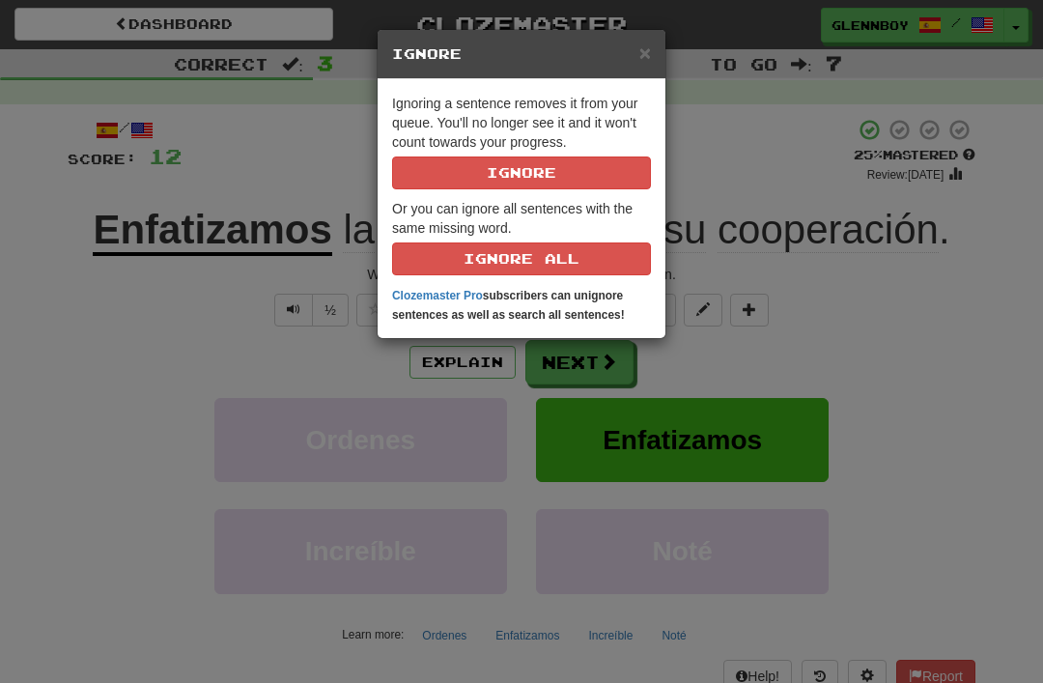
click at [576, 156] on button "Ignore" at bounding box center [521, 172] width 259 height 33
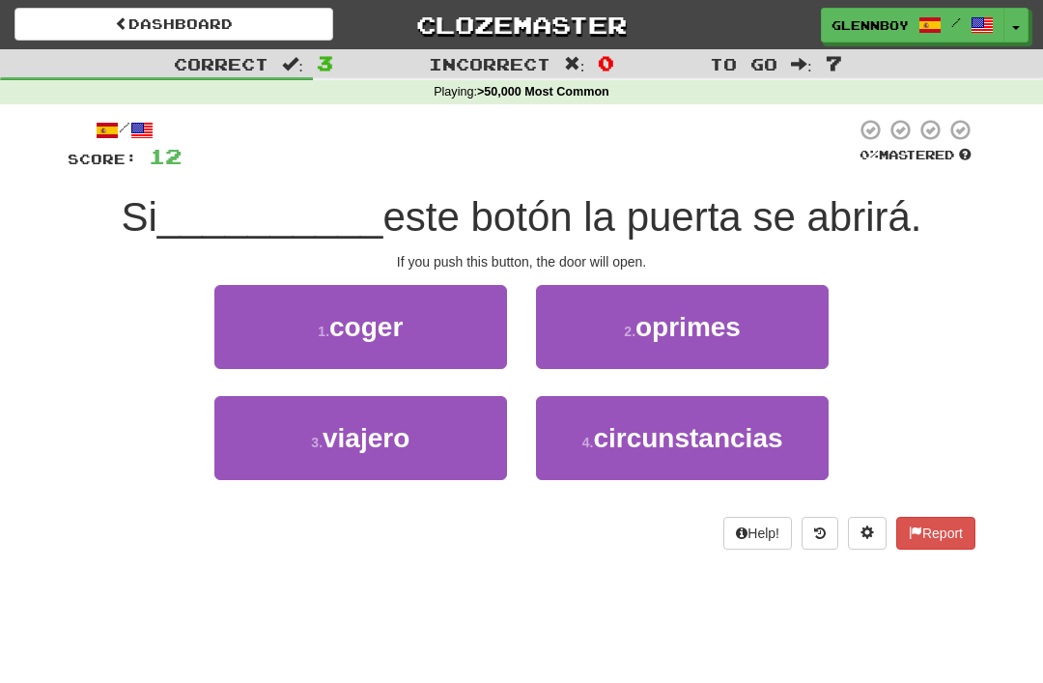
click at [713, 344] on button "2 . oprimes" at bounding box center [682, 327] width 293 height 84
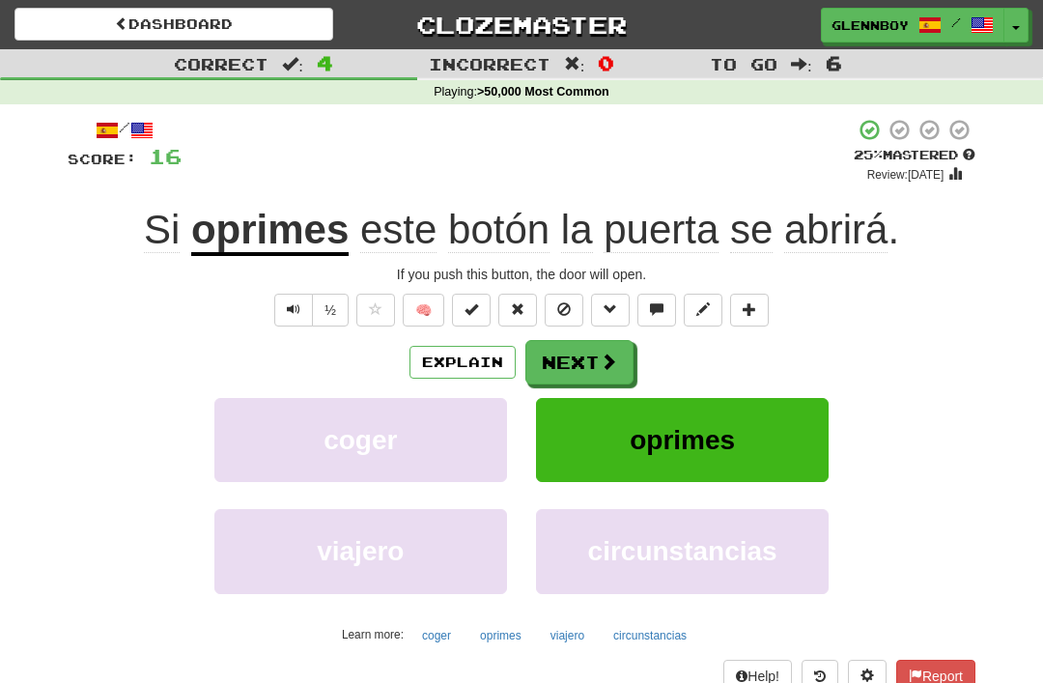
click at [571, 304] on span at bounding box center [564, 309] width 14 height 14
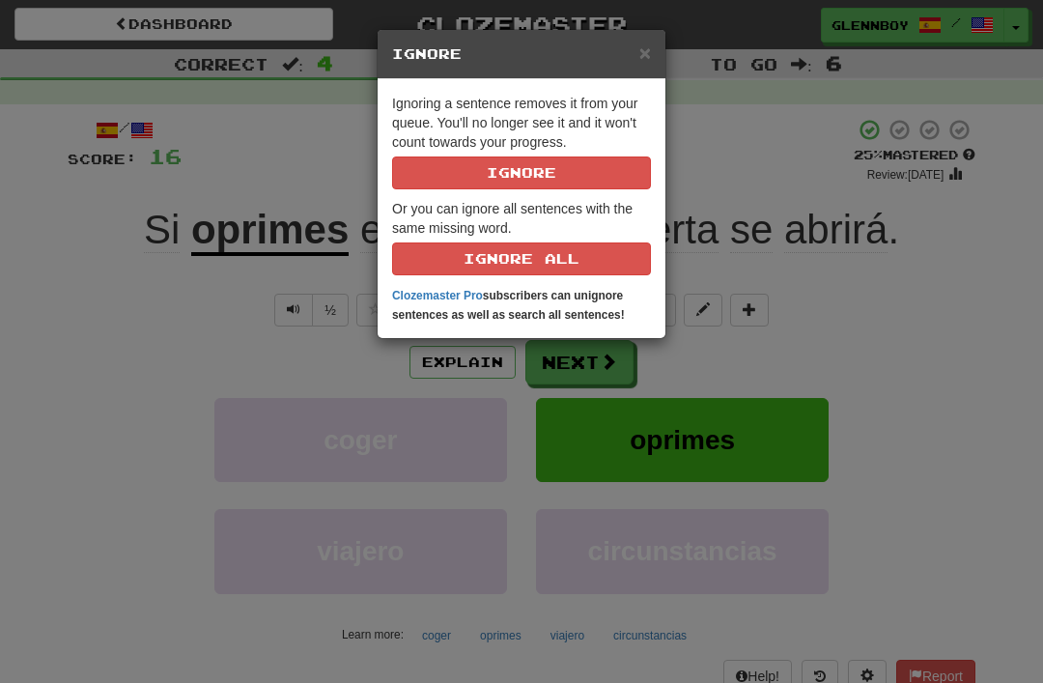
click at [586, 163] on button "Ignore" at bounding box center [521, 172] width 259 height 33
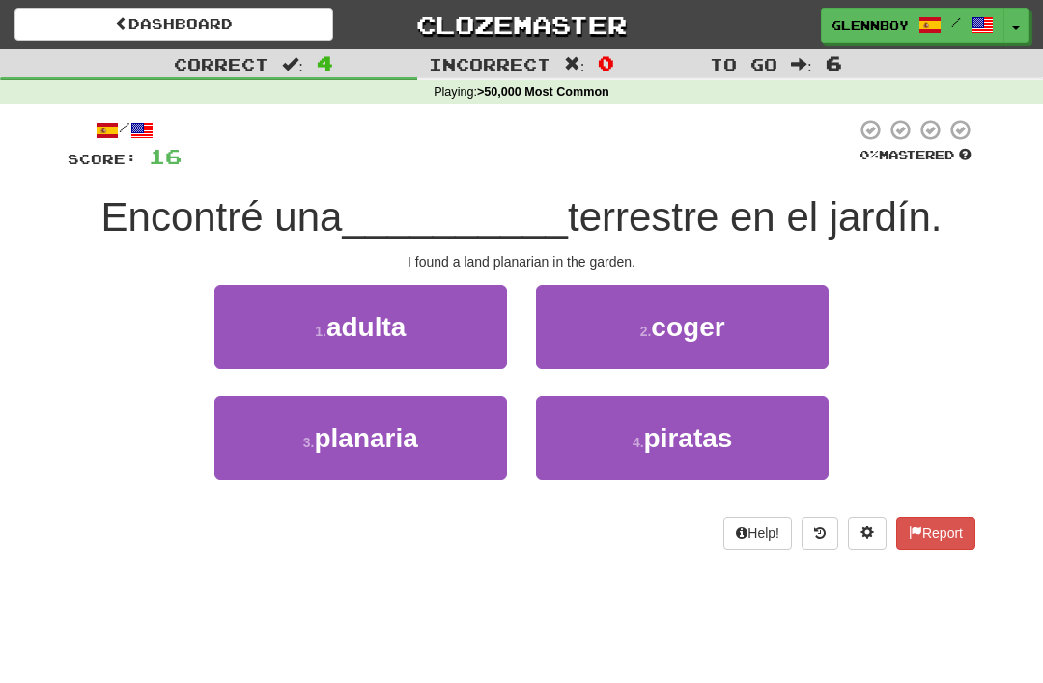
click at [399, 459] on button "3 . planaria" at bounding box center [360, 438] width 293 height 84
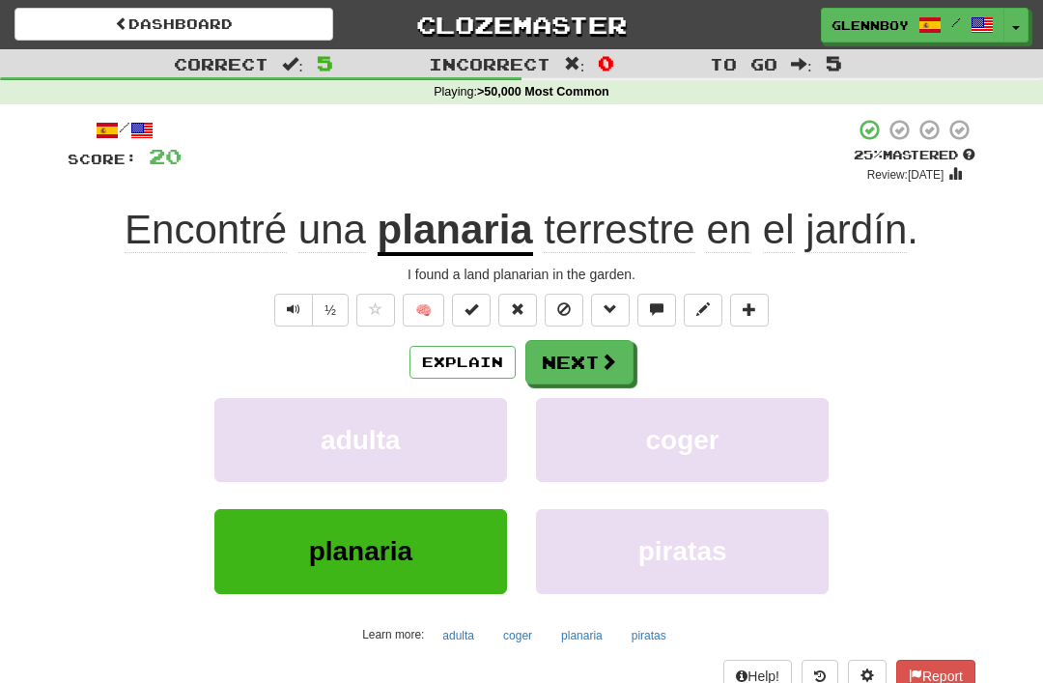
click at [471, 353] on button "Explain" at bounding box center [462, 362] width 106 height 33
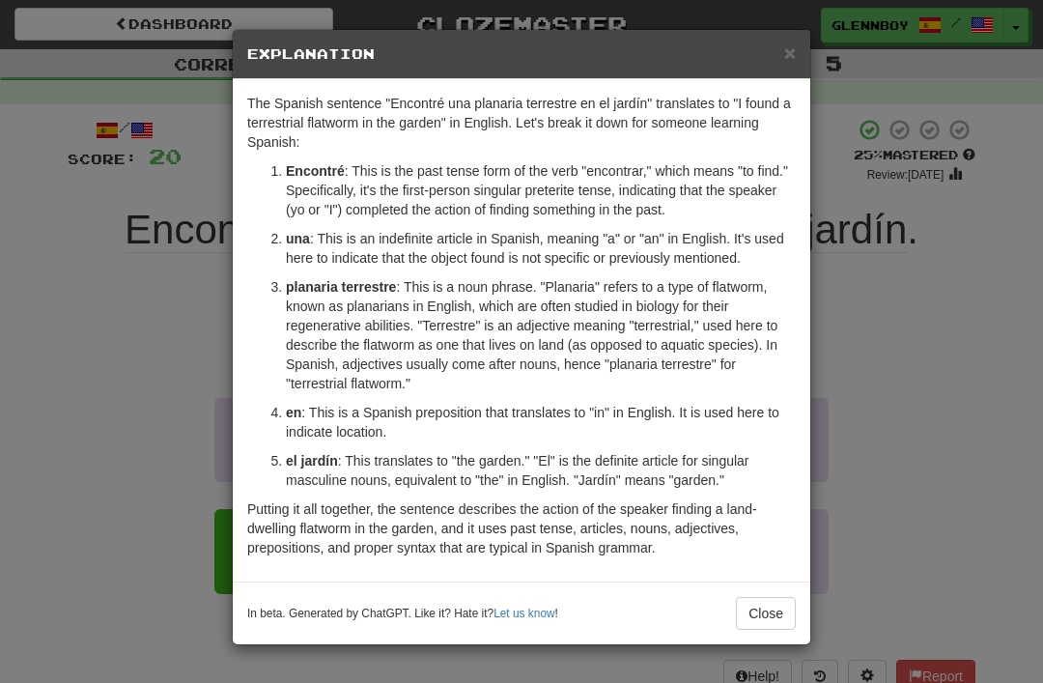
click at [777, 621] on button "Close" at bounding box center [766, 613] width 60 height 33
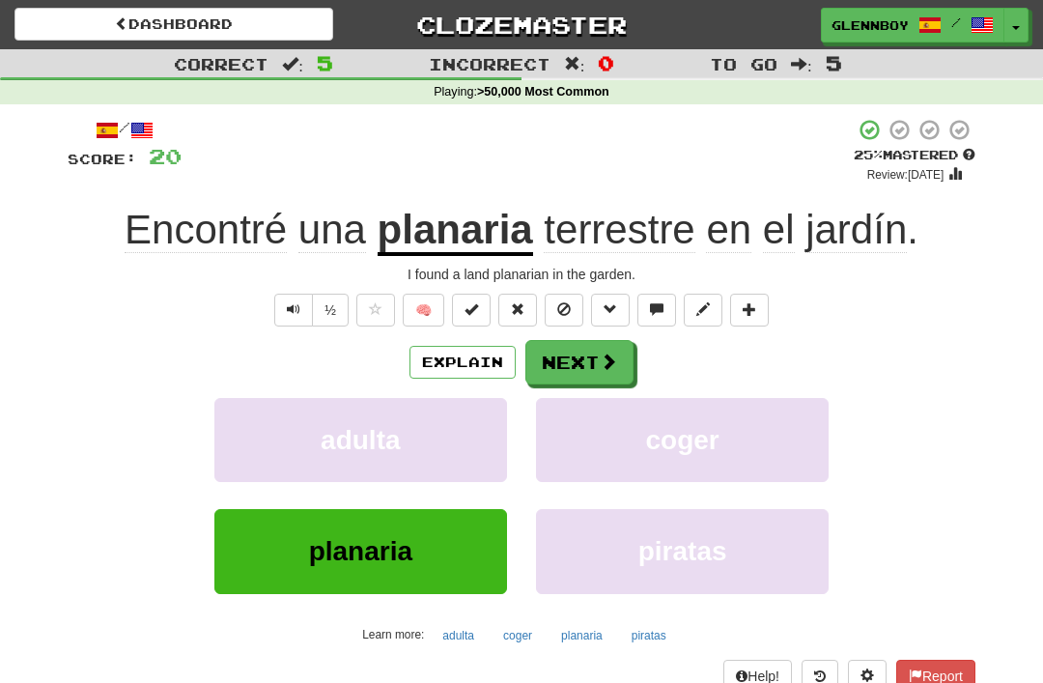
click at [577, 307] on button at bounding box center [564, 310] width 39 height 33
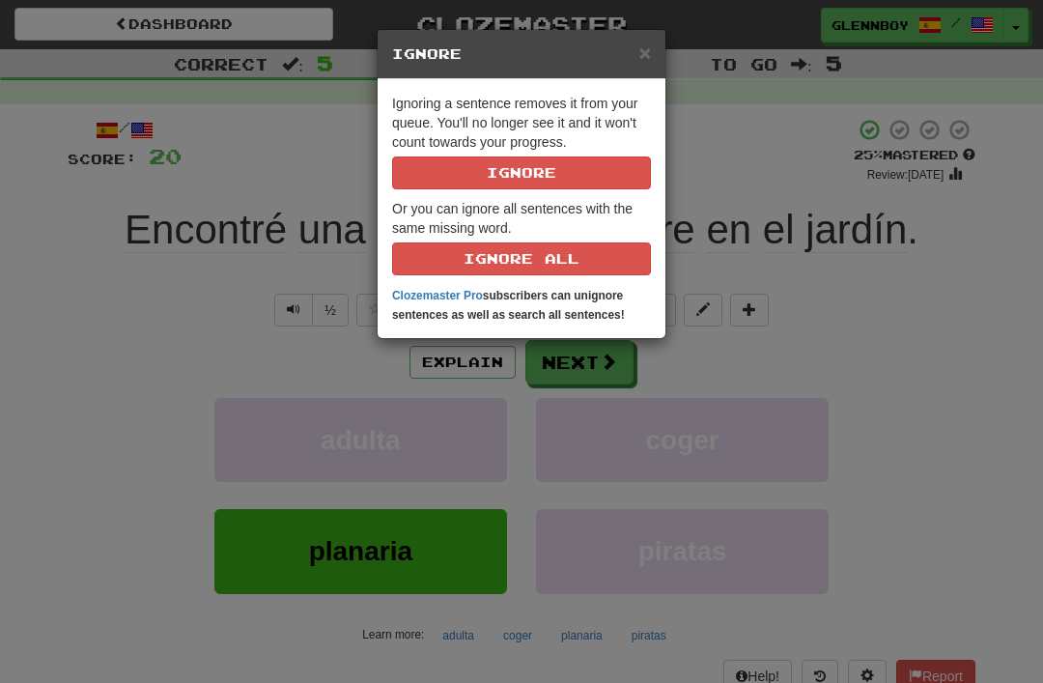
click at [601, 176] on button "Ignore" at bounding box center [521, 172] width 259 height 33
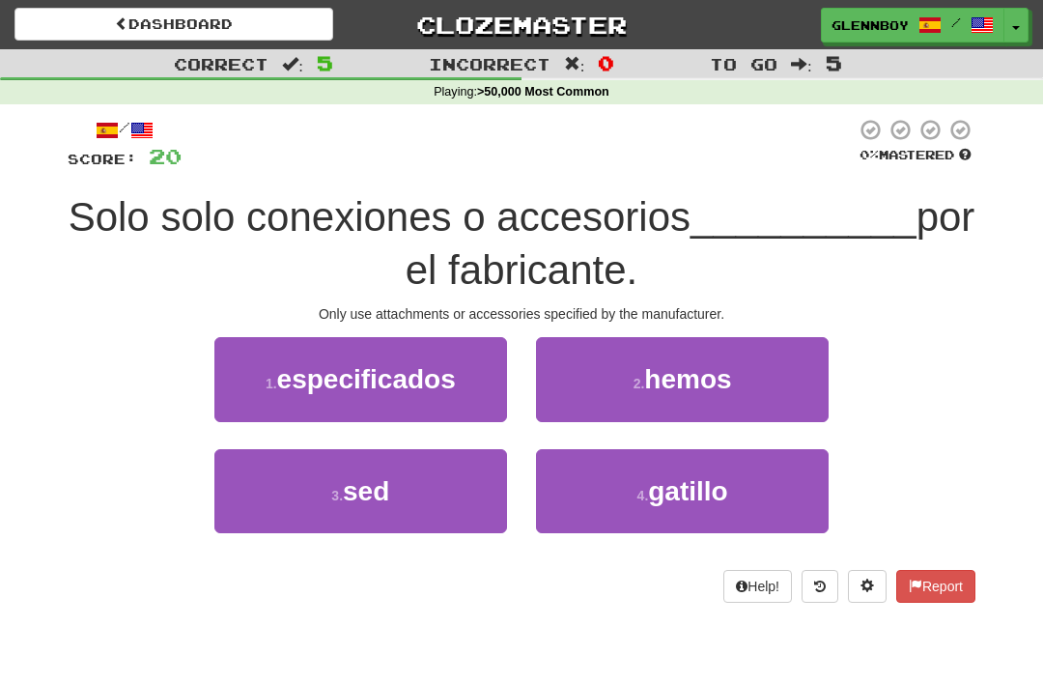
click at [446, 385] on span "especificados" at bounding box center [366, 379] width 179 height 30
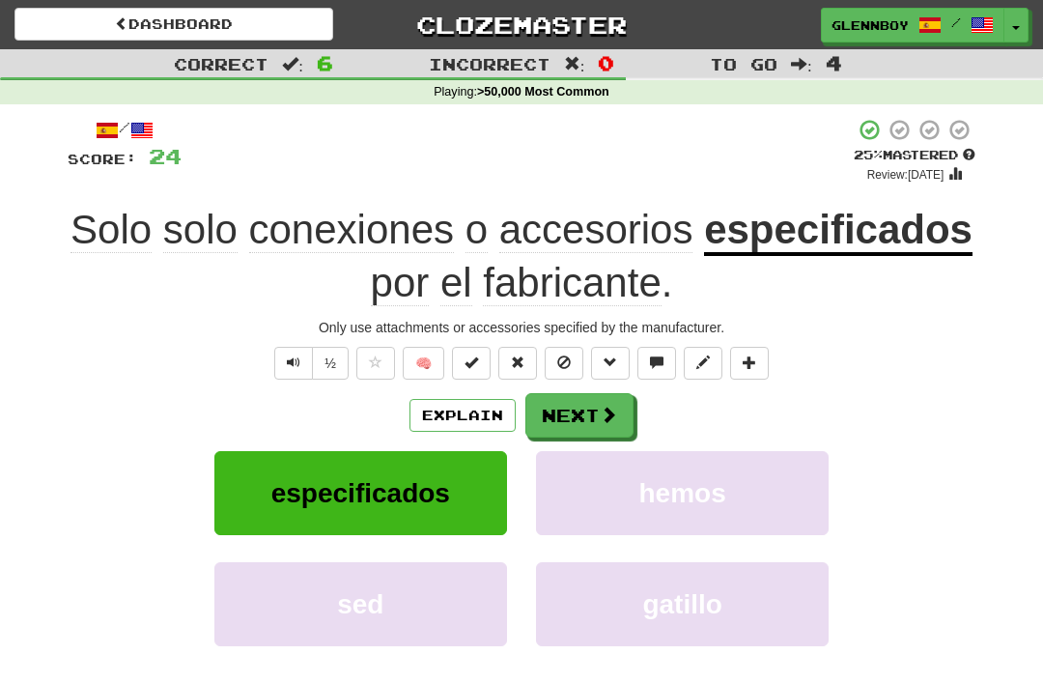
click at [492, 417] on button "Explain" at bounding box center [462, 415] width 106 height 33
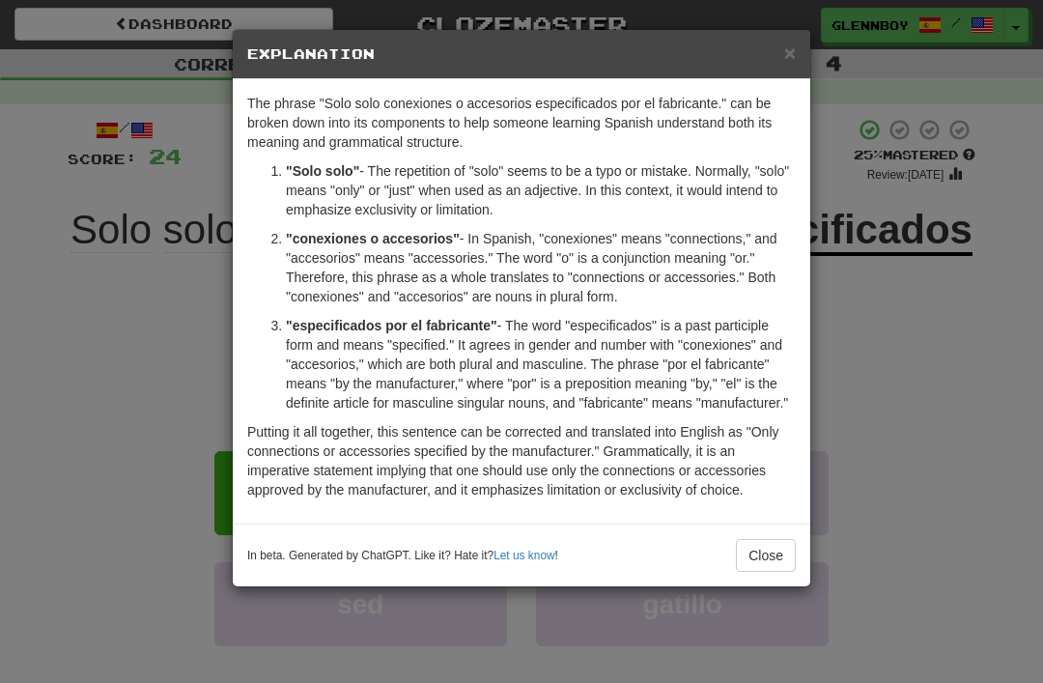
click at [765, 552] on button "Close" at bounding box center [766, 555] width 60 height 33
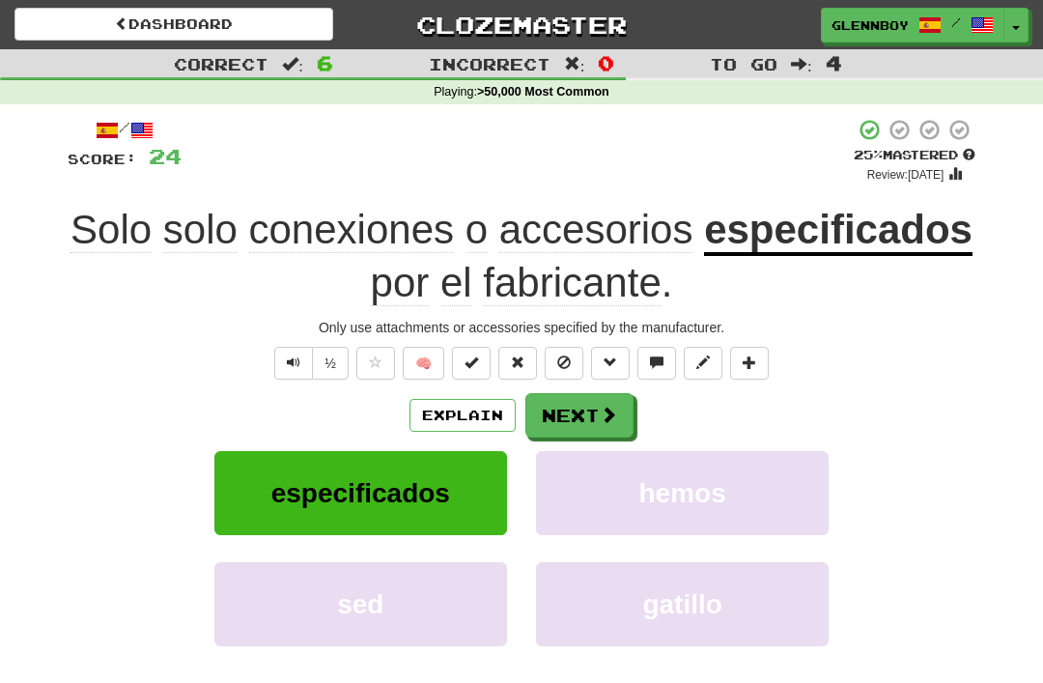
click at [571, 375] on button at bounding box center [564, 363] width 39 height 33
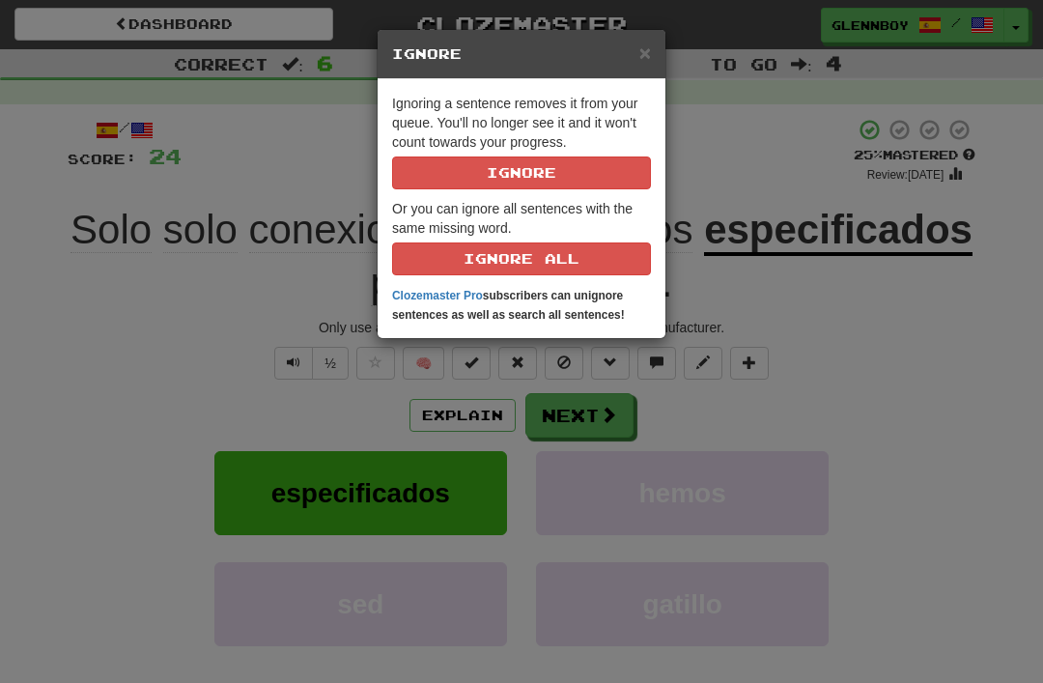
click at [606, 169] on button "Ignore" at bounding box center [521, 172] width 259 height 33
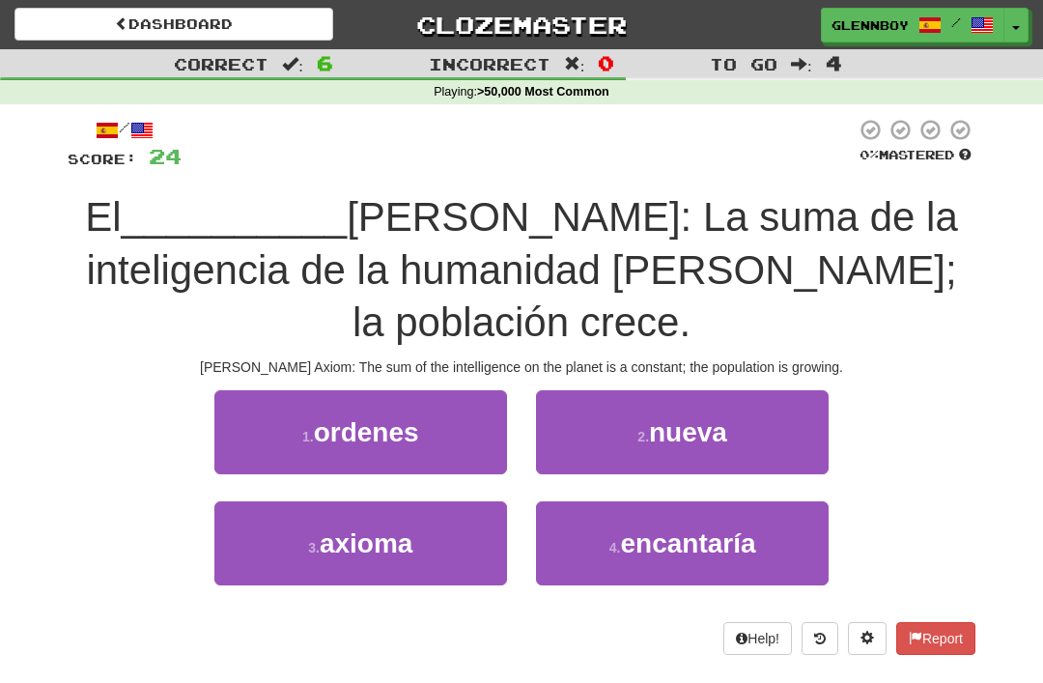
click at [395, 556] on button "3 . axioma" at bounding box center [360, 543] width 293 height 84
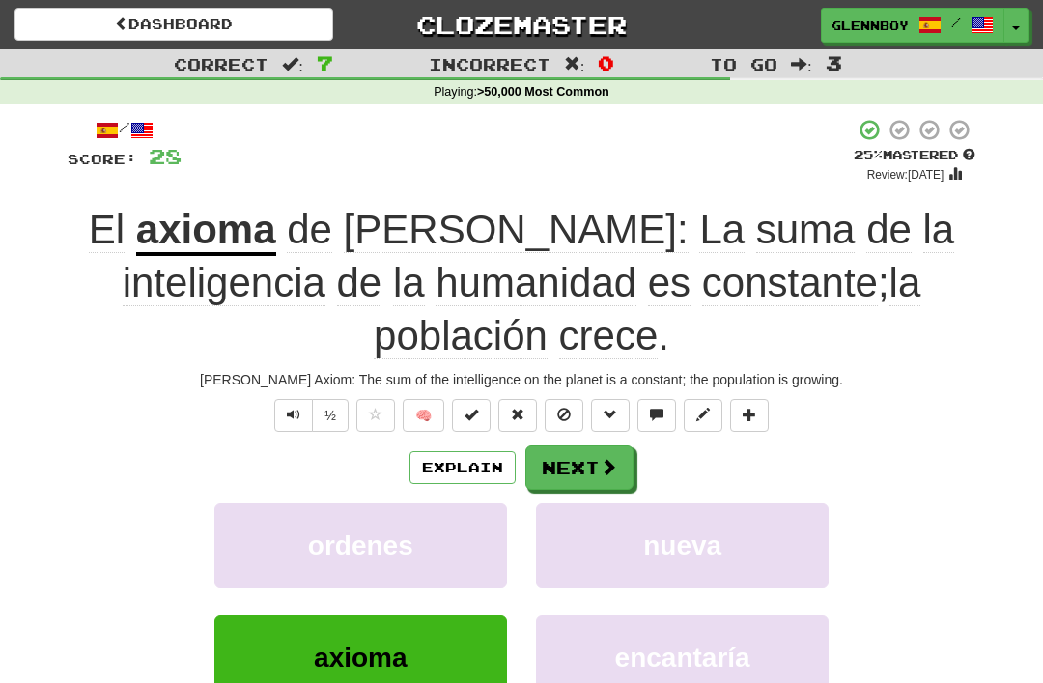
click at [578, 399] on button at bounding box center [564, 415] width 39 height 33
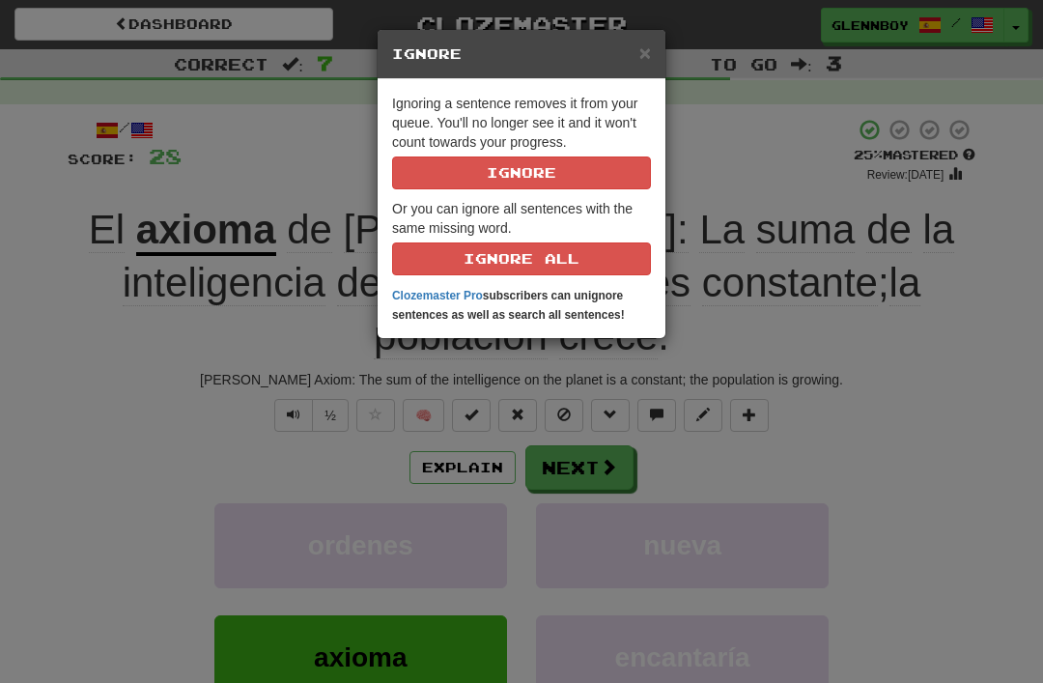
click at [569, 176] on button "Ignore" at bounding box center [521, 172] width 259 height 33
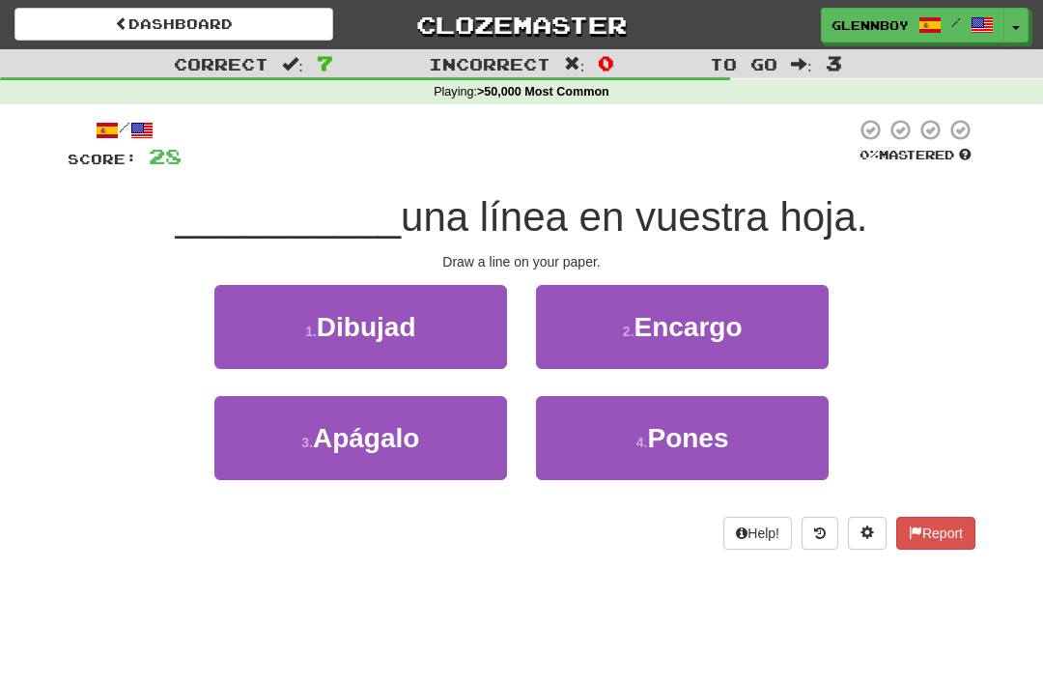
click at [399, 312] on span "Dibujad" at bounding box center [366, 327] width 99 height 30
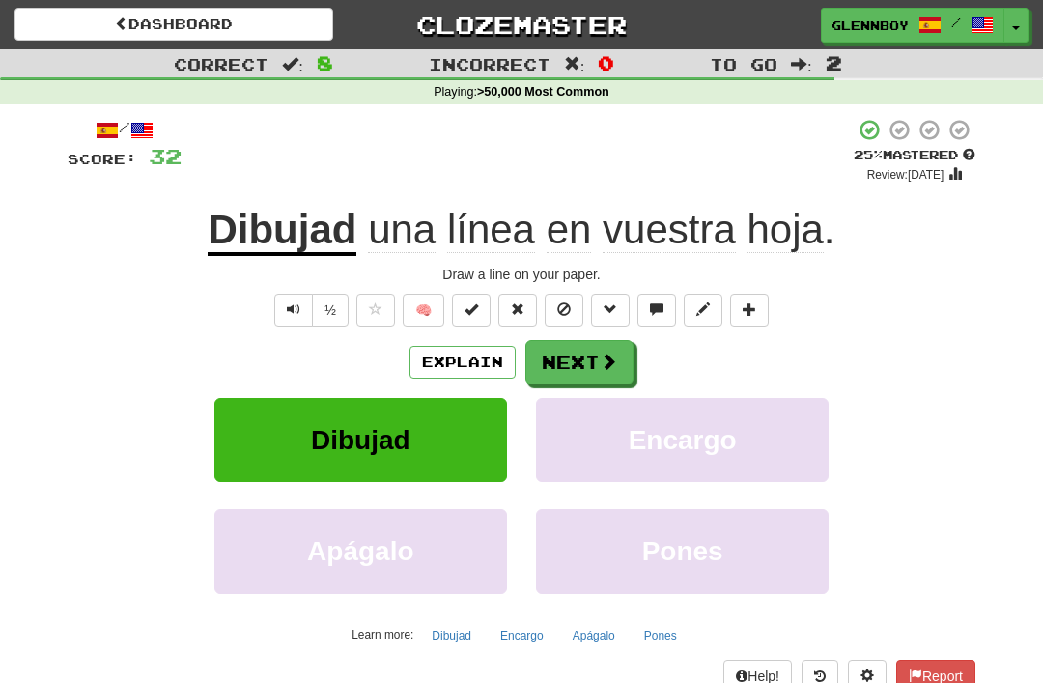
click at [571, 302] on span at bounding box center [564, 309] width 14 height 14
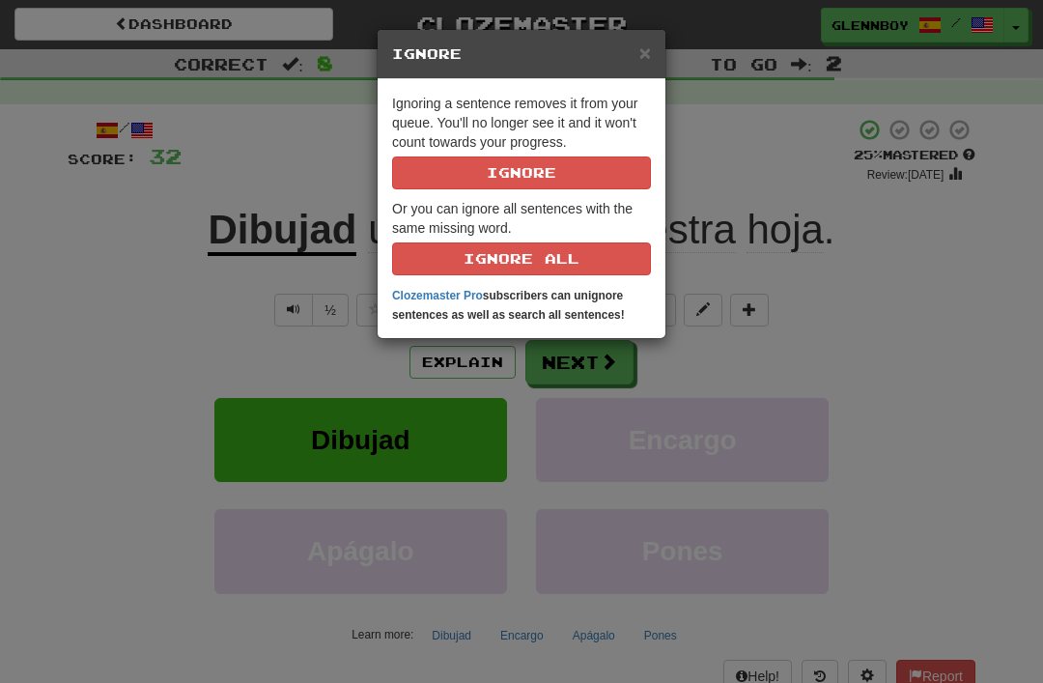
click at [568, 161] on button "Ignore" at bounding box center [521, 172] width 259 height 33
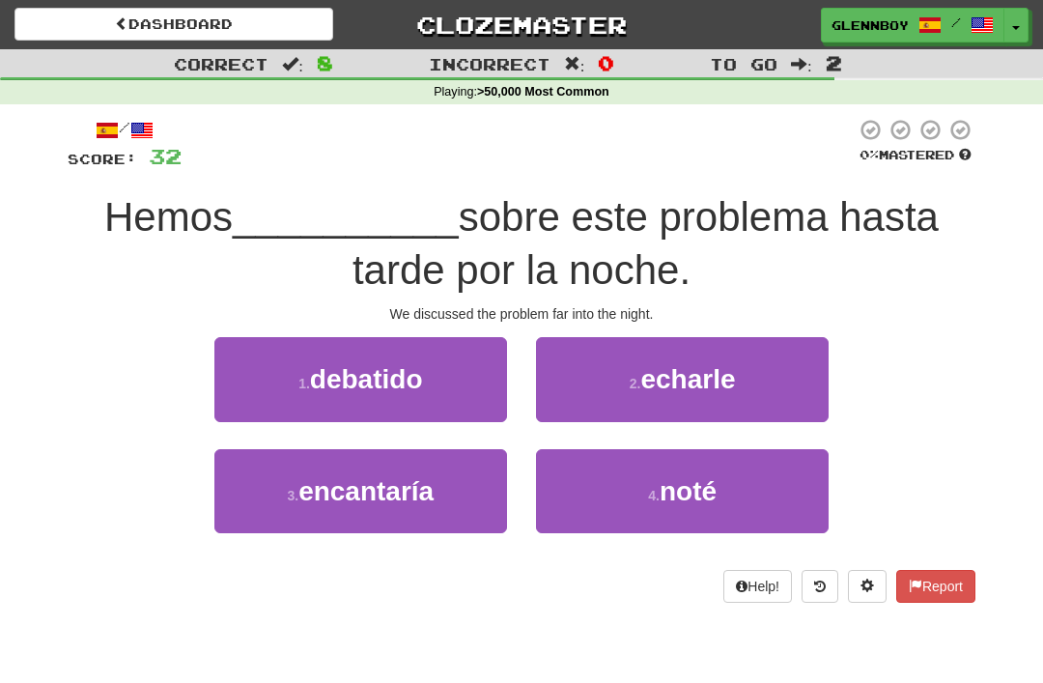
click at [392, 378] on span "debatido" at bounding box center [366, 379] width 113 height 30
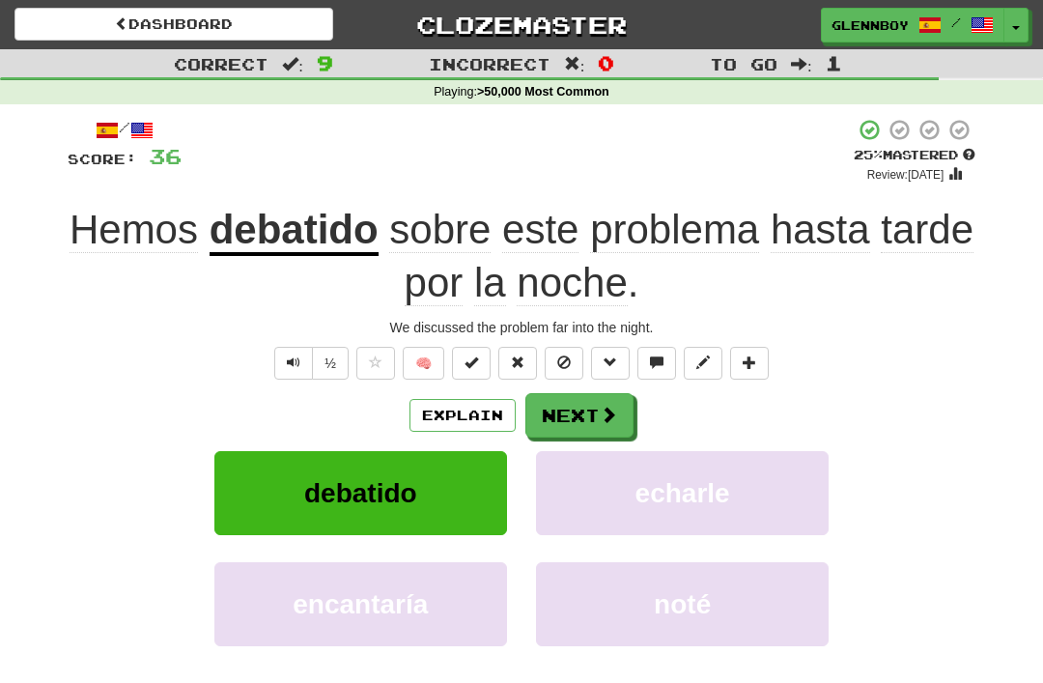
click at [570, 355] on span at bounding box center [564, 362] width 14 height 14
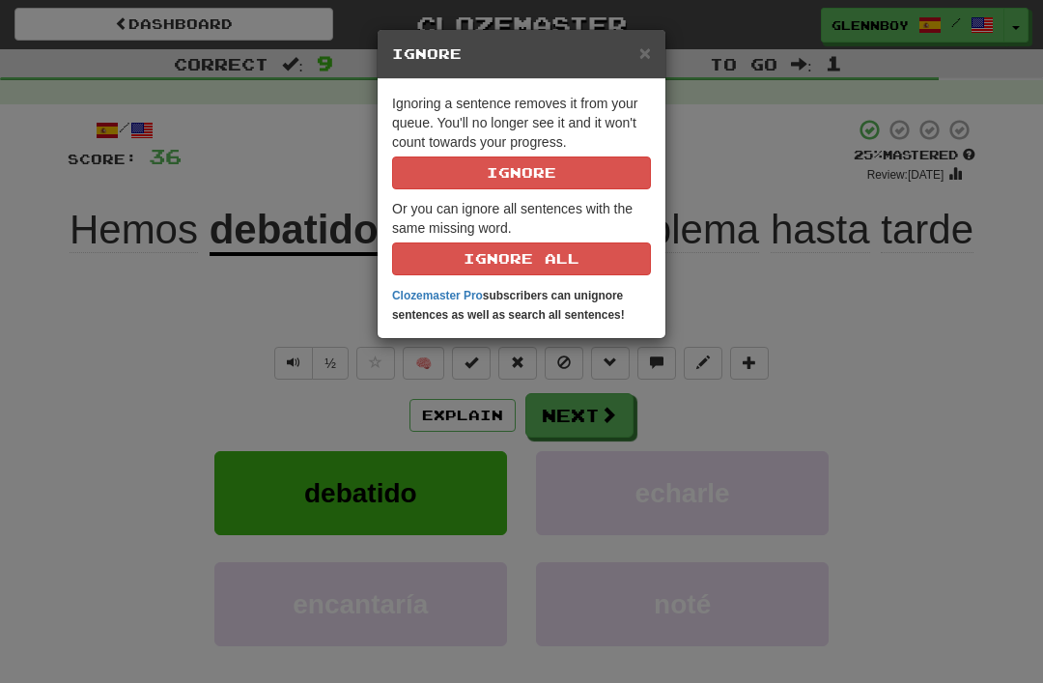
click at [565, 171] on button "Ignore" at bounding box center [521, 172] width 259 height 33
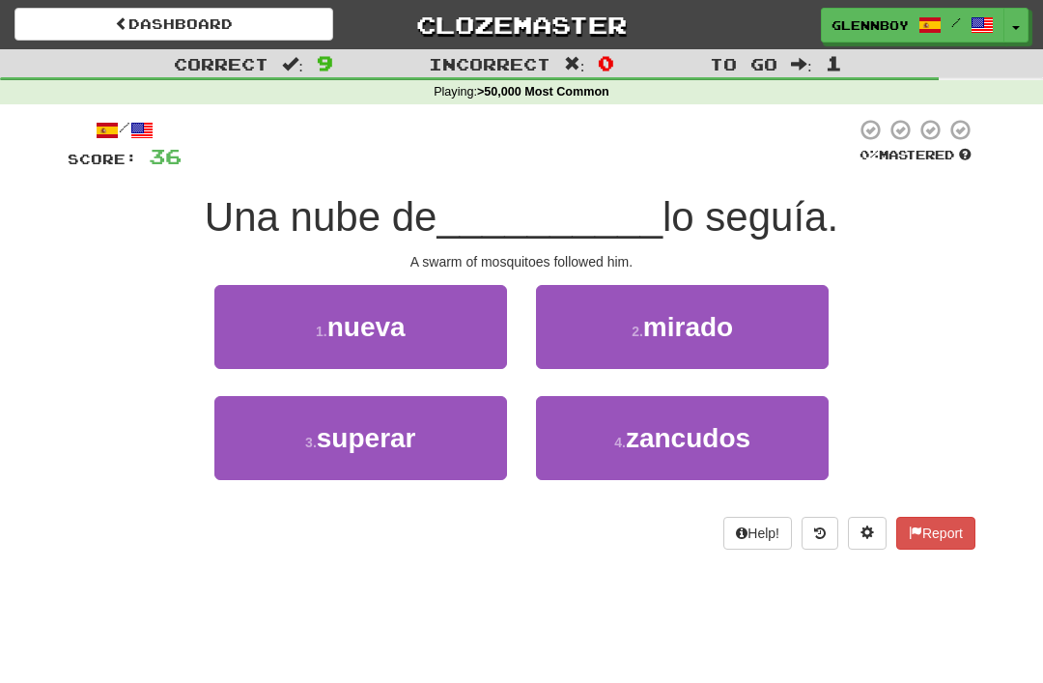
click at [667, 446] on span "zancudos" at bounding box center [688, 438] width 125 height 30
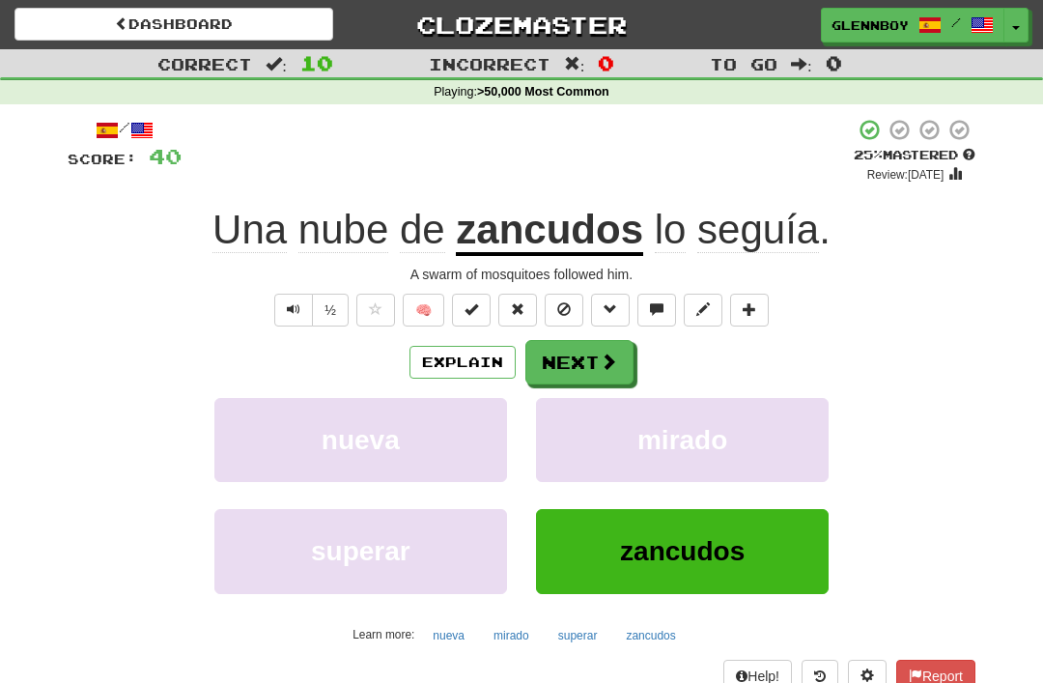
click at [576, 297] on button at bounding box center [564, 310] width 39 height 33
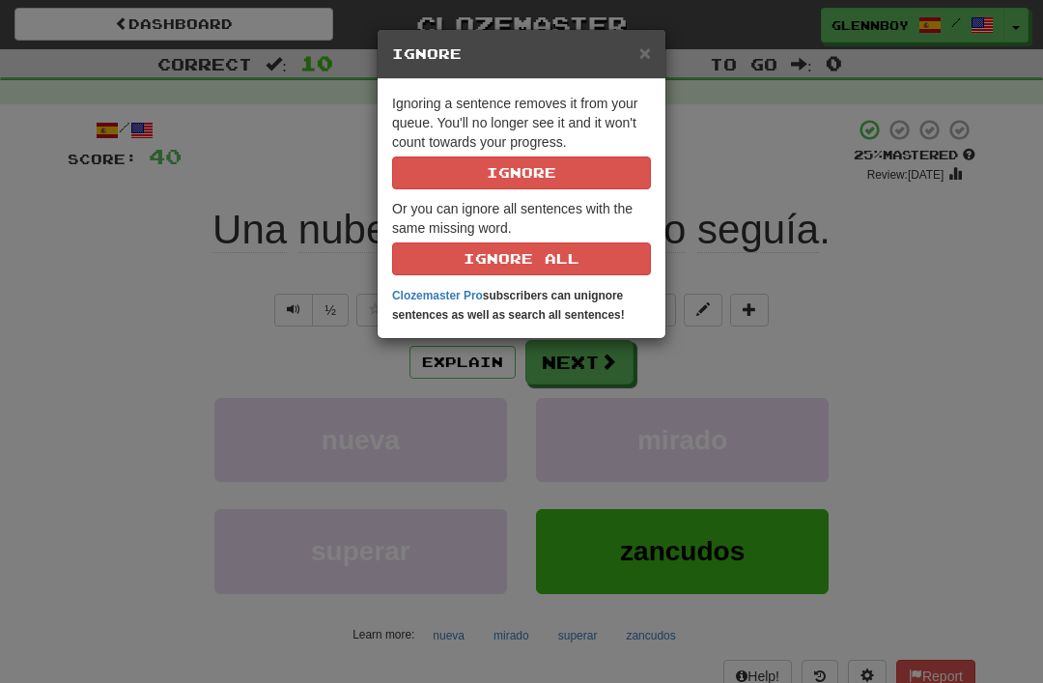
click at [606, 175] on button "Ignore" at bounding box center [521, 172] width 259 height 33
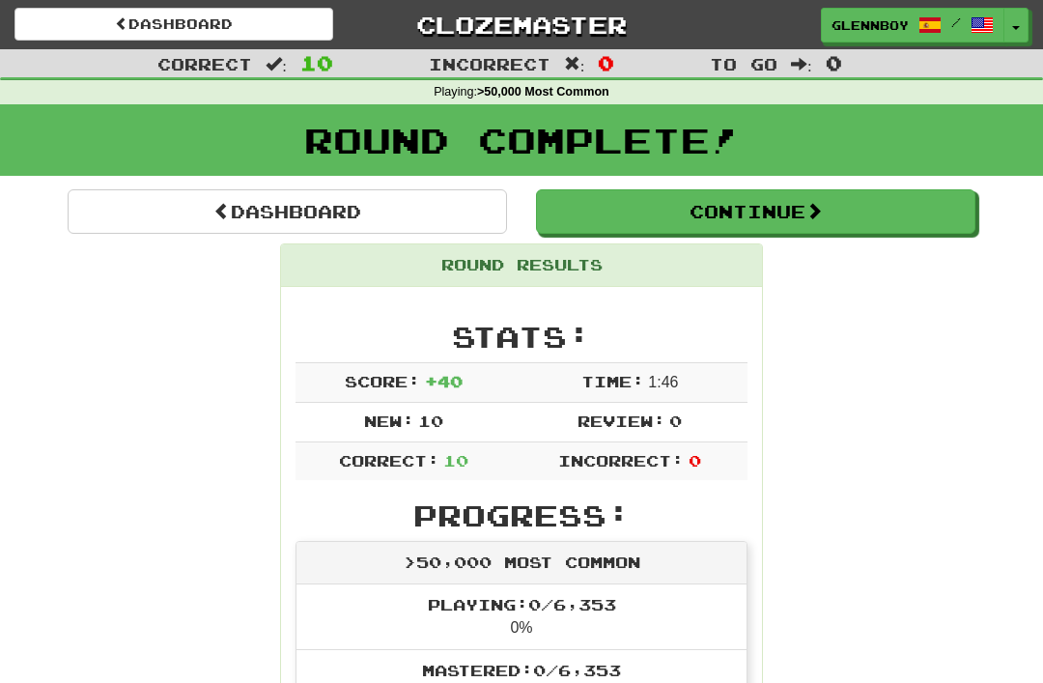
click at [776, 224] on button "Continue" at bounding box center [755, 211] width 439 height 44
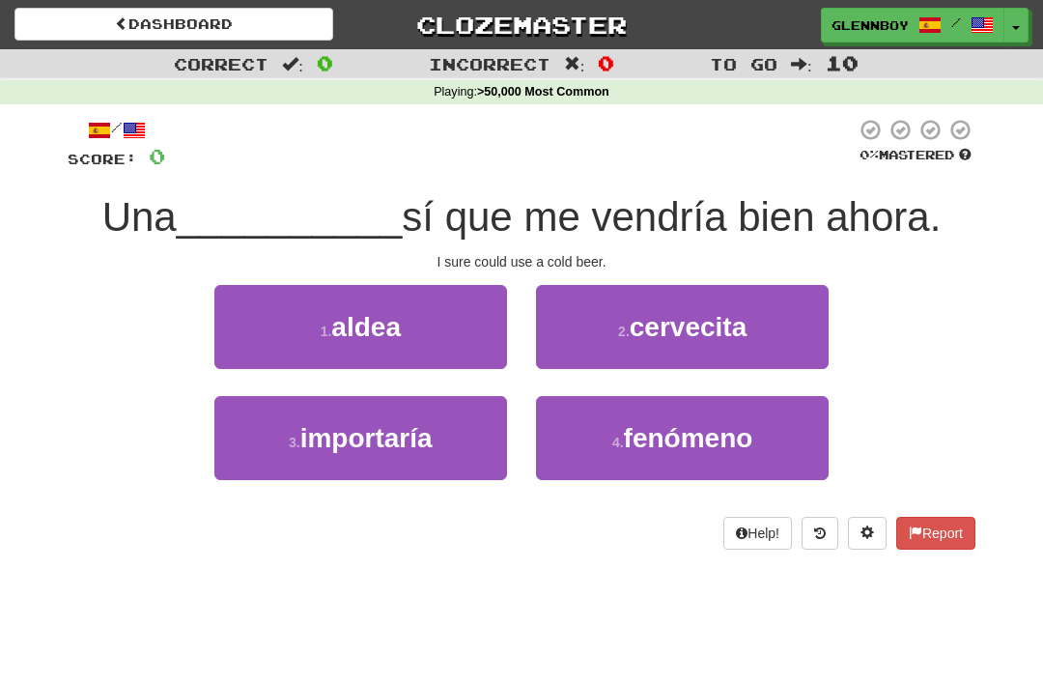
click at [744, 336] on span "cervecita" at bounding box center [688, 327] width 117 height 30
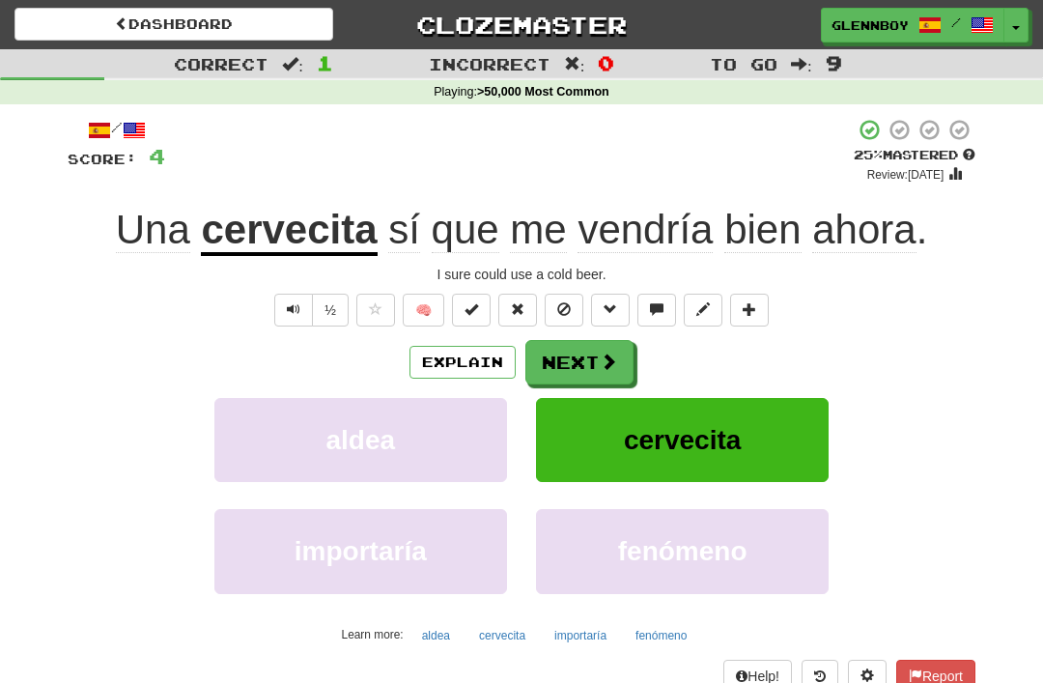
click at [501, 362] on button "Explain" at bounding box center [462, 362] width 106 height 33
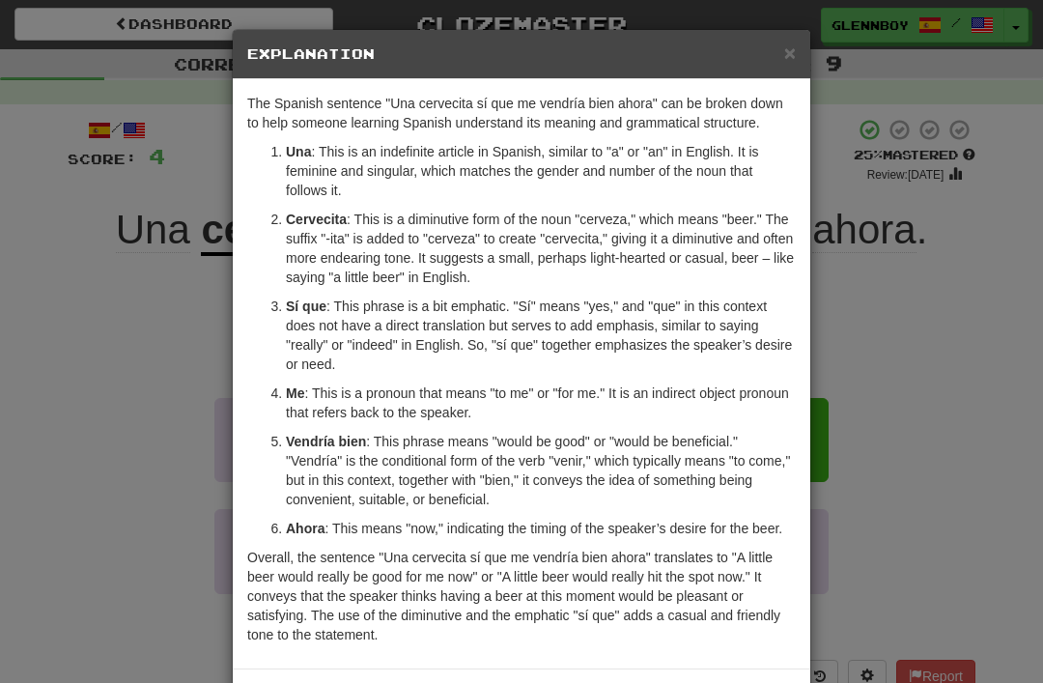
click at [791, 49] on span "×" at bounding box center [790, 53] width 12 height 22
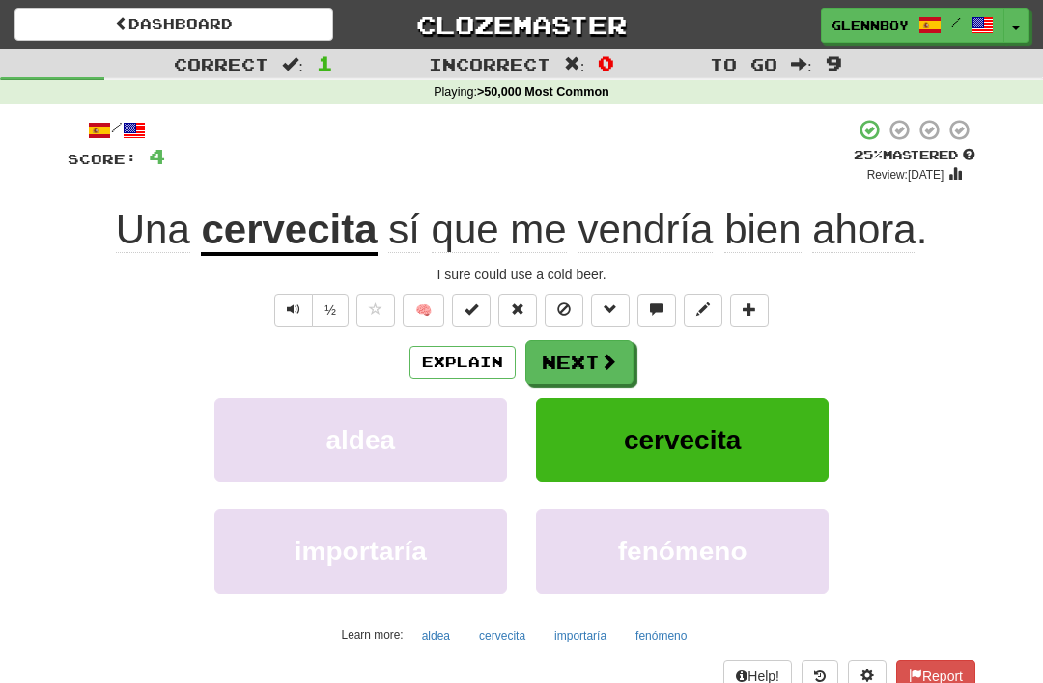
click at [571, 308] on span at bounding box center [564, 309] width 14 height 14
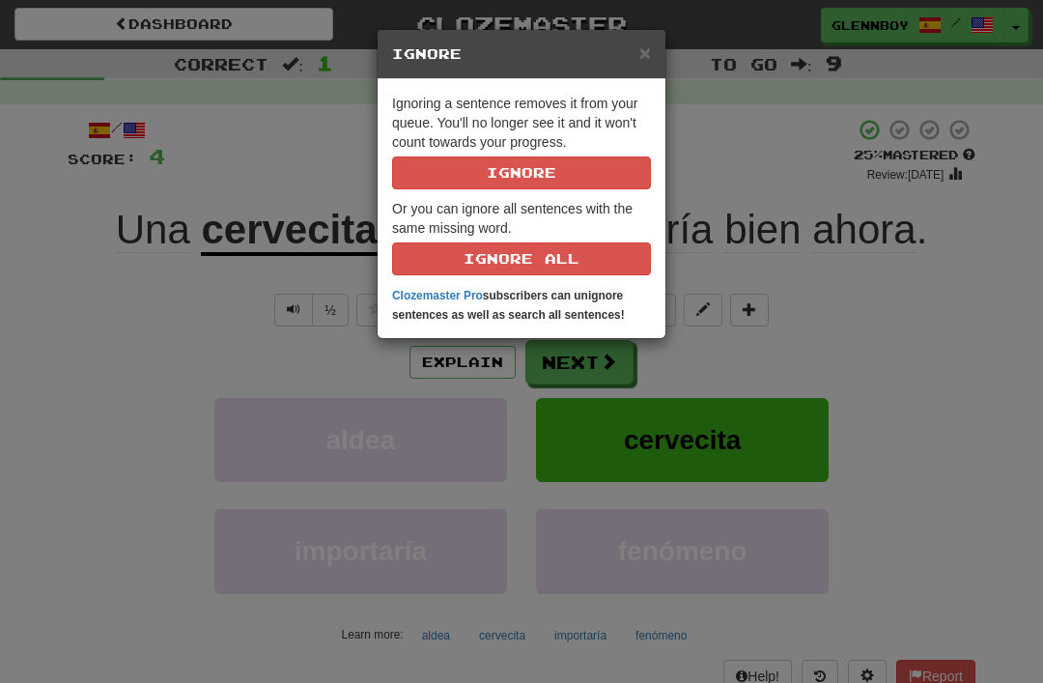
click at [556, 172] on button "Ignore" at bounding box center [521, 172] width 259 height 33
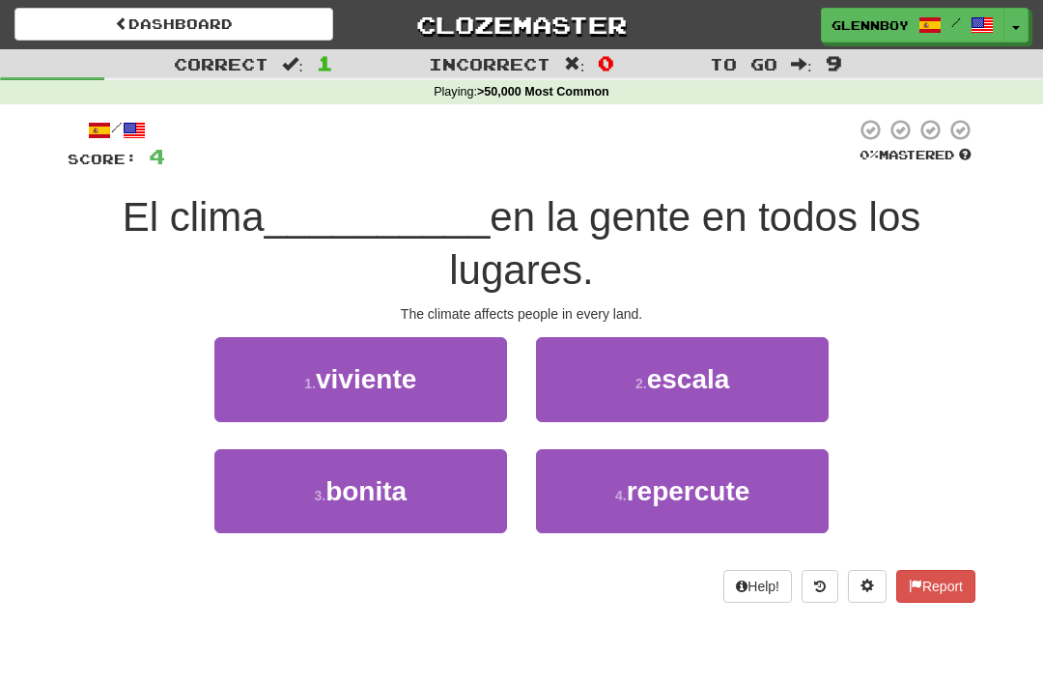
click at [682, 495] on span "repercute" at bounding box center [689, 491] width 124 height 30
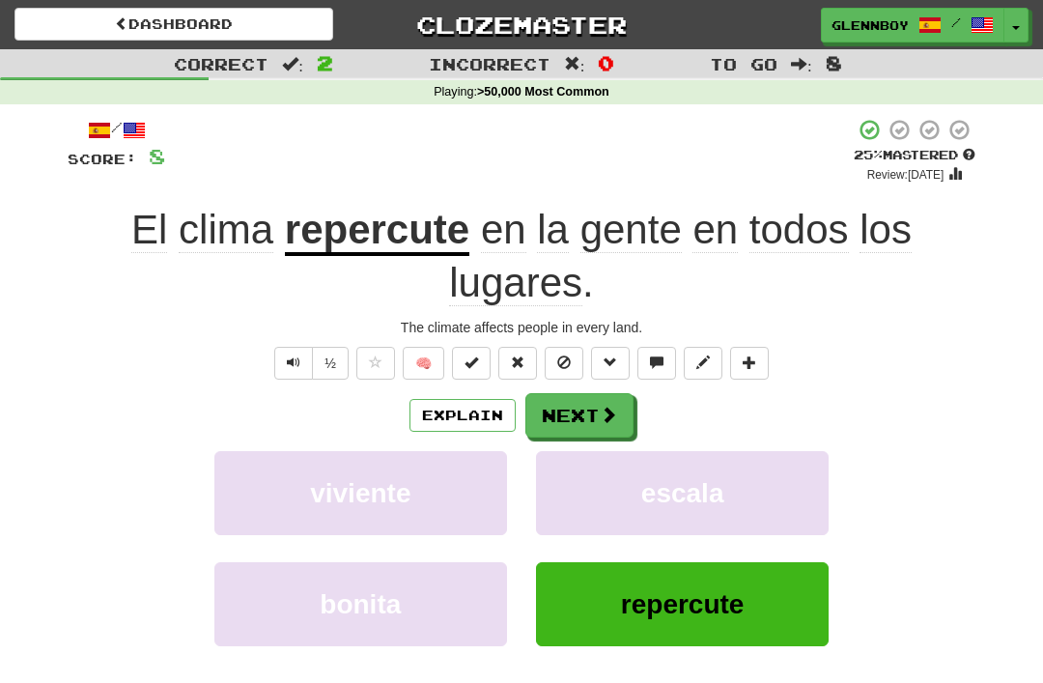
click at [488, 419] on button "Explain" at bounding box center [462, 415] width 106 height 33
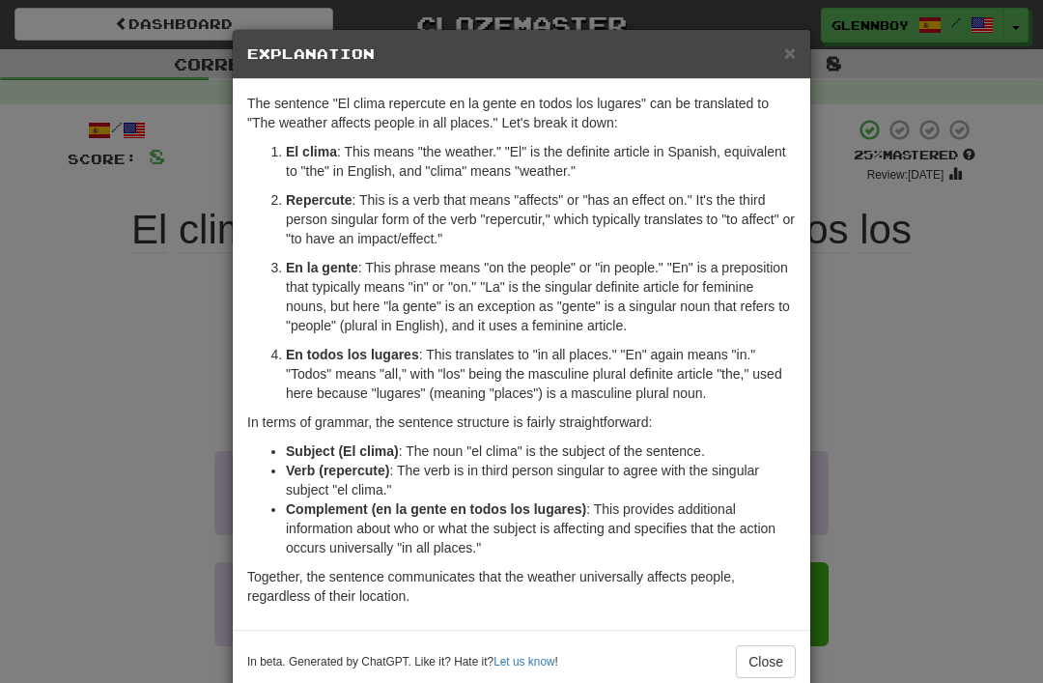
click at [795, 53] on span "×" at bounding box center [790, 53] width 12 height 22
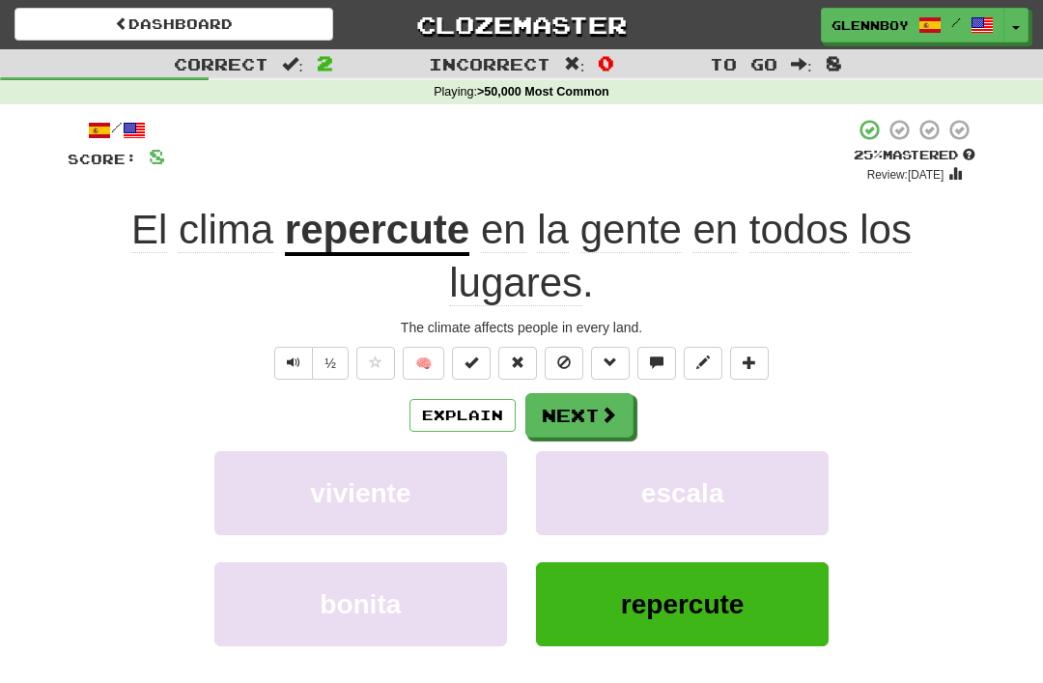
click at [570, 363] on span at bounding box center [564, 362] width 14 height 14
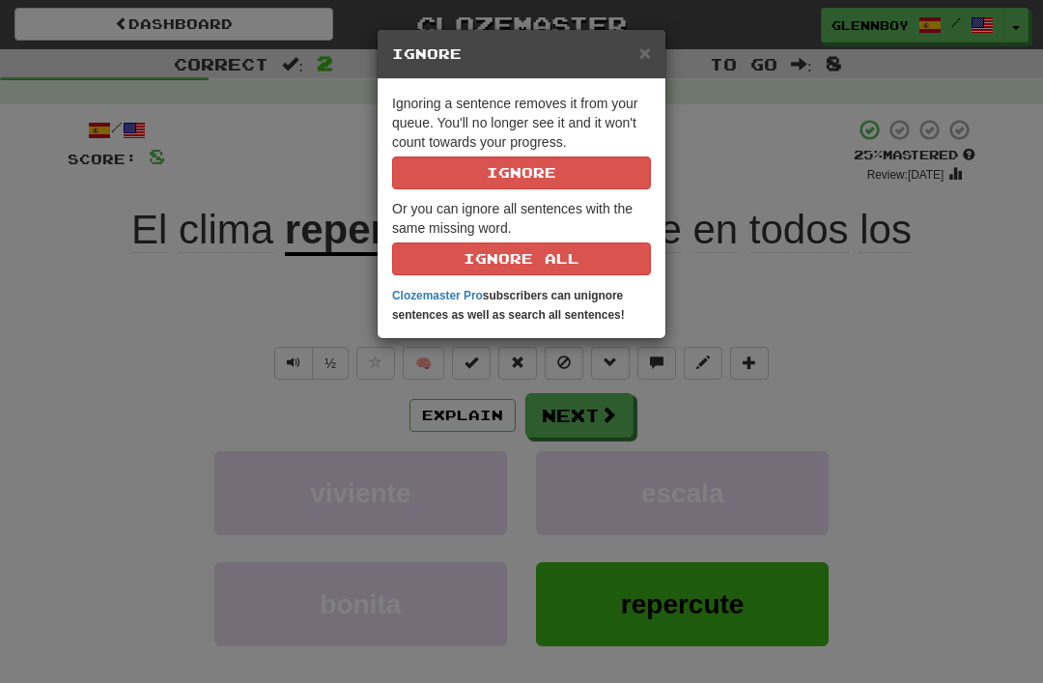
click at [546, 179] on button "Ignore" at bounding box center [521, 172] width 259 height 33
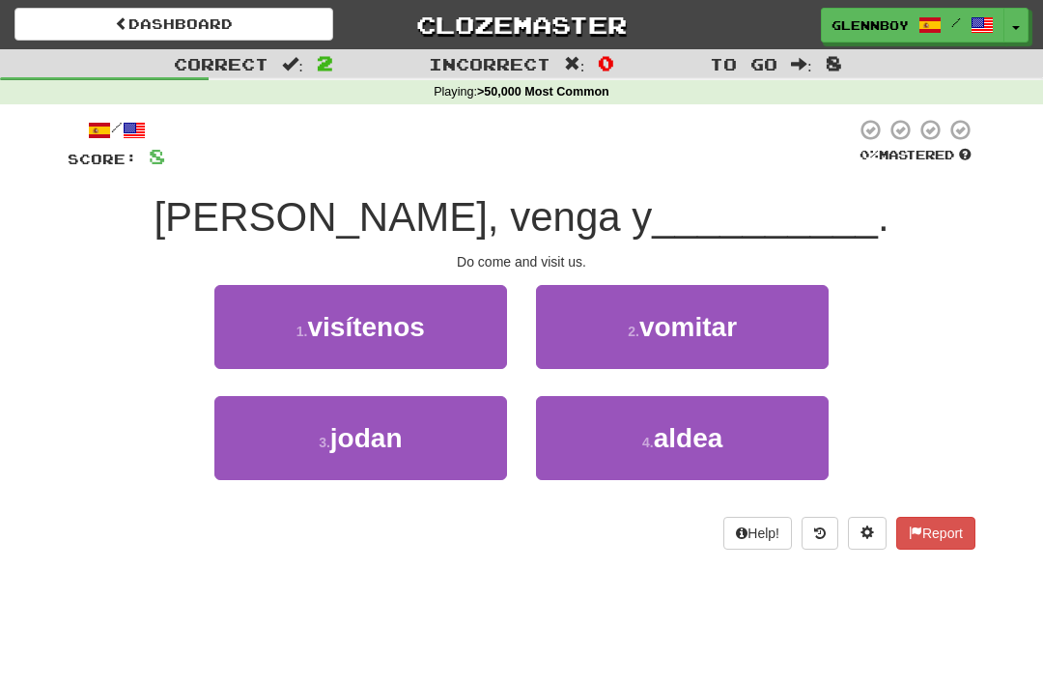
click at [391, 340] on span "visítenos" at bounding box center [365, 327] width 117 height 30
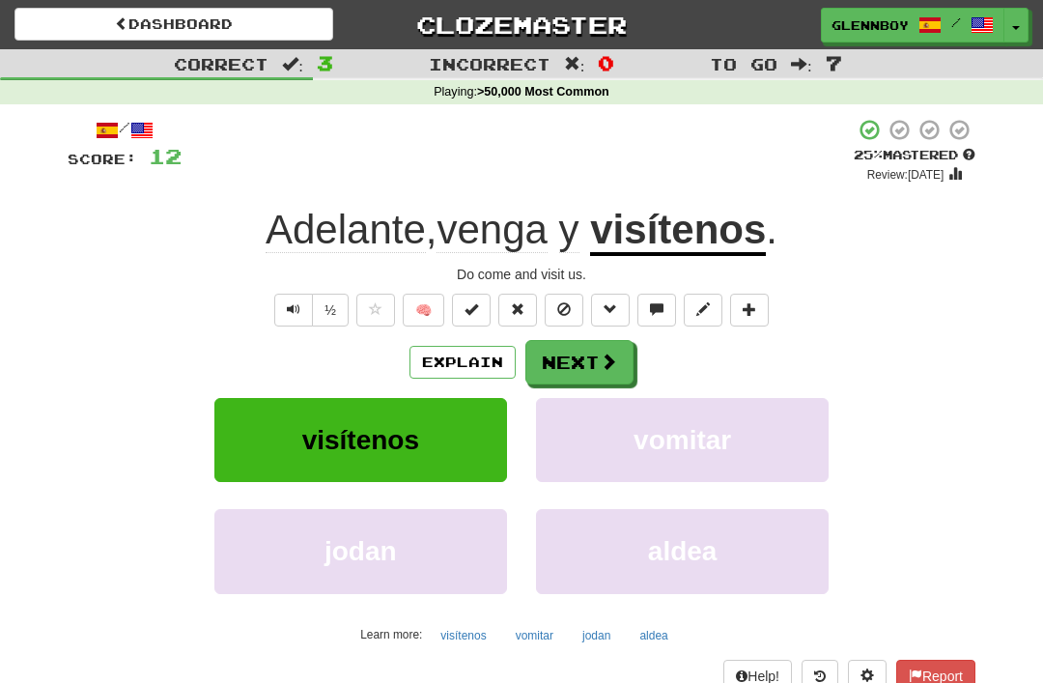
click at [298, 321] on button "Text-to-speech controls" at bounding box center [293, 310] width 39 height 33
click at [577, 308] on button at bounding box center [564, 310] width 39 height 33
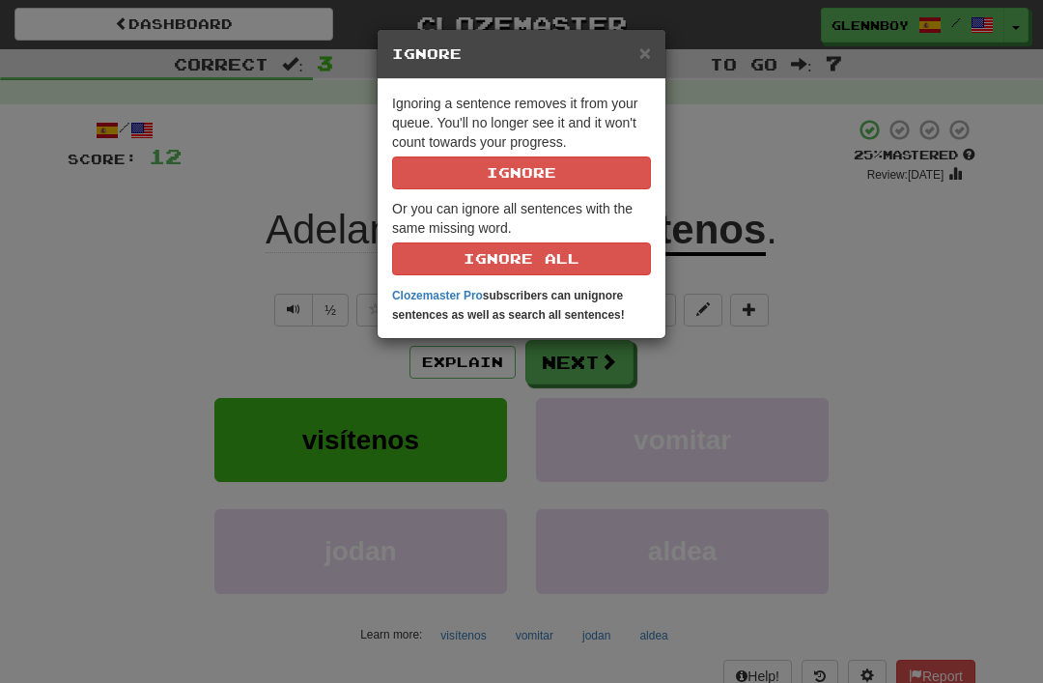
click at [563, 172] on button "Ignore" at bounding box center [521, 172] width 259 height 33
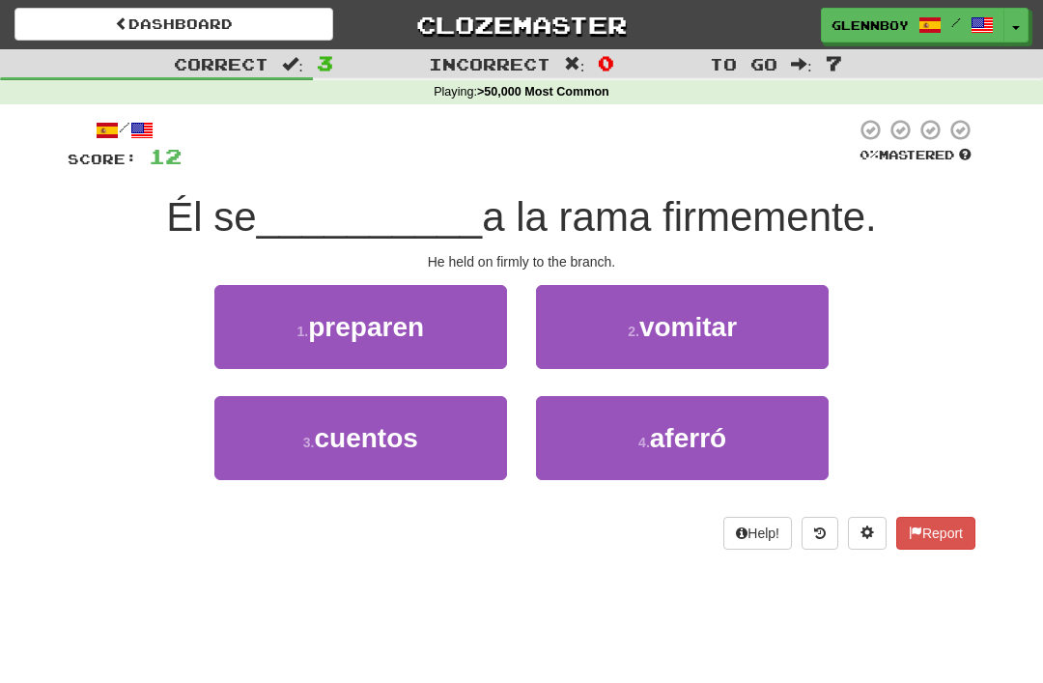
click at [685, 439] on span "aferró" at bounding box center [688, 438] width 76 height 30
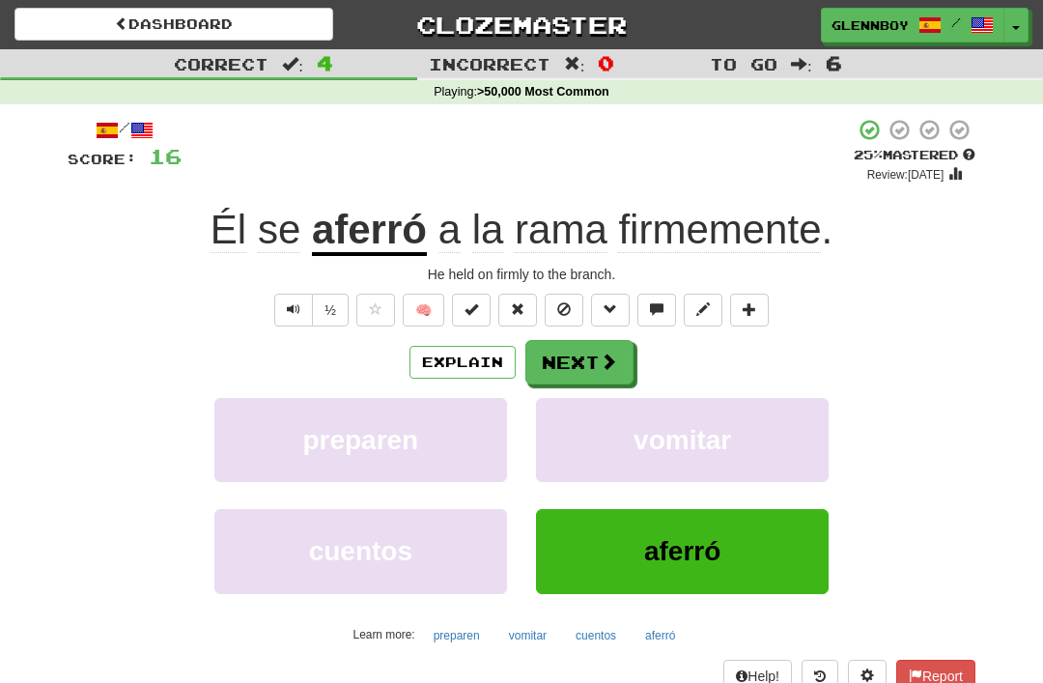
click at [576, 311] on button at bounding box center [564, 310] width 39 height 33
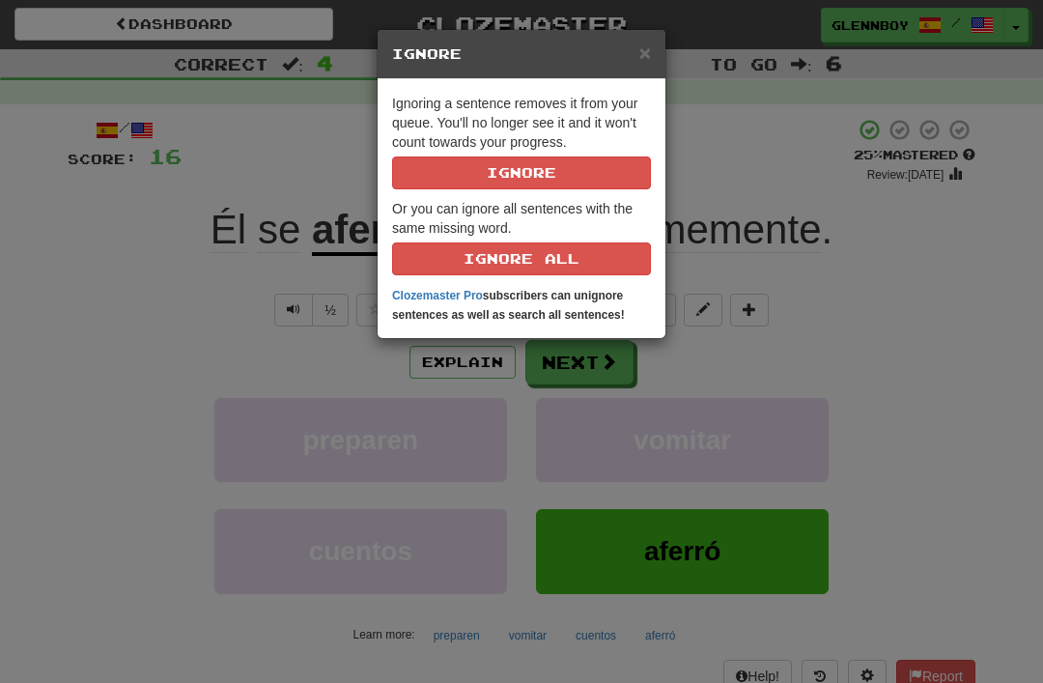
click at [575, 169] on button "Ignore" at bounding box center [521, 172] width 259 height 33
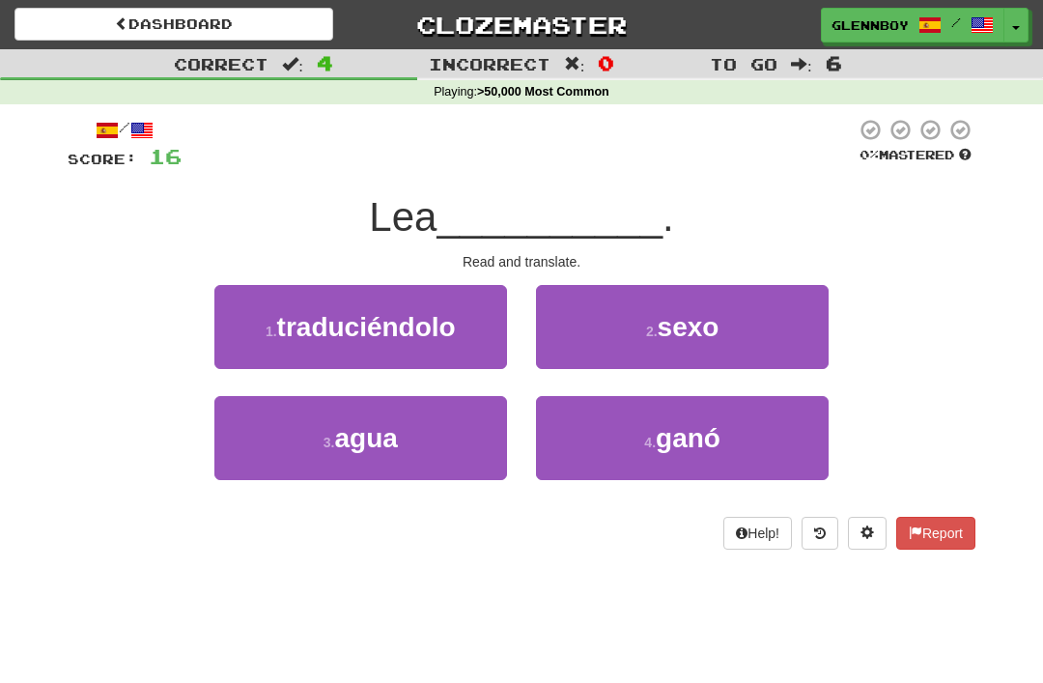
click at [404, 358] on button "1 . traduciéndolo" at bounding box center [360, 327] width 293 height 84
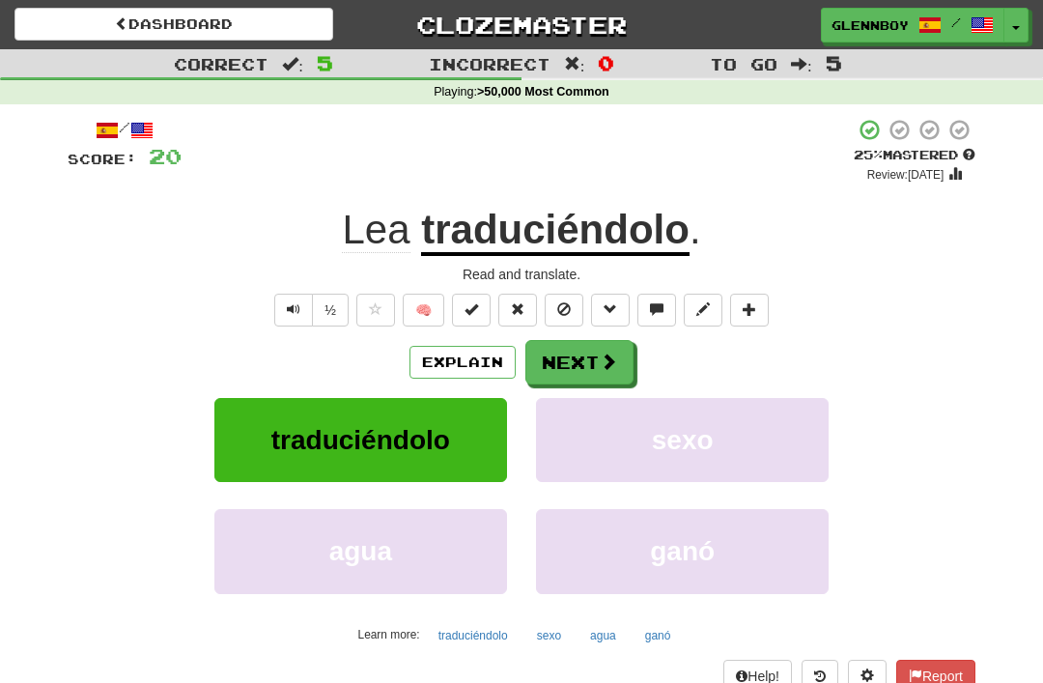
click at [570, 302] on span at bounding box center [564, 309] width 14 height 14
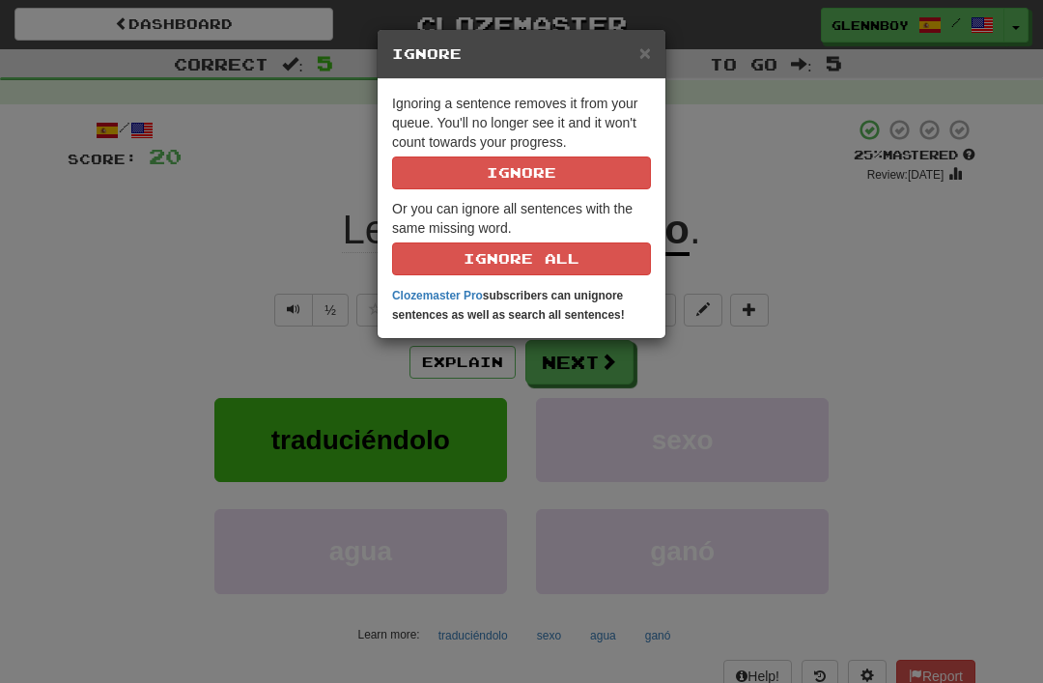
click at [574, 157] on button "Ignore" at bounding box center [521, 172] width 259 height 33
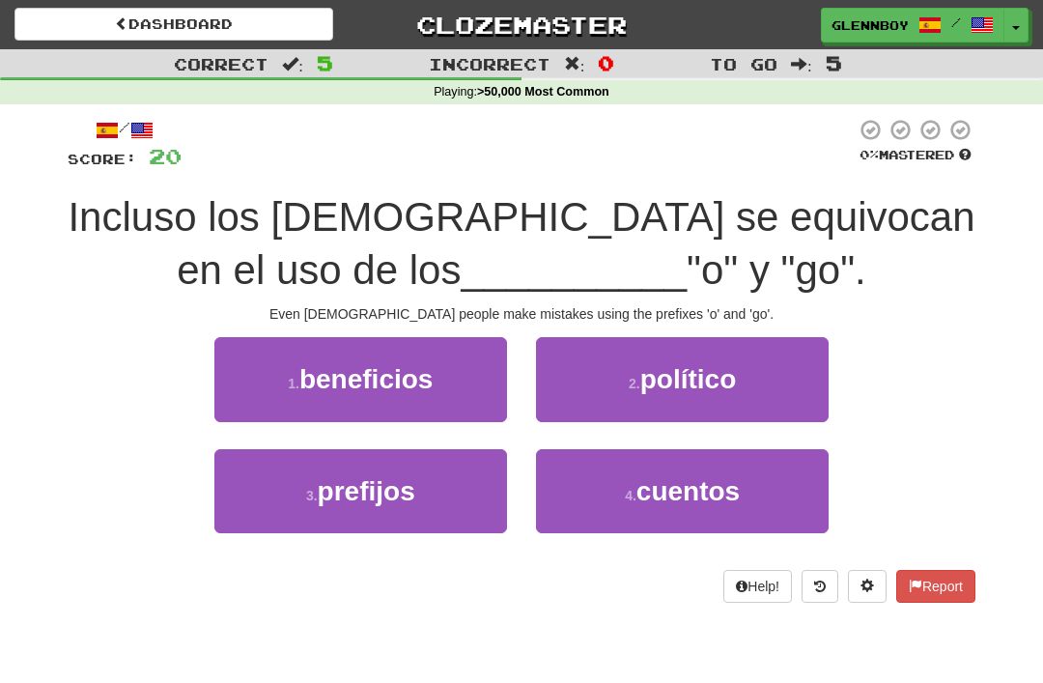
click at [391, 507] on button "3 . prefijos" at bounding box center [360, 491] width 293 height 84
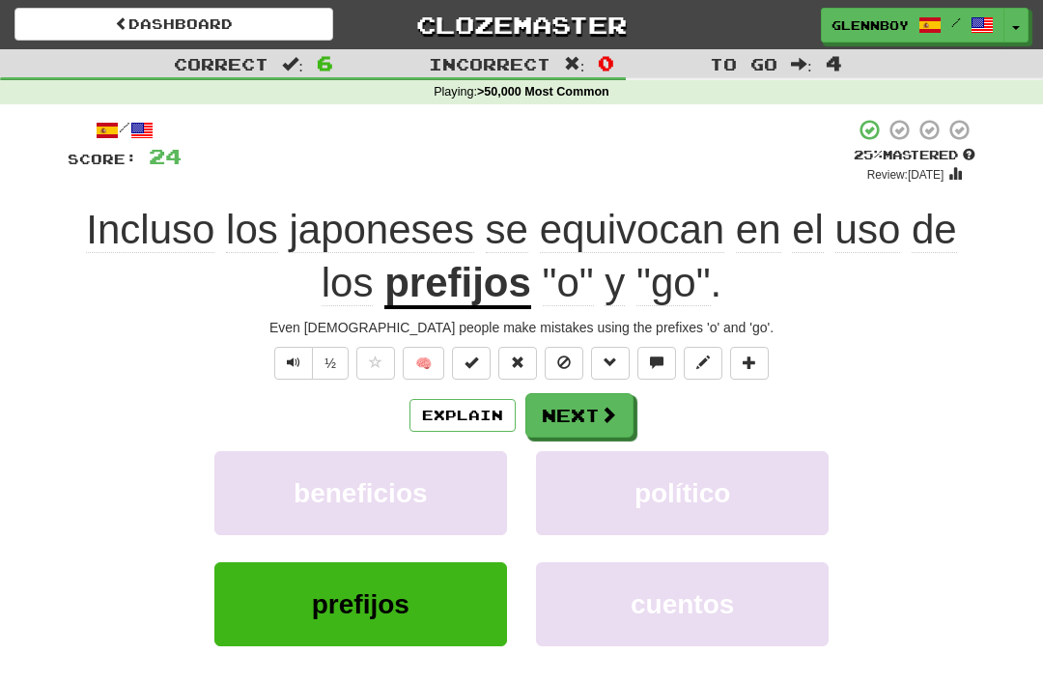
click at [578, 351] on button at bounding box center [564, 363] width 39 height 33
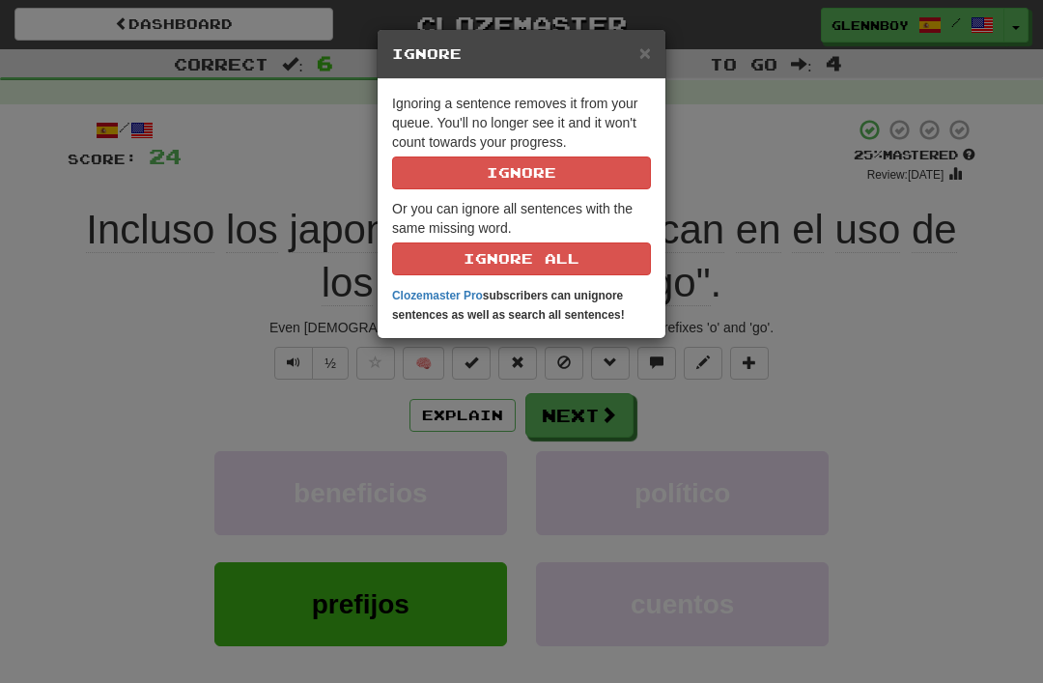
click at [570, 171] on button "Ignore" at bounding box center [521, 172] width 259 height 33
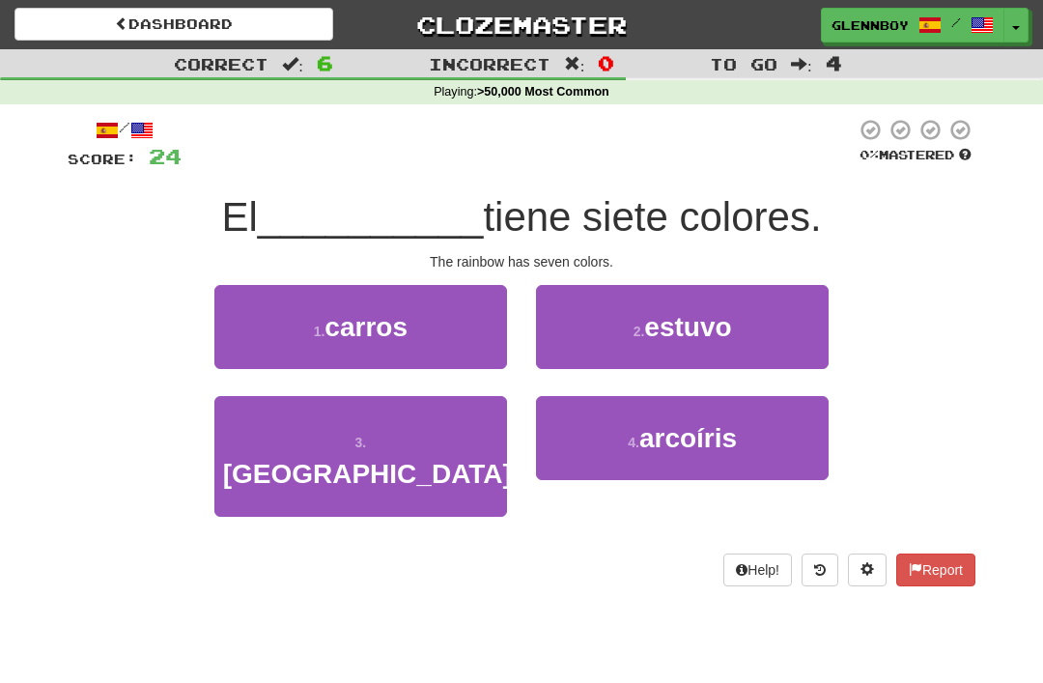
click at [689, 430] on span "arcoíris" at bounding box center [688, 438] width 98 height 30
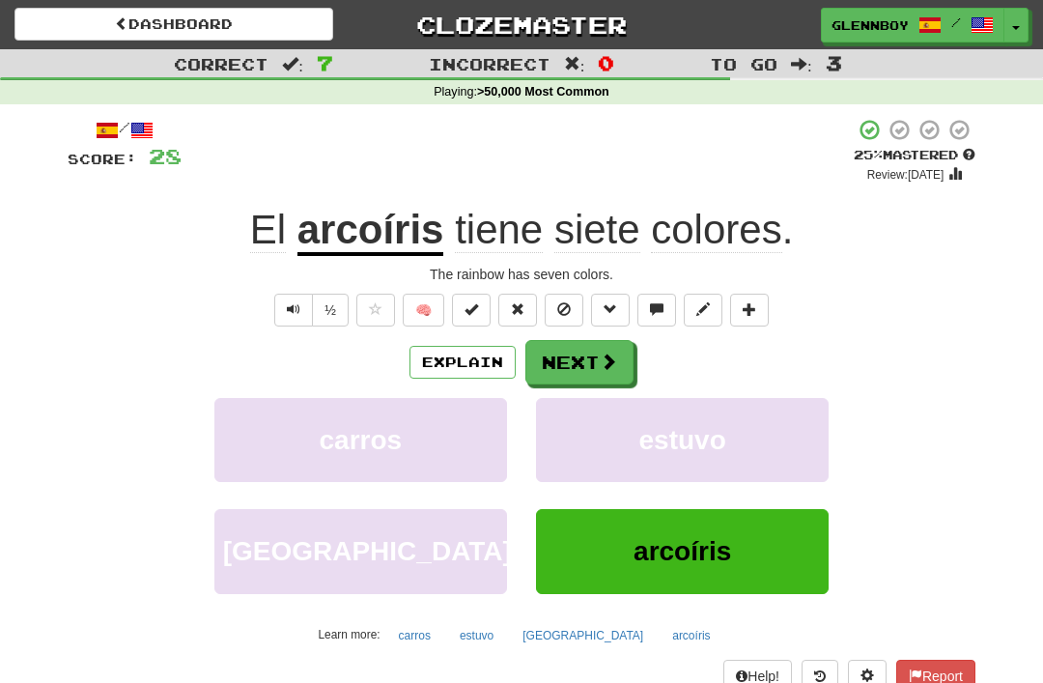
click at [570, 294] on button at bounding box center [564, 310] width 39 height 33
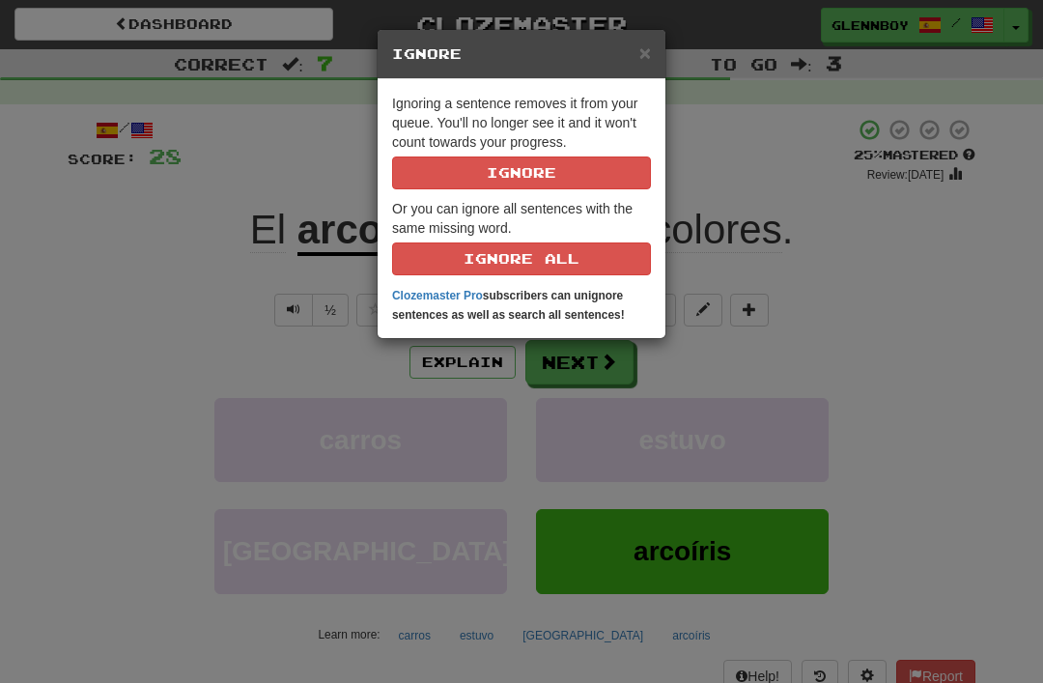
click at [584, 166] on button "Ignore" at bounding box center [521, 172] width 259 height 33
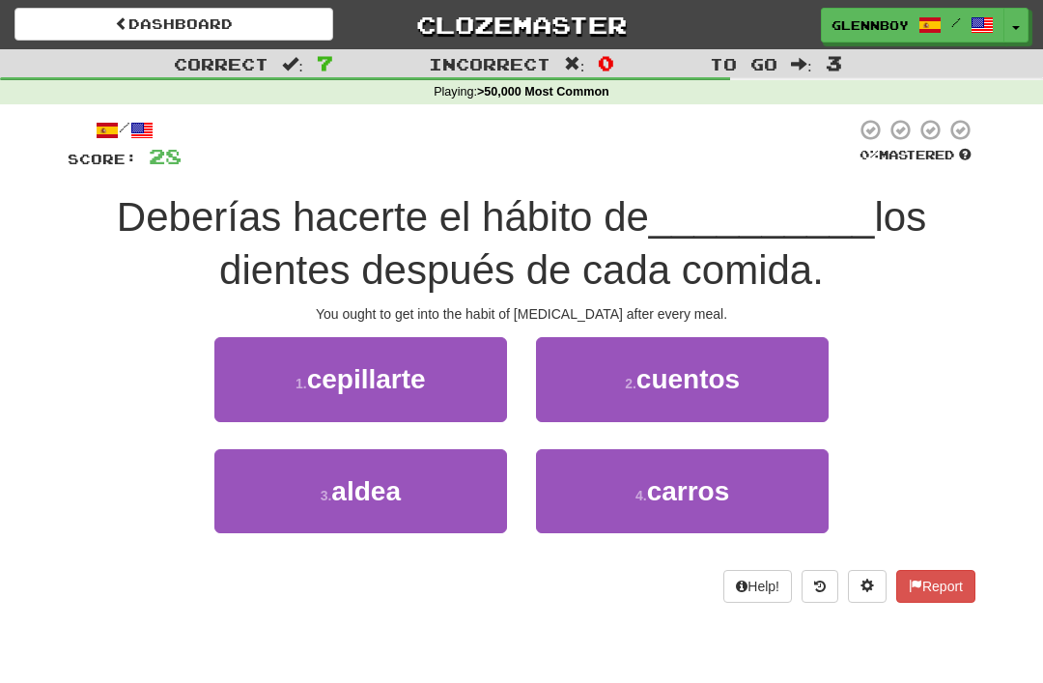
click at [399, 369] on span "cepillarte" at bounding box center [366, 379] width 119 height 30
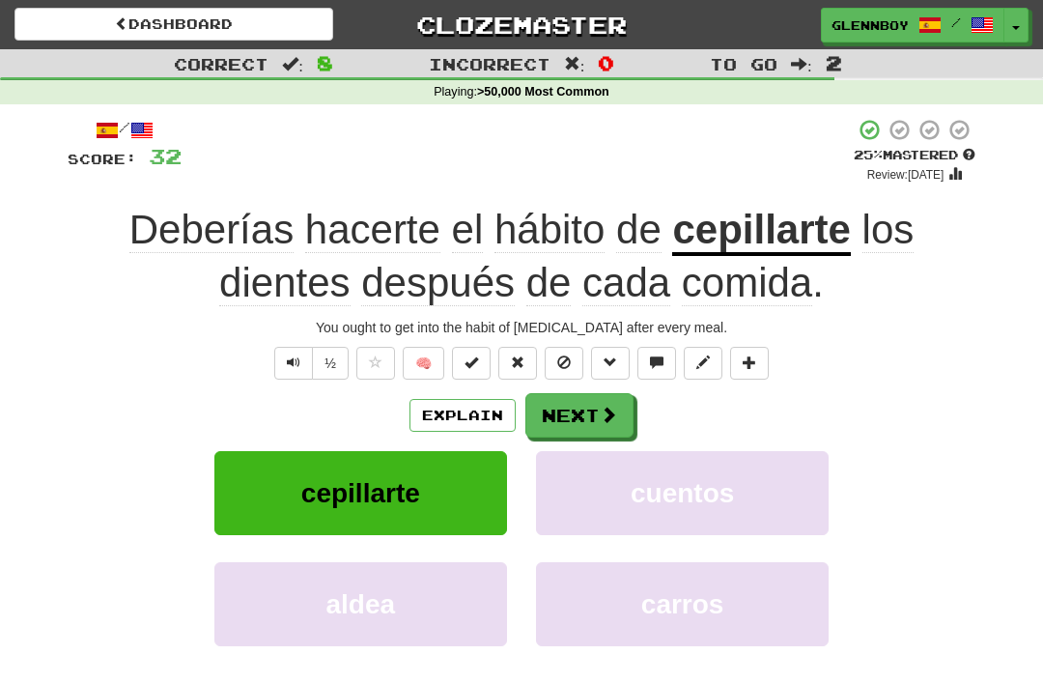
click at [582, 358] on button at bounding box center [564, 363] width 39 height 33
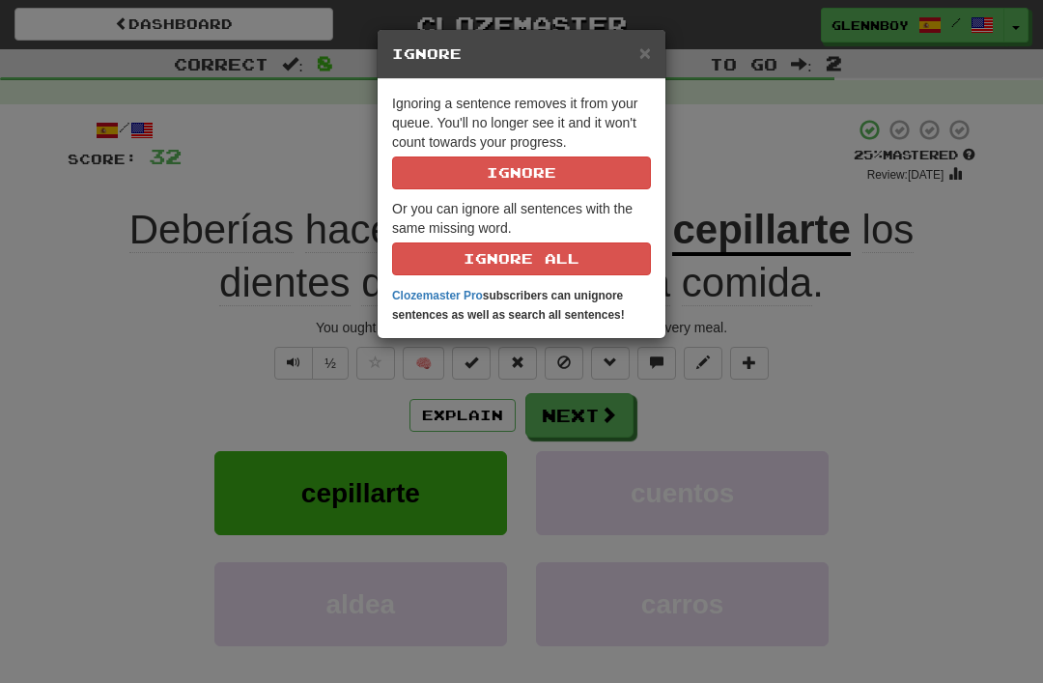
click at [564, 171] on button "Ignore" at bounding box center [521, 172] width 259 height 33
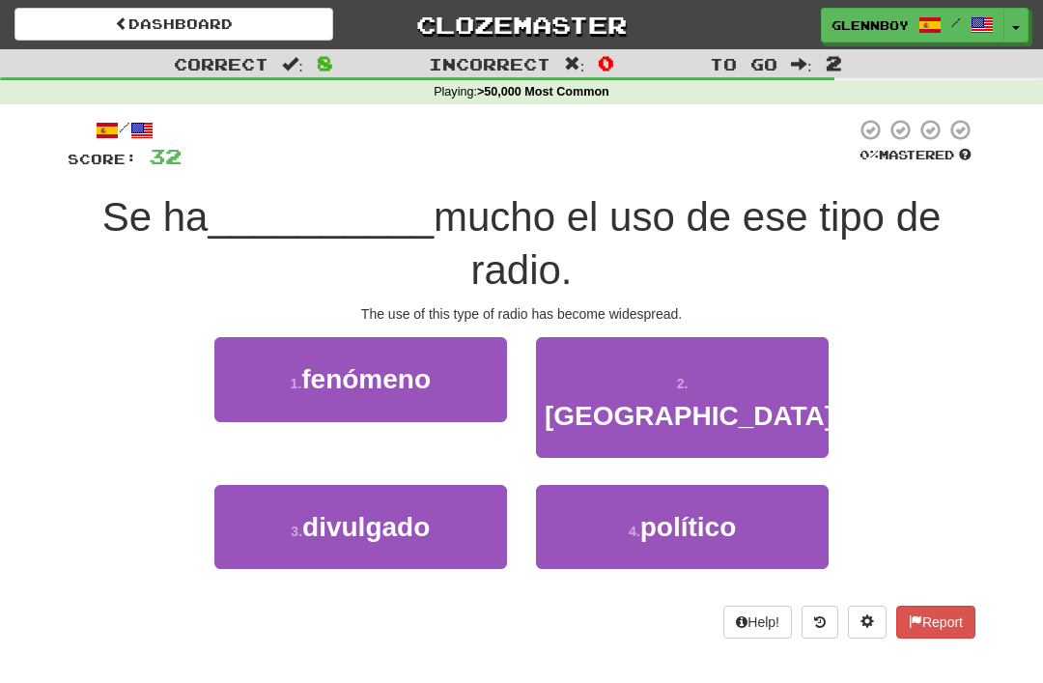
click at [386, 512] on span "divulgado" at bounding box center [365, 527] width 127 height 30
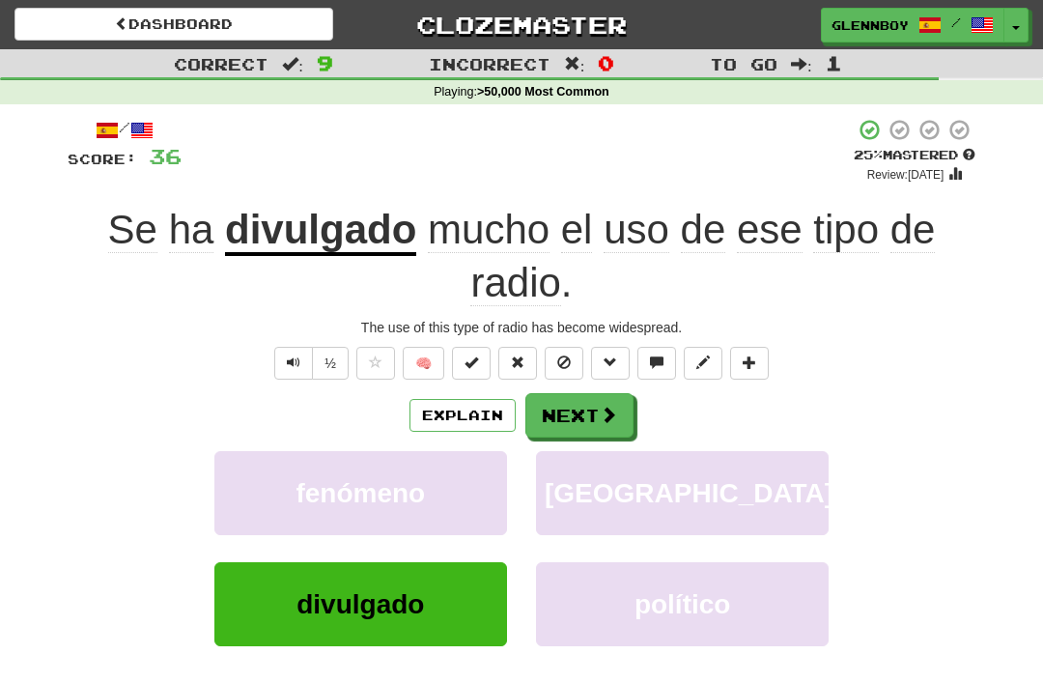
click at [456, 399] on button "Explain" at bounding box center [462, 415] width 106 height 33
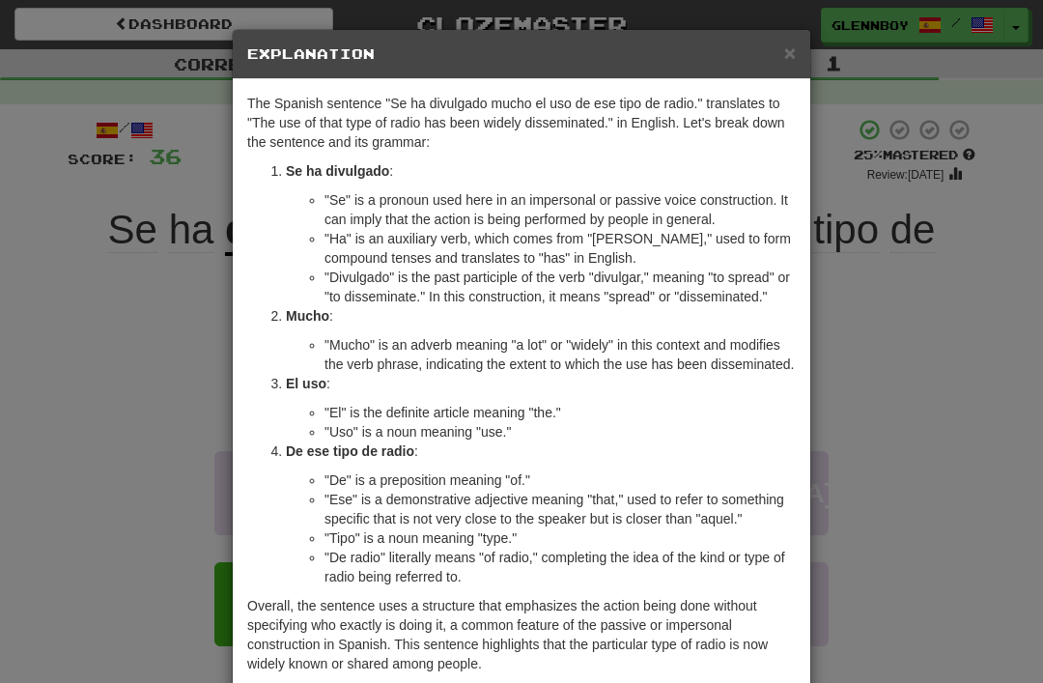
click at [793, 61] on span "×" at bounding box center [790, 53] width 12 height 22
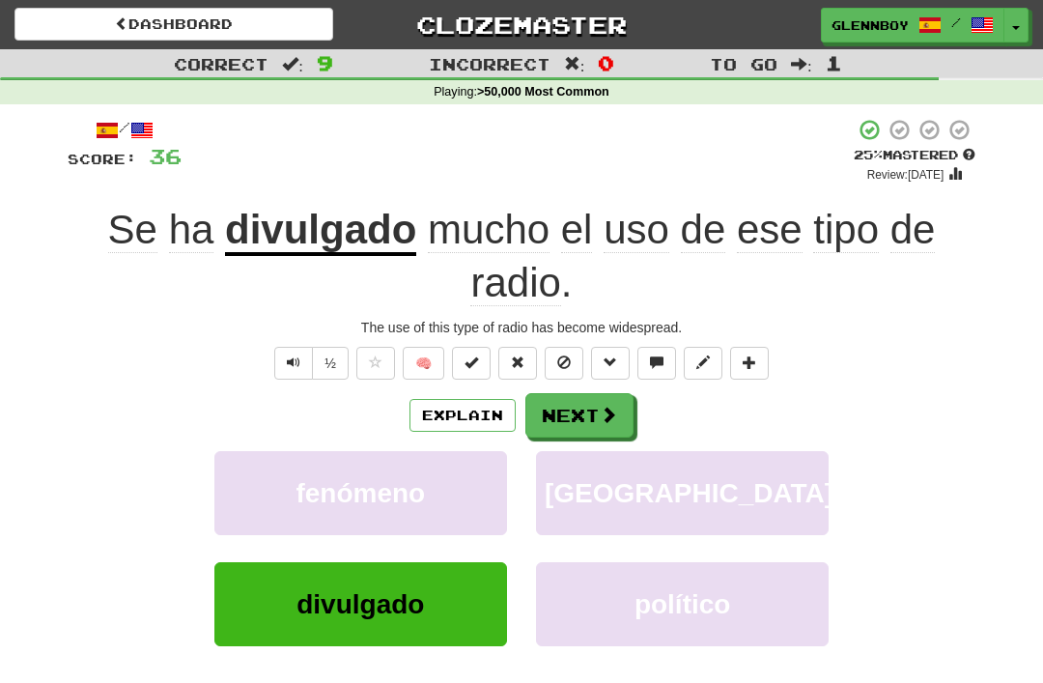
click at [580, 353] on button at bounding box center [564, 363] width 39 height 33
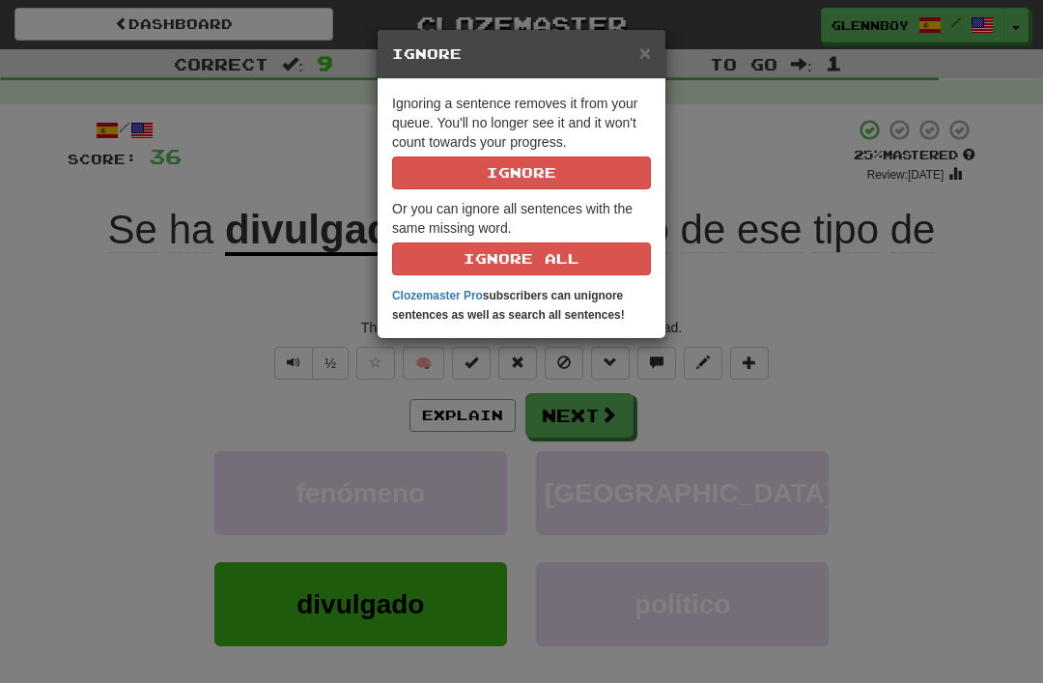
click at [588, 171] on button "Ignore" at bounding box center [521, 172] width 259 height 33
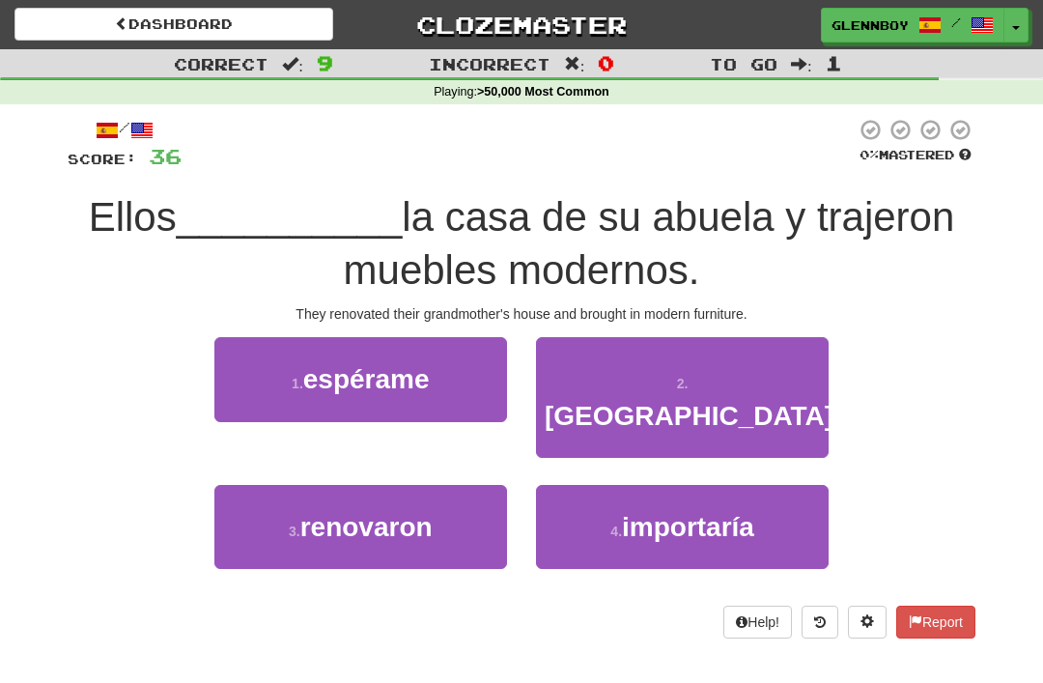
click at [407, 512] on span "renovaron" at bounding box center [366, 527] width 132 height 30
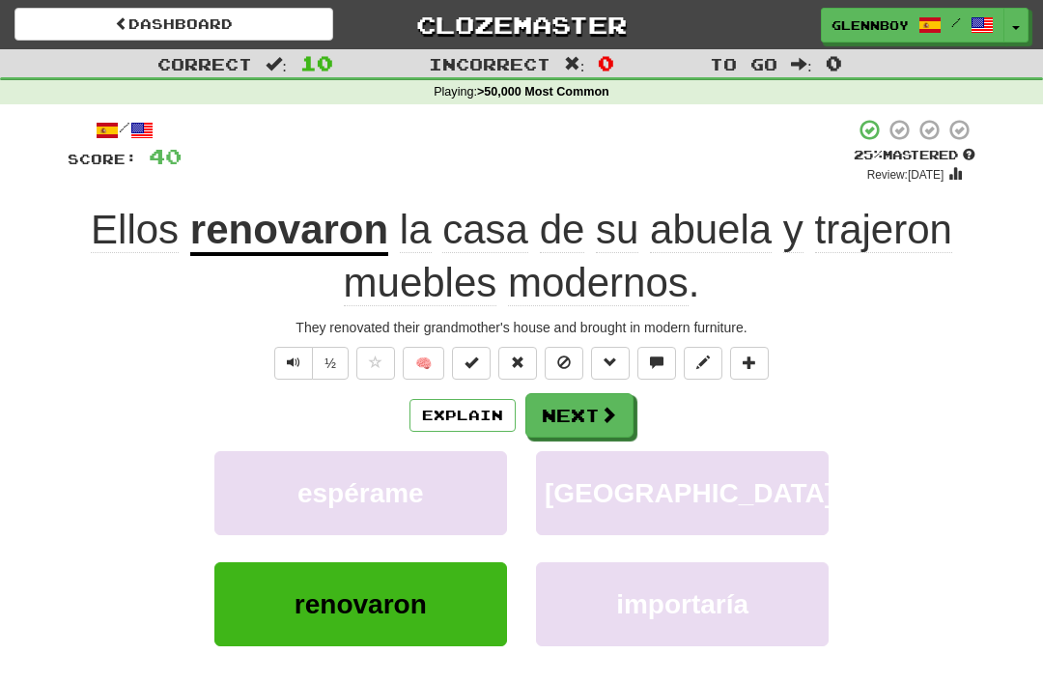
click at [576, 352] on button at bounding box center [564, 363] width 39 height 33
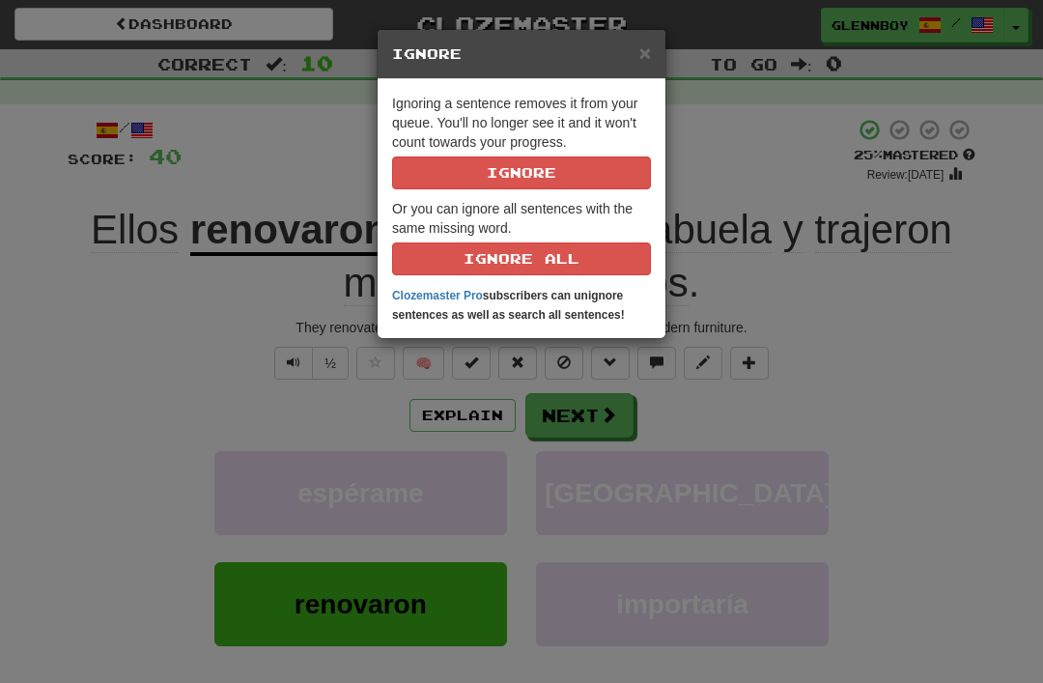
click at [555, 178] on button "Ignore" at bounding box center [521, 172] width 259 height 33
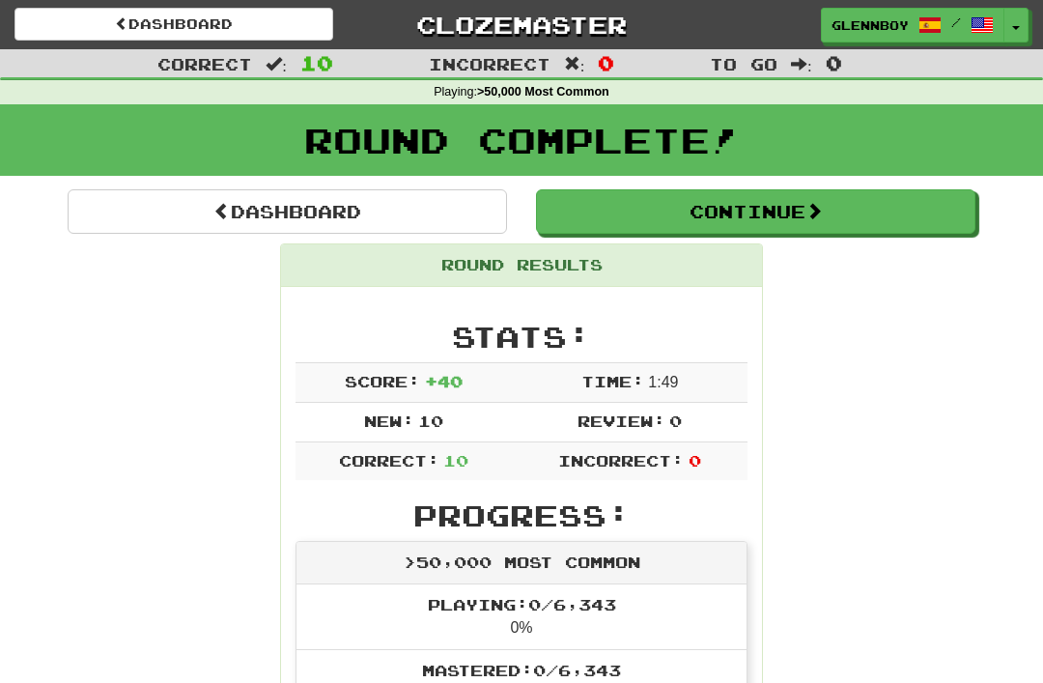
click at [159, 17] on link "Dashboard" at bounding box center [173, 24] width 319 height 33
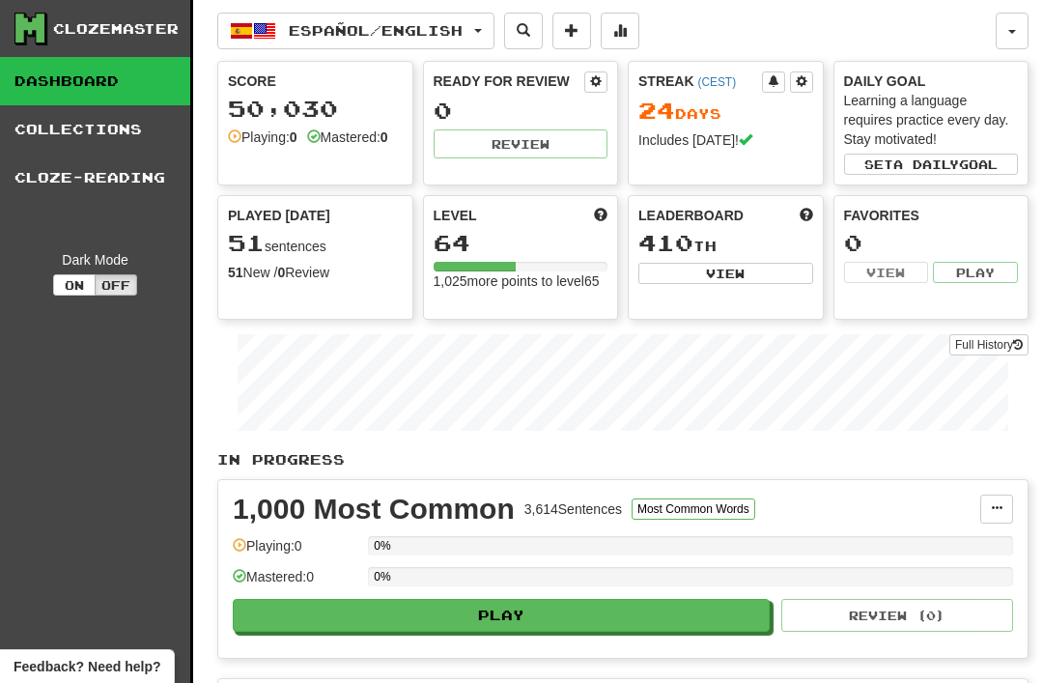
click at [1005, 27] on button "button" at bounding box center [1011, 31] width 33 height 37
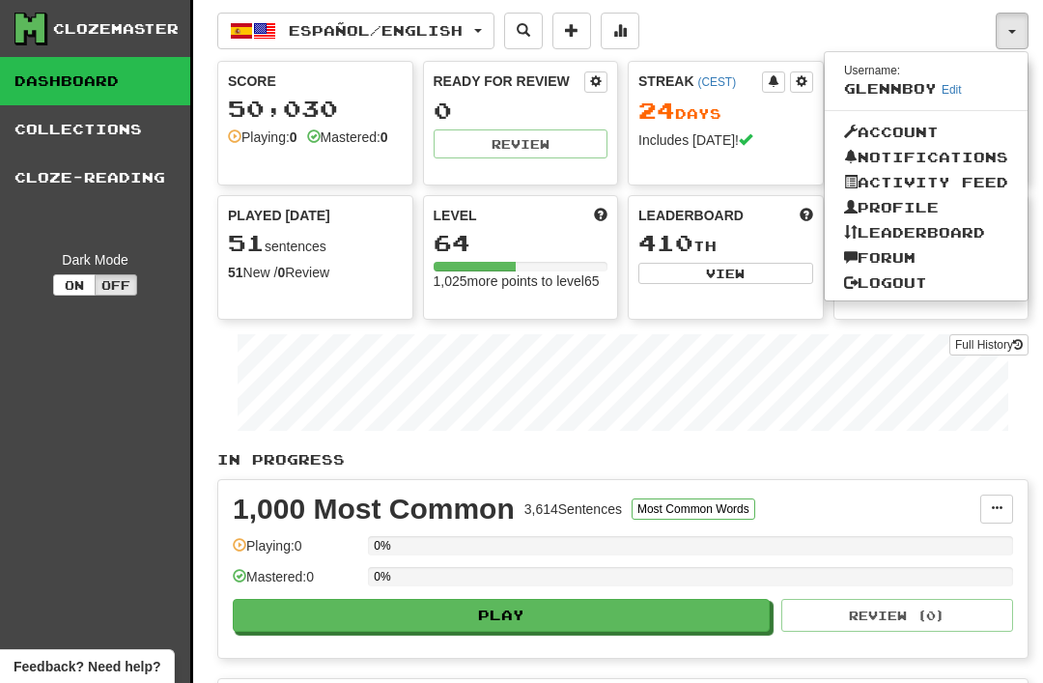
click at [881, 278] on link "Logout" at bounding box center [926, 282] width 203 height 25
